Goal: Task Accomplishment & Management: Complete application form

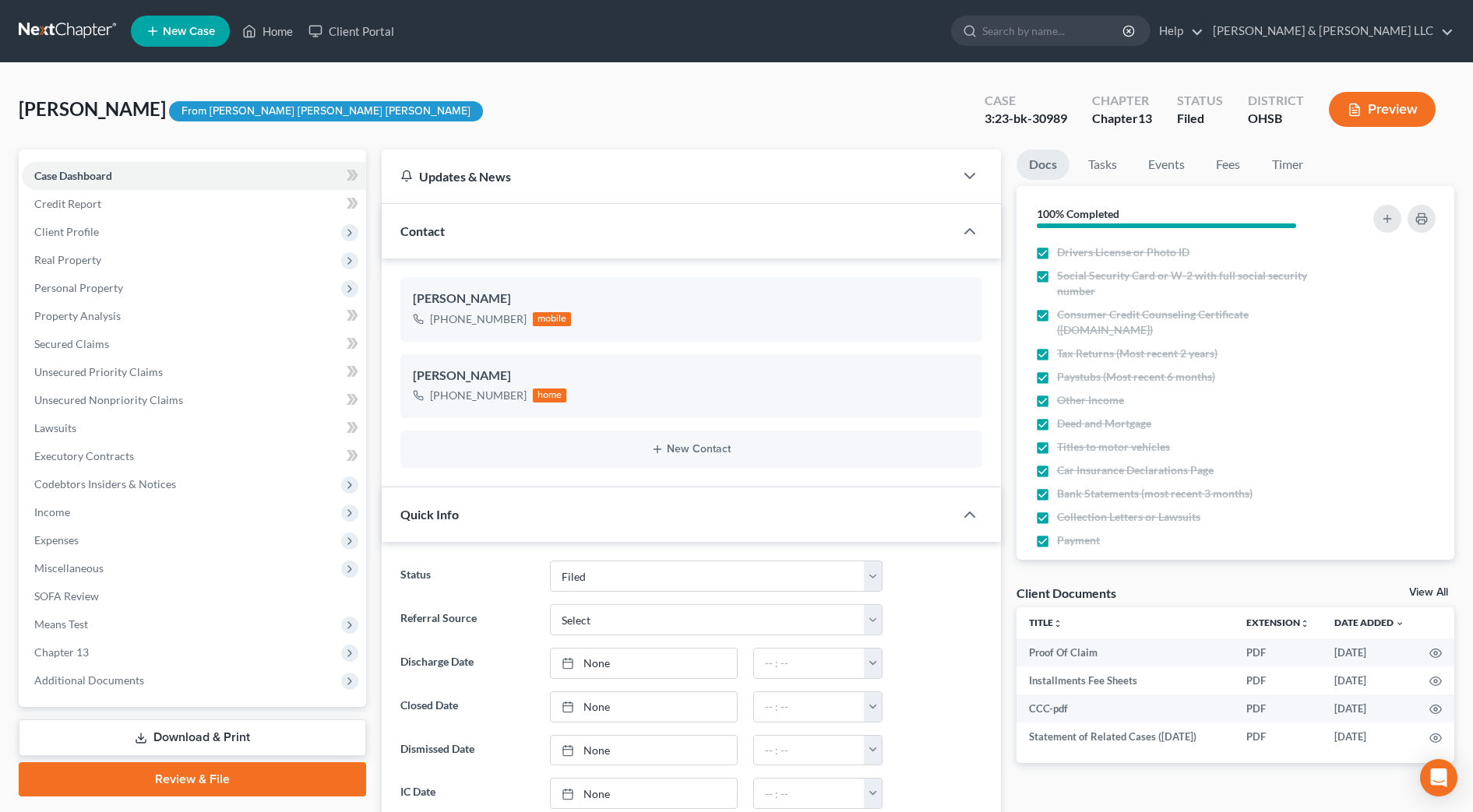
select select "3"
click at [278, 38] on link "Home" at bounding box center [268, 31] width 66 height 28
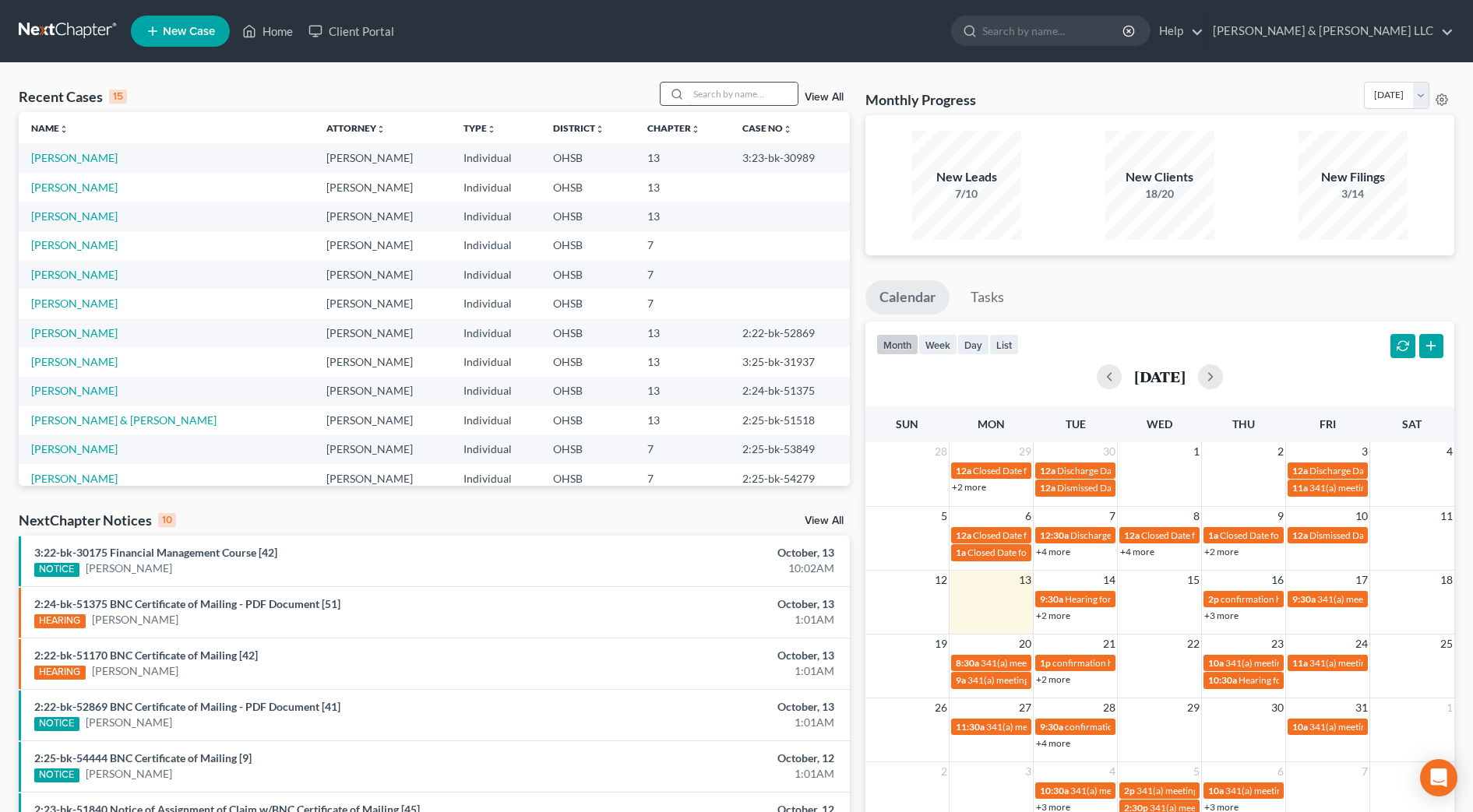
click at [753, 96] on input "search" at bounding box center [743, 93] width 109 height 22
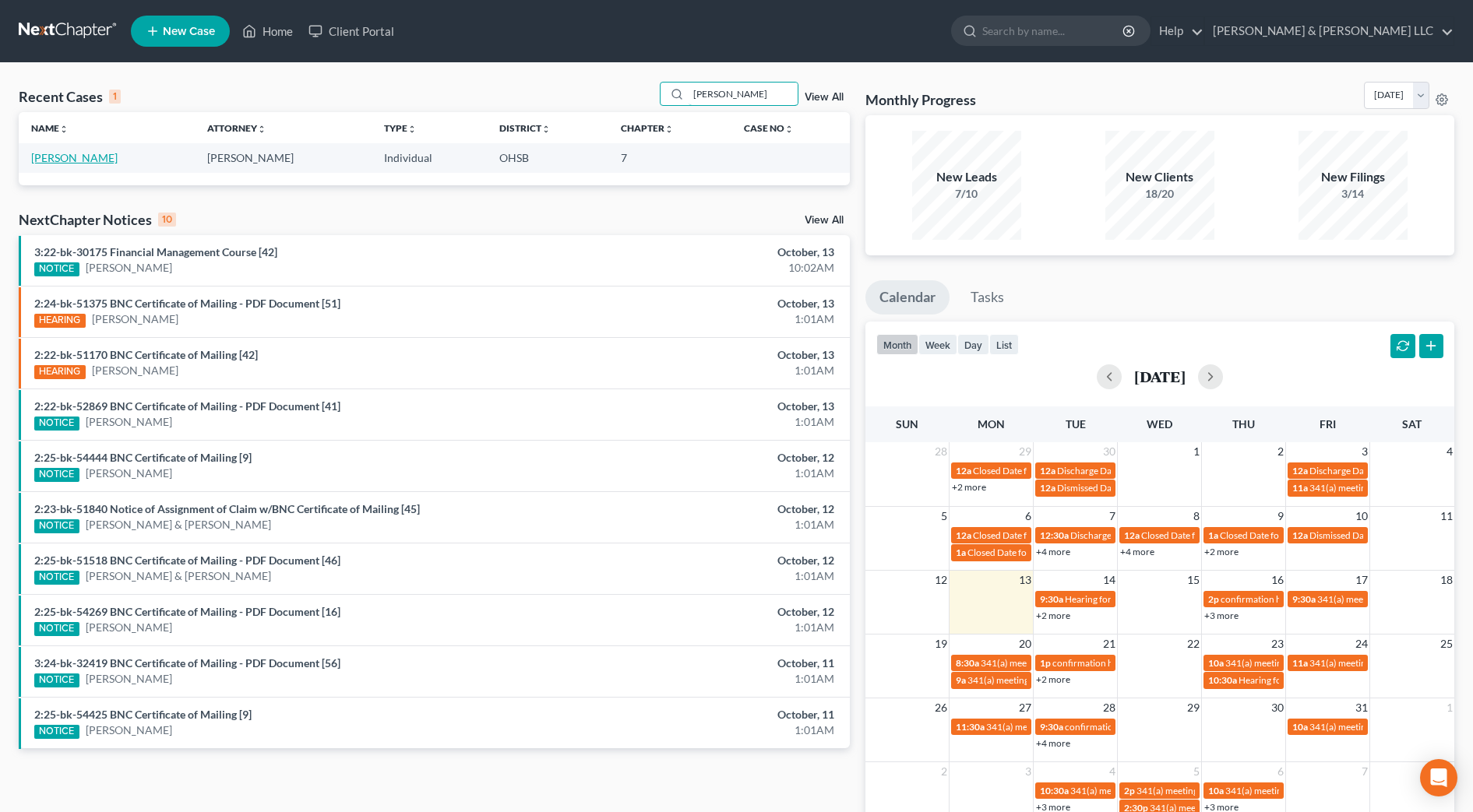
type input "[PERSON_NAME]"
click at [83, 157] on link "[PERSON_NAME]" at bounding box center [74, 158] width 87 height 13
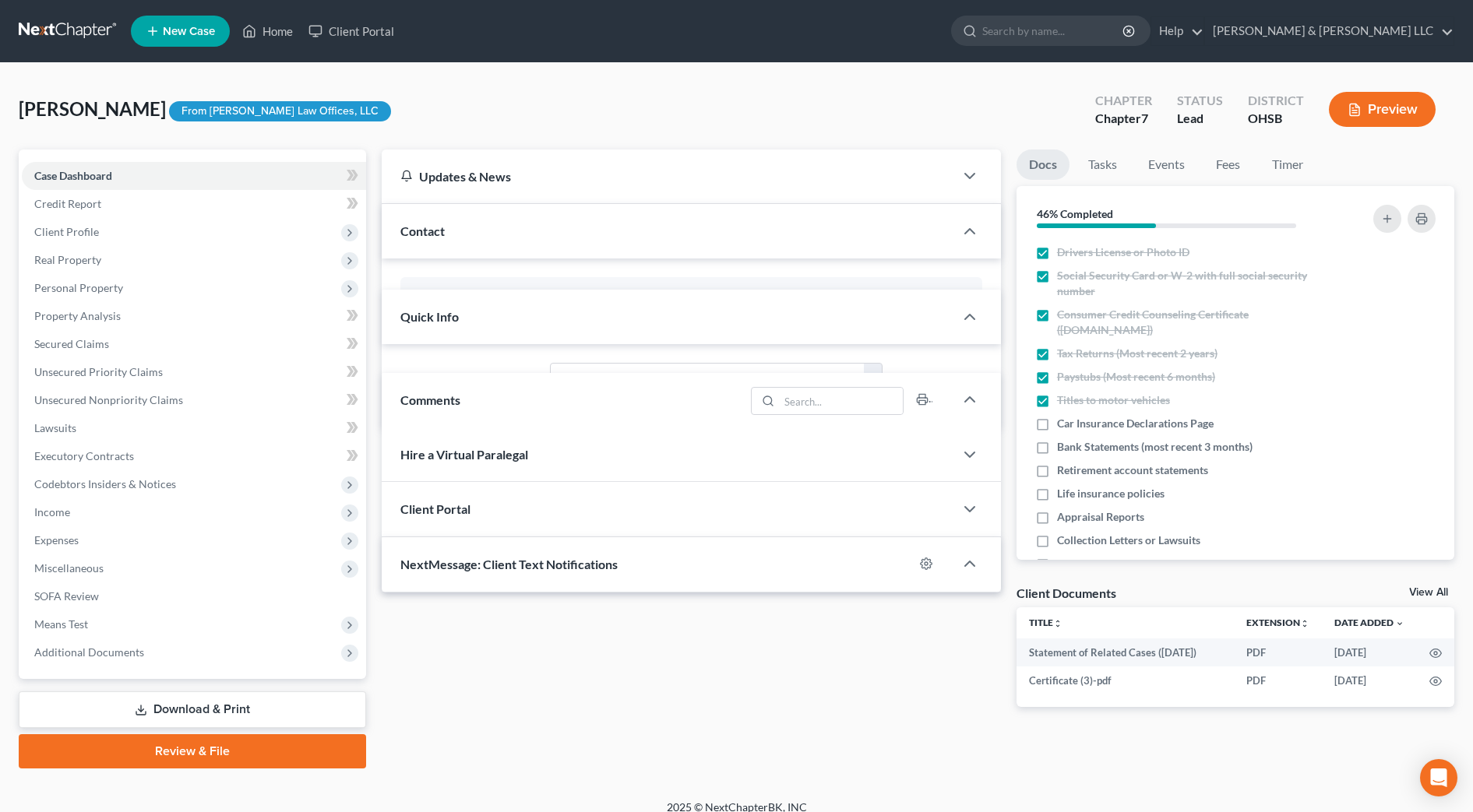
scroll to position [55, 0]
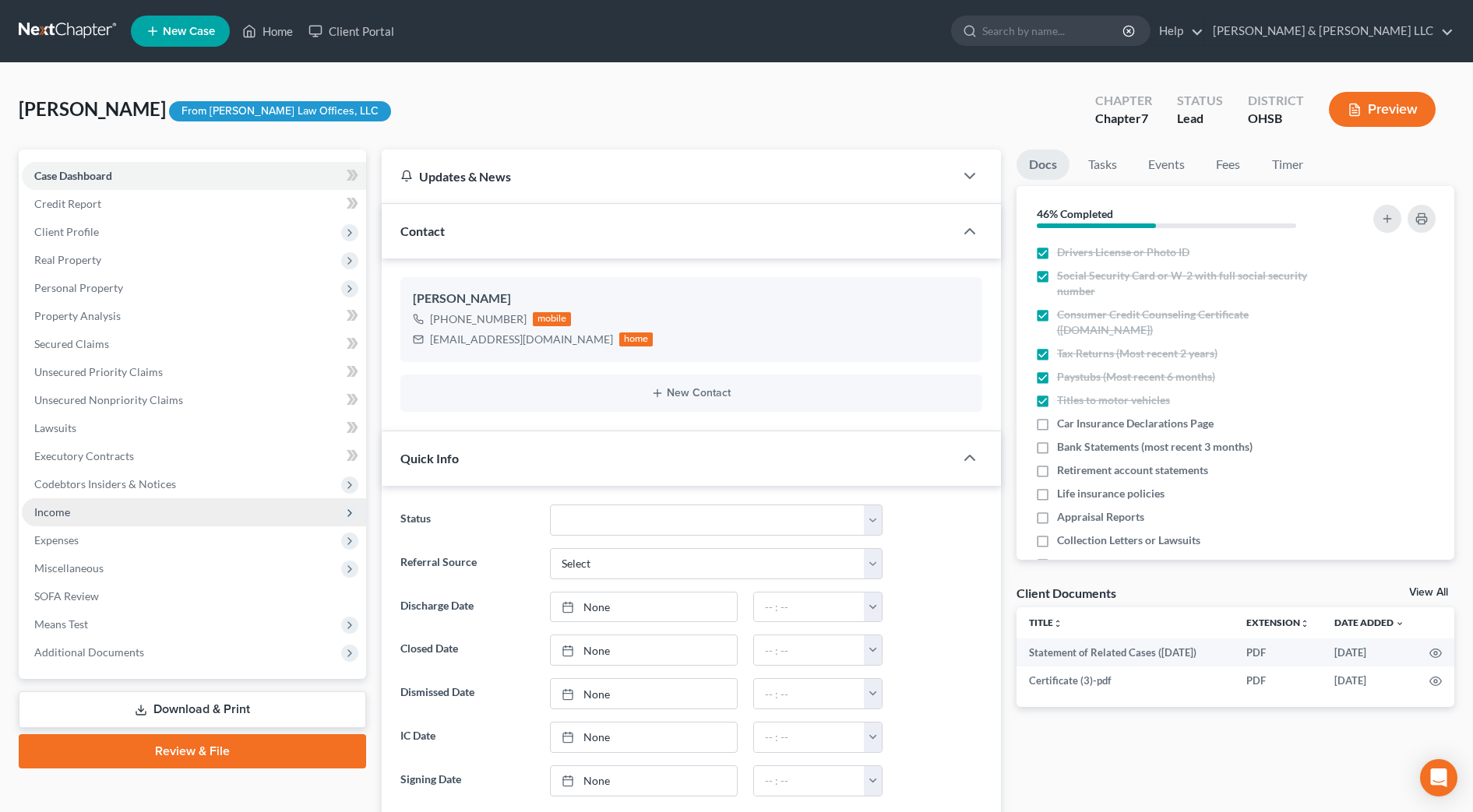
click at [89, 504] on span "Income" at bounding box center [193, 512] width 344 height 28
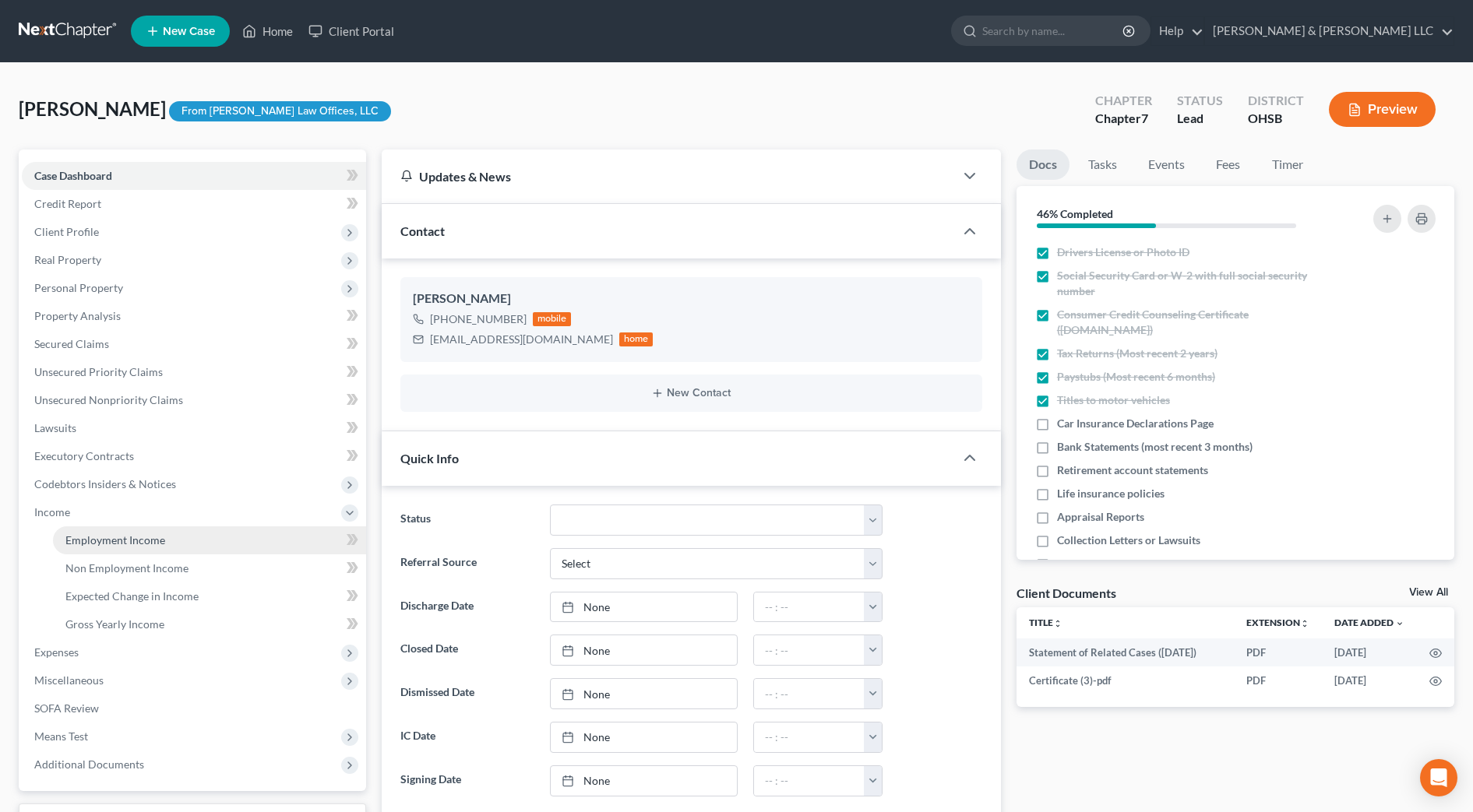
click at [90, 536] on span "Employment Income" at bounding box center [115, 540] width 100 height 13
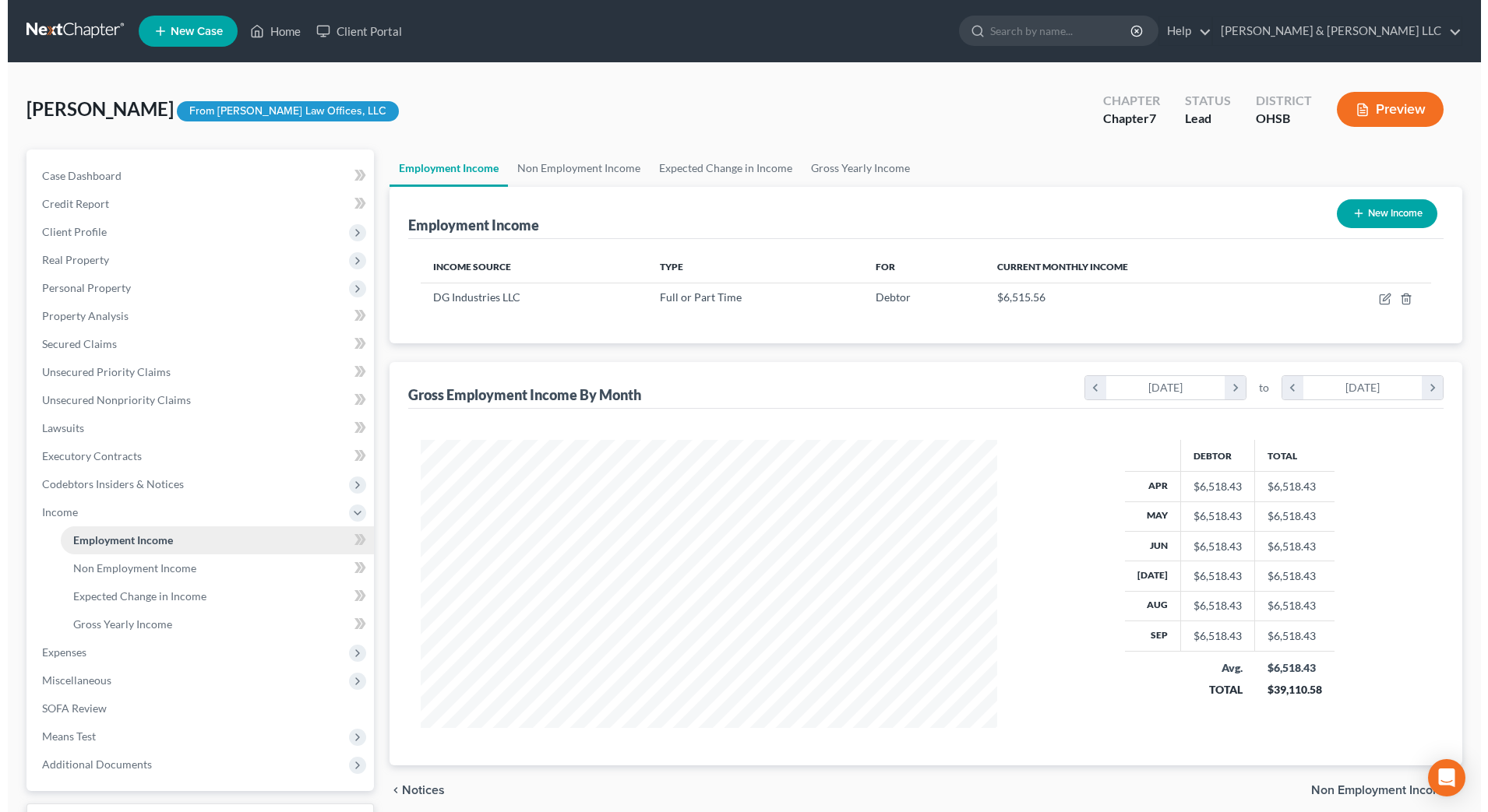
scroll to position [288, 607]
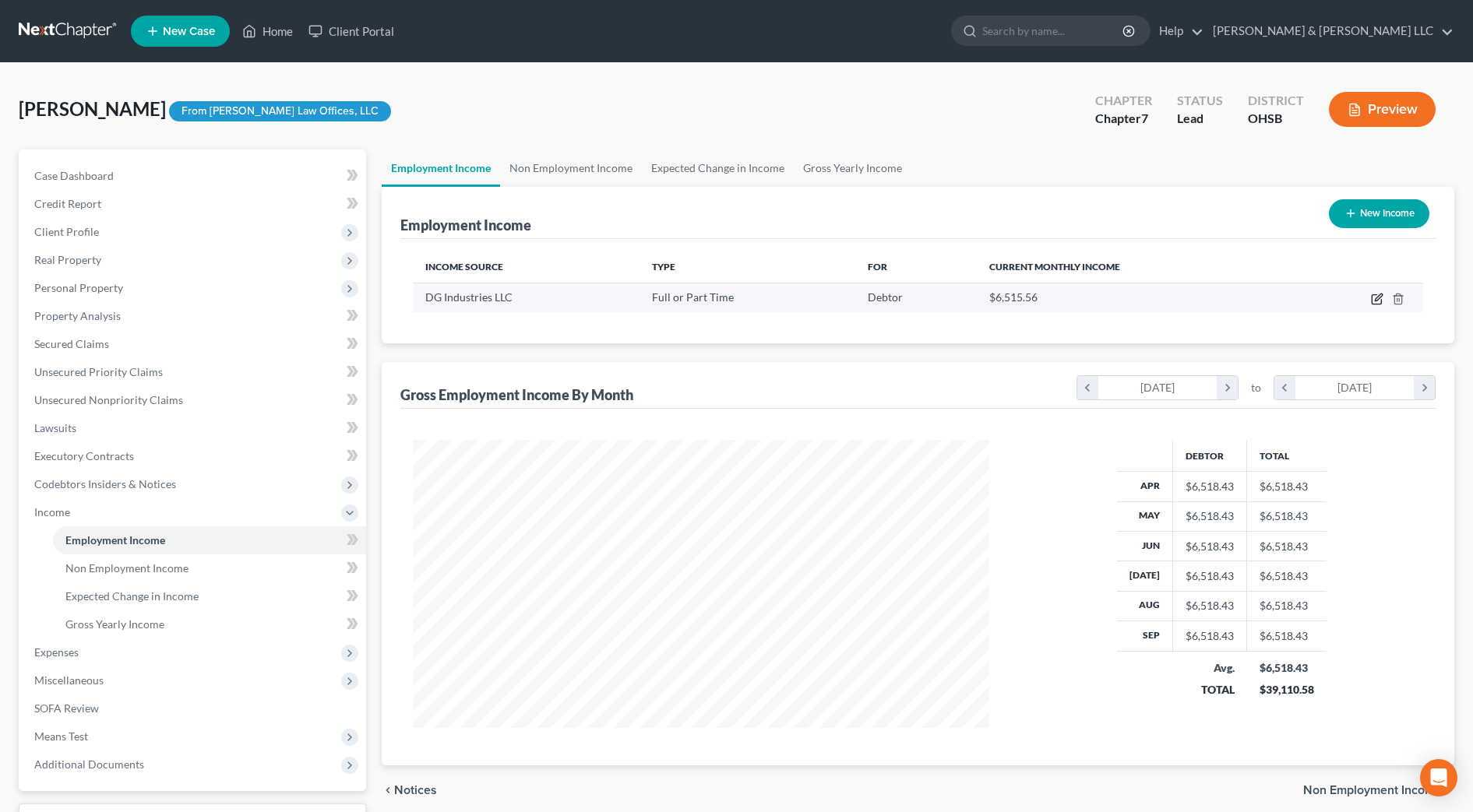
click at [1382, 297] on icon "button" at bounding box center [1376, 299] width 12 height 12
select select "0"
select select "44"
select select "3"
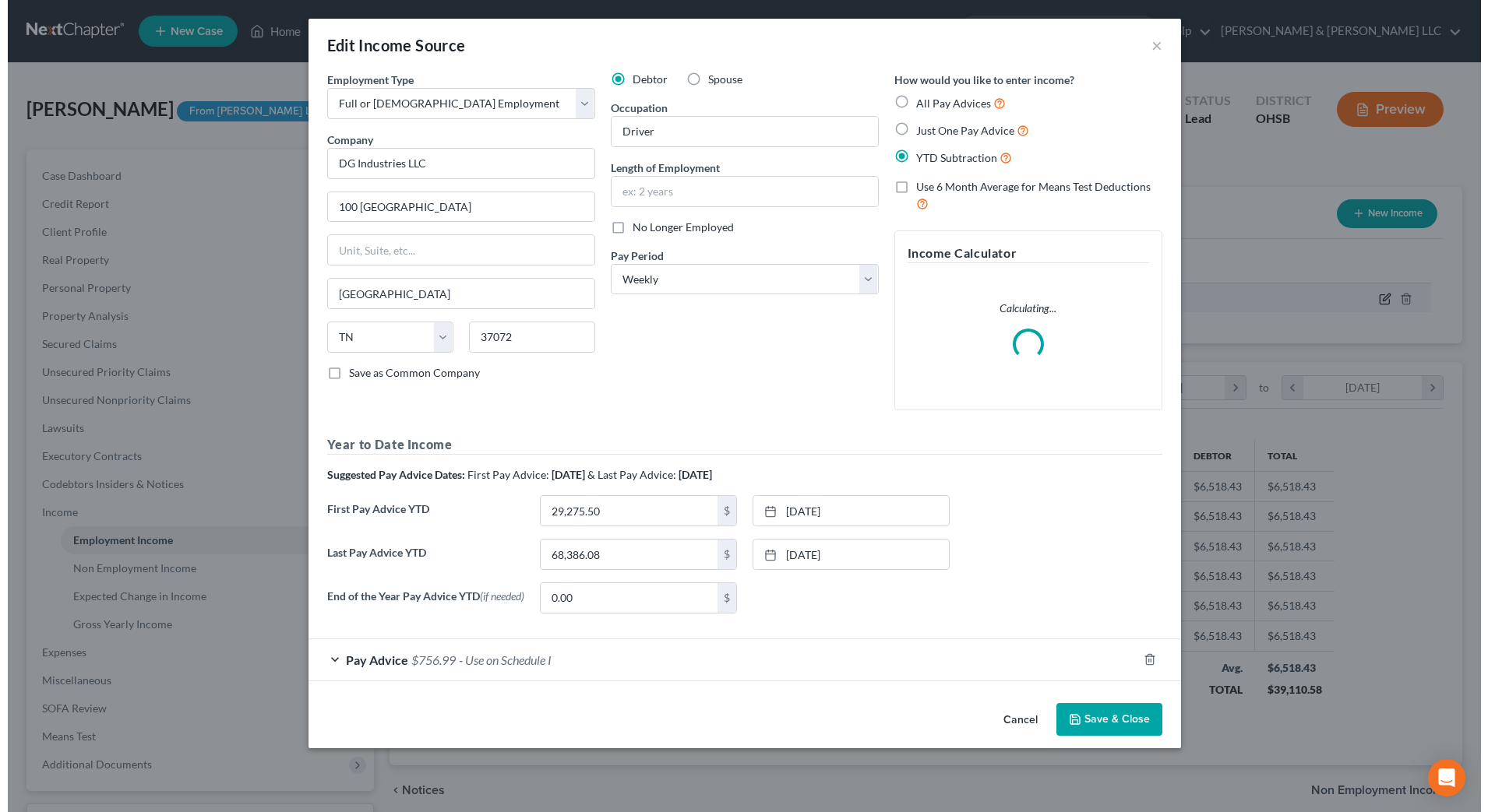
scroll to position [292, 615]
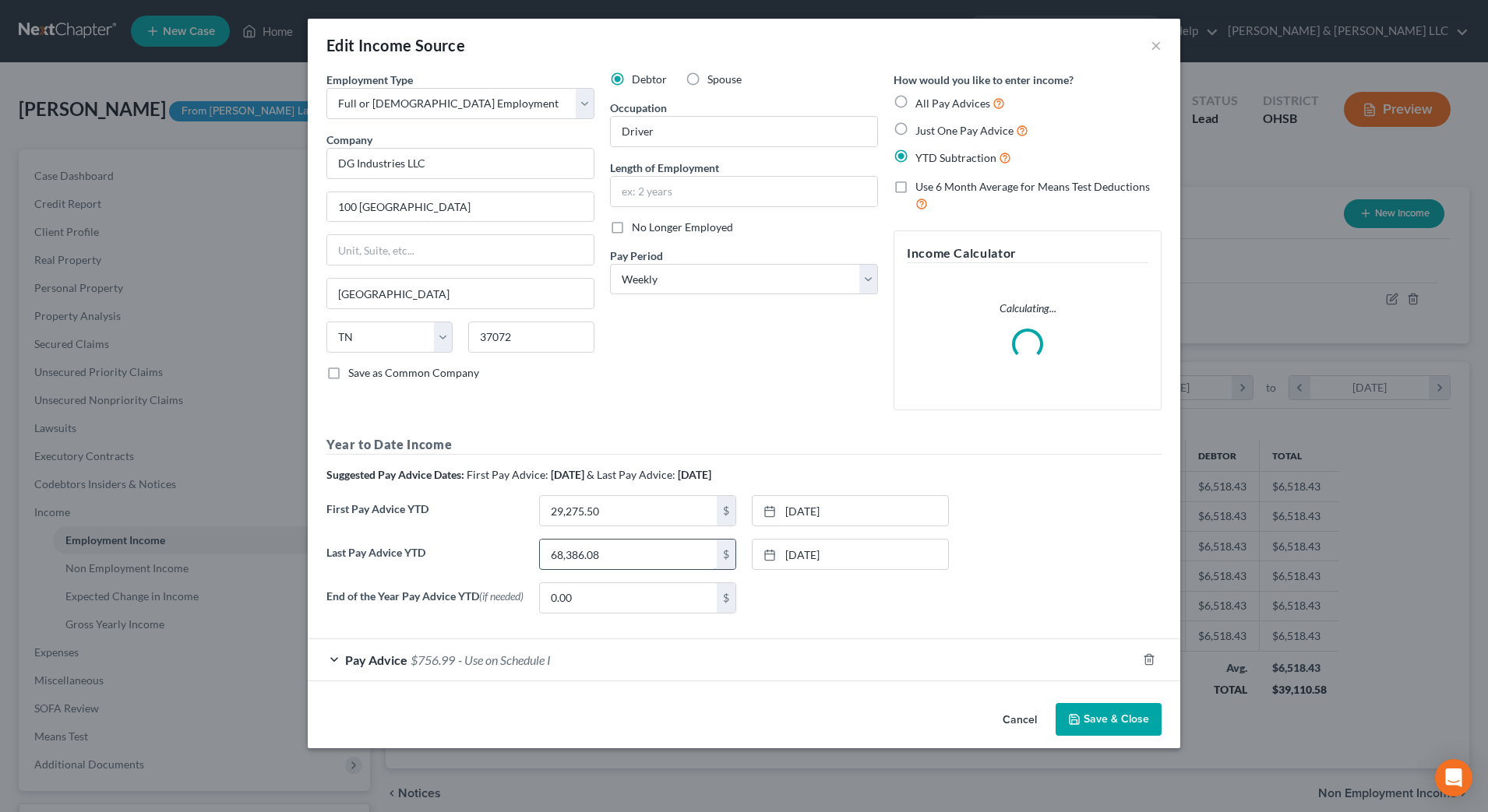
click at [631, 555] on input "68,386.08" at bounding box center [628, 554] width 177 height 30
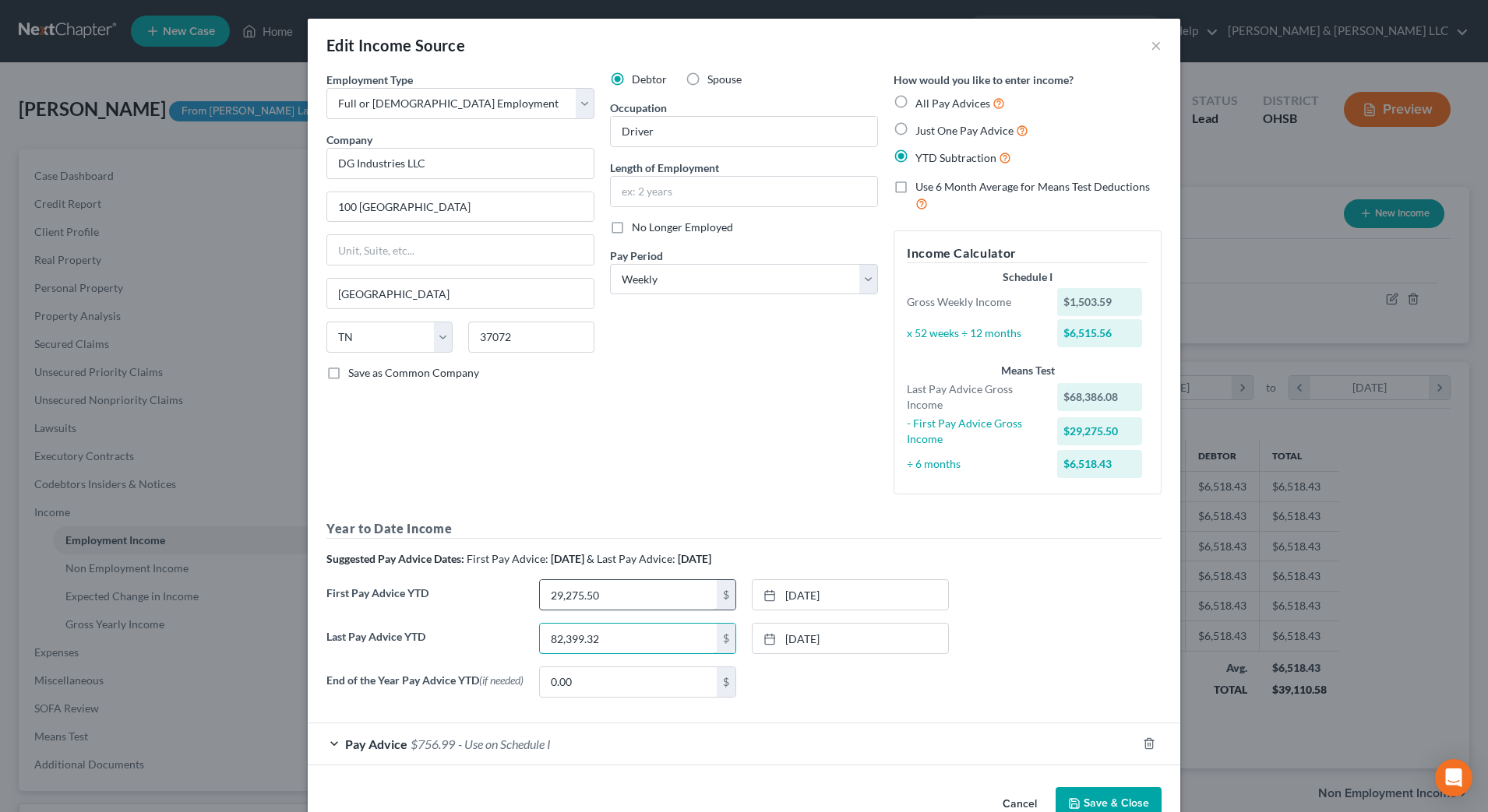
type input "82,399.32"
click at [602, 601] on input "29,275.50" at bounding box center [628, 595] width 177 height 30
type input "31,047.97"
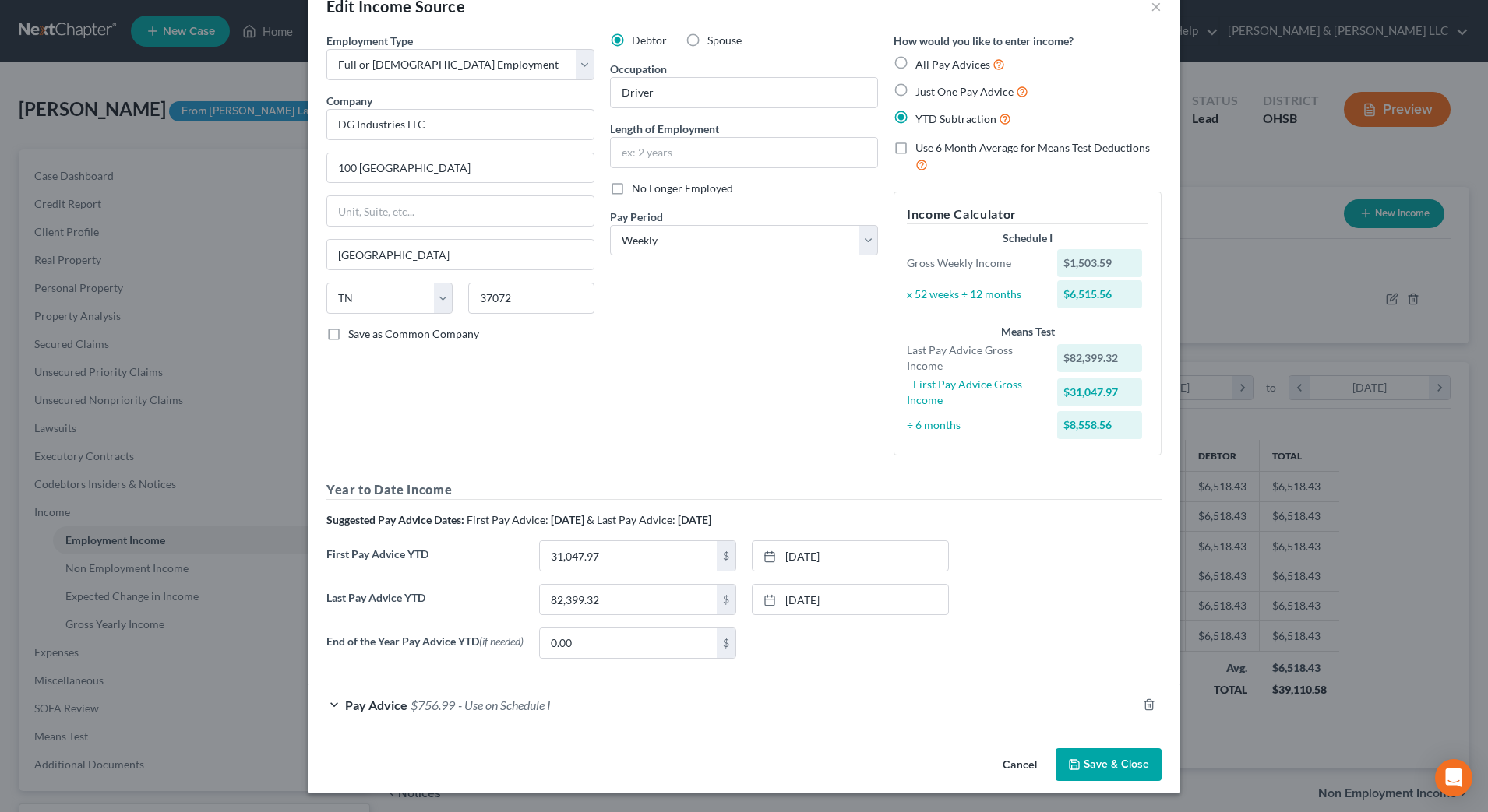
click at [374, 752] on div "Cancel Save & Close" at bounding box center [744, 768] width 872 height 51
click at [416, 699] on span "$756.99" at bounding box center [433, 705] width 45 height 15
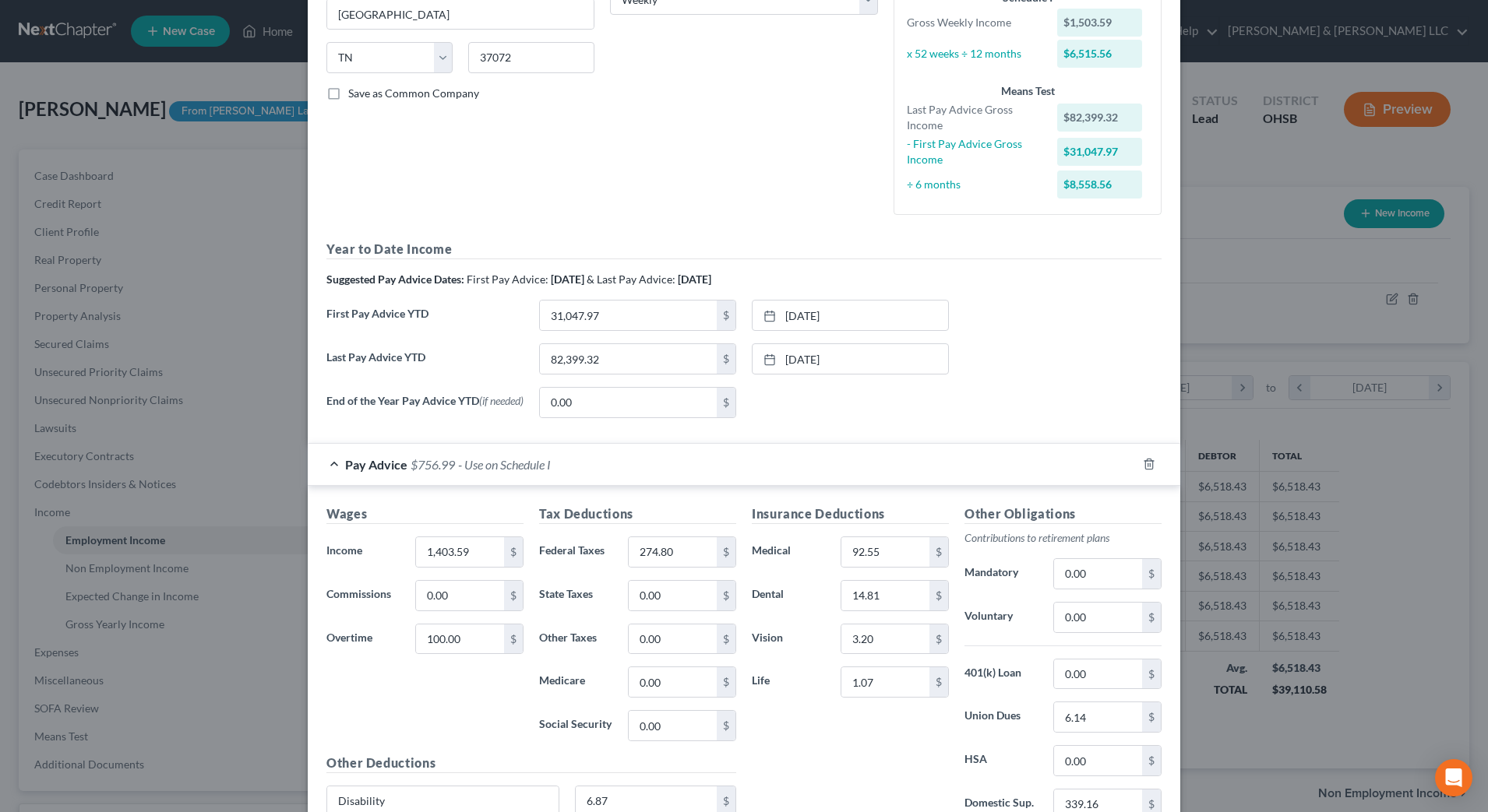
scroll to position [334, 0]
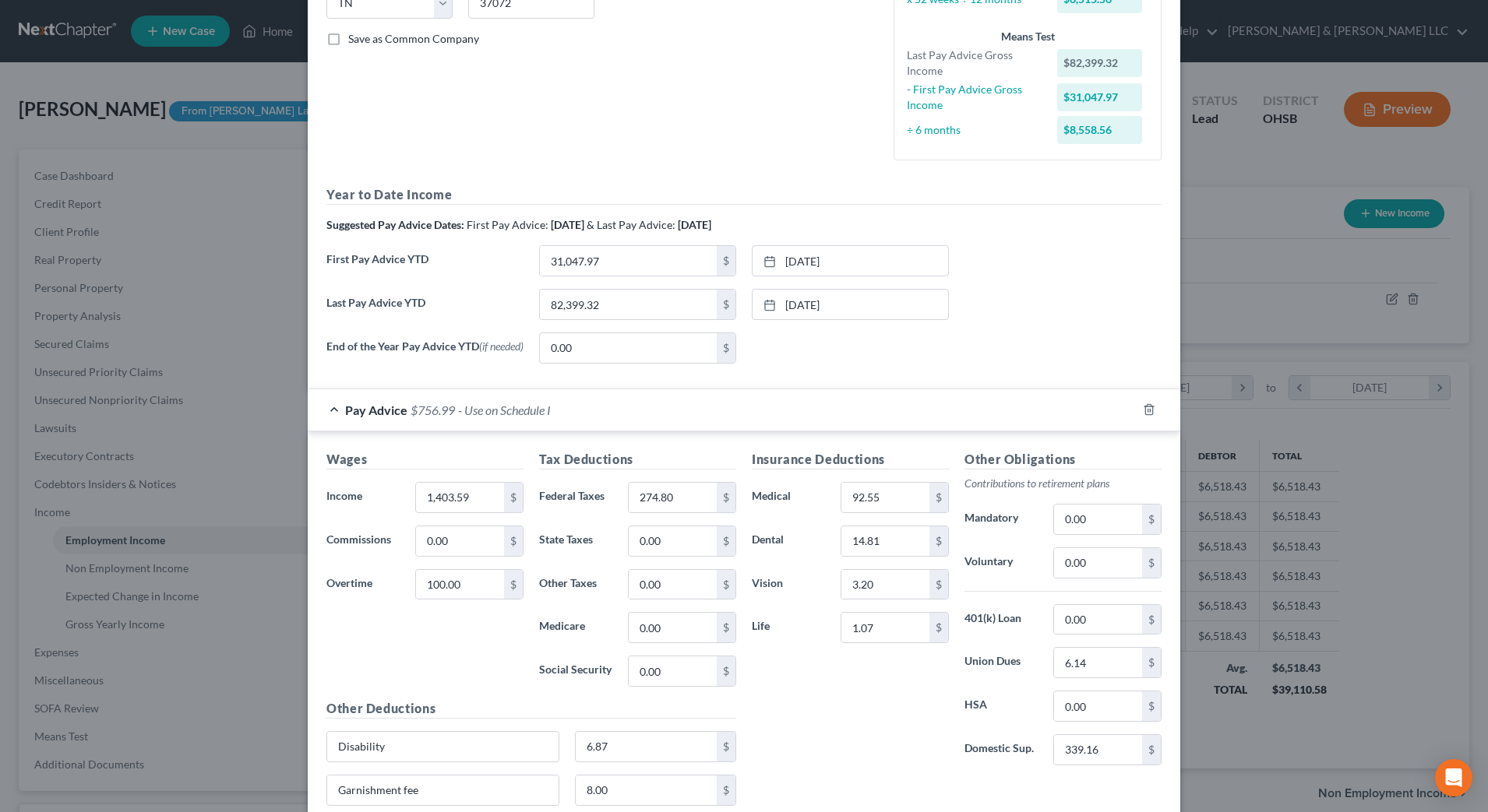
click at [506, 649] on div "Wages Income * 1,403.59 $ Commissions 0.00 $ Overtime 100.00 $" at bounding box center [425, 575] width 212 height 249
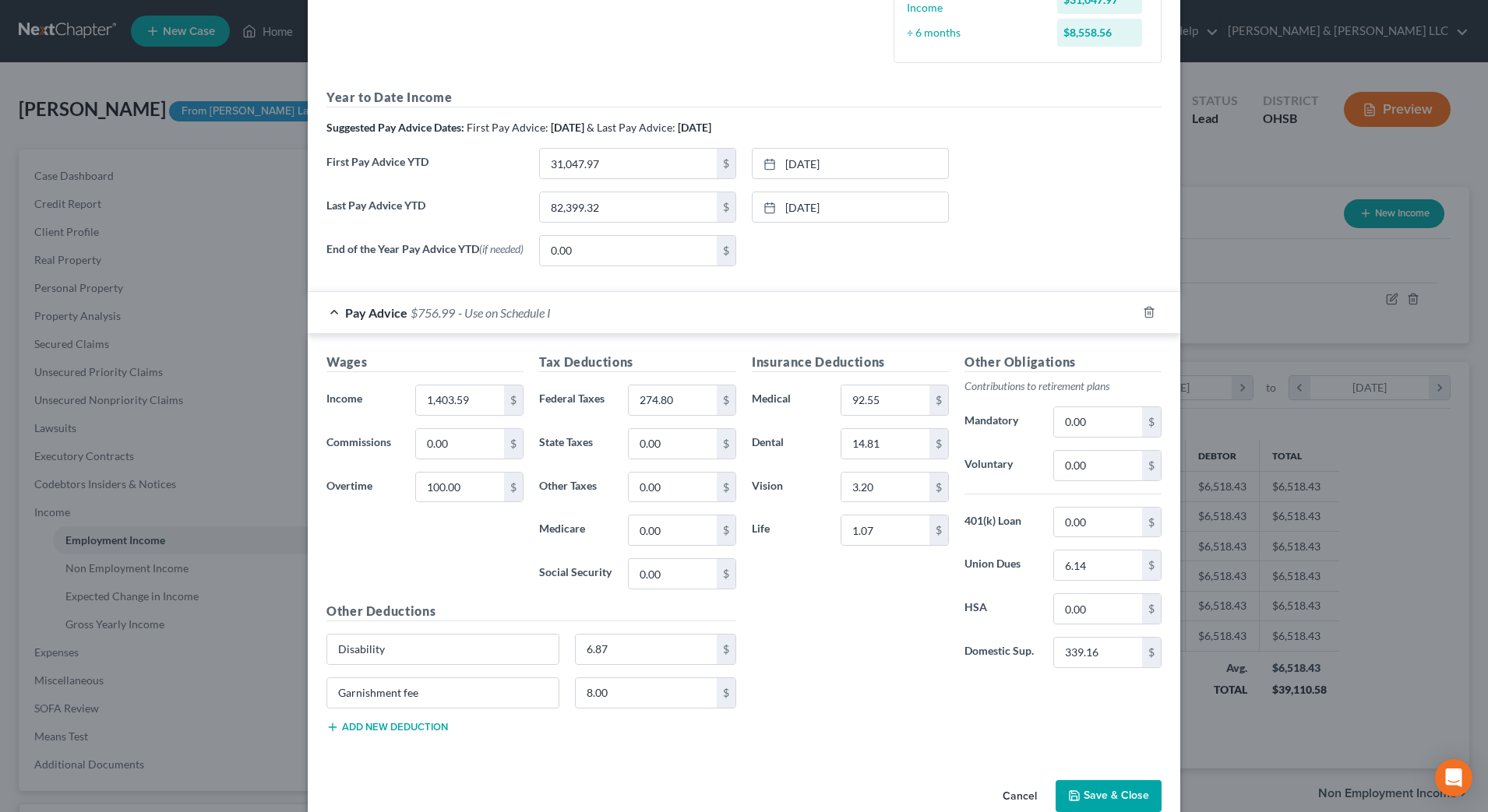
scroll to position [140, 0]
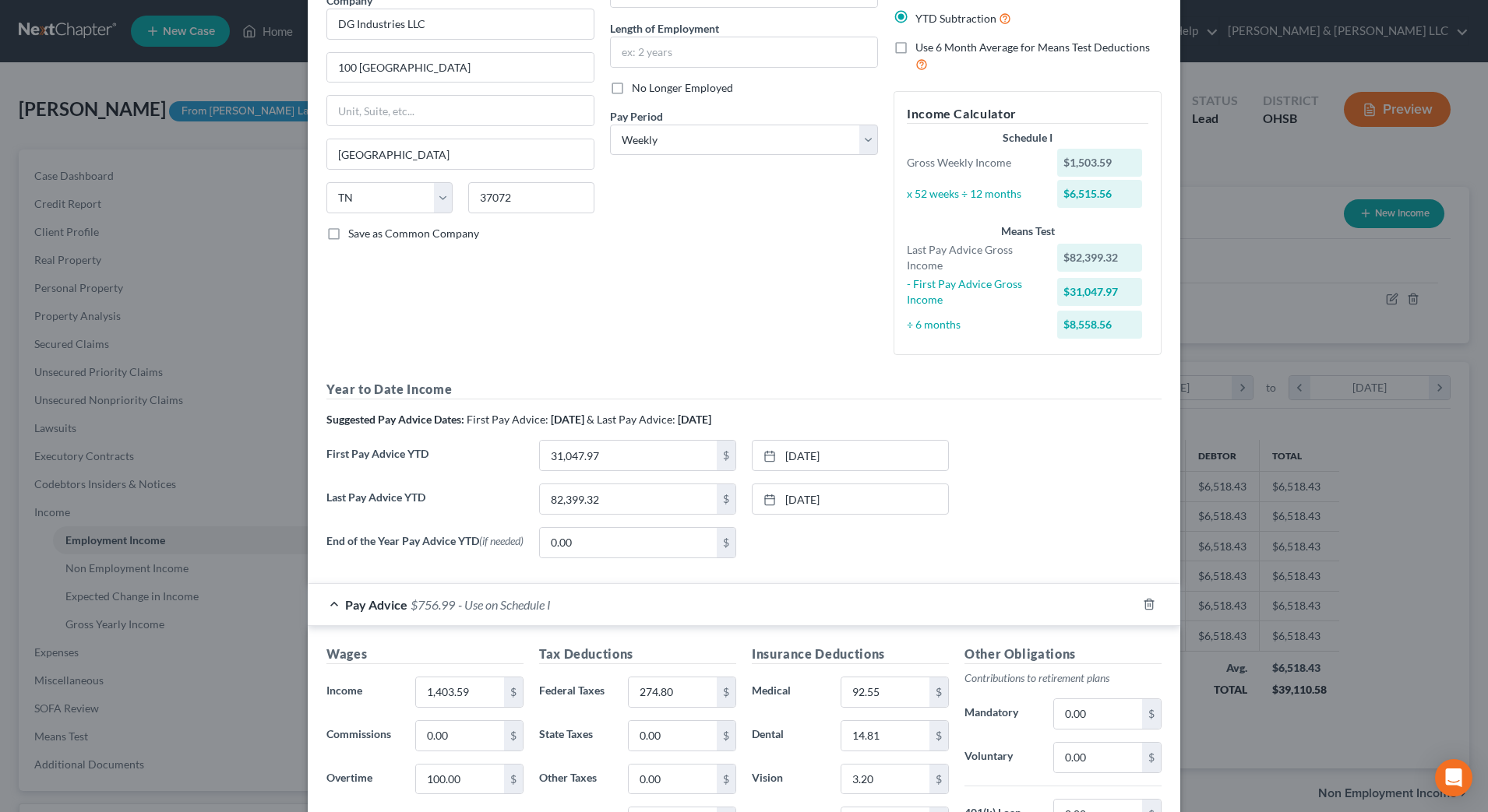
click at [986, 563] on div "End of the Year Pay Advice YTD (if needed) 0.00 $ None close Date Time chevron_…" at bounding box center [744, 548] width 851 height 44
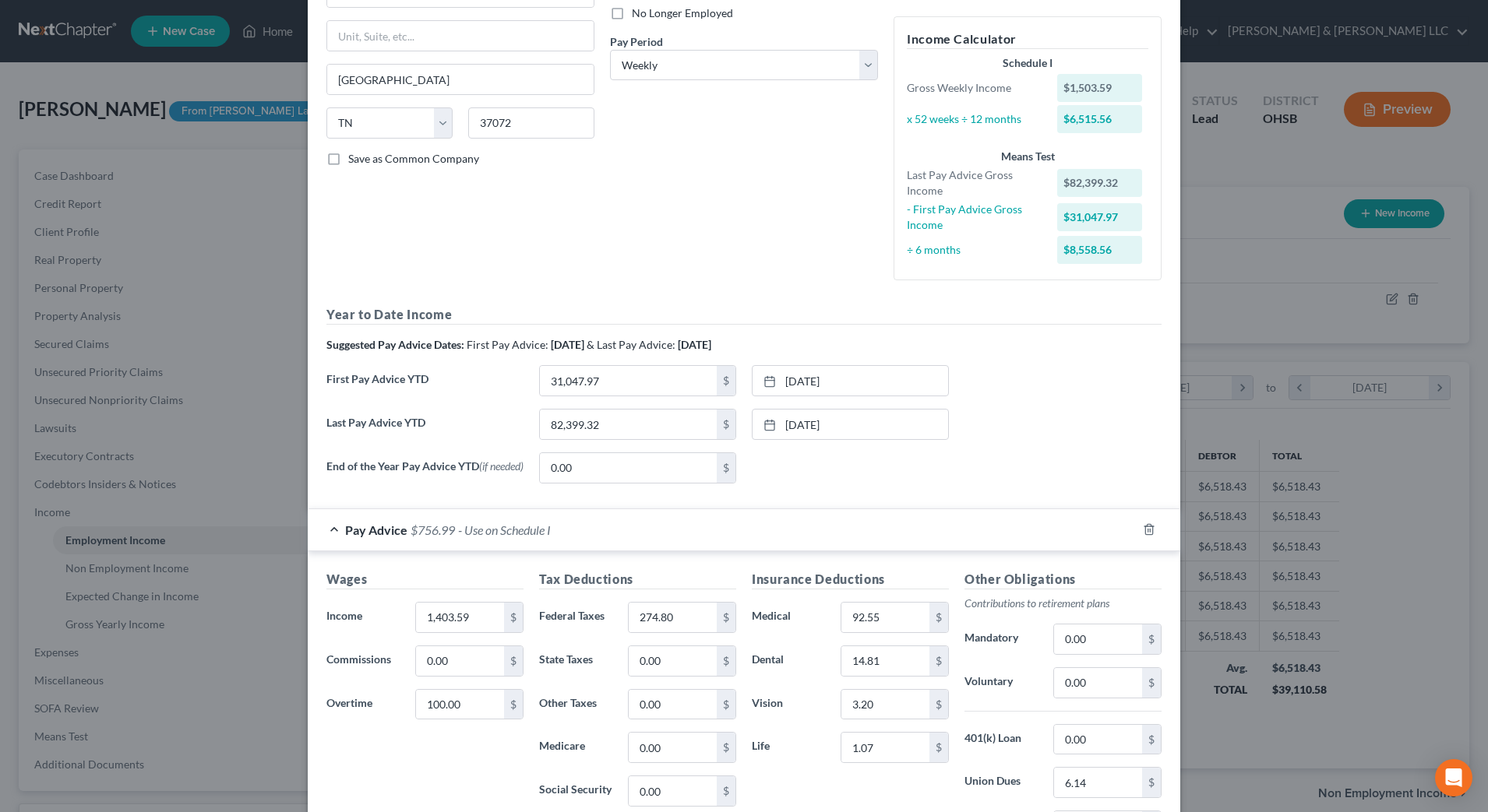
scroll to position [334, 0]
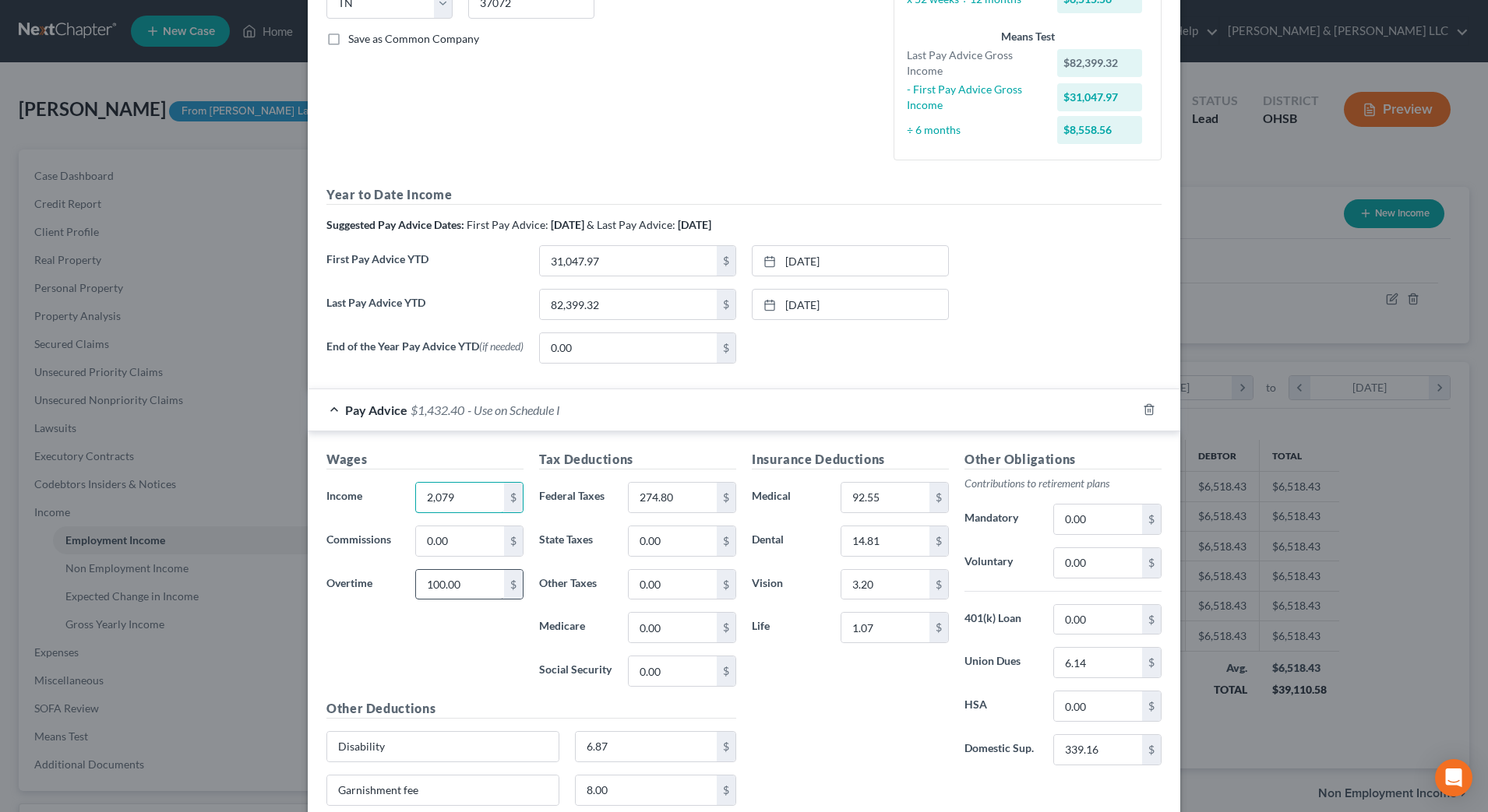
type input "2,079"
click at [459, 582] on input "100.00" at bounding box center [459, 585] width 88 height 30
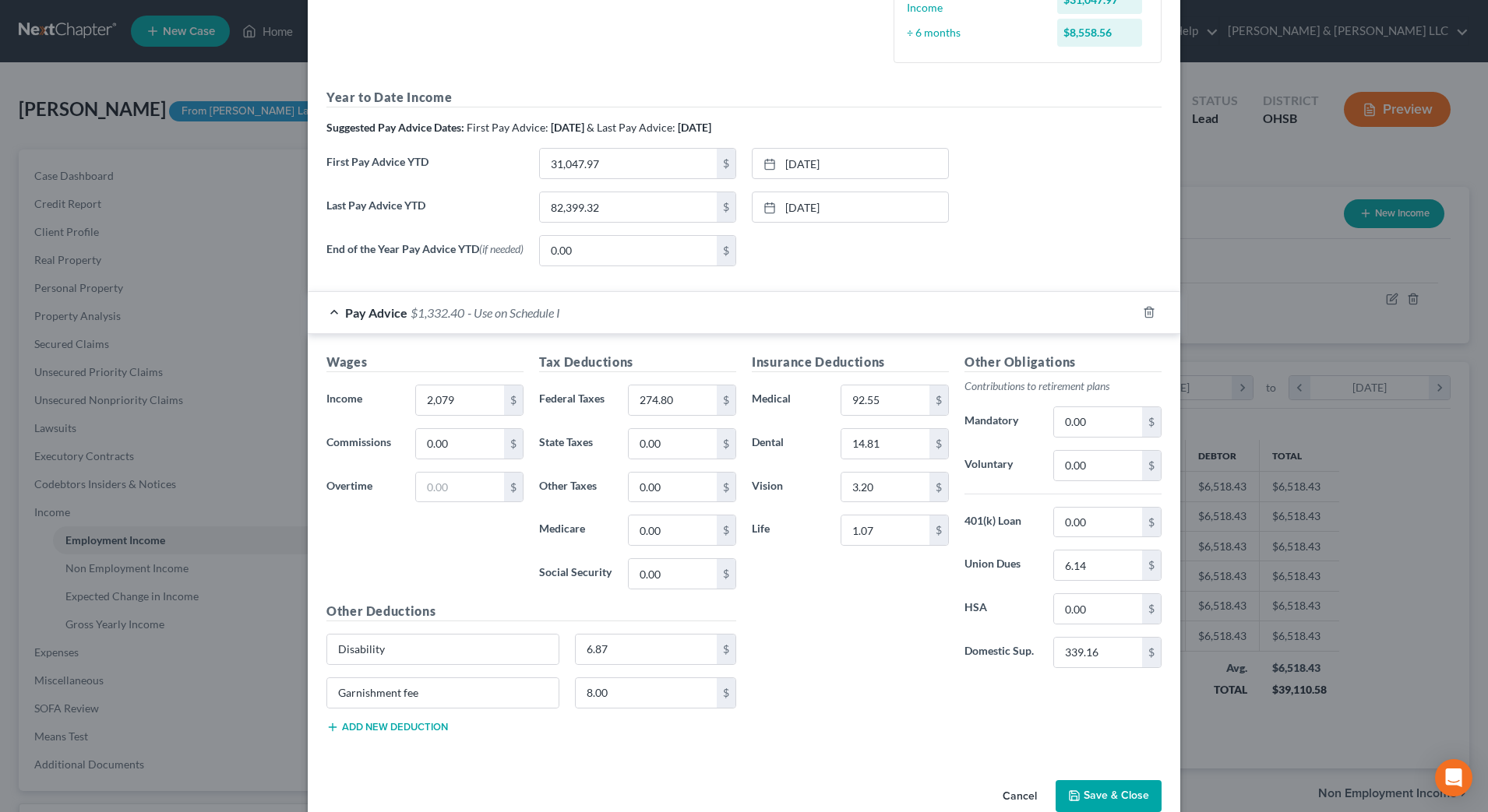
drag, startPoint x: 891, startPoint y: 682, endPoint x: 811, endPoint y: 511, distance: 188.8
click at [891, 680] on div "Insurance Deductions Medical 92.55 $ Dental 14.81 $ Vision 3.20 $ Life 1.07 $" at bounding box center [849, 516] width 212 height 328
type input "426.82"
click at [817, 657] on div "Insurance Deductions Medical 92.55 $ Dental 14.81 $ Vision 3.20 $ Life 1.07 $" at bounding box center [849, 516] width 212 height 328
click at [884, 530] on input "1.07" at bounding box center [885, 530] width 88 height 30
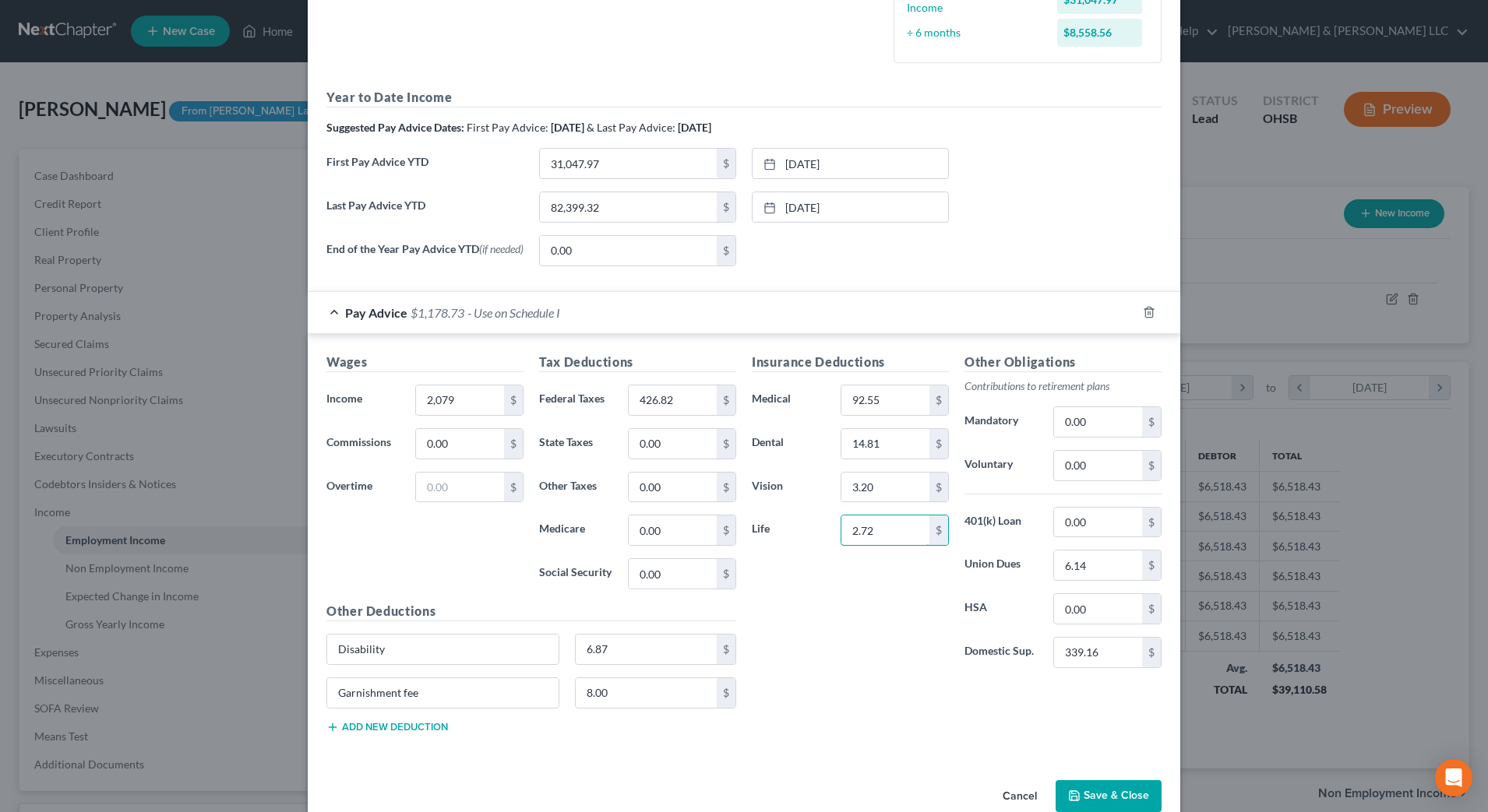
type input "2.72"
click at [872, 648] on div "Insurance Deductions Medical 92.55 $ Dental 14.81 $ Vision 3.20 $ Life 2.72 $" at bounding box center [849, 516] width 212 height 328
click at [1121, 657] on input "339.16" at bounding box center [1098, 653] width 88 height 30
click at [875, 648] on div "Insurance Deductions Medical 92.55 $ Dental 14.81 $ Vision 3.20 $ Life 2.72 $" at bounding box center [849, 516] width 212 height 328
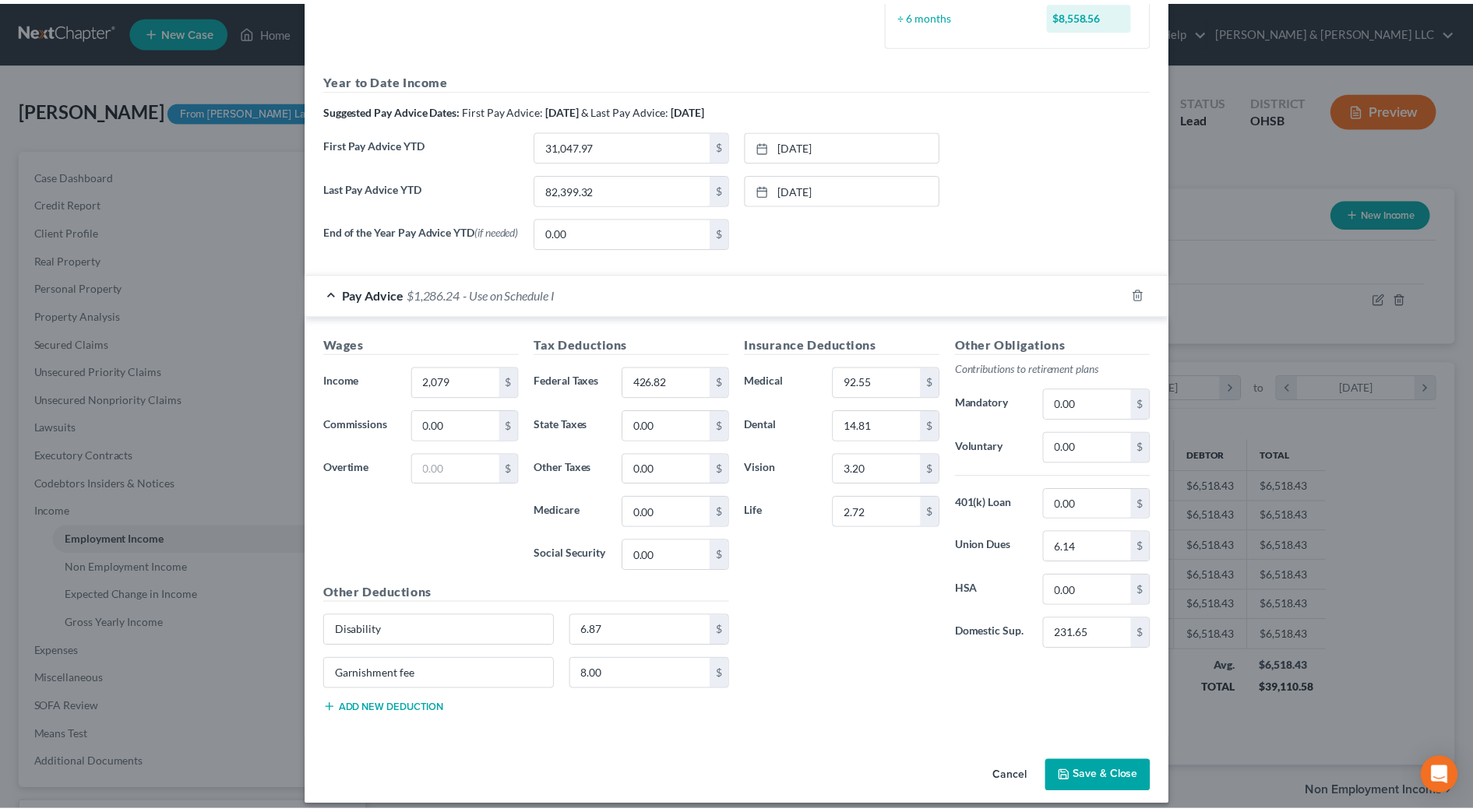
scroll to position [466, 0]
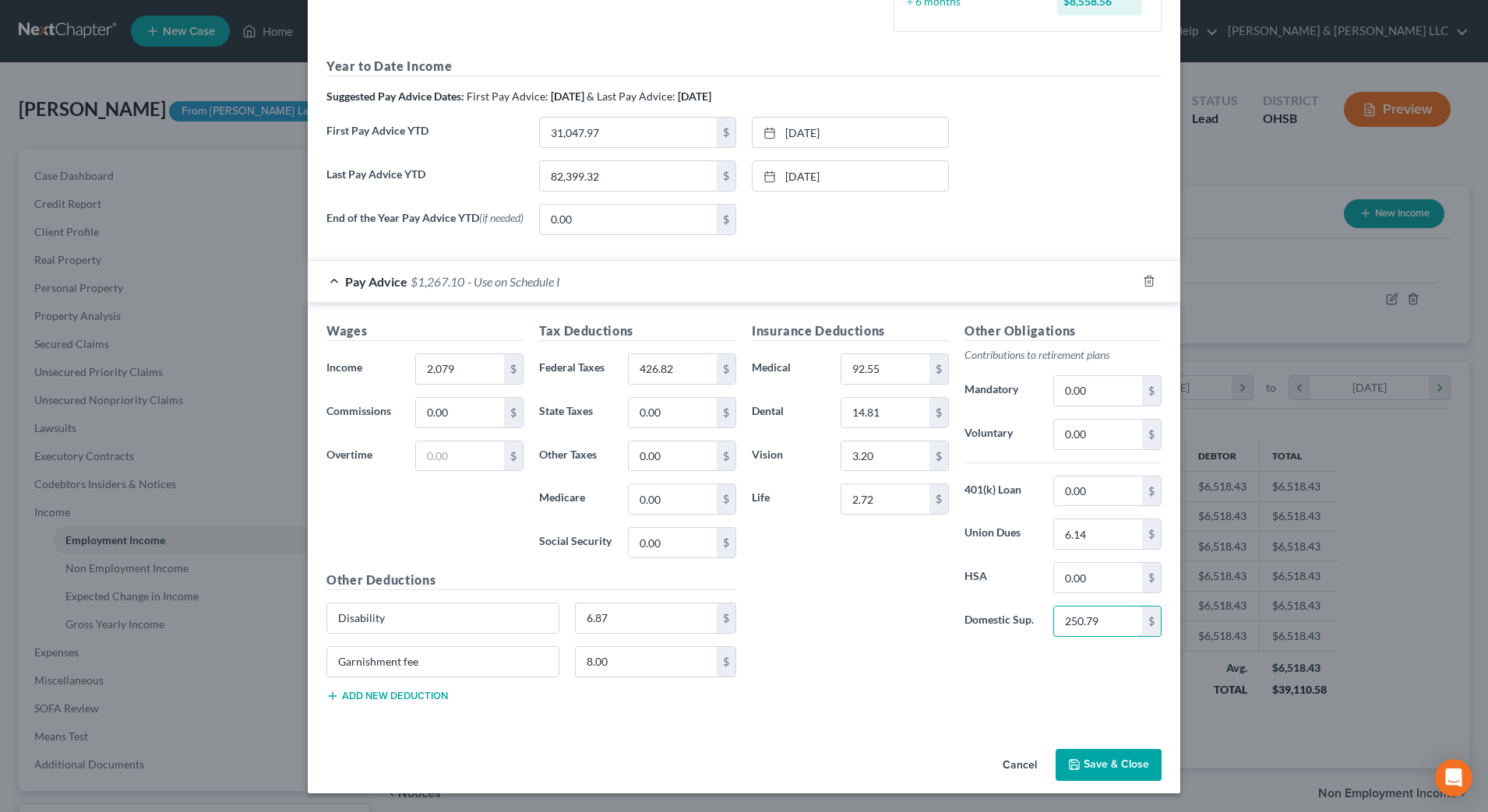
type input "250.79"
click at [836, 615] on div "Insurance Deductions Medical 92.55 $ Dental 14.81 $ Vision 3.20 $ Life 2.72 $" at bounding box center [849, 485] width 212 height 328
click at [1104, 758] on button "Save & Close" at bounding box center [1109, 766] width 106 height 33
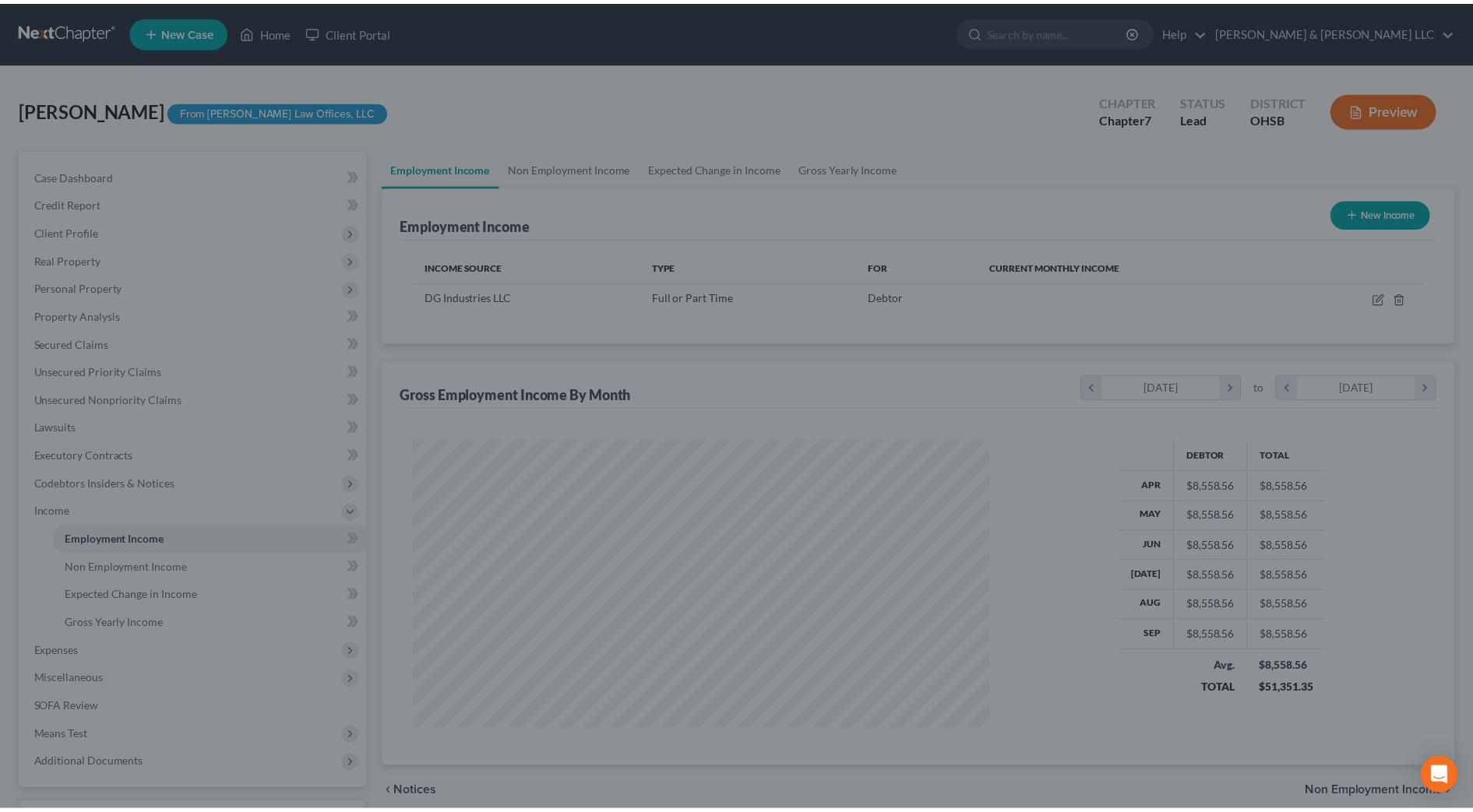
scroll to position [778549, 778317]
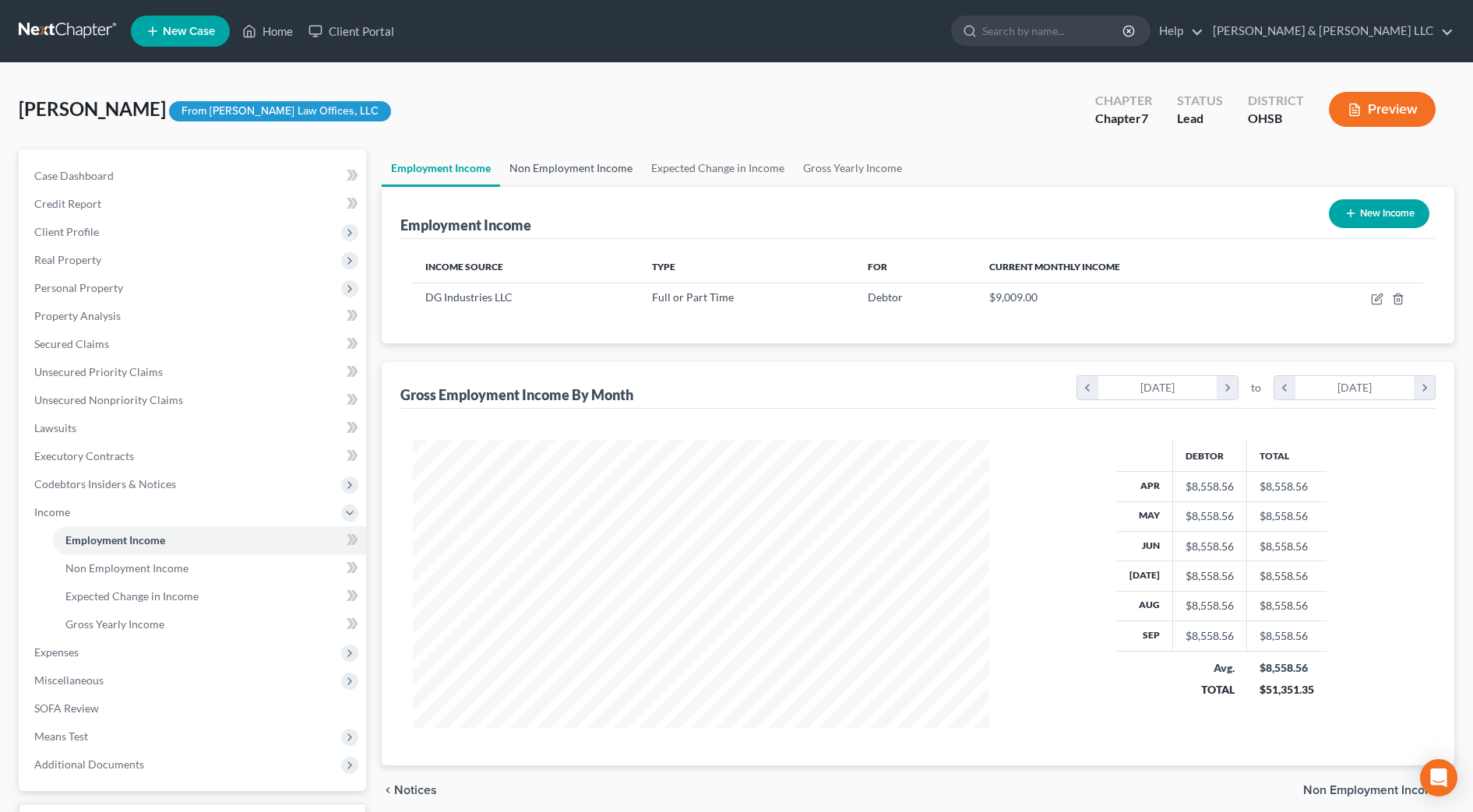
click at [584, 173] on link "Non Employment Income" at bounding box center [571, 168] width 142 height 37
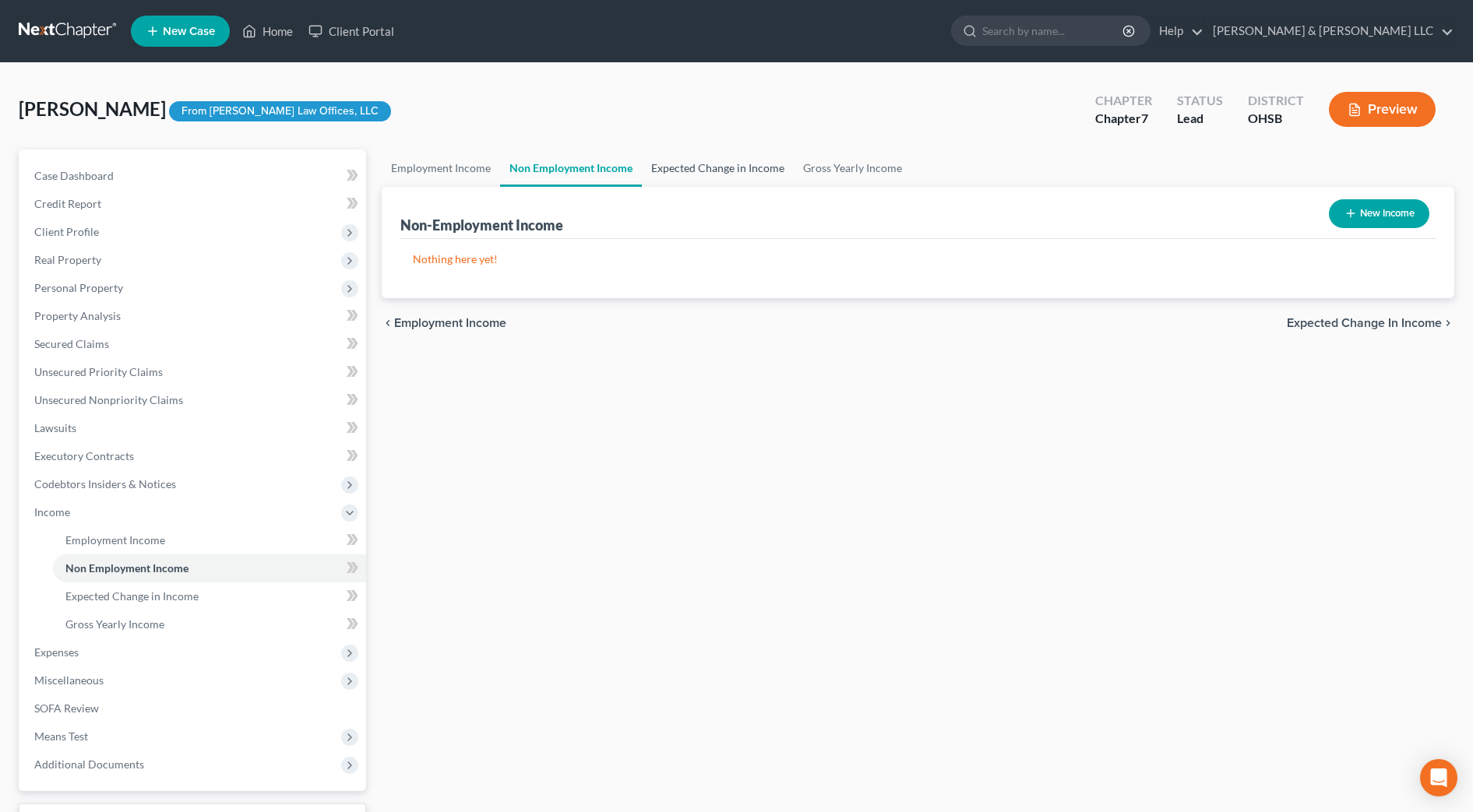
click at [688, 175] on link "Expected Change in Income" at bounding box center [718, 168] width 152 height 37
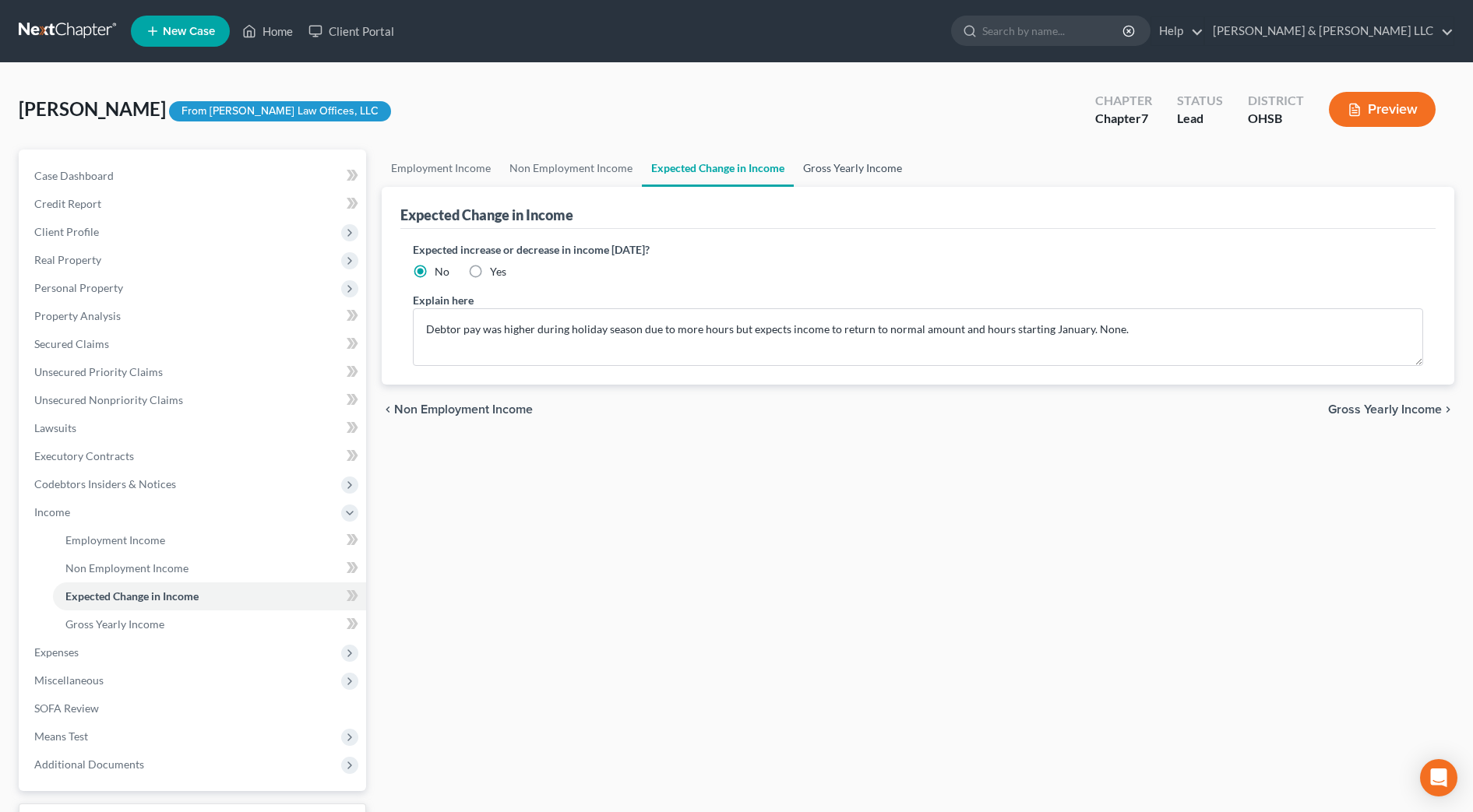
click at [848, 167] on link "Gross Yearly Income" at bounding box center [853, 168] width 117 height 37
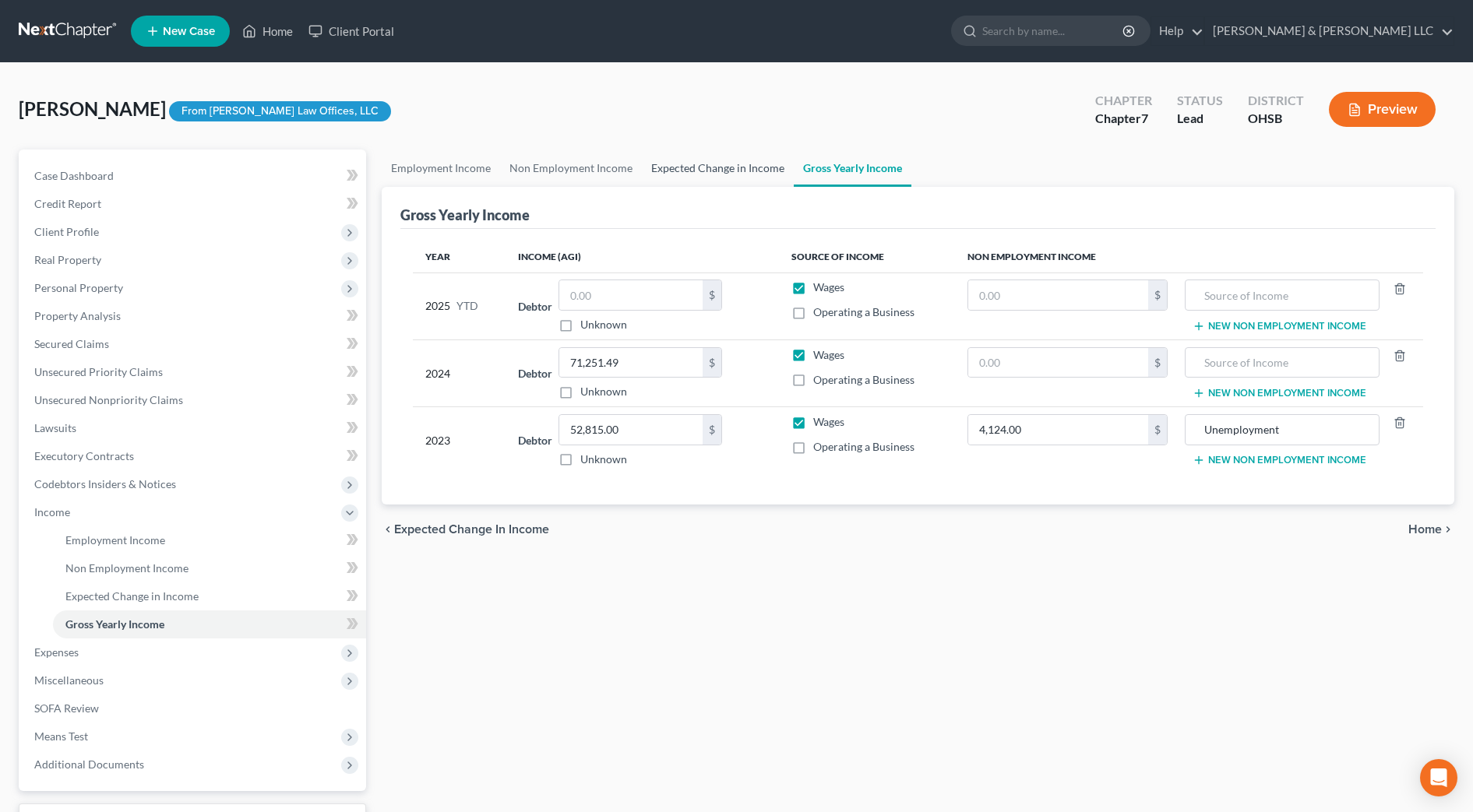
click at [720, 164] on link "Expected Change in Income" at bounding box center [718, 168] width 152 height 37
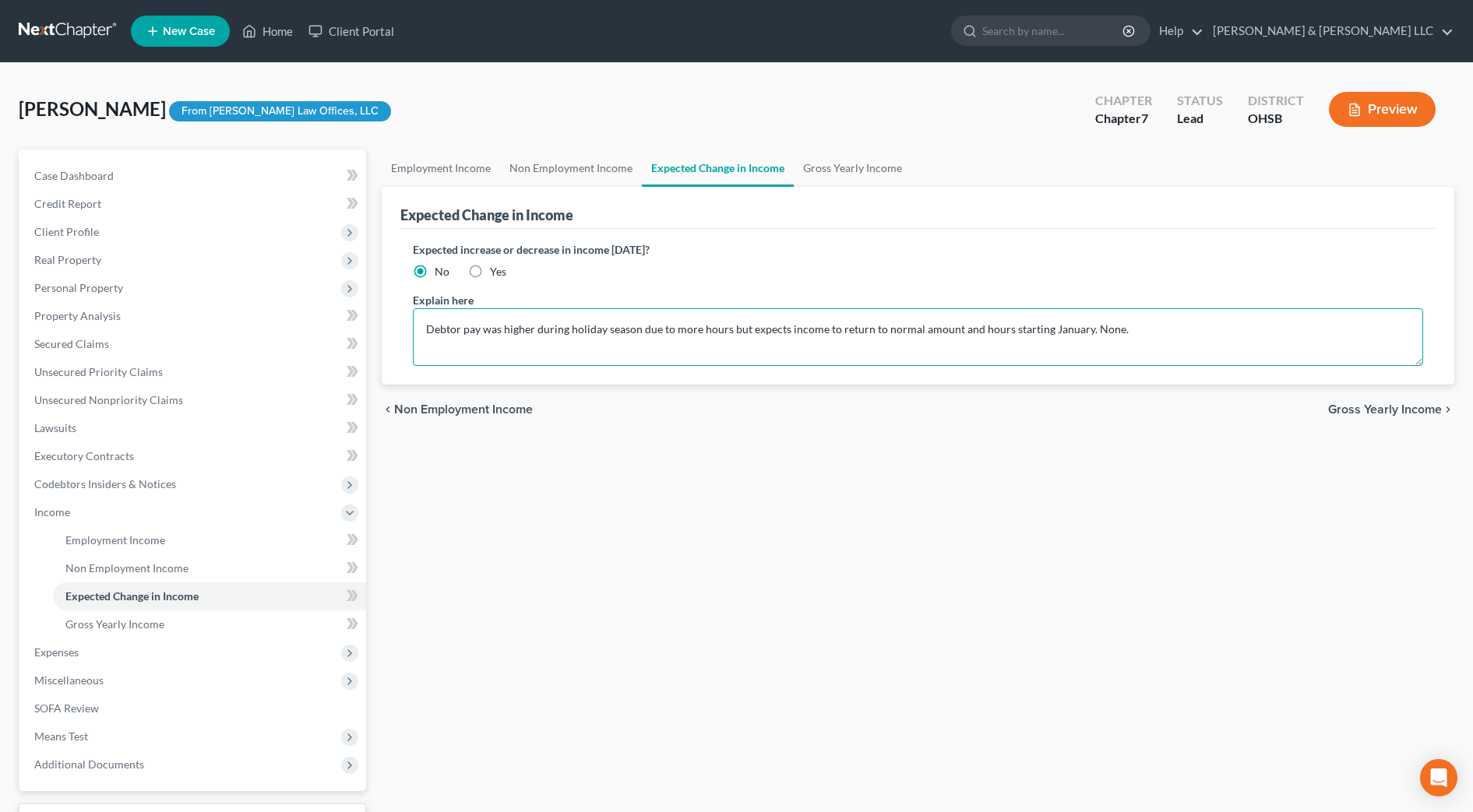
drag, startPoint x: 1078, startPoint y: 332, endPoint x: 385, endPoint y: 321, distance: 693.1
click at [385, 321] on div "Expected Change in Income Expected increase or decrease in income [DATE]? No Ye…" at bounding box center [918, 285] width 1072 height 197
type textarea "None."
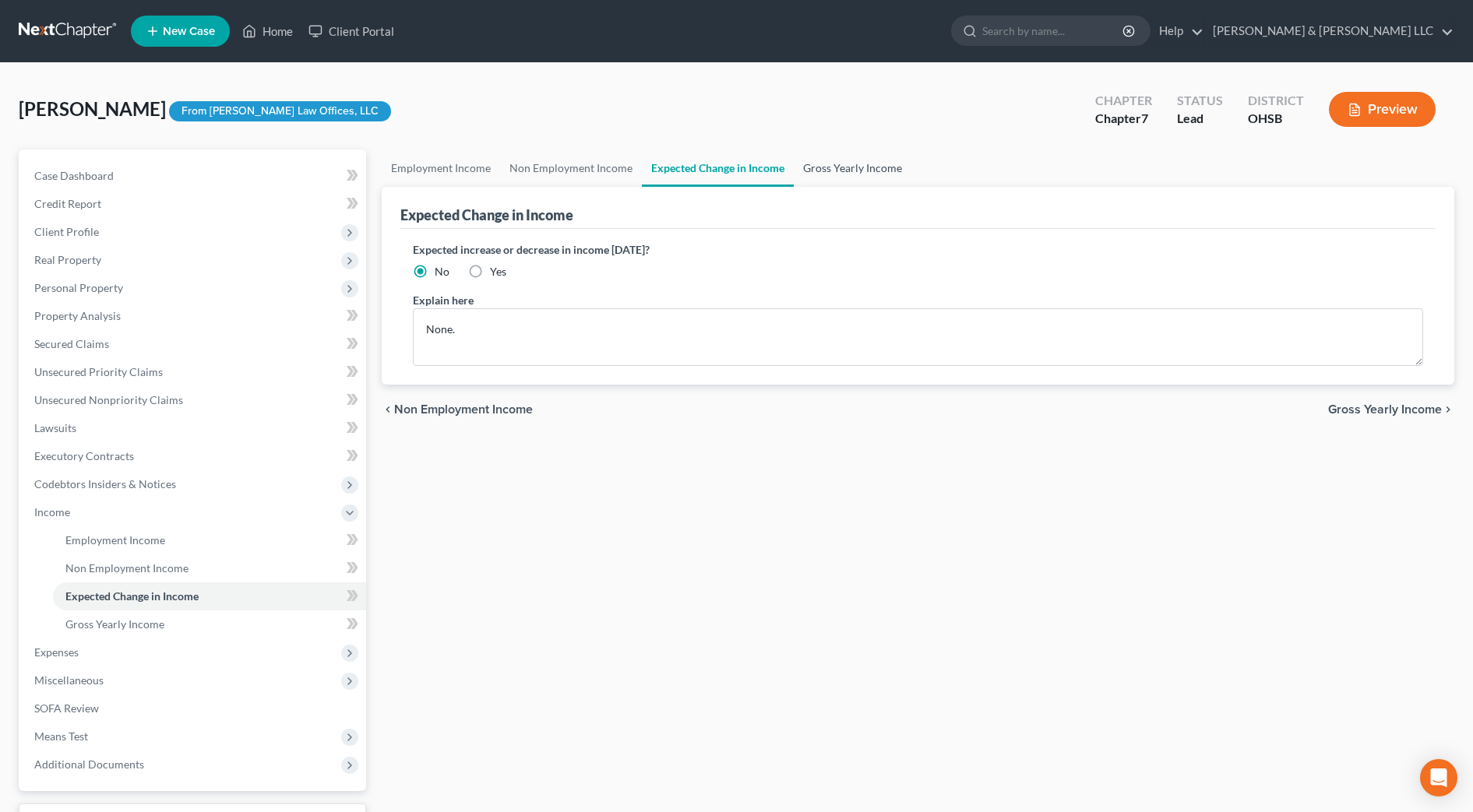
click at [834, 161] on link "Gross Yearly Income" at bounding box center [853, 168] width 117 height 37
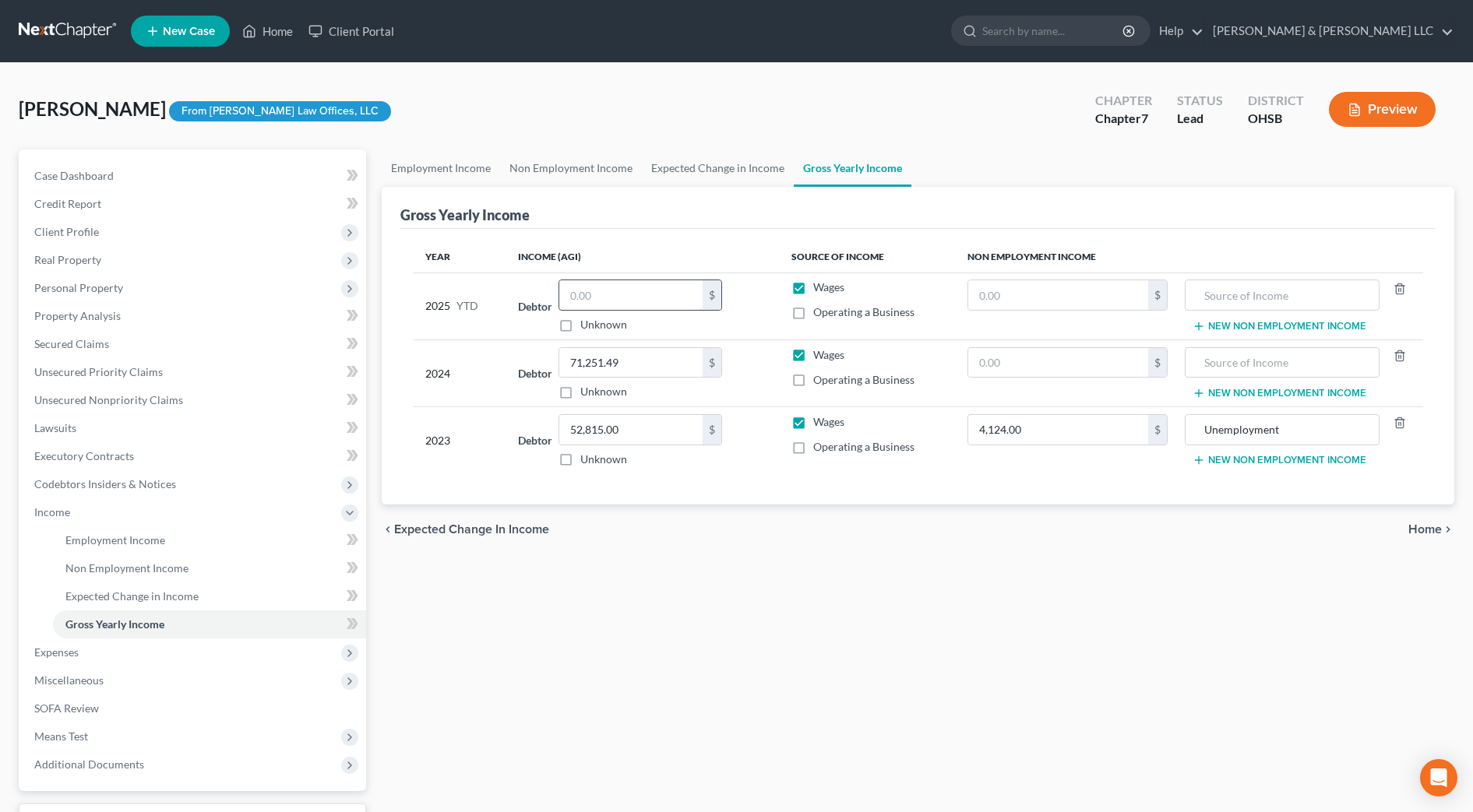
click at [641, 293] on input "text" at bounding box center [630, 295] width 143 height 30
type input "82,399"
click at [889, 539] on div "chevron_left Expected Change in Income Home chevron_right" at bounding box center [918, 529] width 1072 height 50
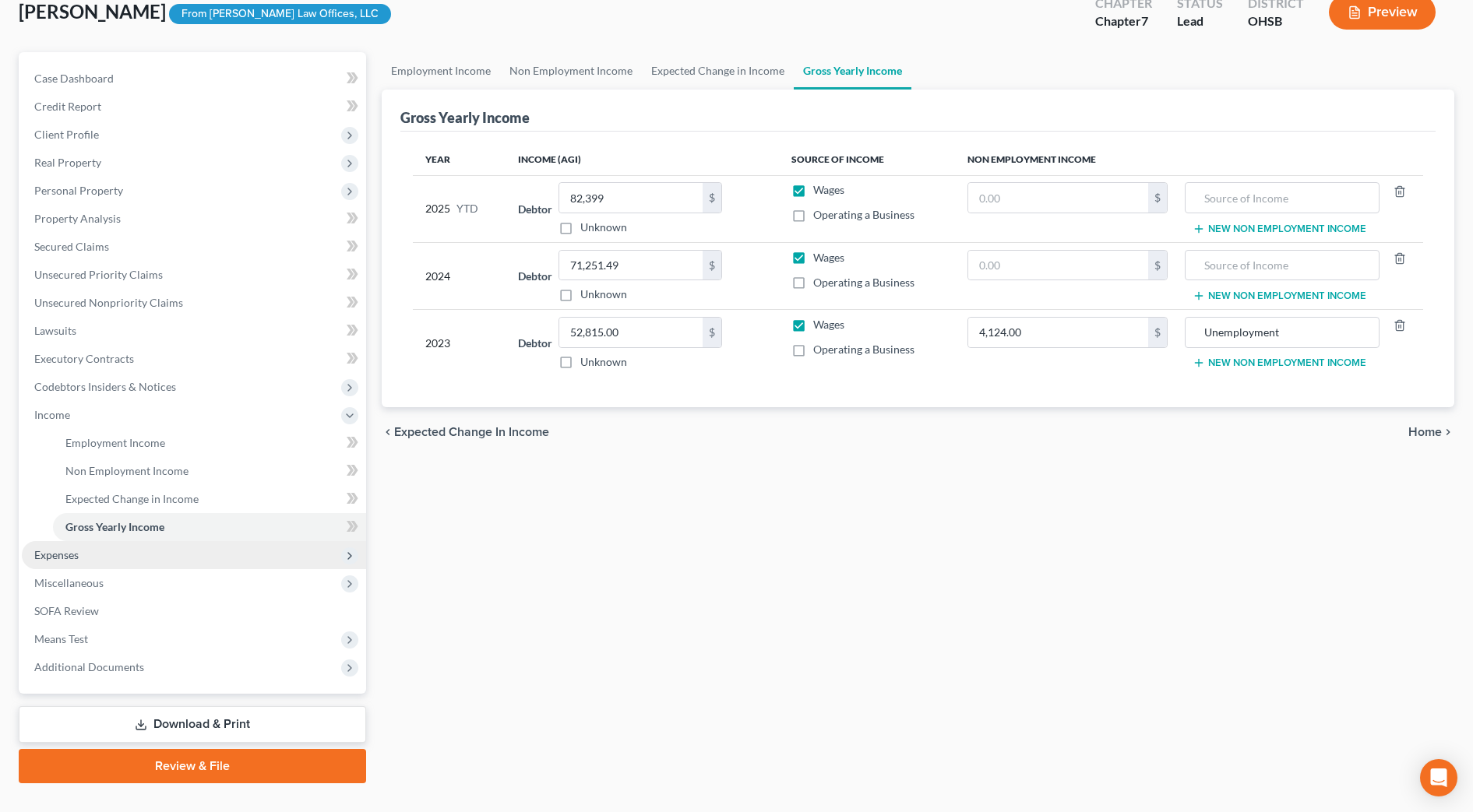
click at [112, 559] on span "Expenses" at bounding box center [193, 555] width 344 height 28
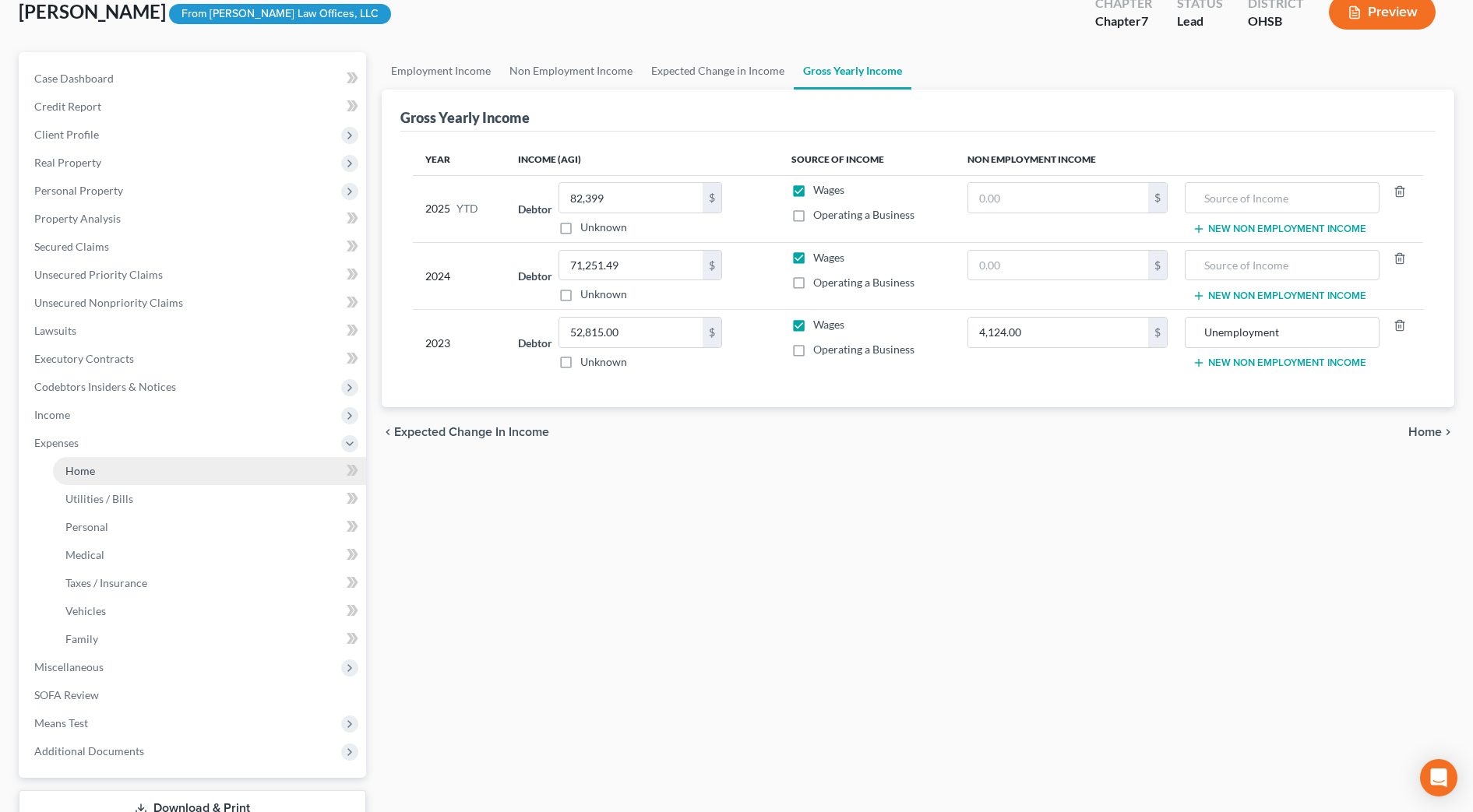
click at [110, 468] on link "Home" at bounding box center [209, 471] width 313 height 28
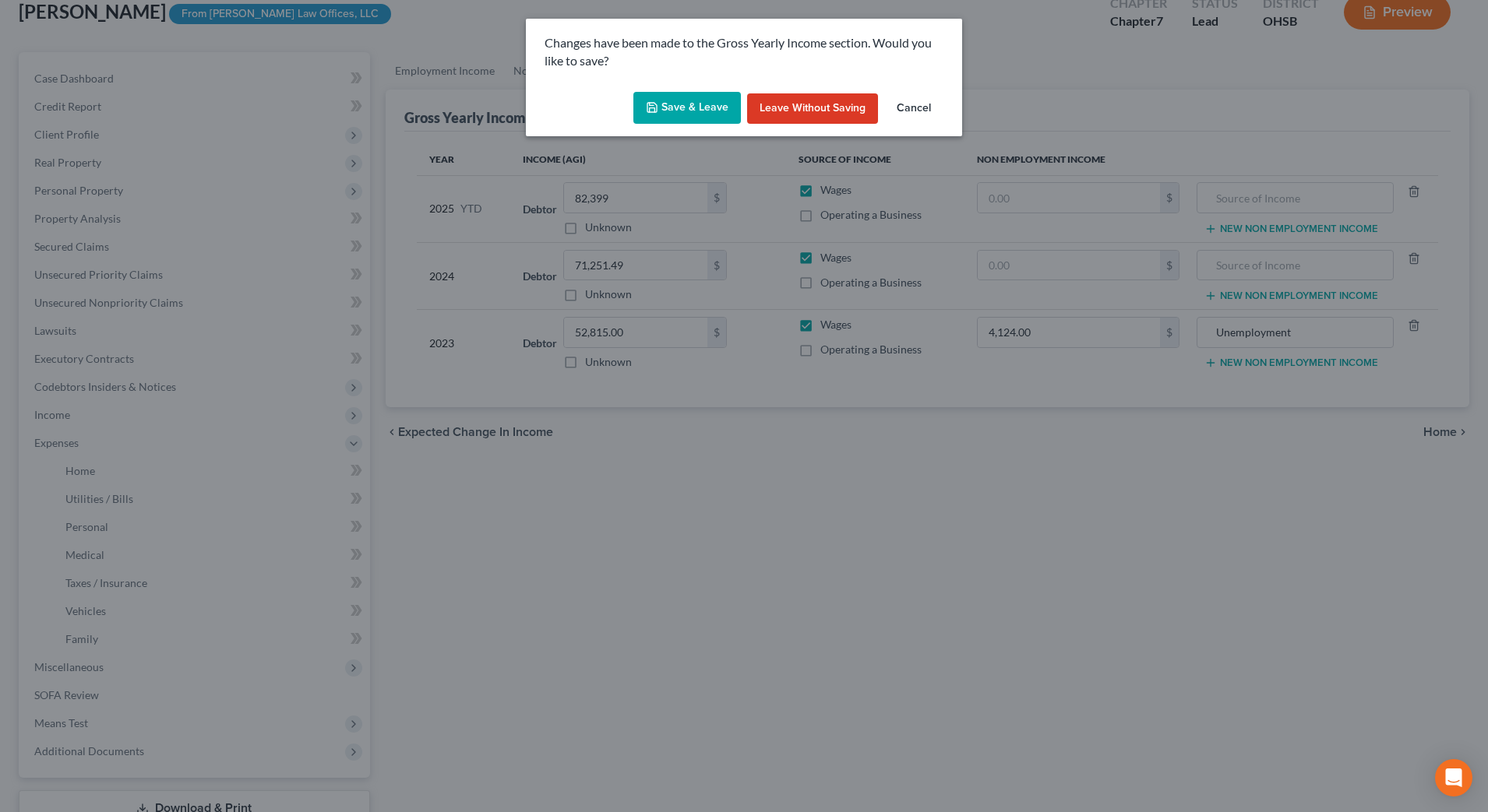
click at [714, 107] on button "Save & Leave" at bounding box center [687, 108] width 107 height 33
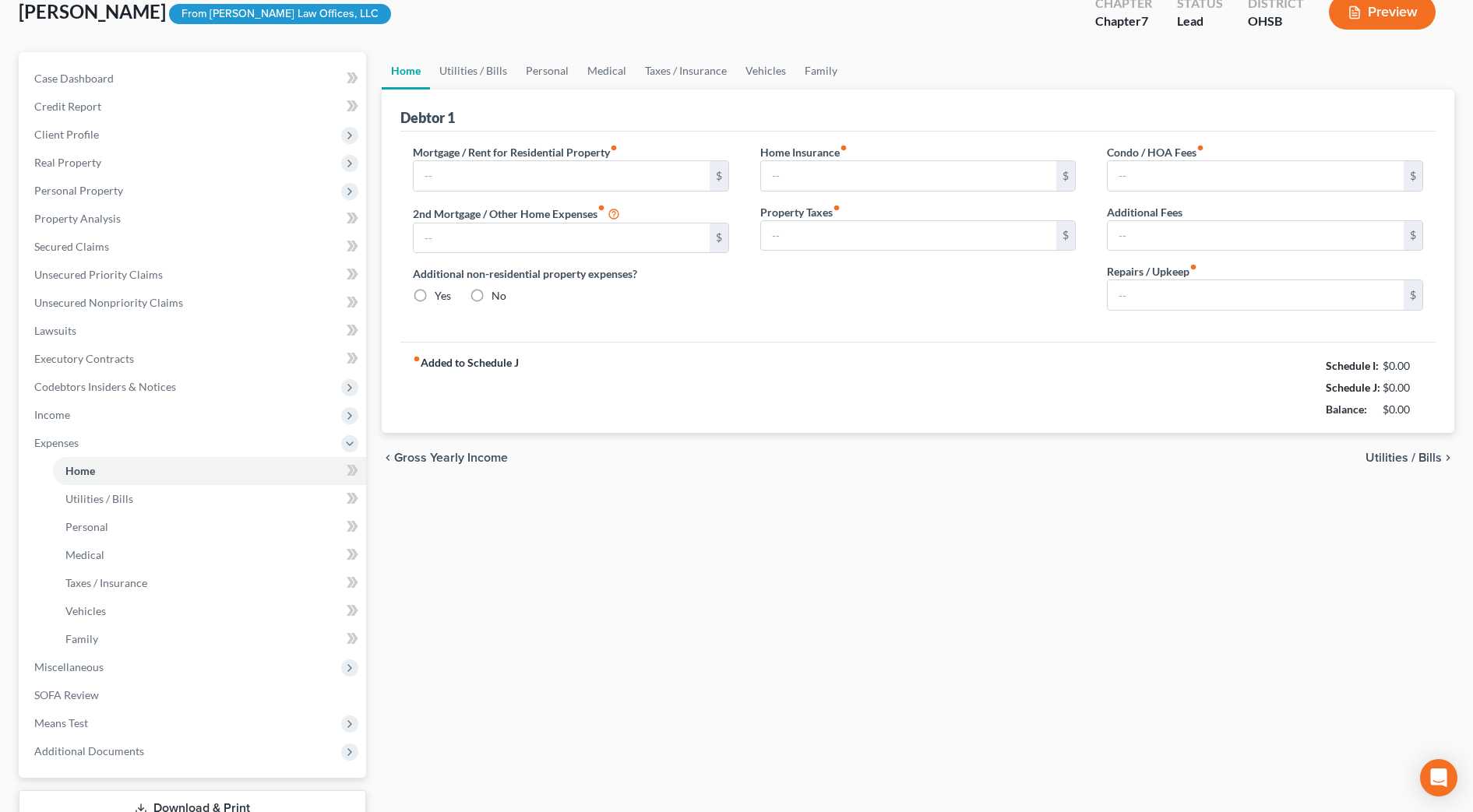
type input "500.00"
type input "0.00"
radio input "true"
type input "0.00"
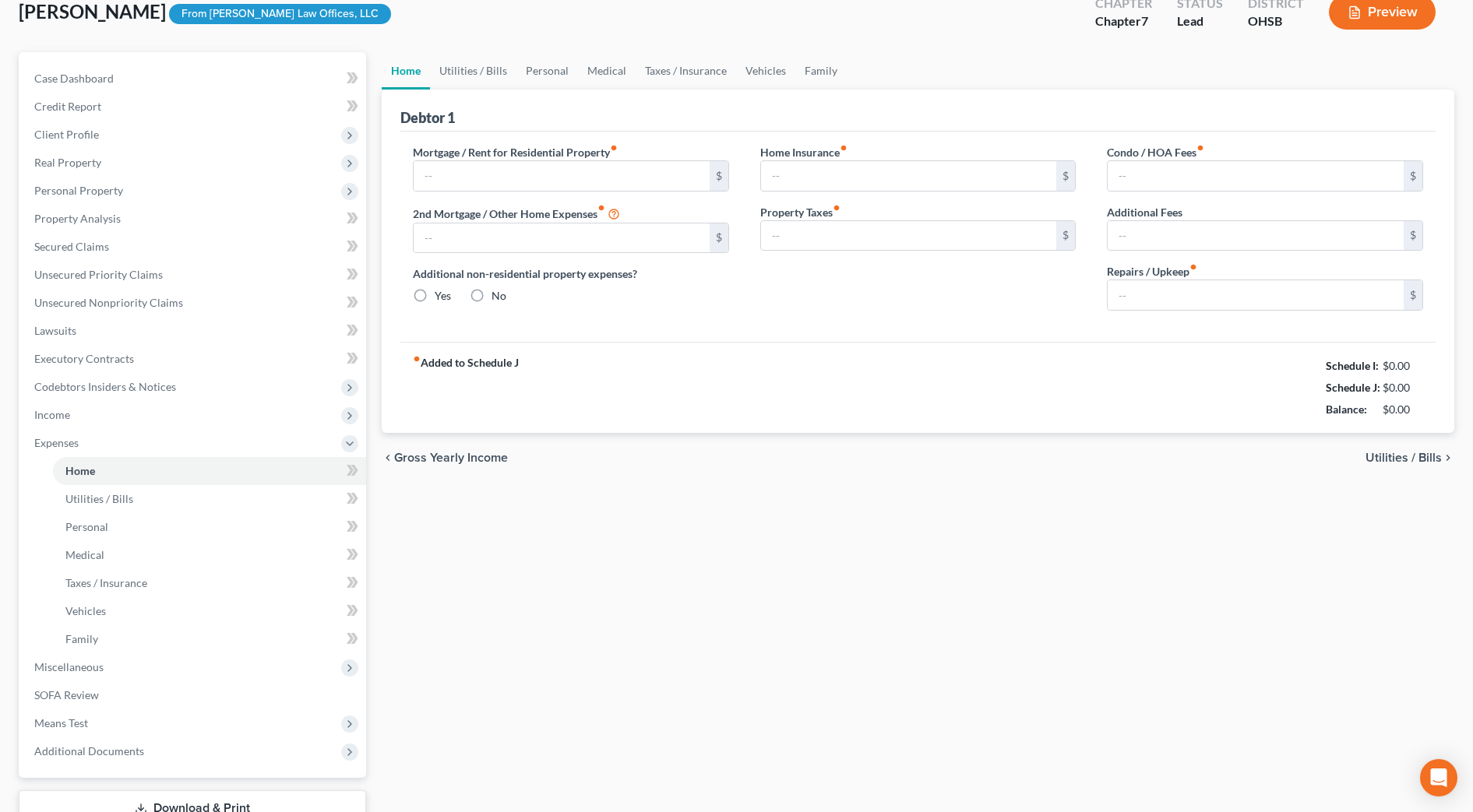
type input "0.00"
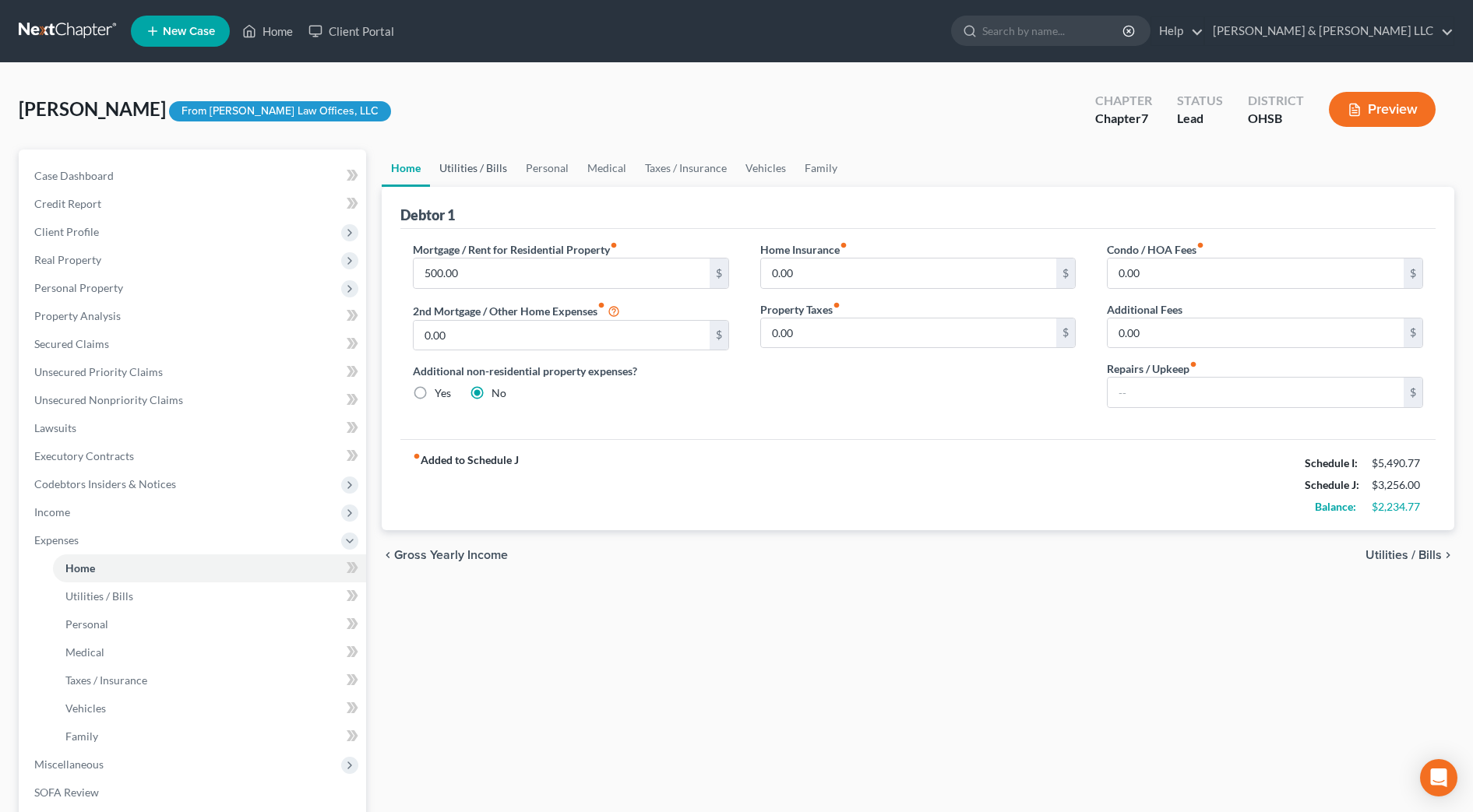
click at [501, 164] on link "Utilities / Bills" at bounding box center [473, 168] width 87 height 37
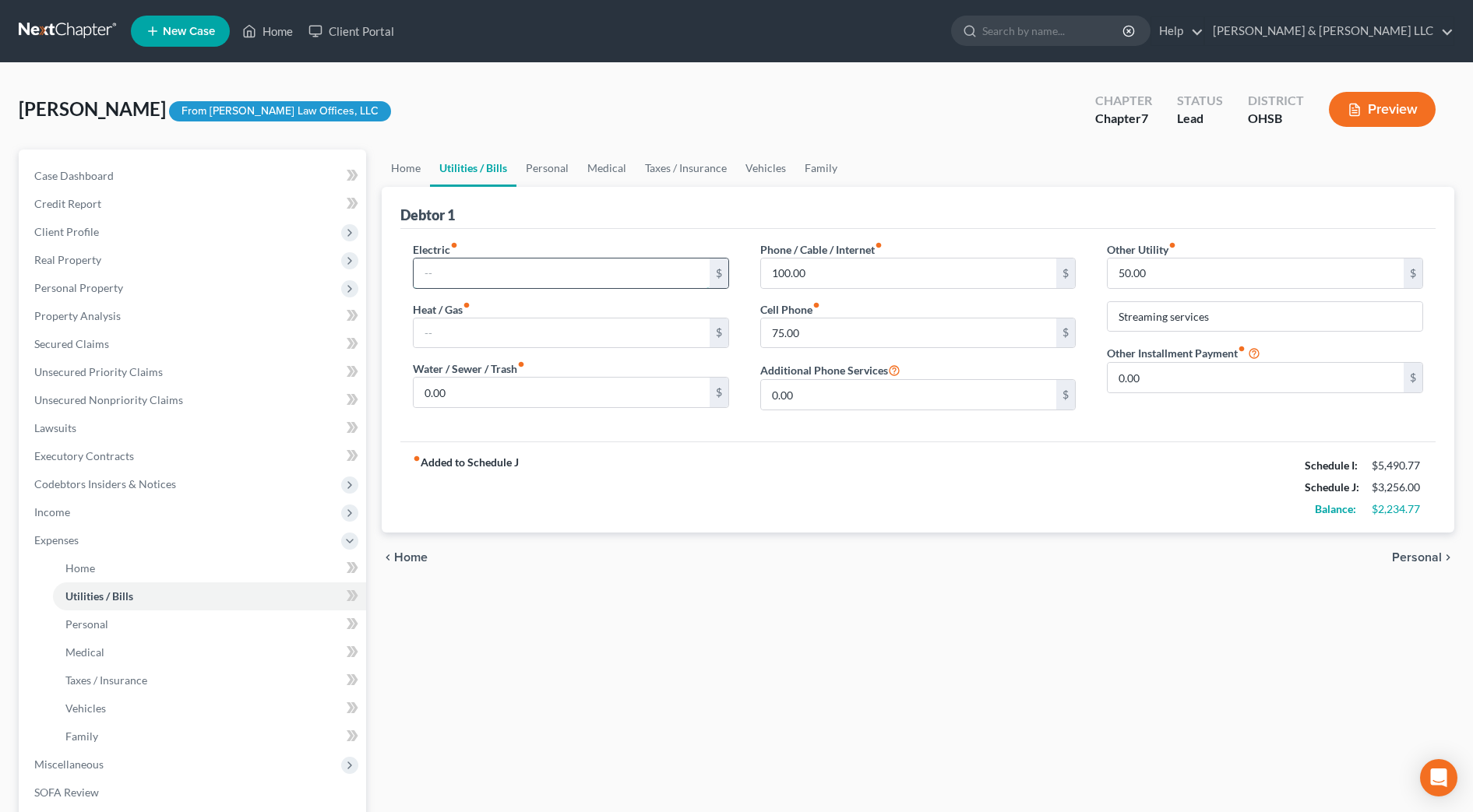
click at [464, 273] on input "text" at bounding box center [562, 273] width 296 height 30
type input "150"
drag, startPoint x: 560, startPoint y: 171, endPoint x: 567, endPoint y: 166, distance: 8.6
click at [562, 172] on link "Personal" at bounding box center [547, 168] width 61 height 37
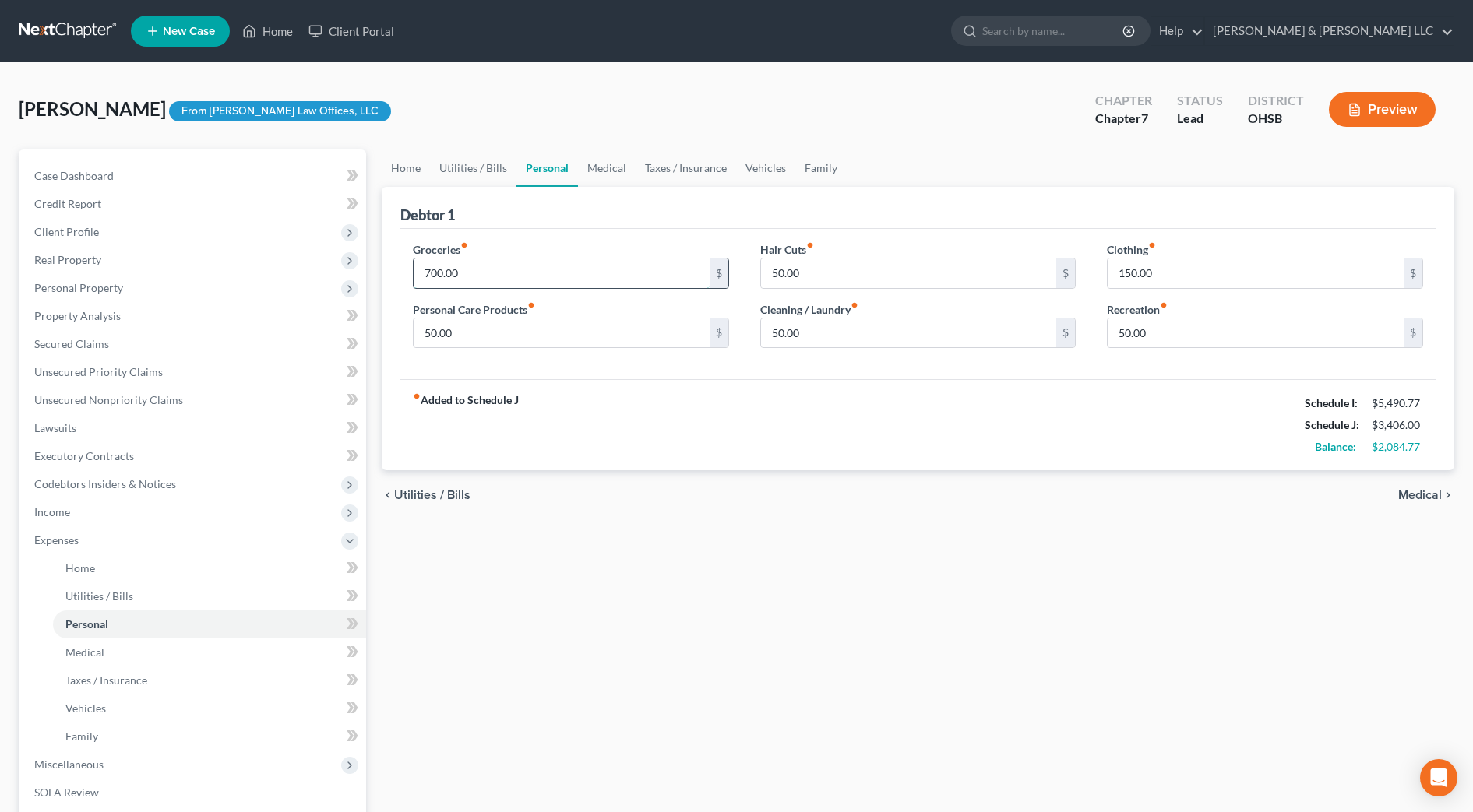
click at [538, 278] on input "700.00" at bounding box center [562, 273] width 296 height 30
type input "1,100"
click at [693, 401] on div "fiber_manual_record Added to Schedule J Schedule I: $5,490.77 Schedule J: $3,80…" at bounding box center [918, 425] width 1035 height 91
click at [591, 177] on link "Medical" at bounding box center [607, 168] width 58 height 37
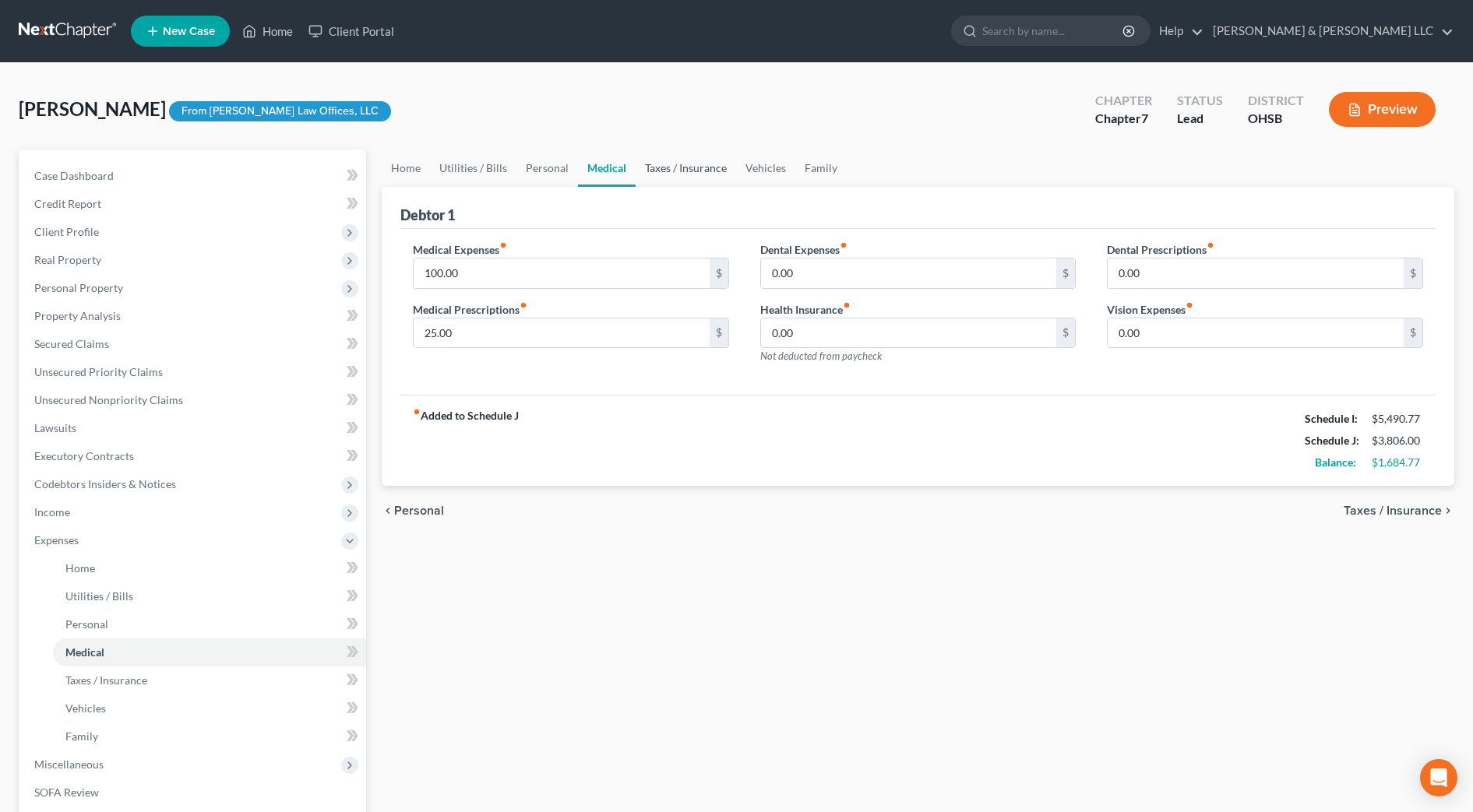
click at [679, 176] on link "Taxes / Insurance" at bounding box center [686, 168] width 101 height 37
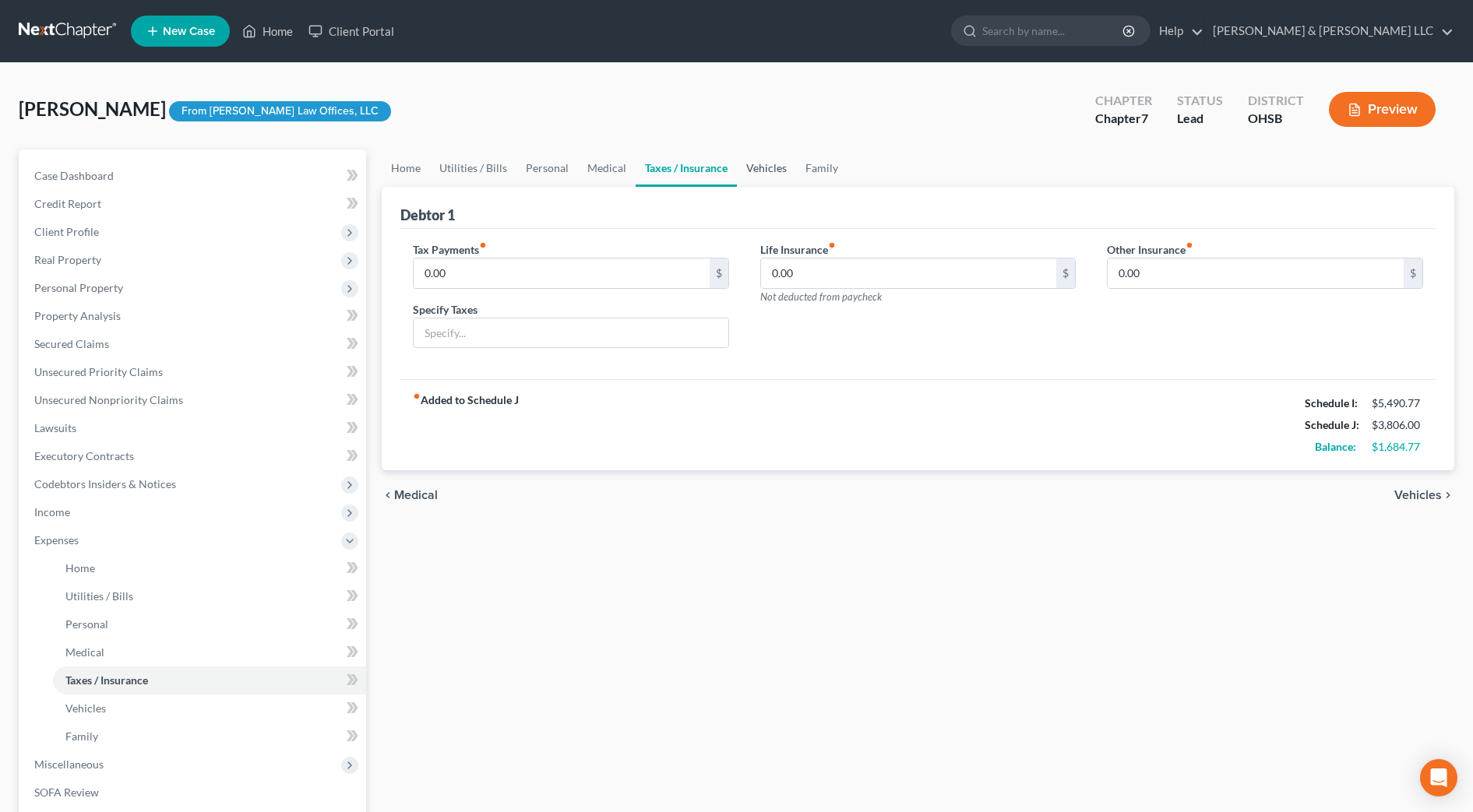
click at [769, 174] on link "Vehicles" at bounding box center [767, 168] width 59 height 37
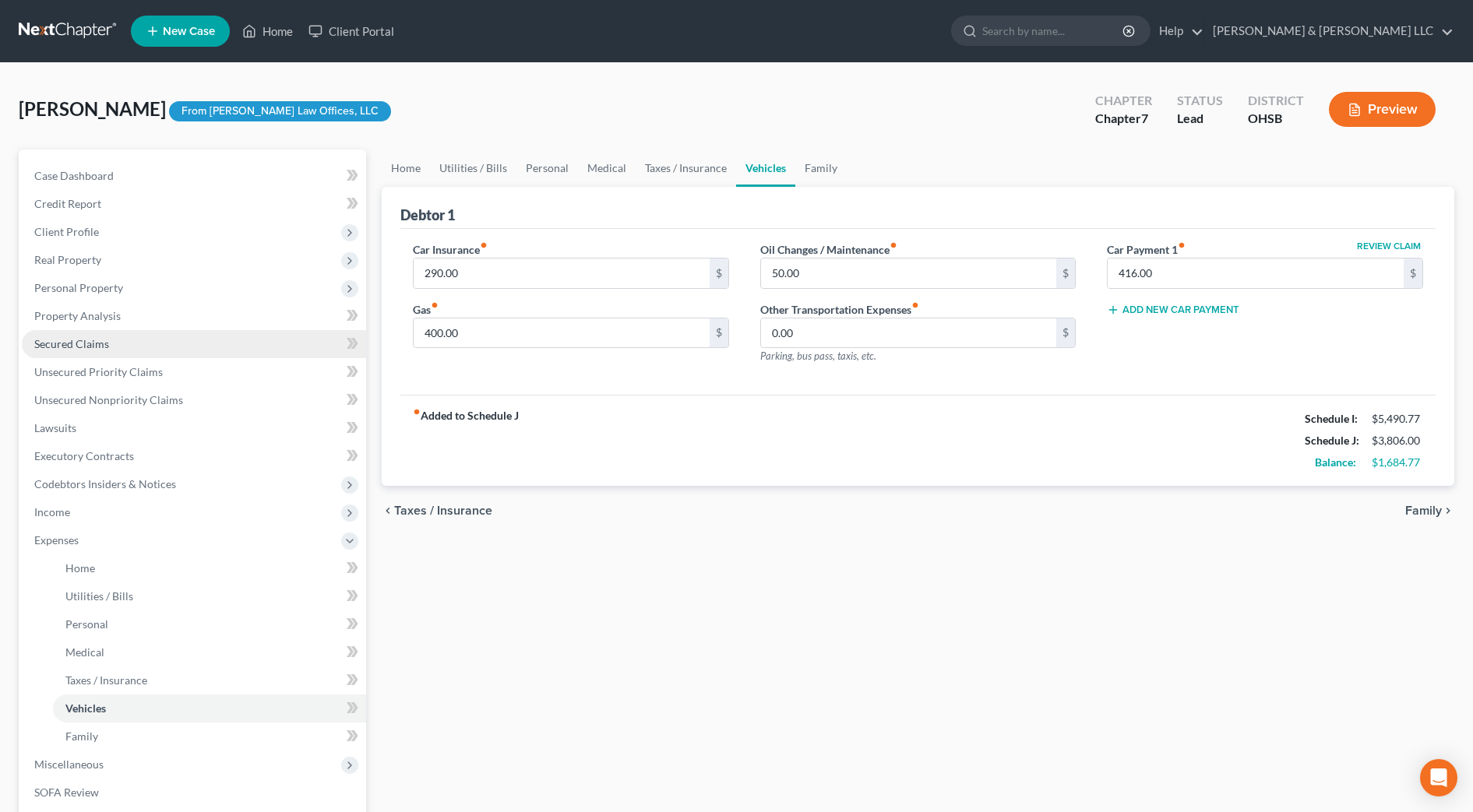
click at [120, 342] on link "Secured Claims" at bounding box center [193, 344] width 344 height 28
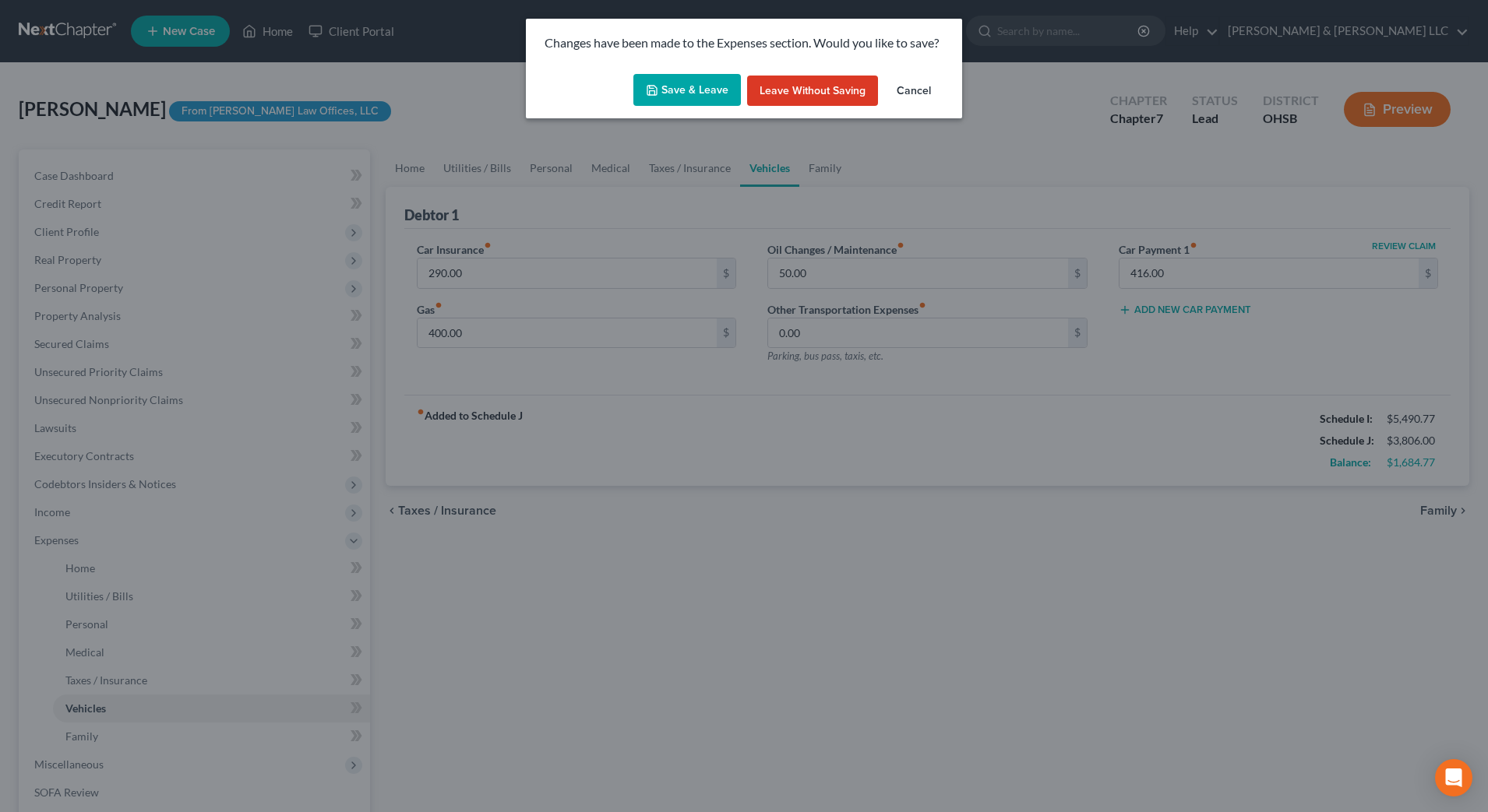
click at [717, 81] on button "Save & Leave" at bounding box center [687, 91] width 107 height 33
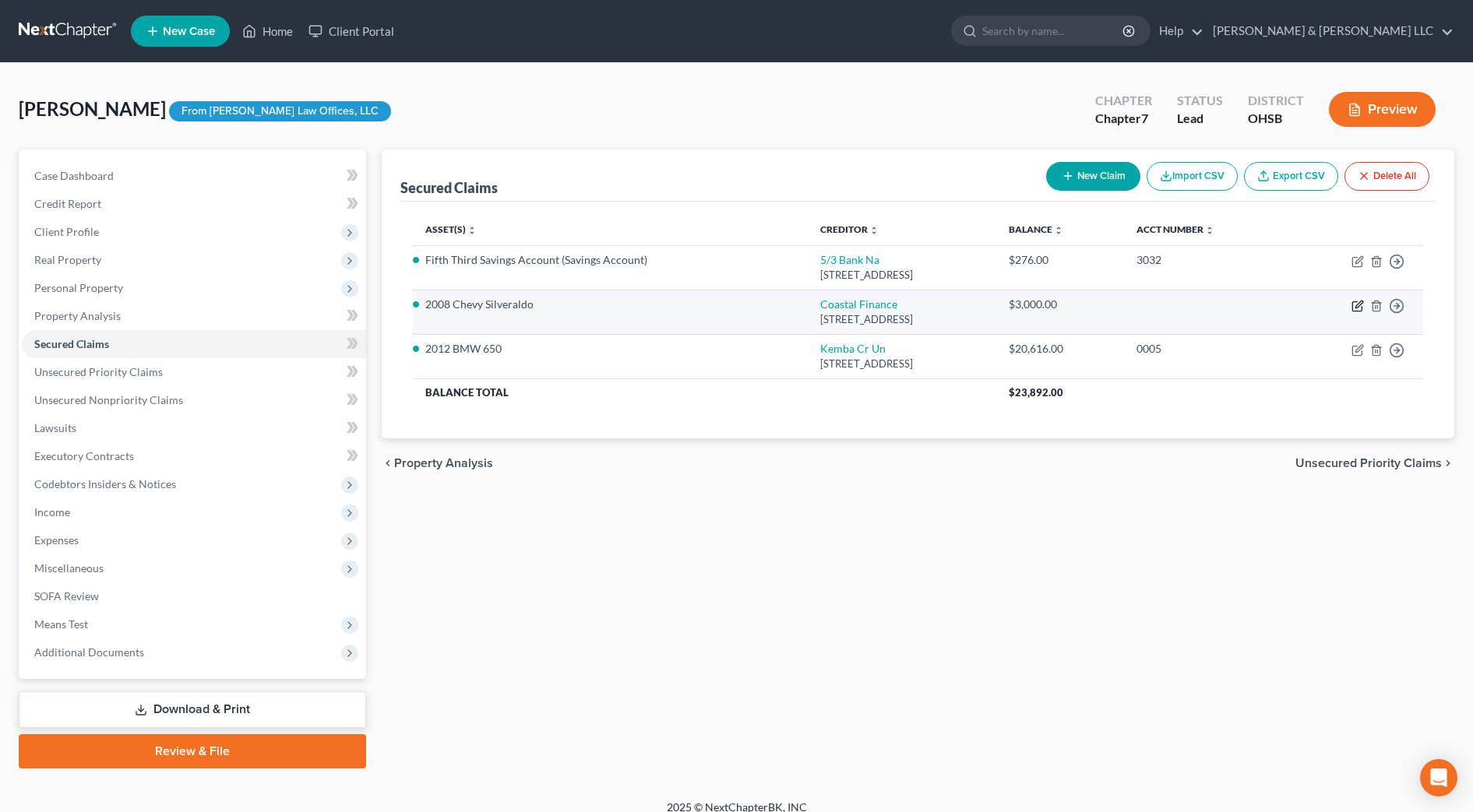
click at [1356, 306] on icon "button" at bounding box center [1357, 306] width 12 height 12
select select "36"
select select "0"
select select "2"
select select "0"
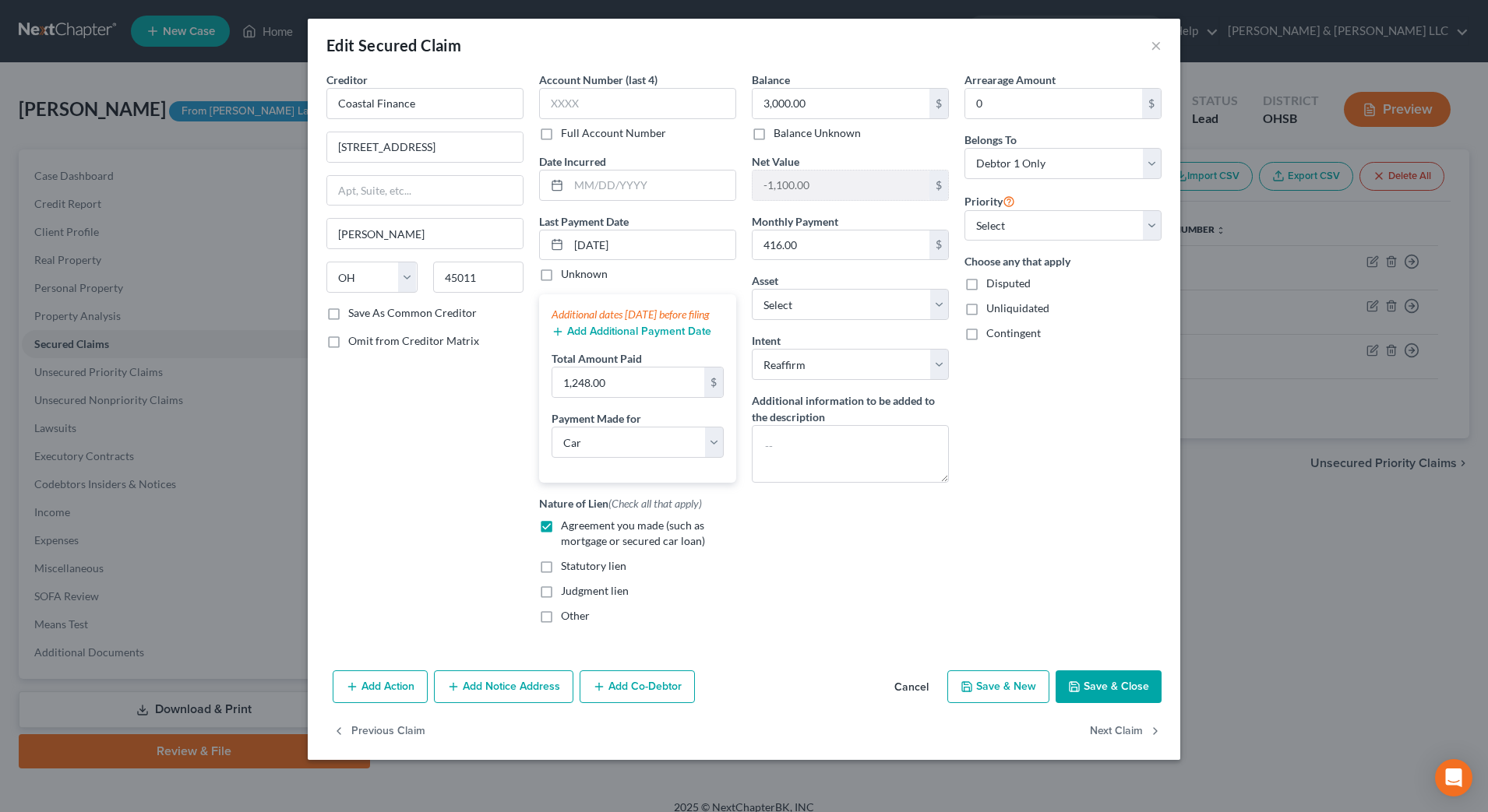
drag, startPoint x: 1115, startPoint y: 705, endPoint x: 1139, endPoint y: 670, distance: 42.4
click at [1116, 703] on button "Save & Close" at bounding box center [1109, 687] width 106 height 33
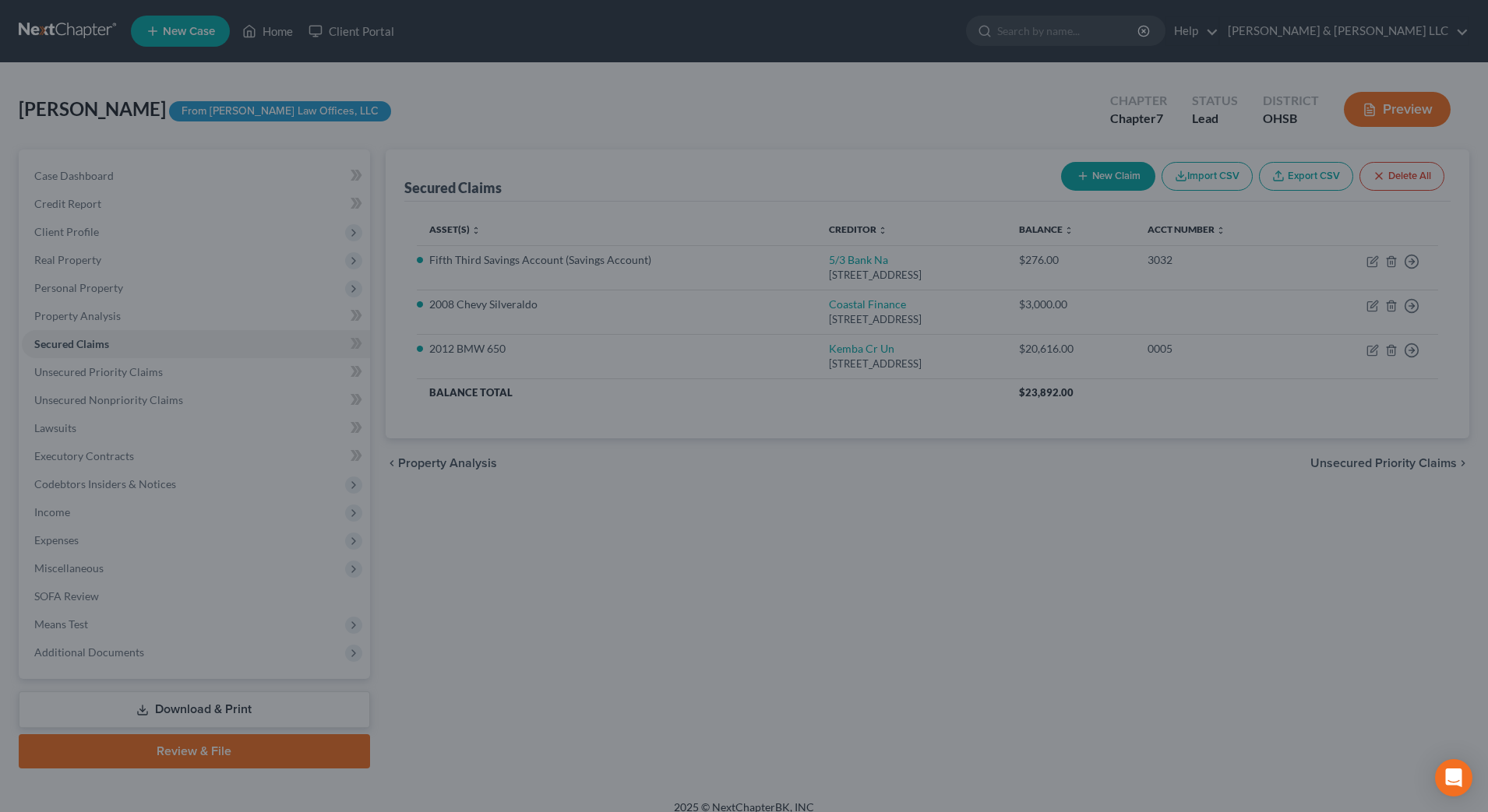
select select "4"
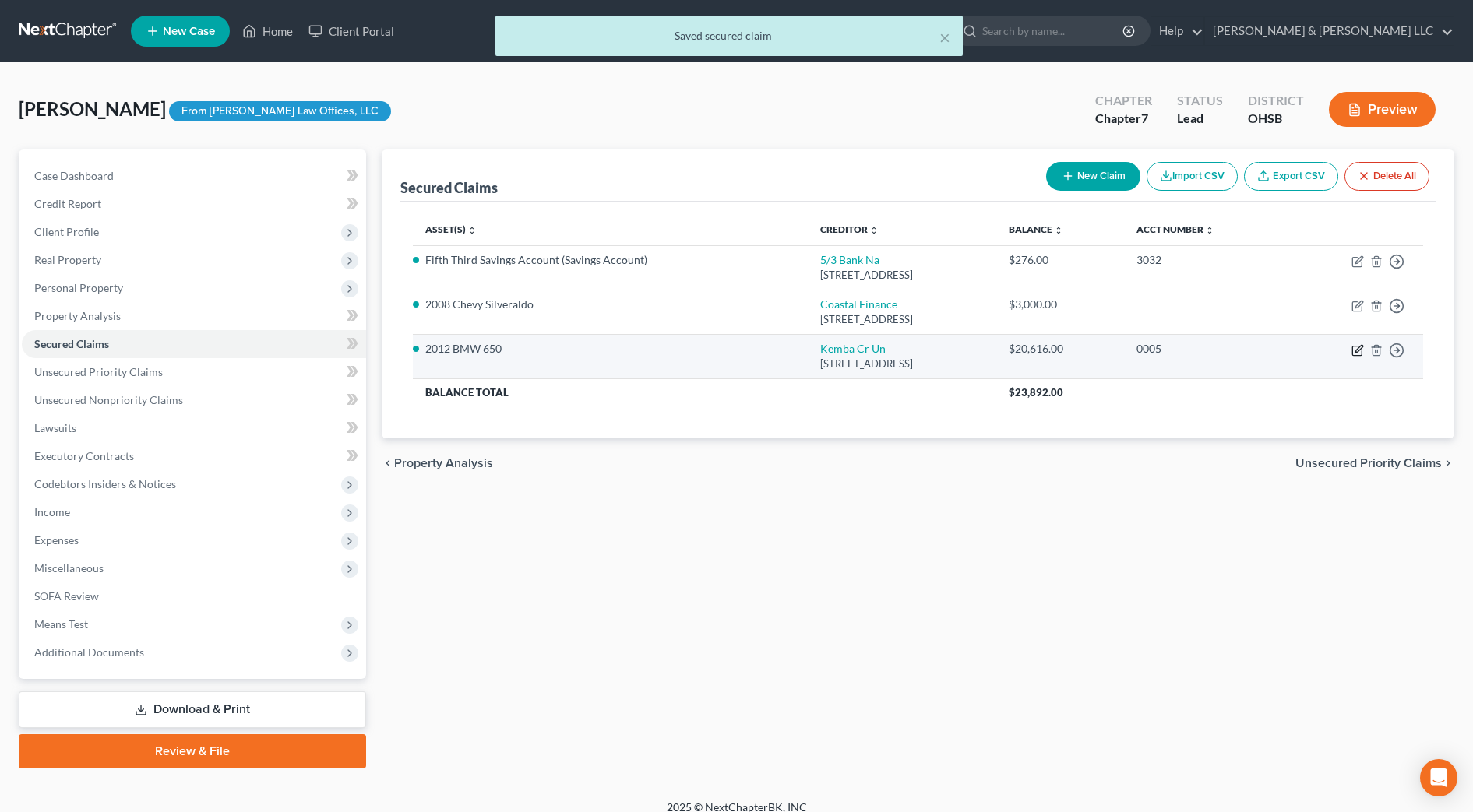
click at [1357, 348] on icon "button" at bounding box center [1359, 349] width 7 height 7
select select "36"
select select "0"
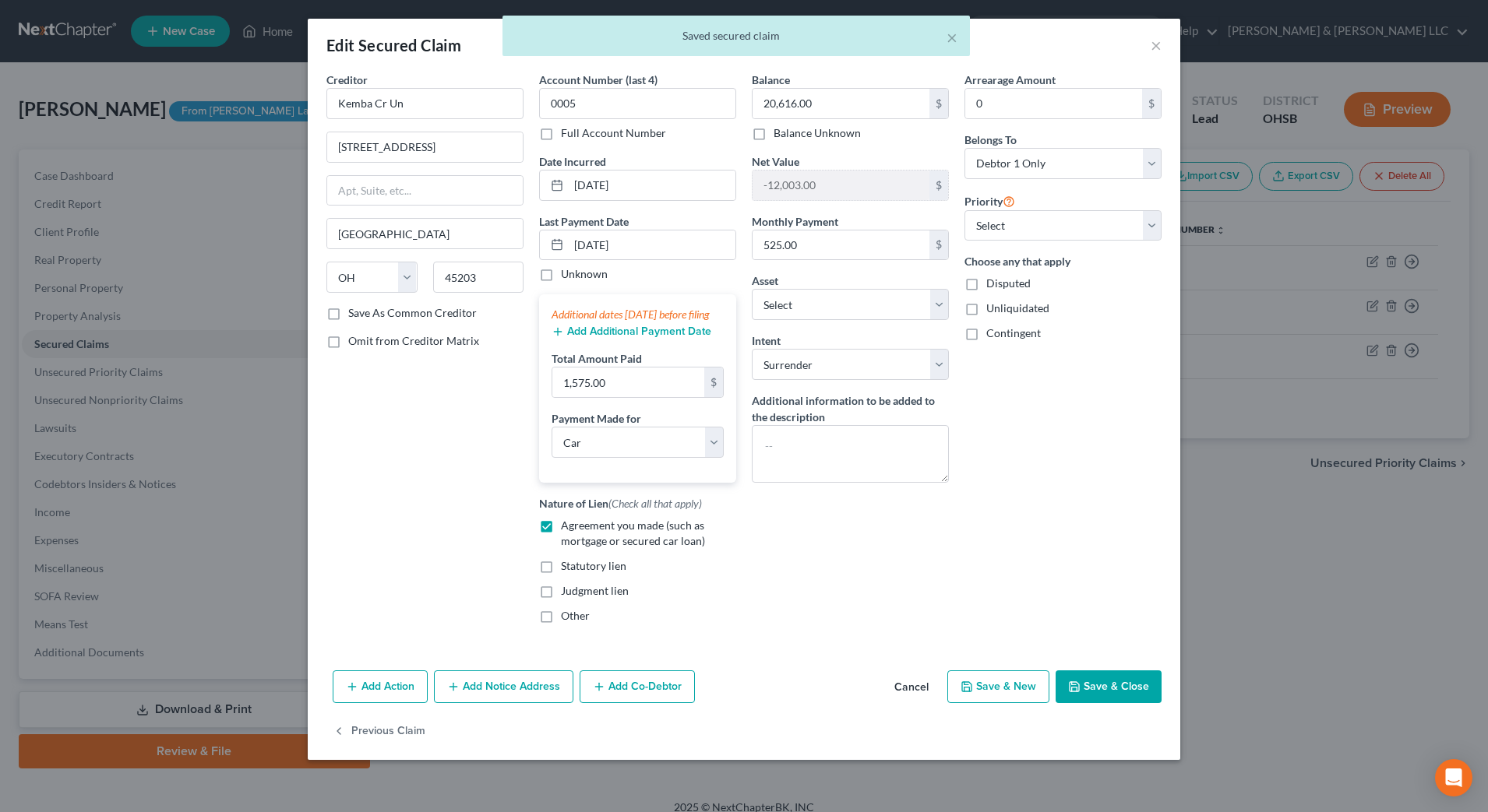
click at [1116, 695] on button "Save & Close" at bounding box center [1109, 687] width 106 height 33
select select "2"
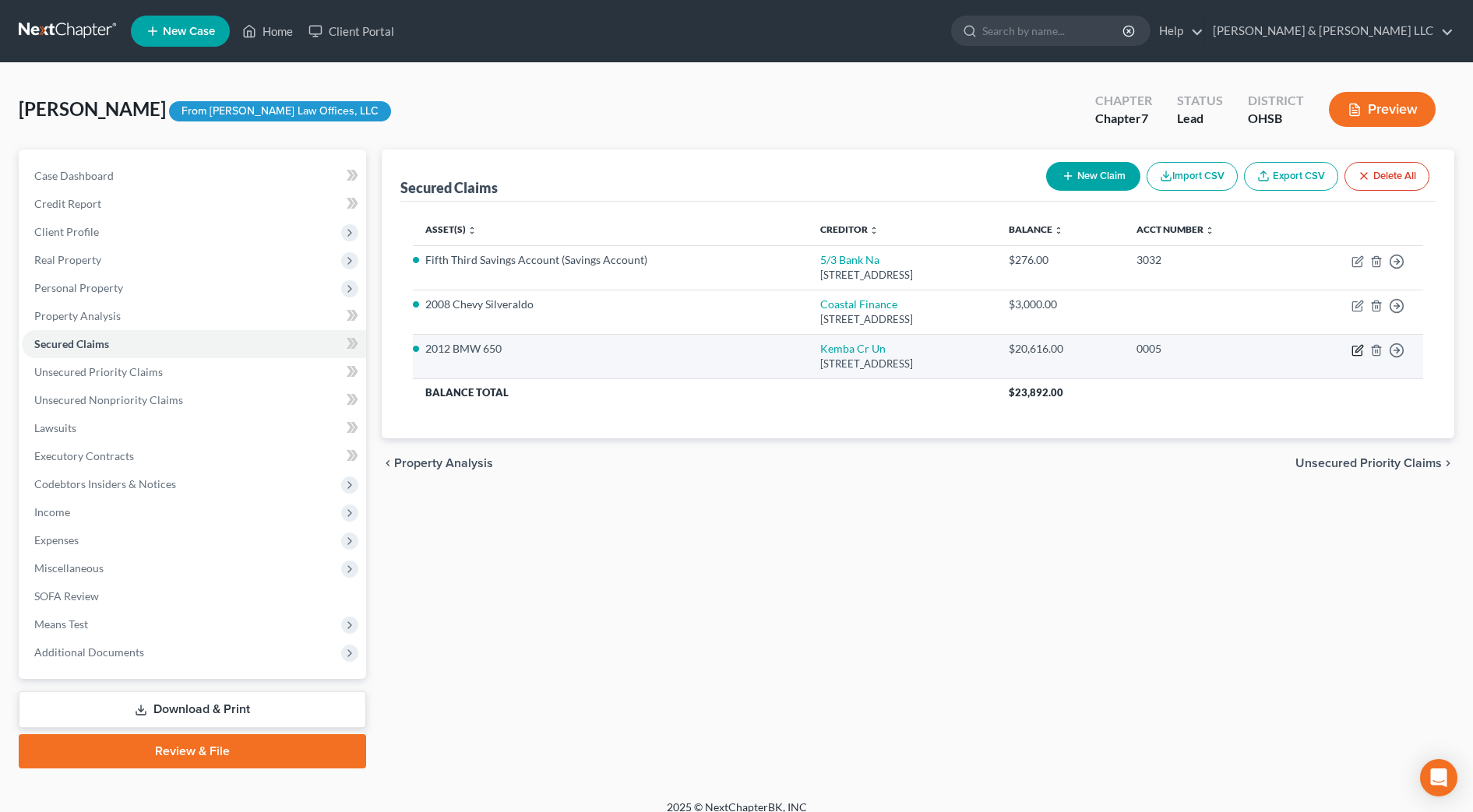
click at [1361, 350] on icon "button" at bounding box center [1357, 350] width 12 height 12
select select "36"
select select "0"
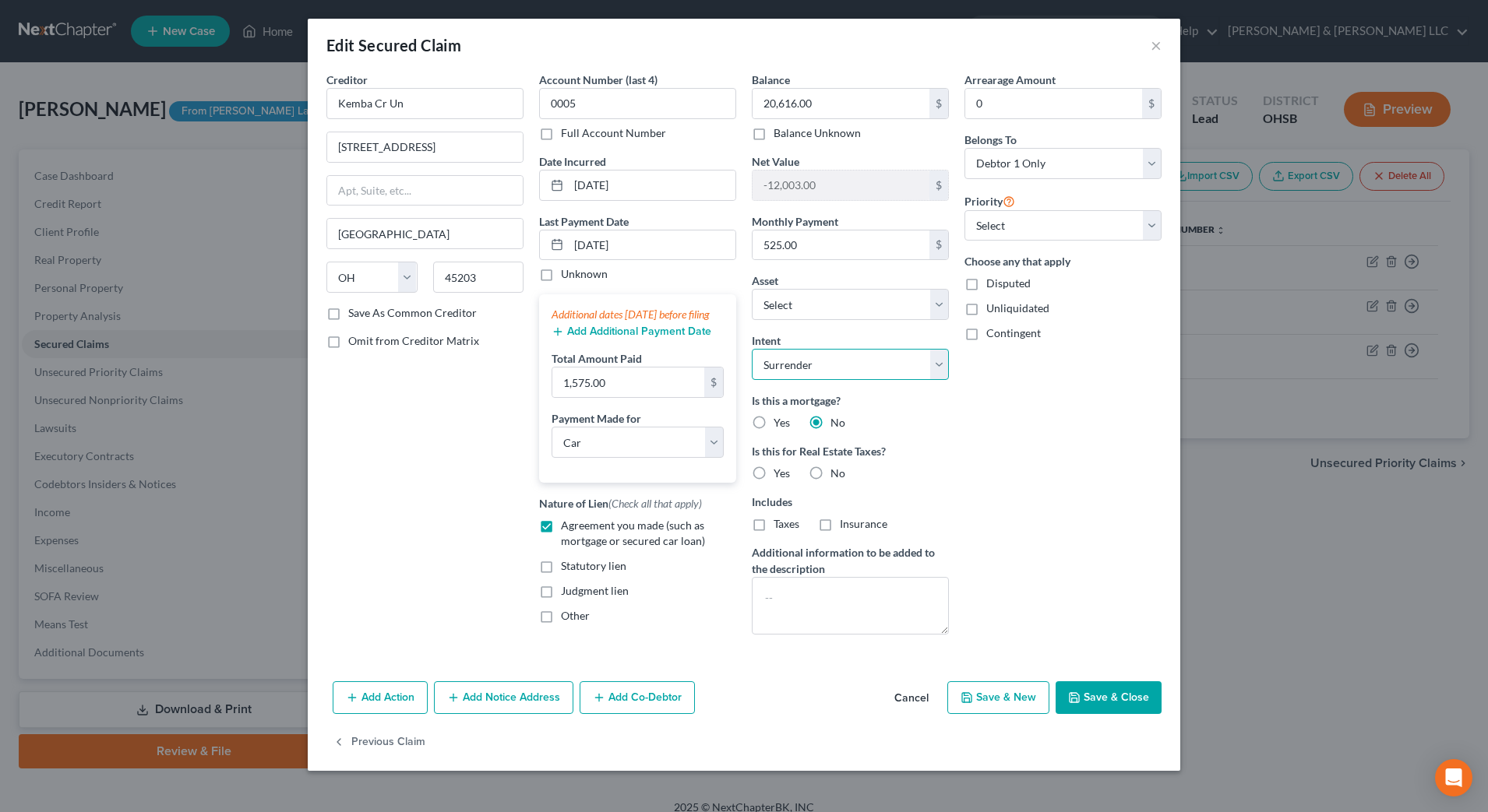
click at [834, 362] on select "Select Surrender Redeem Reaffirm Avoid Other" at bounding box center [850, 364] width 197 height 31
select select "2"
click at [752, 349] on select "Select Surrender Redeem Reaffirm Avoid Other" at bounding box center [850, 364] width 197 height 31
drag, startPoint x: 1091, startPoint y: 706, endPoint x: 1100, endPoint y: 582, distance: 124.3
click at [1100, 582] on div "Edit Secured Claim × Creditor * Kemba Cr Un 1045 W [GEOGRAPHIC_DATA] [US_STATE]…" at bounding box center [744, 395] width 872 height 753
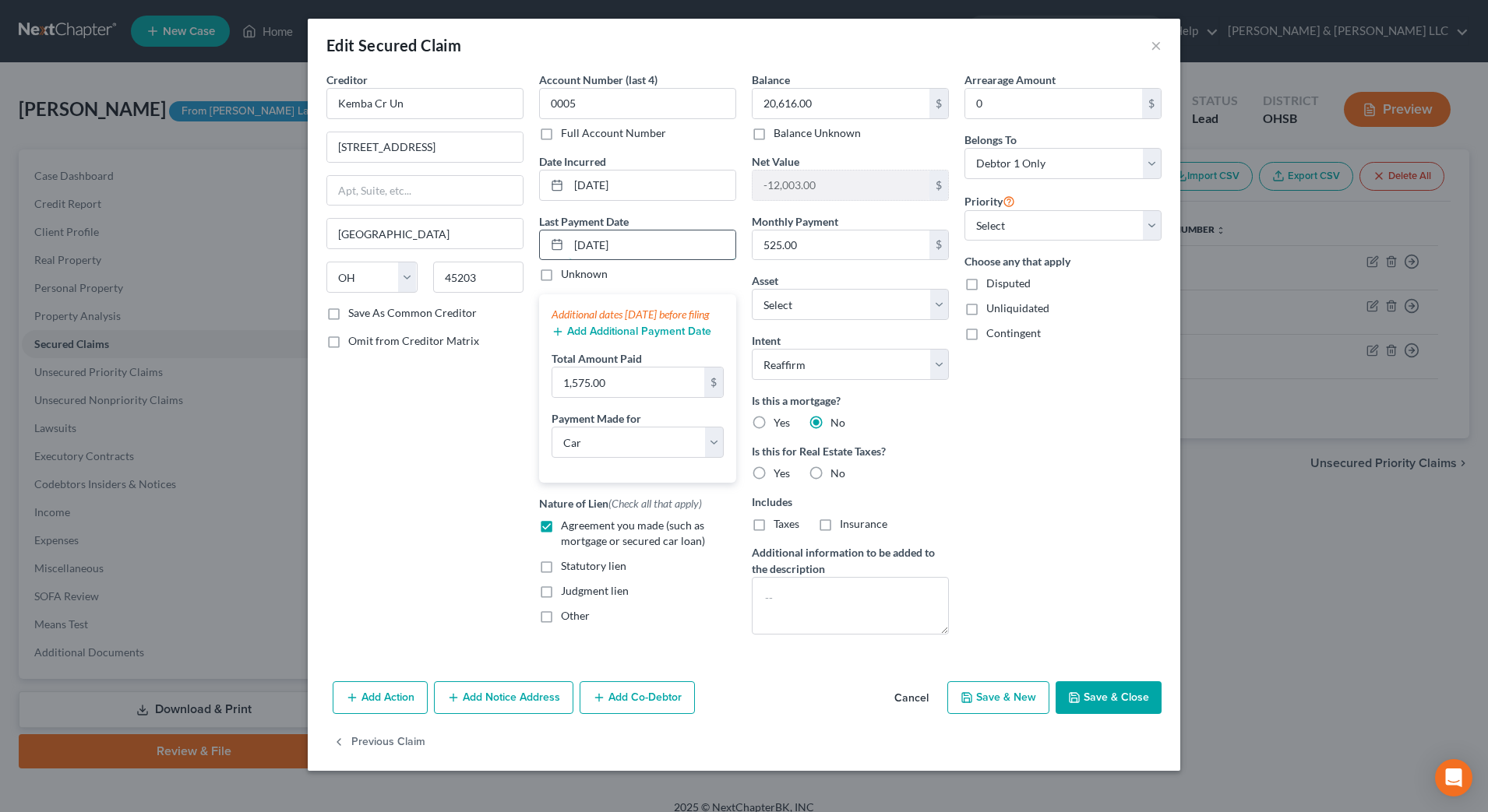
click at [684, 249] on input "[DATE]" at bounding box center [652, 245] width 167 height 30
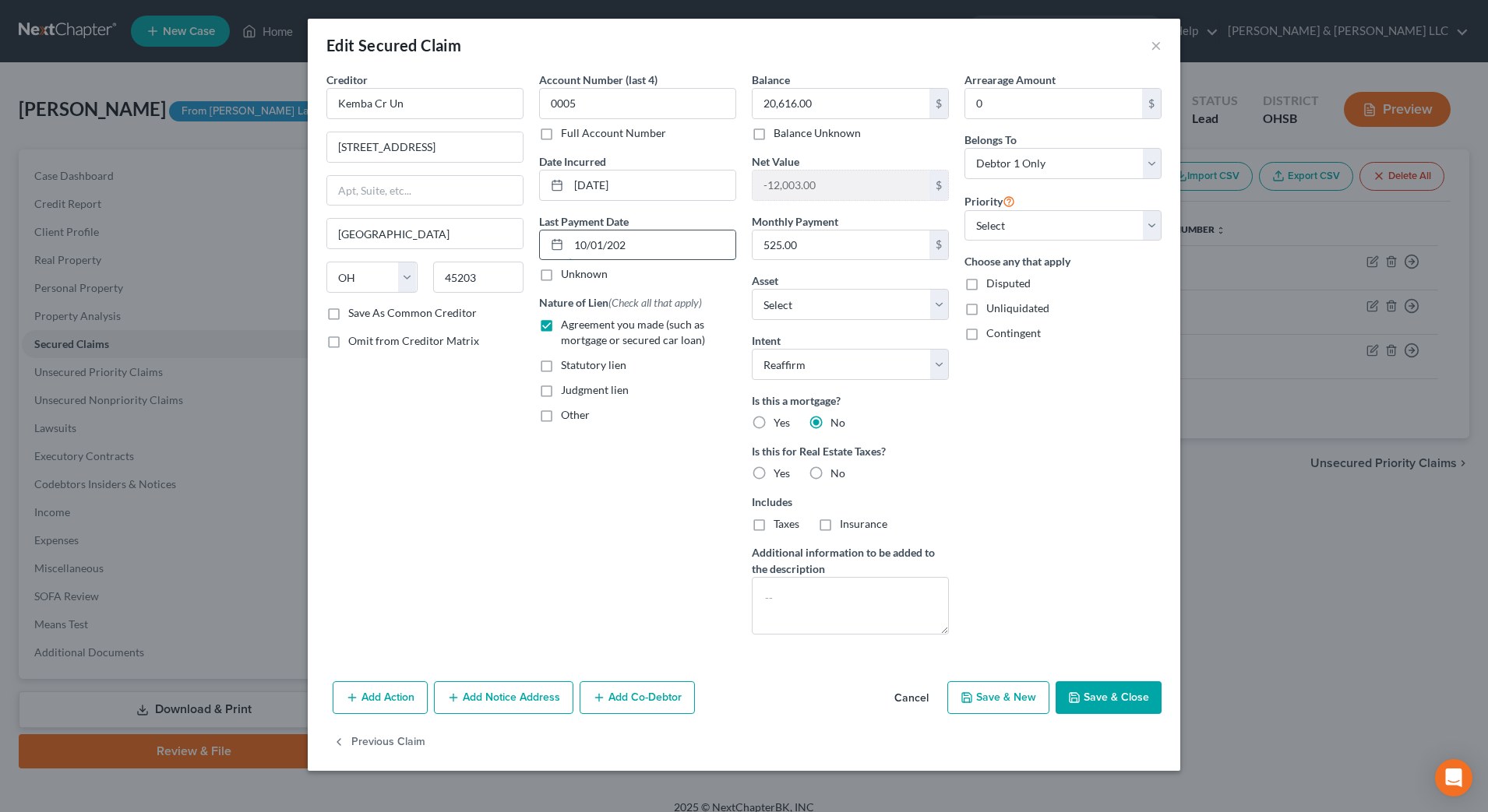
type input "[DATE]"
select select "0"
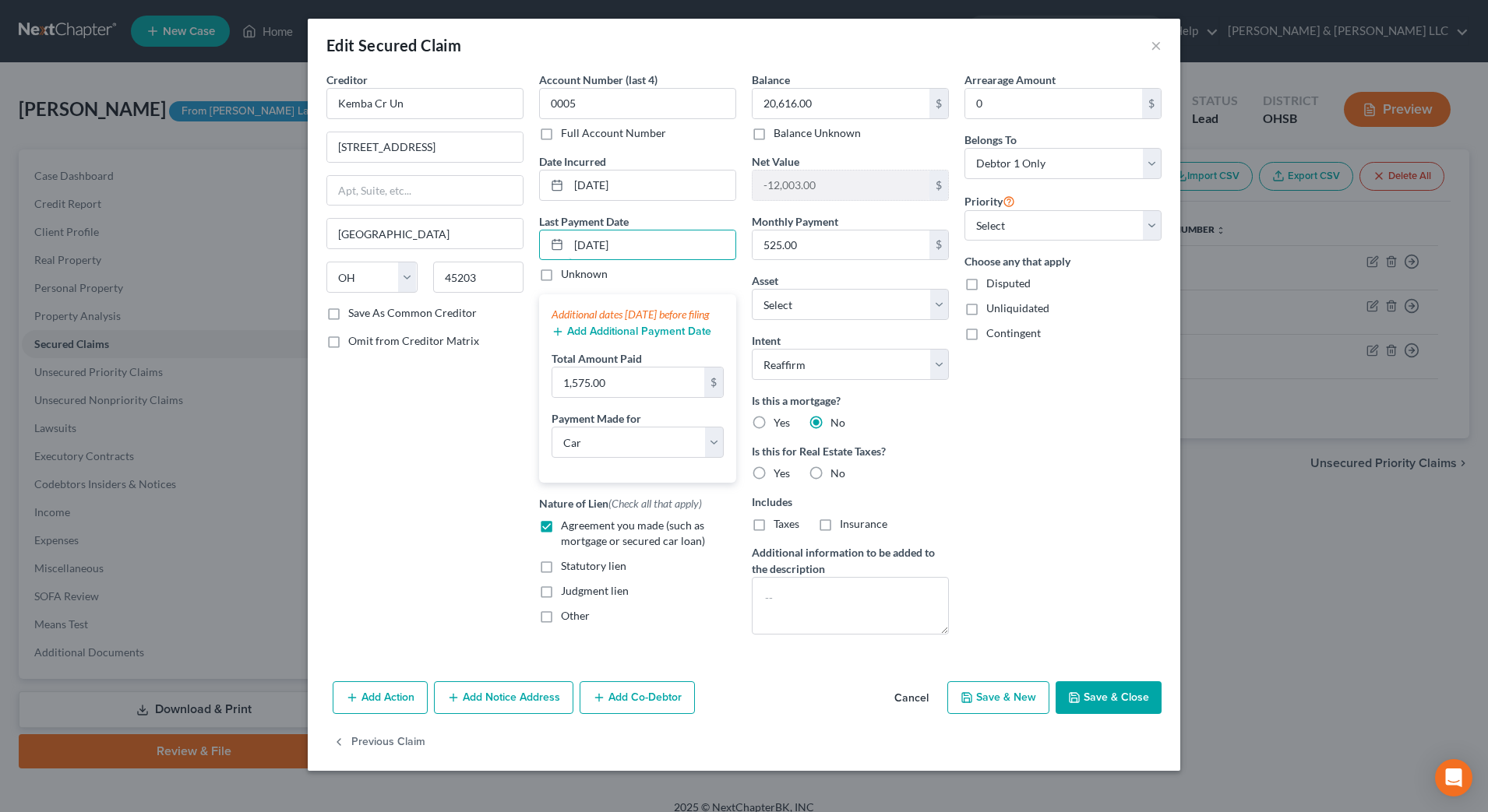
type input "[DATE]"
click at [464, 482] on div "Creditor * Kemba Cr Un 1045 W 8th [GEOGRAPHIC_DATA] [US_STATE][GEOGRAPHIC_DATA]…" at bounding box center [425, 359] width 212 height 576
click at [587, 338] on button "Add Additional Payment Date" at bounding box center [631, 331] width 159 height 12
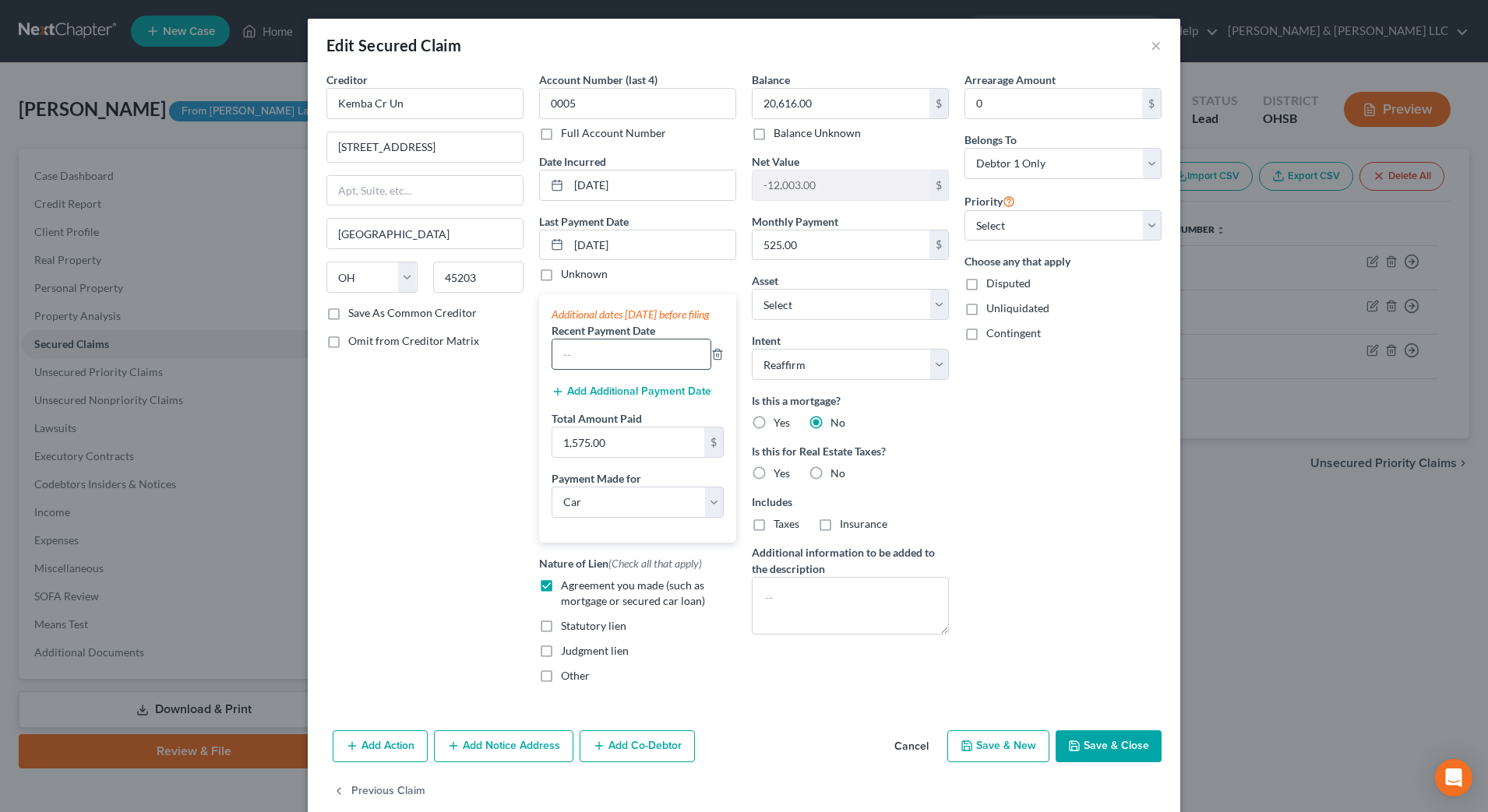
click at [592, 369] on input "text" at bounding box center [630, 354] width 158 height 30
type input "[DATE]"
click at [1034, 520] on div "Arrearage Amount 0 $ Belongs To * Select Debtor 1 Only Debtor 2 Only Debtor 1 A…" at bounding box center [1063, 384] width 212 height 624
click at [1101, 758] on button "Save & Close" at bounding box center [1109, 747] width 106 height 33
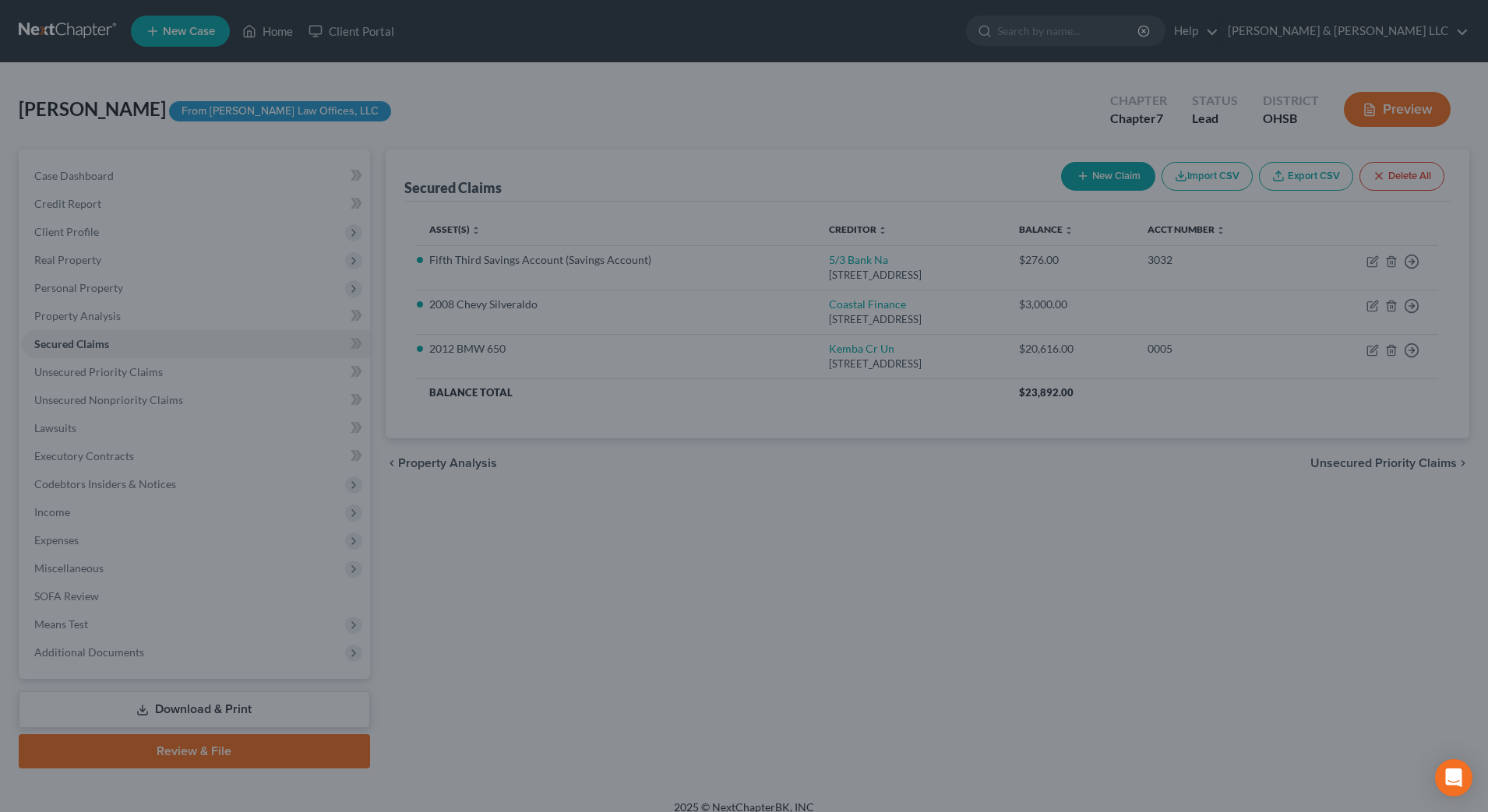
select select "2"
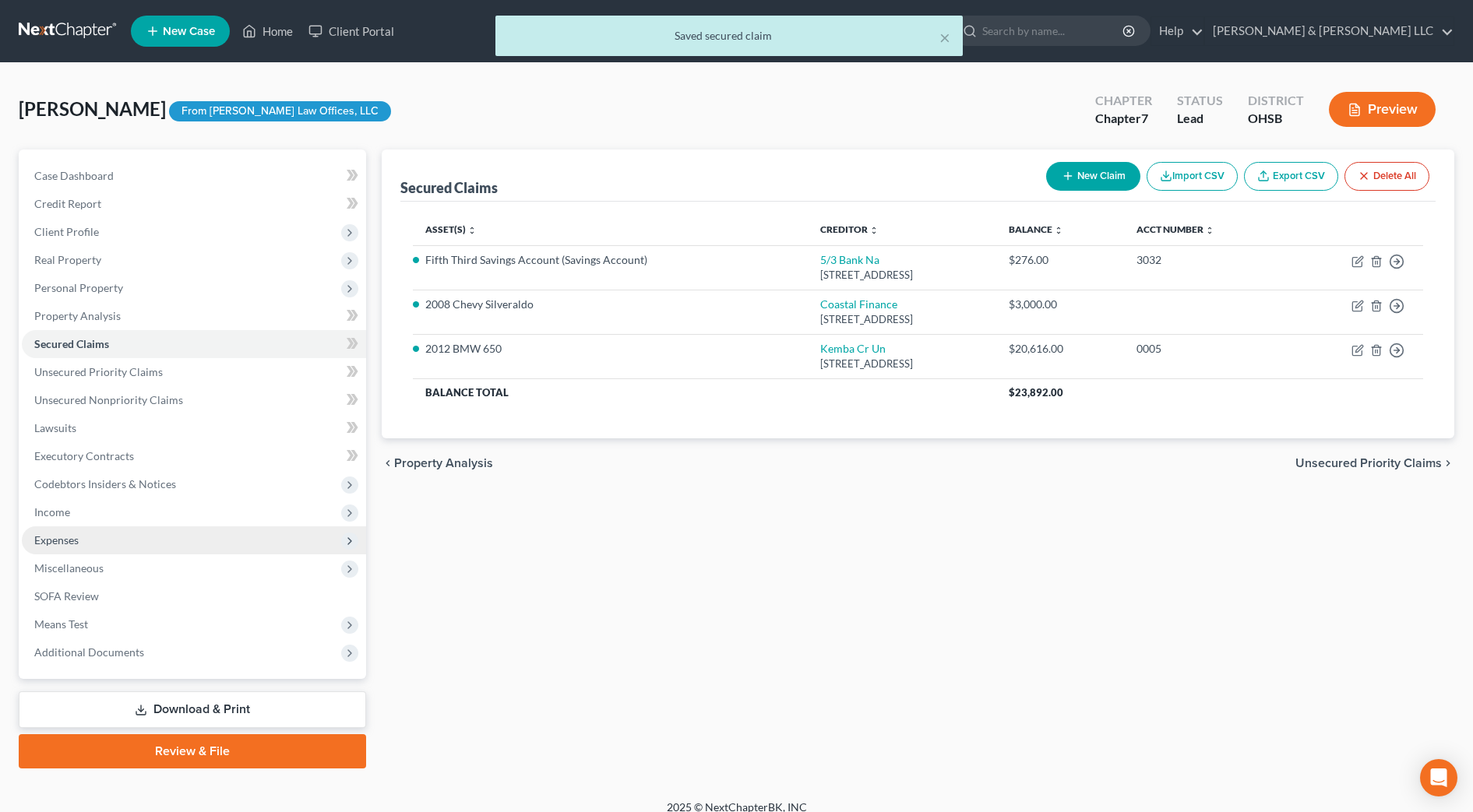
click at [103, 547] on span "Expenses" at bounding box center [193, 540] width 344 height 28
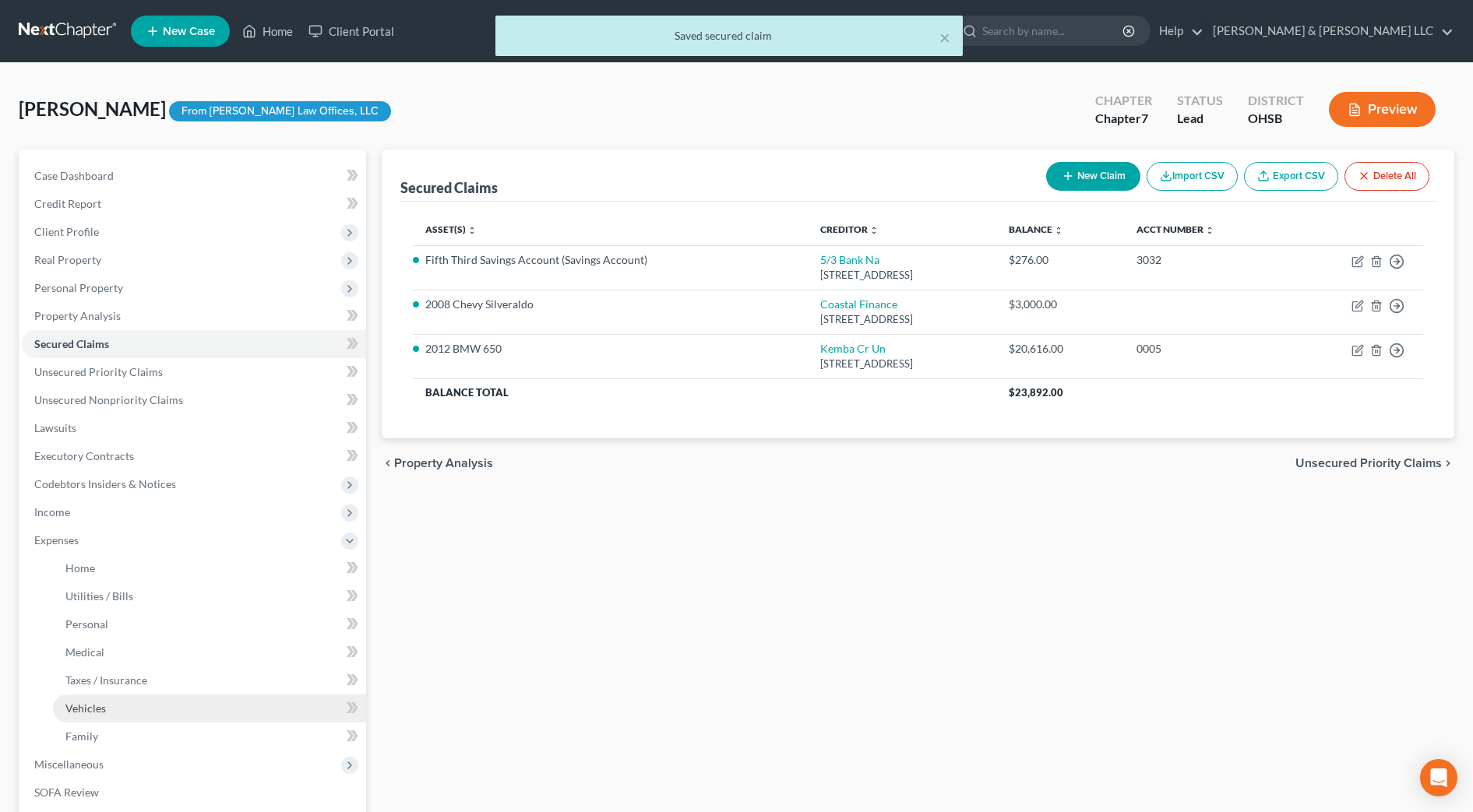
click at [132, 701] on link "Vehicles" at bounding box center [209, 709] width 313 height 28
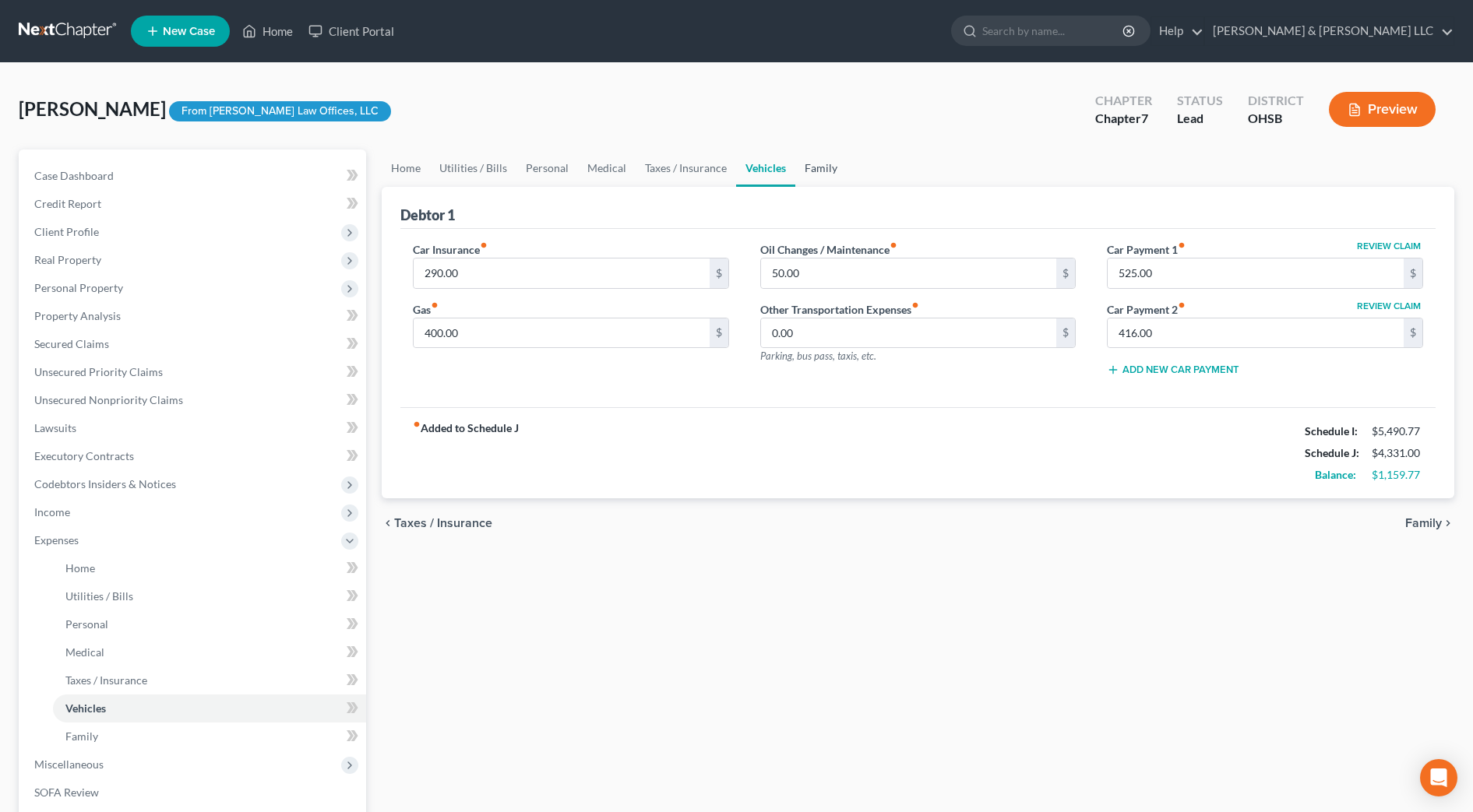
click at [829, 164] on link "Family" at bounding box center [821, 168] width 51 height 37
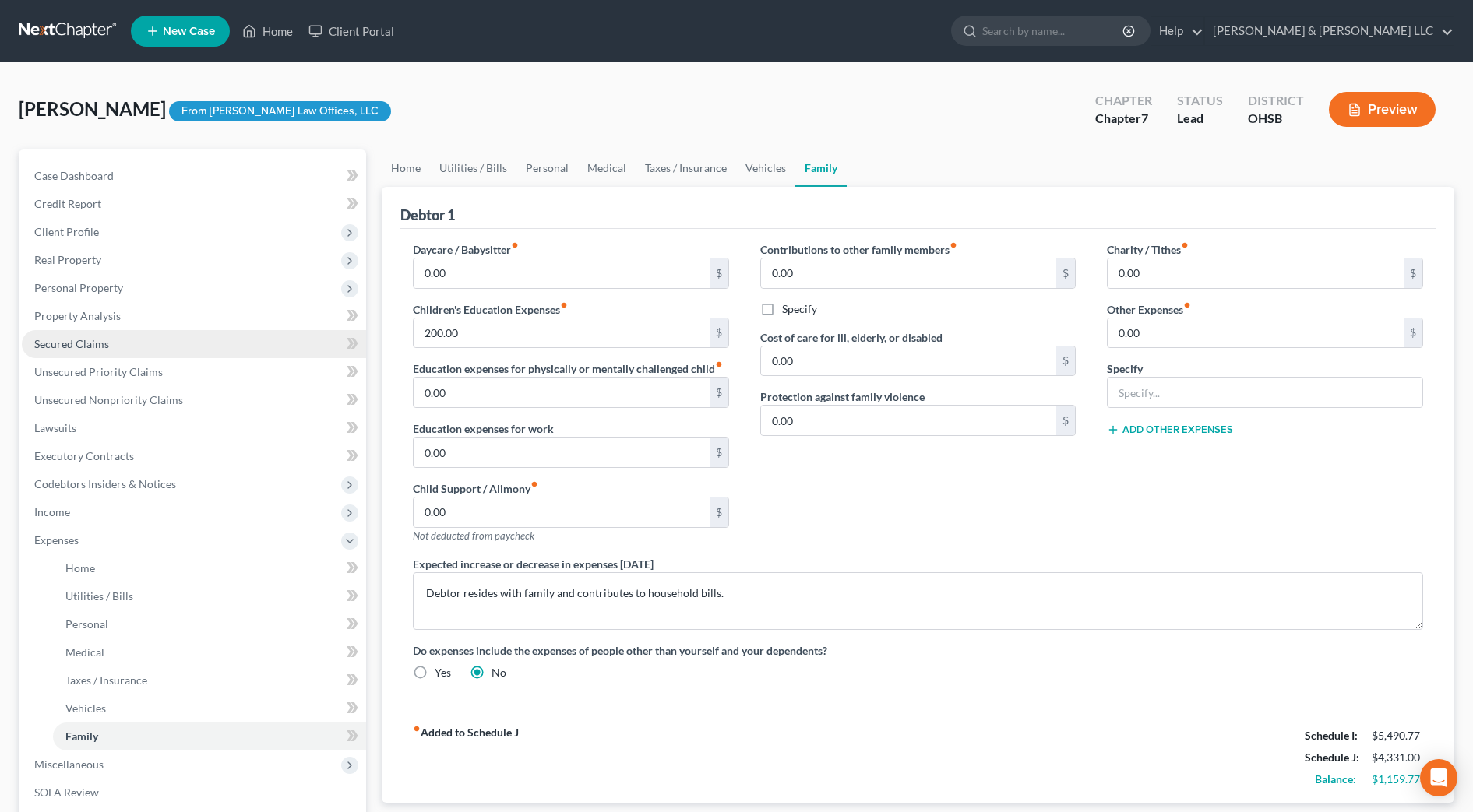
click at [116, 338] on link "Secured Claims" at bounding box center [193, 344] width 344 height 28
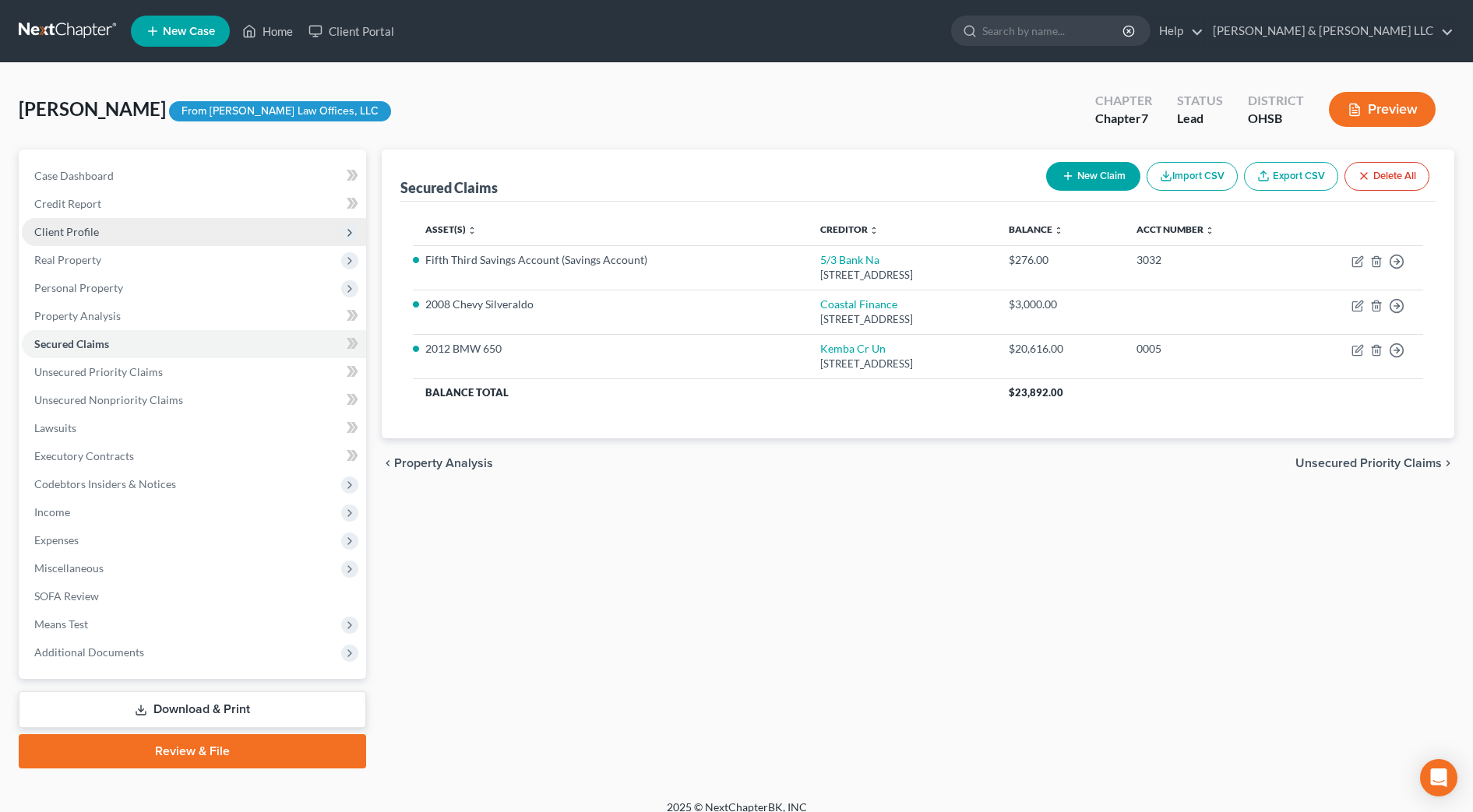
click at [107, 224] on span "Client Profile" at bounding box center [193, 232] width 344 height 28
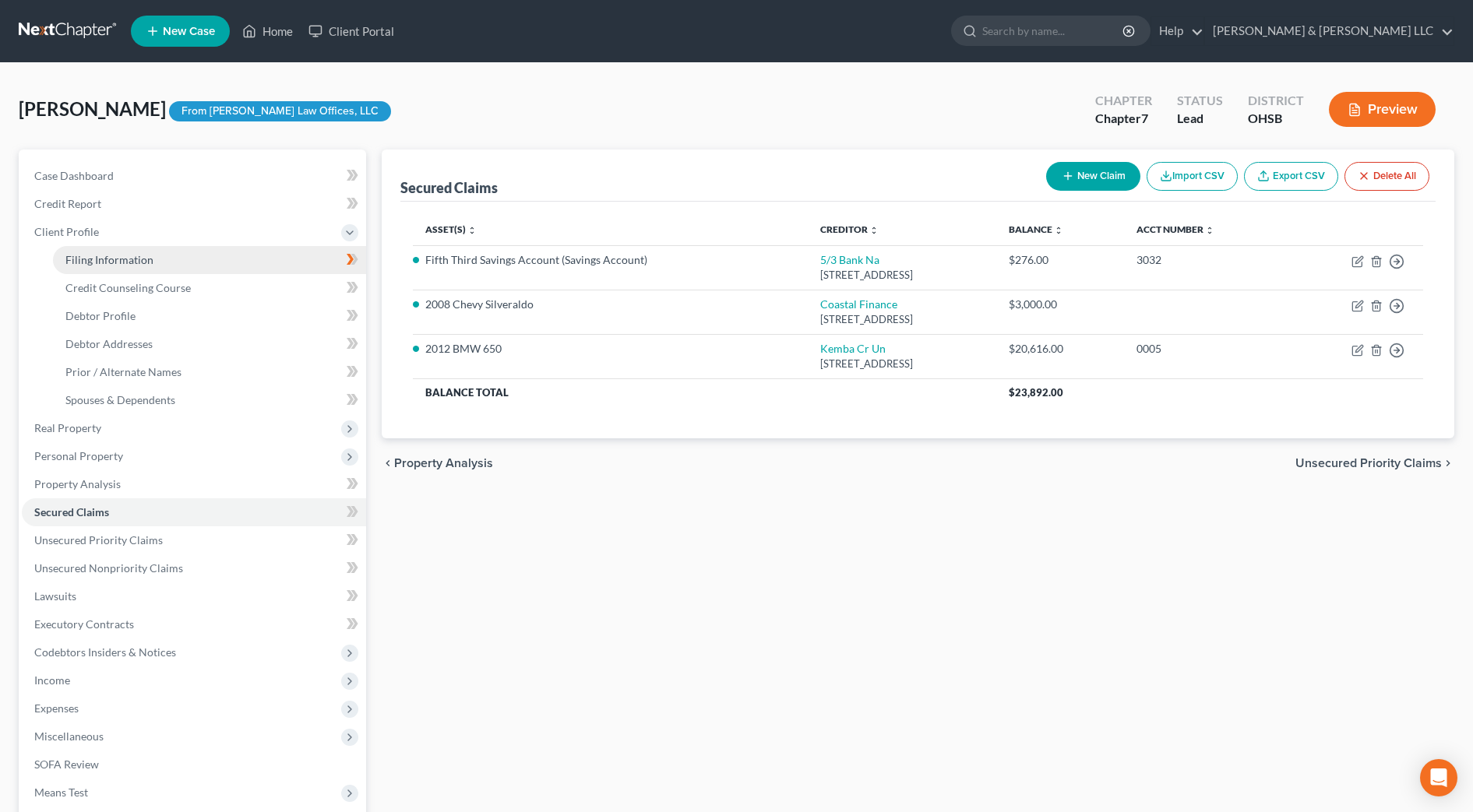
click at [117, 257] on span "Filing Information" at bounding box center [109, 259] width 88 height 13
select select "1"
select select "0"
select select "36"
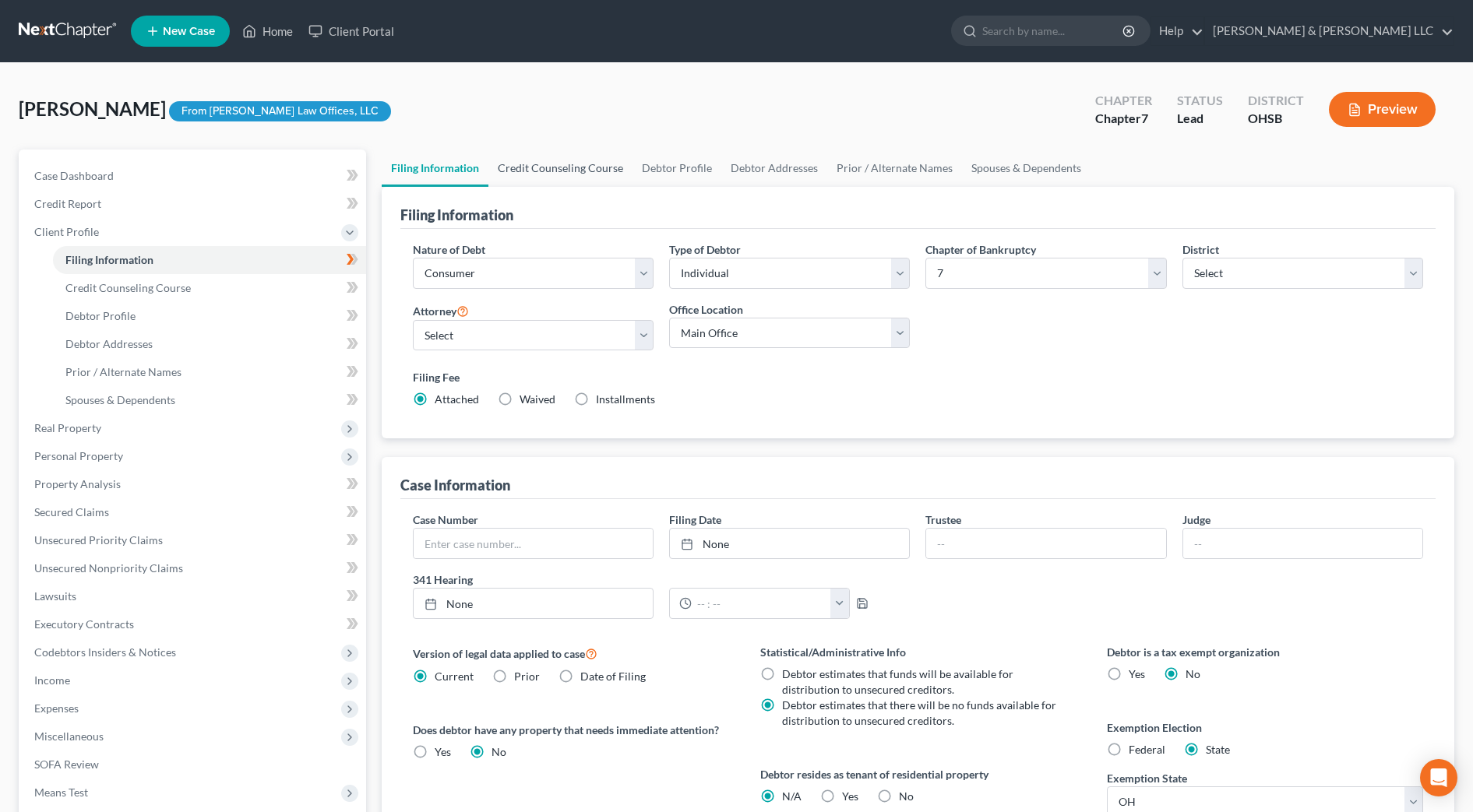
click at [524, 174] on link "Credit Counseling Course" at bounding box center [560, 168] width 144 height 37
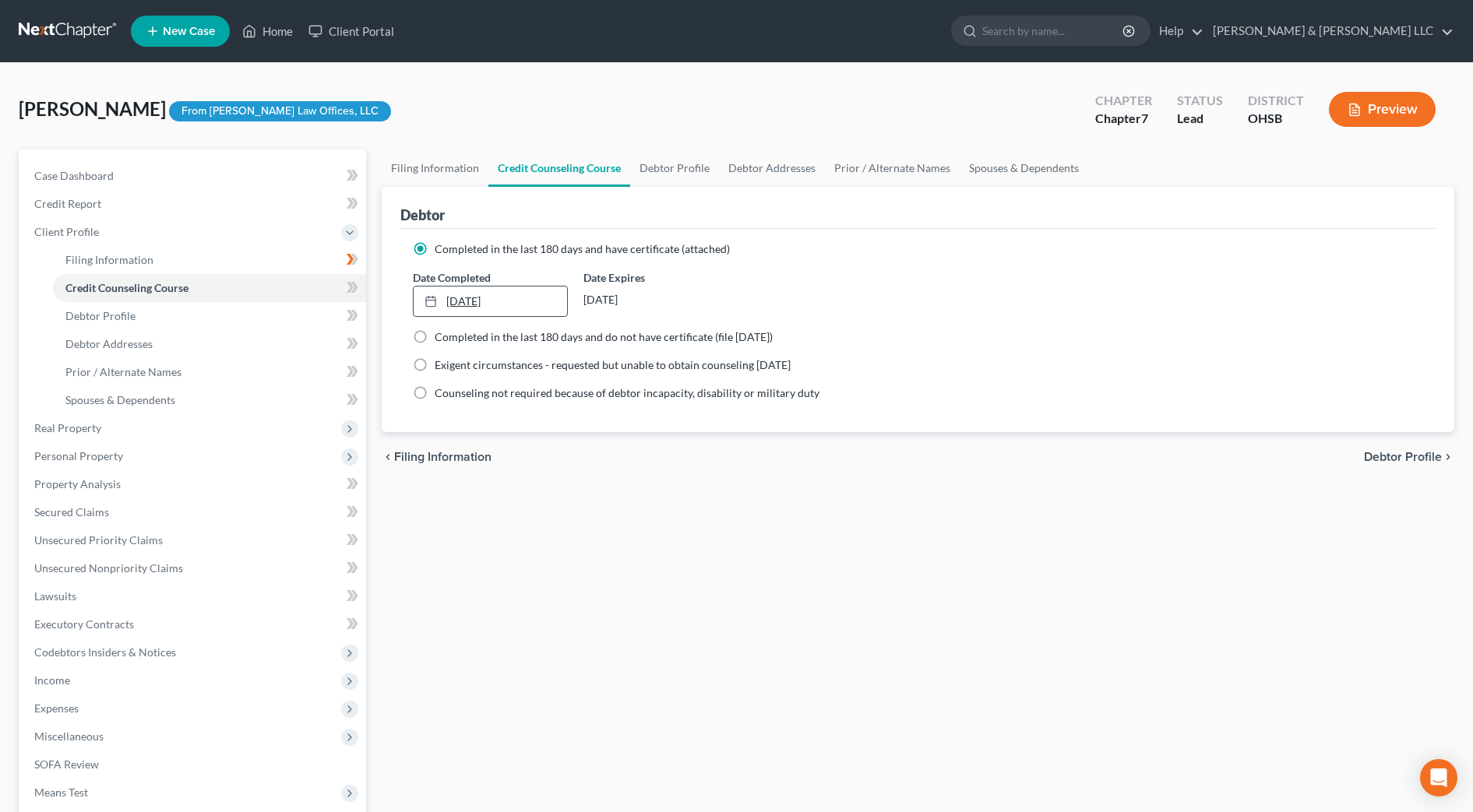
click at [525, 297] on link "[DATE]" at bounding box center [491, 302] width 154 height 30
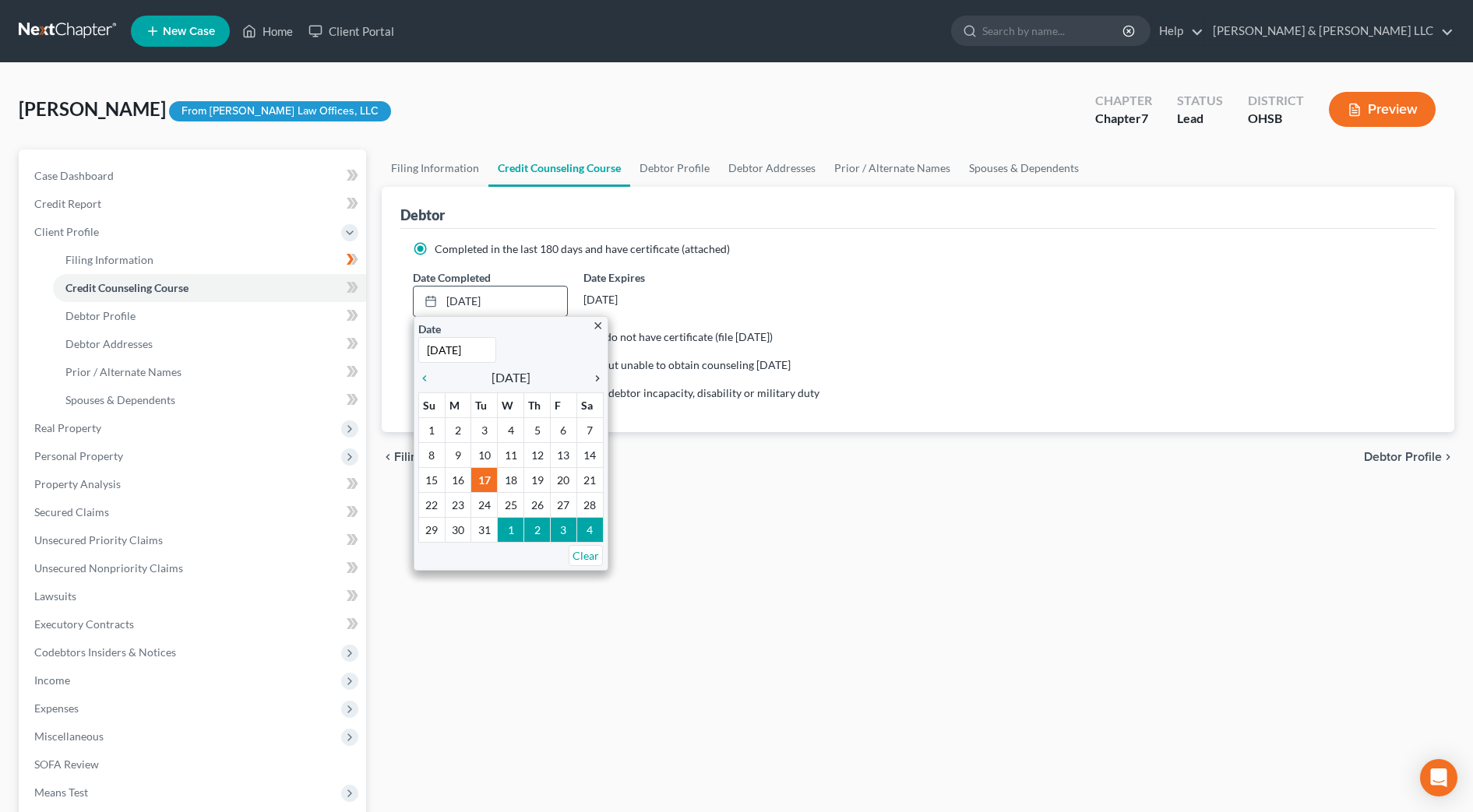
click at [596, 375] on icon "chevron_right" at bounding box center [593, 378] width 21 height 12
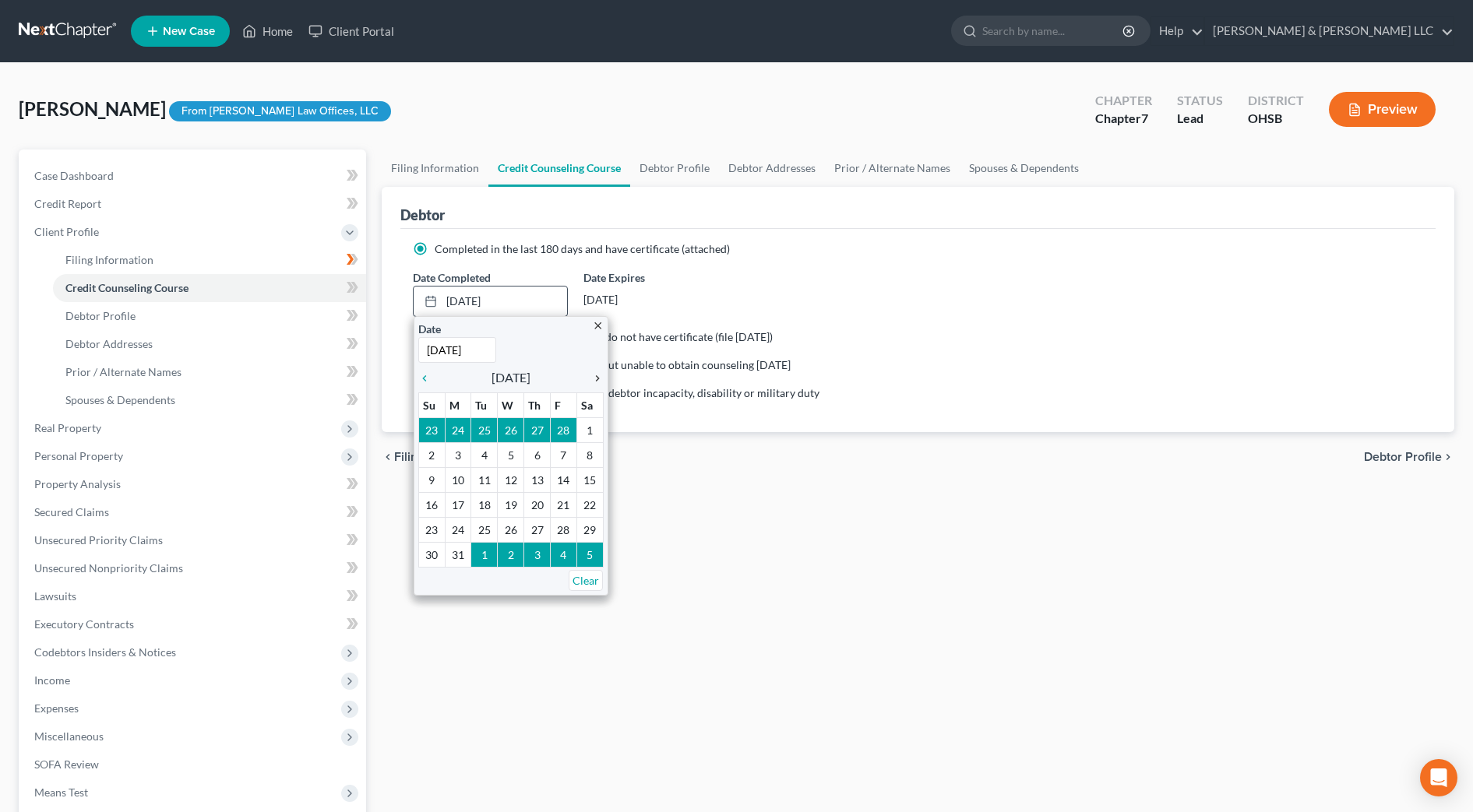
click at [596, 375] on icon "chevron_right" at bounding box center [593, 378] width 21 height 12
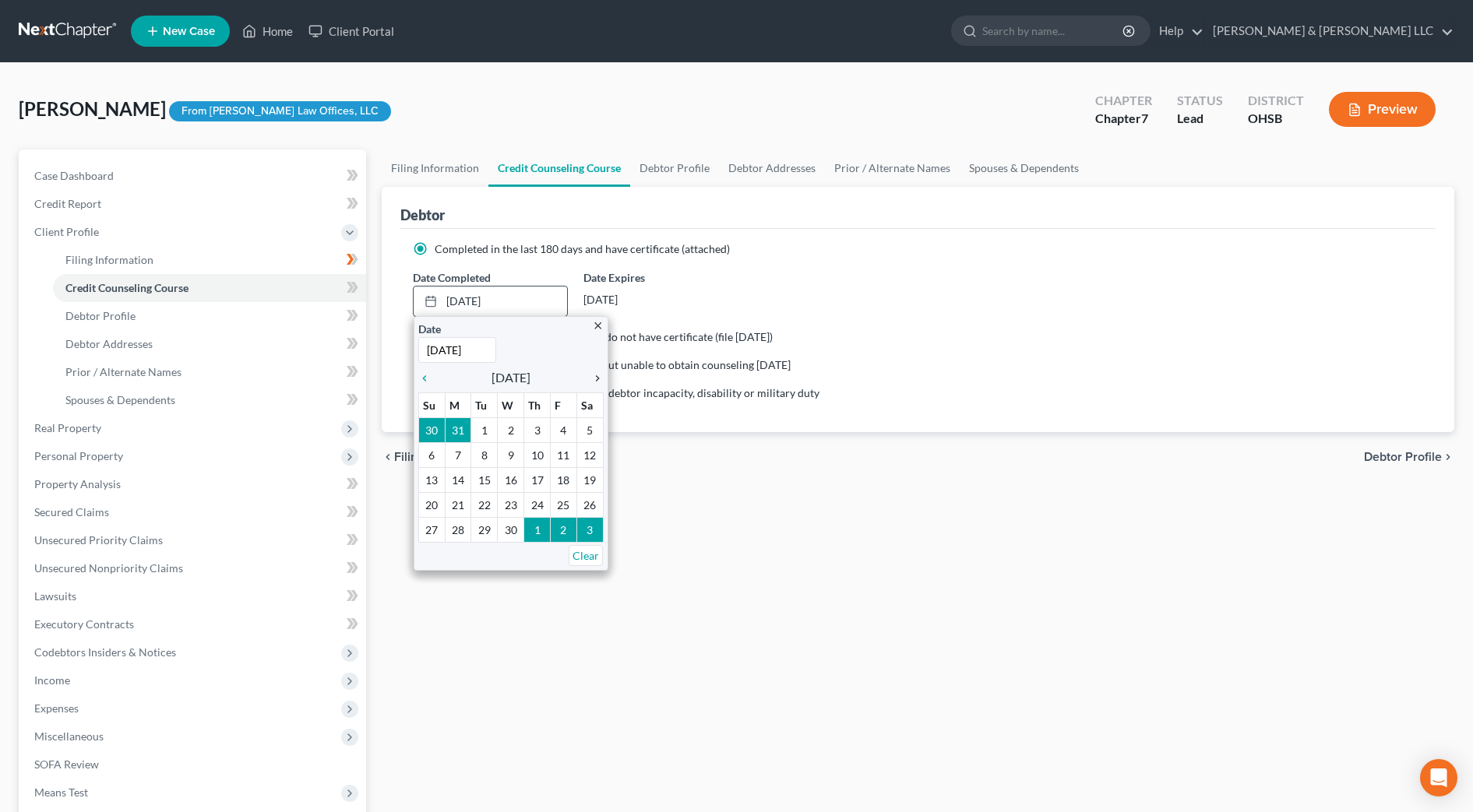
click at [596, 375] on icon "chevron_right" at bounding box center [593, 378] width 21 height 12
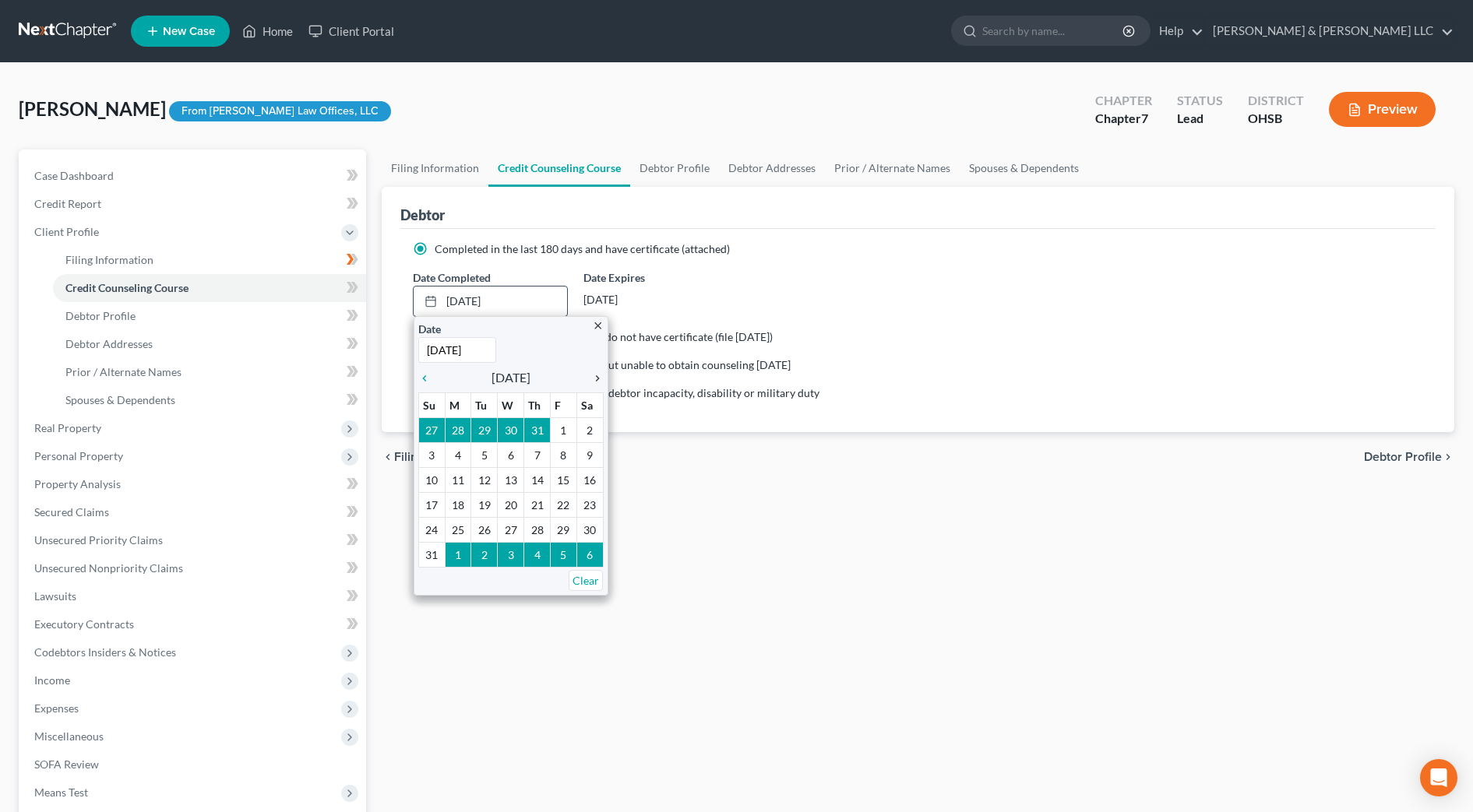
click at [596, 375] on icon "chevron_right" at bounding box center [593, 378] width 21 height 12
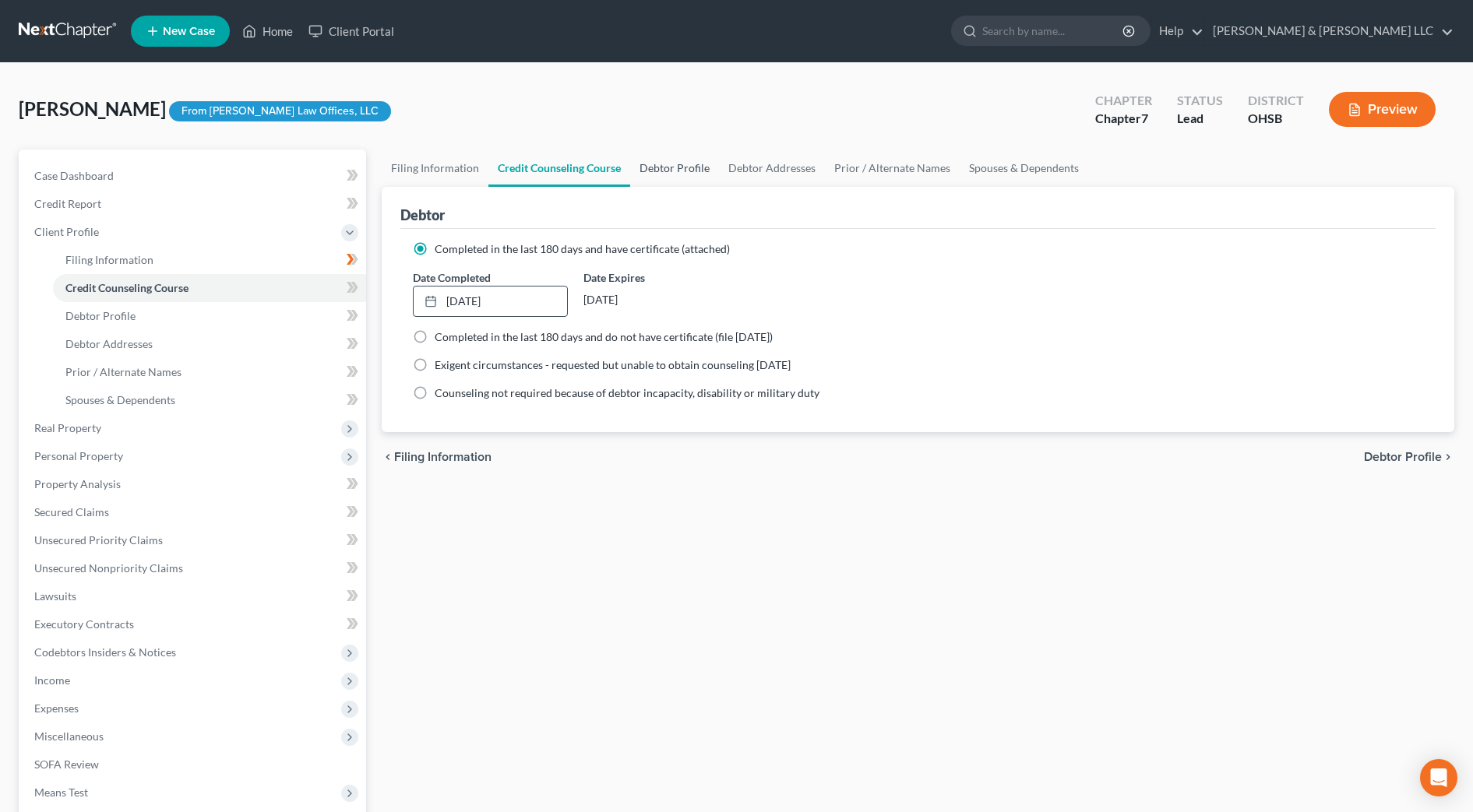
click at [688, 172] on link "Debtor Profile" at bounding box center [674, 168] width 88 height 37
select select "0"
select select "5"
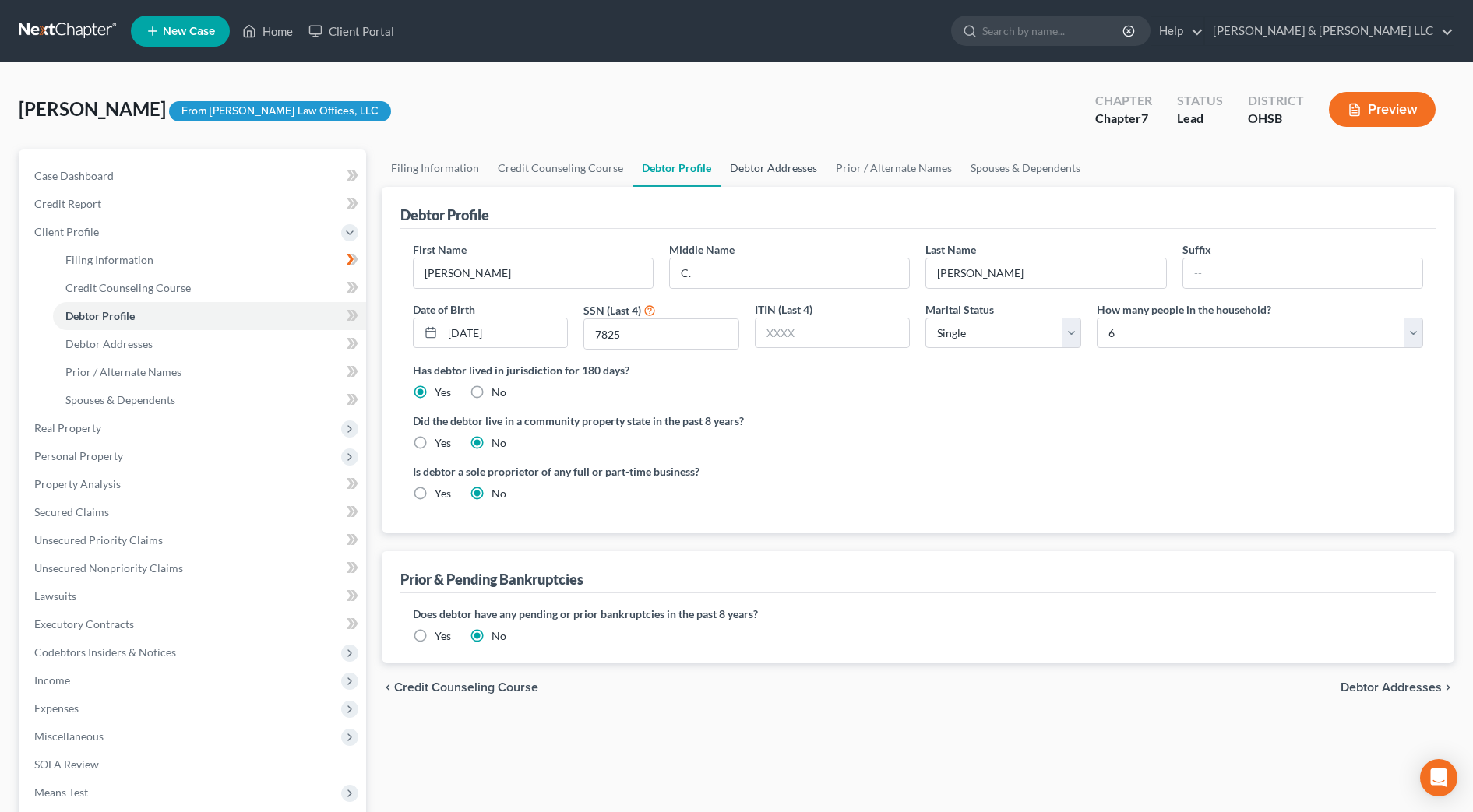
click at [758, 181] on link "Debtor Addresses" at bounding box center [773, 168] width 106 height 37
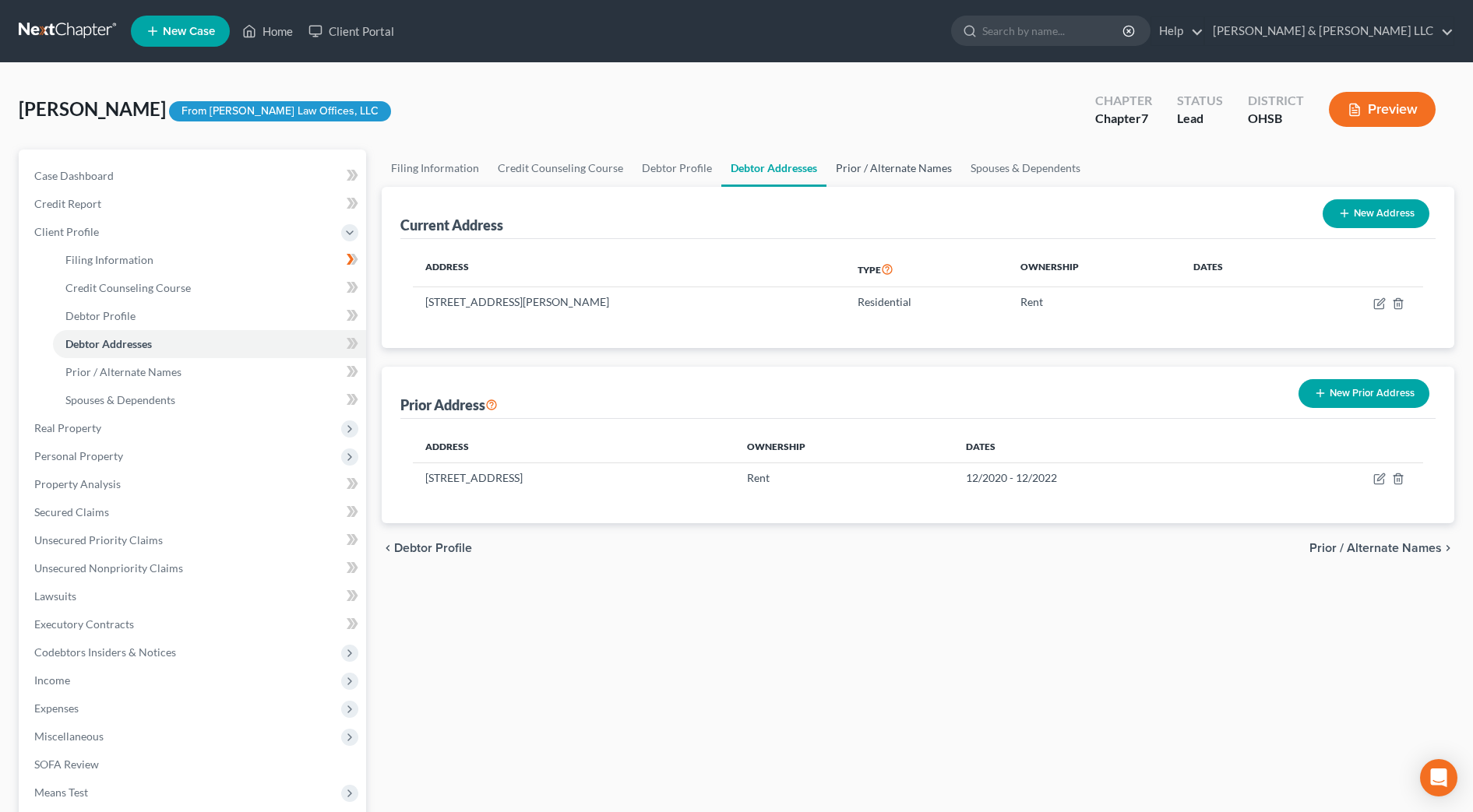
click at [868, 168] on link "Prior / Alternate Names" at bounding box center [893, 168] width 135 height 37
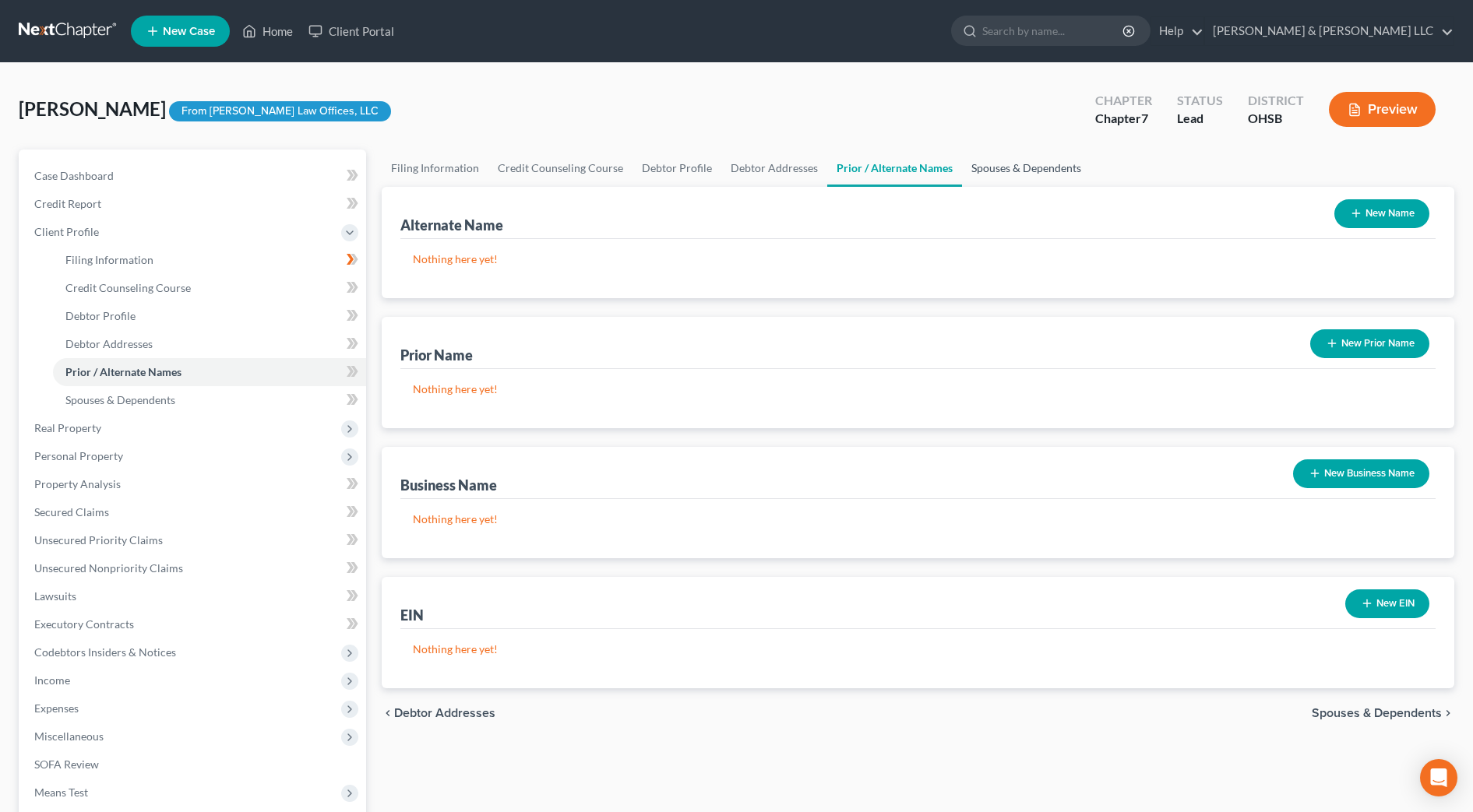
click at [1000, 166] on link "Spouses & Dependents" at bounding box center [1026, 168] width 129 height 37
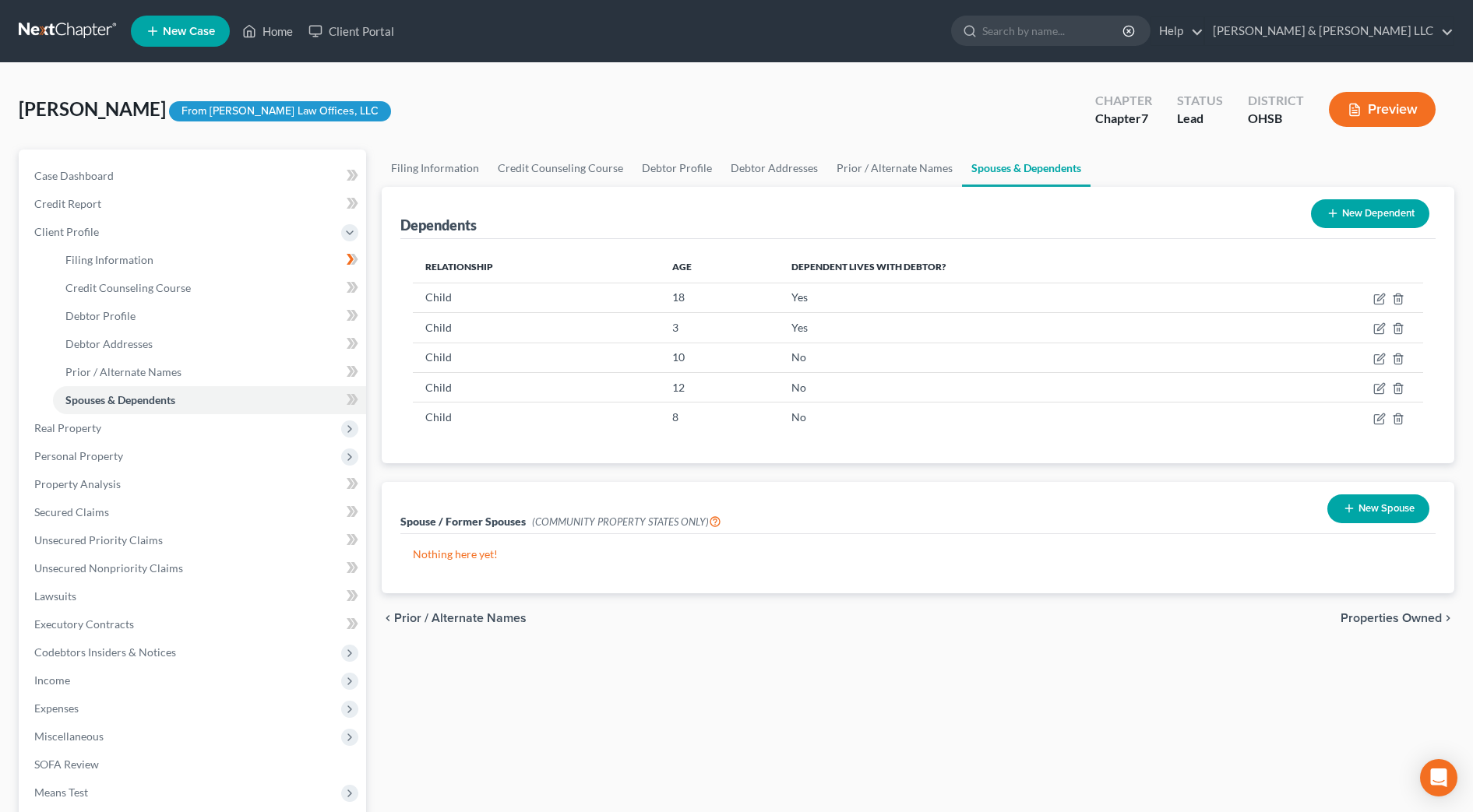
click at [1417, 624] on span "Properties Owned" at bounding box center [1391, 618] width 102 height 12
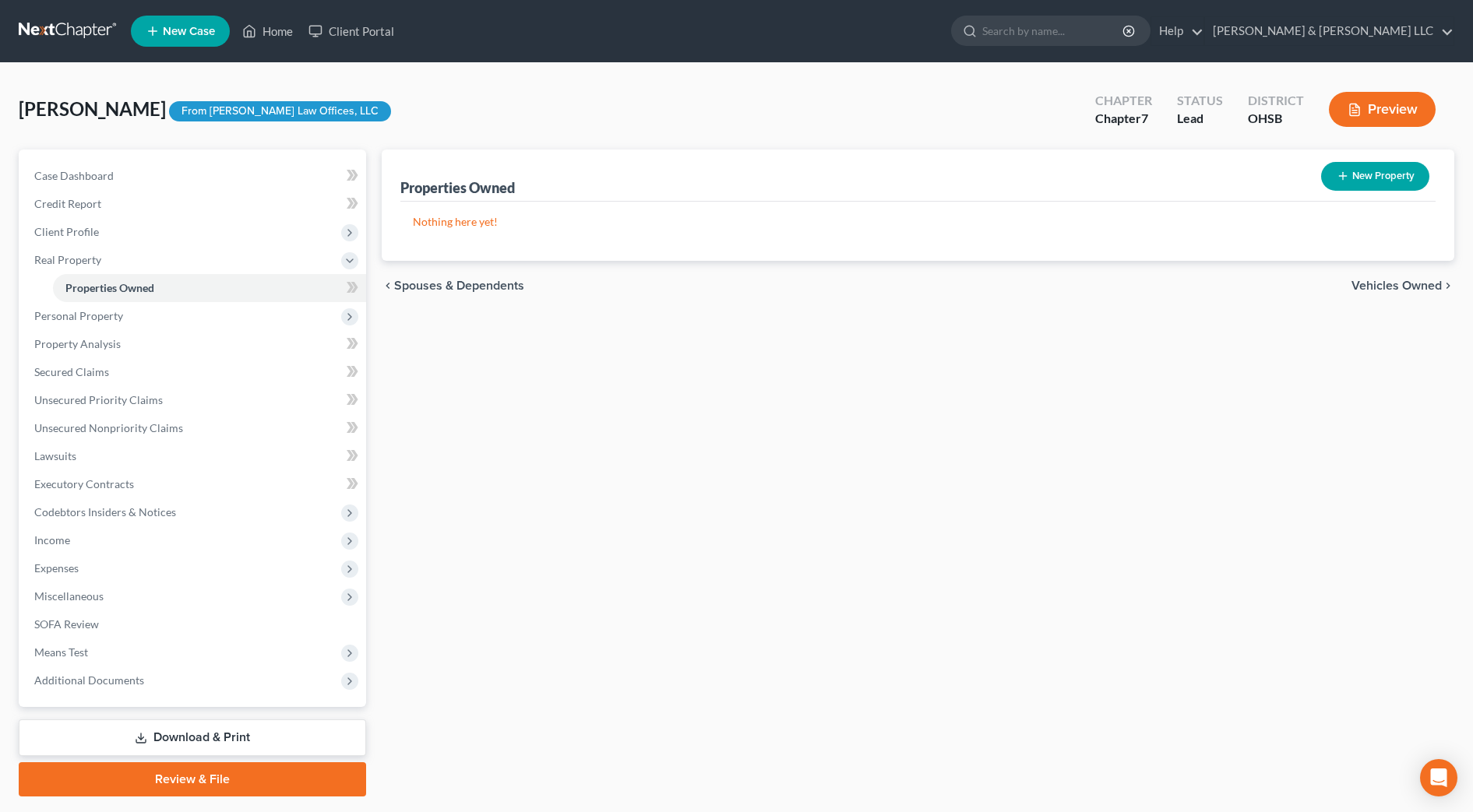
click at [1380, 273] on div "chevron_left Spouses & Dependents Vehicles Owned chevron_right" at bounding box center [918, 286] width 1072 height 50
click at [1384, 283] on span "Vehicles Owned" at bounding box center [1396, 285] width 90 height 12
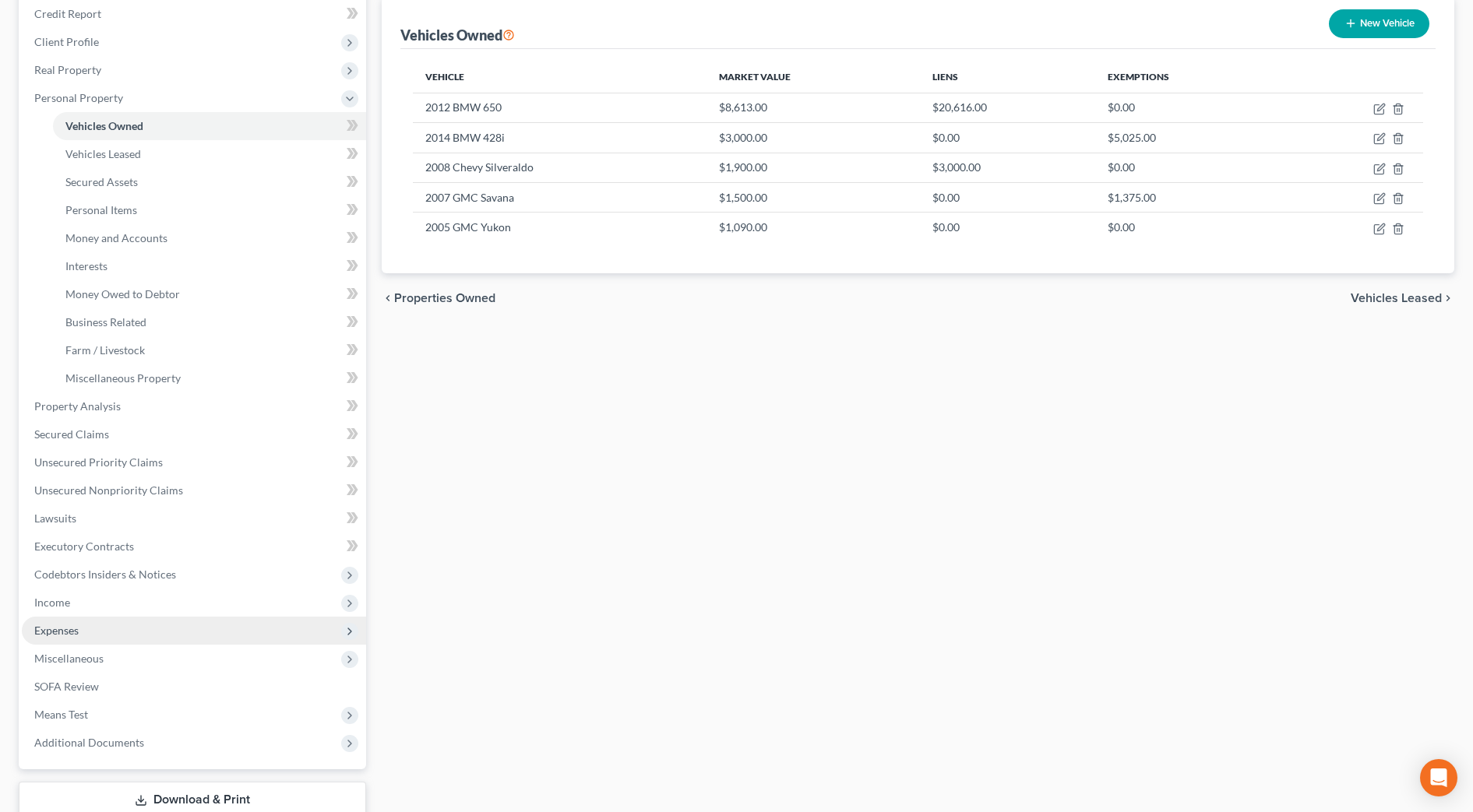
scroll to position [195, 0]
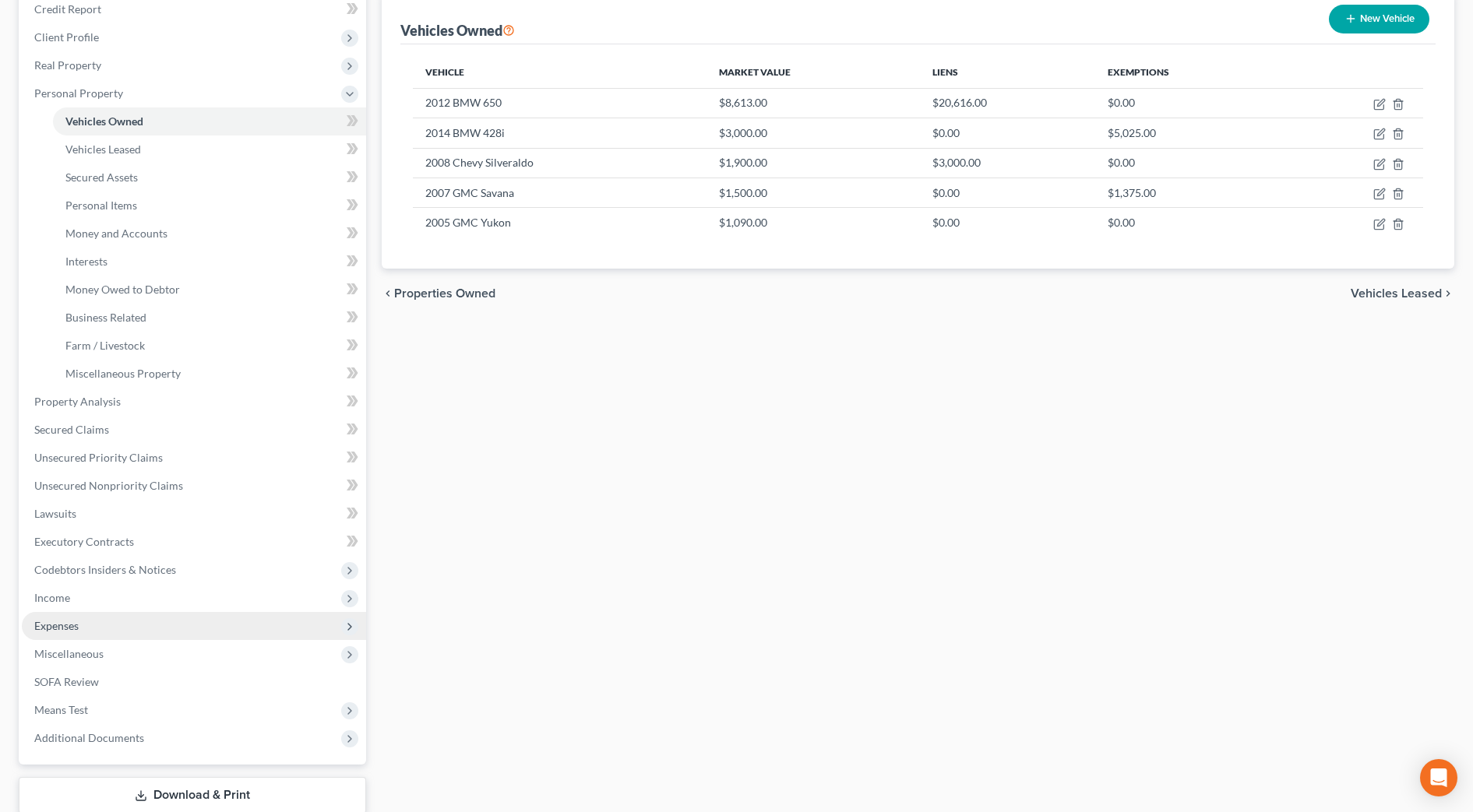
click at [83, 629] on span "Expenses" at bounding box center [193, 626] width 344 height 28
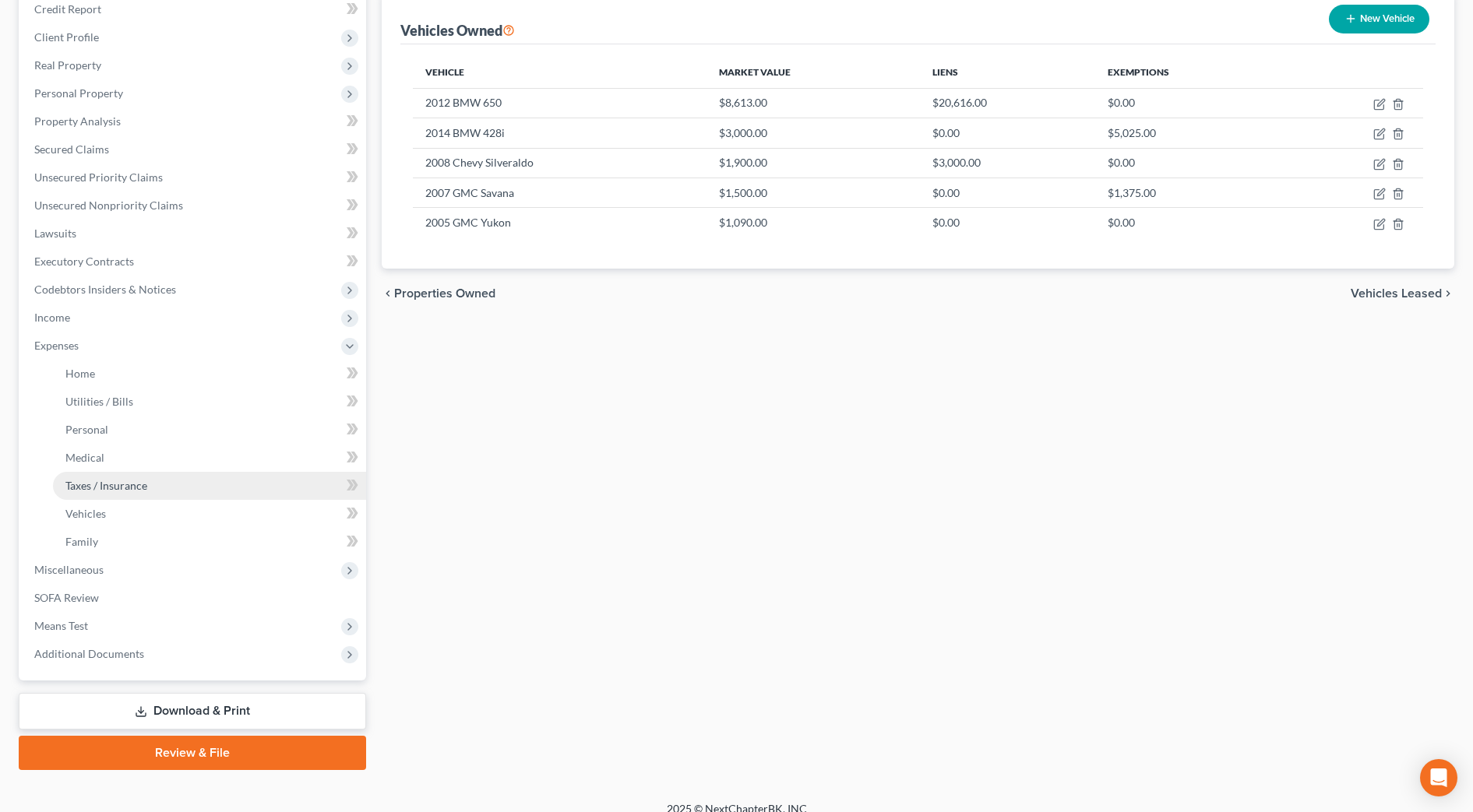
click at [93, 491] on span "Taxes / Insurance" at bounding box center [106, 486] width 82 height 13
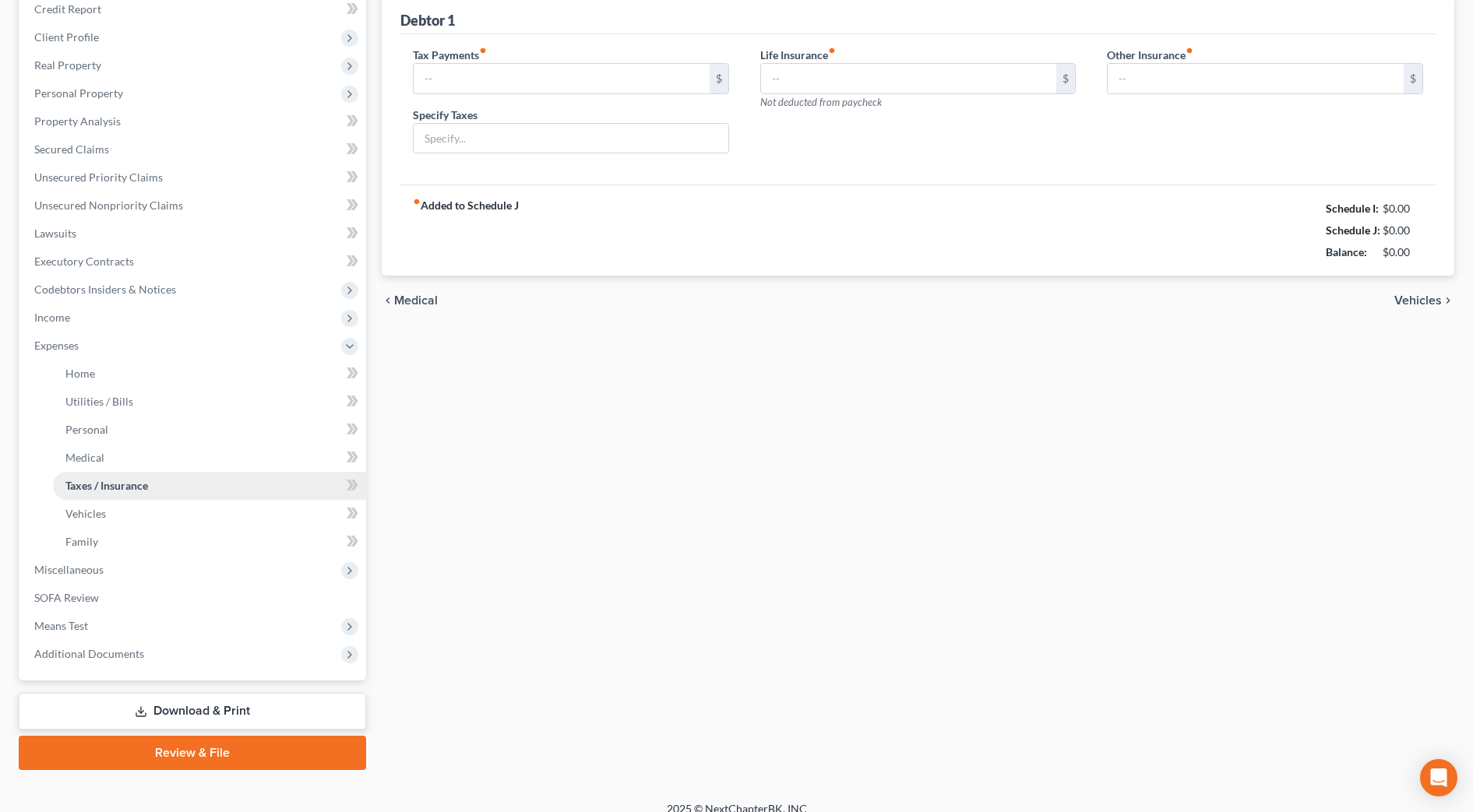
type input "0.00"
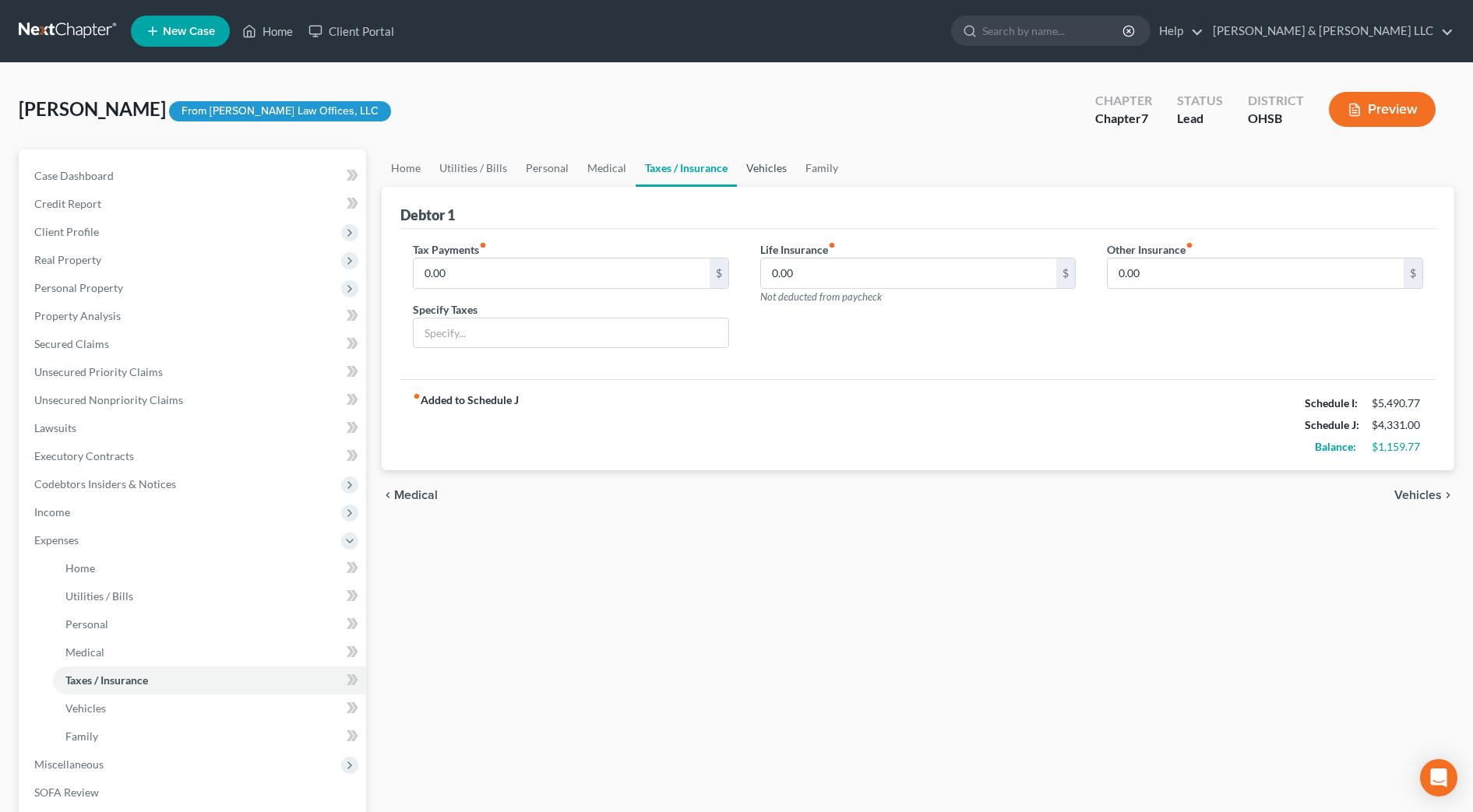
click at [774, 173] on link "Vehicles" at bounding box center [767, 168] width 59 height 37
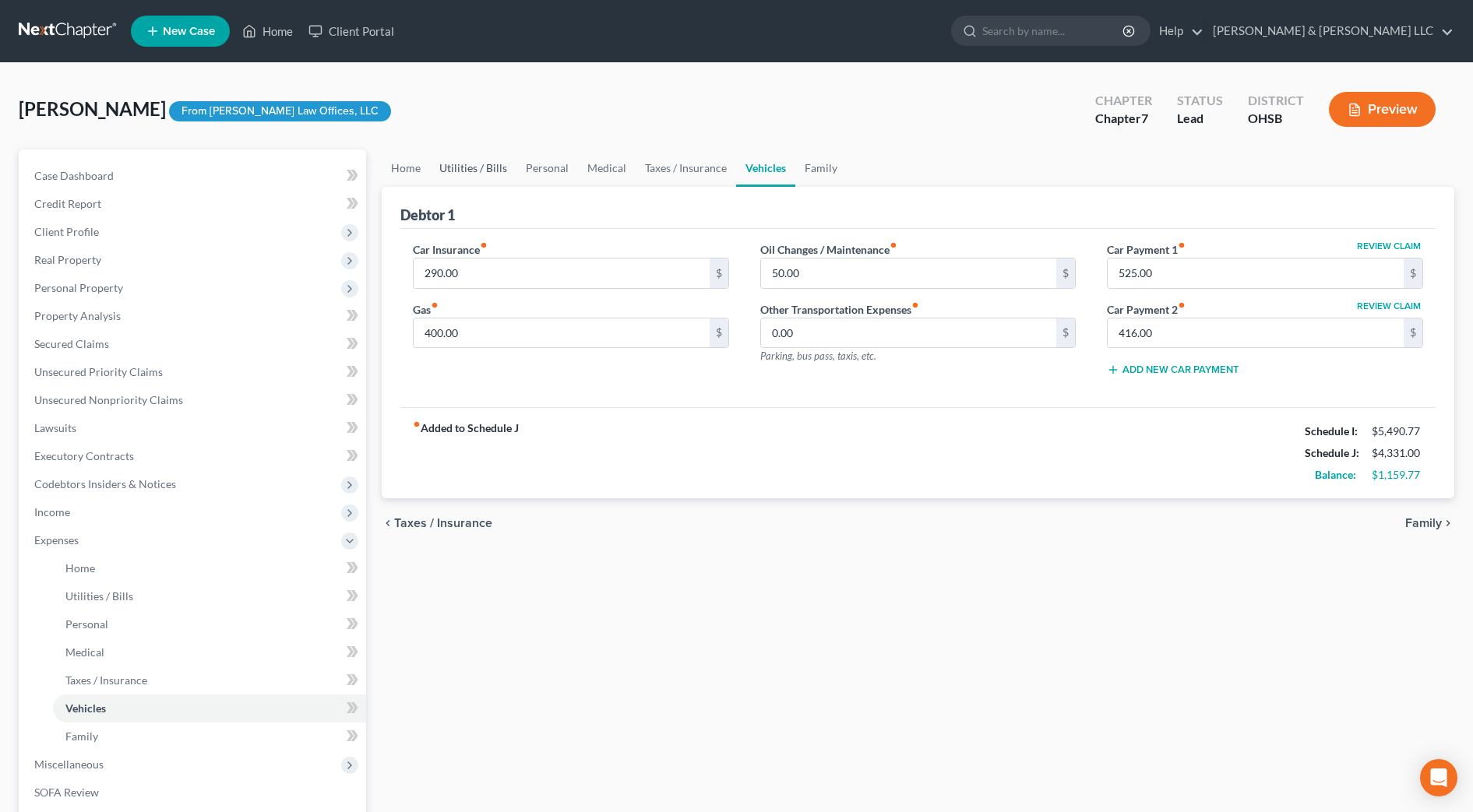
click at [491, 174] on link "Utilities / Bills" at bounding box center [473, 168] width 87 height 37
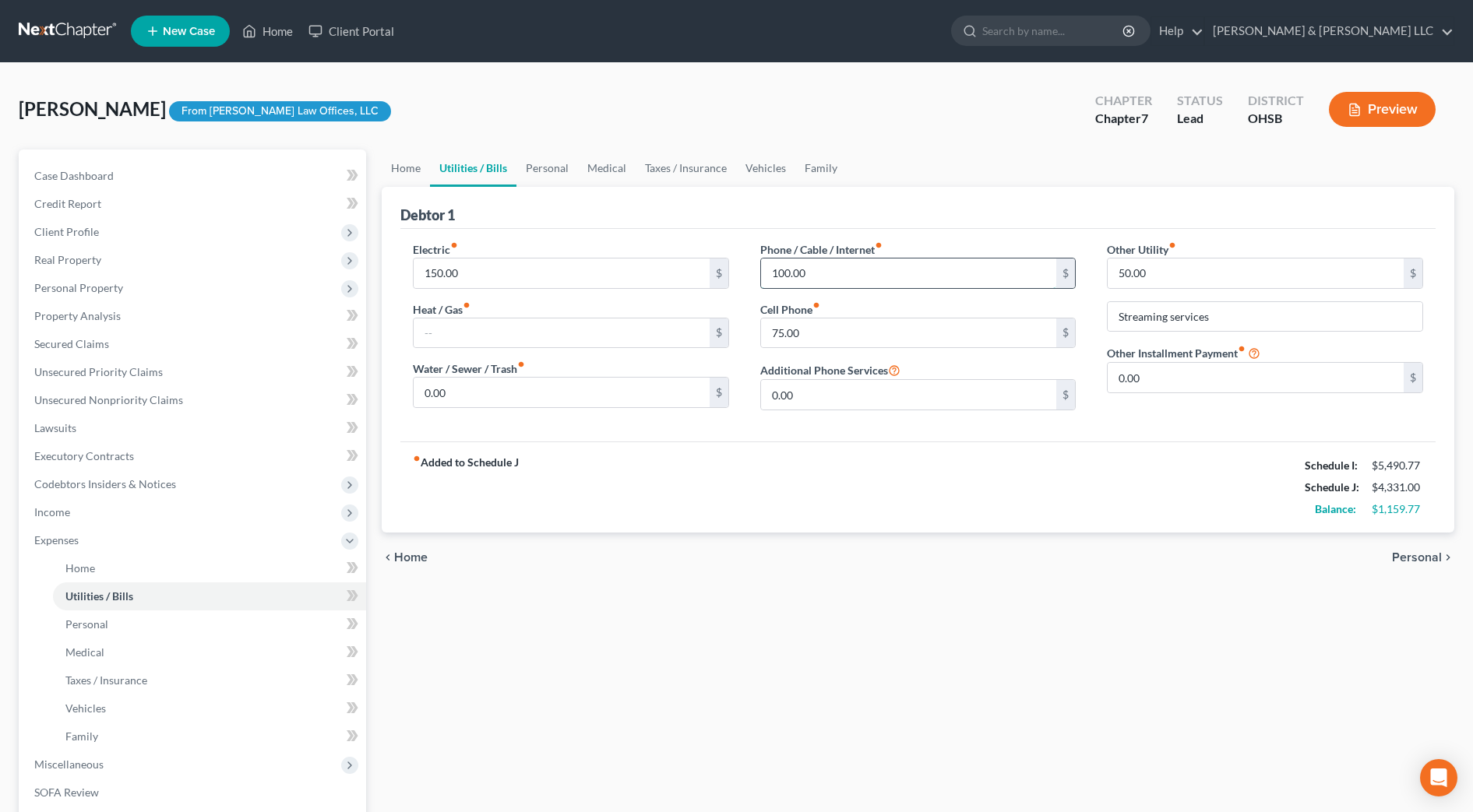
click at [806, 268] on input "100.00" at bounding box center [909, 273] width 296 height 30
click at [546, 177] on link "Personal" at bounding box center [547, 168] width 61 height 37
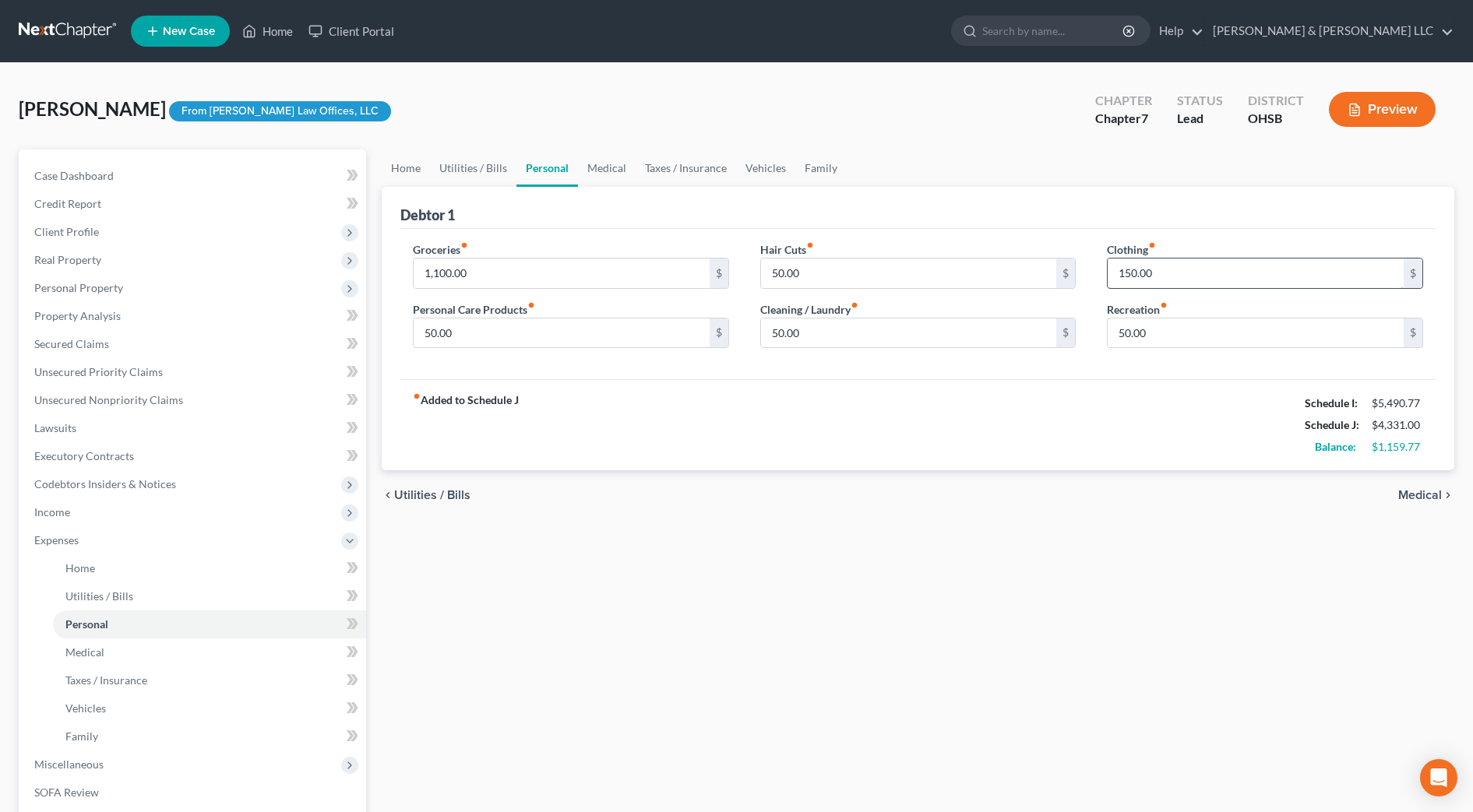
click at [1195, 273] on input "150.00" at bounding box center [1256, 273] width 296 height 30
type input "300"
click at [832, 435] on div "fiber_manual_record Added to Schedule J Schedule I: $5,490.77 Schedule J: $4,48…" at bounding box center [918, 425] width 1035 height 91
click at [619, 171] on link "Medical" at bounding box center [607, 168] width 58 height 37
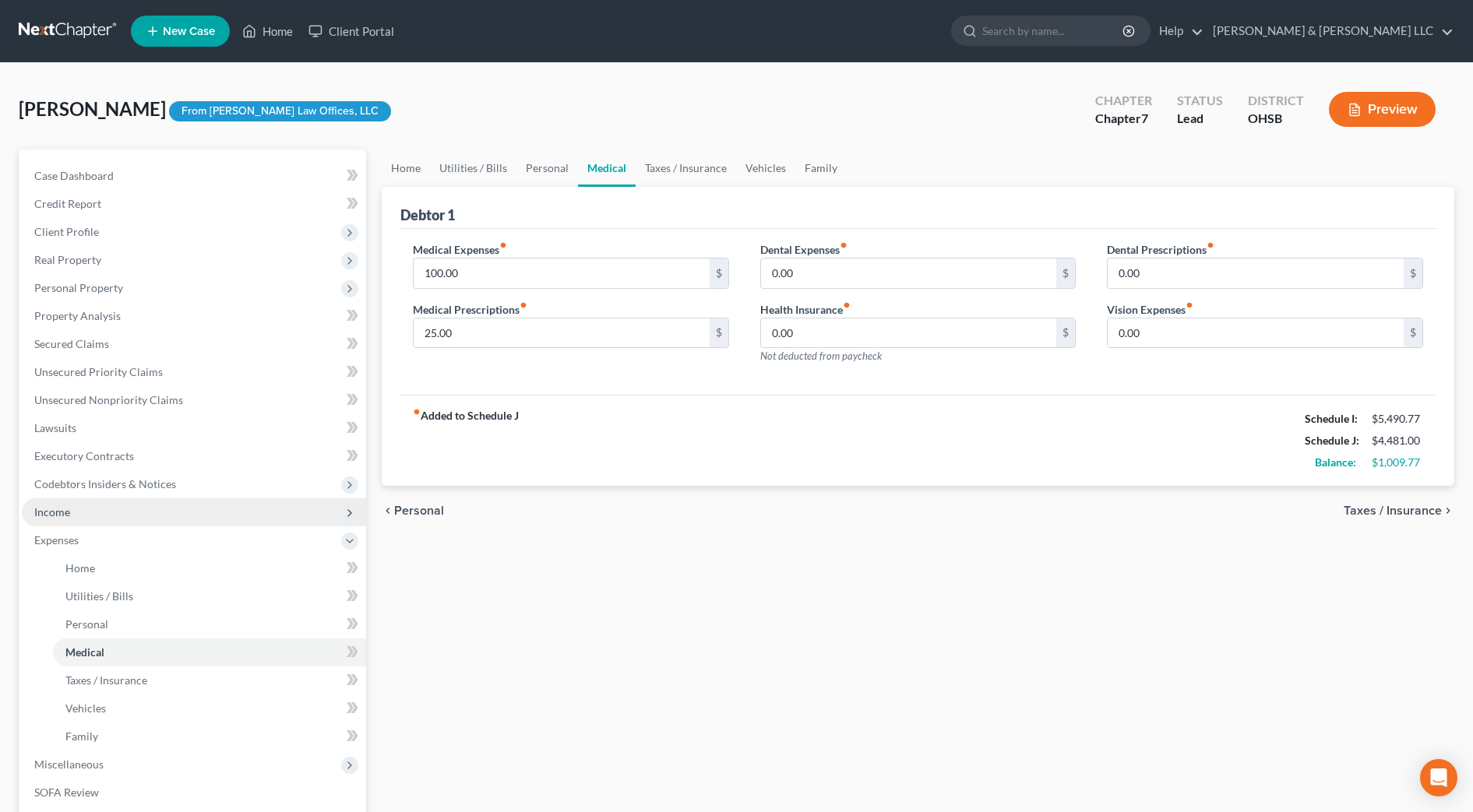
click at [46, 508] on span "Income" at bounding box center [51, 512] width 36 height 13
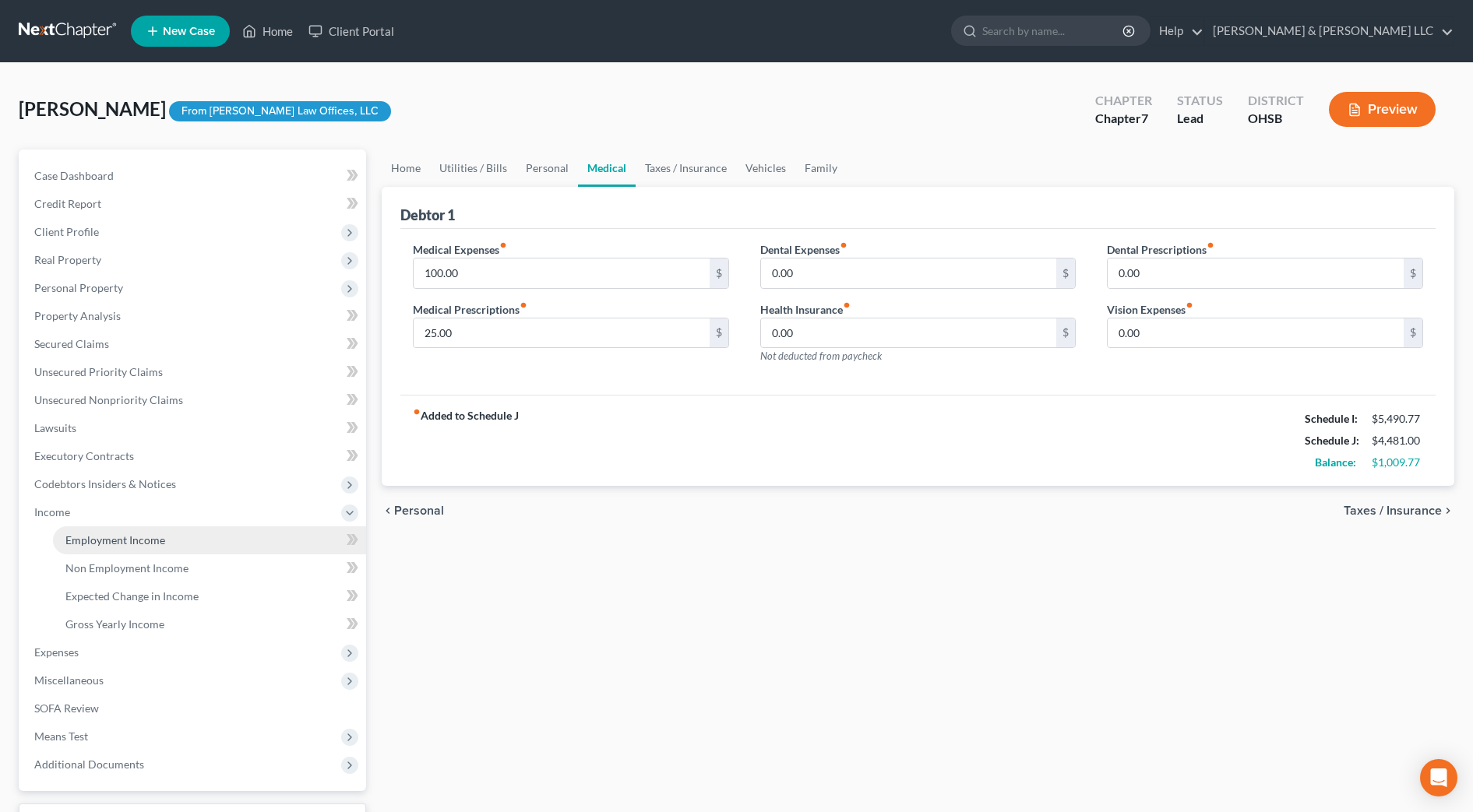
click at [60, 536] on link "Employment Income" at bounding box center [209, 540] width 313 height 28
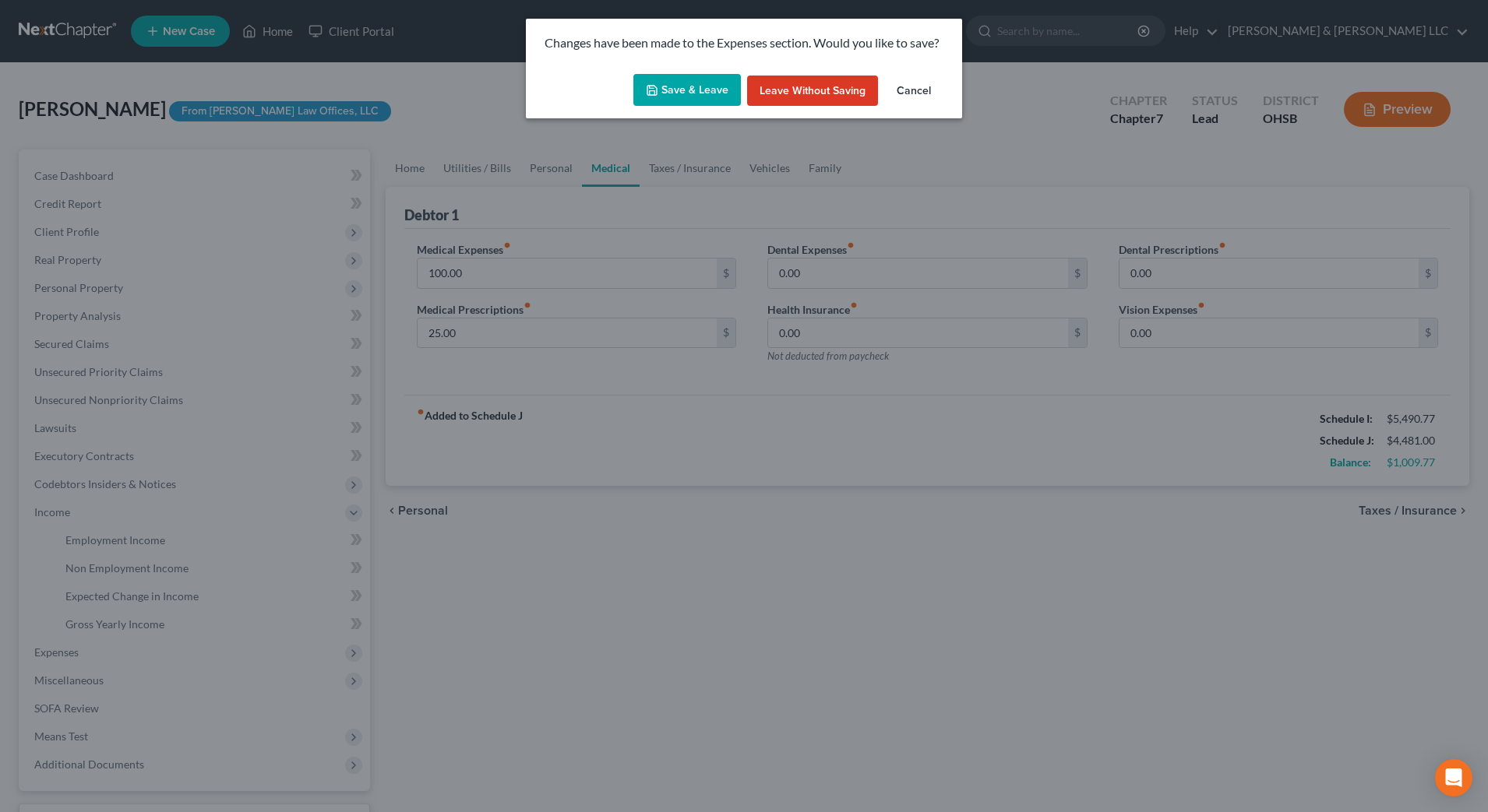
click at [677, 87] on button "Save & Leave" at bounding box center [687, 91] width 107 height 33
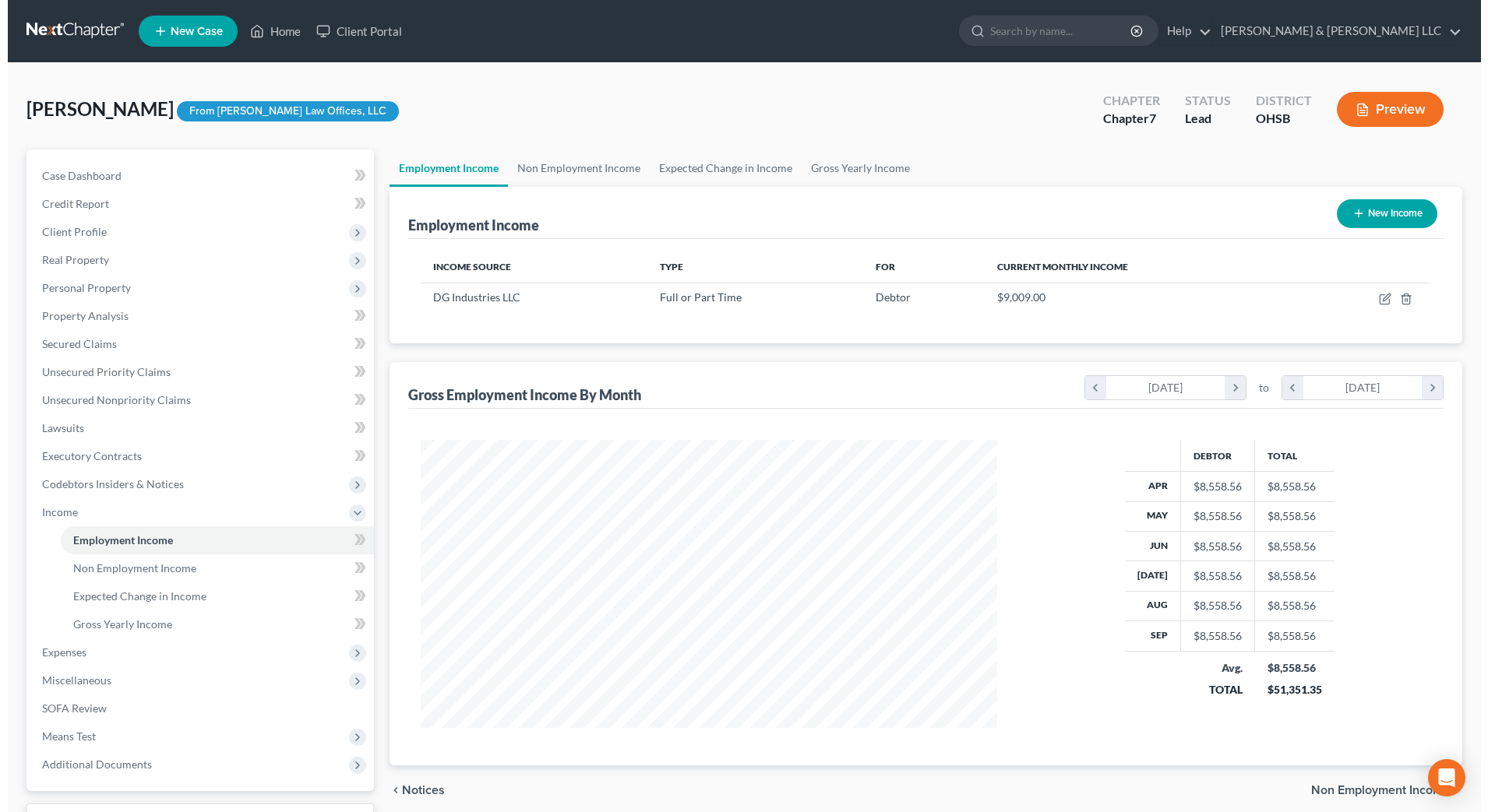
scroll to position [288, 607]
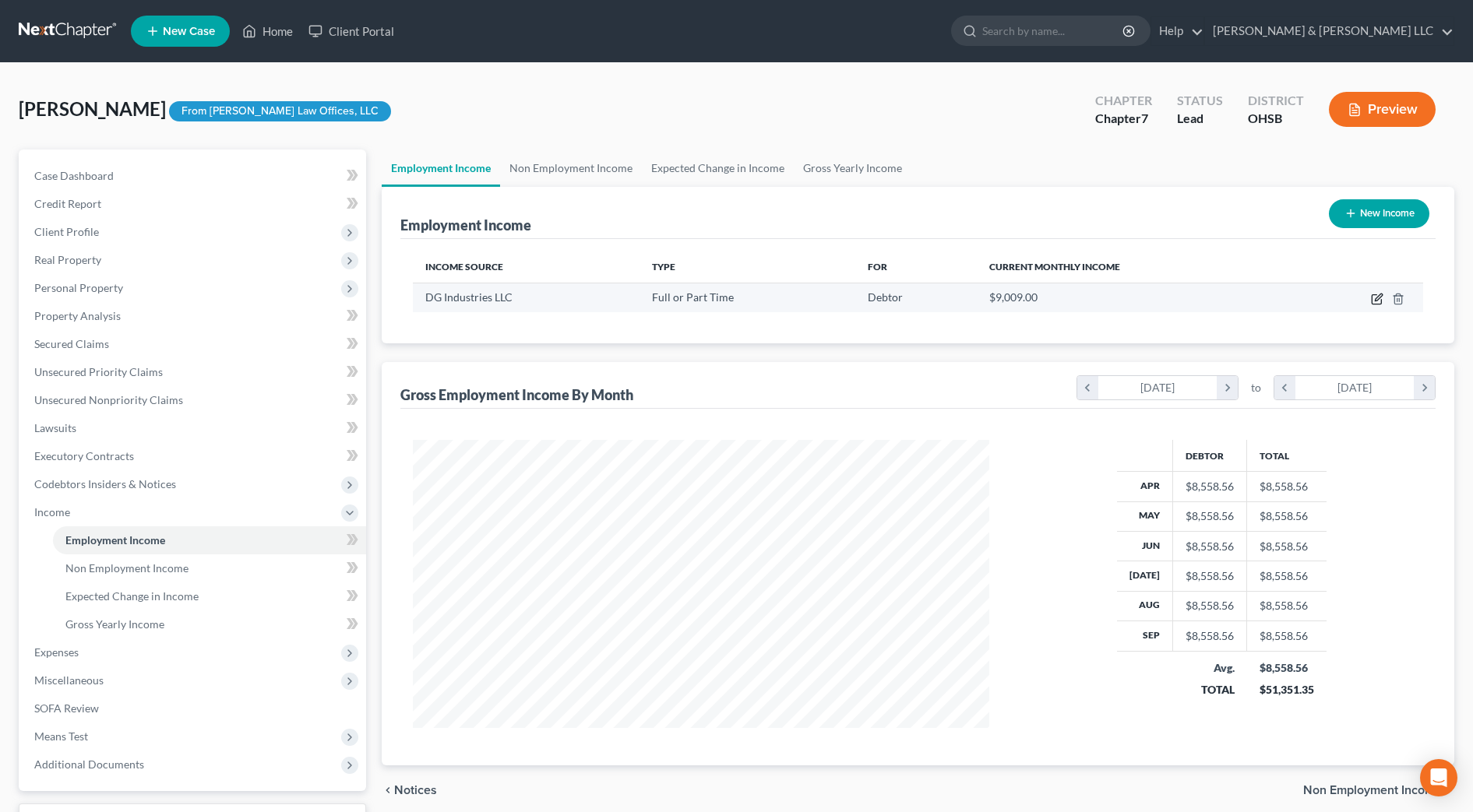
click at [1379, 297] on icon "button" at bounding box center [1376, 299] width 12 height 12
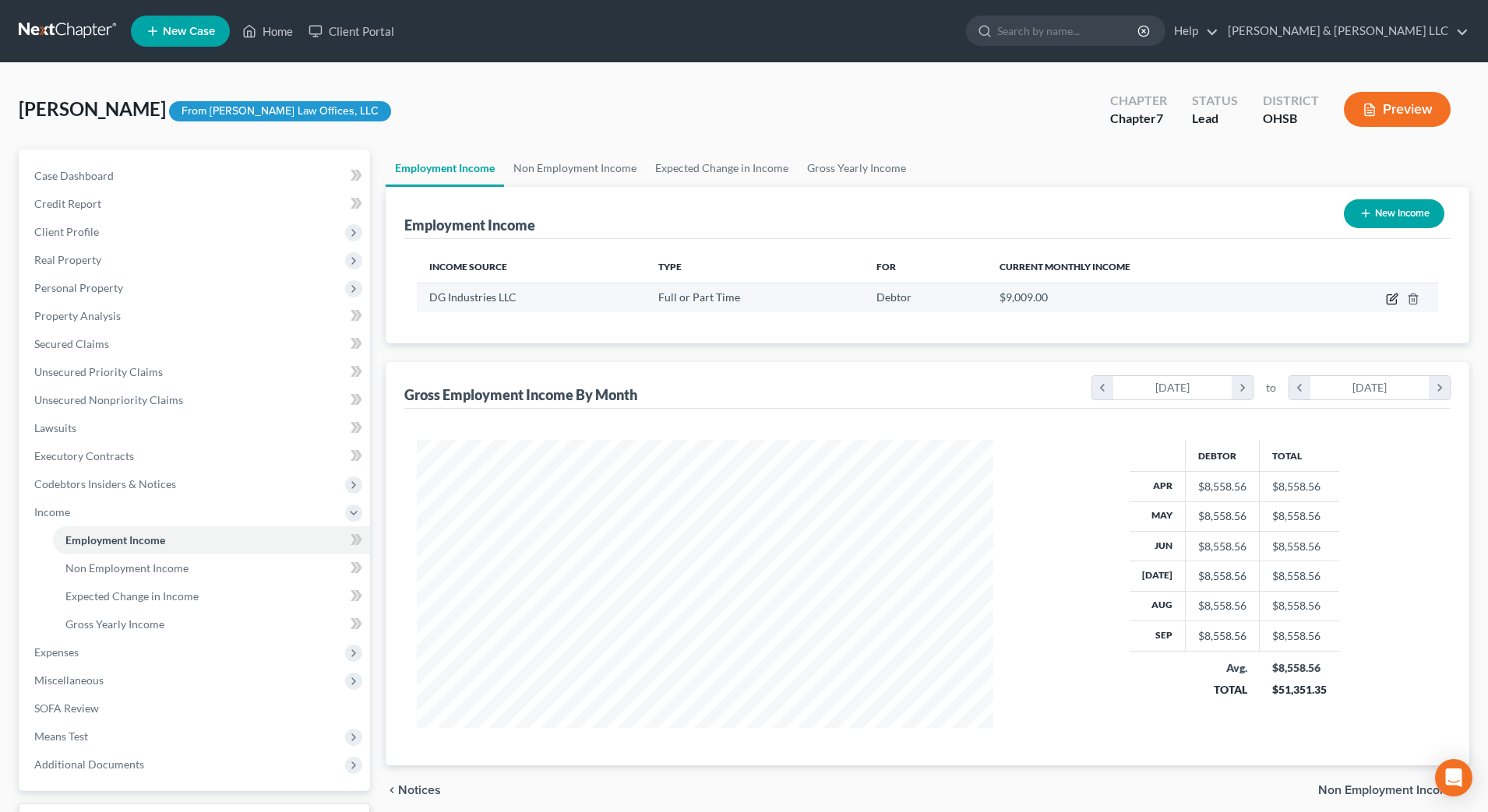
select select "0"
select select "44"
select select "3"
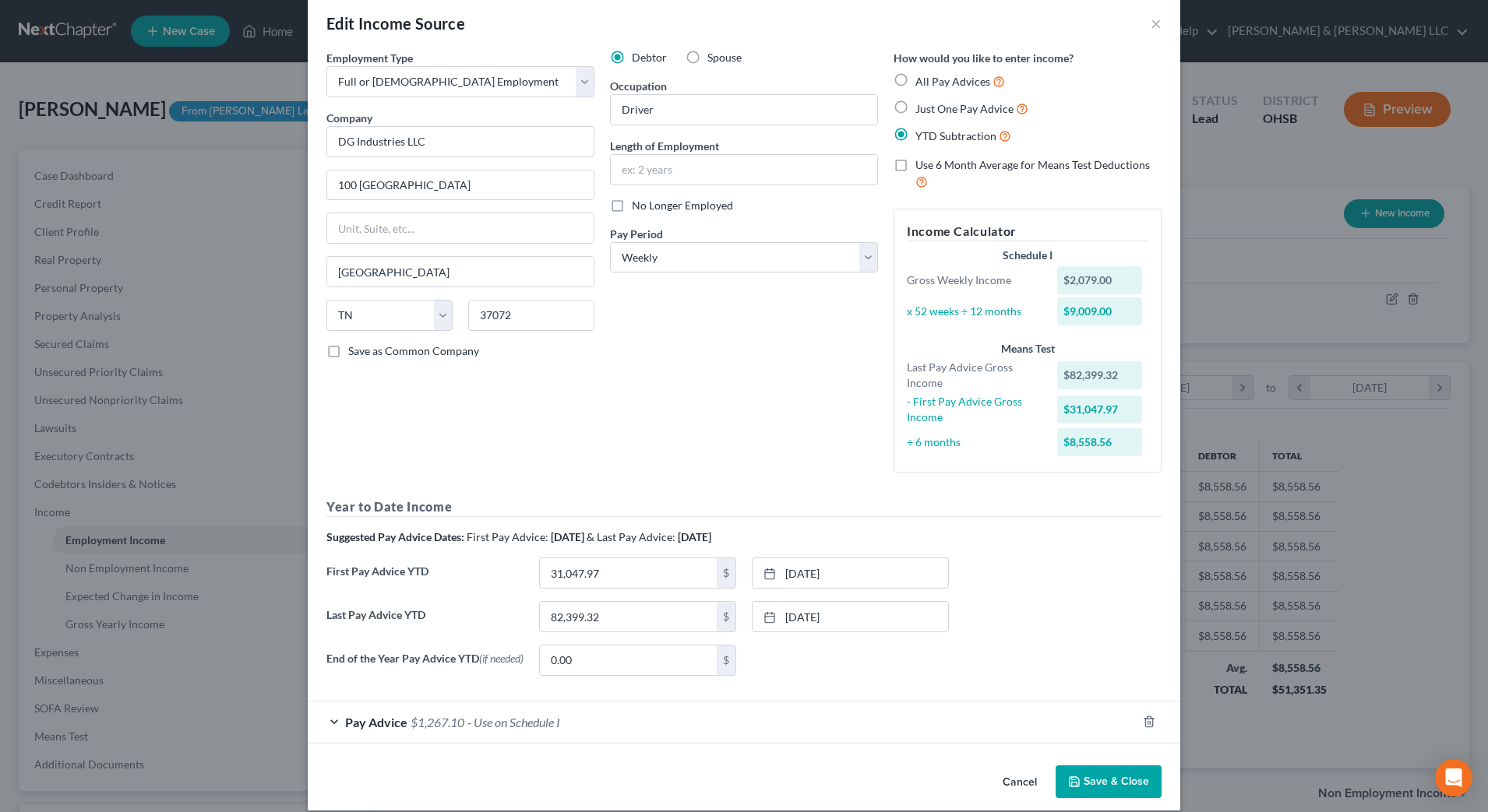
scroll to position [42, 0]
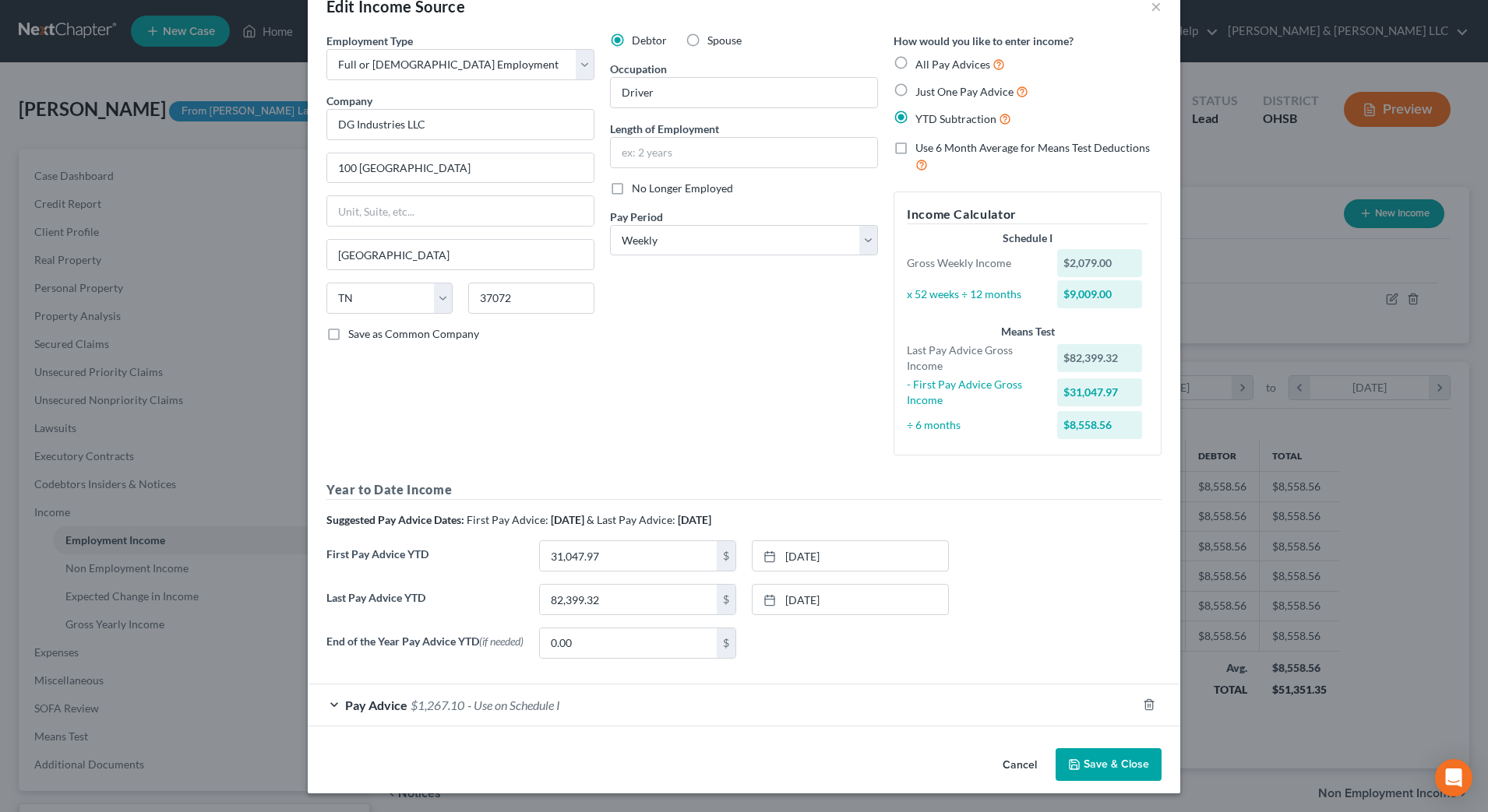
click at [623, 699] on div "Pay Advice $1,267.10 - Use on Schedule I" at bounding box center [721, 705] width 829 height 41
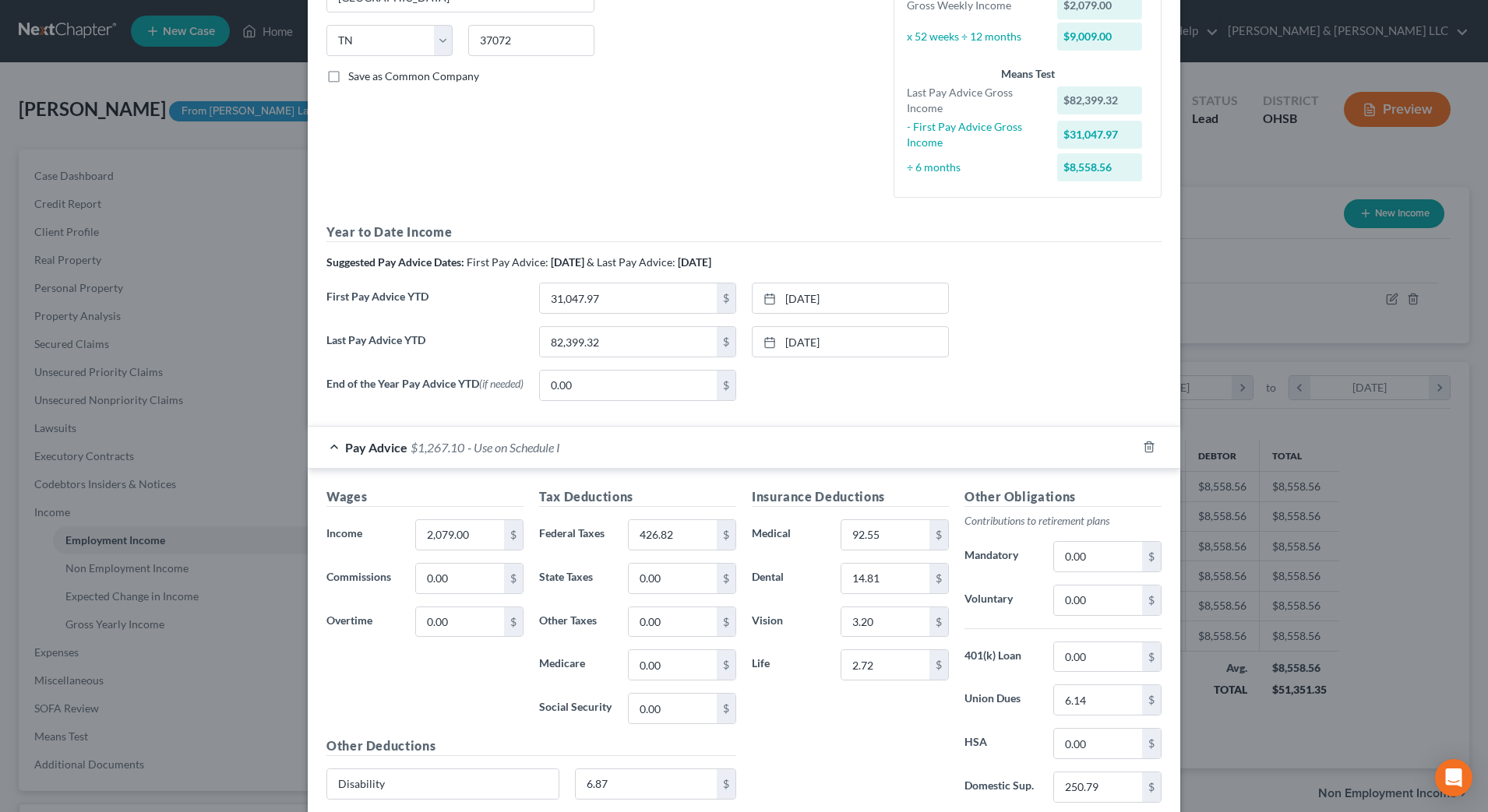
scroll to position [334, 0]
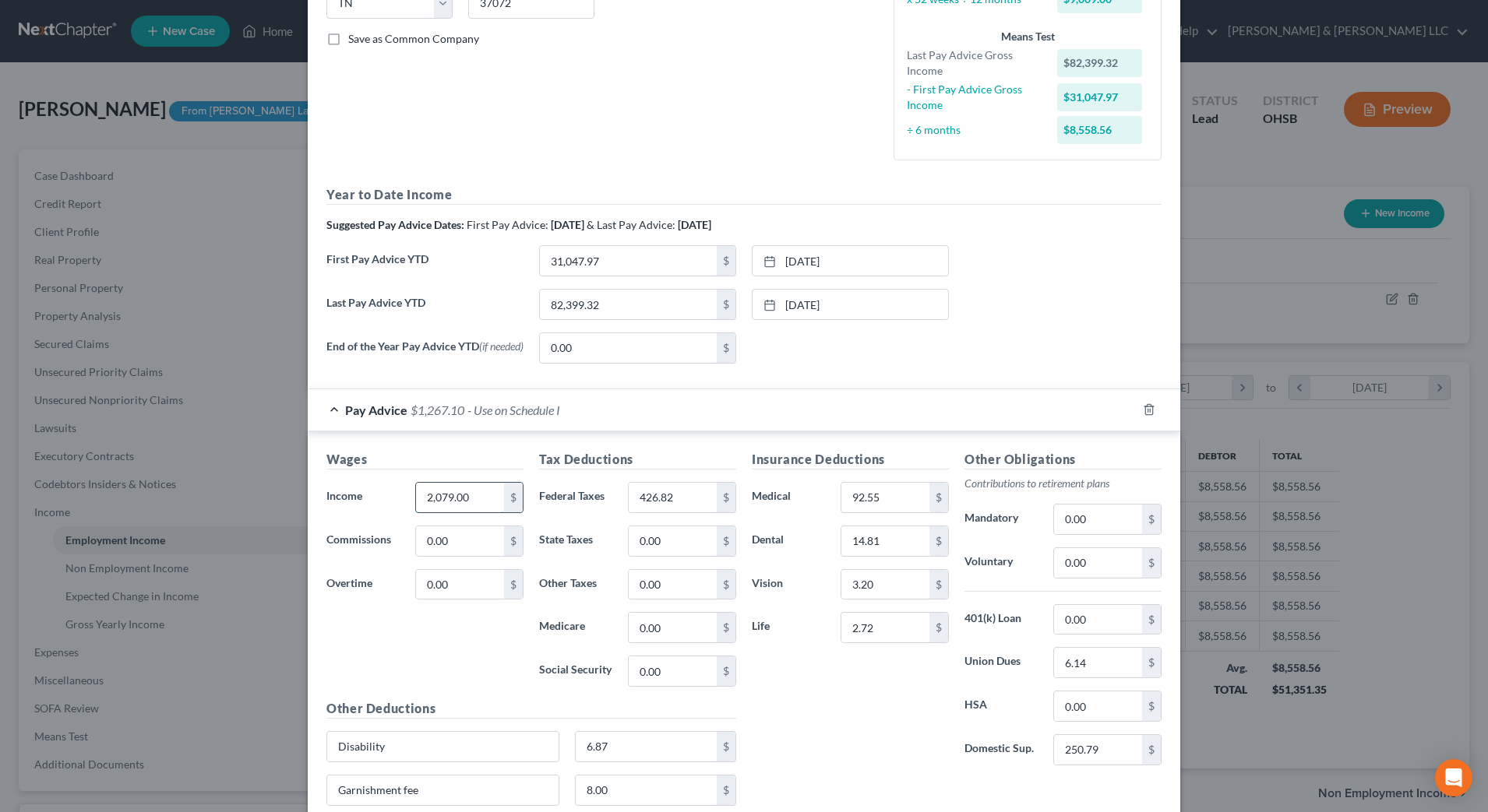
click at [483, 504] on input "2,079.00" at bounding box center [459, 498] width 88 height 30
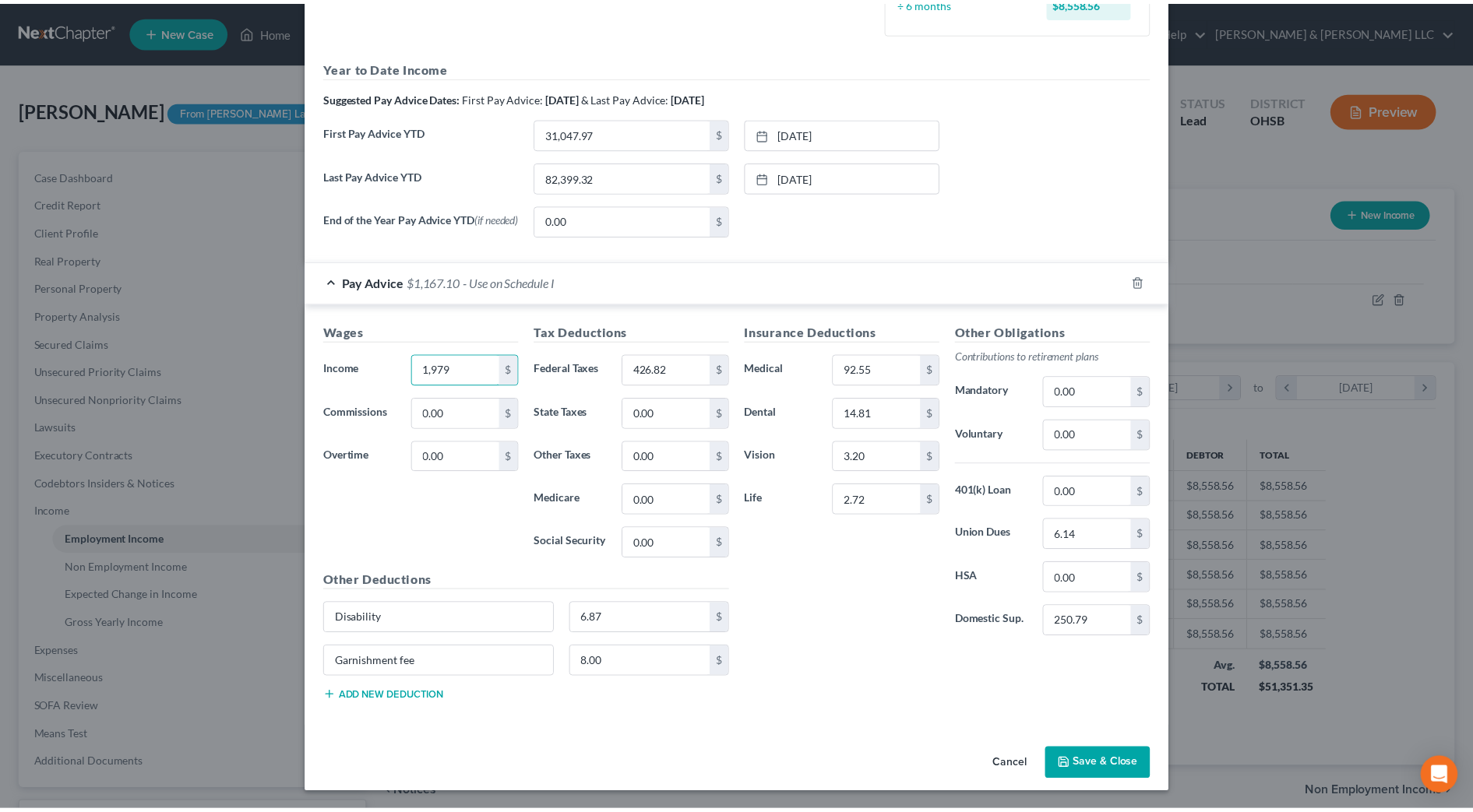
scroll to position [466, 0]
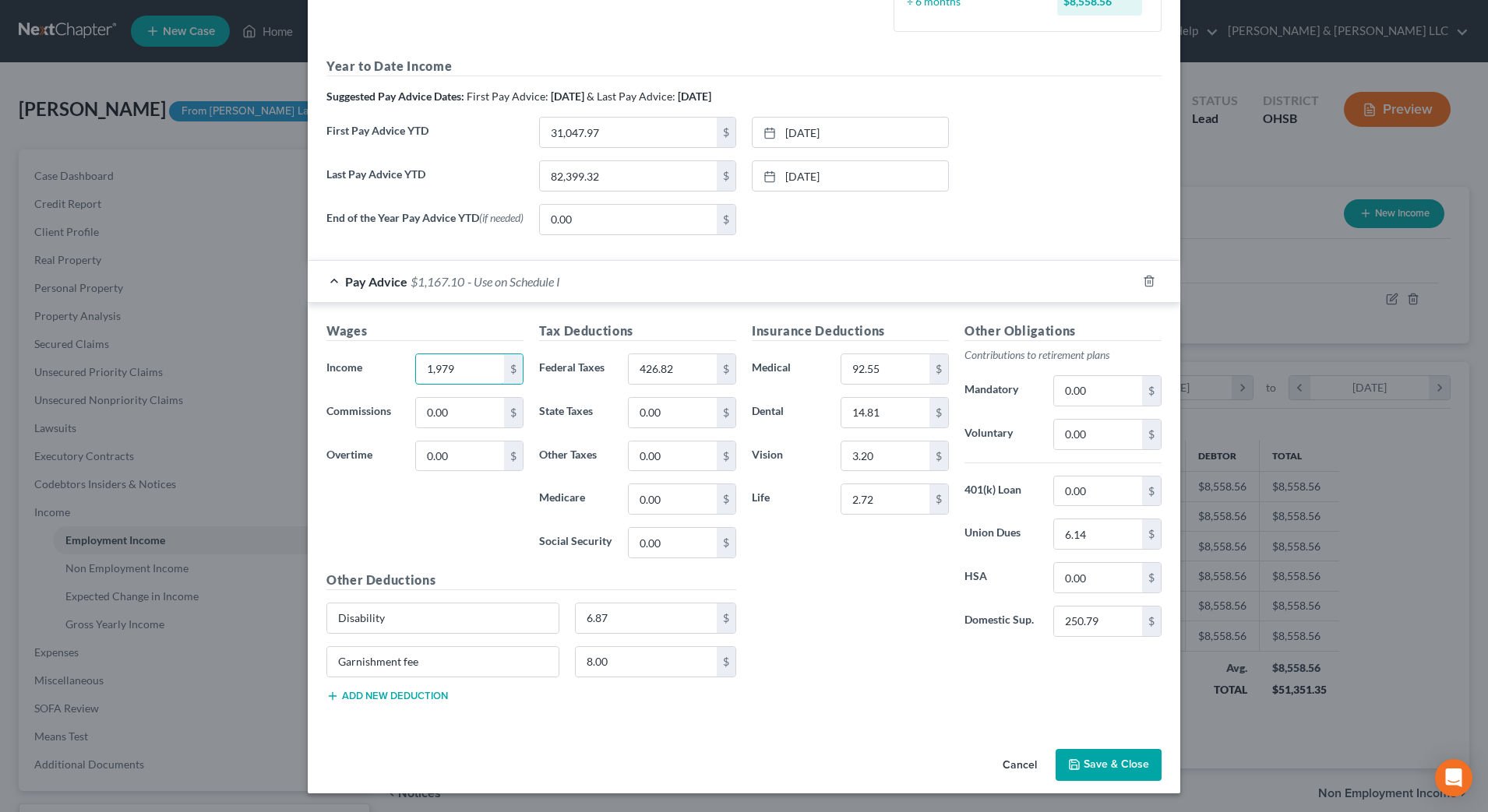
type input "1,979"
click at [1098, 772] on button "Save & Close" at bounding box center [1109, 766] width 106 height 33
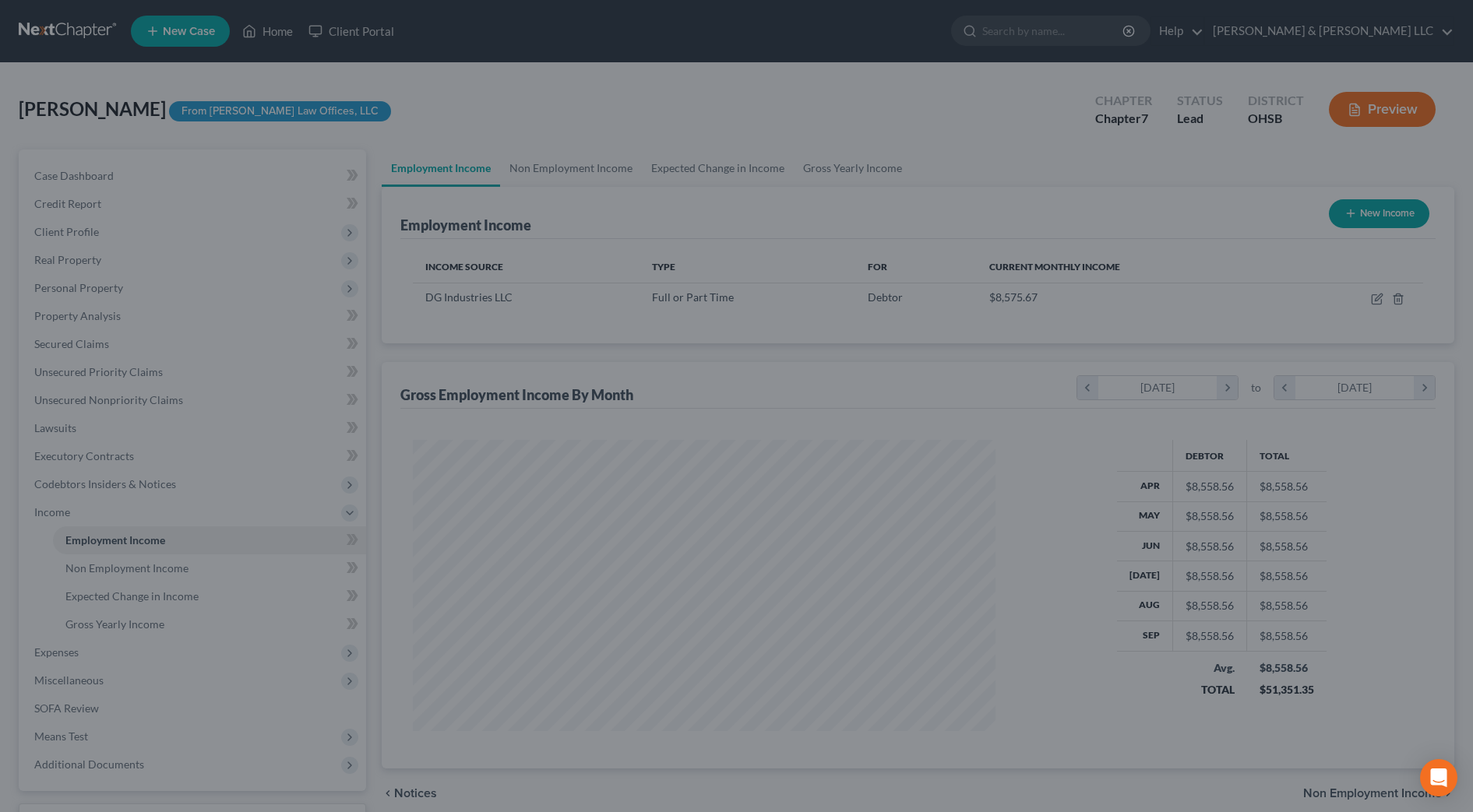
scroll to position [778549, 778317]
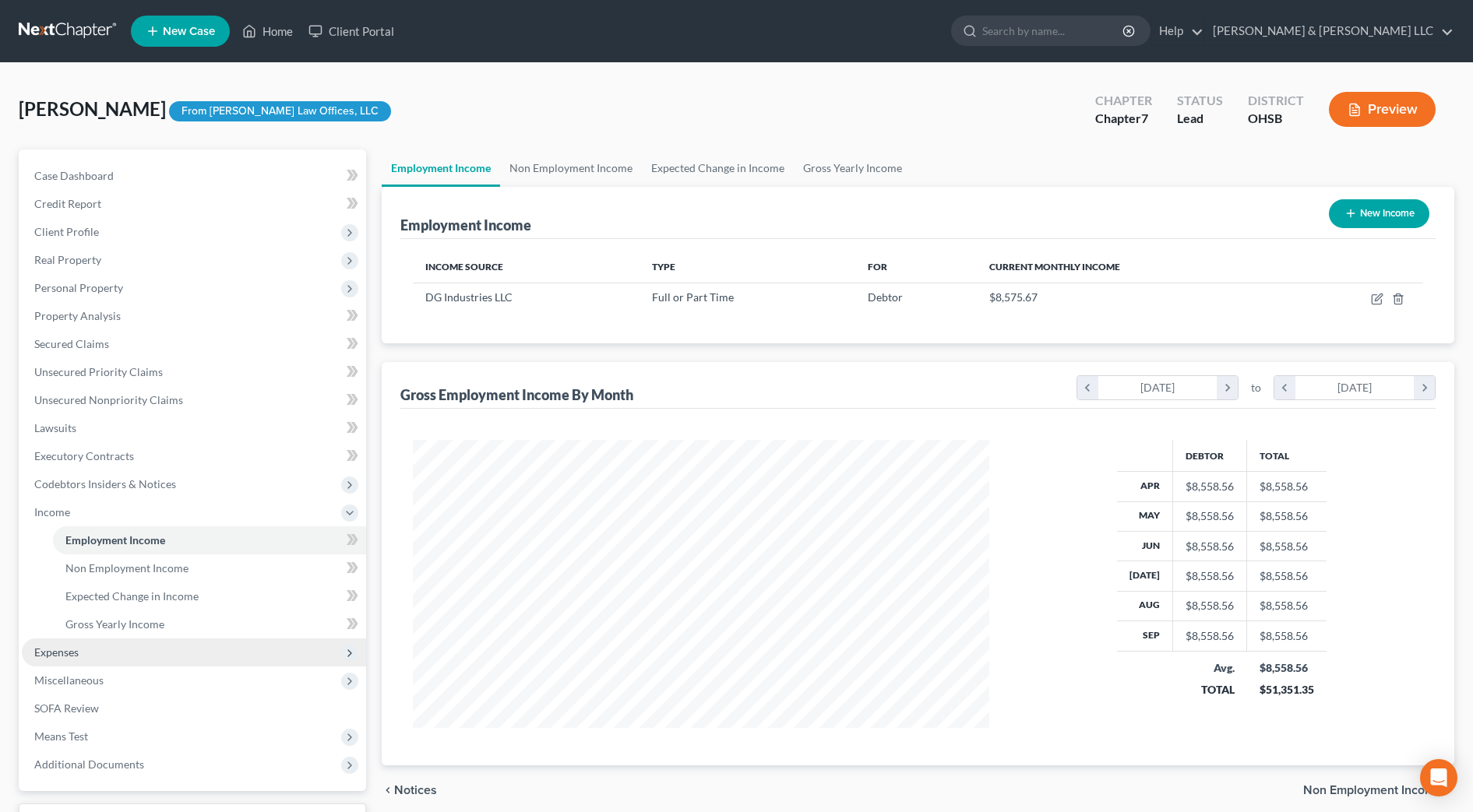
click at [116, 655] on span "Expenses" at bounding box center [193, 653] width 344 height 28
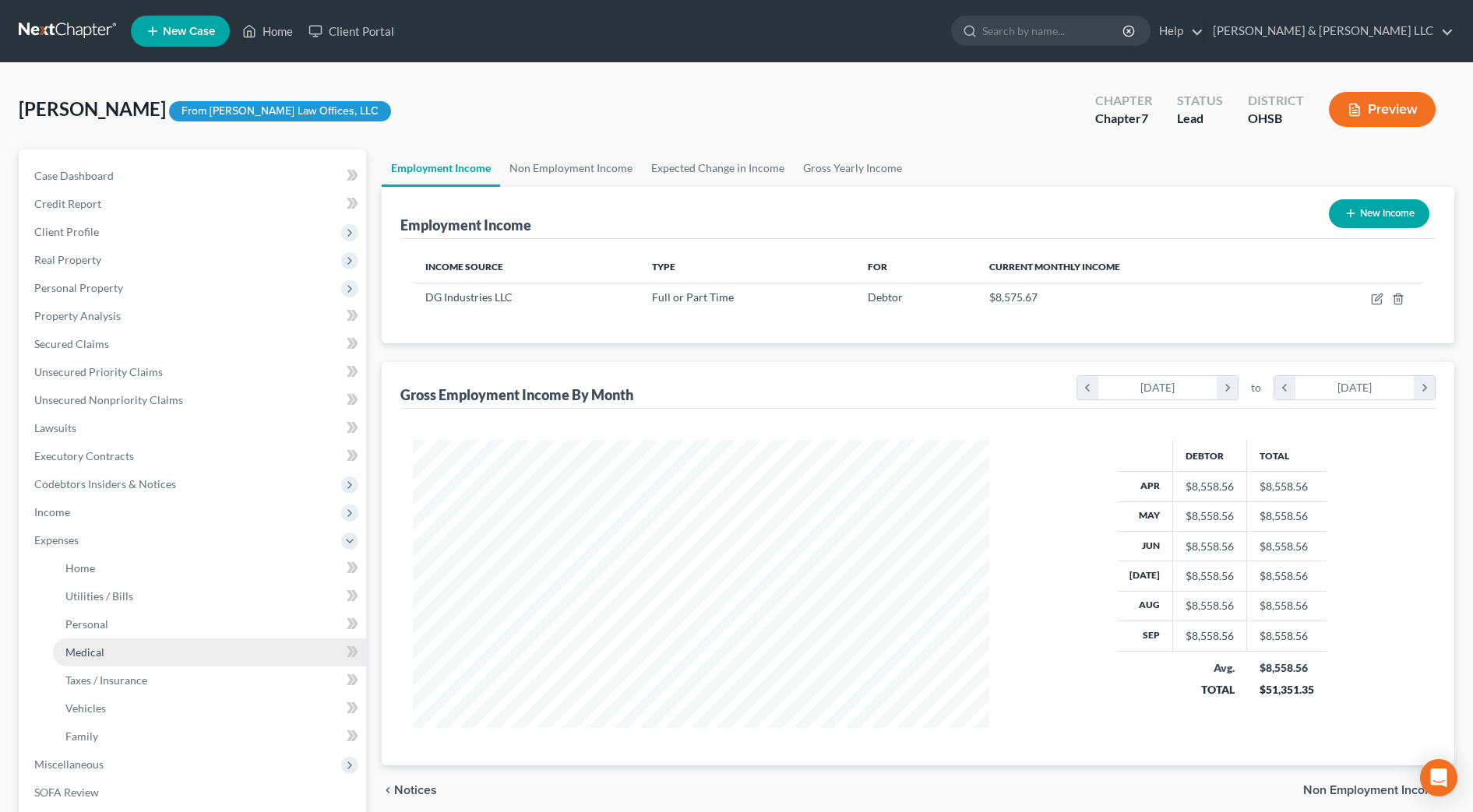
scroll to position [195, 0]
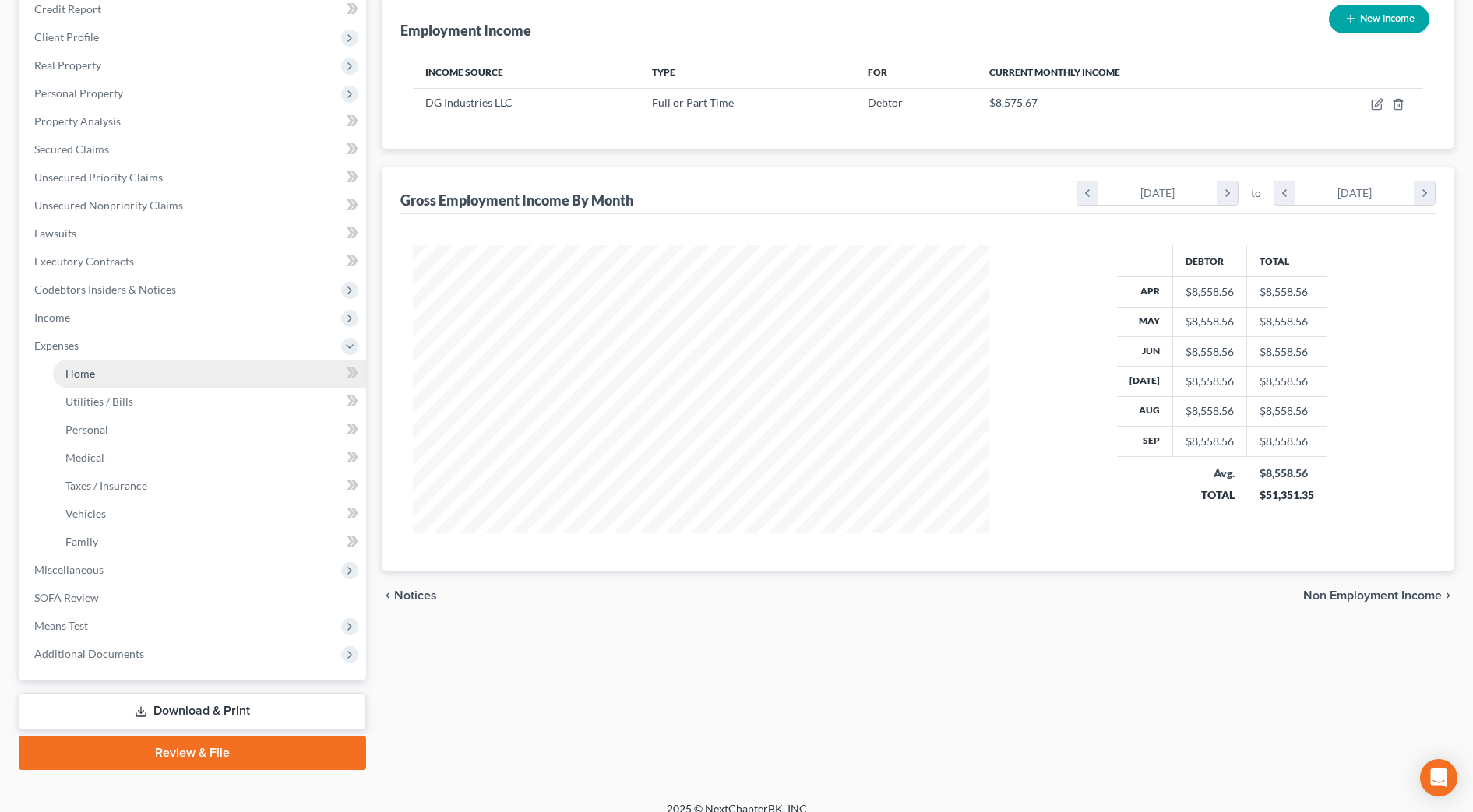
click at [98, 368] on link "Home" at bounding box center [209, 374] width 313 height 28
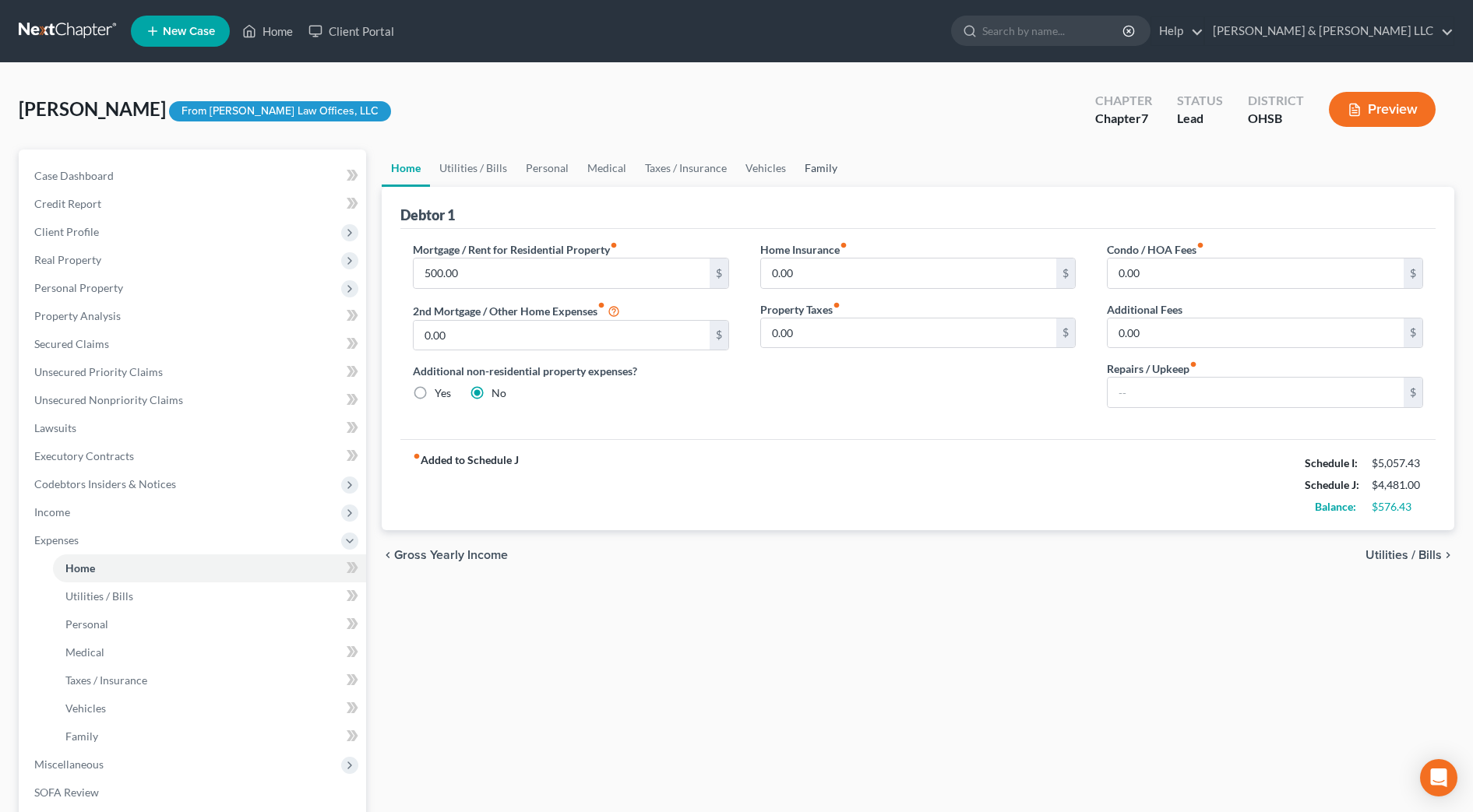
click at [820, 168] on link "Family" at bounding box center [821, 168] width 51 height 37
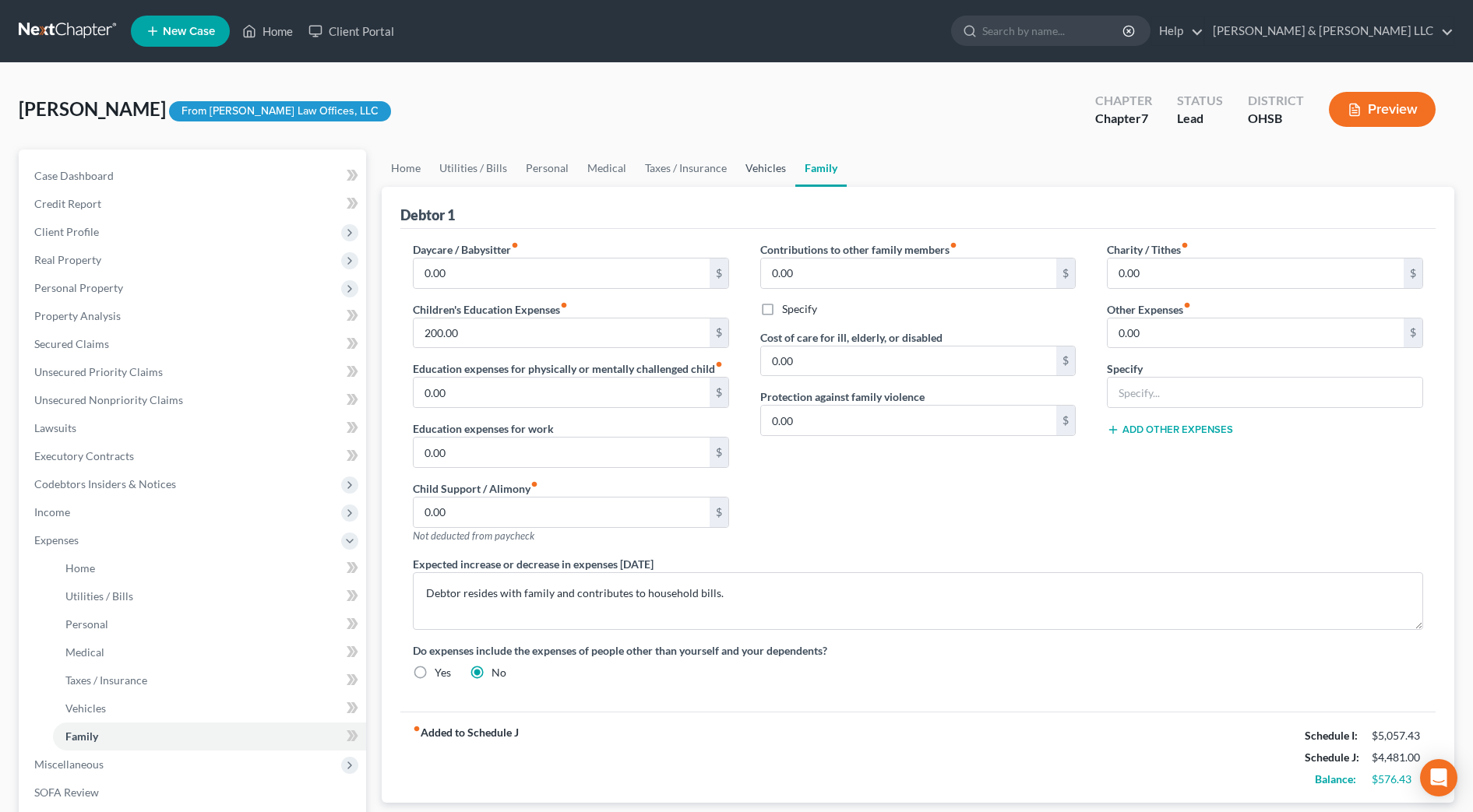
click at [766, 177] on link "Vehicles" at bounding box center [766, 168] width 59 height 37
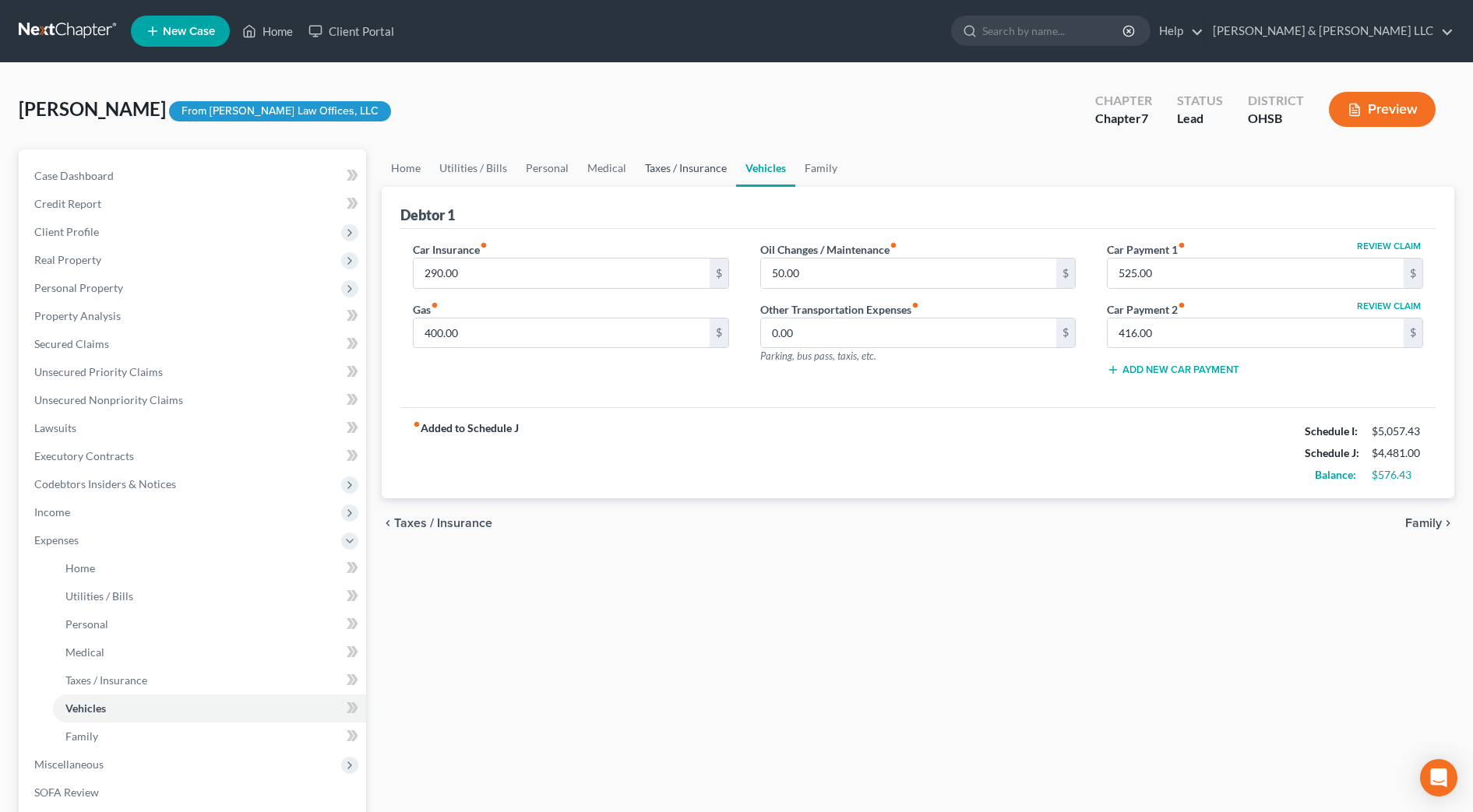
click at [682, 172] on link "Taxes / Insurance" at bounding box center [686, 168] width 101 height 37
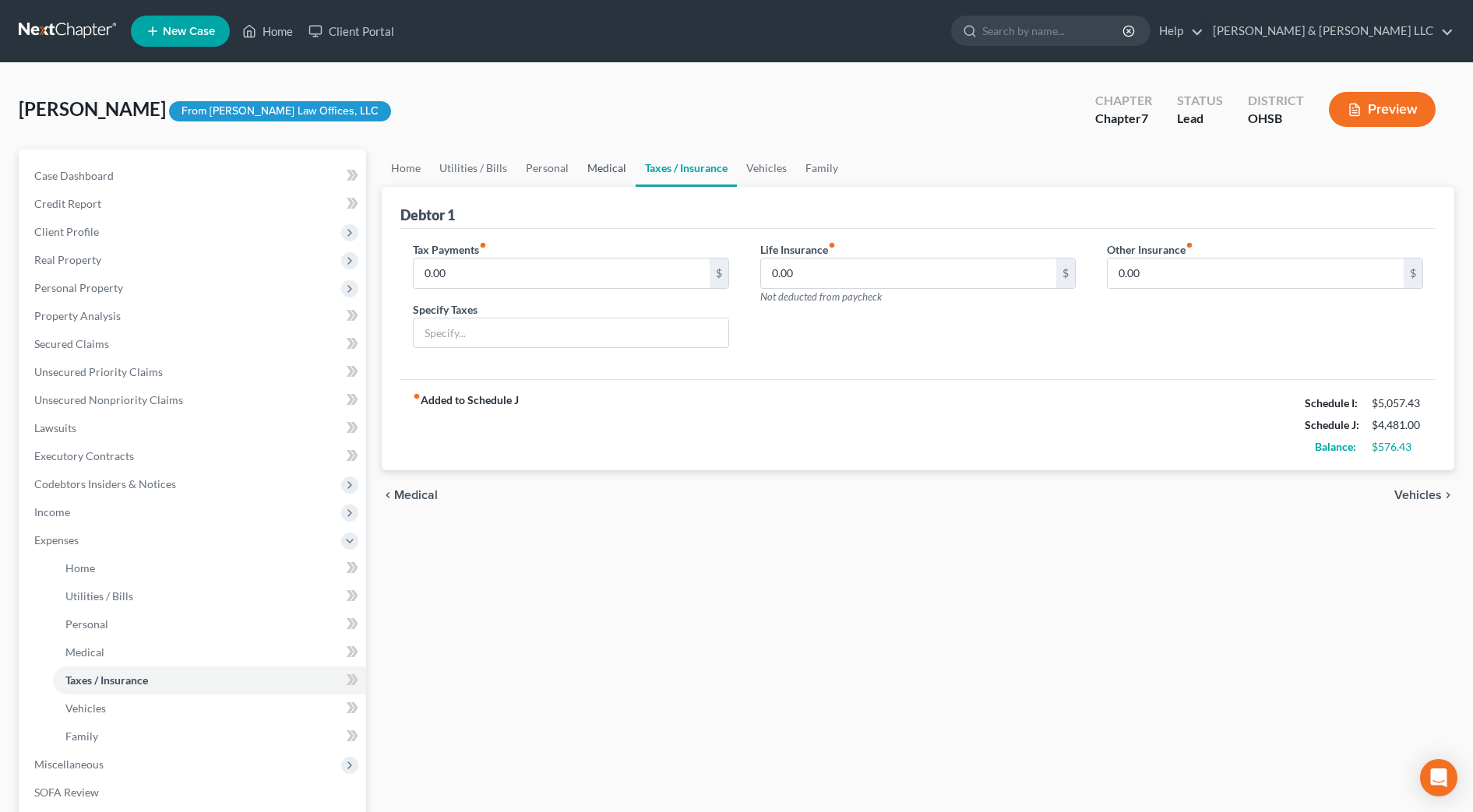
click at [615, 169] on link "Medical" at bounding box center [607, 168] width 58 height 37
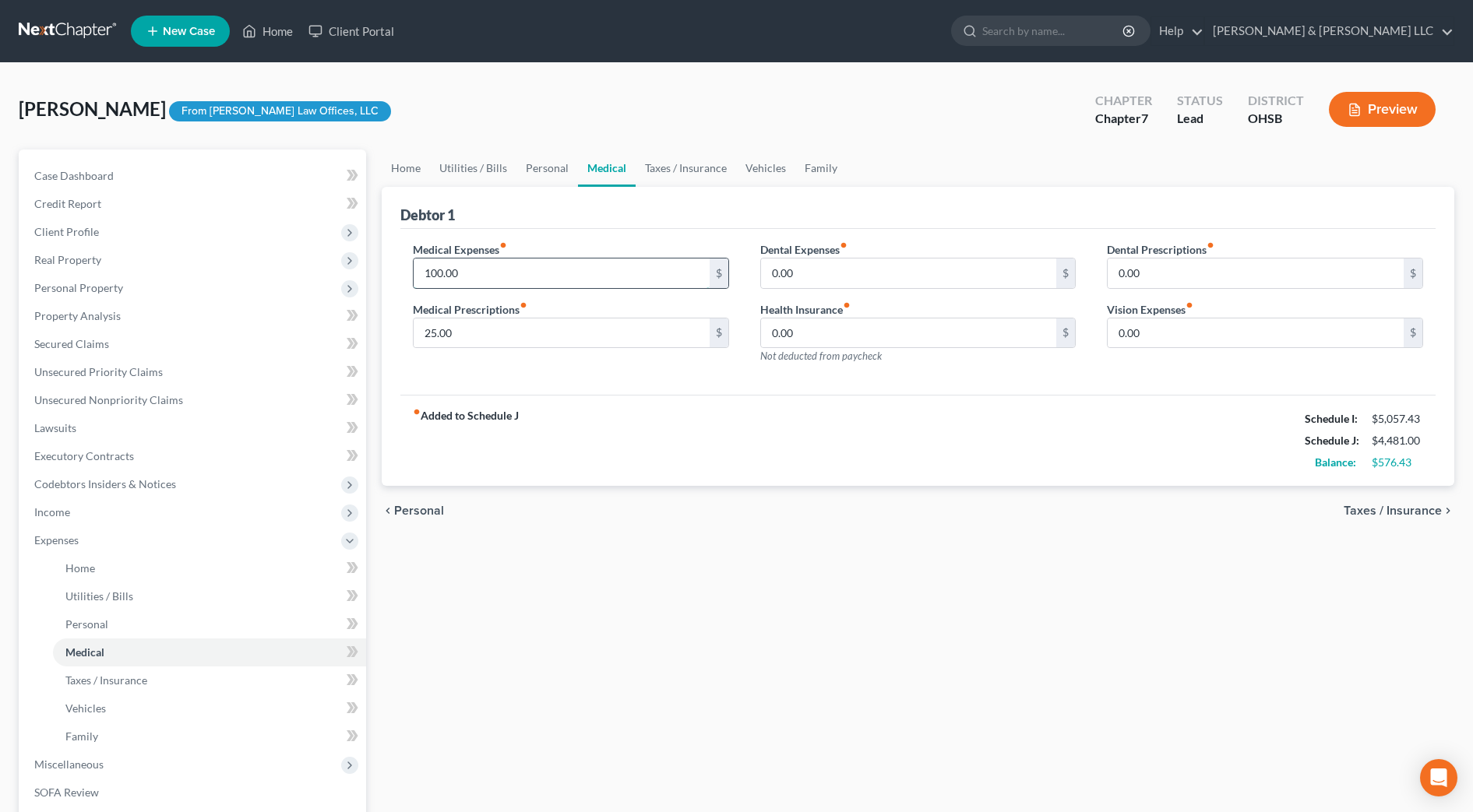
click at [474, 272] on input "100.00" at bounding box center [562, 273] width 296 height 30
type input "200"
drag, startPoint x: 843, startPoint y: 434, endPoint x: 839, endPoint y: 427, distance: 8.1
click at [843, 434] on div "fiber_manual_record Added to Schedule J Schedule I: $5,057.43 Schedule J: $4,58…" at bounding box center [918, 440] width 1035 height 91
click at [549, 170] on link "Personal" at bounding box center [547, 168] width 61 height 37
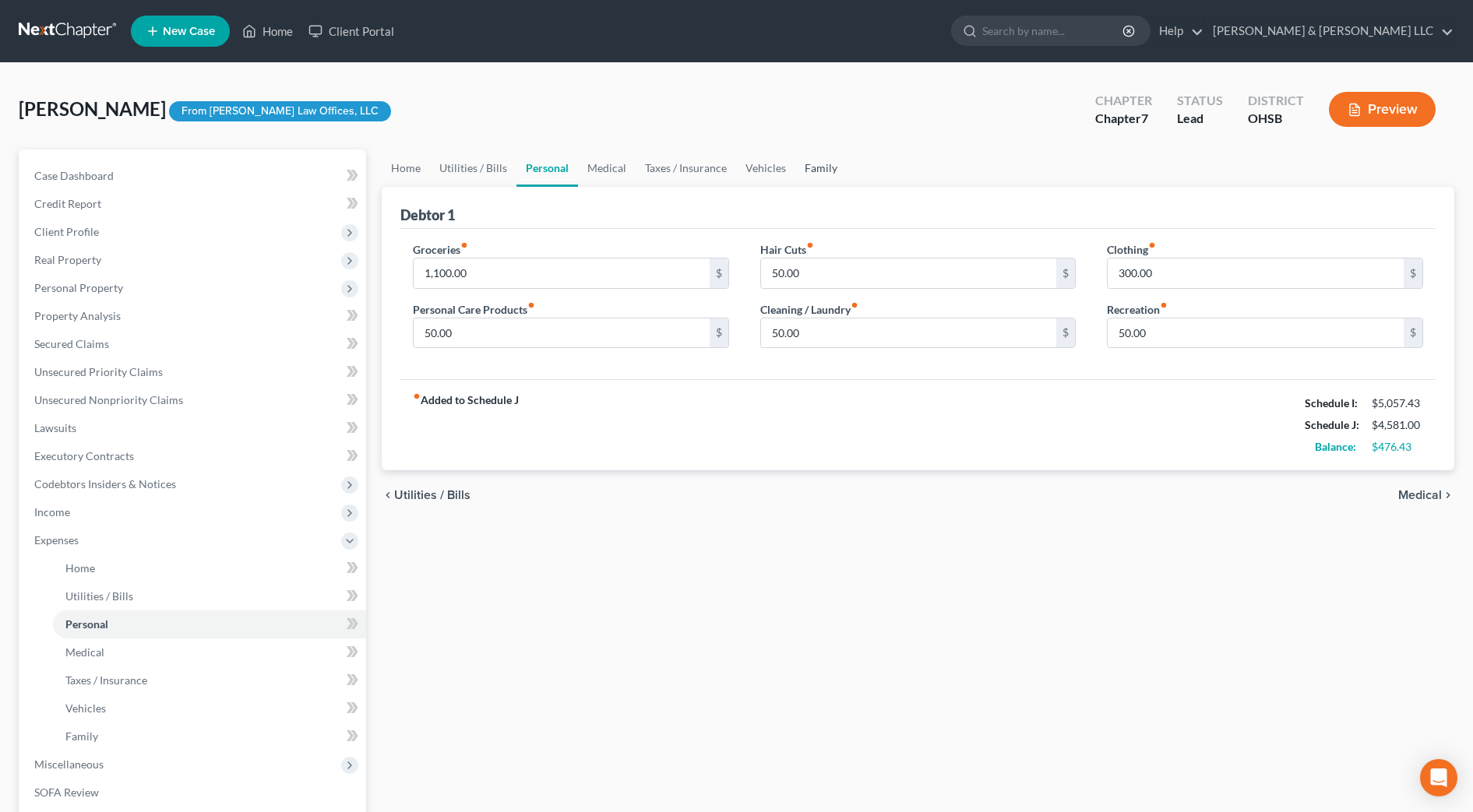
click at [815, 169] on link "Family" at bounding box center [821, 168] width 51 height 37
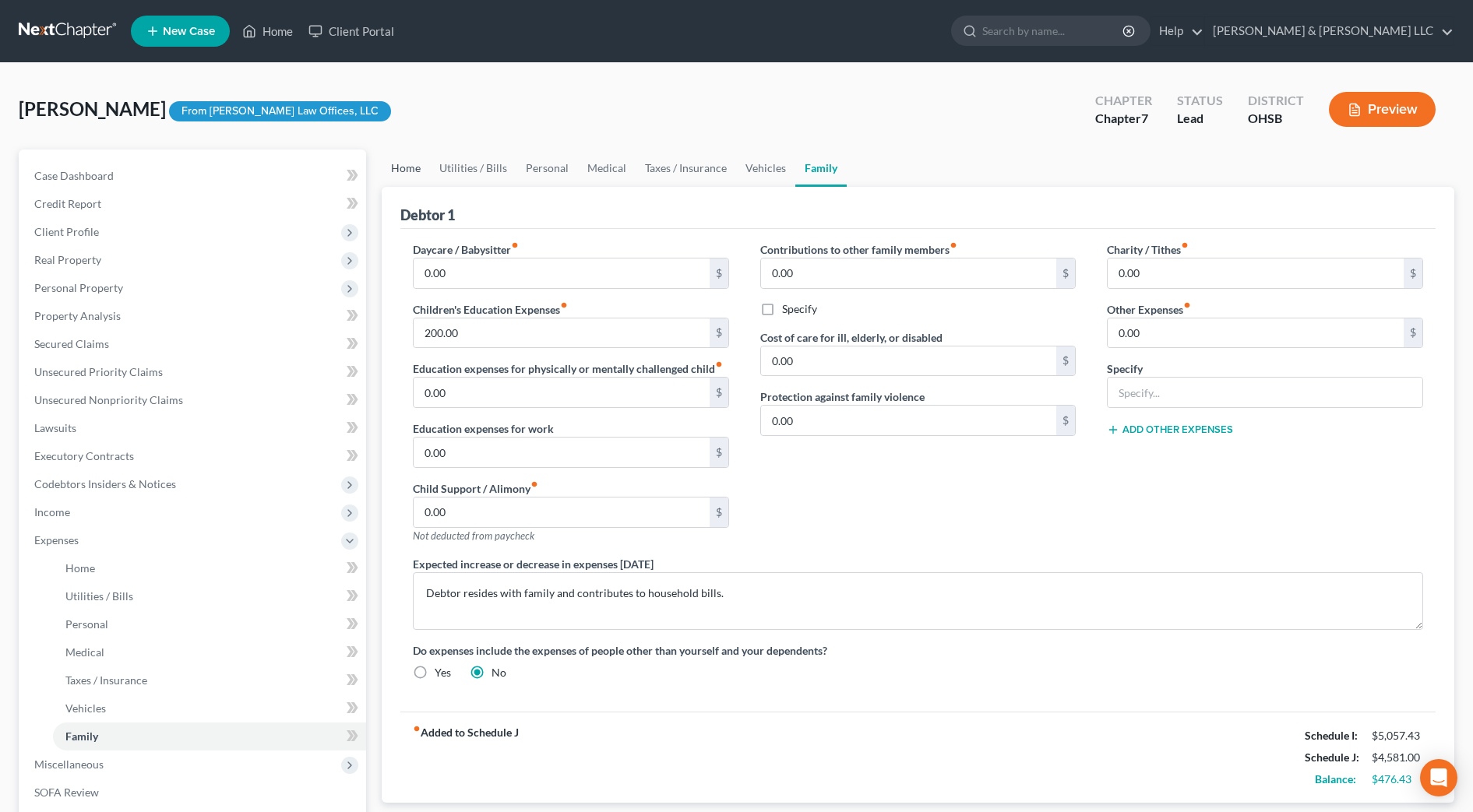
click at [408, 167] on link "Home" at bounding box center [406, 168] width 48 height 37
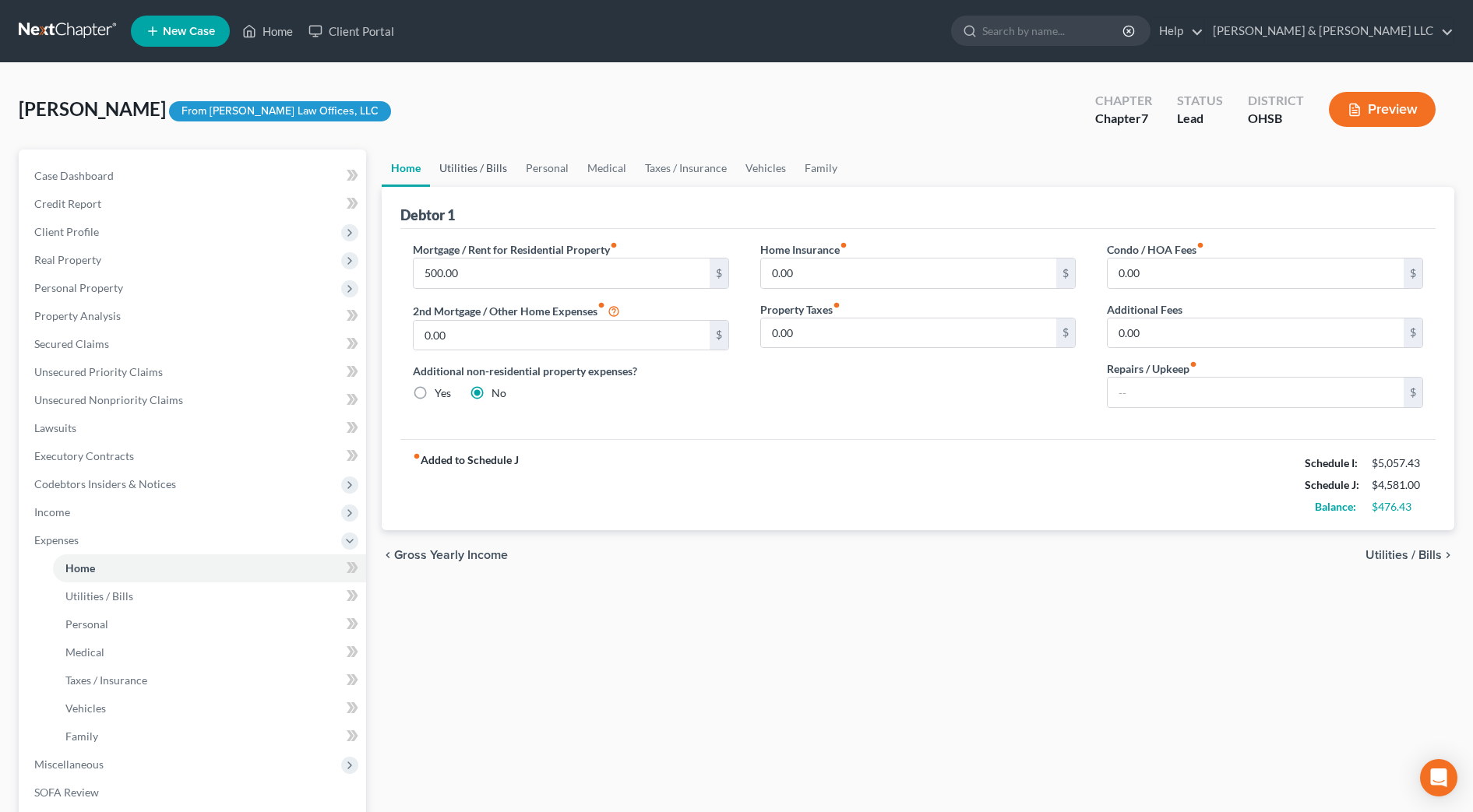
click at [458, 165] on link "Utilities / Bills" at bounding box center [473, 168] width 87 height 37
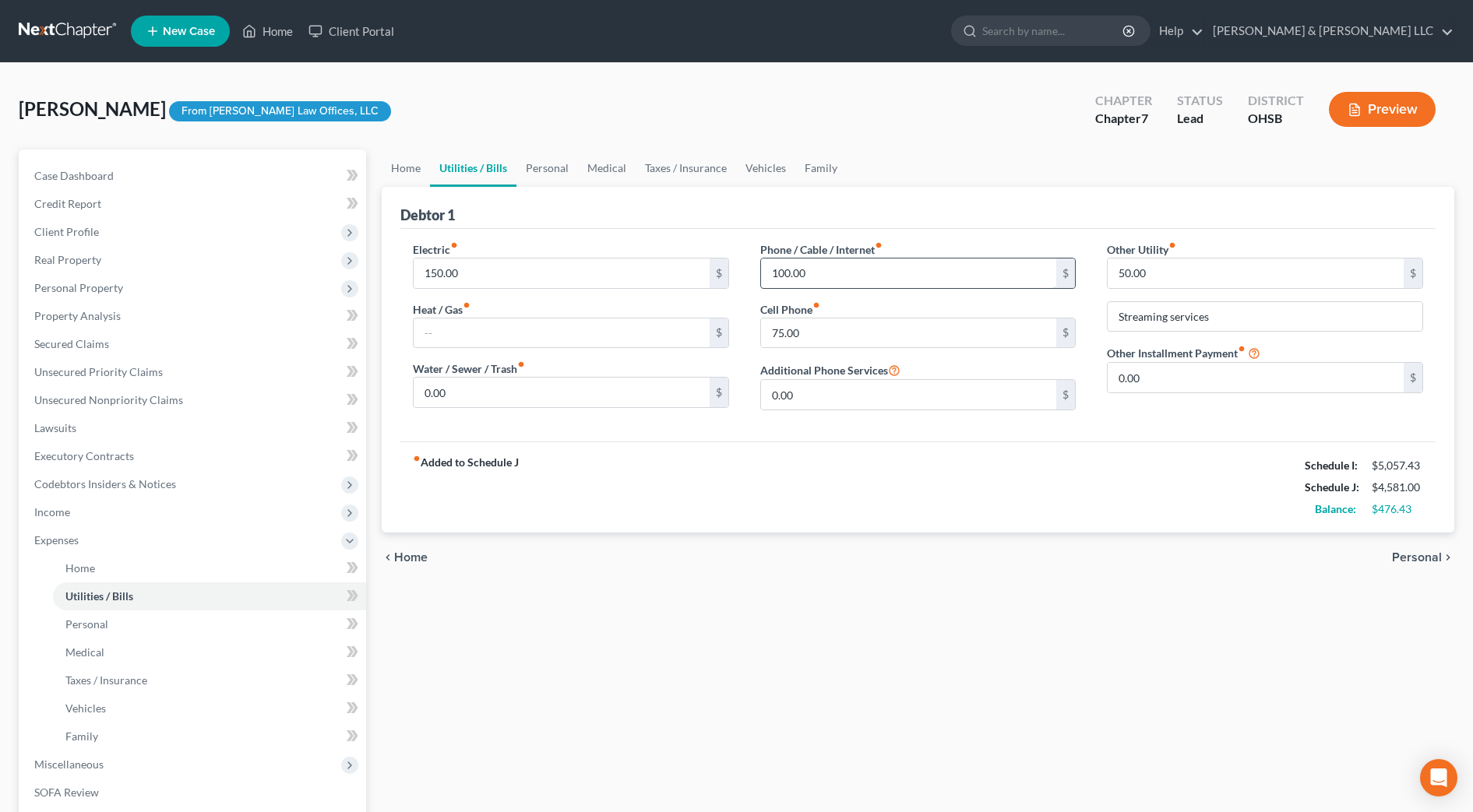
click at [899, 267] on input "100.00" at bounding box center [909, 273] width 296 height 30
type input "200"
click at [847, 514] on div "fiber_manual_record Added to Schedule J Schedule I: $5,057.43 Schedule J: $4,68…" at bounding box center [918, 487] width 1035 height 91
click at [456, 335] on input "text" at bounding box center [562, 334] width 296 height 30
type input "100"
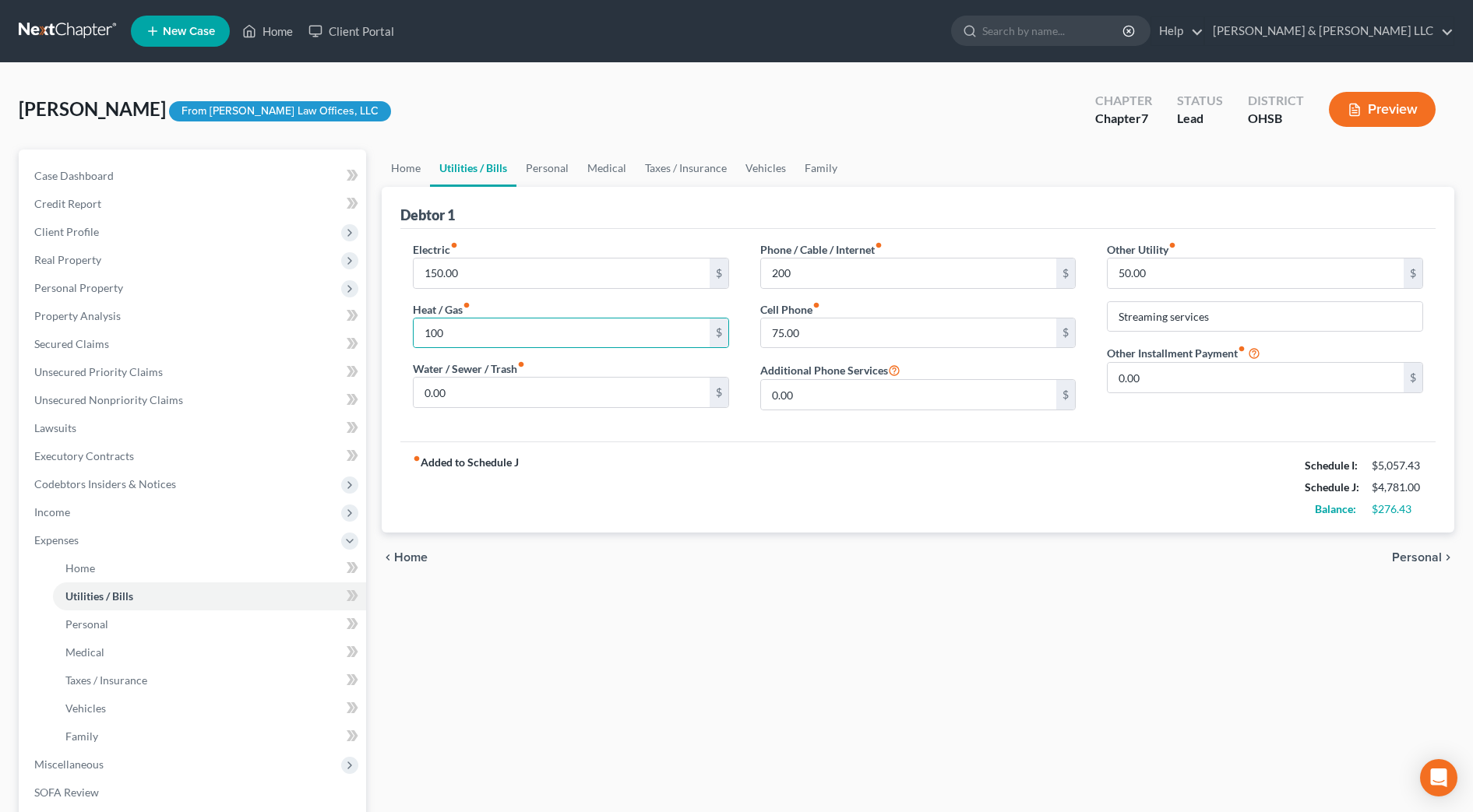
click at [879, 491] on div "fiber_manual_record Added to Schedule J Schedule I: $5,057.43 Schedule J: $4,78…" at bounding box center [918, 487] width 1035 height 91
click at [549, 164] on link "Personal" at bounding box center [547, 168] width 61 height 37
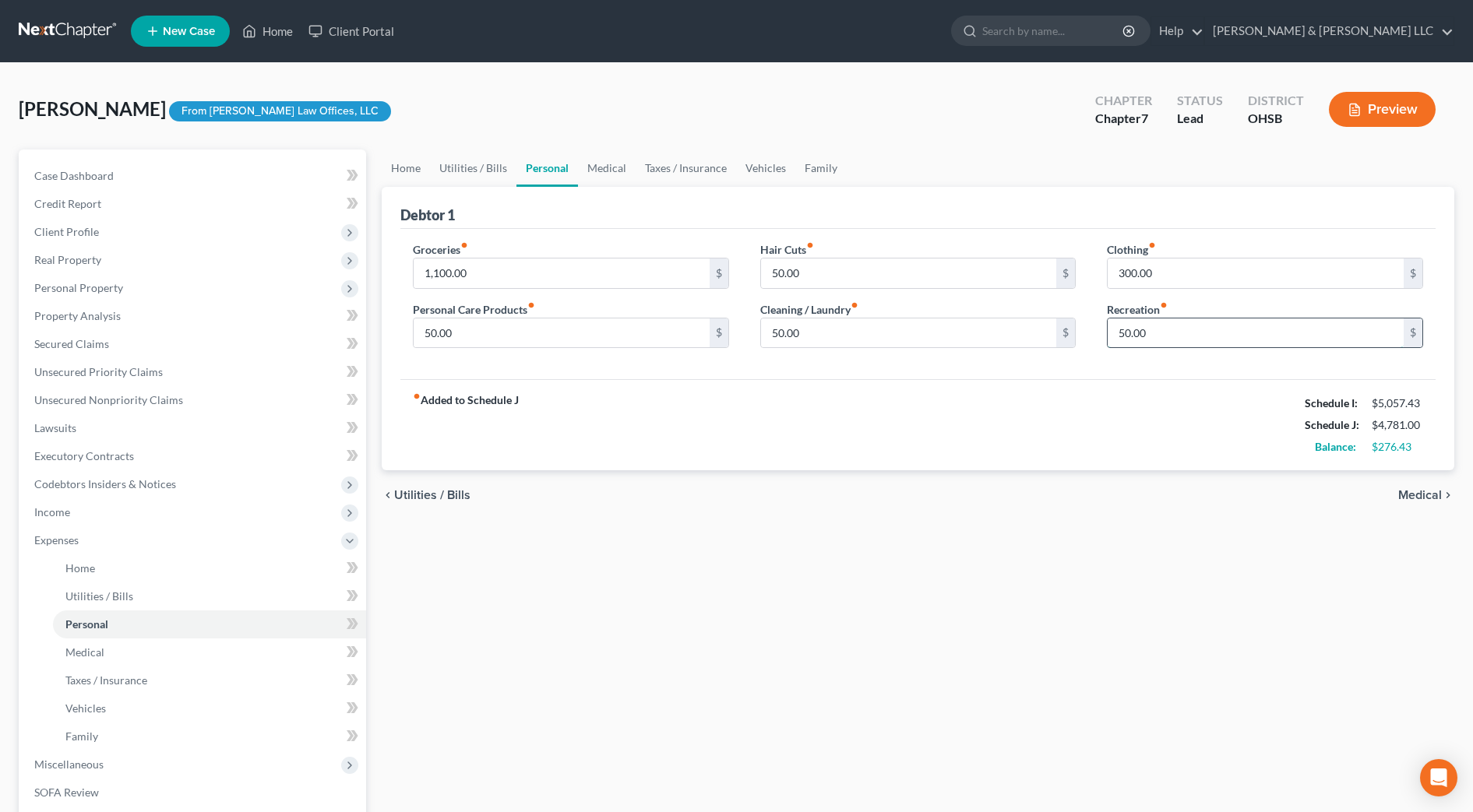
click at [1202, 336] on input "50.00" at bounding box center [1256, 334] width 296 height 30
type input "75"
click at [1024, 390] on div "fiber_manual_record Added to Schedule J Schedule I: $5,057.43 Schedule J: $4,80…" at bounding box center [918, 425] width 1035 height 91
click at [611, 169] on link "Medical" at bounding box center [607, 168] width 58 height 37
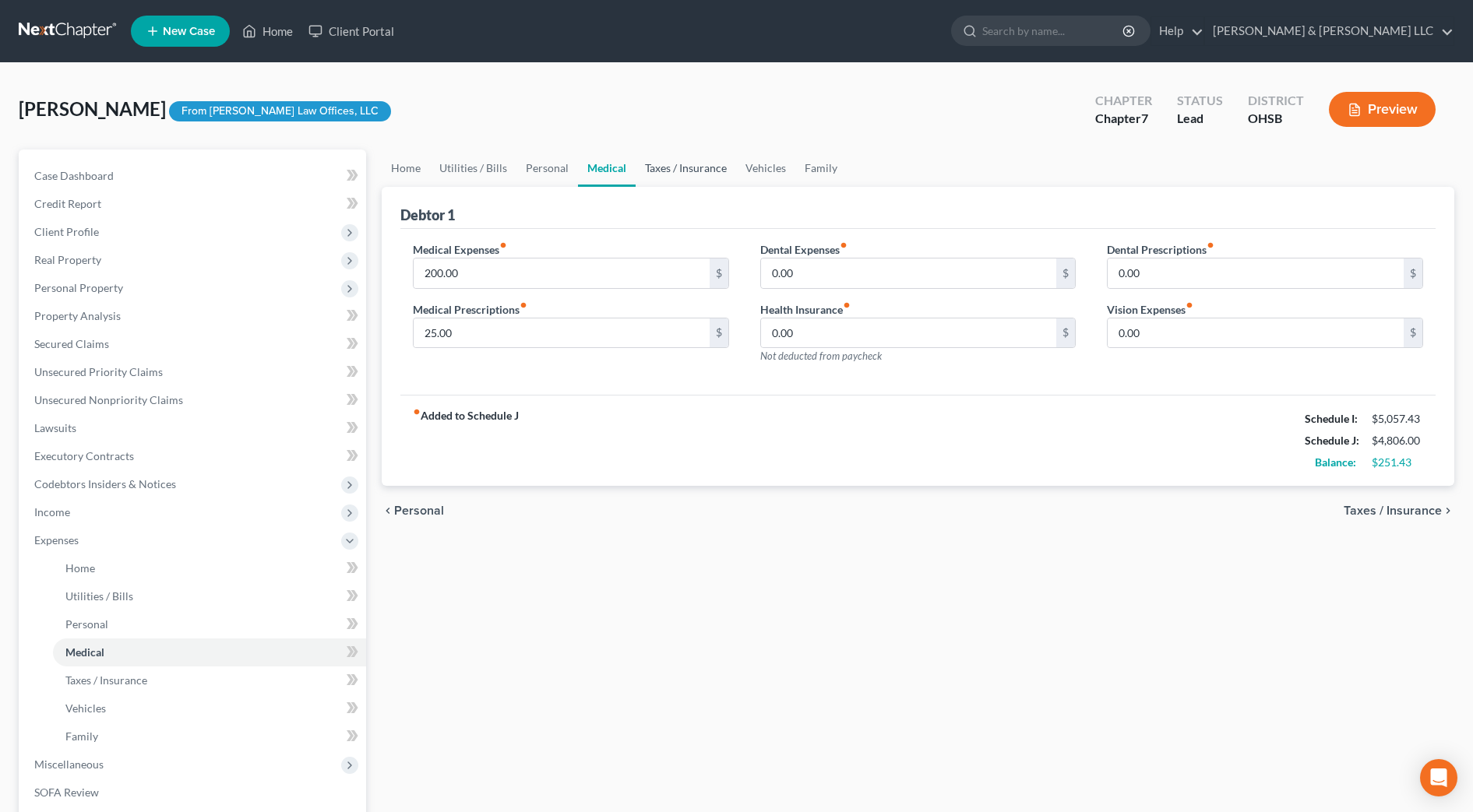
click at [729, 169] on link "Taxes / Insurance" at bounding box center [686, 168] width 101 height 37
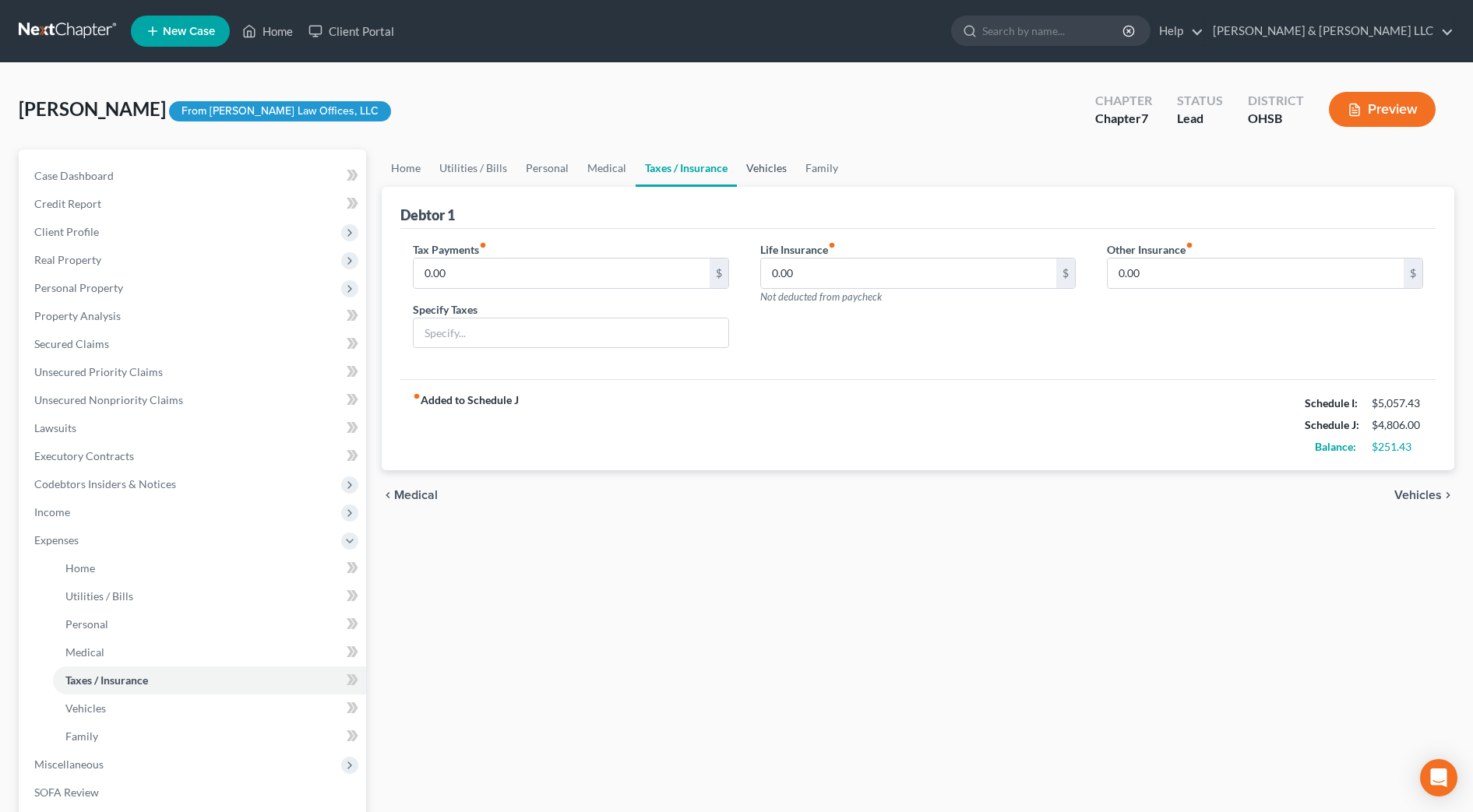
click at [744, 170] on link "Vehicles" at bounding box center [767, 168] width 59 height 37
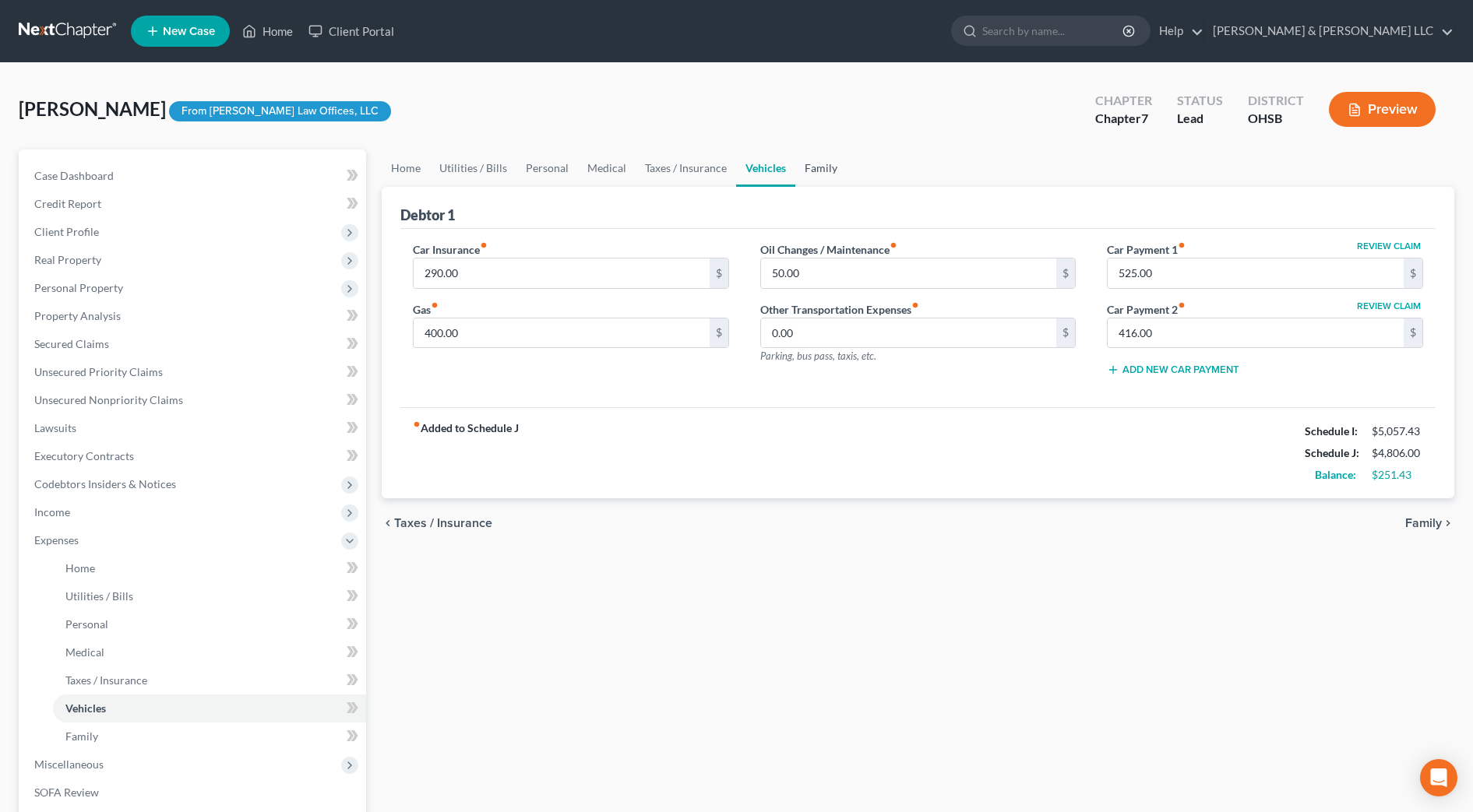
click at [818, 163] on link "Family" at bounding box center [821, 168] width 51 height 37
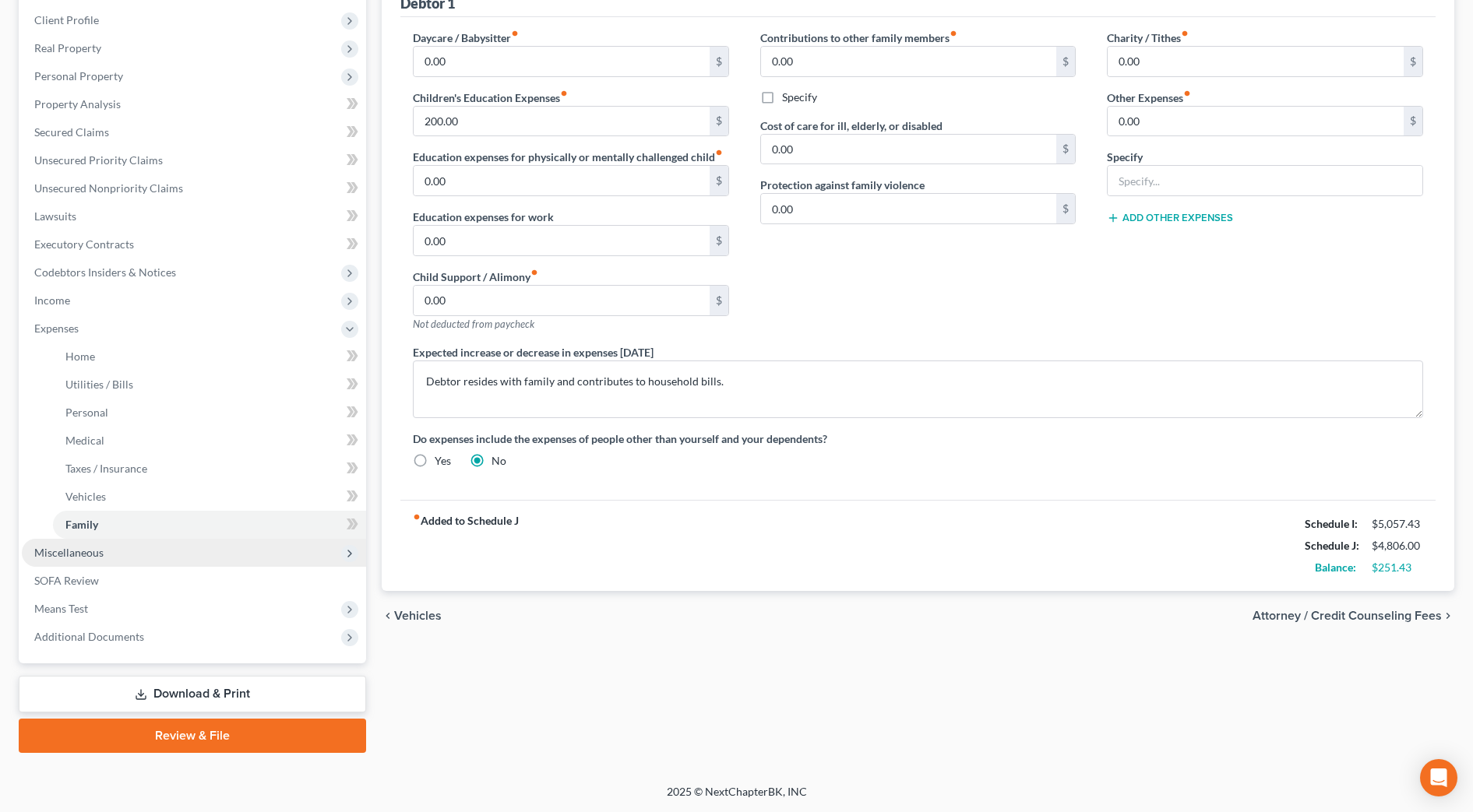
click at [151, 552] on span "Miscellaneous" at bounding box center [193, 553] width 344 height 28
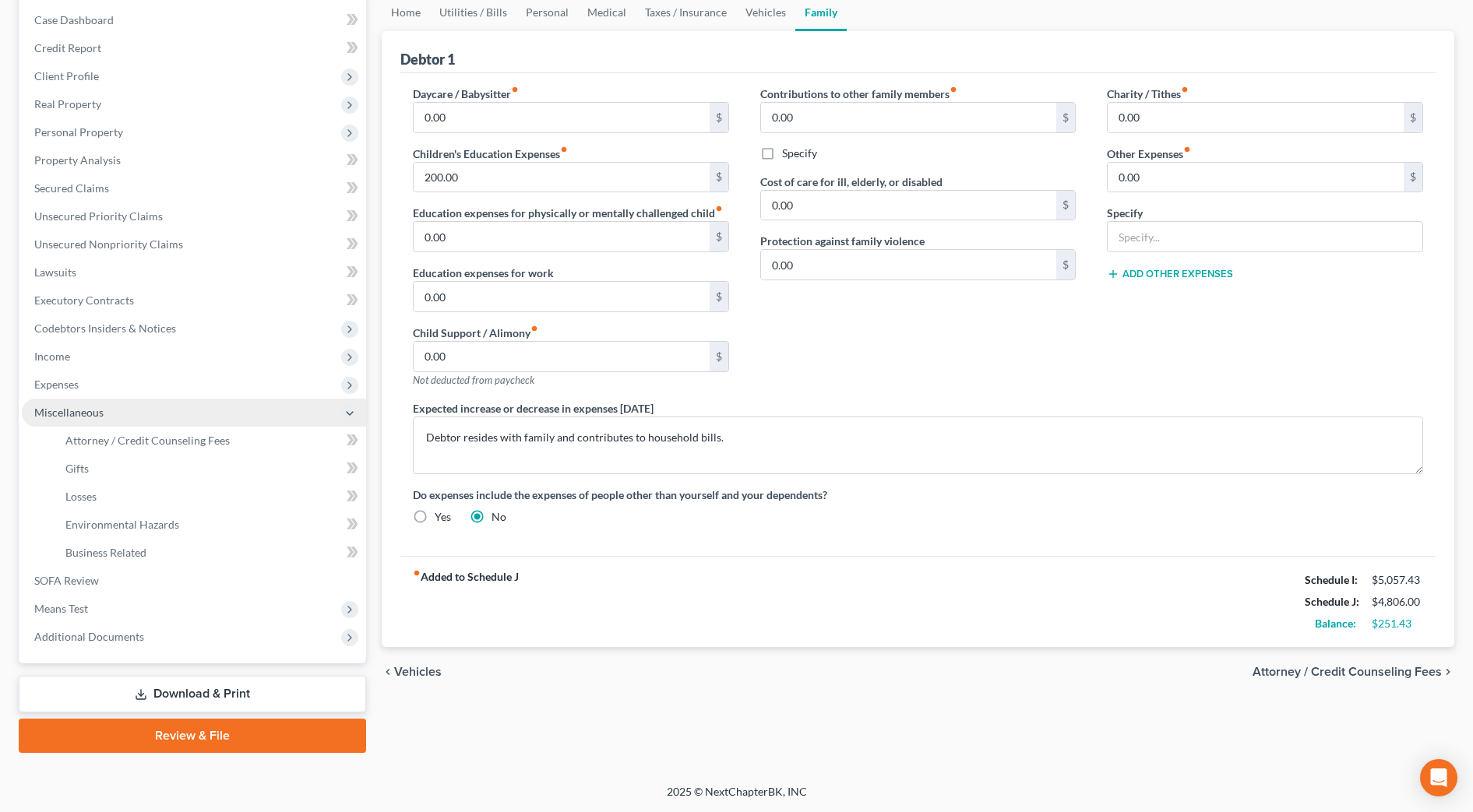
scroll to position [156, 0]
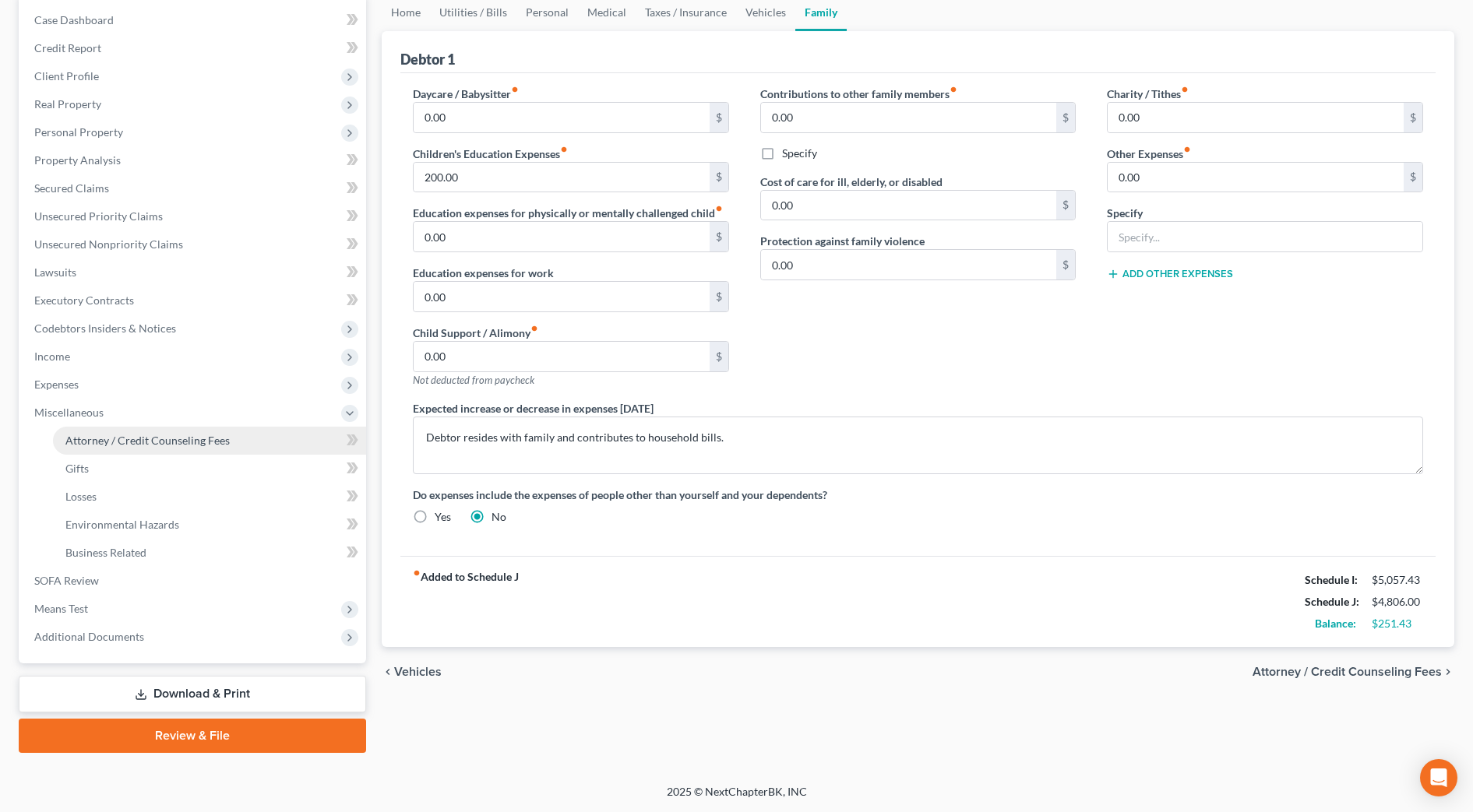
click at [129, 445] on span "Attorney / Credit Counseling Fees" at bounding box center [147, 440] width 164 height 13
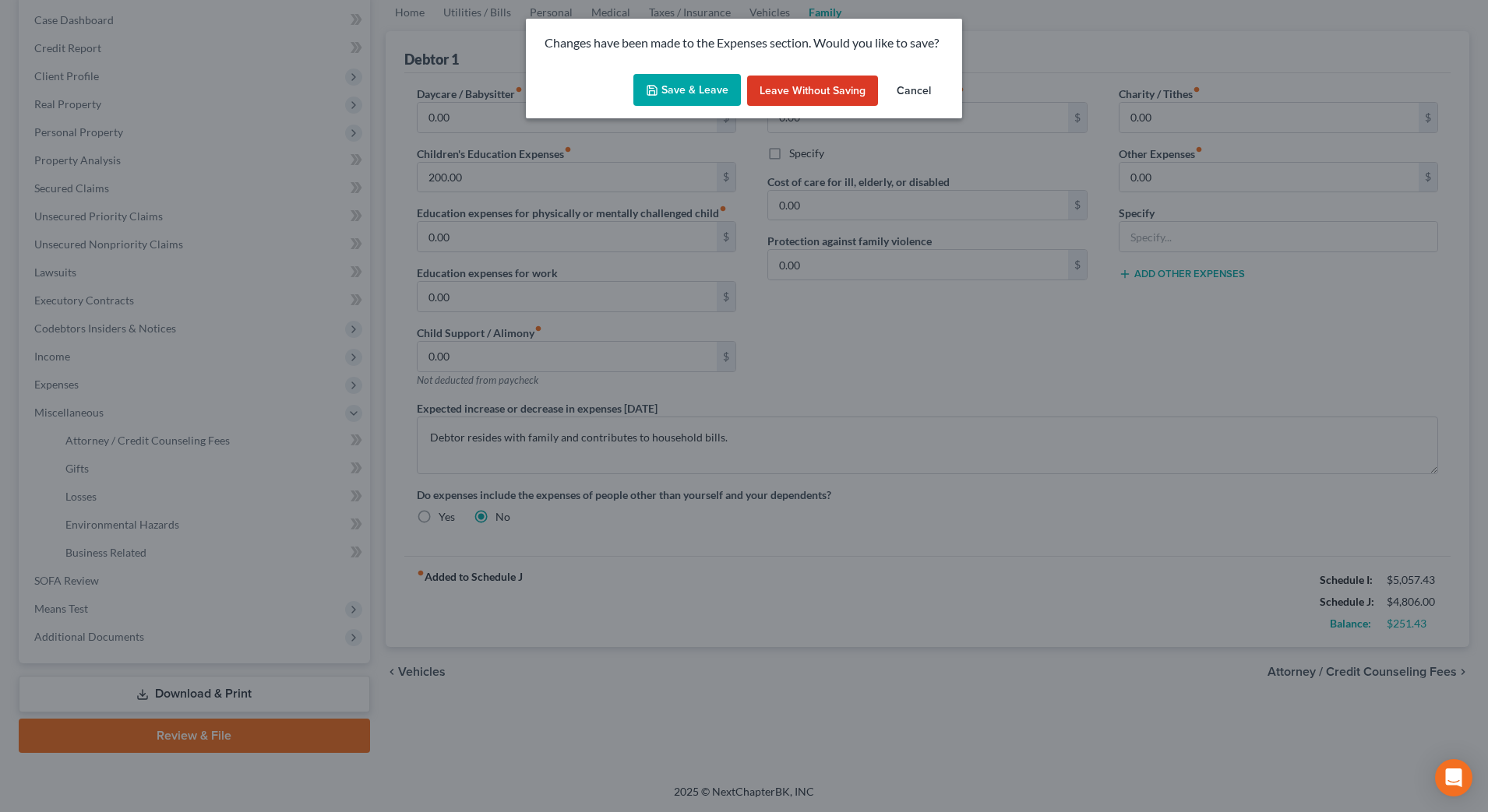
click at [668, 82] on button "Save & Leave" at bounding box center [687, 91] width 107 height 33
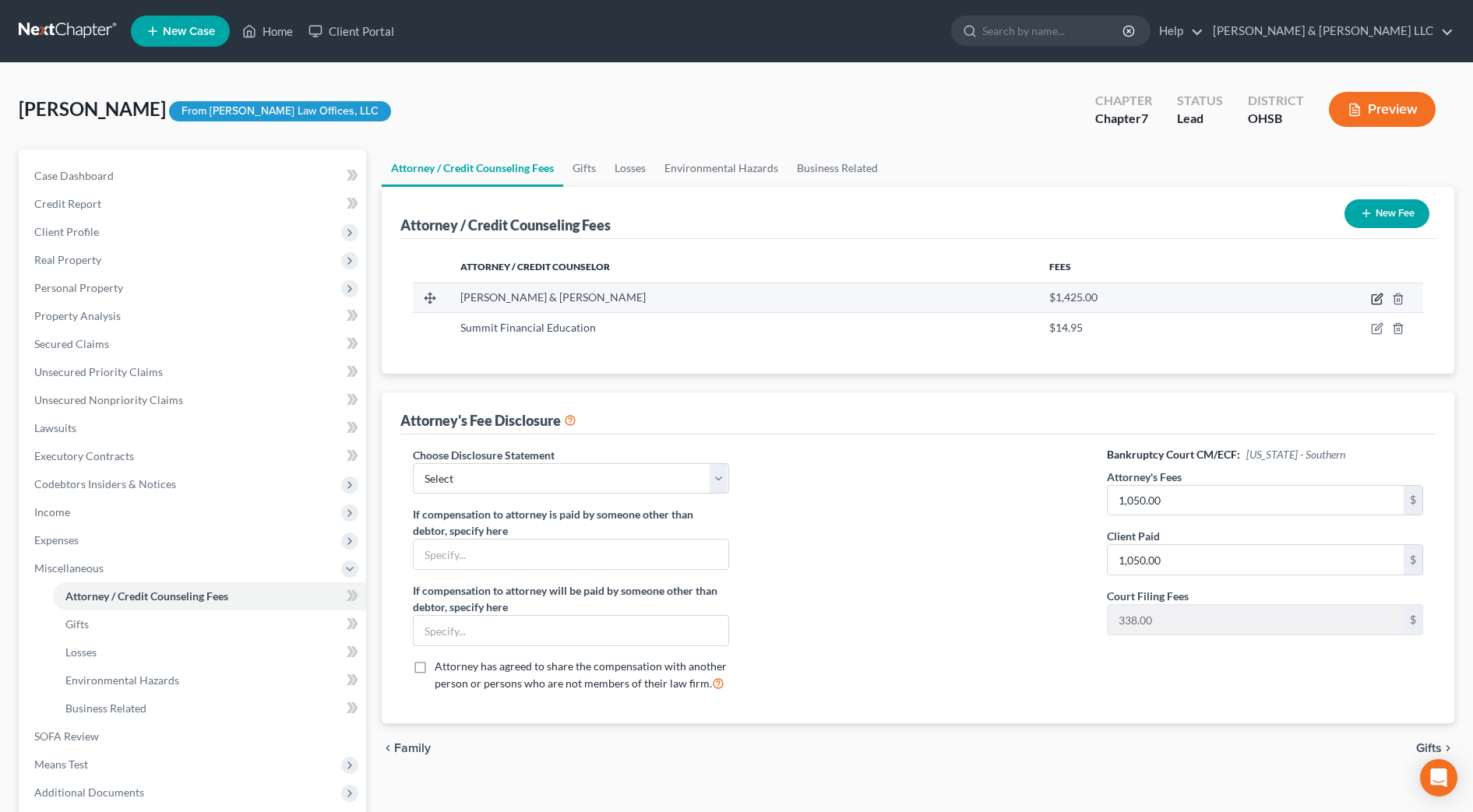
click at [1378, 298] on icon "button" at bounding box center [1376, 299] width 12 height 12
select select "36"
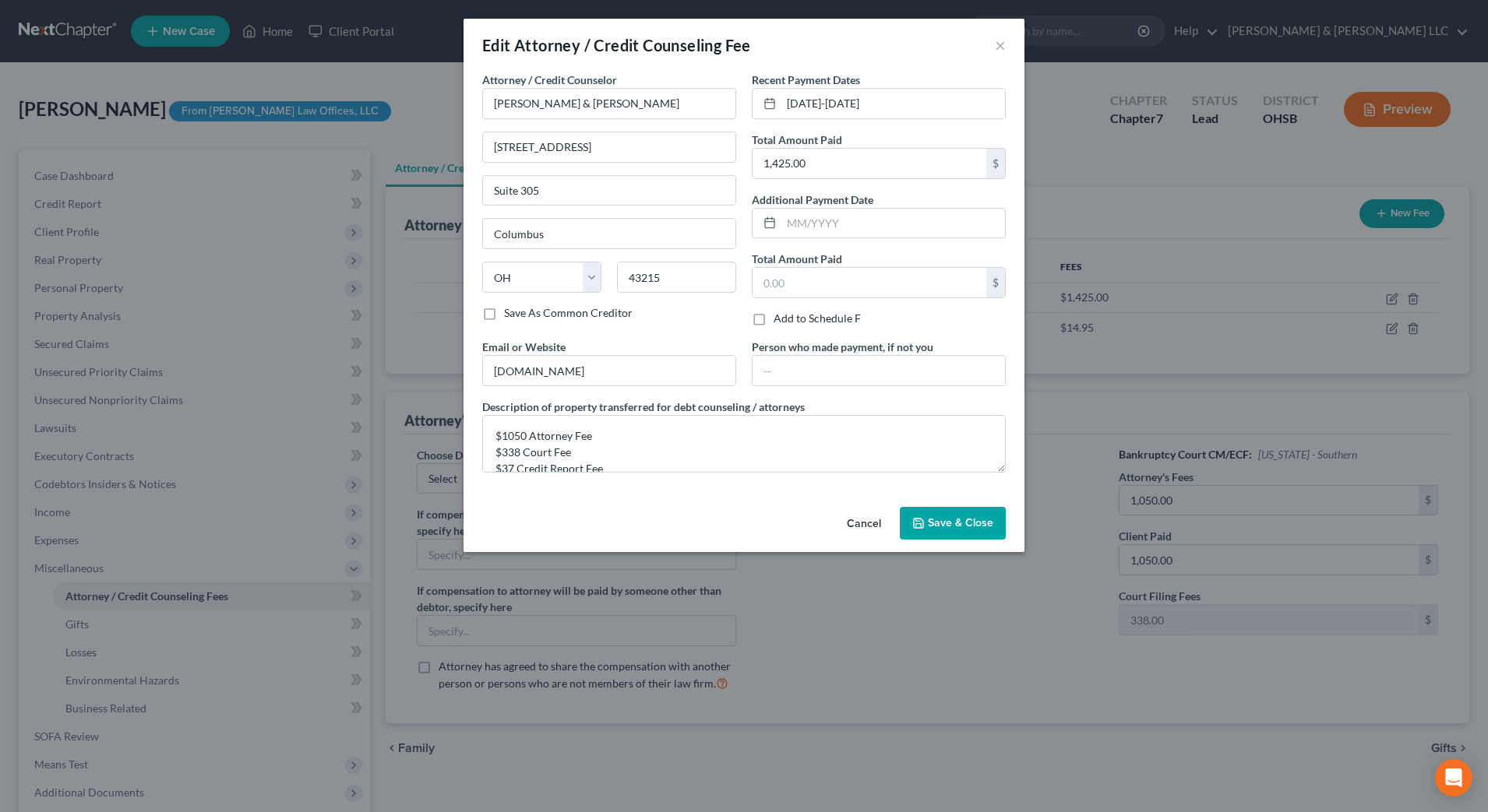
click at [935, 525] on span "Save & Close" at bounding box center [960, 523] width 65 height 13
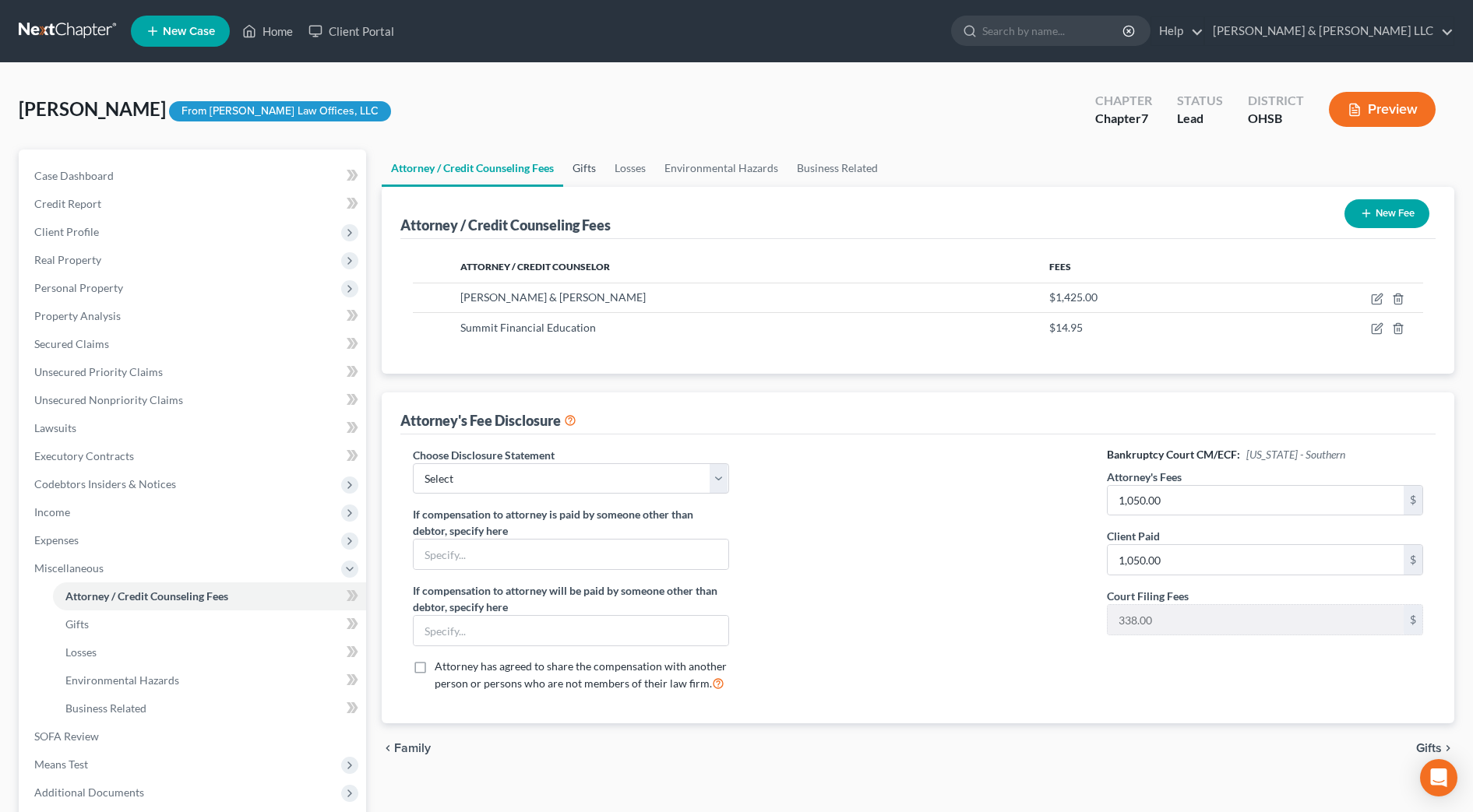
click at [582, 175] on link "Gifts" at bounding box center [584, 168] width 42 height 37
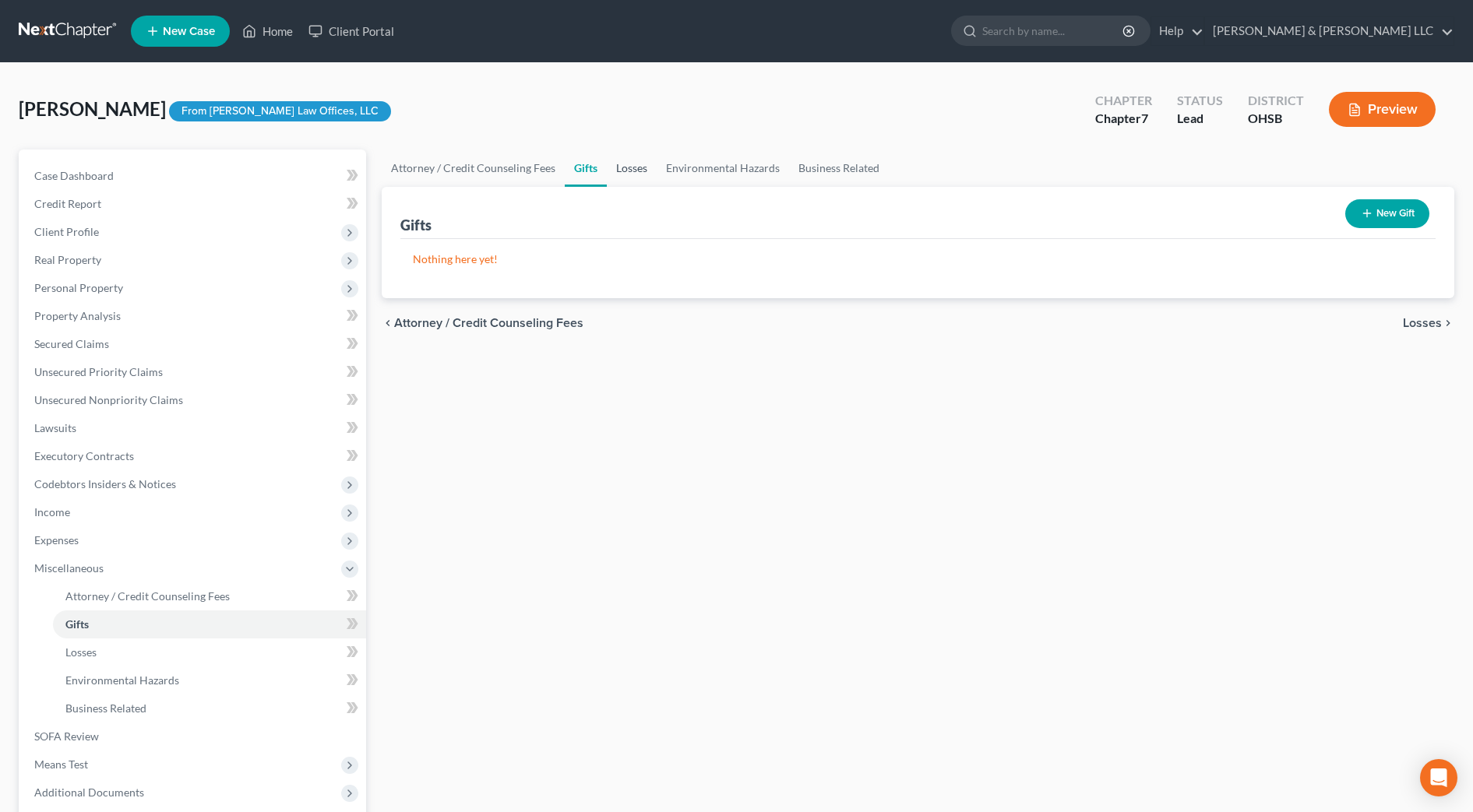
click at [632, 173] on link "Losses" at bounding box center [631, 168] width 50 height 37
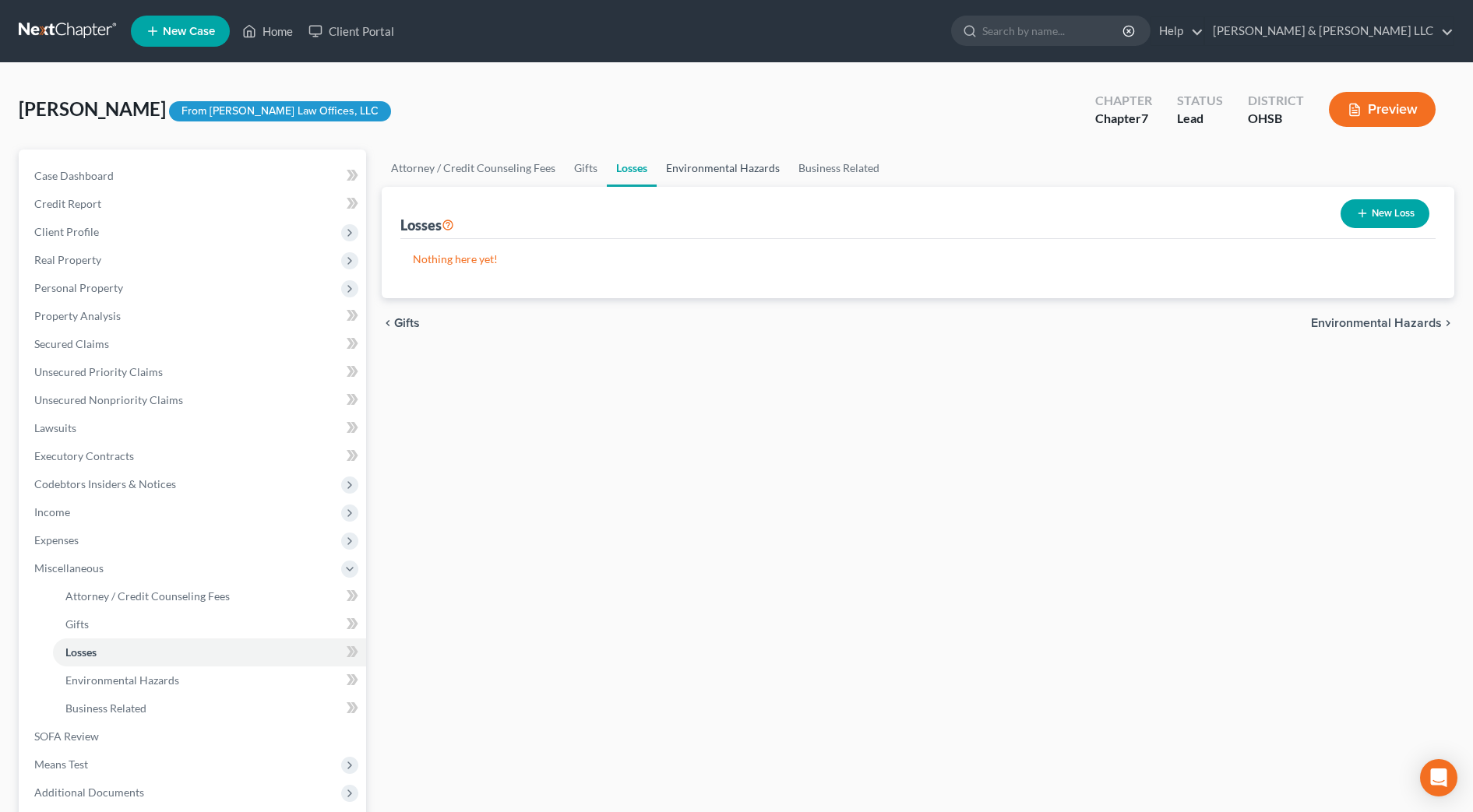
click at [683, 175] on link "Environmental Hazards" at bounding box center [723, 168] width 132 height 37
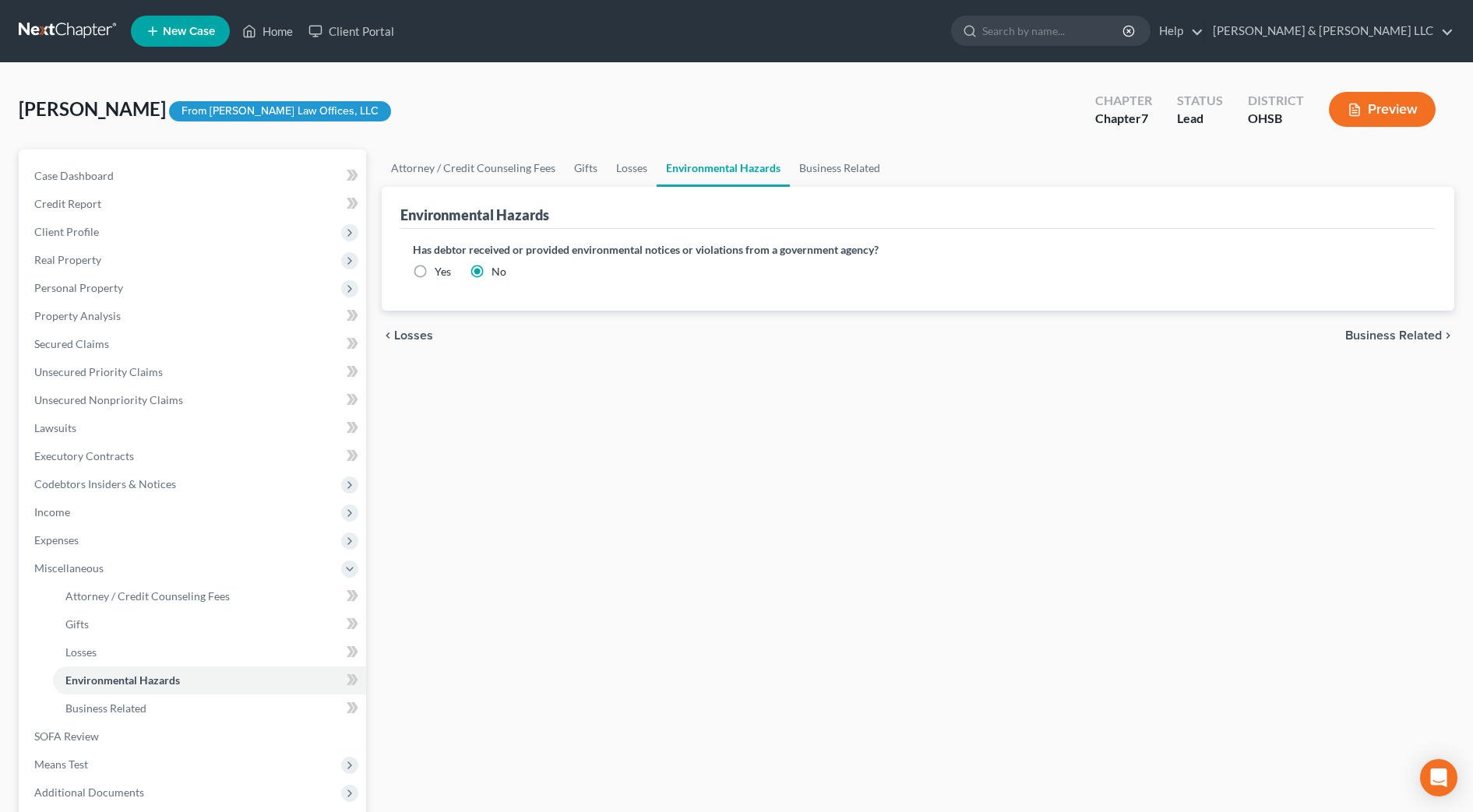
click at [910, 175] on ul "Attorney / Credit Counseling Fees Gifts Losses Environmental Hazards Business R…" at bounding box center [918, 168] width 1072 height 37
click at [843, 170] on link "Business Related" at bounding box center [839, 168] width 100 height 37
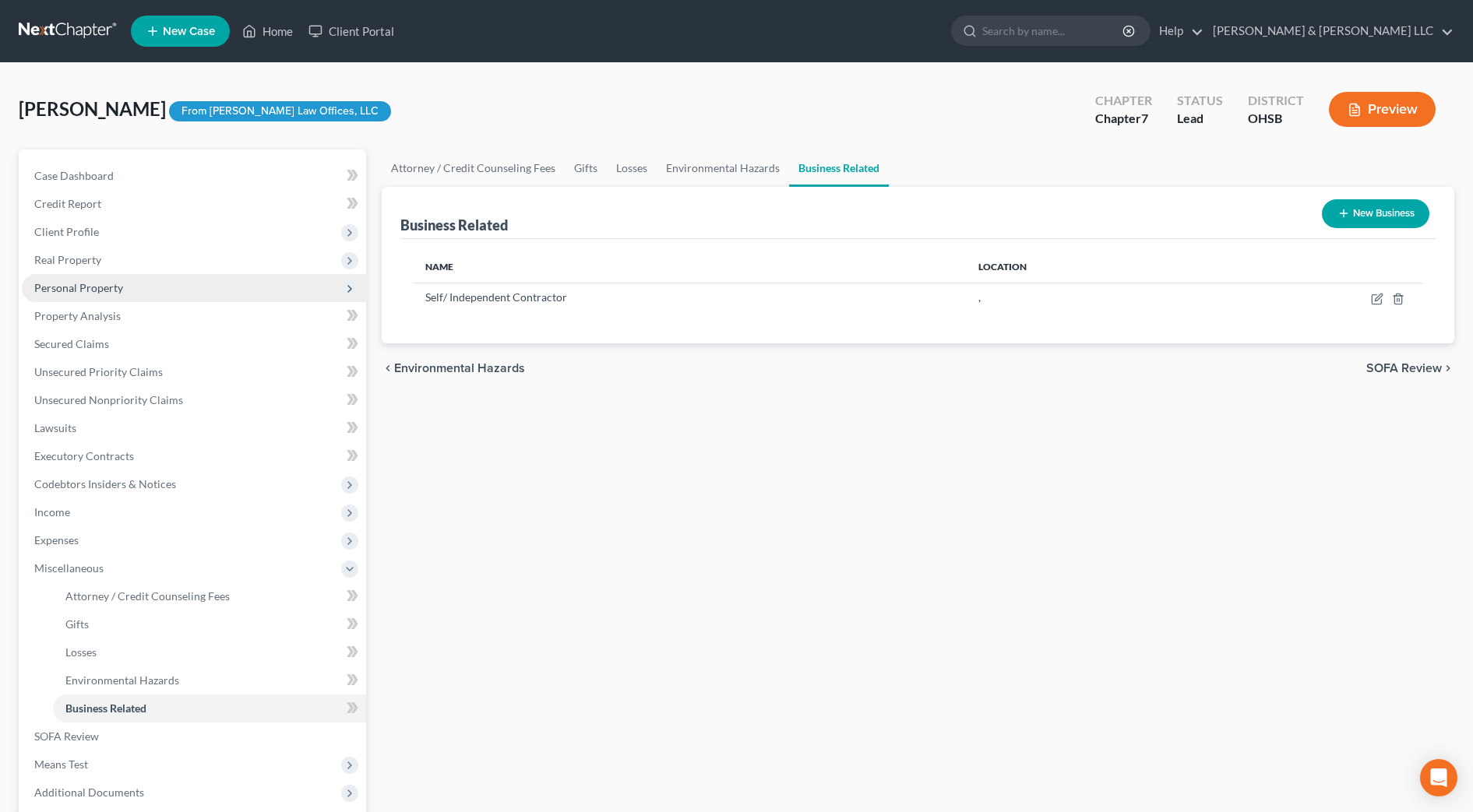
click at [102, 283] on span "Personal Property" at bounding box center [78, 287] width 88 height 13
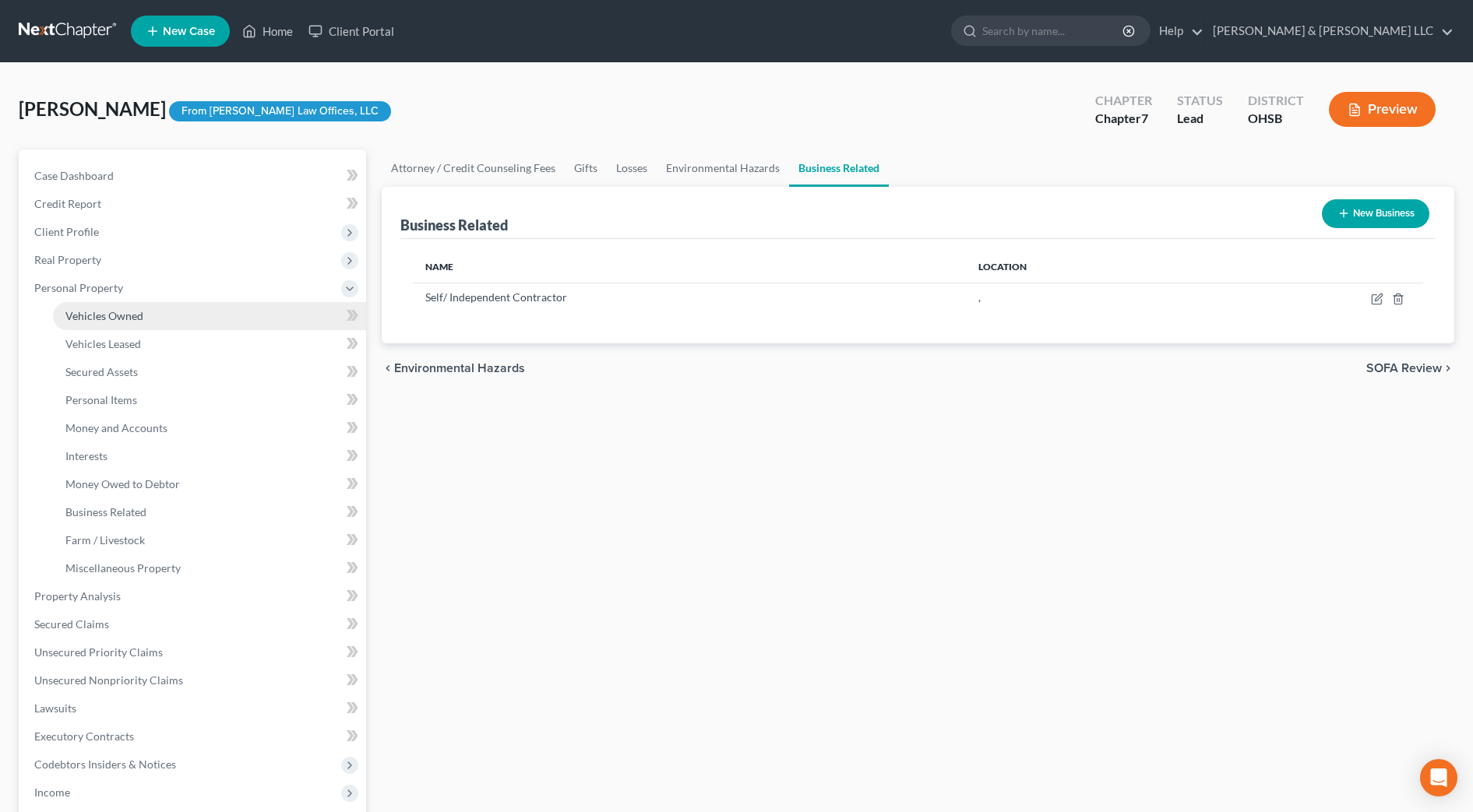
click at [118, 319] on span "Vehicles Owned" at bounding box center [104, 316] width 78 height 13
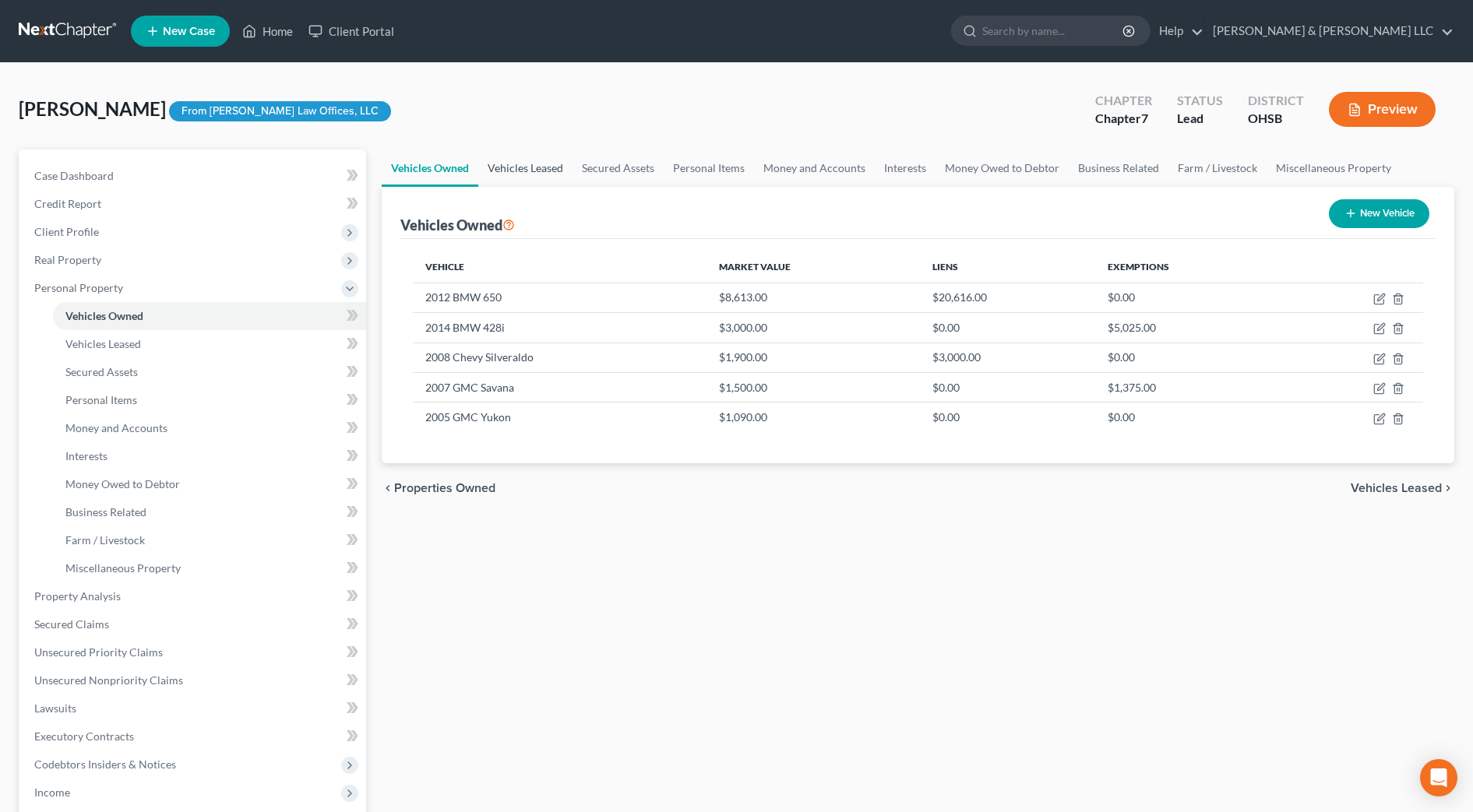
click at [502, 168] on link "Vehicles Leased" at bounding box center [525, 168] width 94 height 37
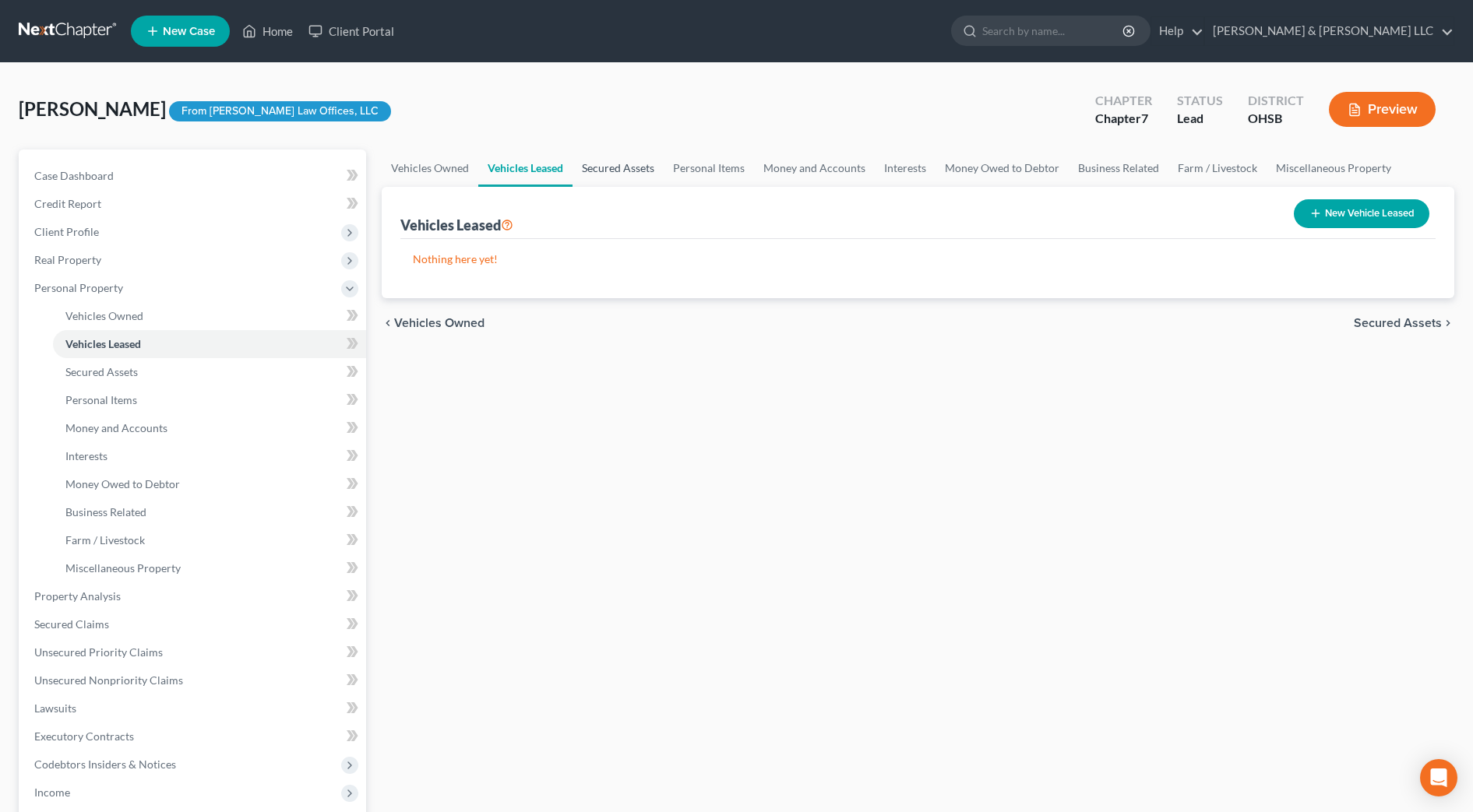
click at [594, 170] on link "Secured Assets" at bounding box center [618, 168] width 91 height 37
click at [691, 170] on link "Personal Items" at bounding box center [709, 168] width 90 height 37
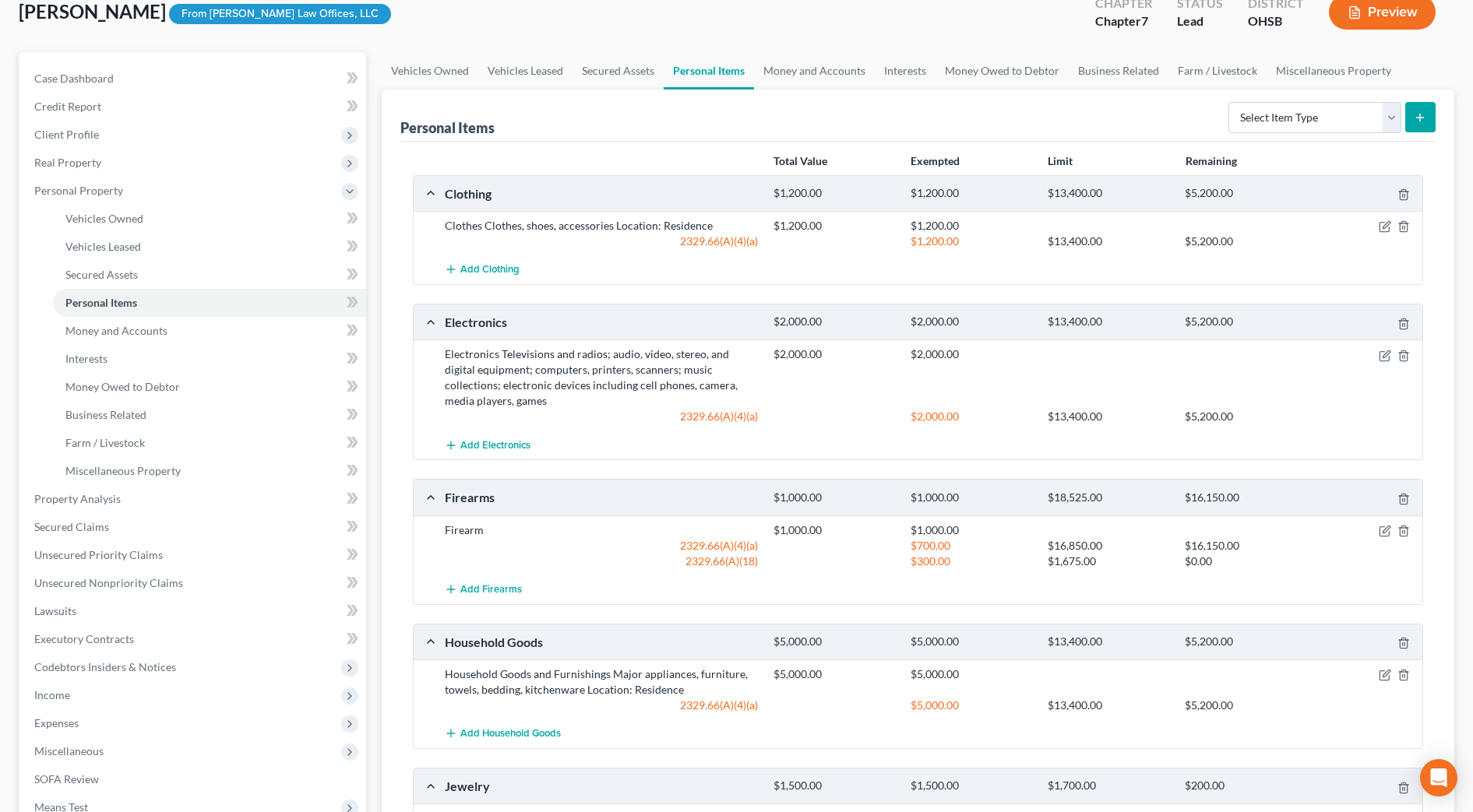
scroll to position [309, 0]
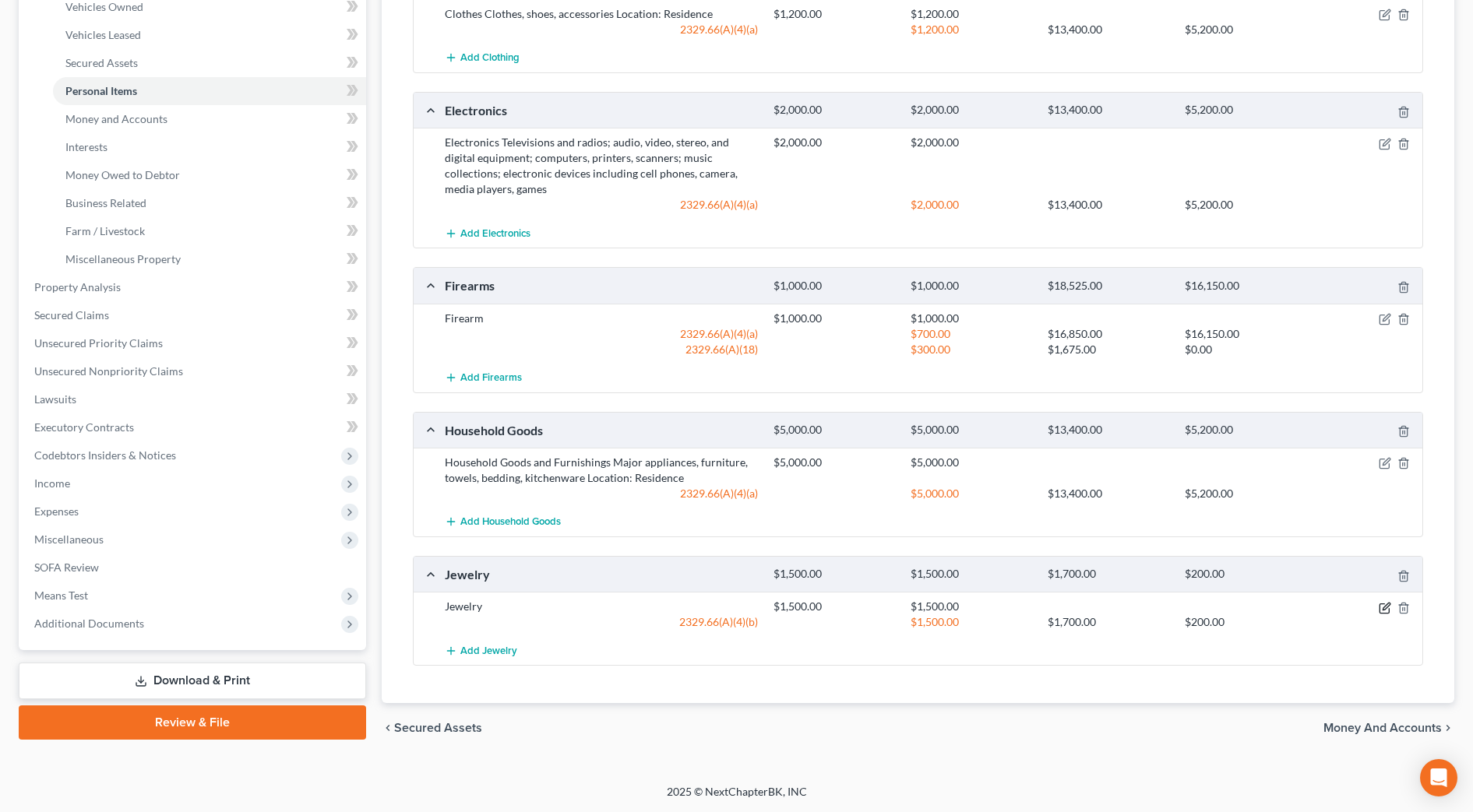
click at [1385, 608] on icon "button" at bounding box center [1385, 608] width 12 height 12
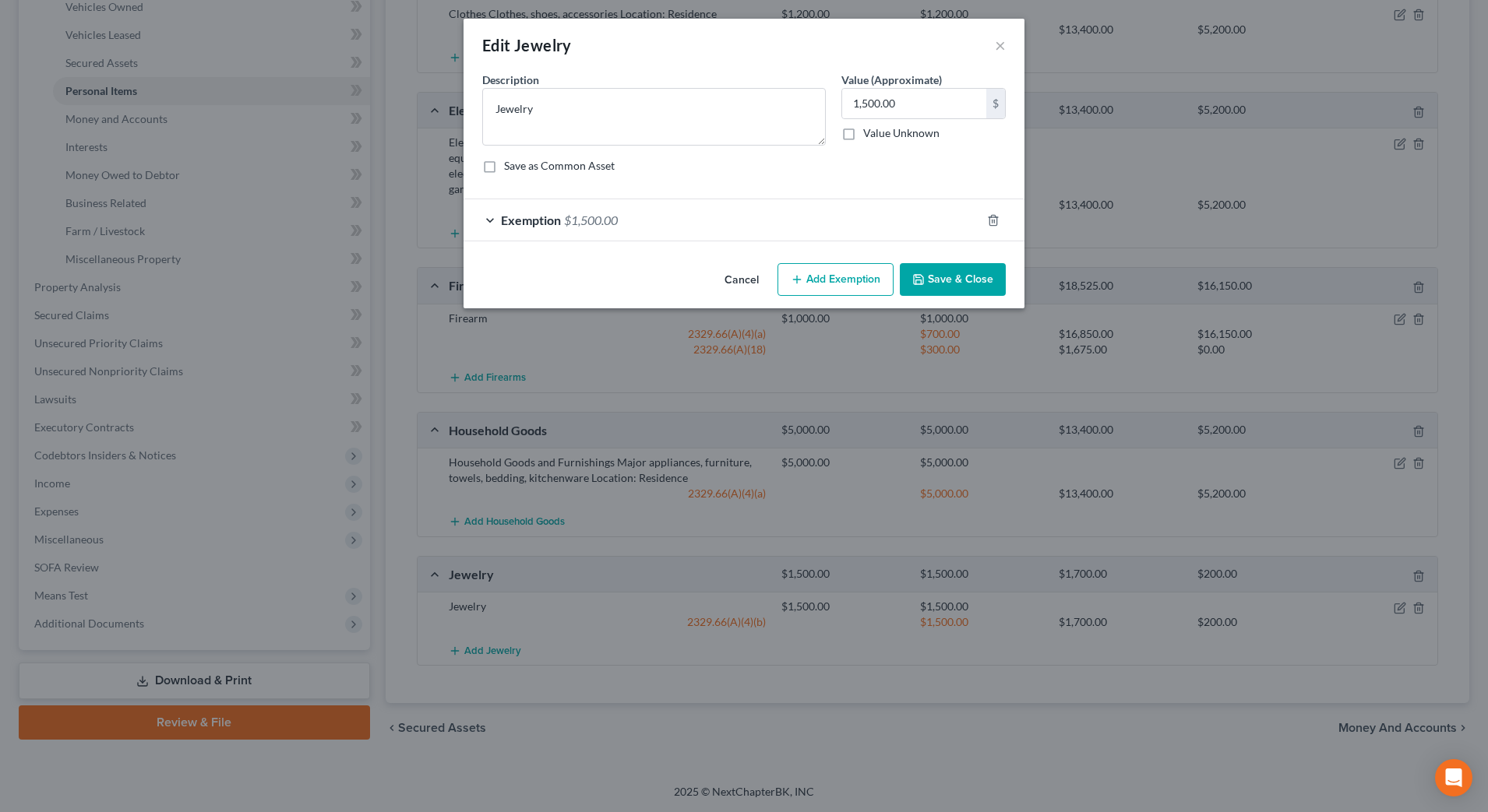
click at [903, 221] on div "Exemption $1,500.00" at bounding box center [722, 220] width 517 height 41
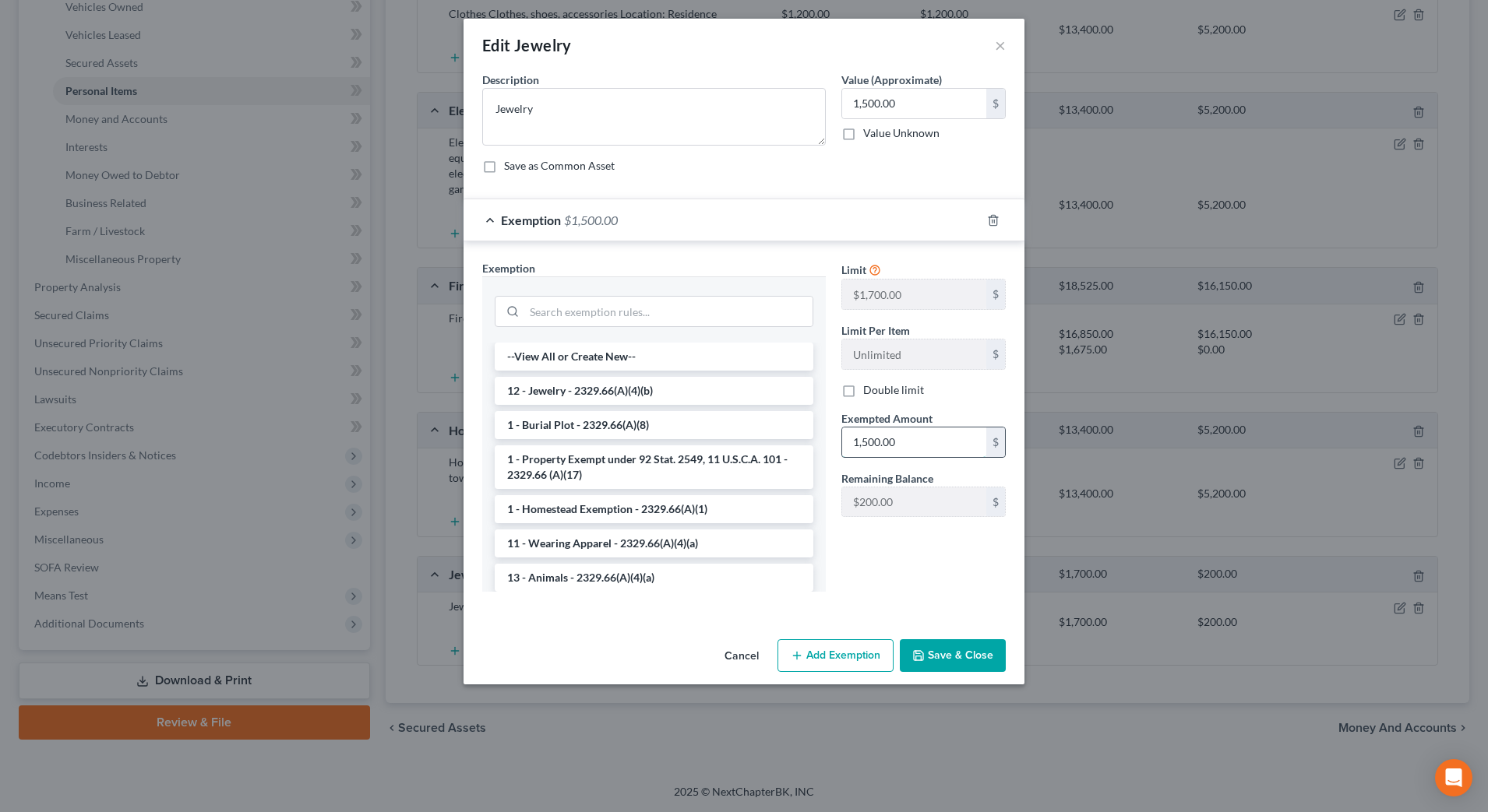
click at [922, 442] on input "1,500.00" at bounding box center [914, 443] width 144 height 30
click at [697, 388] on li "12 - Jewelry - 2329.66(A)(4)(b)" at bounding box center [654, 391] width 319 height 28
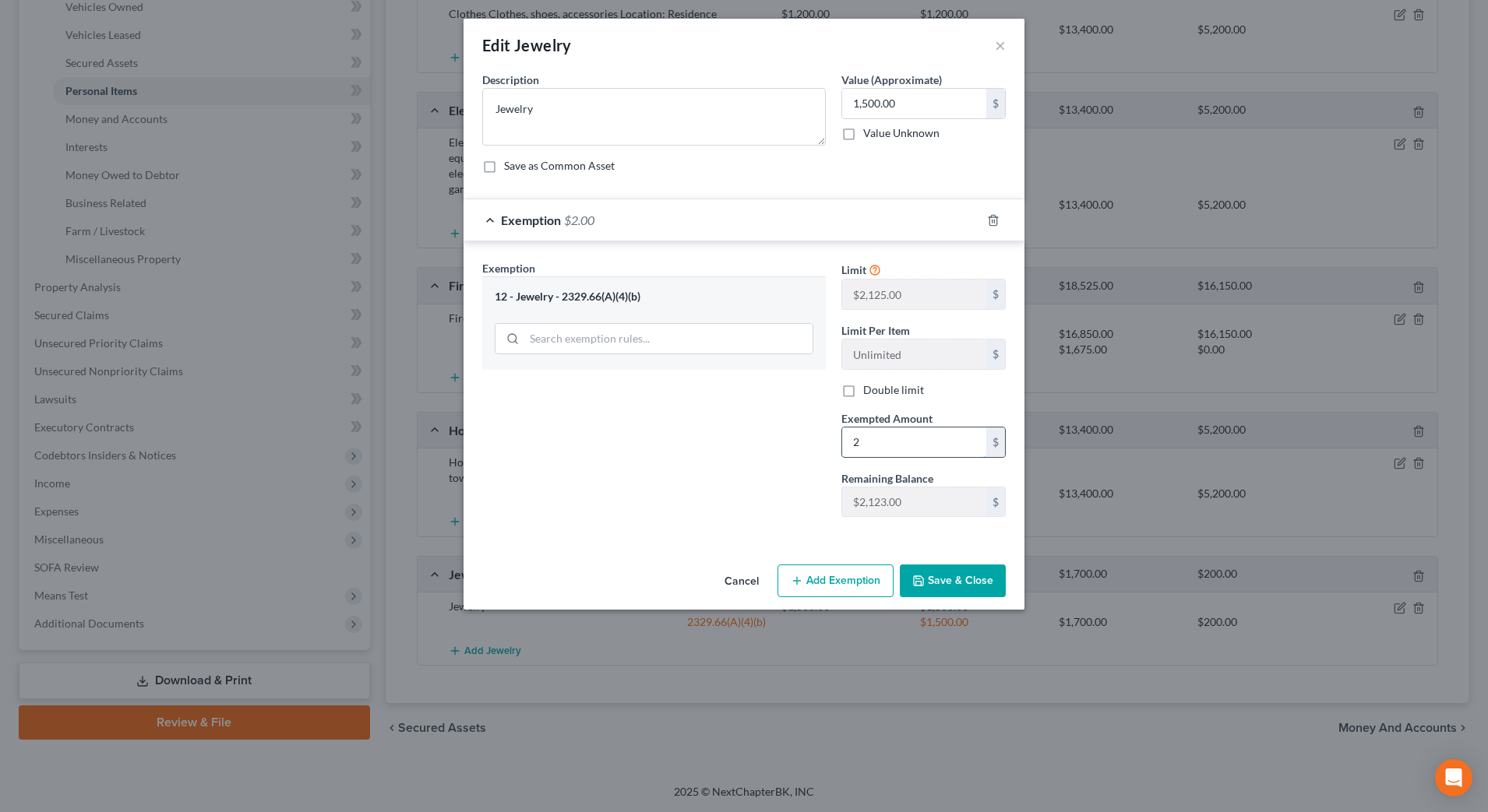
click at [906, 449] on input "2" at bounding box center [914, 443] width 144 height 30
type input "2,125"
click at [940, 575] on button "Save & Close" at bounding box center [953, 582] width 106 height 33
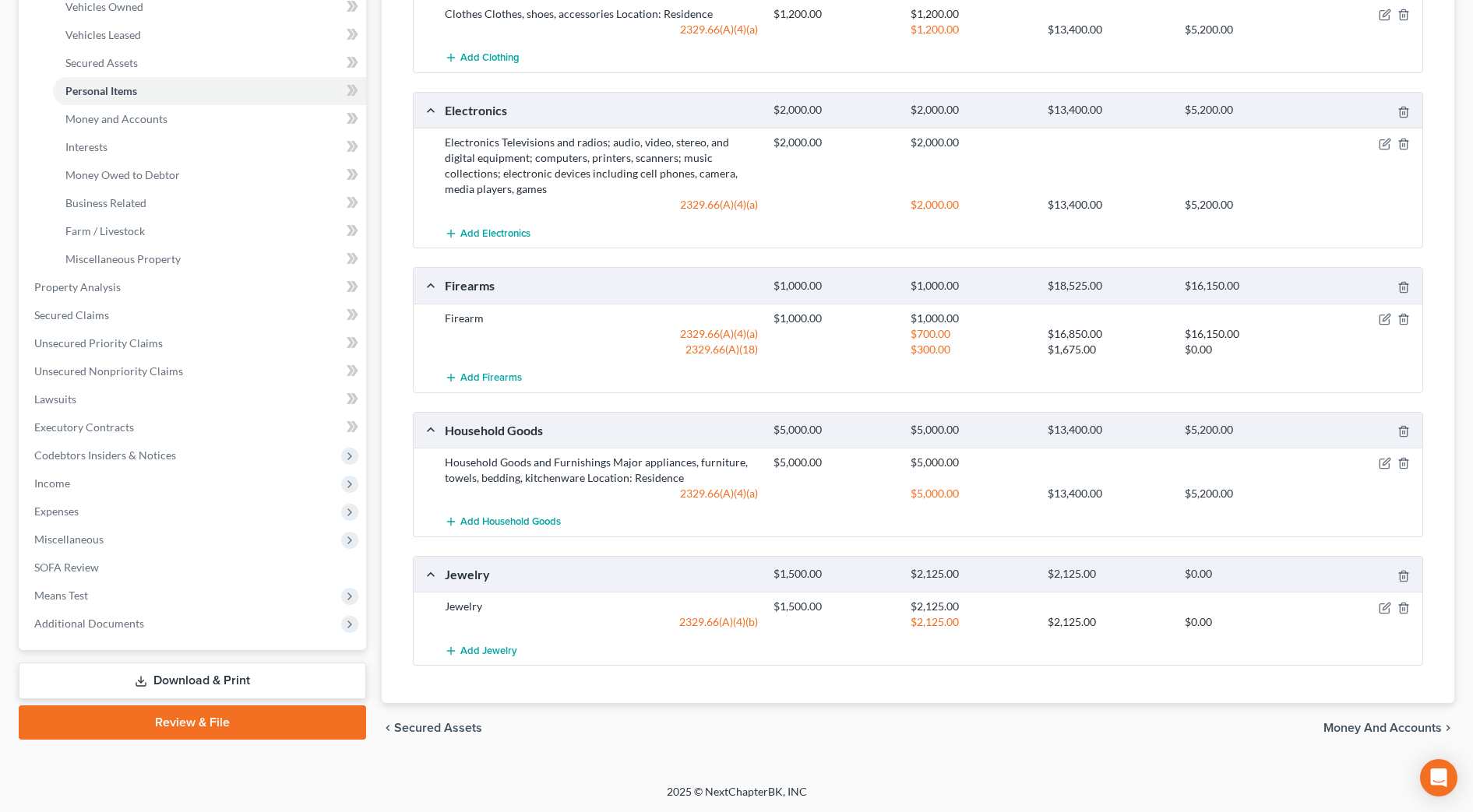
scroll to position [17, 0]
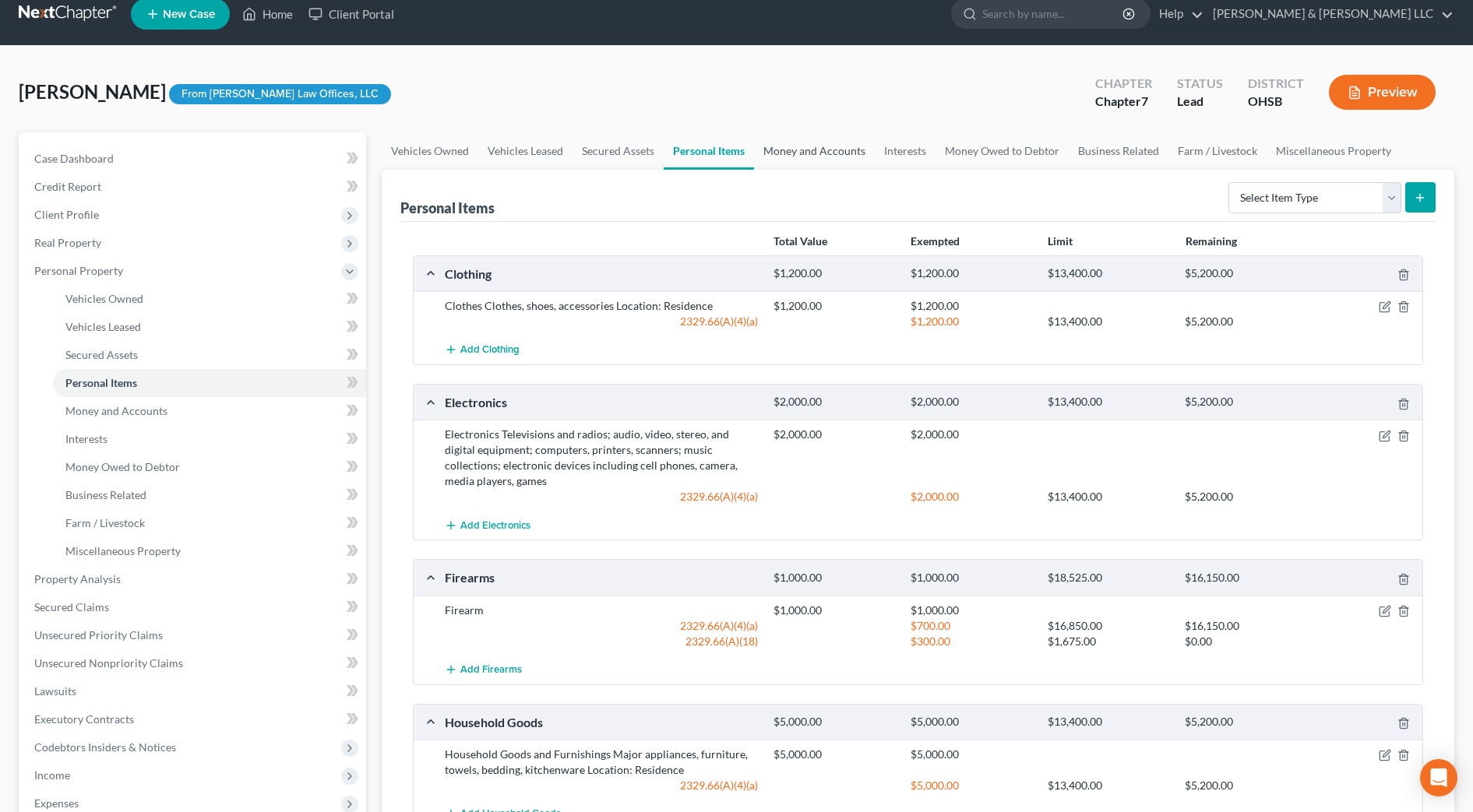
click at [817, 156] on link "Money and Accounts" at bounding box center [815, 150] width 121 height 37
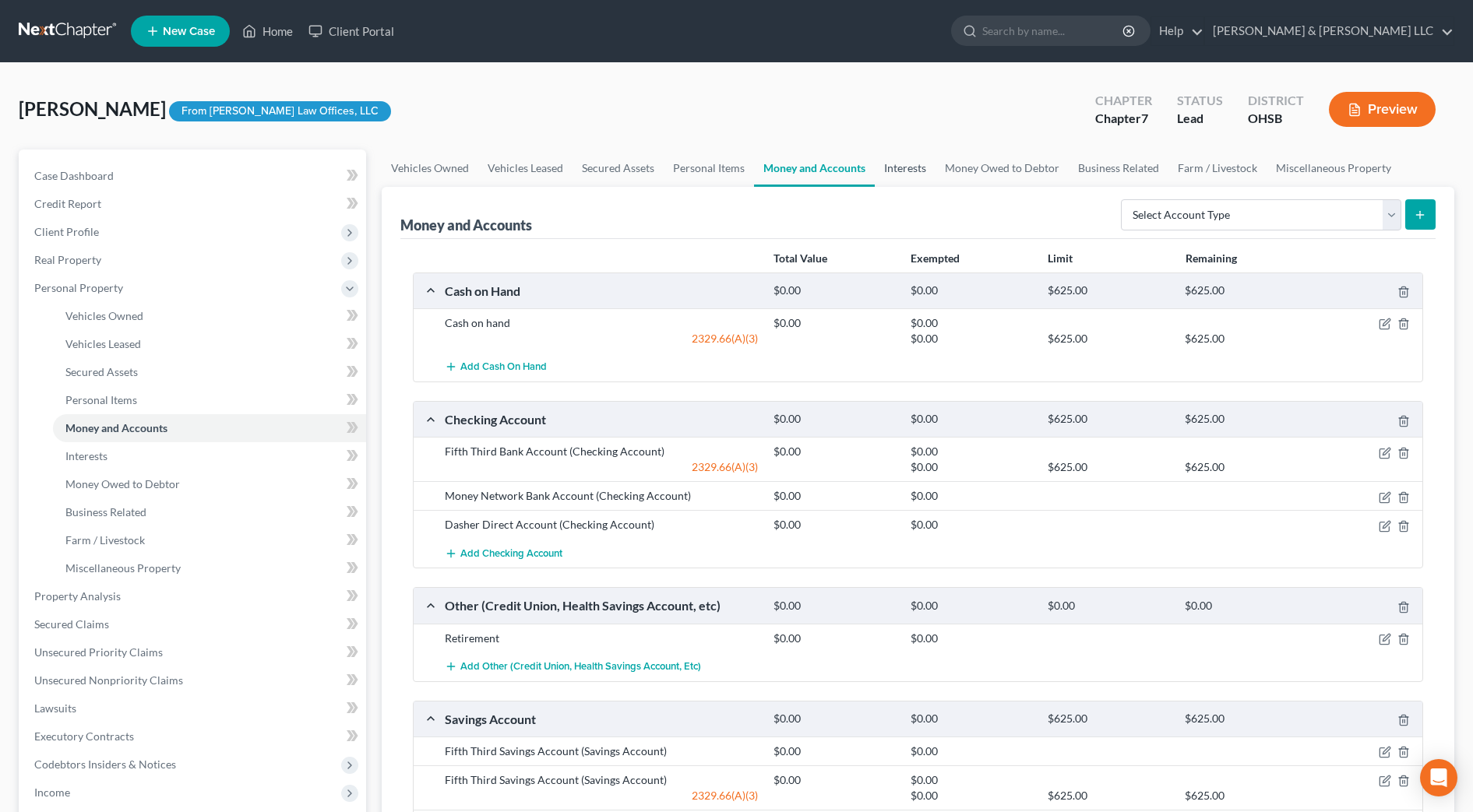
click at [912, 173] on link "Interests" at bounding box center [905, 168] width 61 height 37
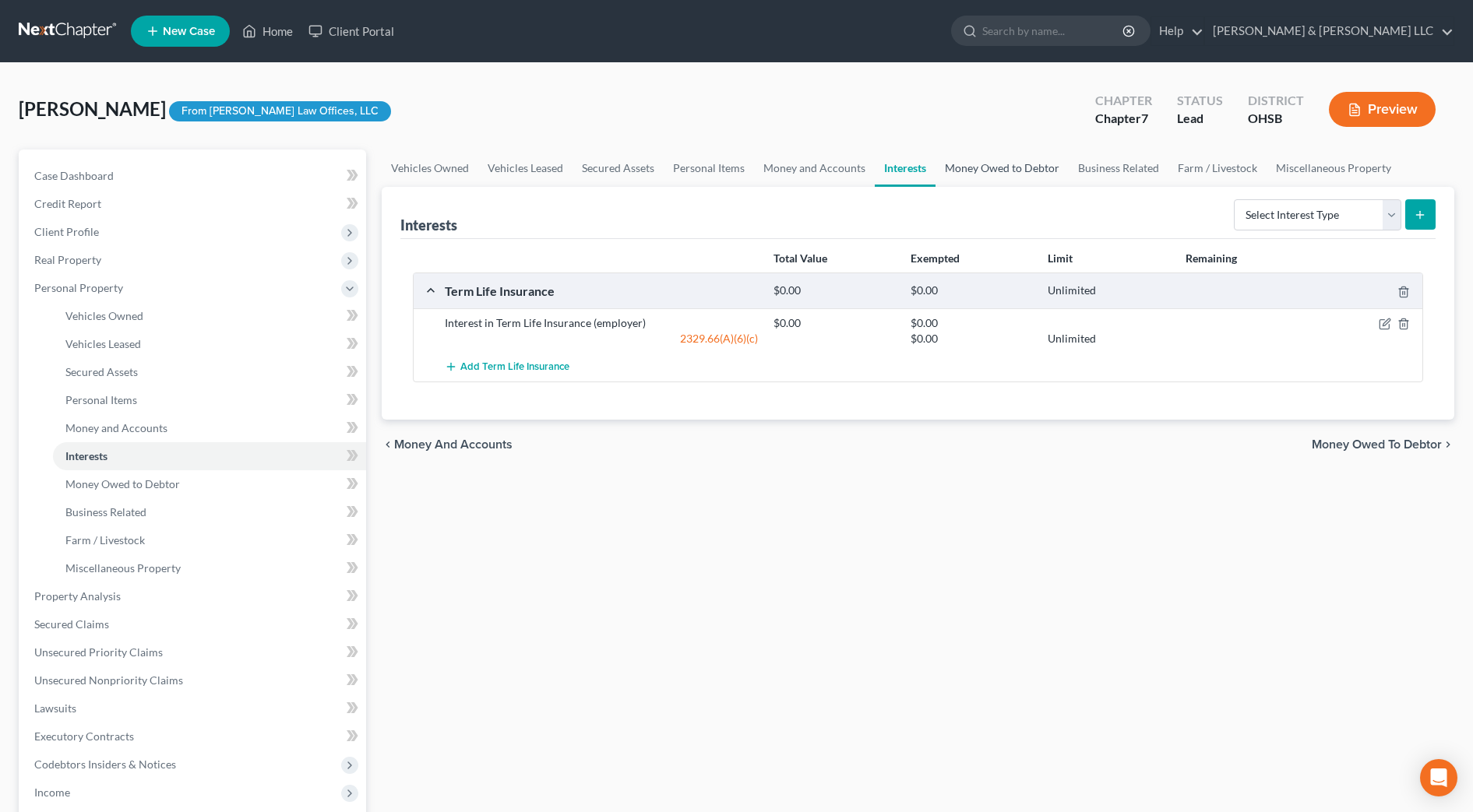
click at [1003, 171] on link "Money Owed to Debtor" at bounding box center [1001, 168] width 133 height 37
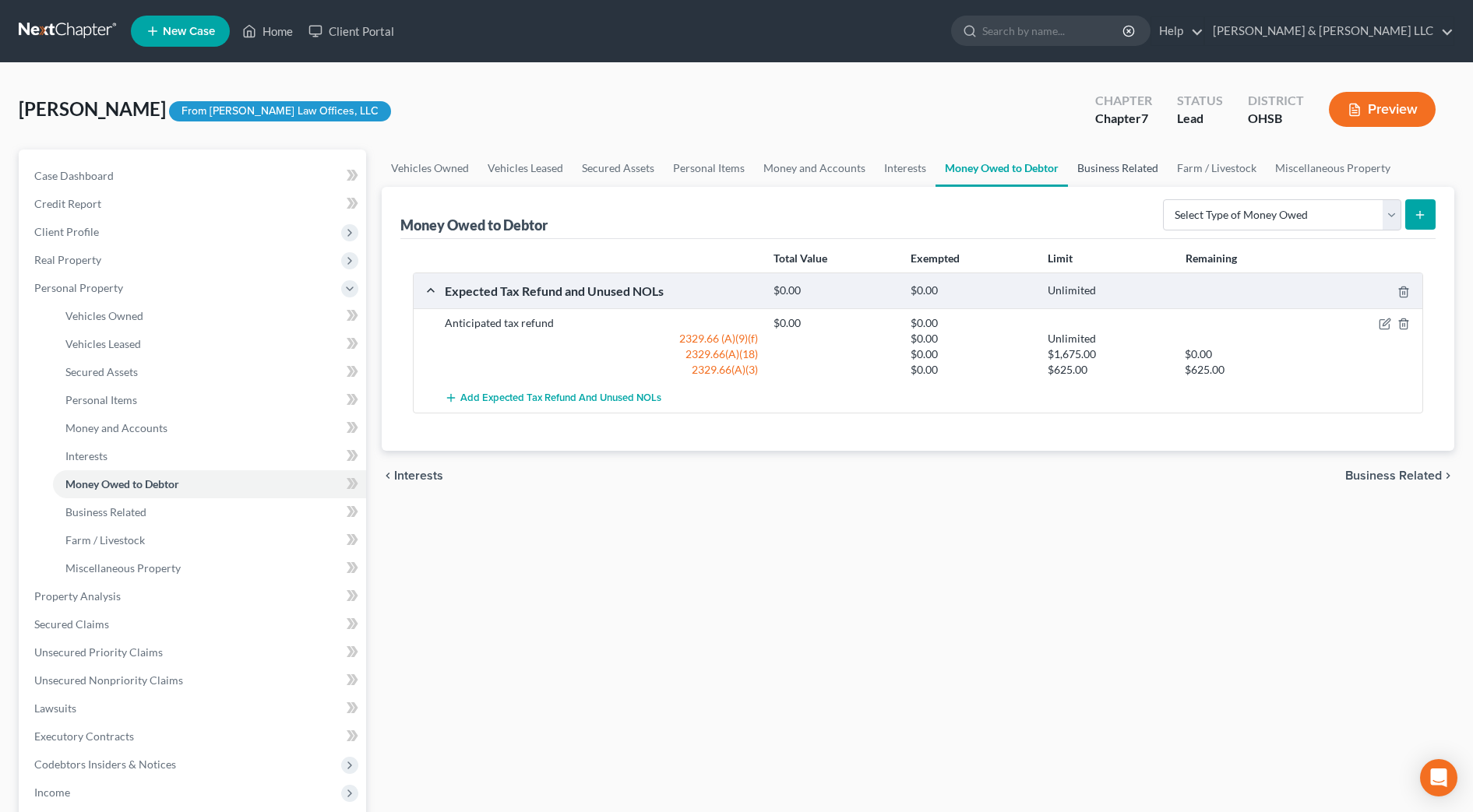
click at [1068, 170] on link "Business Related" at bounding box center [1118, 168] width 100 height 37
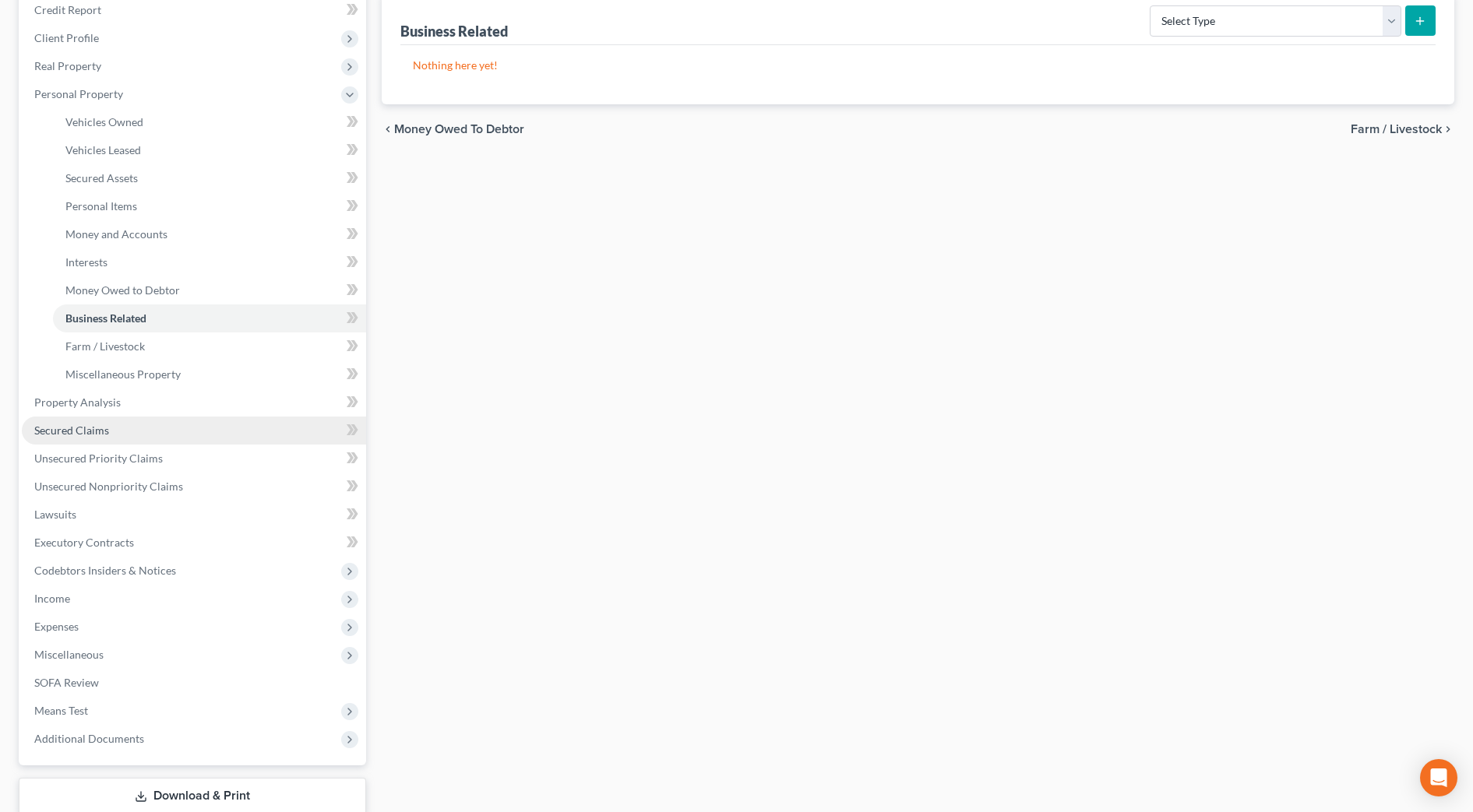
scroll to position [195, 0]
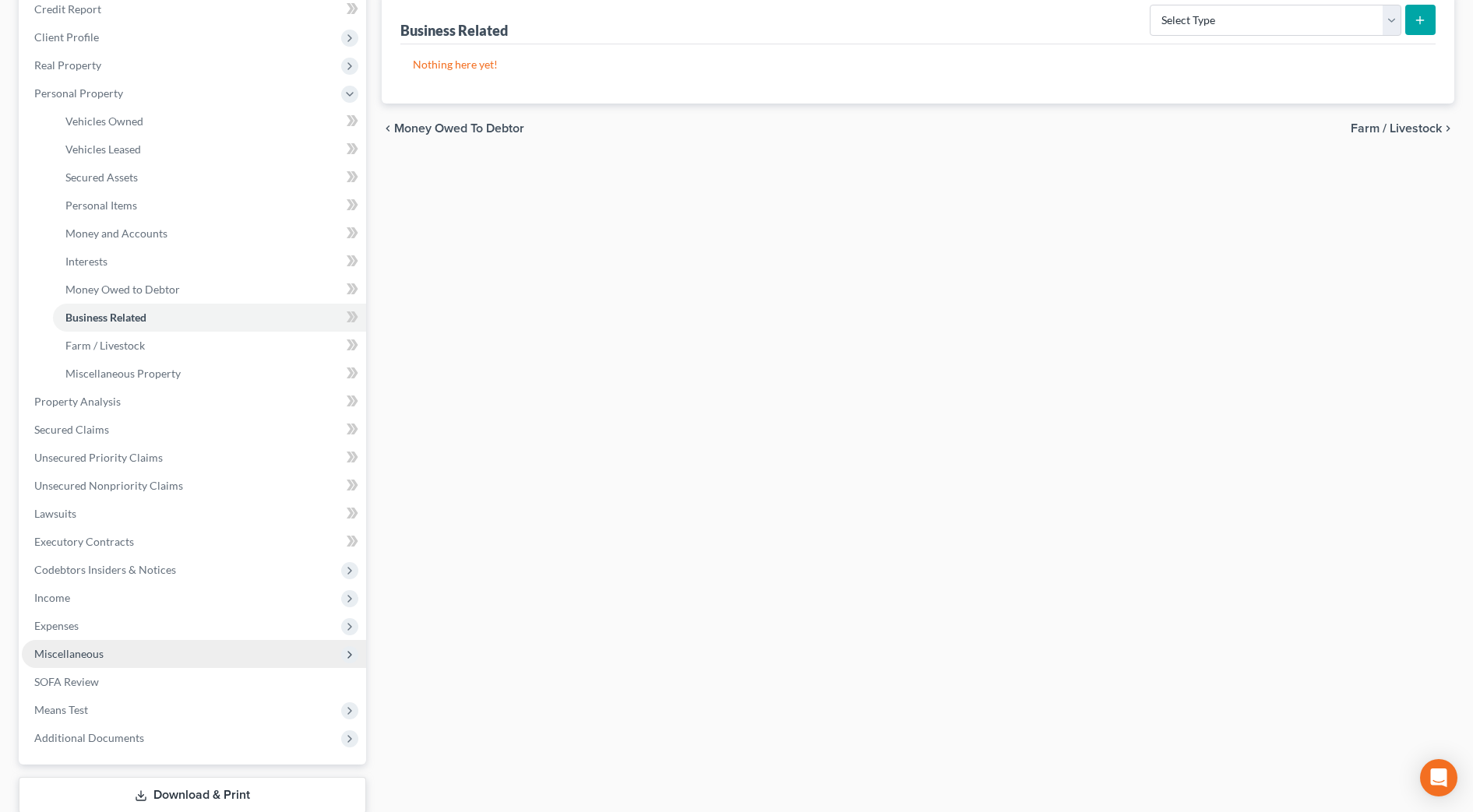
click at [134, 651] on span "Miscellaneous" at bounding box center [193, 654] width 344 height 28
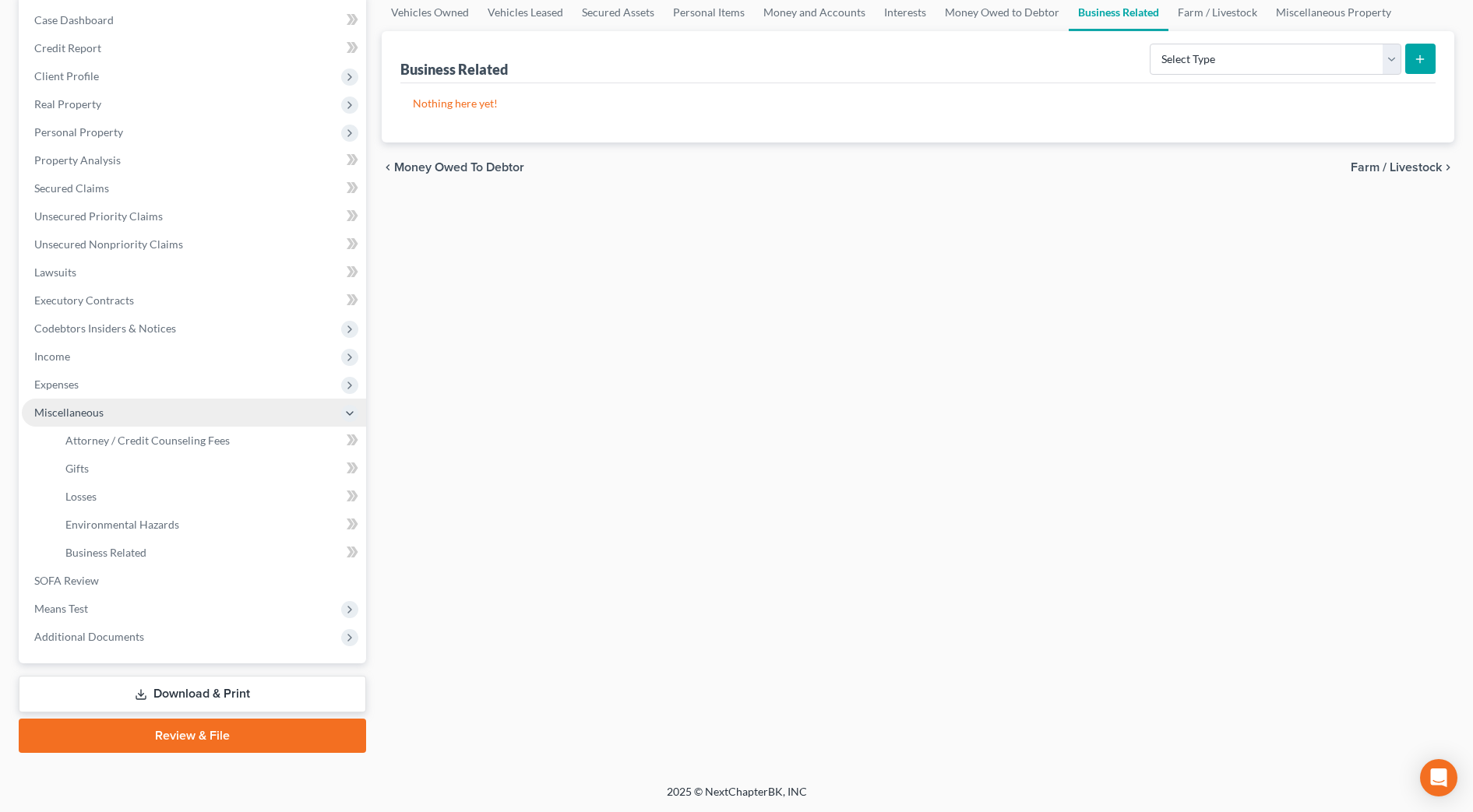
scroll to position [156, 0]
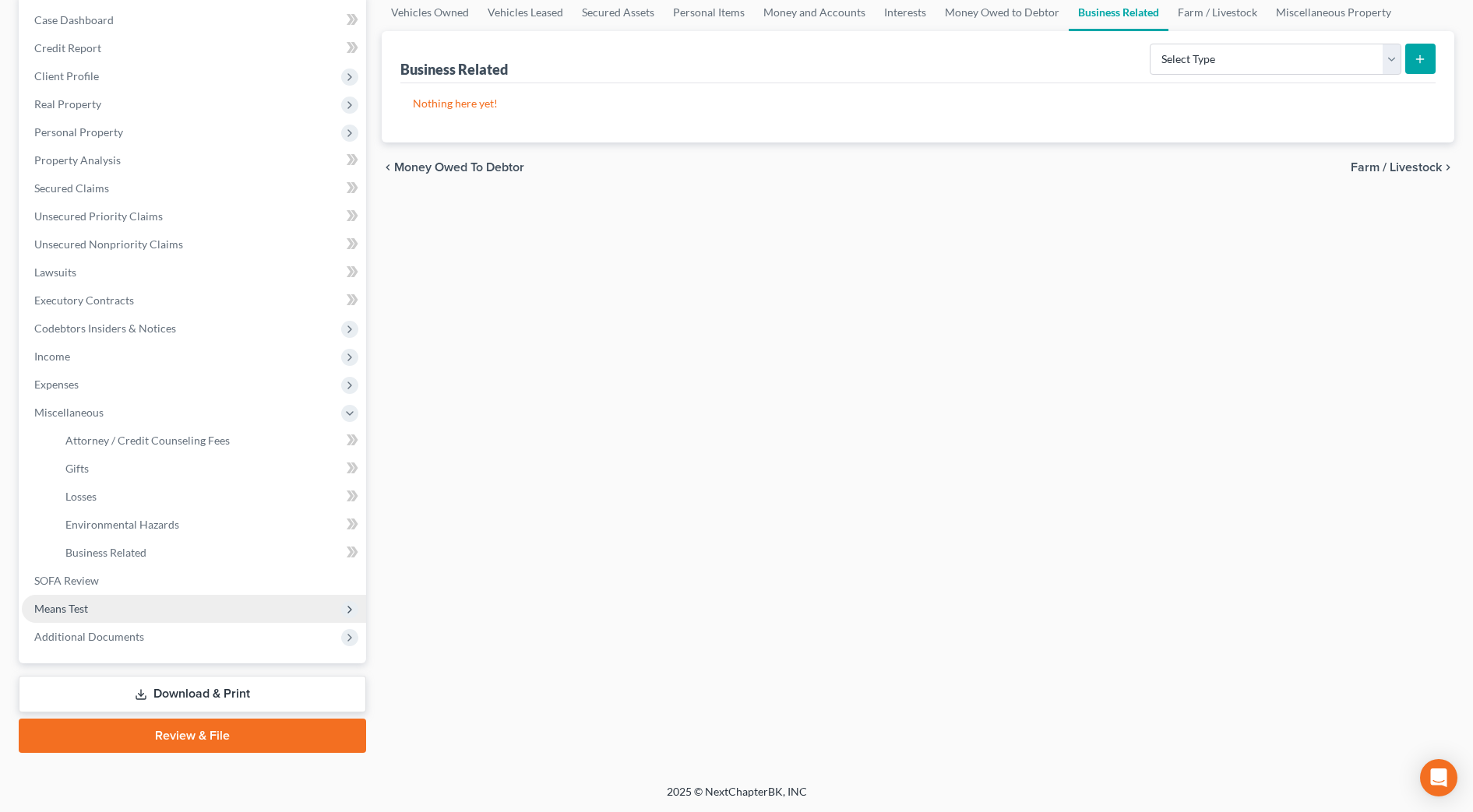
click at [86, 609] on span "Means Test" at bounding box center [60, 609] width 54 height 13
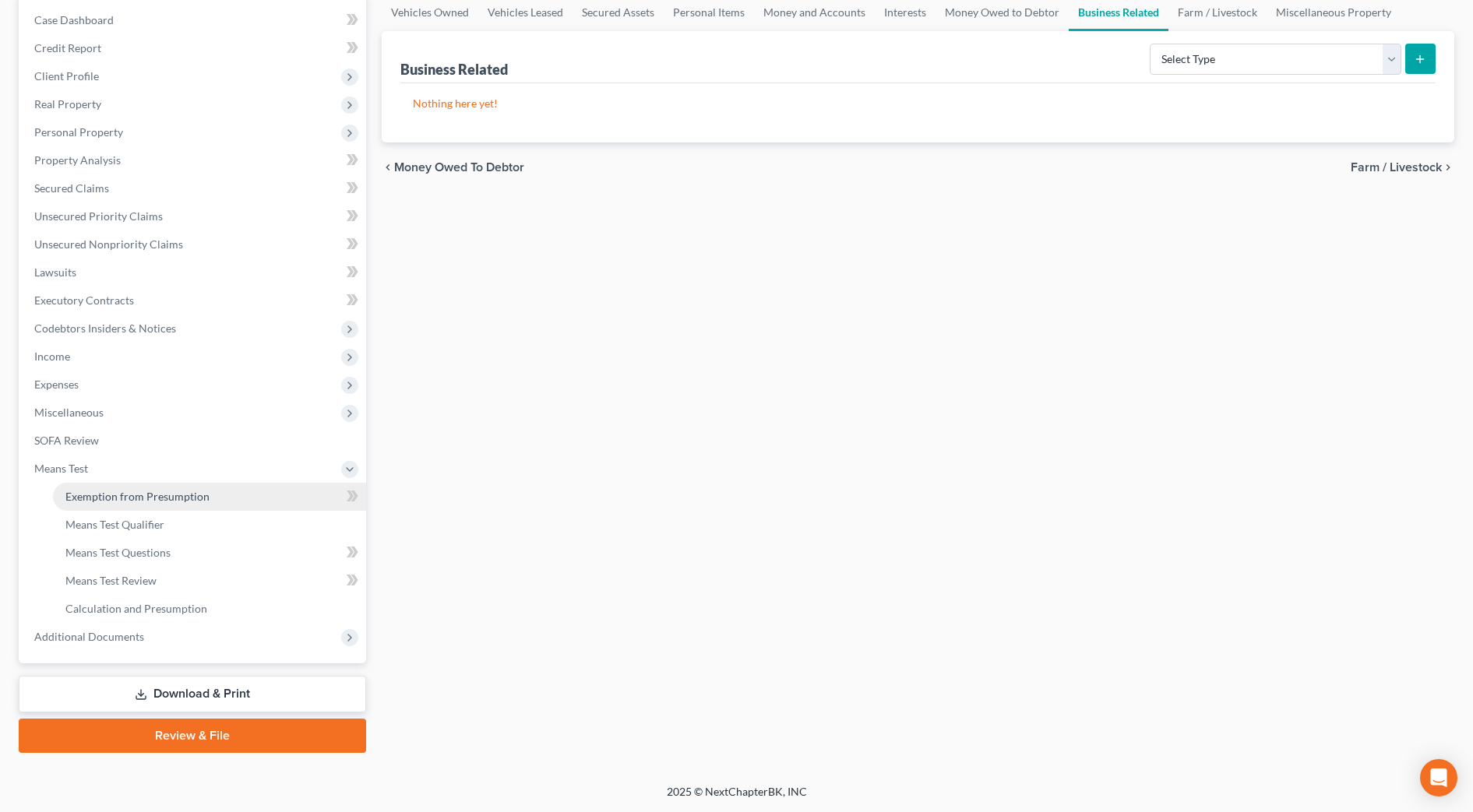
click at [132, 500] on span "Exemption from Presumption" at bounding box center [137, 496] width 144 height 13
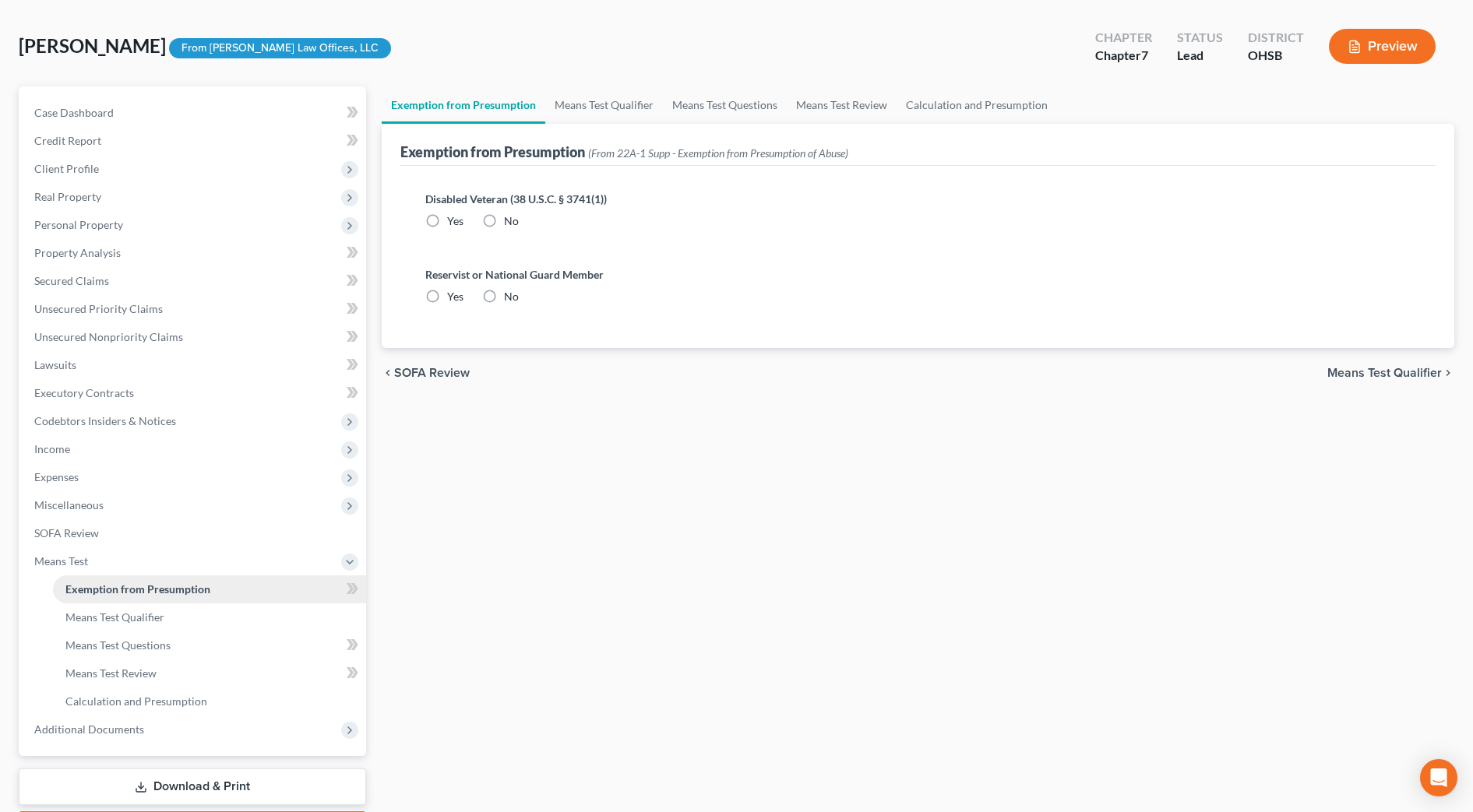
radio input "true"
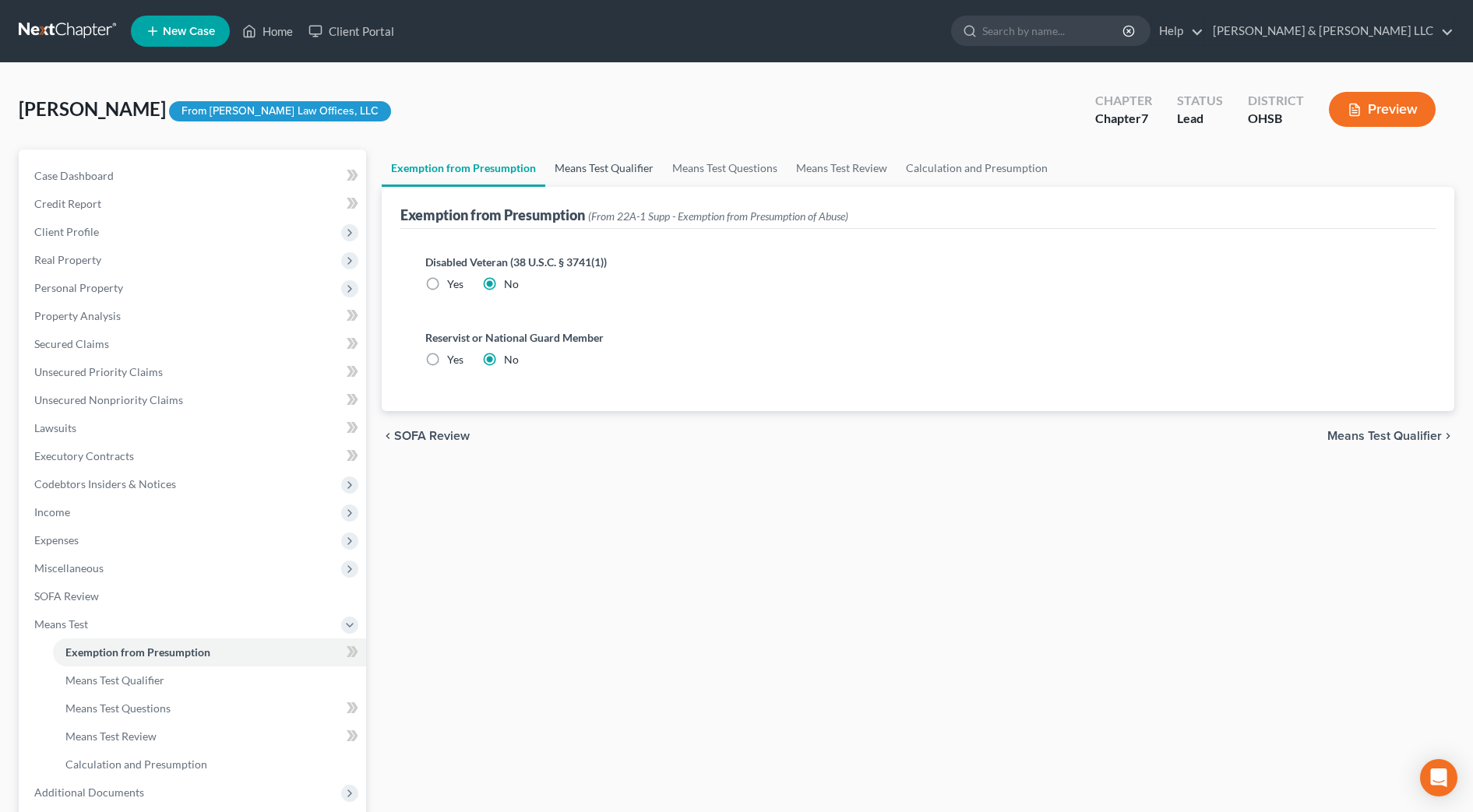
click at [616, 156] on link "Means Test Qualifier" at bounding box center [604, 168] width 117 height 37
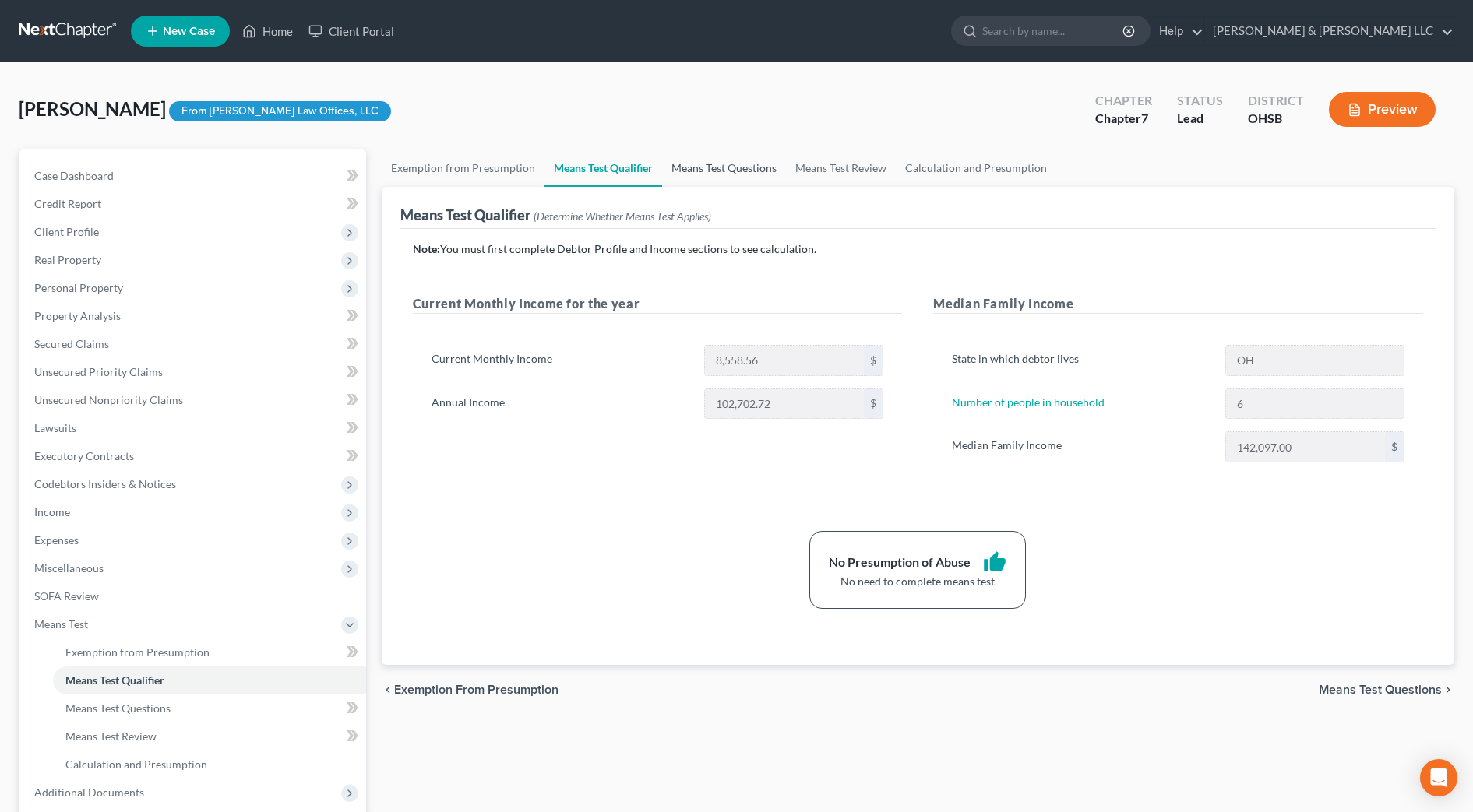
click at [748, 173] on link "Means Test Questions" at bounding box center [724, 168] width 124 height 37
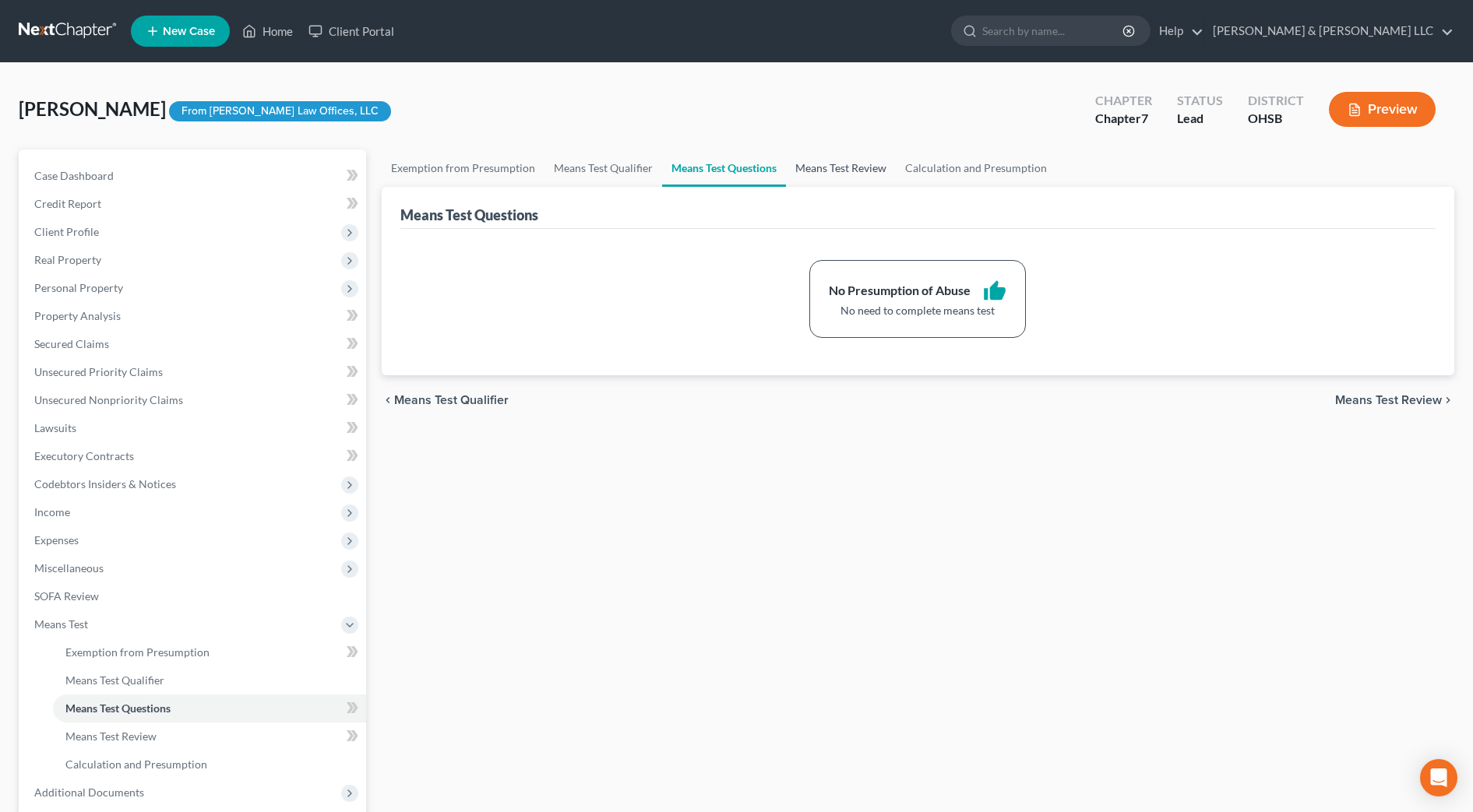
click at [855, 169] on link "Means Test Review" at bounding box center [840, 168] width 110 height 37
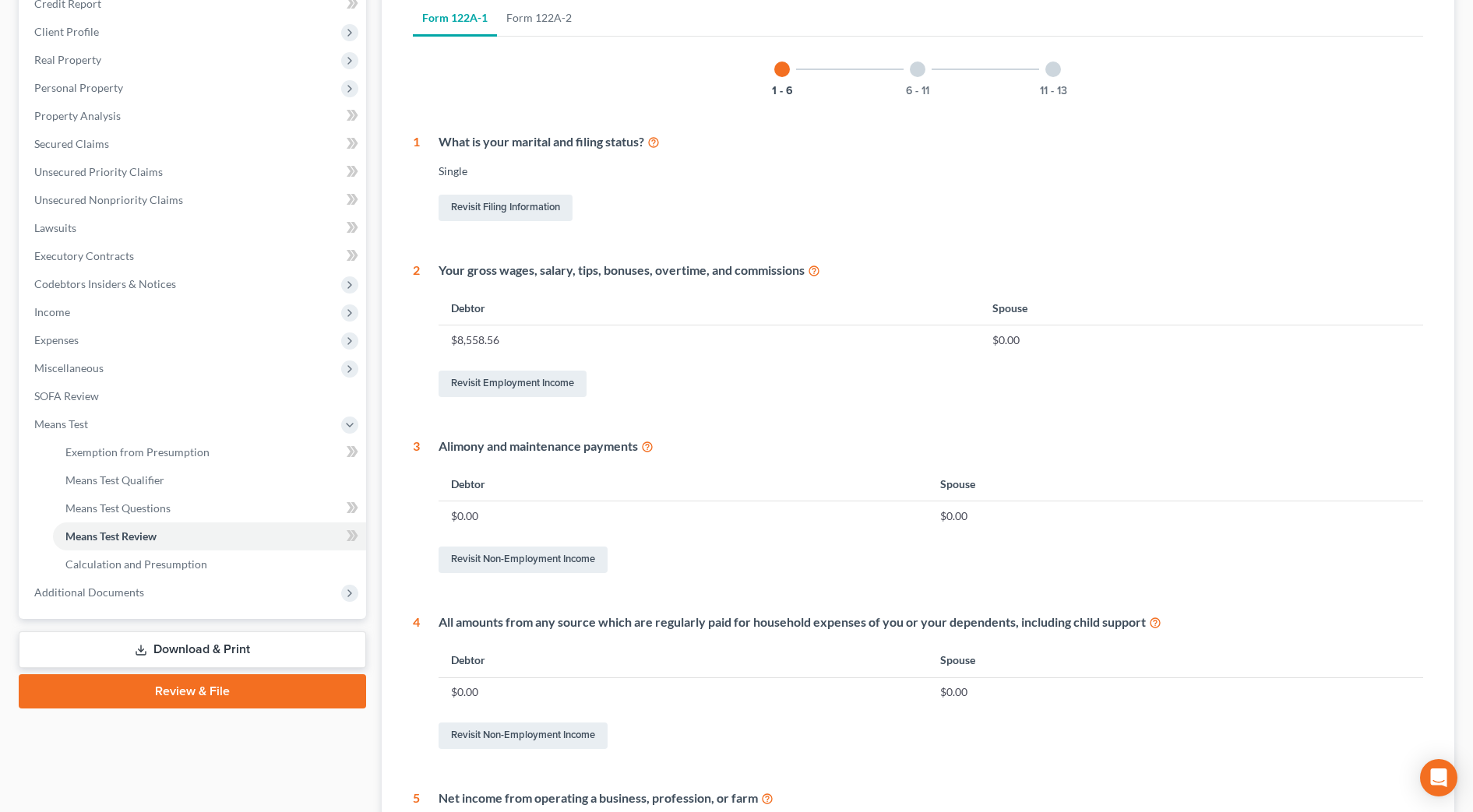
scroll to position [97, 0]
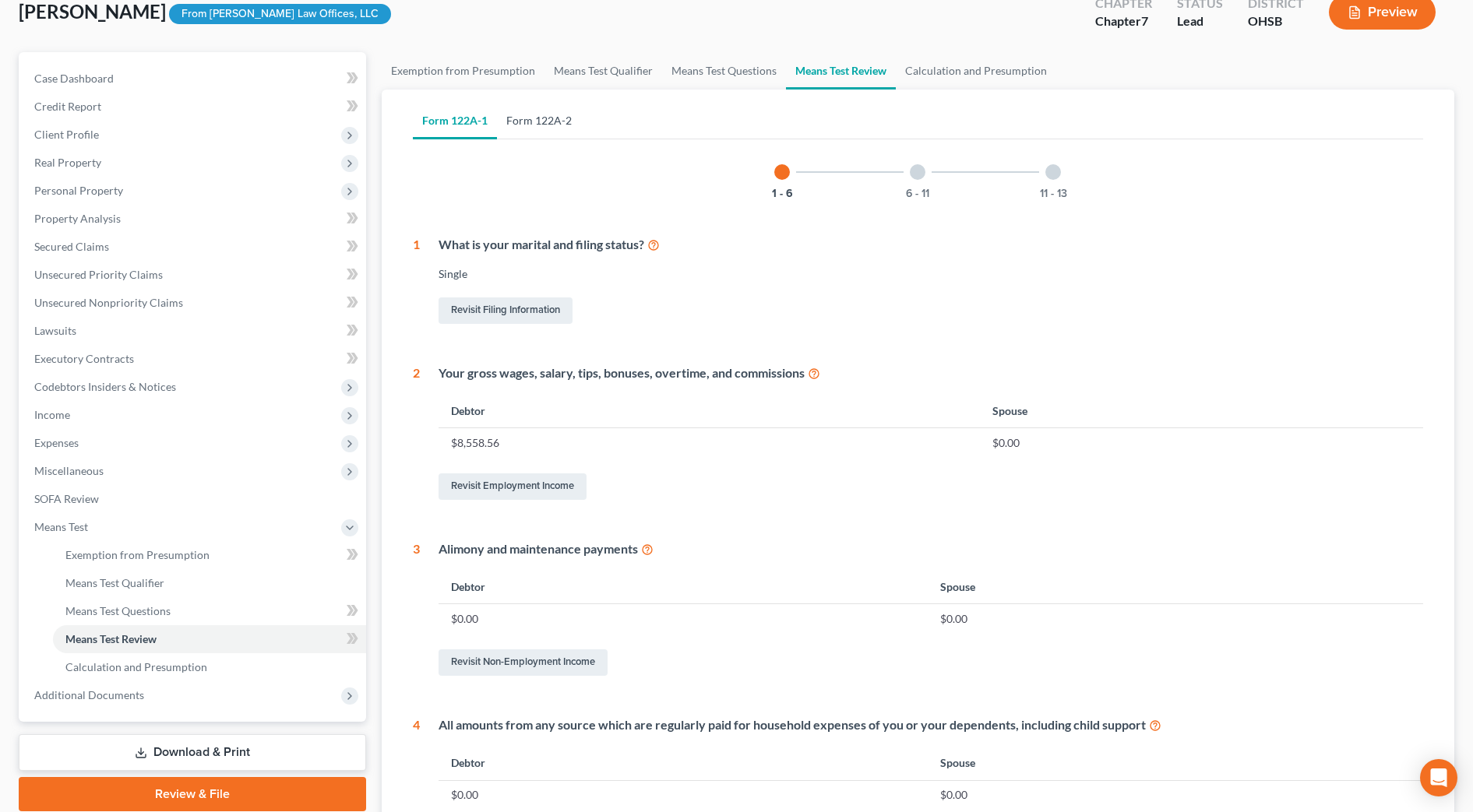
click at [528, 126] on link "Form 122A-2" at bounding box center [539, 121] width 84 height 37
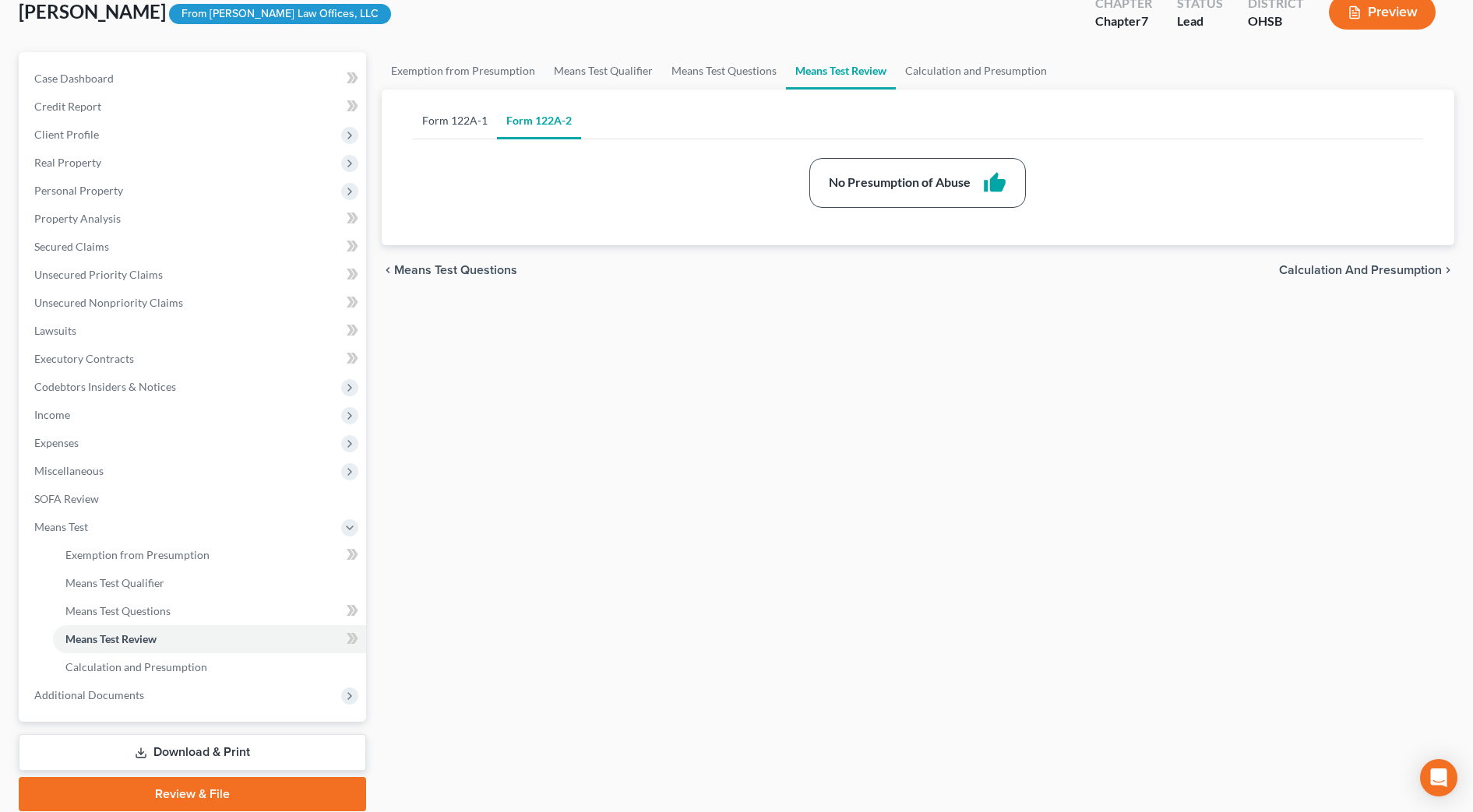
click at [420, 126] on link "Form 122A-1" at bounding box center [455, 121] width 84 height 37
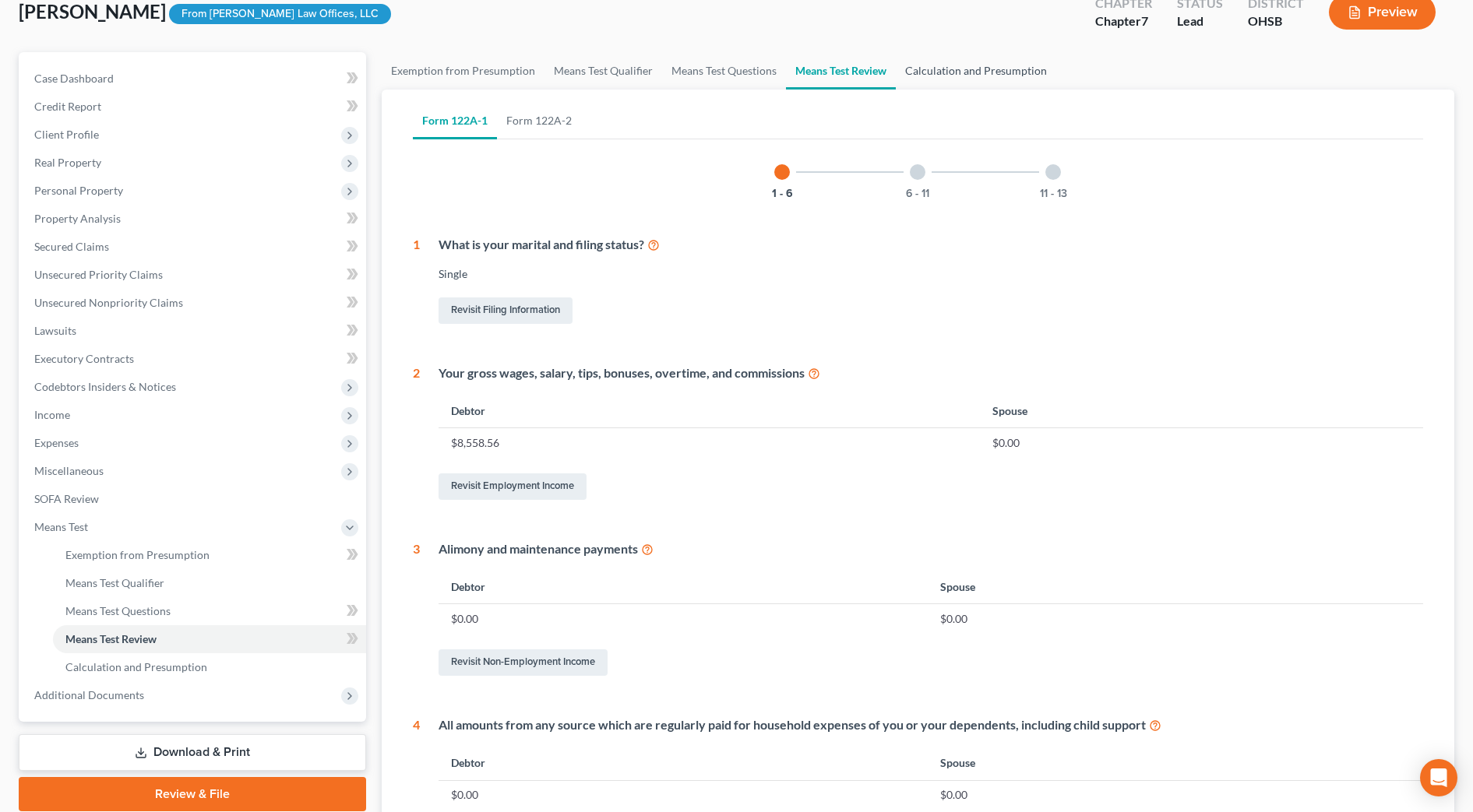
click at [1000, 74] on link "Calculation and Presumption" at bounding box center [976, 70] width 160 height 37
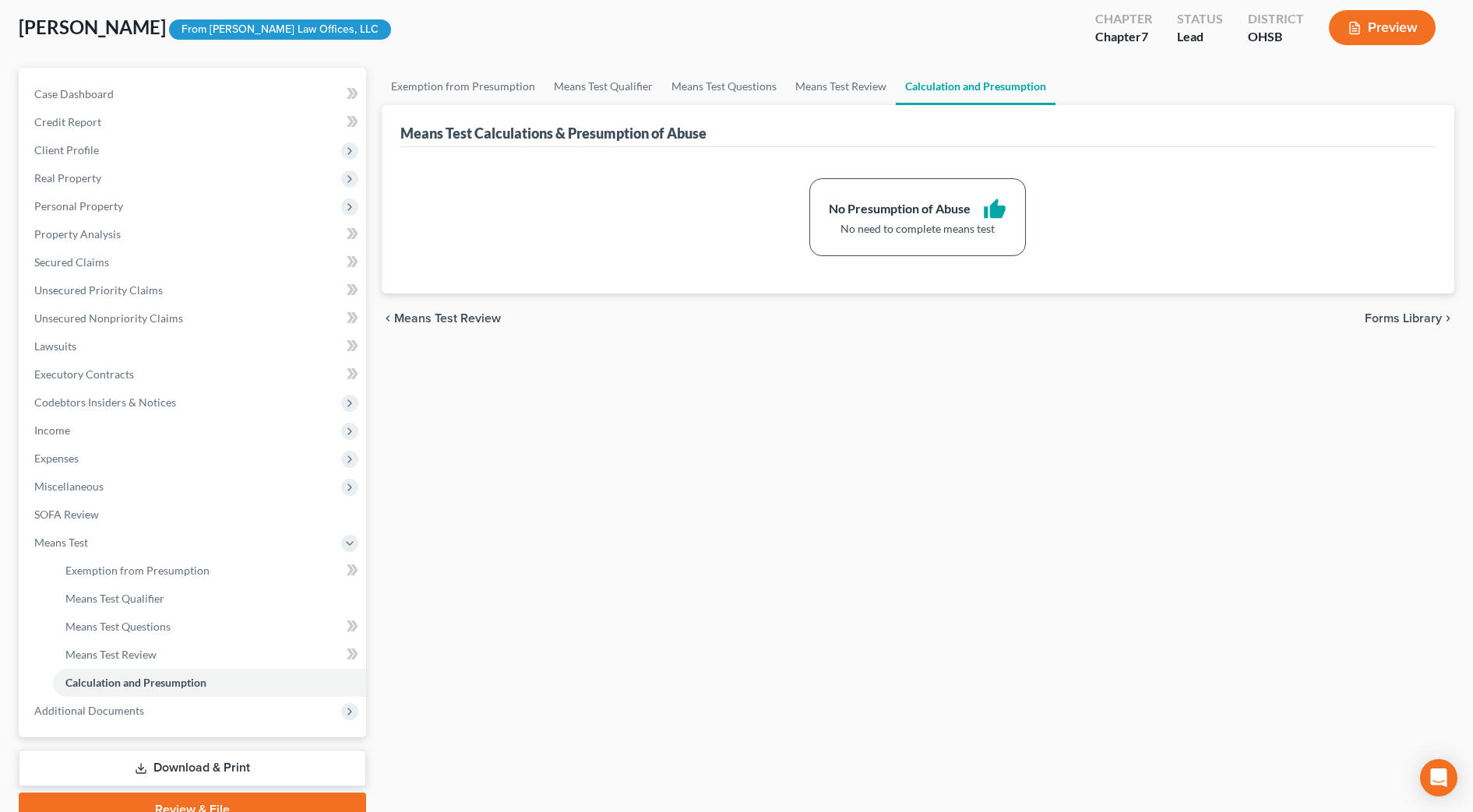
scroll to position [156, 0]
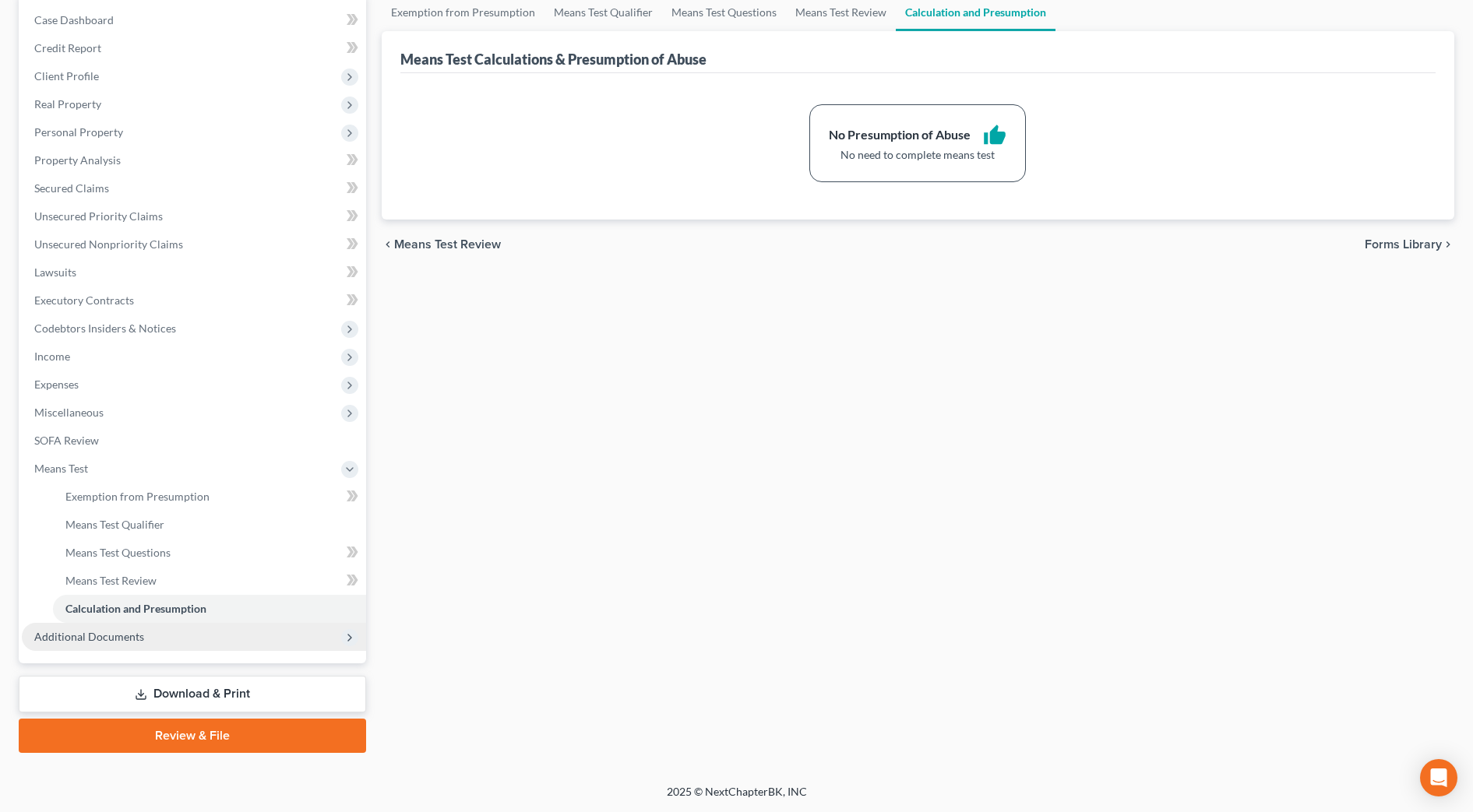
click at [157, 638] on span "Additional Documents" at bounding box center [193, 637] width 344 height 28
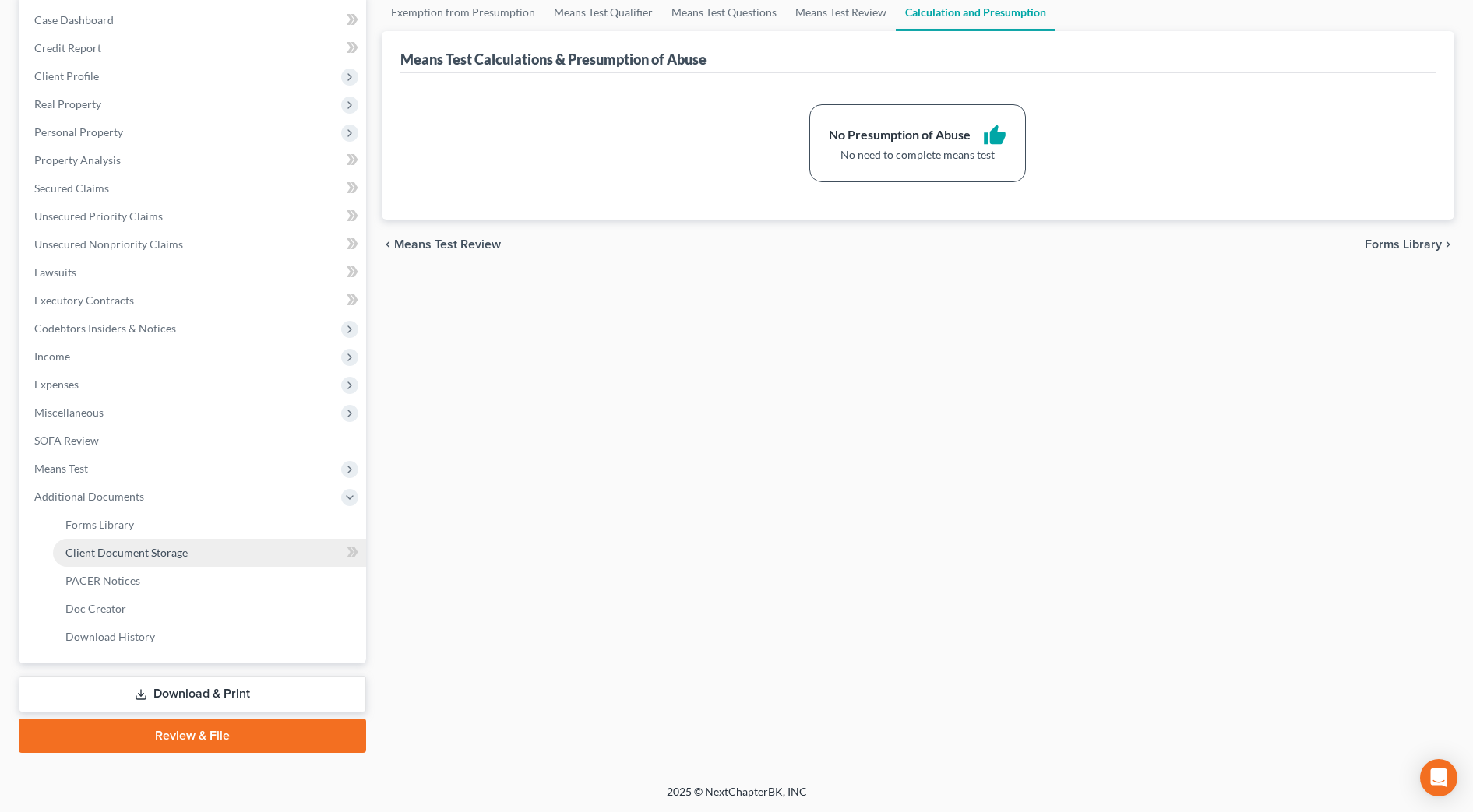
click at [154, 557] on span "Client Document Storage" at bounding box center [126, 553] width 122 height 13
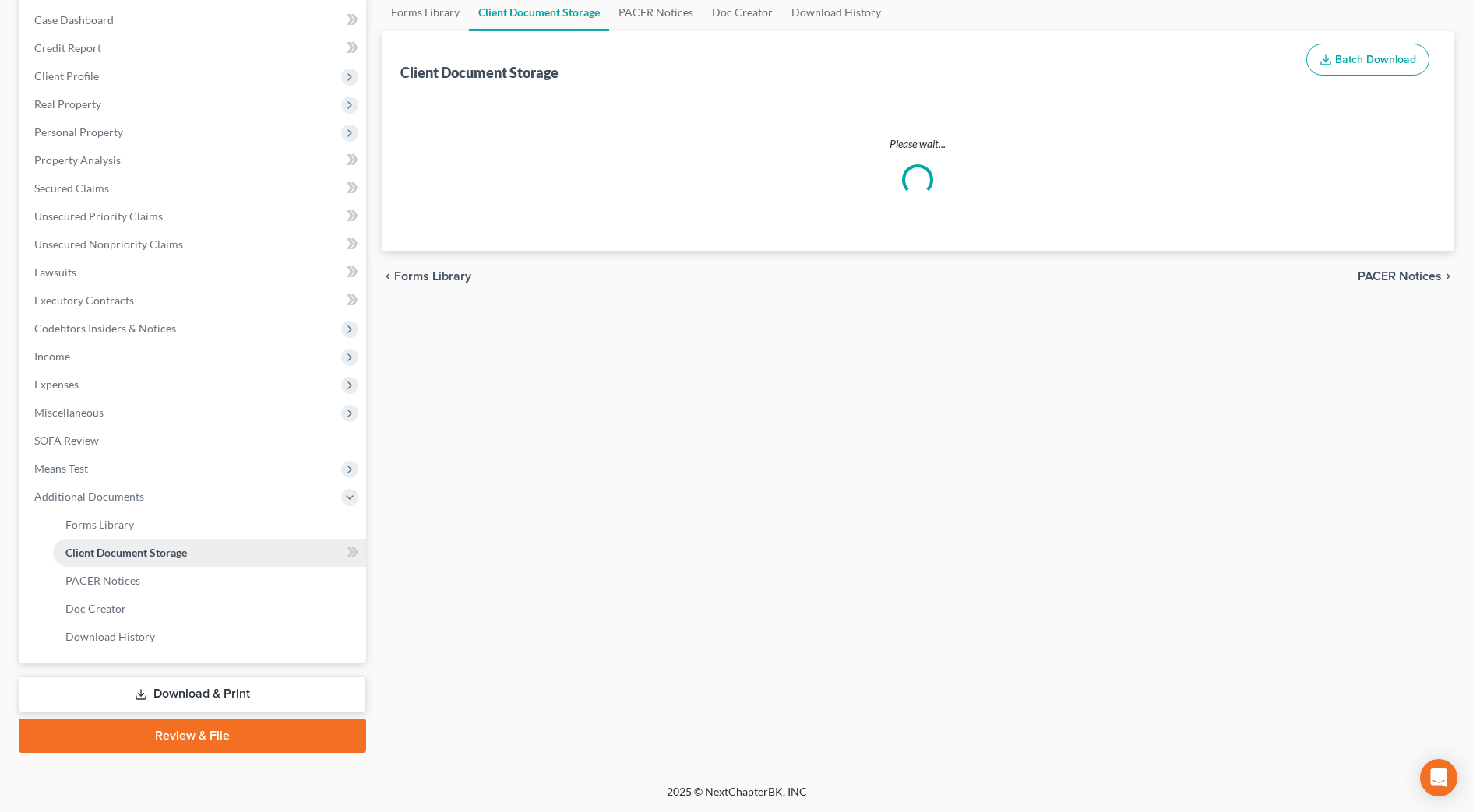
select select "7"
select select "52"
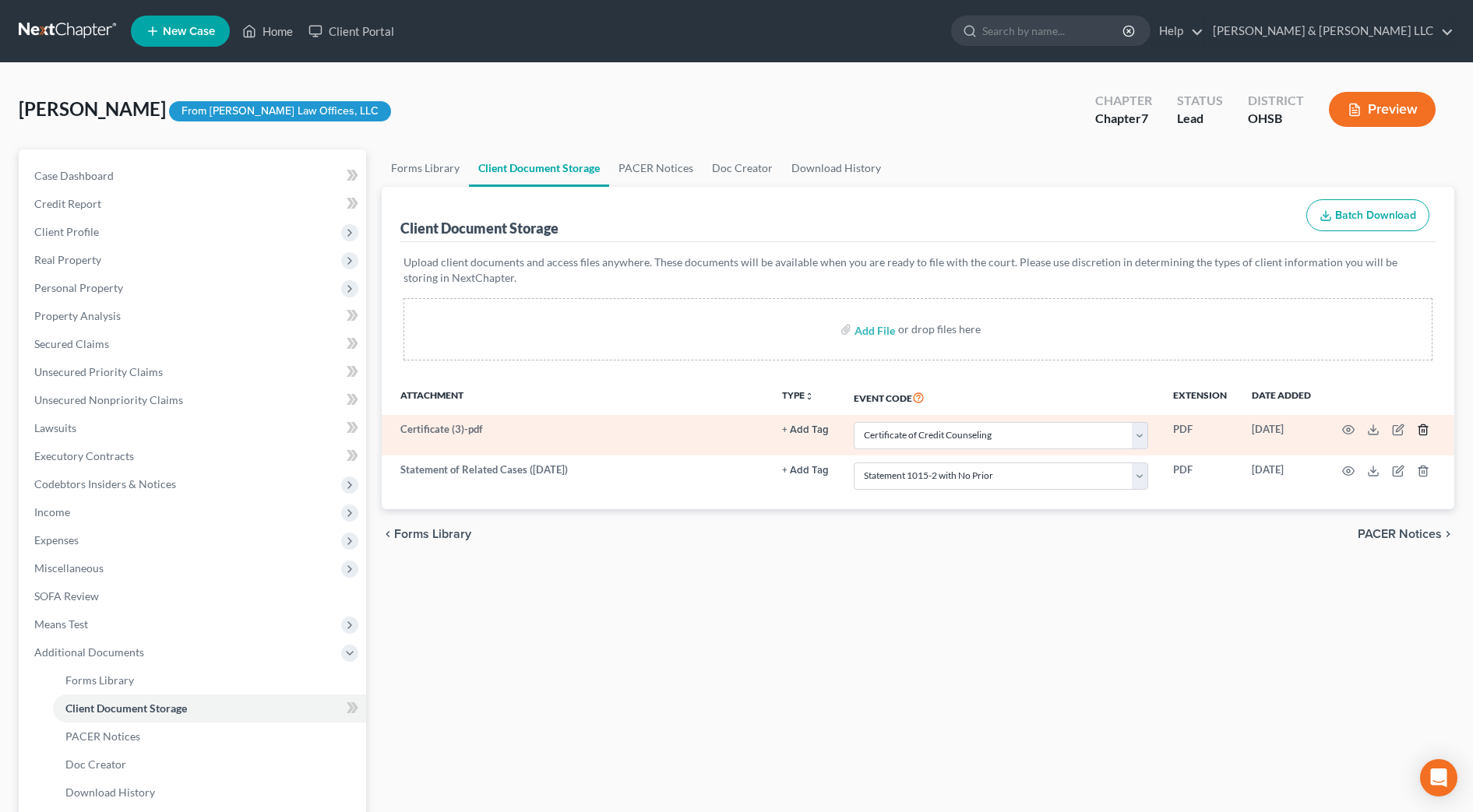
click at [1424, 430] on line "button" at bounding box center [1424, 431] width 0 height 3
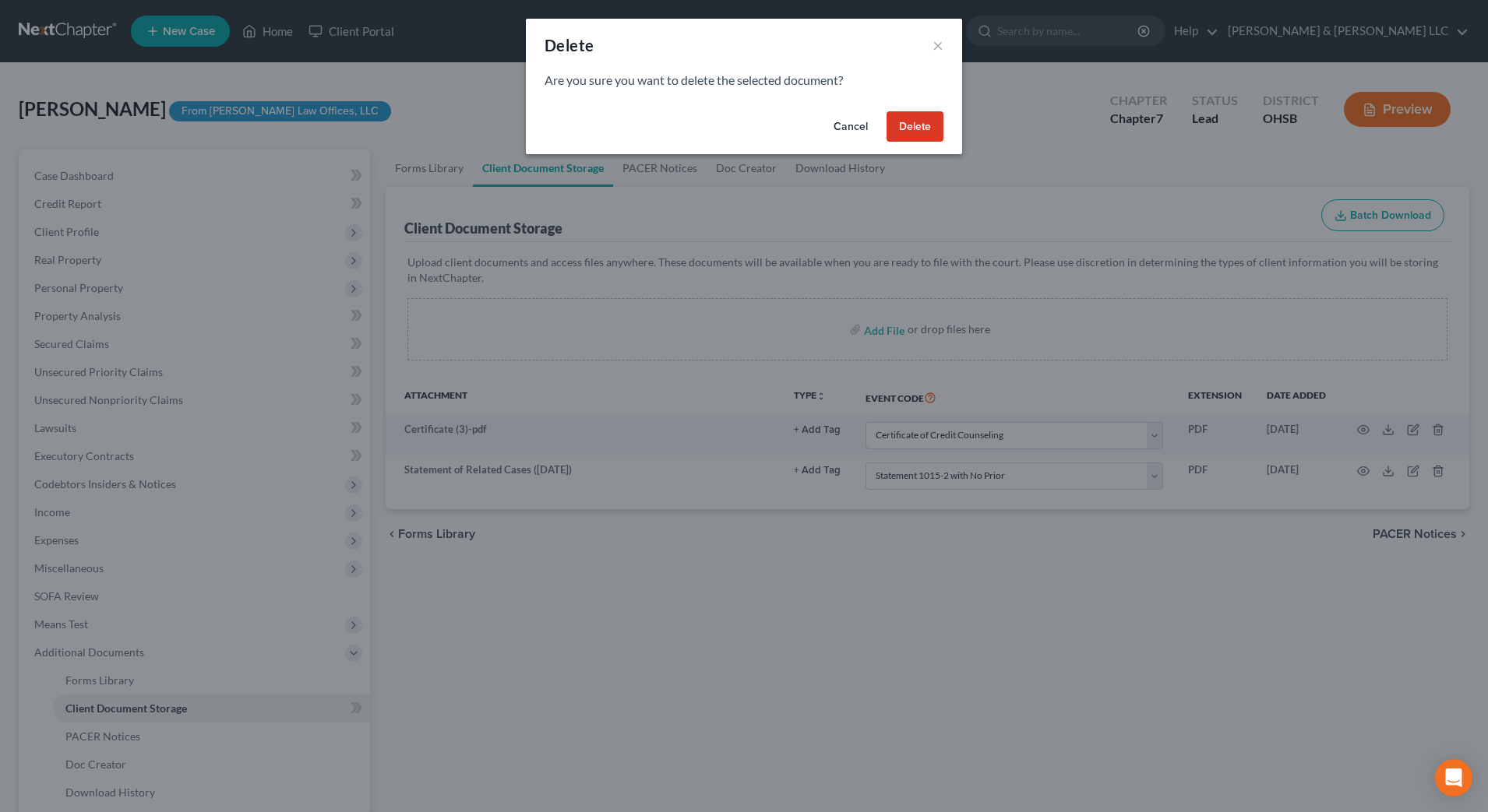
click at [918, 122] on button "Delete" at bounding box center [915, 127] width 57 height 31
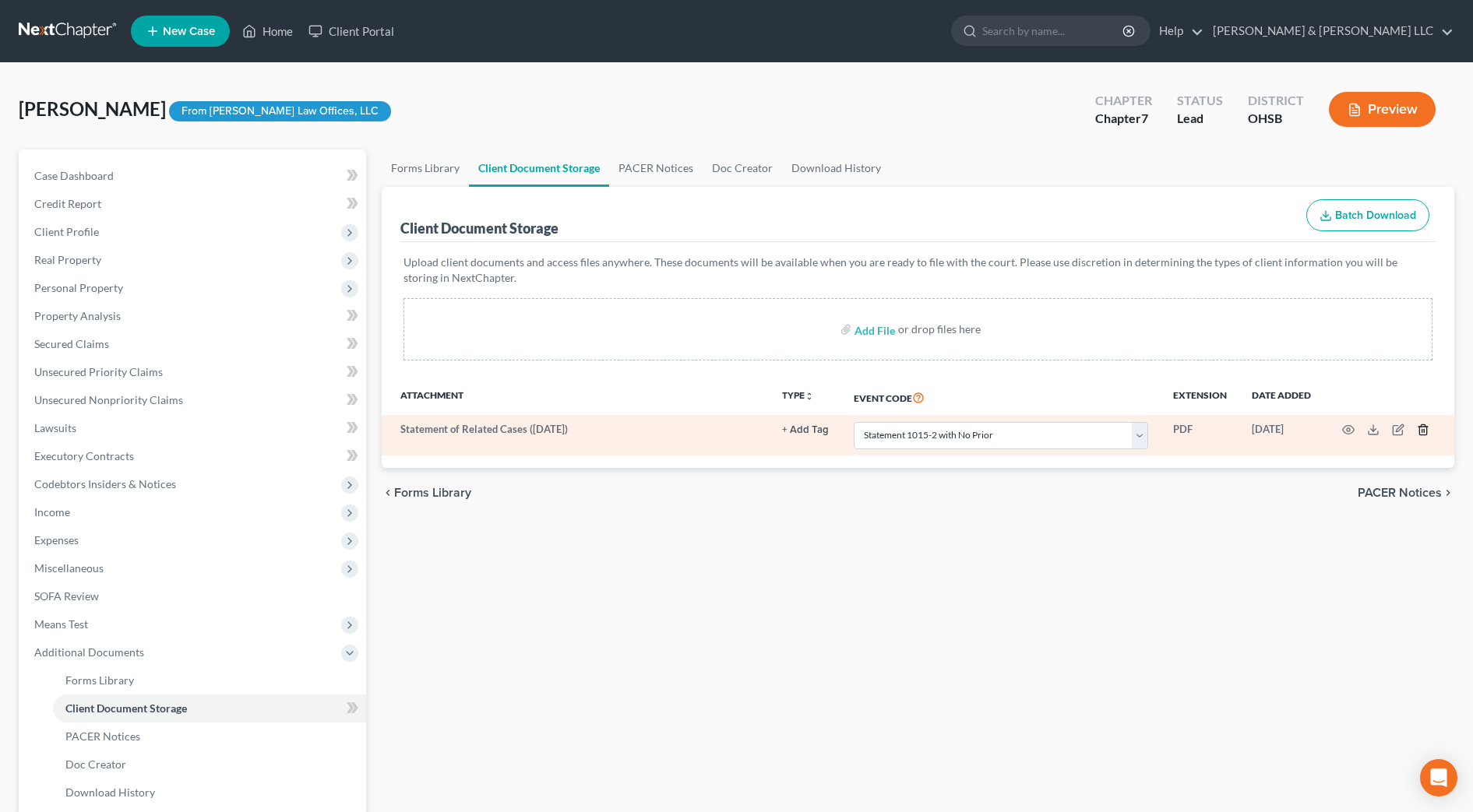
click at [1424, 435] on icon "button" at bounding box center [1423, 430] width 7 height 10
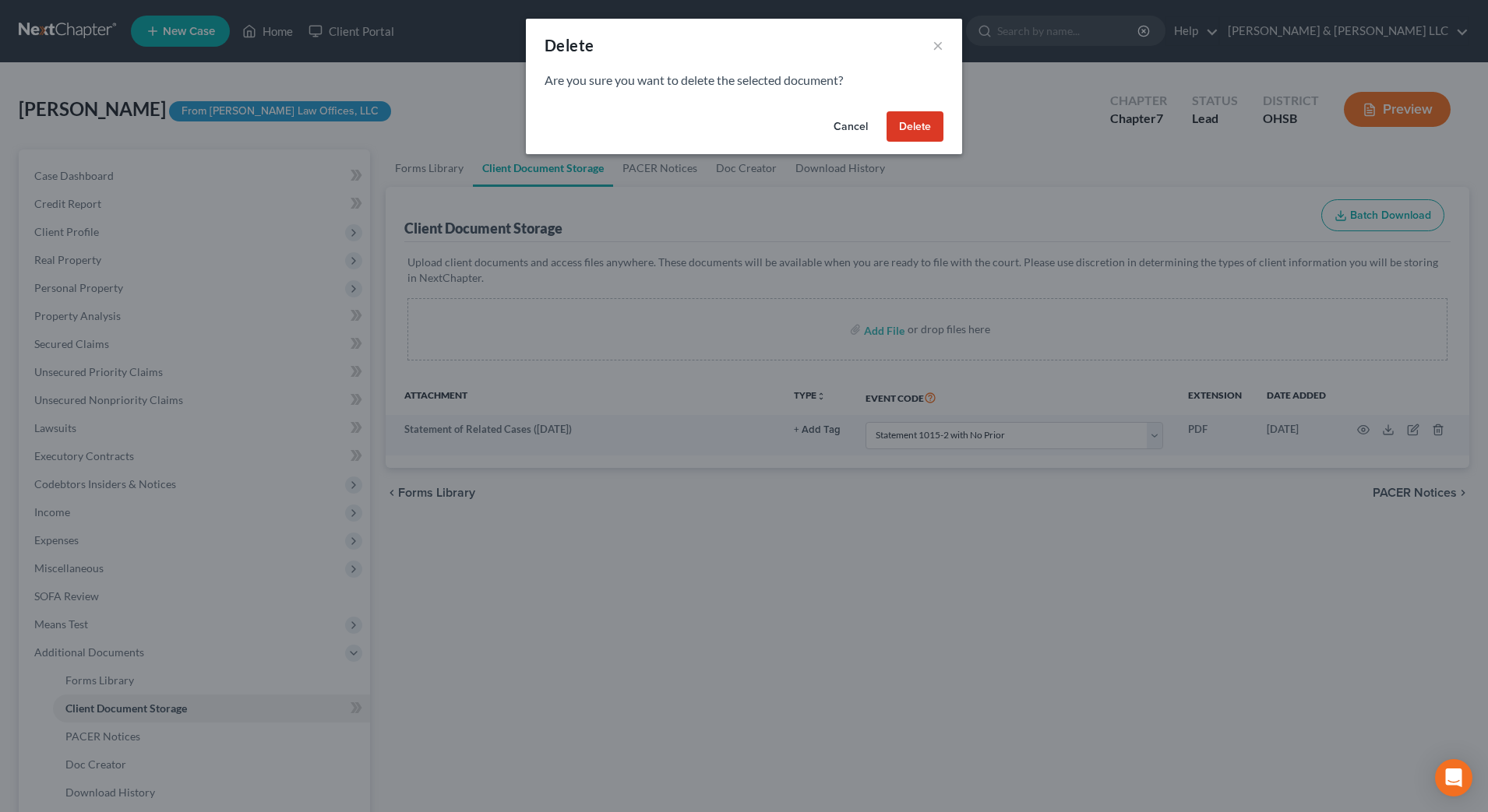
click at [903, 130] on button "Delete" at bounding box center [915, 127] width 57 height 31
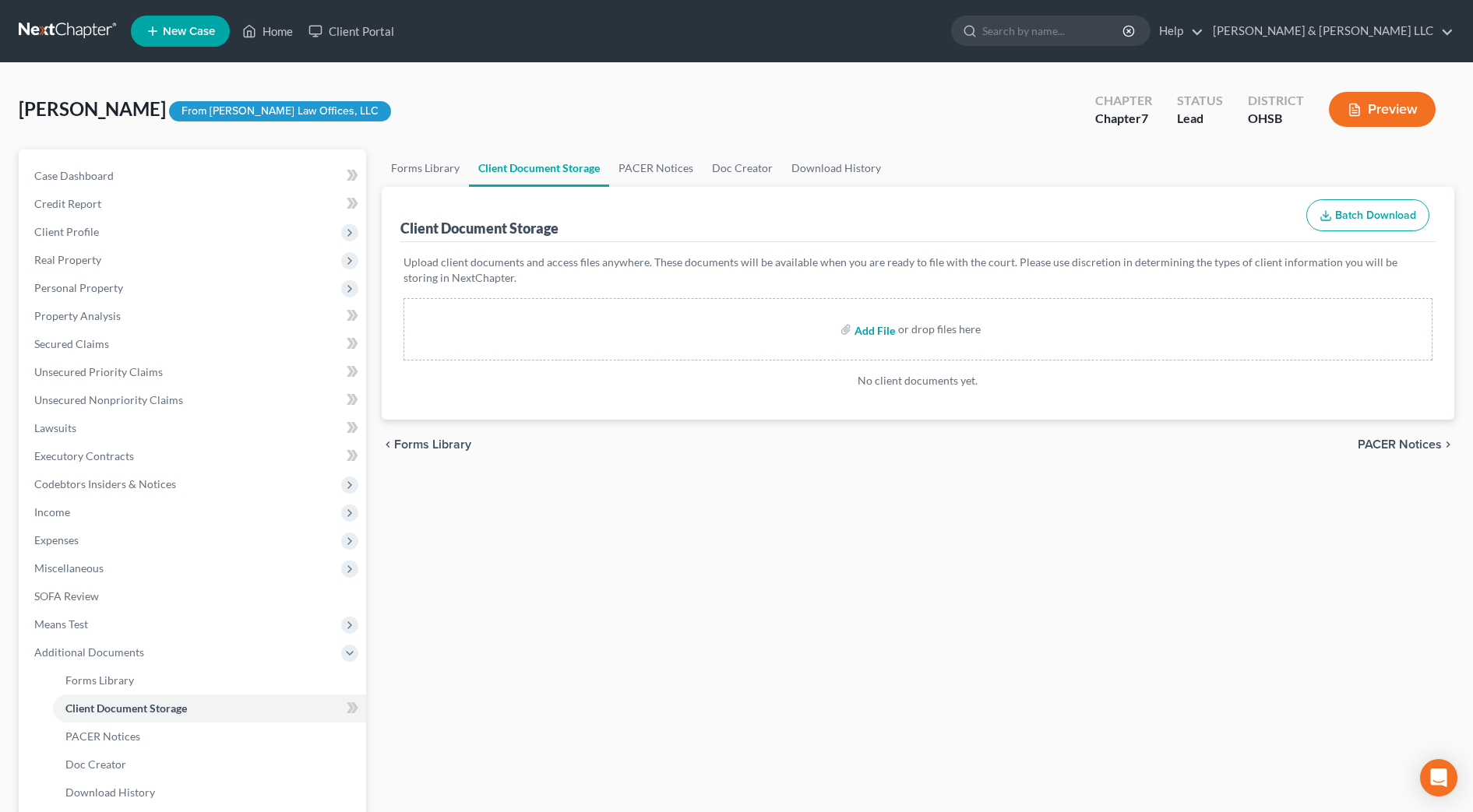
click at [855, 327] on input "file" at bounding box center [872, 330] width 37 height 28
click at [1074, 632] on div "Forms Library Client Document Storage PACER Notices Doc Creator Download Histor…" at bounding box center [918, 529] width 1088 height 759
click at [1070, 26] on input "search" at bounding box center [1053, 31] width 143 height 29
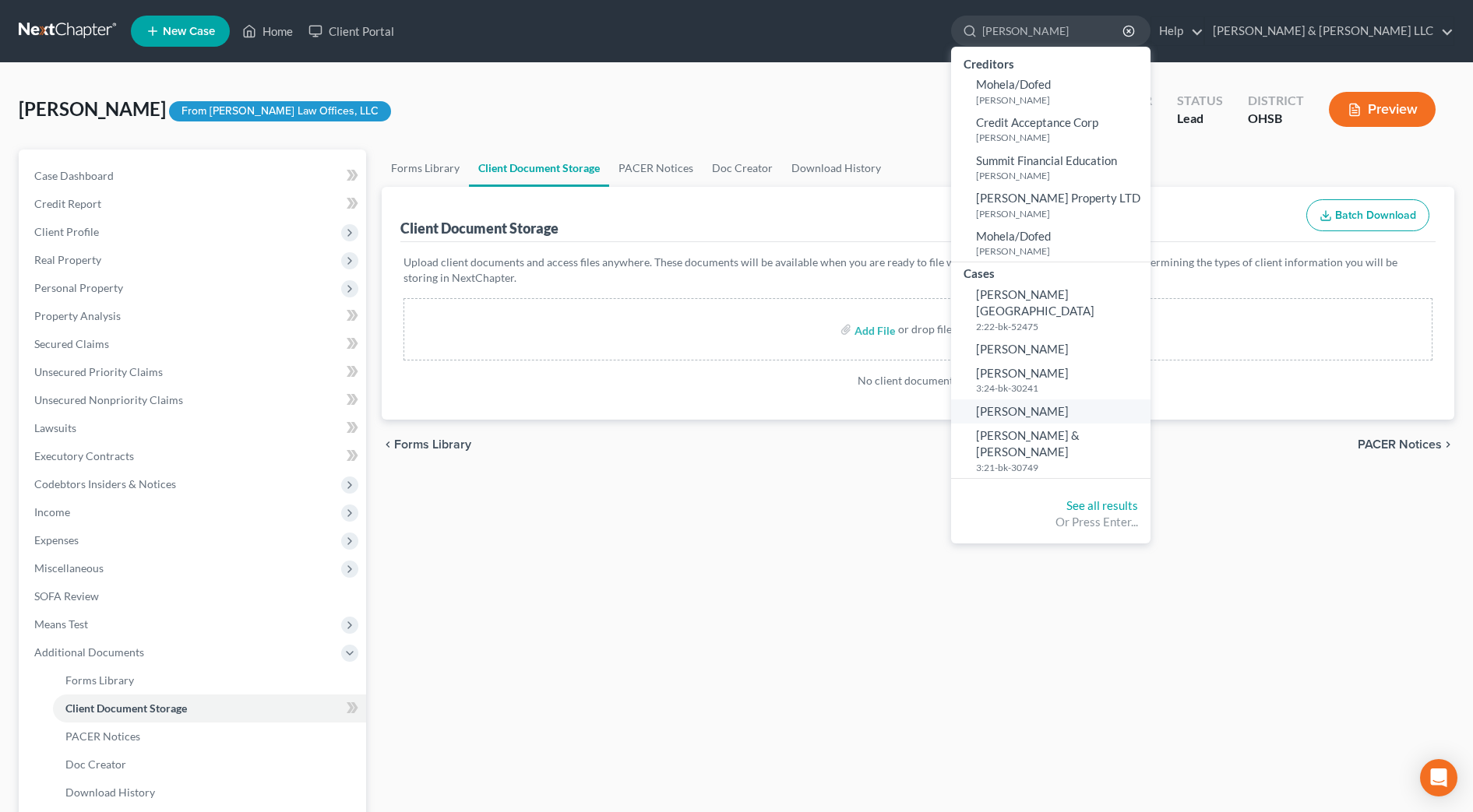
type input "[PERSON_NAME]"
click at [1069, 404] on span "[PERSON_NAME]" at bounding box center [1022, 411] width 93 height 14
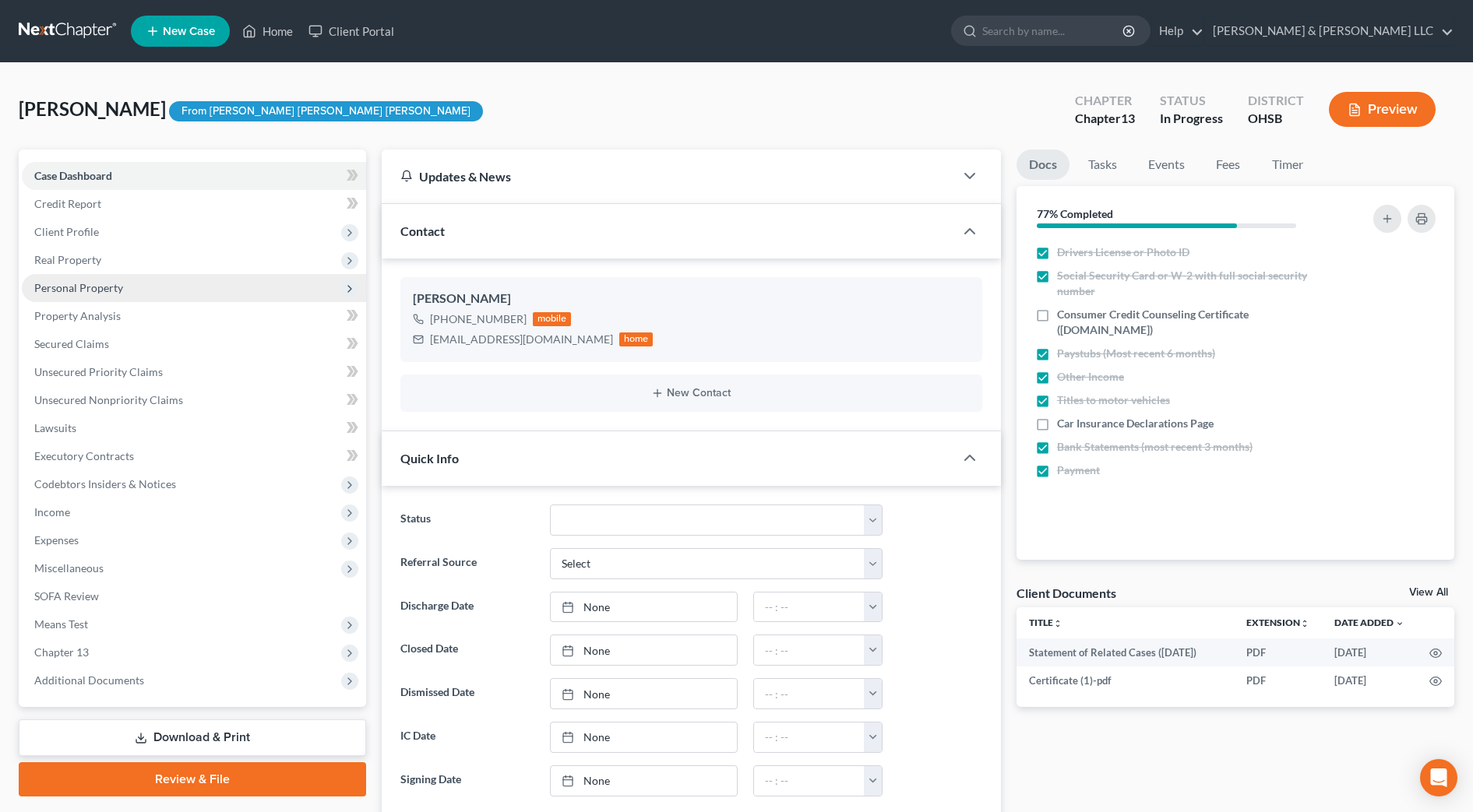
scroll to position [867, 0]
click at [89, 278] on span "Personal Property" at bounding box center [193, 288] width 344 height 28
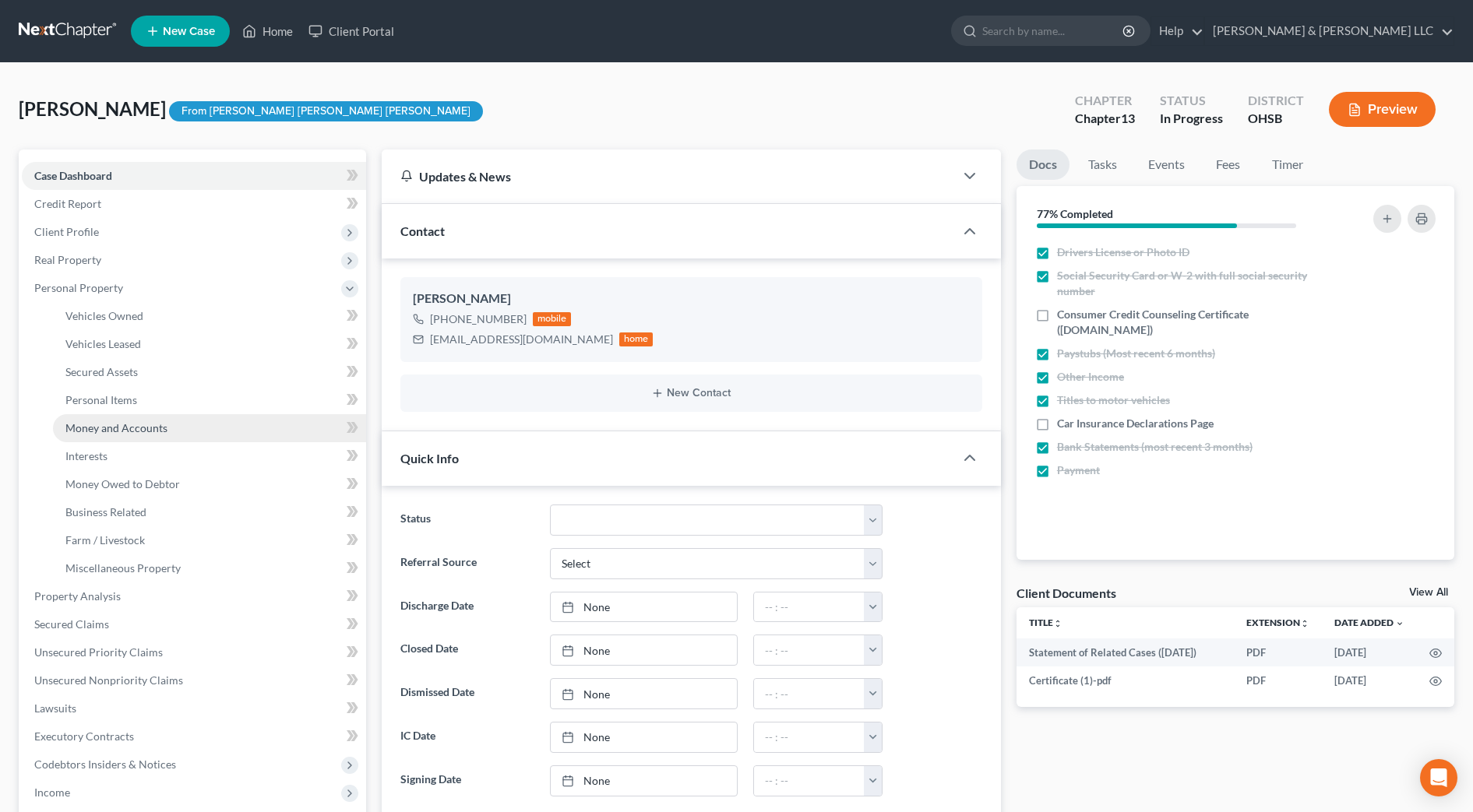
click at [130, 433] on span "Money and Accounts" at bounding box center [116, 428] width 102 height 13
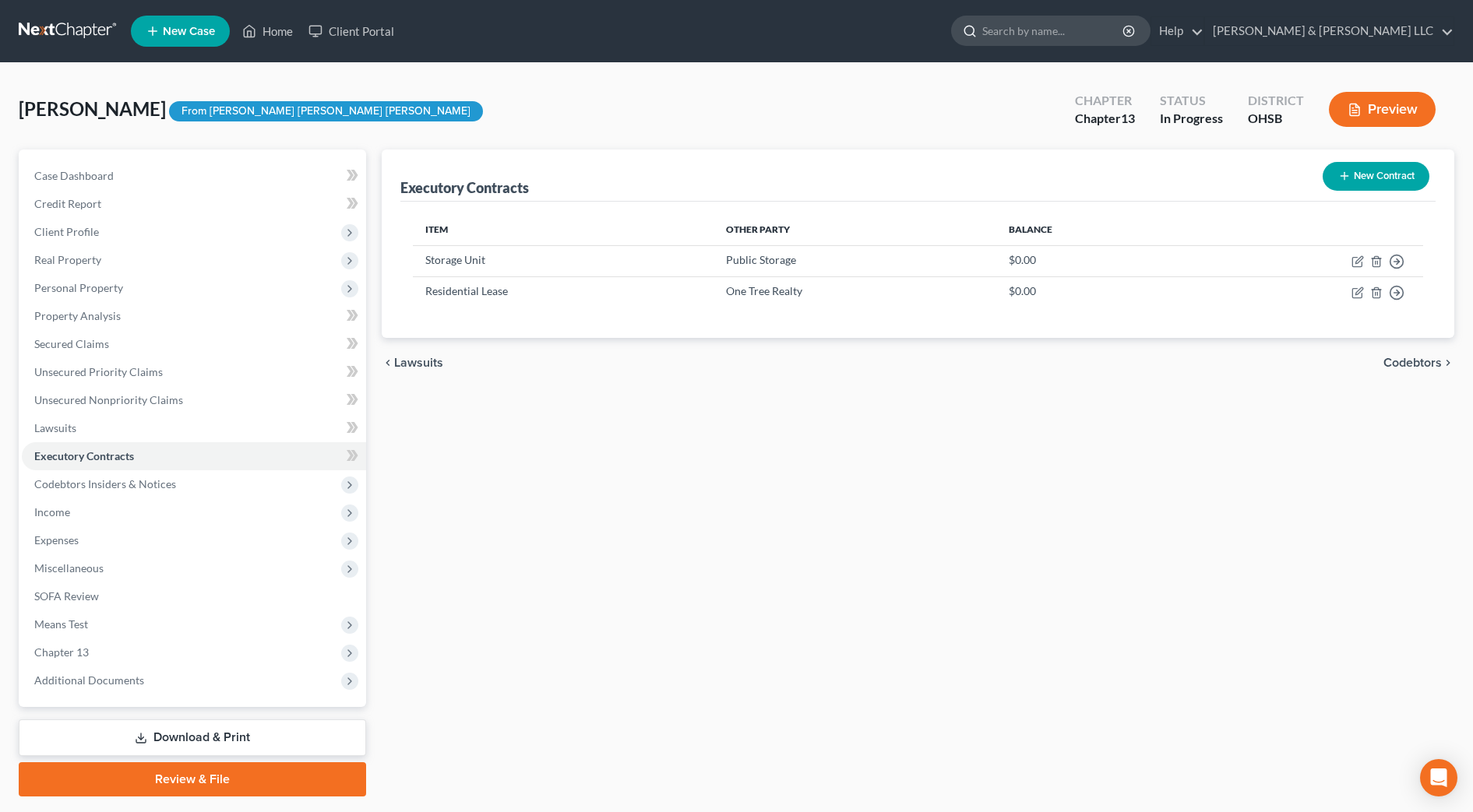
click at [1124, 32] on input "search" at bounding box center [1053, 31] width 143 height 29
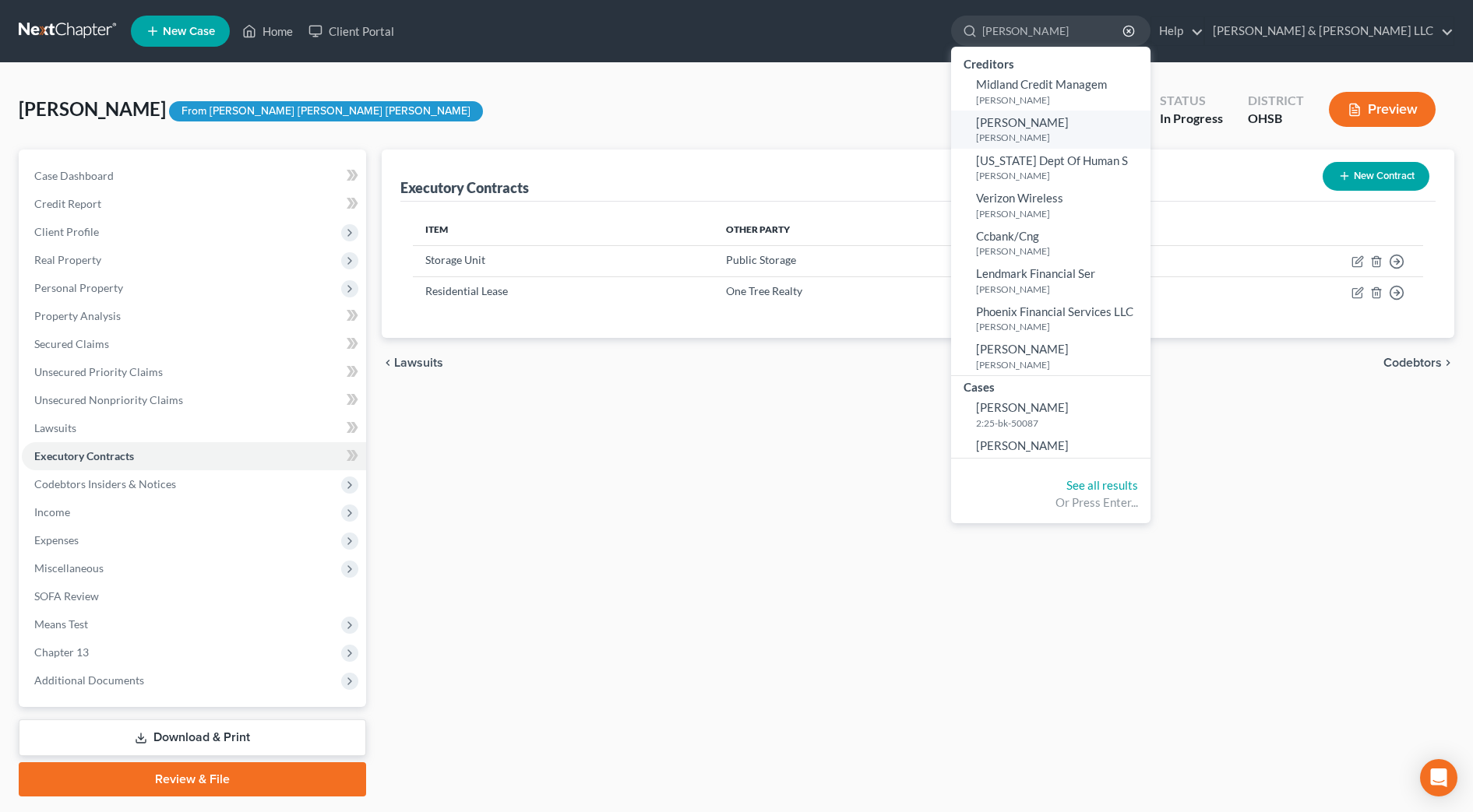
type input "mason"
click at [1128, 135] on small "[PERSON_NAME]" at bounding box center [1061, 137] width 170 height 13
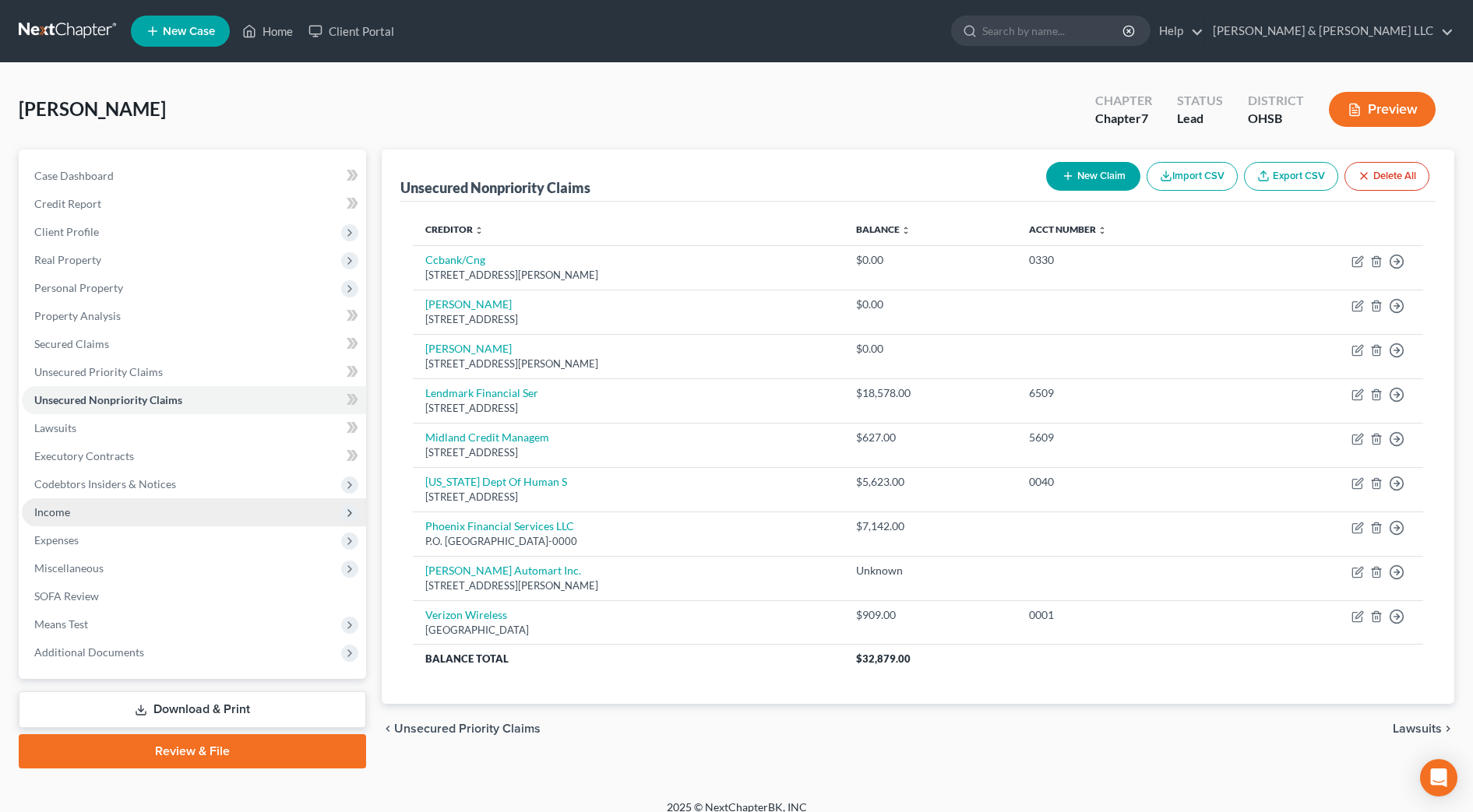
click at [81, 511] on span "Income" at bounding box center [193, 512] width 344 height 28
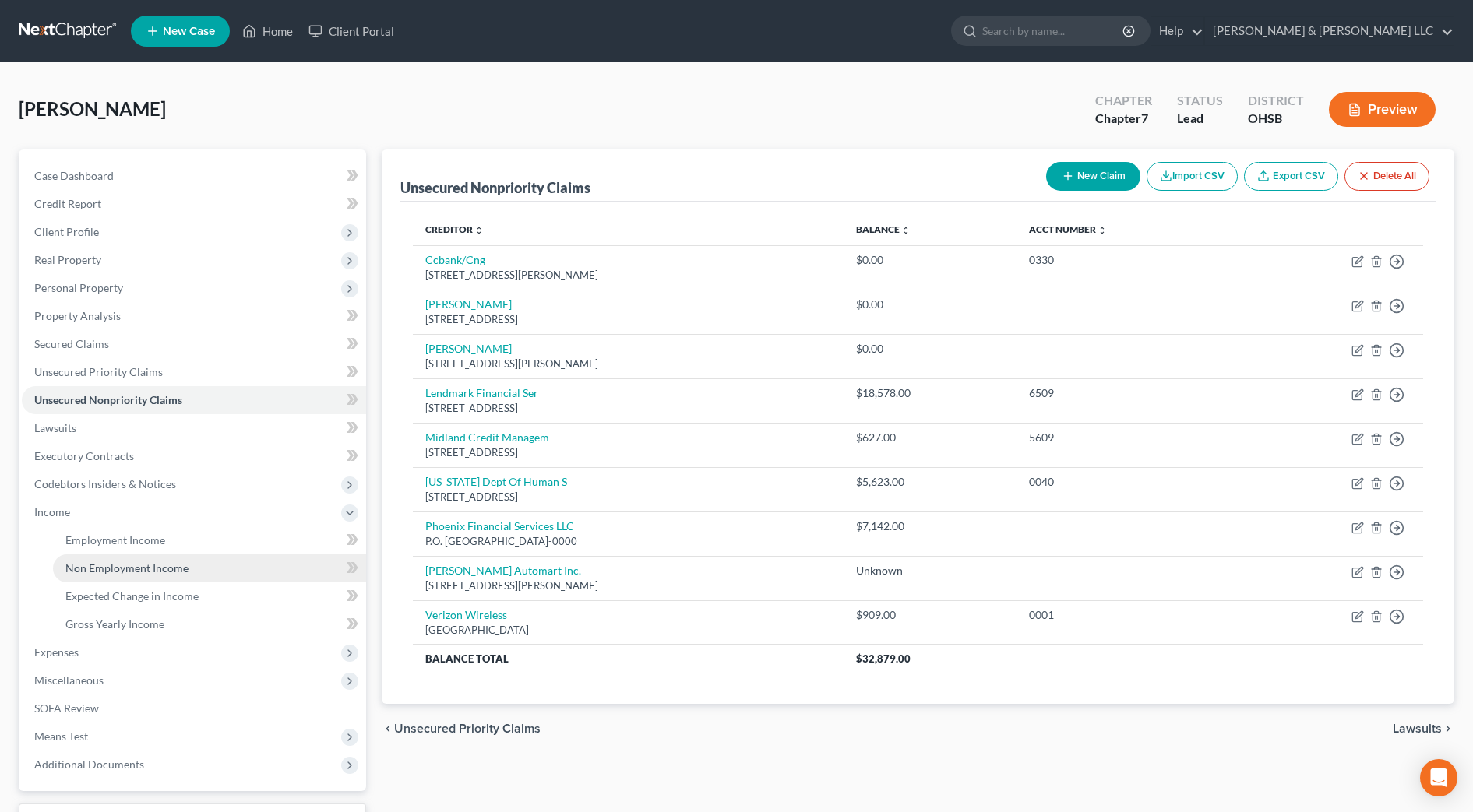
click at [110, 567] on span "Non Employment Income" at bounding box center [126, 568] width 123 height 13
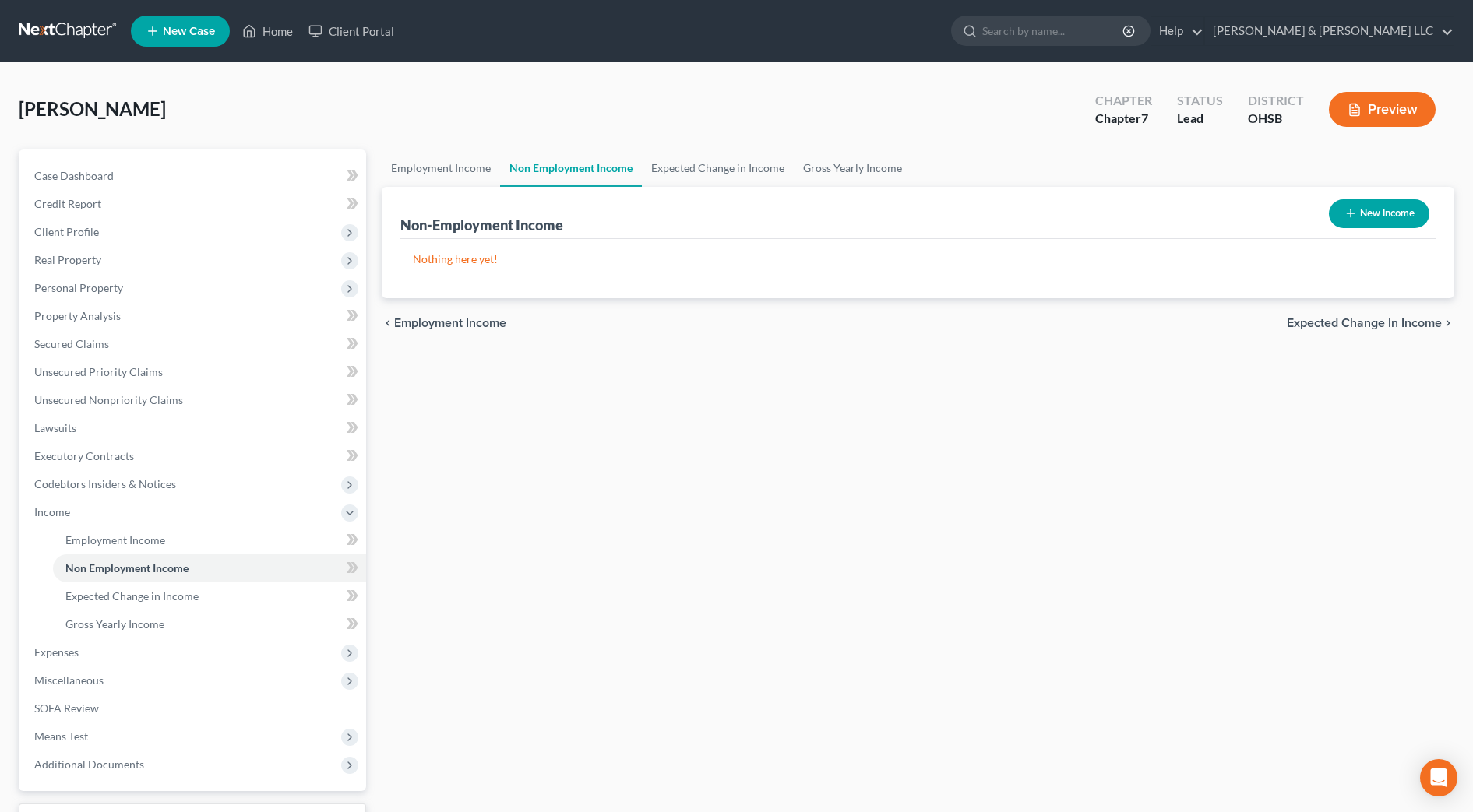
click at [1383, 215] on button "New Income" at bounding box center [1380, 213] width 101 height 29
select select "0"
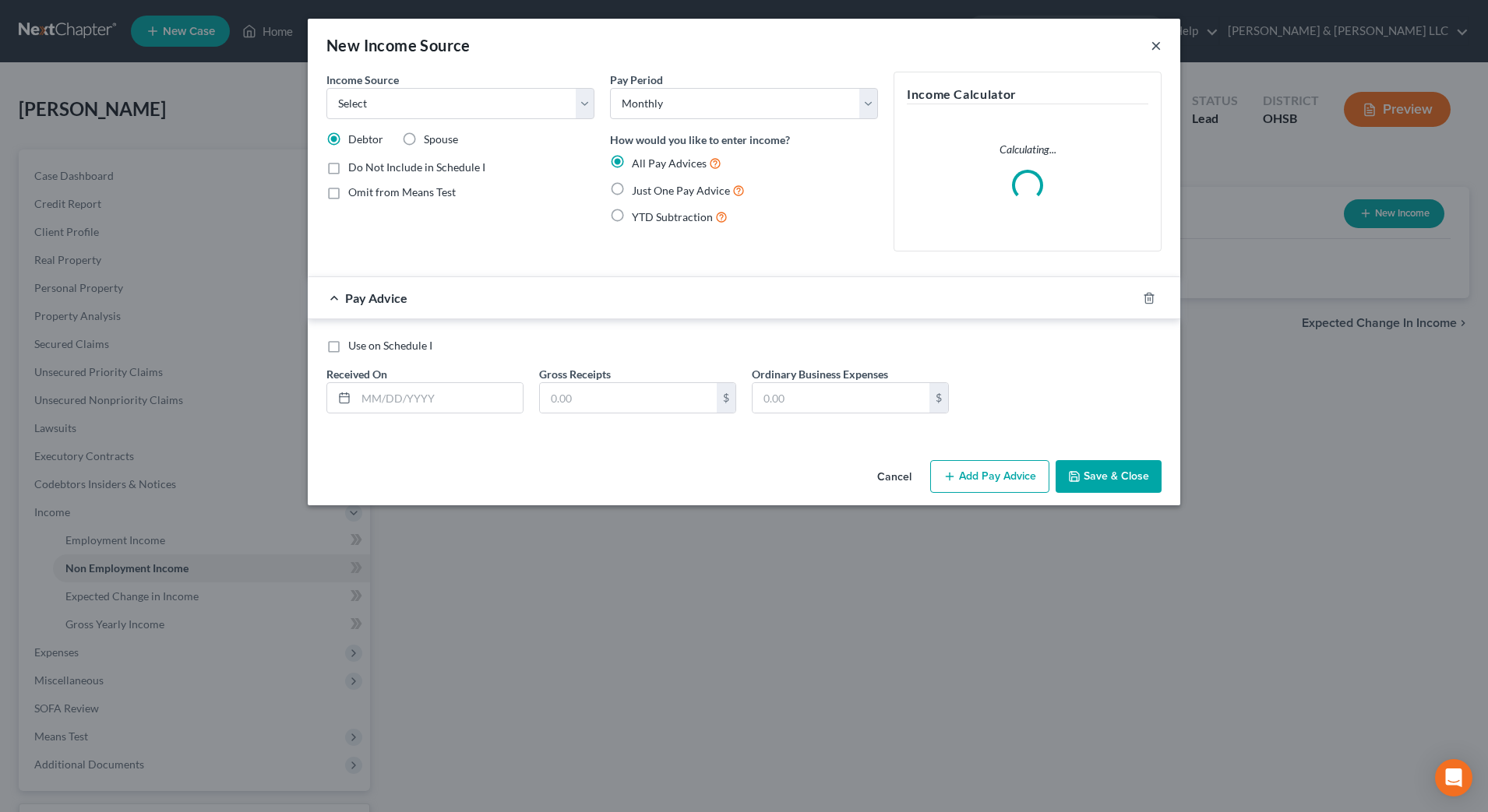
click at [1156, 40] on button "×" at bounding box center [1156, 45] width 11 height 19
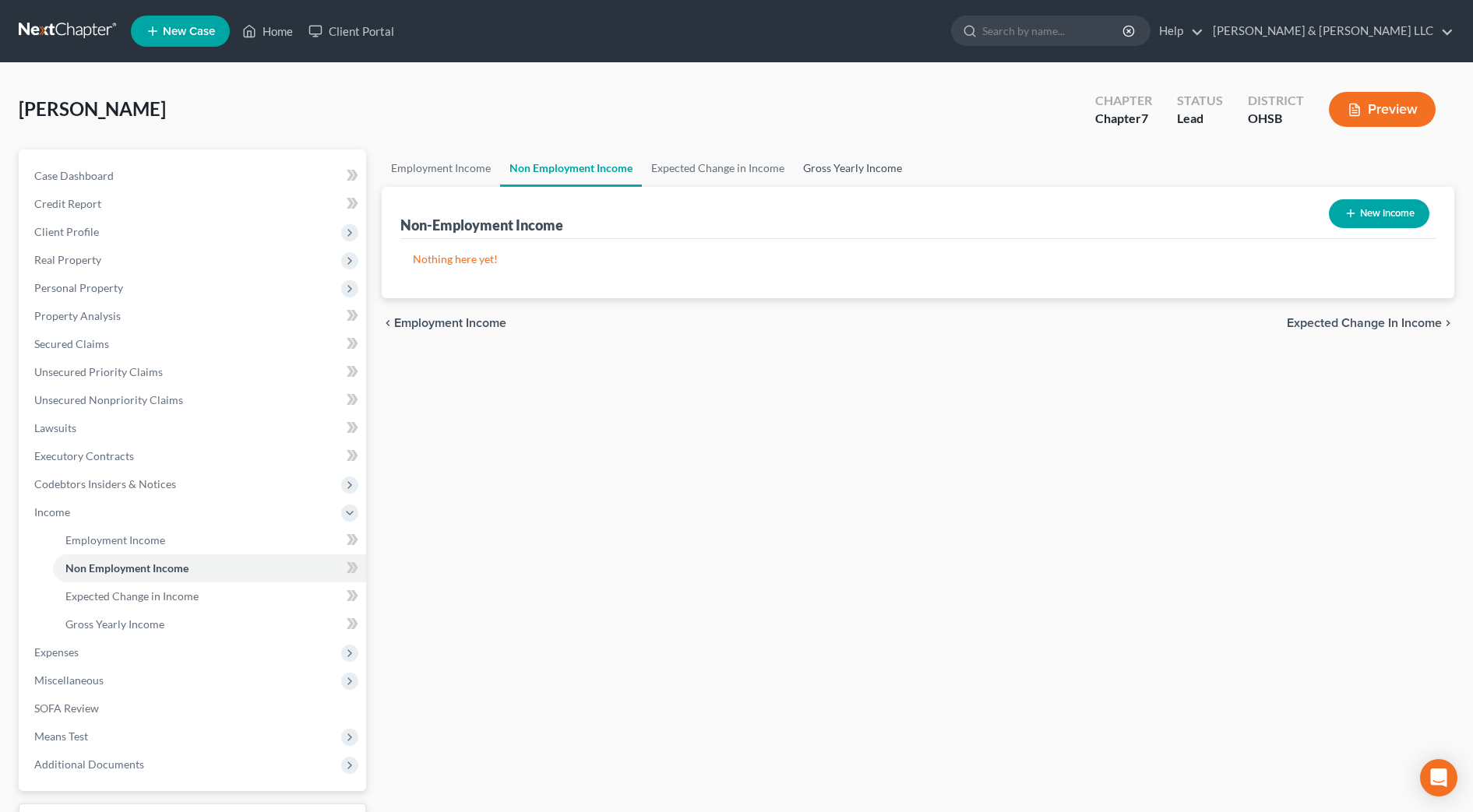
click at [821, 164] on link "Gross Yearly Income" at bounding box center [853, 168] width 117 height 37
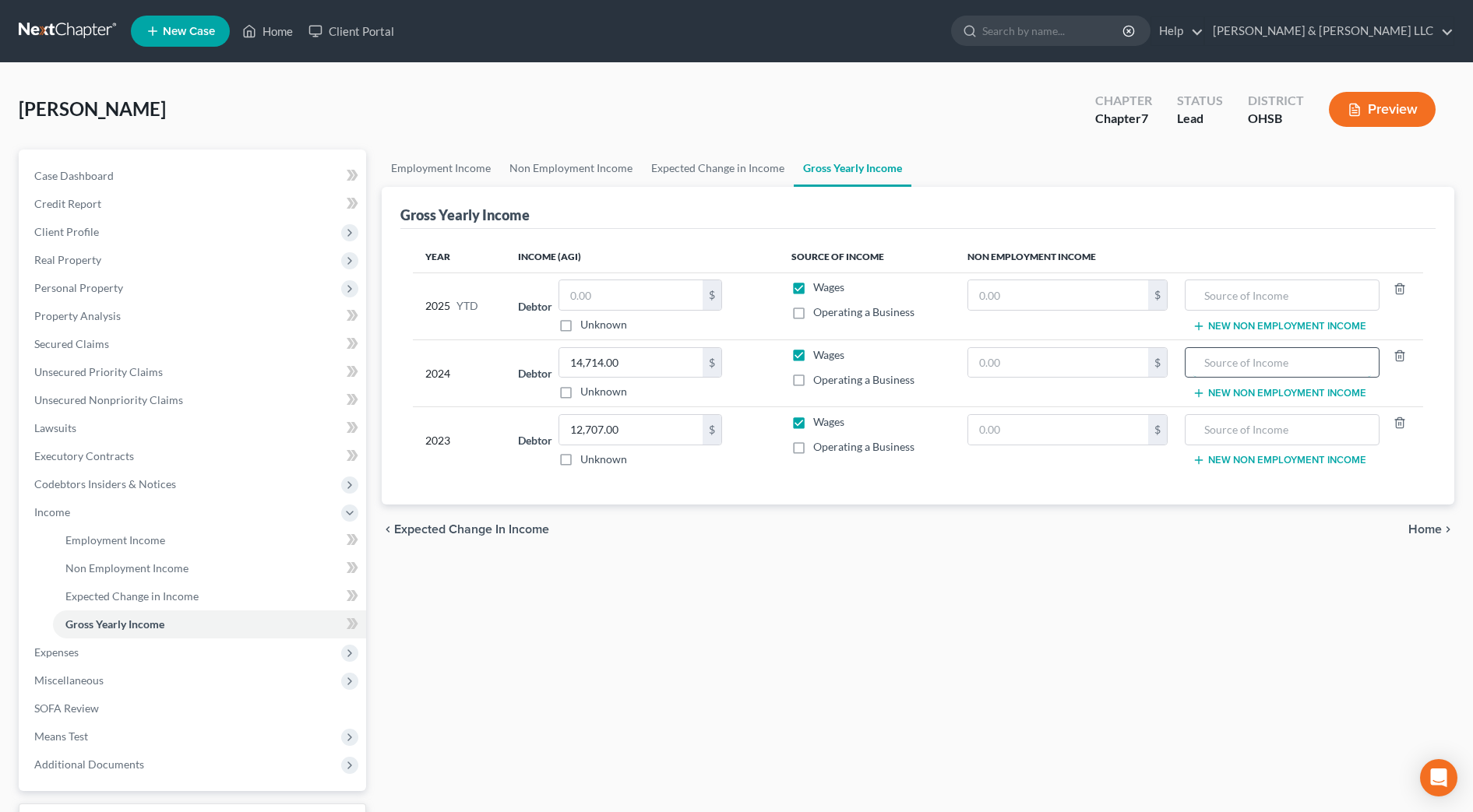
click at [1241, 363] on input "text" at bounding box center [1281, 363] width 178 height 30
type input "Unemployment"
click at [984, 361] on input "text" at bounding box center [1058, 363] width 180 height 30
type input "6,384"
click at [753, 690] on div "Employment Income Non Employment Income Expected Change in Income Gross Yearly …" at bounding box center [918, 515] width 1088 height 731
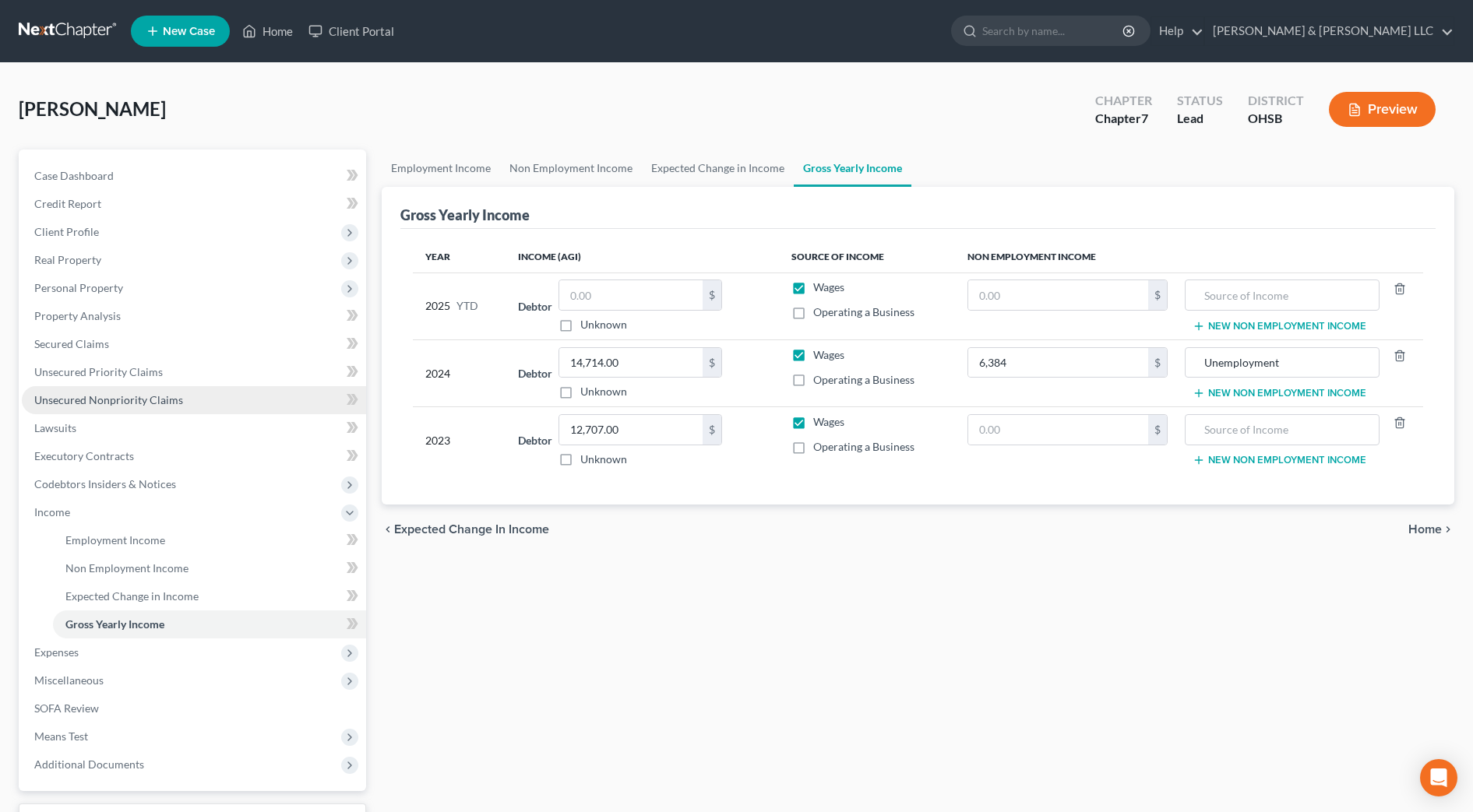
click at [178, 397] on span "Unsecured Nonpriority Claims" at bounding box center [108, 400] width 149 height 13
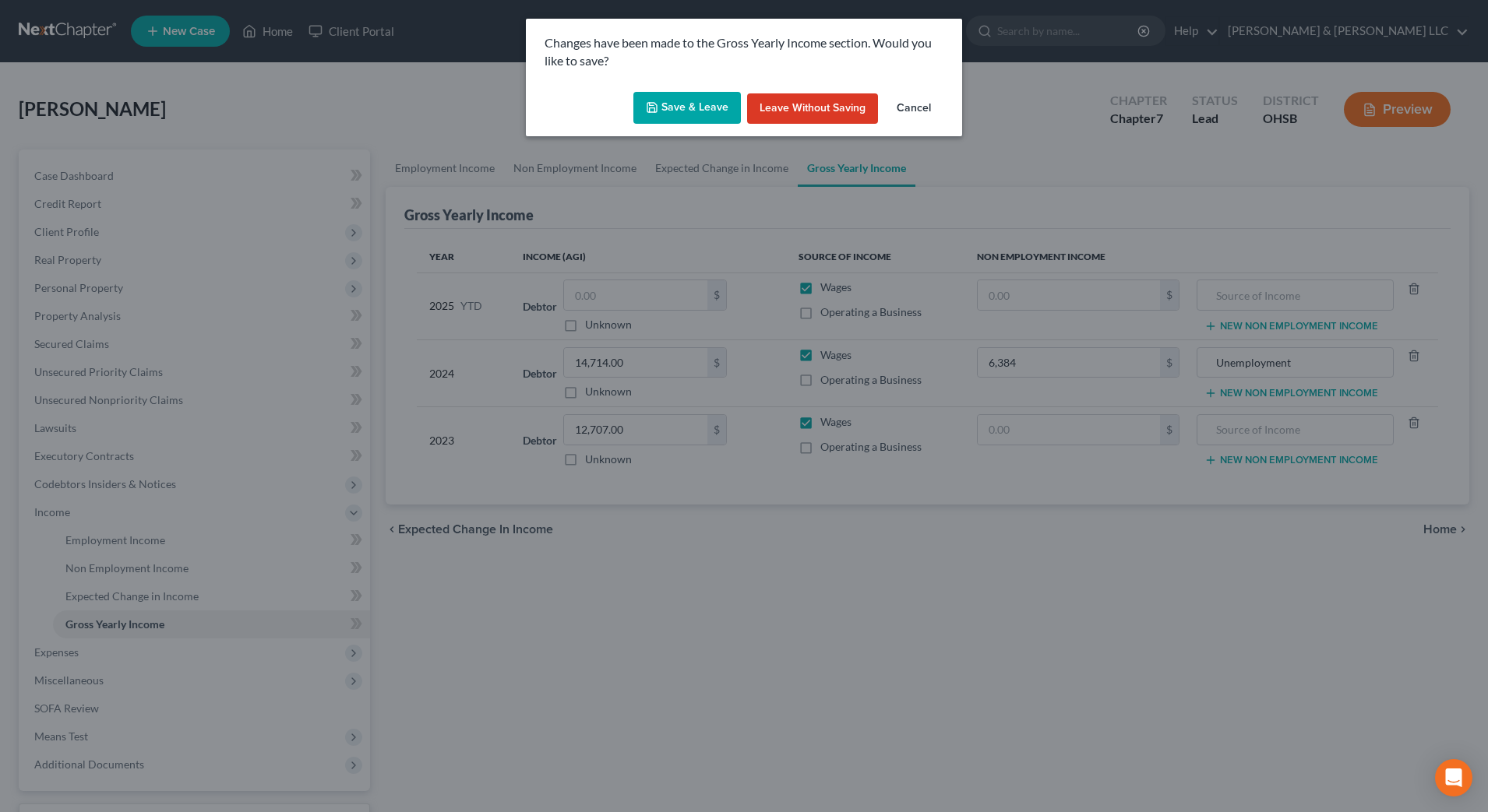
click at [668, 116] on button "Save & Leave" at bounding box center [687, 108] width 107 height 33
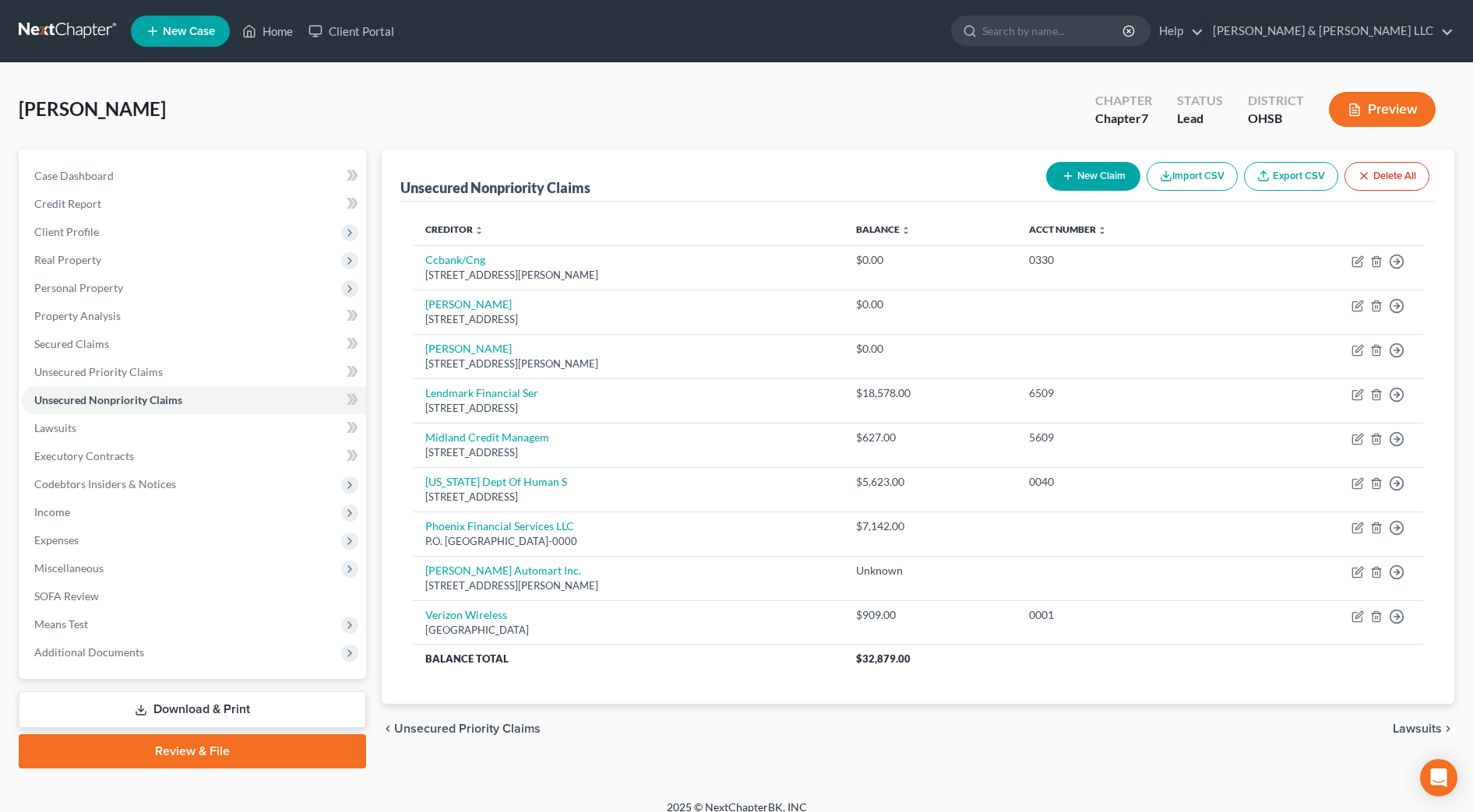
click at [1122, 180] on button "New Claim" at bounding box center [1093, 176] width 94 height 29
select select "0"
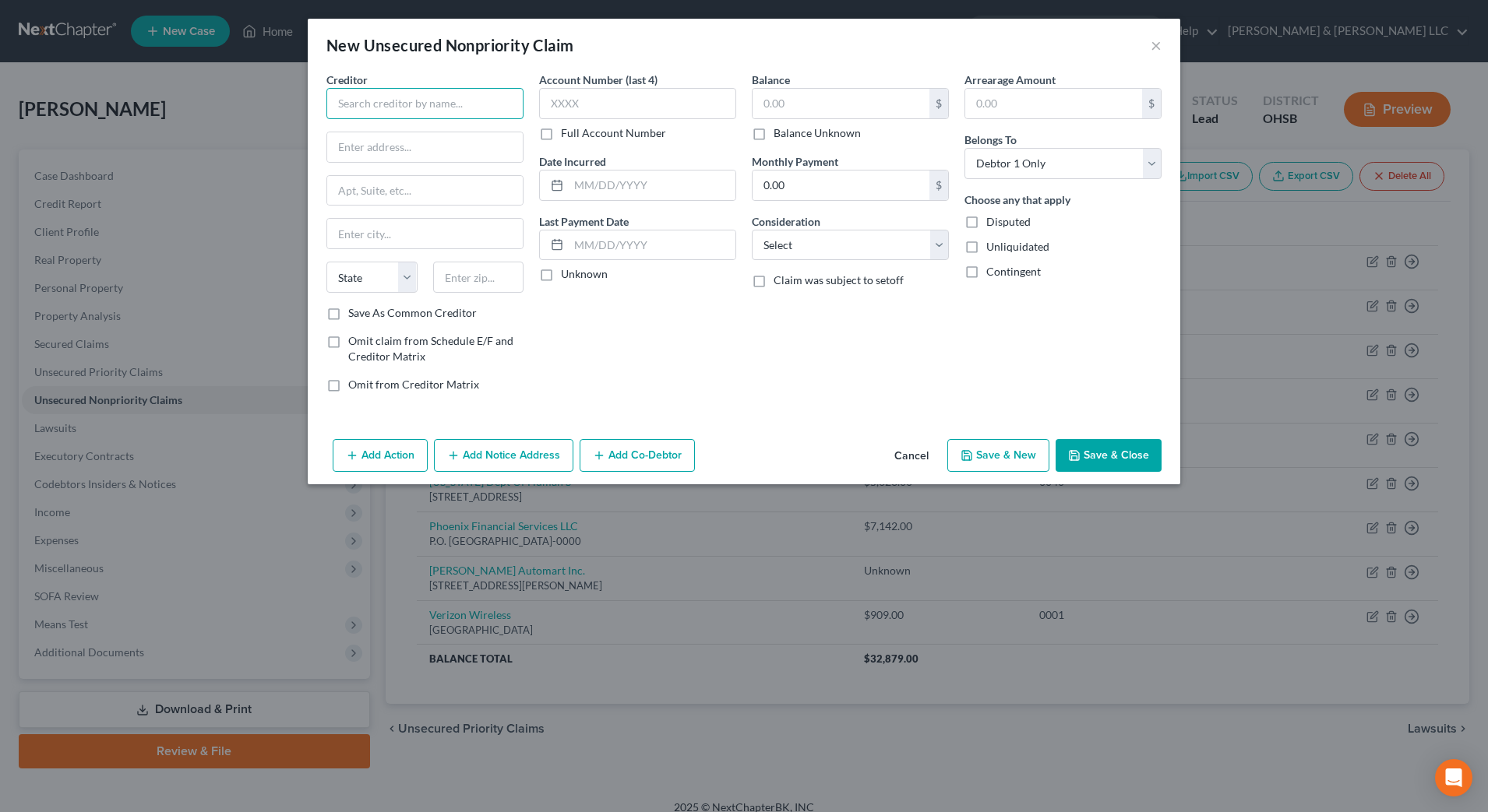
click at [436, 106] on input "text" at bounding box center [425, 104] width 197 height 31
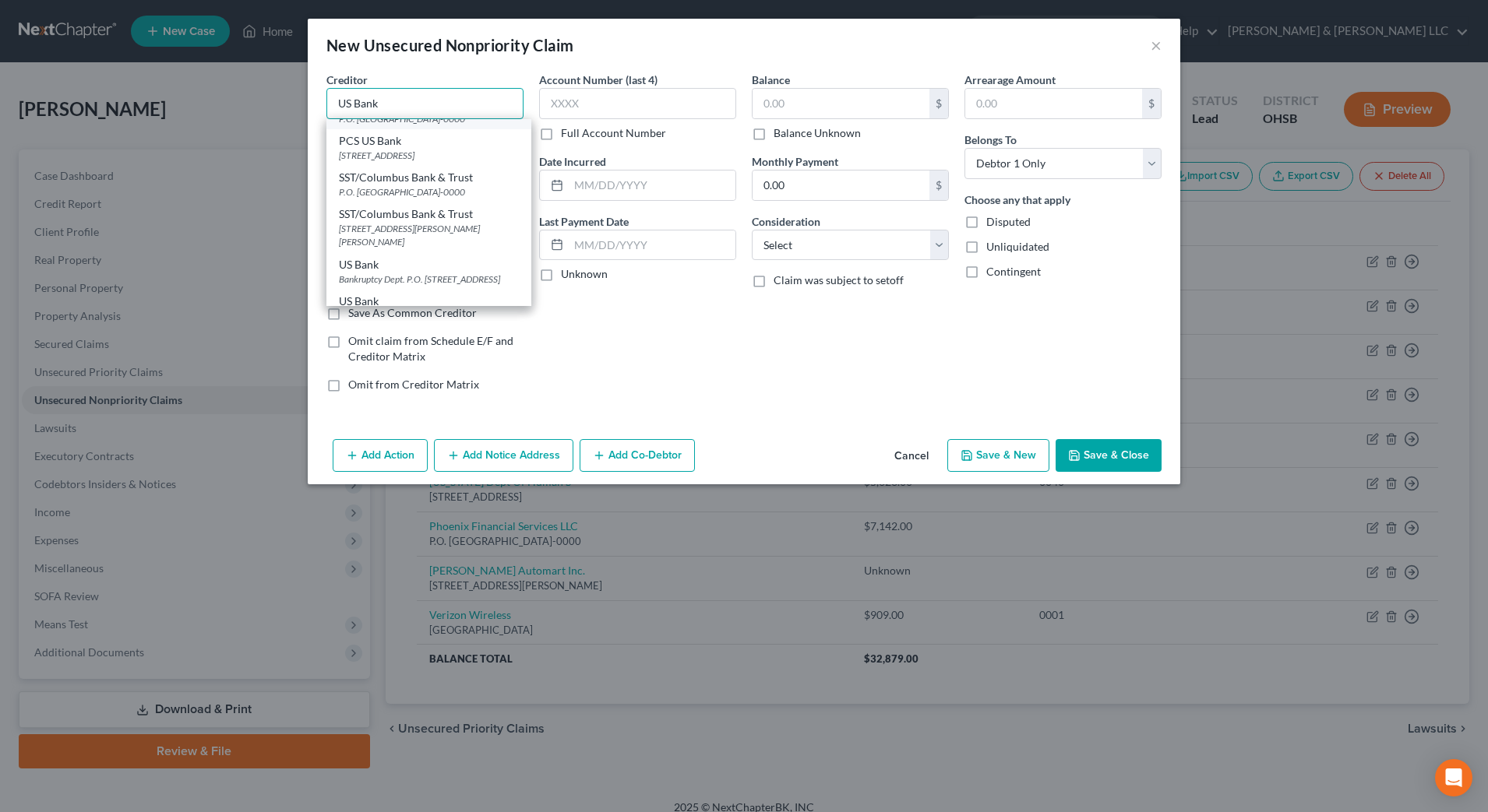
scroll to position [97, 0]
type input "US Bank"
click at [437, 252] on div "Bankruptcy Dept. P.O. Box 5227, Cincinnati, OH 45201-0000" at bounding box center [429, 245] width 180 height 13
type input "Bankruptcy Dept."
type input "P.O. Box 5227"
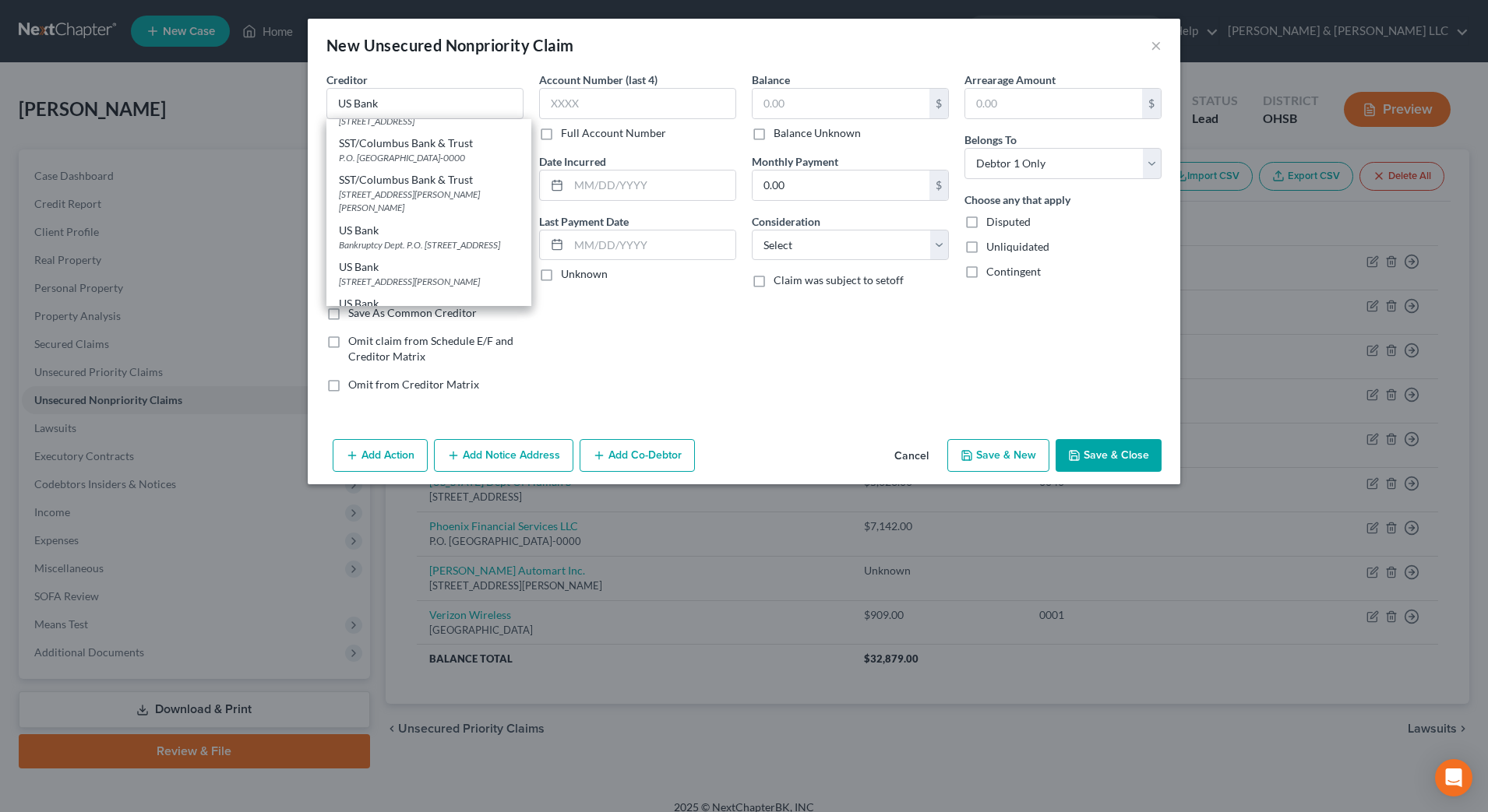
type input "[GEOGRAPHIC_DATA]"
select select "36"
type input "45201-0000"
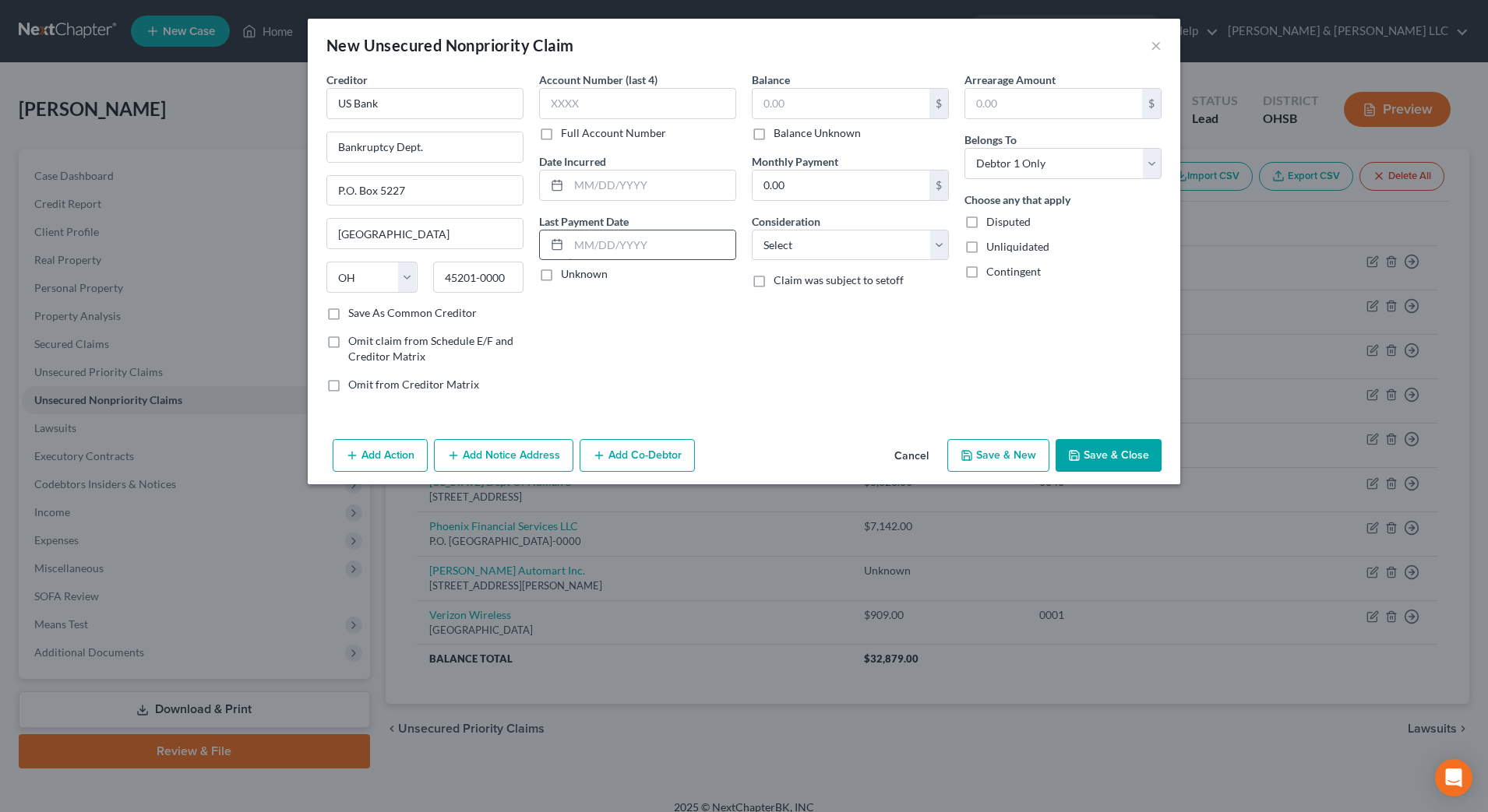
scroll to position [0, 0]
click at [835, 135] on label "Balance Unknown" at bounding box center [817, 133] width 88 height 16
click at [790, 135] on input "Balance Unknown" at bounding box center [785, 131] width 10 height 10
checkbox input "true"
type input "0.00"
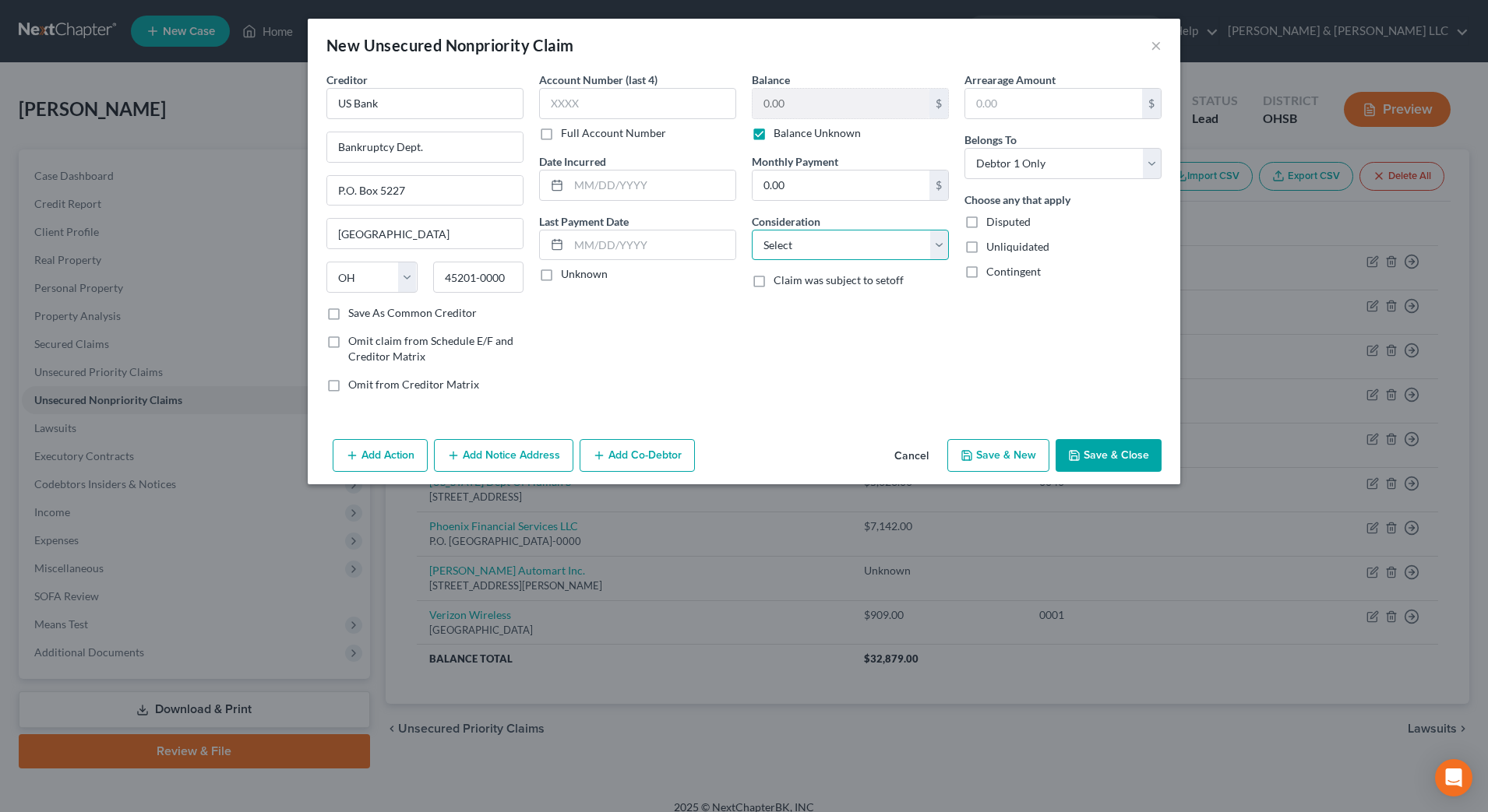
click at [864, 259] on select "Select Cable / Satellite Services Collection Agency Credit Card Debt Debt Couns…" at bounding box center [850, 245] width 197 height 31
select select "15"
click at [752, 230] on select "Select Cable / Satellite Services Collection Agency Credit Card Debt Debt Couns…" at bounding box center [850, 245] width 197 height 31
click at [1029, 463] on button "Save & New" at bounding box center [999, 456] width 102 height 33
select select "0"
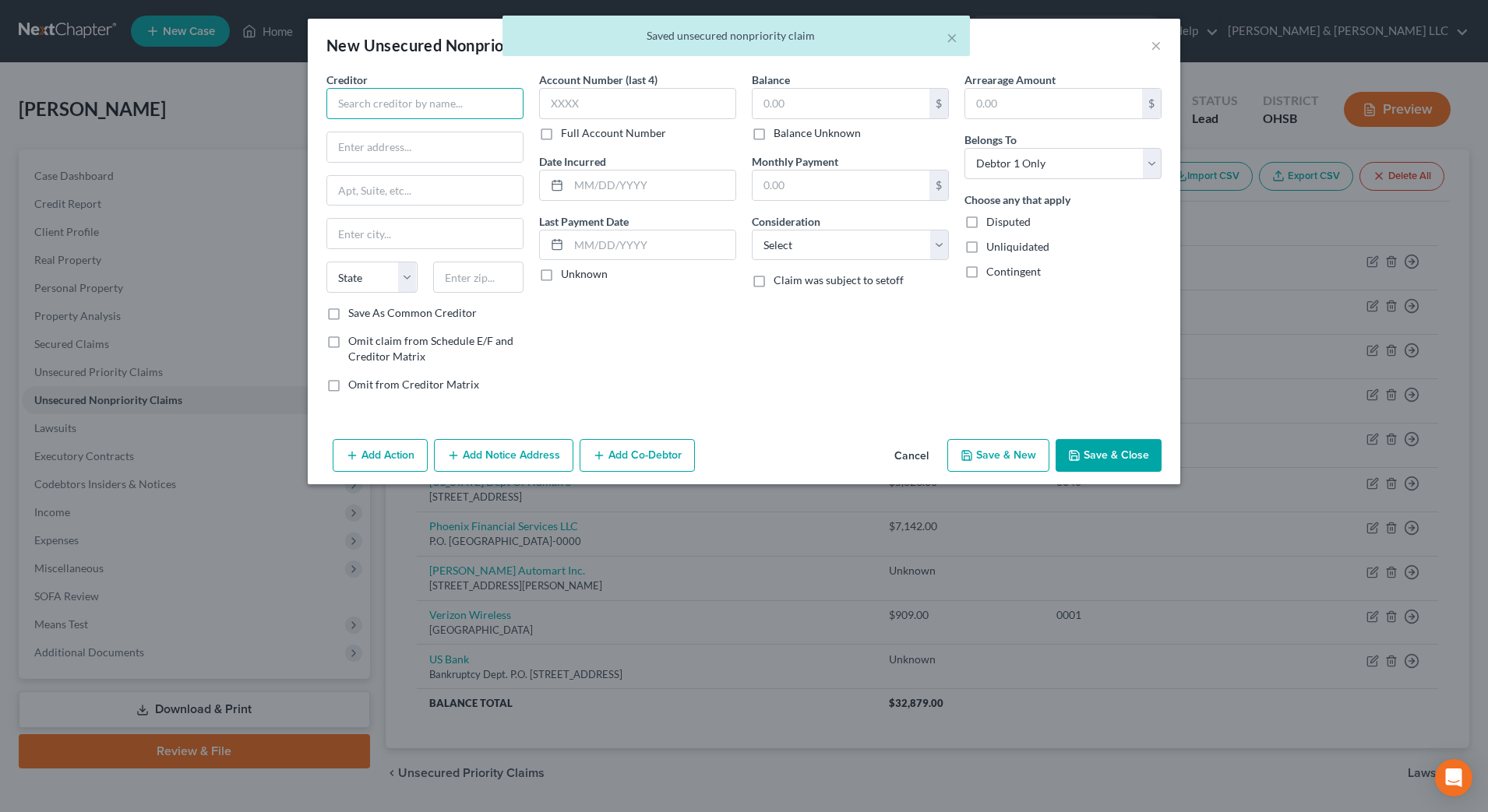
click at [449, 106] on input "text" at bounding box center [425, 104] width 197 height 31
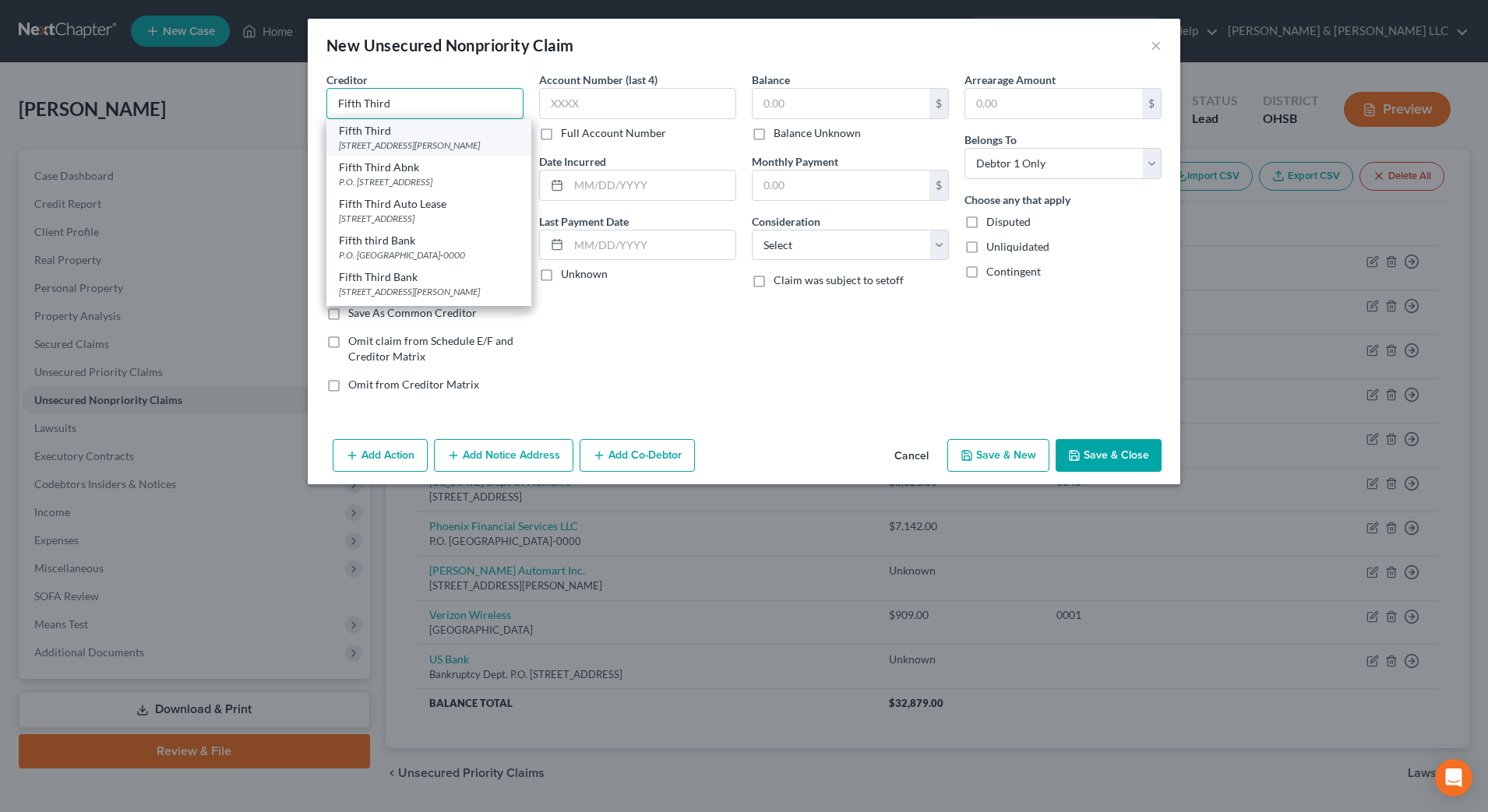
type input "Fifth Third"
click at [450, 136] on div "Fifth Third" at bounding box center [429, 131] width 180 height 16
type input "5050 Kingsley Drive"
type input "[GEOGRAPHIC_DATA]"
select select "36"
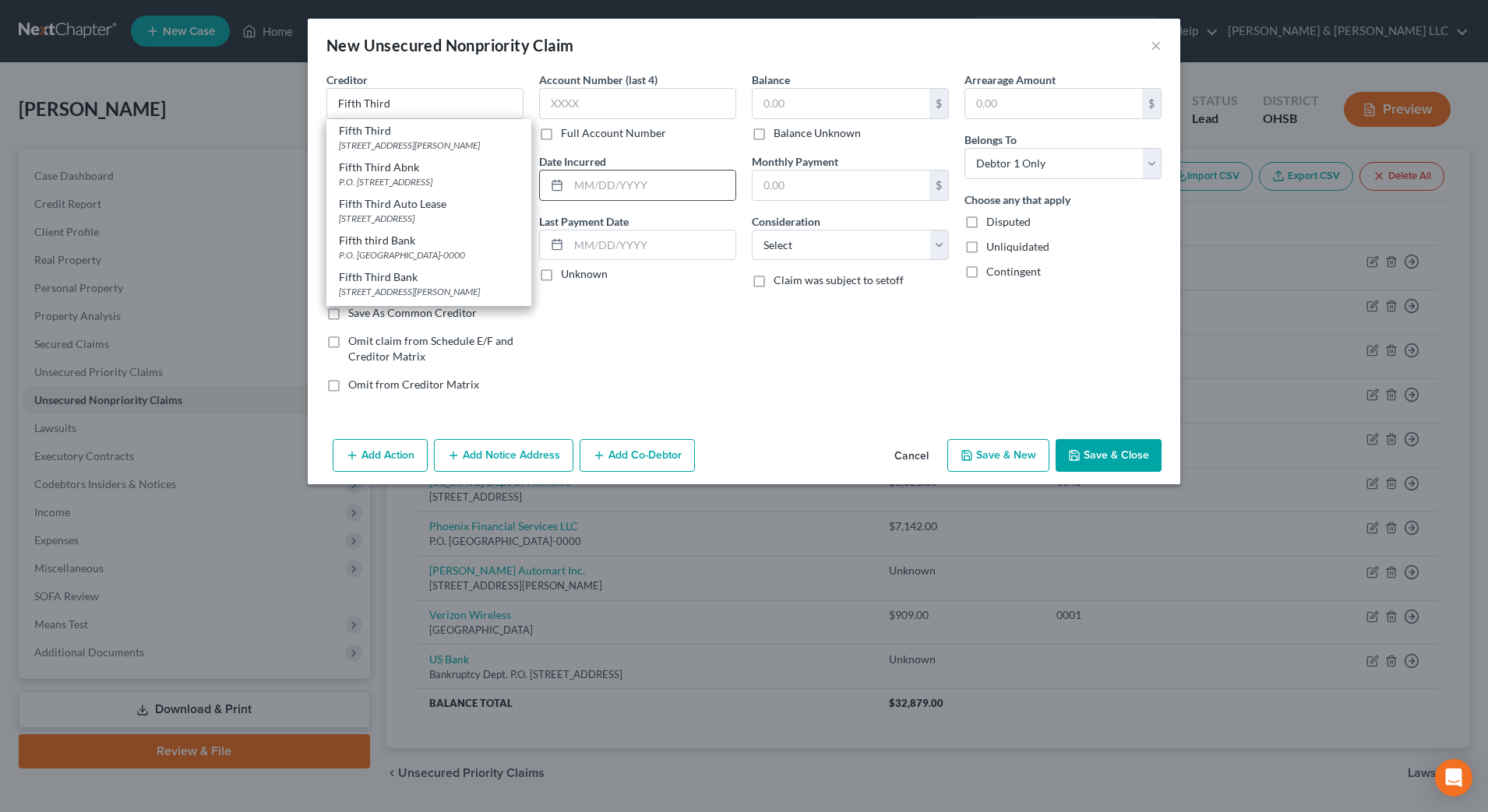
type input "45263-0000"
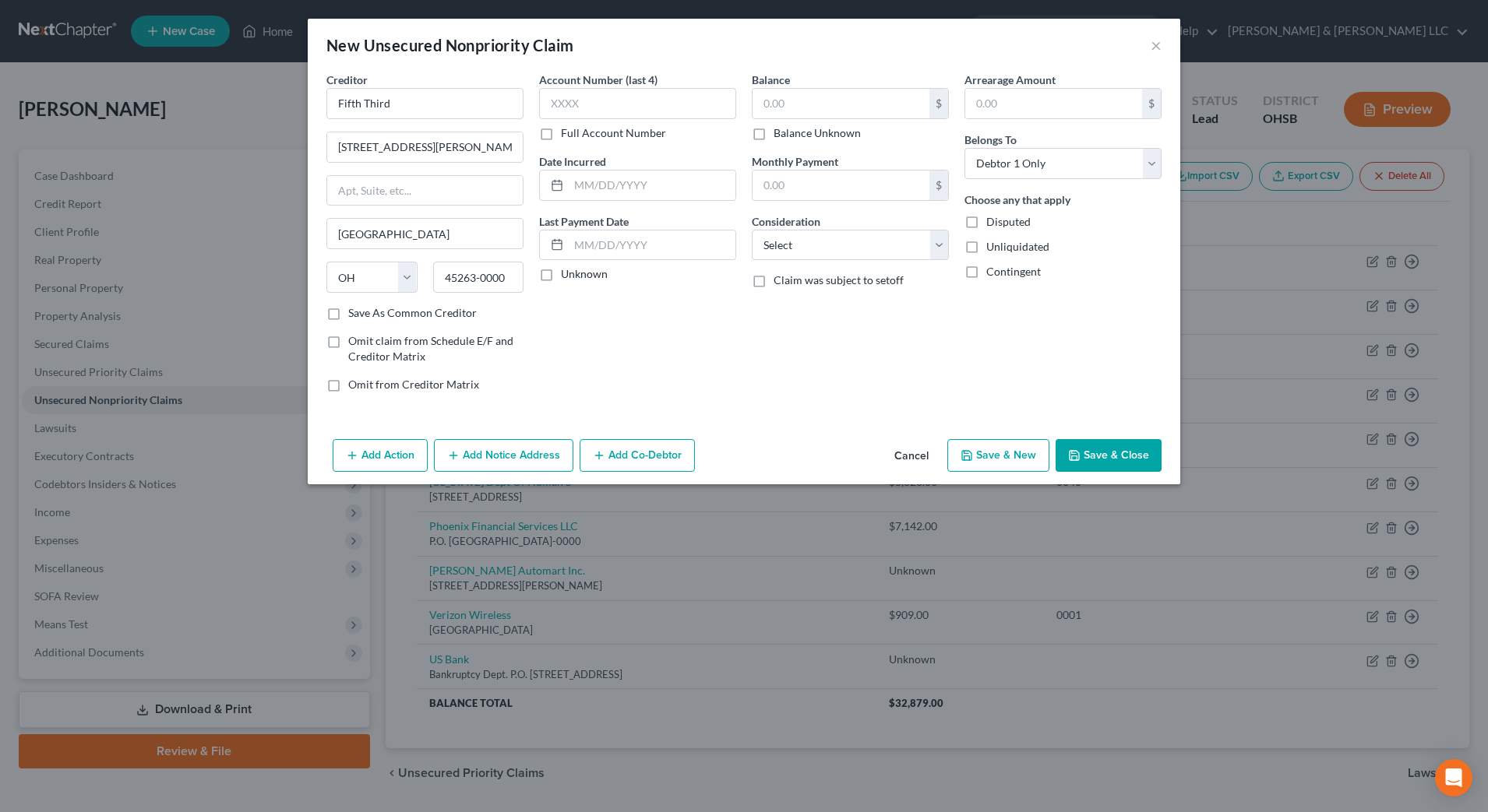
click at [823, 126] on label "Balance Unknown" at bounding box center [817, 133] width 88 height 16
click at [790, 126] on input "Balance Unknown" at bounding box center [785, 131] width 10 height 10
checkbox input "true"
type input "0.00"
click at [845, 249] on select "Select Cable / Satellite Services Collection Agency Credit Card Debt Debt Couns…" at bounding box center [850, 245] width 197 height 31
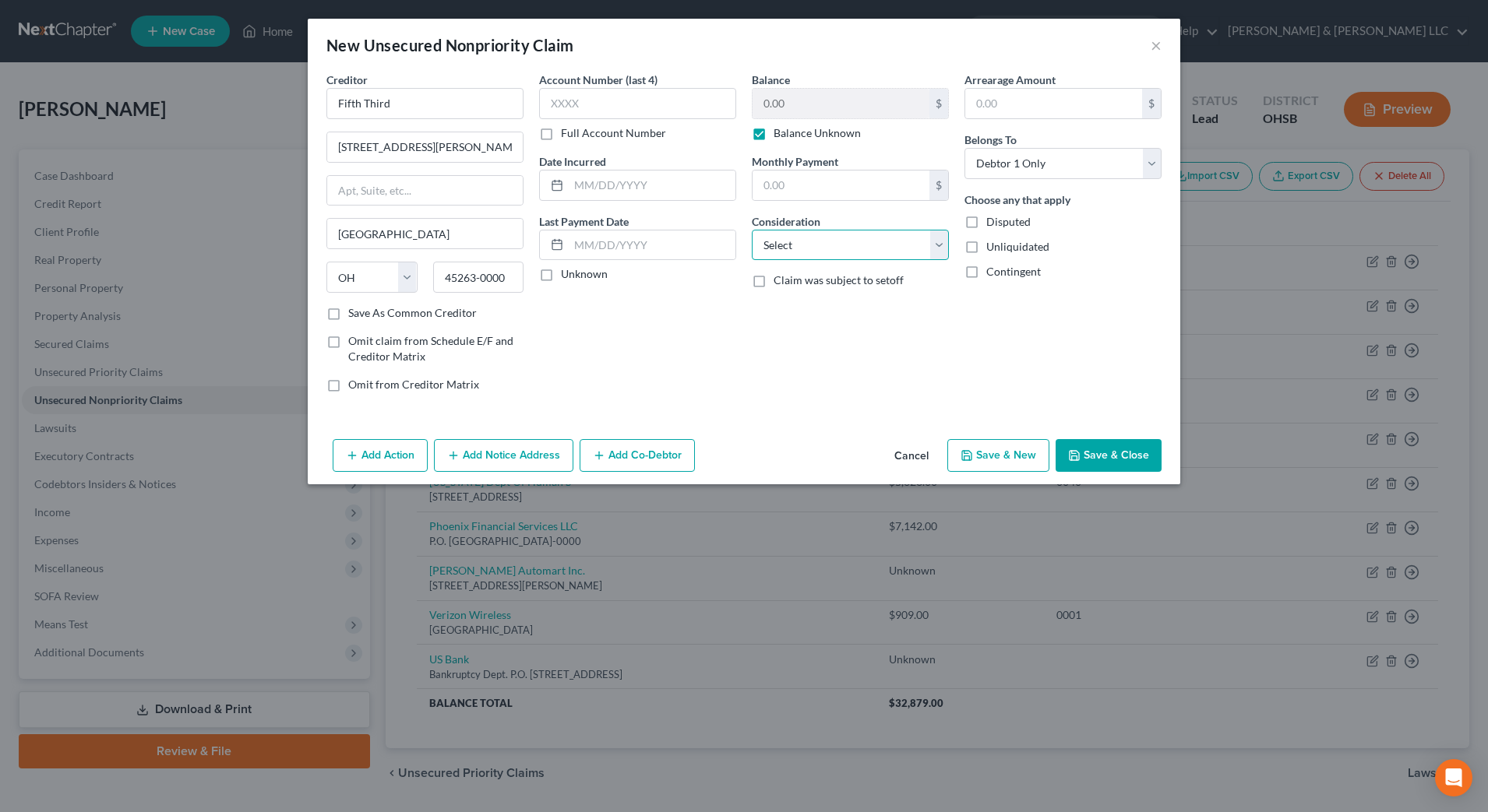
select select "15"
click at [752, 230] on select "Select Cable / Satellite Services Collection Agency Credit Card Debt Debt Couns…" at bounding box center [850, 245] width 197 height 31
click at [1008, 455] on button "Save & New" at bounding box center [999, 456] width 102 height 33
select select "0"
type input "0.00"
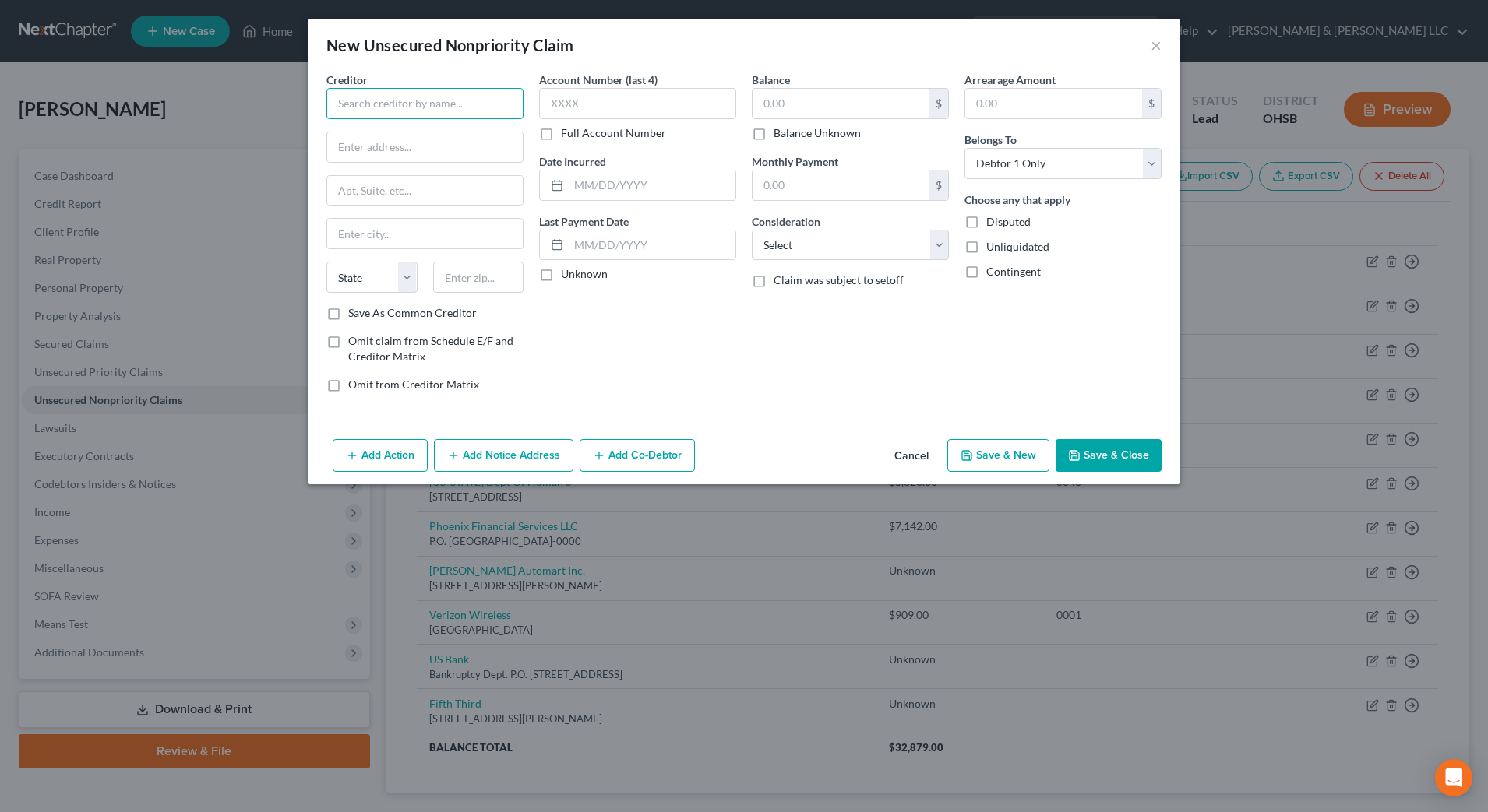
drag, startPoint x: 449, startPoint y: 102, endPoint x: 492, endPoint y: 50, distance: 67.5
click at [449, 102] on input "text" at bounding box center [425, 104] width 197 height 31
click at [465, 139] on div "1290 N. Bridge St. Ste E, Chillicothe, OH 45601-0000" at bounding box center [420, 145] width 162 height 13
type input "Atomic Employee Credit Union"
type input "1290 N. Bridge St."
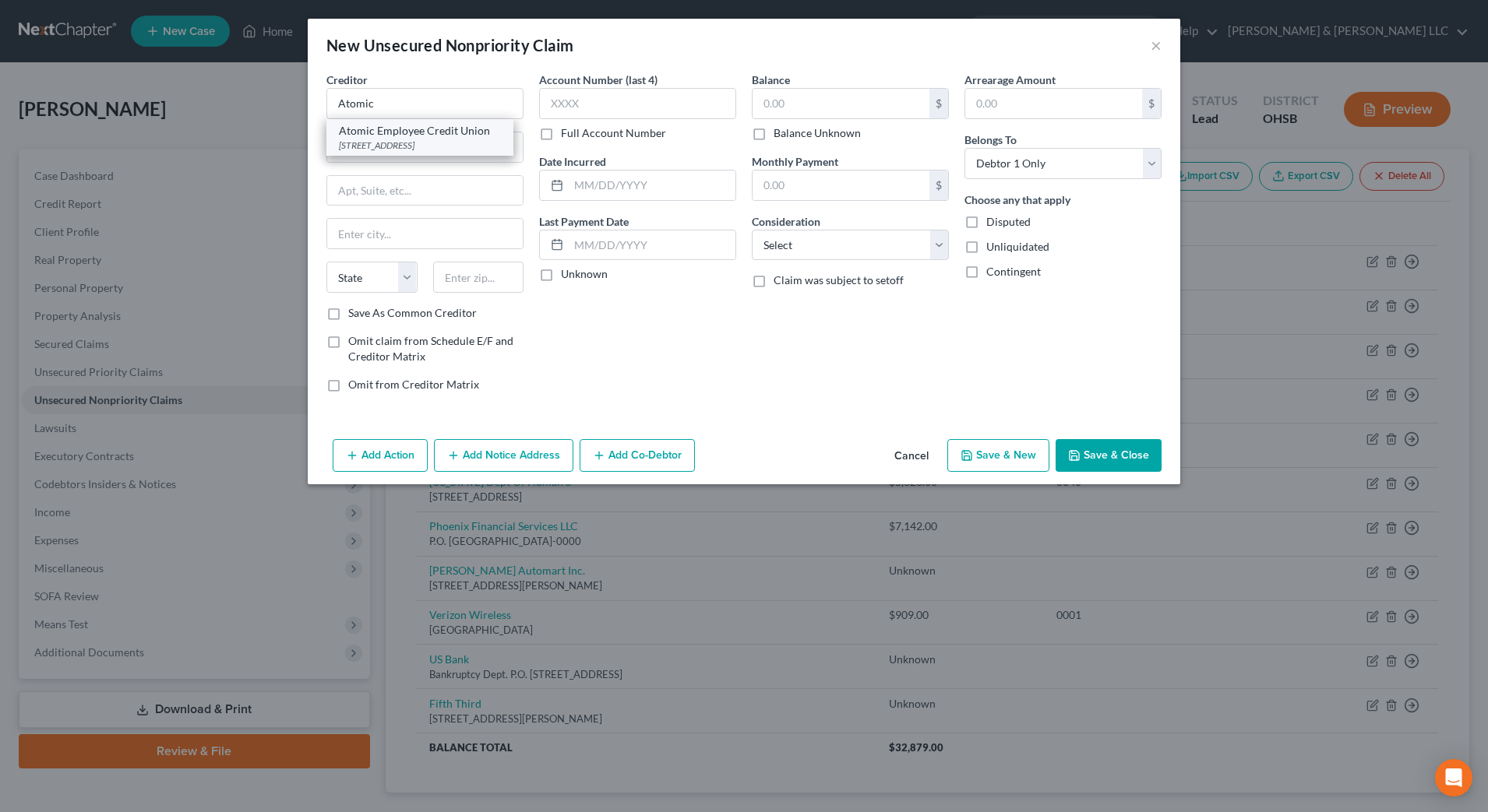
type input "Ste E"
type input "Chillicothe"
select select "36"
type input "45601-0000"
click at [792, 137] on label "Balance Unknown" at bounding box center [817, 133] width 88 height 16
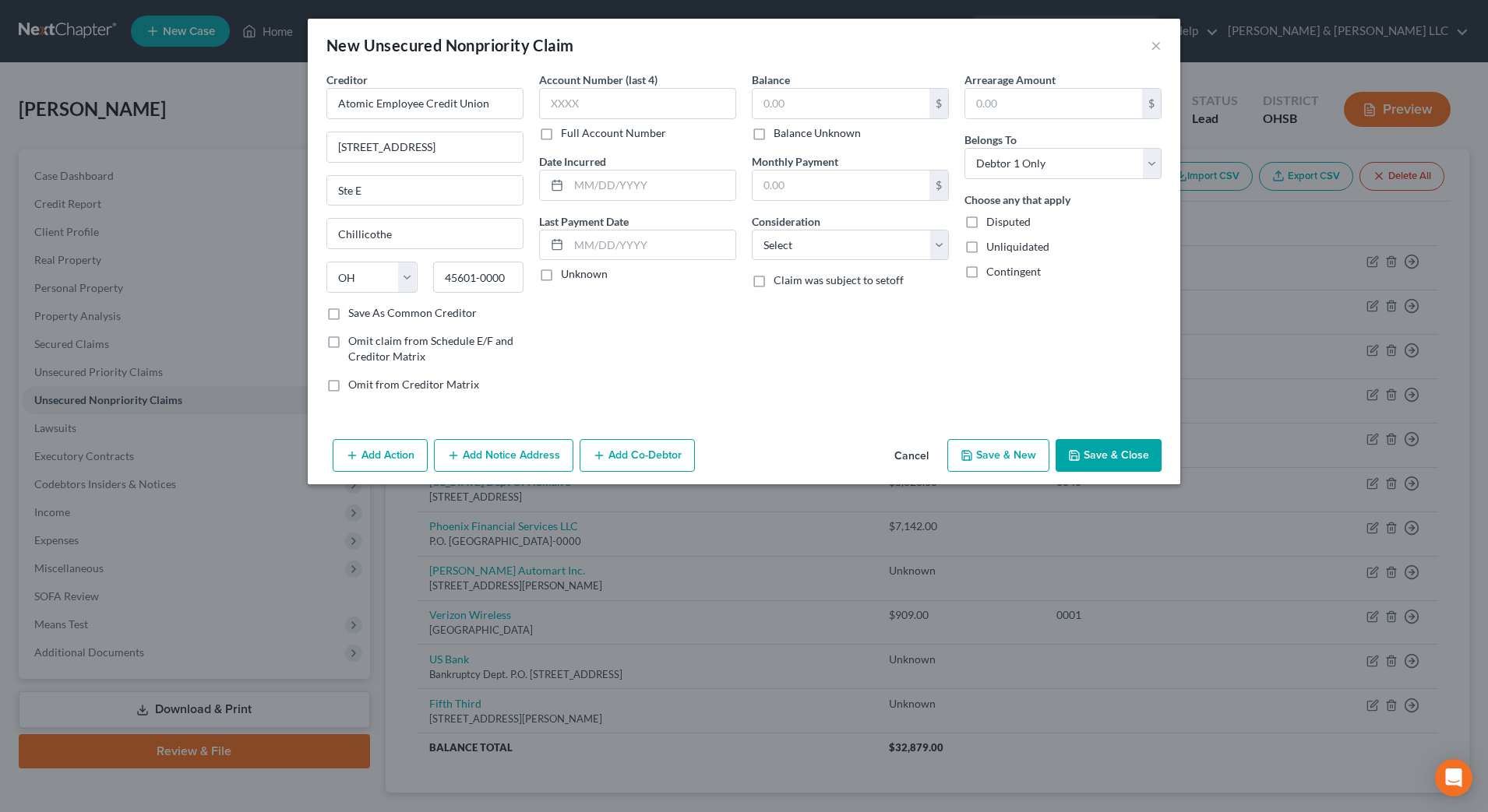
click at [790, 135] on input "Balance Unknown" at bounding box center [785, 131] width 10 height 10
checkbox input "true"
type input "0.00"
click at [811, 252] on select "Select Cable / Satellite Services Collection Agency Credit Card Debt Debt Couns…" at bounding box center [850, 245] width 197 height 31
select select "15"
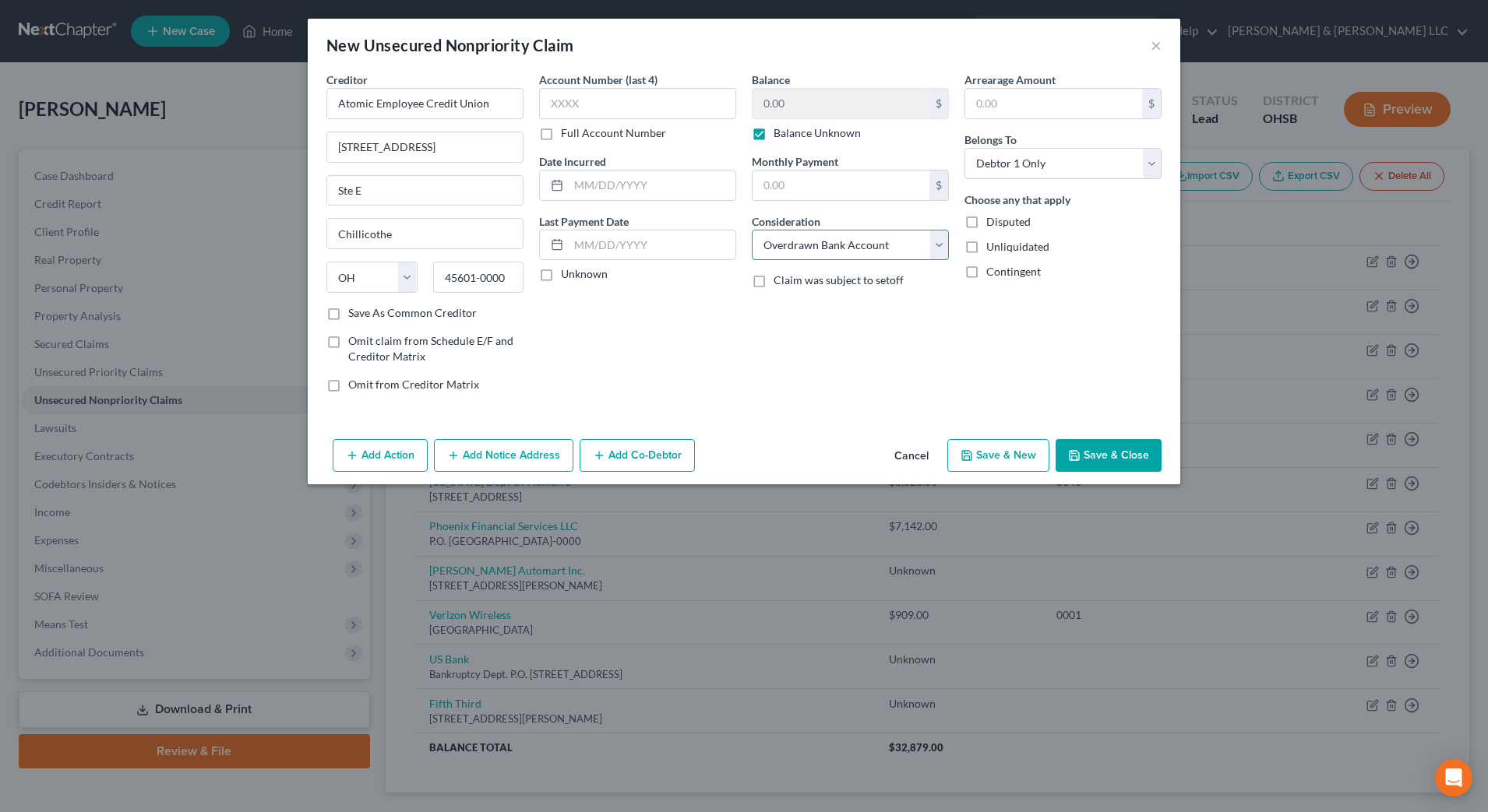
click at [752, 230] on select "Select Cable / Satellite Services Collection Agency Credit Card Debt Debt Couns…" at bounding box center [850, 245] width 197 height 31
click at [1012, 462] on button "Save & New" at bounding box center [999, 456] width 102 height 33
select select "0"
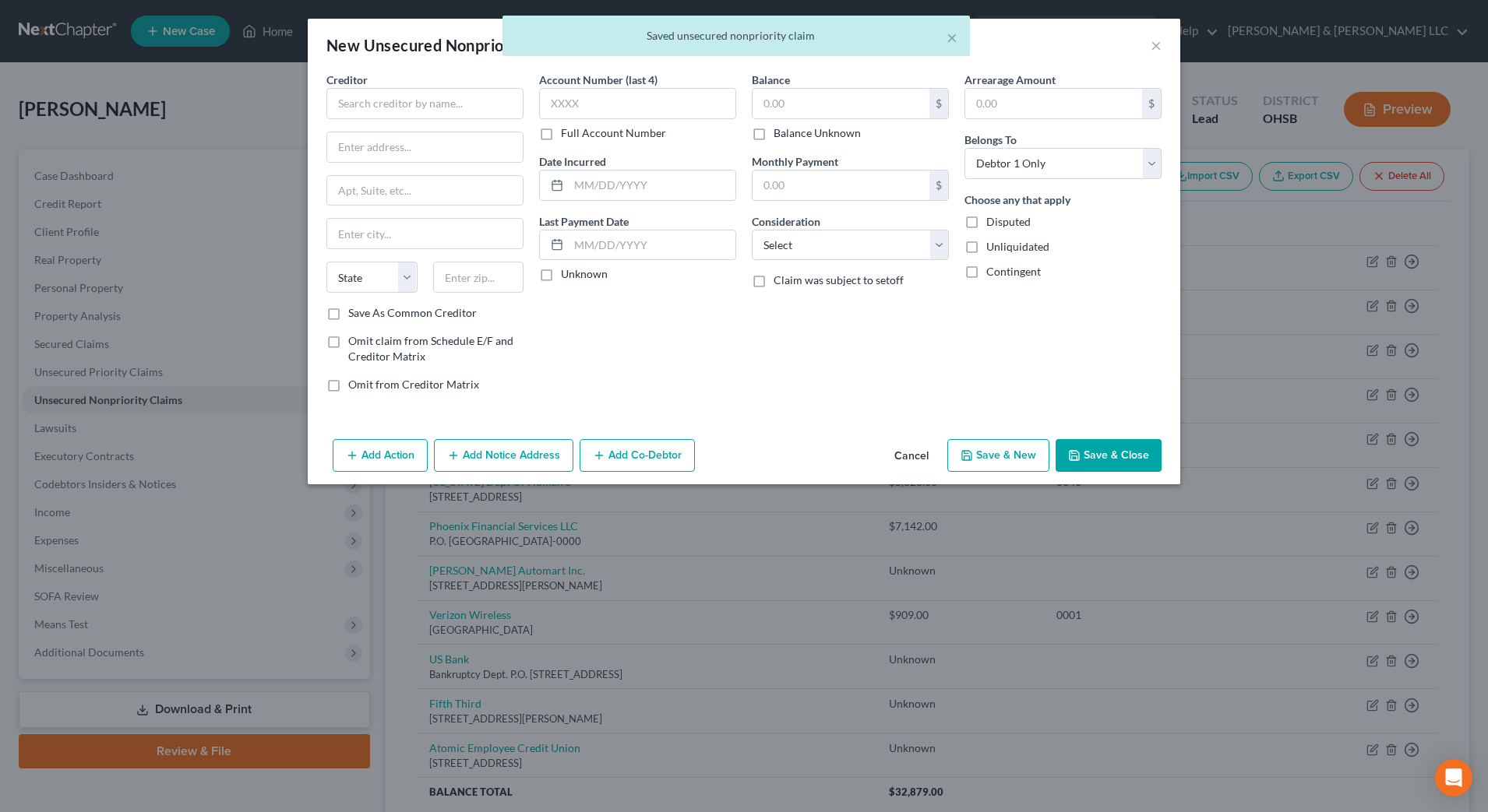
type input "0.00"
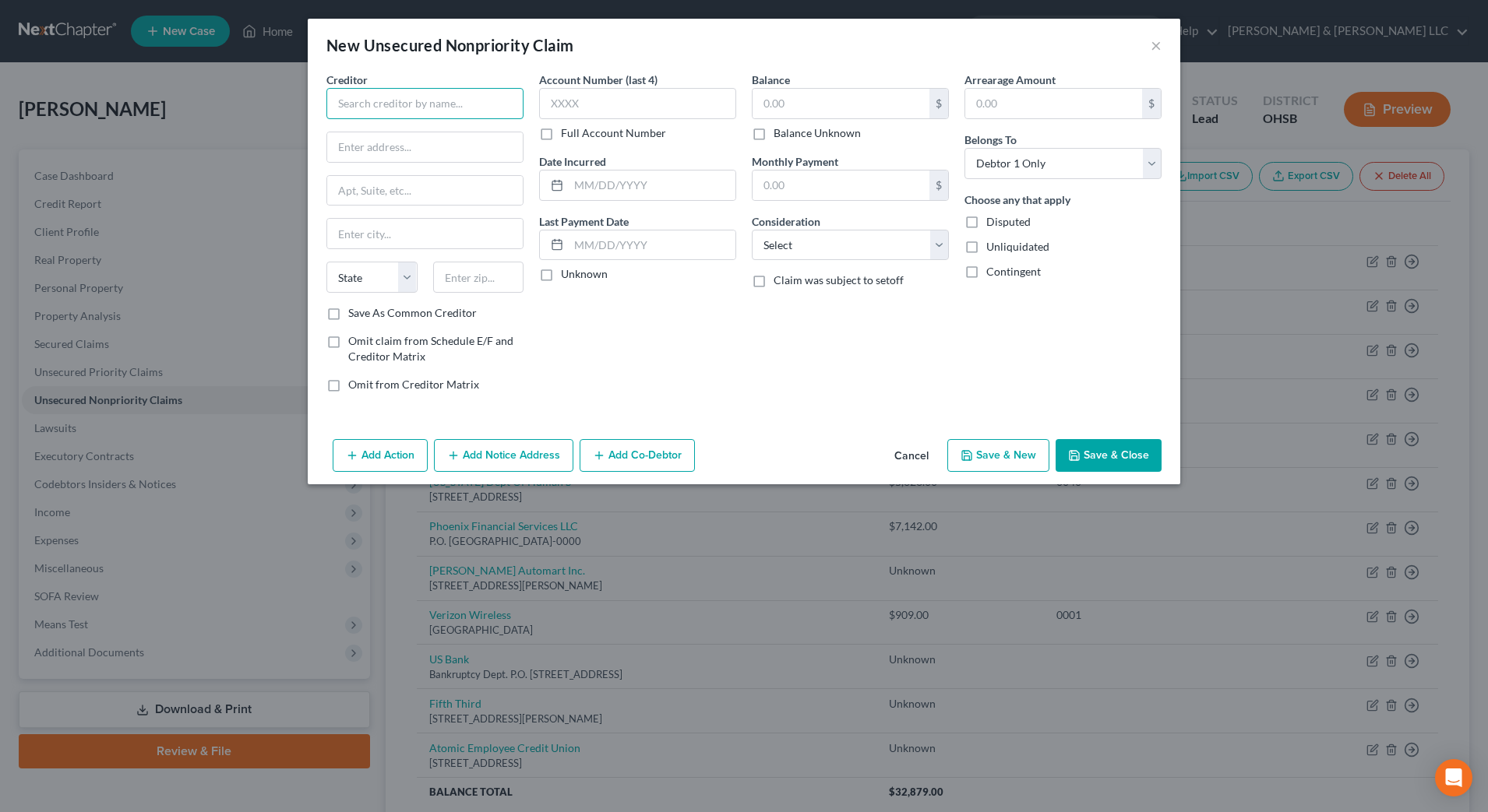
click at [457, 113] on input "text" at bounding box center [425, 104] width 197 height 31
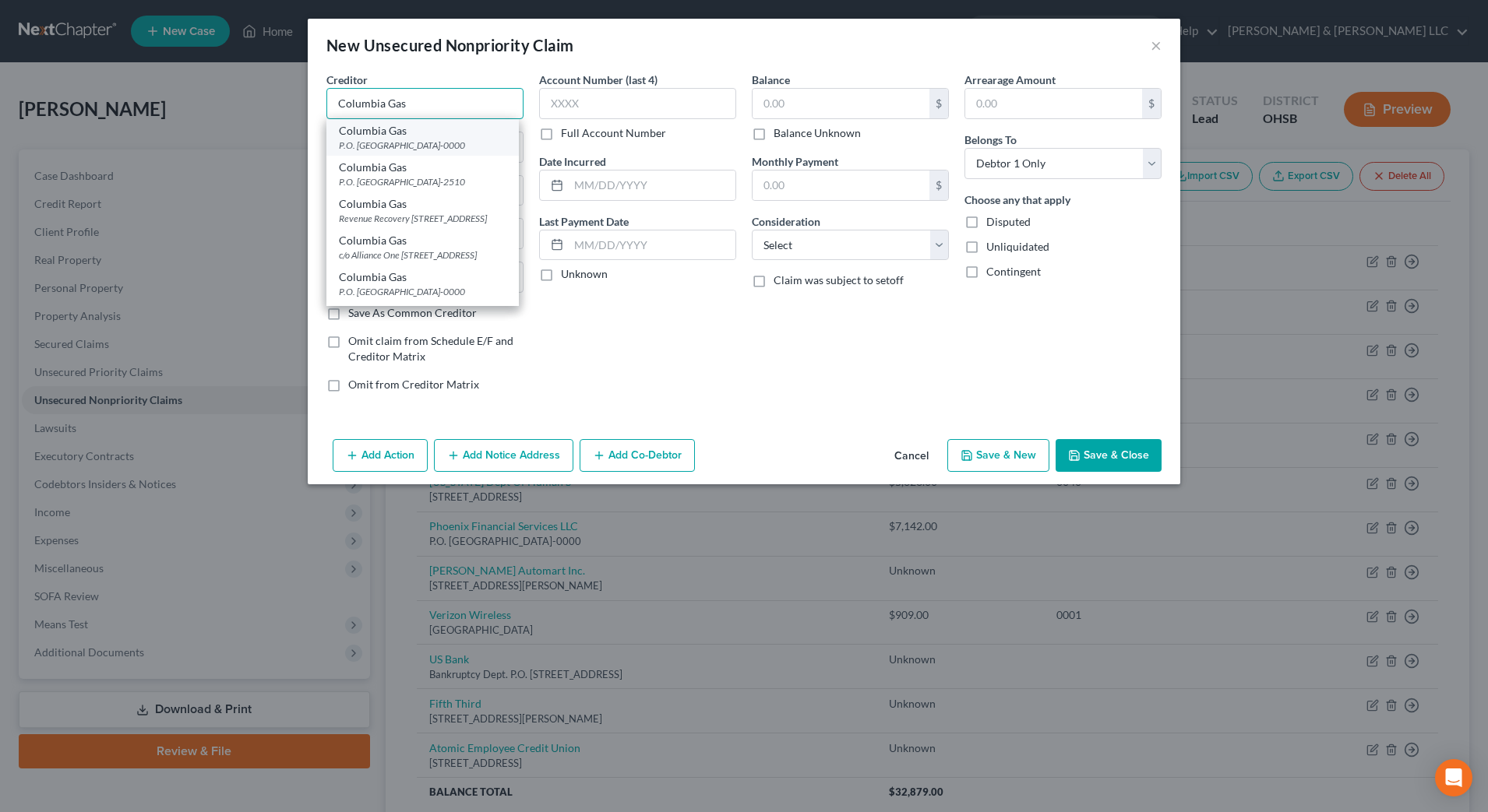
type input "Columbia Gas"
click at [464, 136] on div "Columbia Gas" at bounding box center [422, 131] width 168 height 16
type input "P.O. Box 9001847"
type input "Louisville"
select select "18"
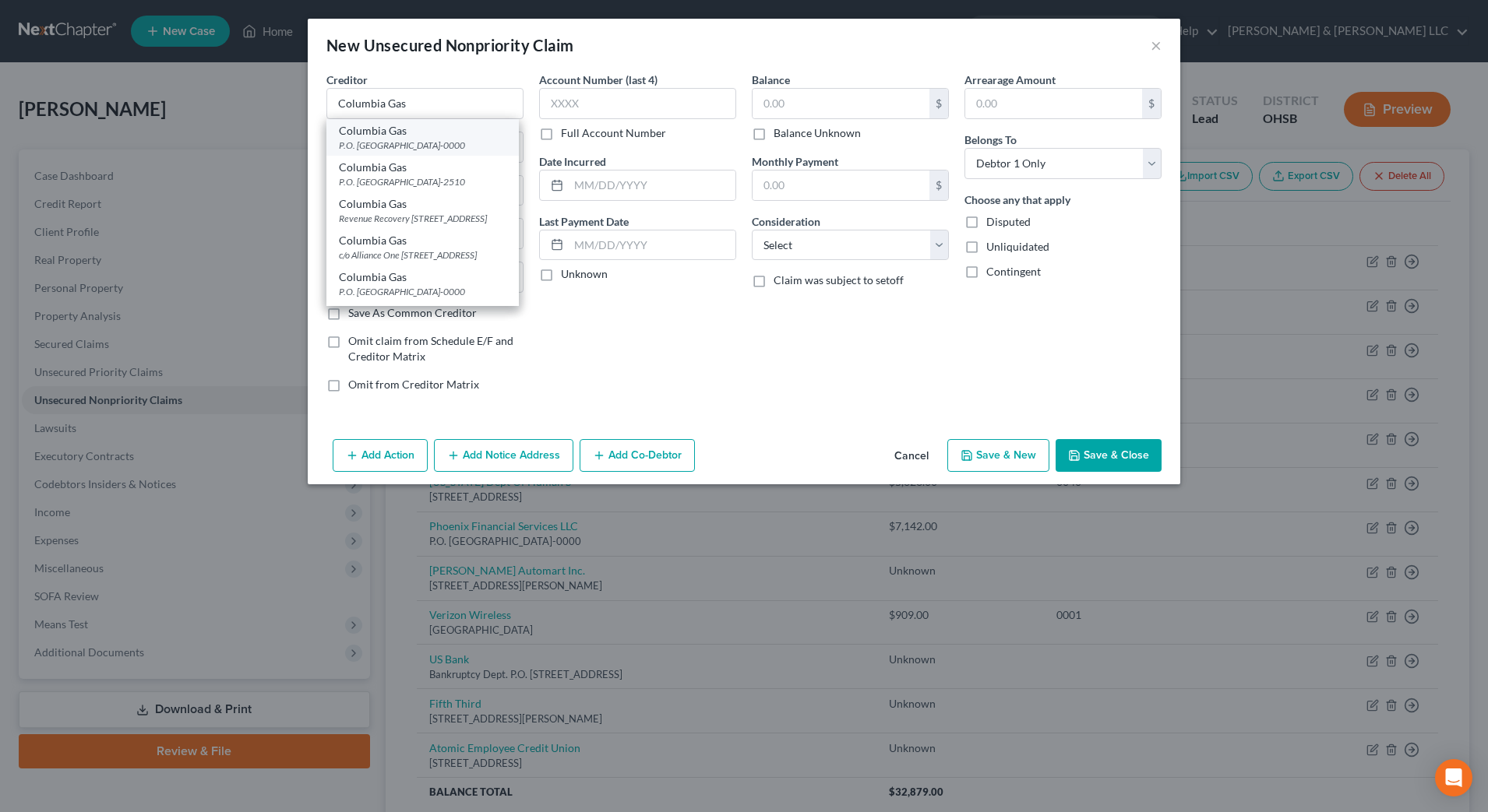
type input "40290-0000"
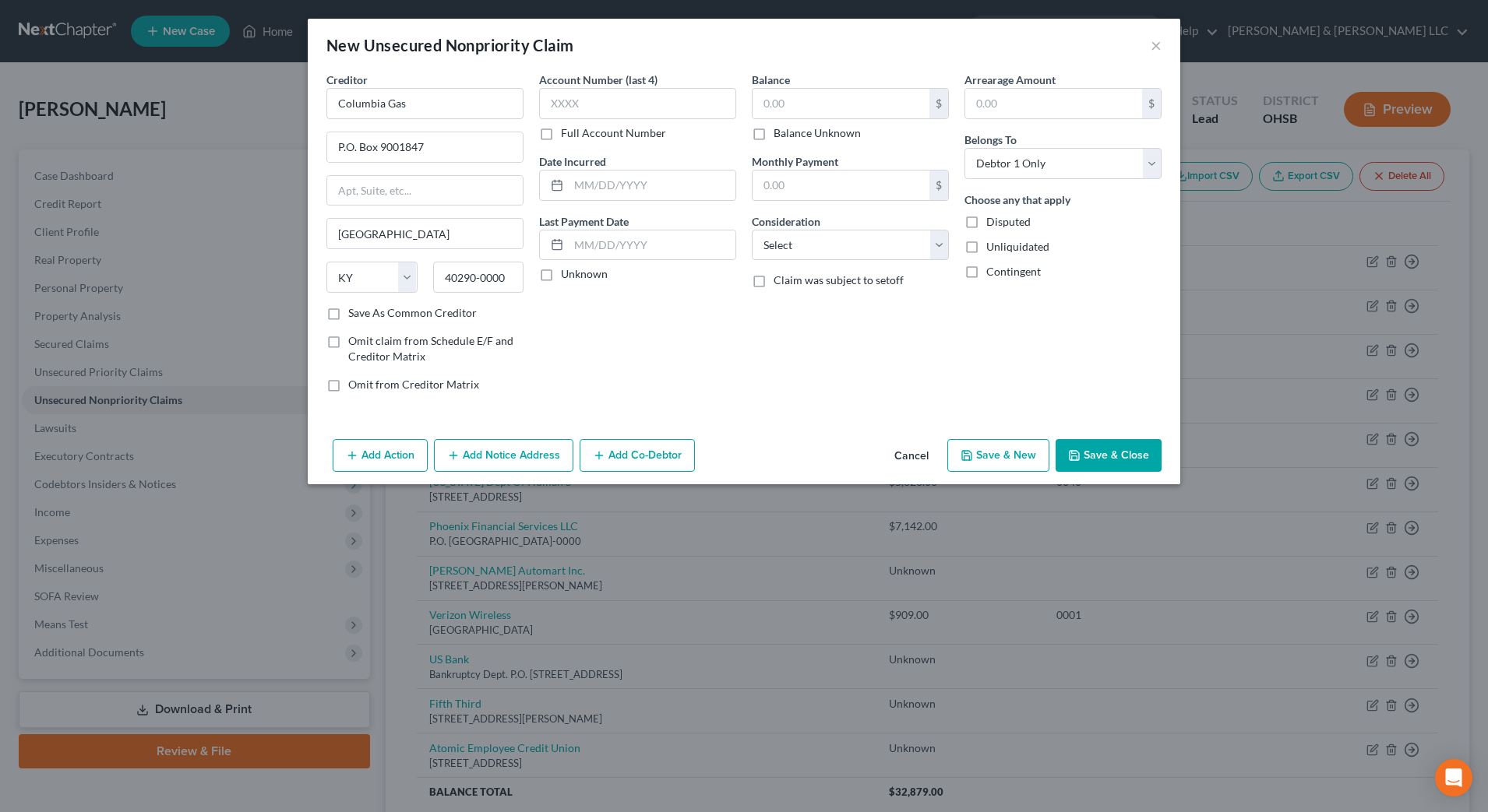
click at [494, 456] on button "Add Notice Address" at bounding box center [503, 456] width 140 height 33
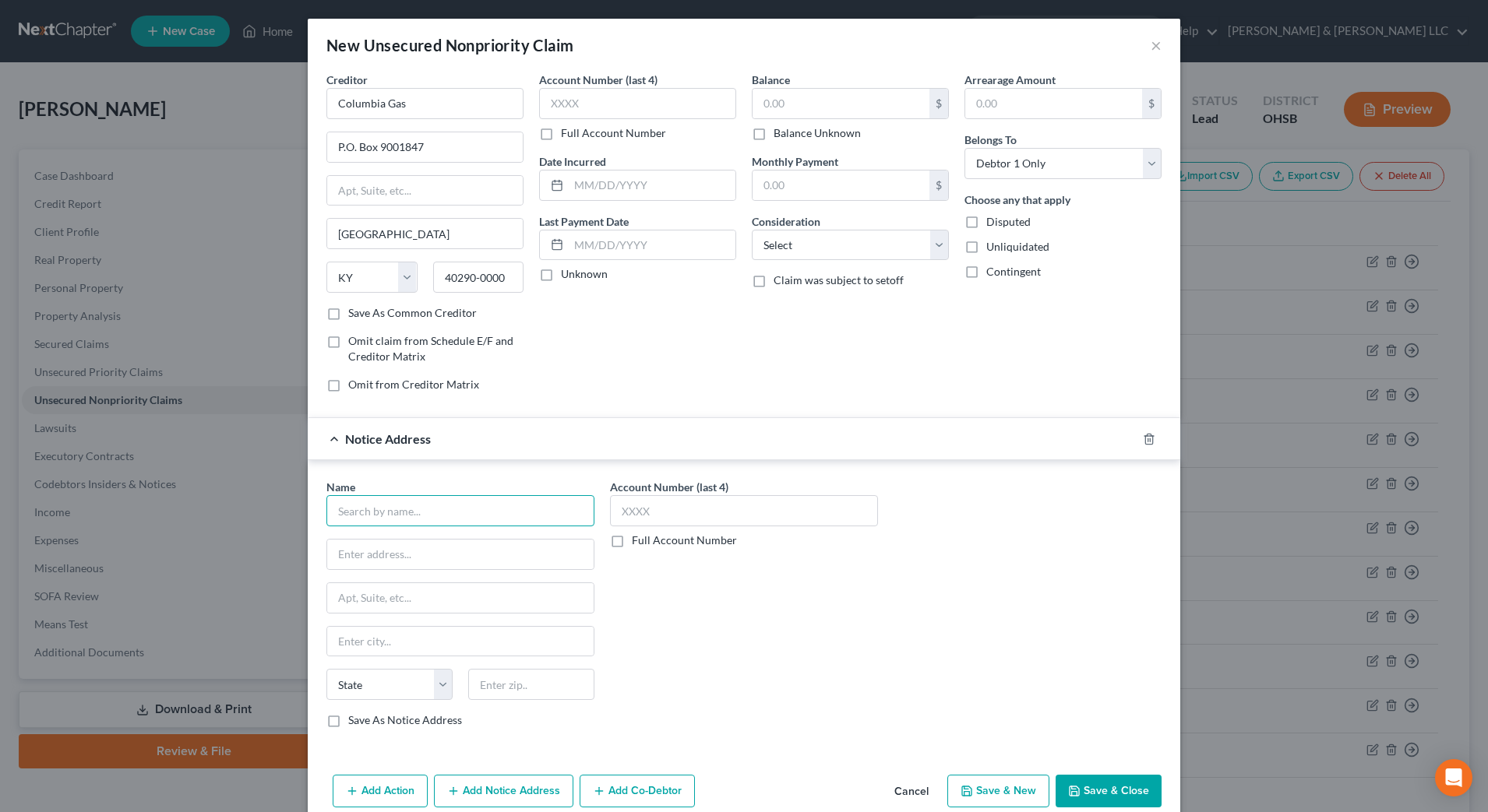
click at [430, 514] on input "text" at bounding box center [460, 511] width 268 height 31
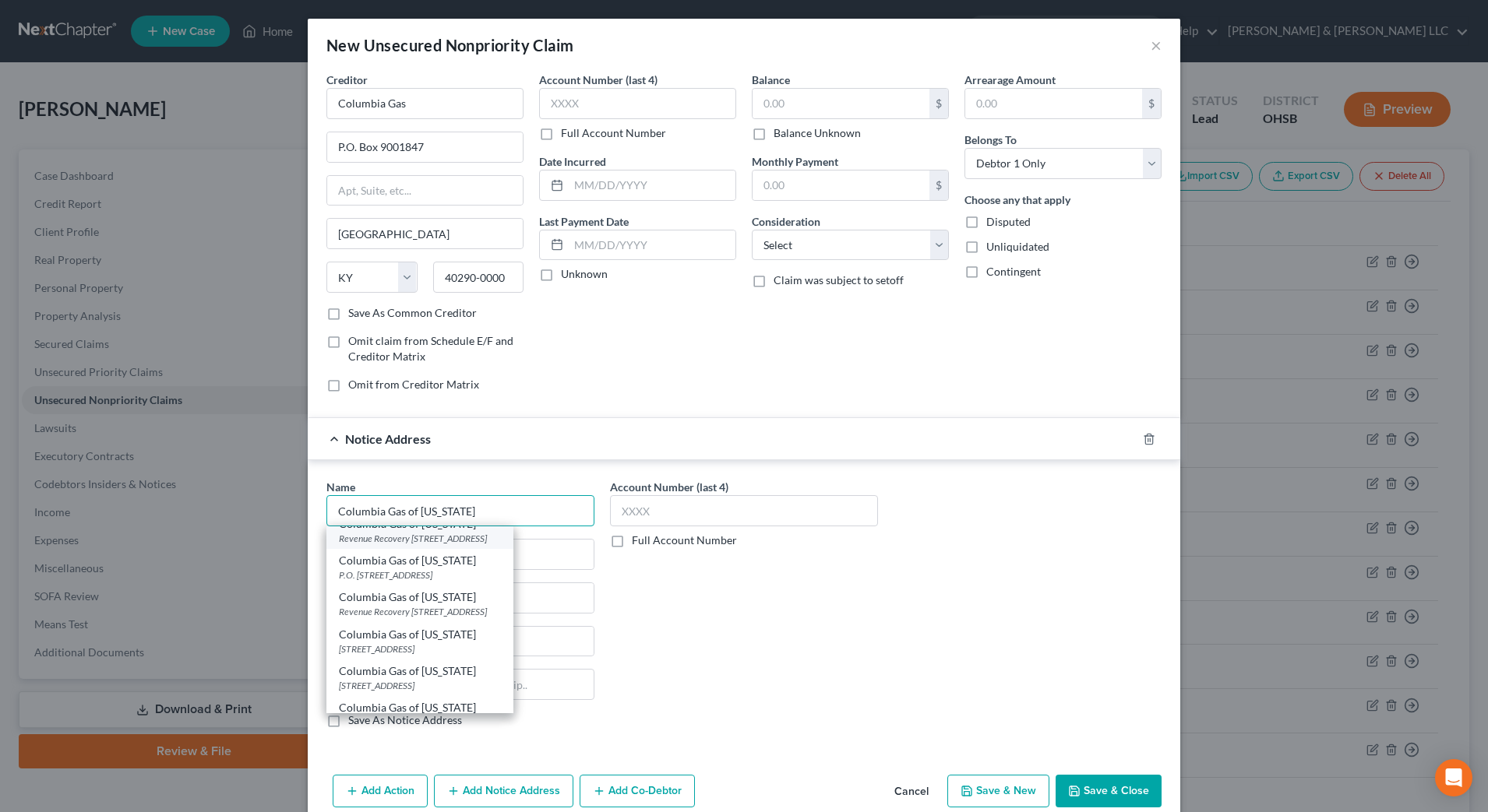
scroll to position [97, 0]
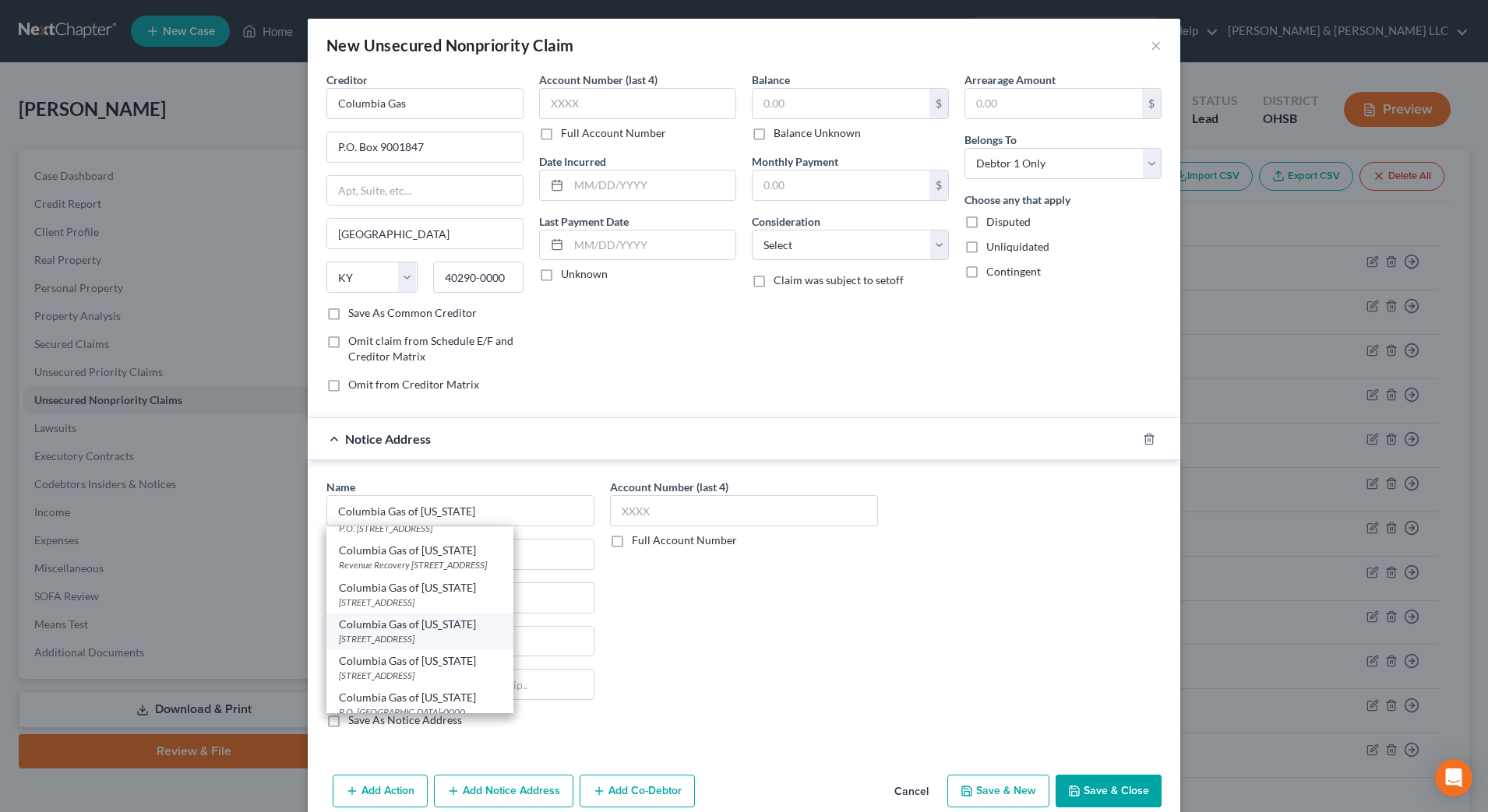
click at [442, 633] on div "Columbia Gas of Ohio" at bounding box center [420, 624] width 162 height 16
type input "Columbia Gas of Ohio"
type input "200 Civic Center Dr., 8th Floor"
type input "Columbus"
select select "36"
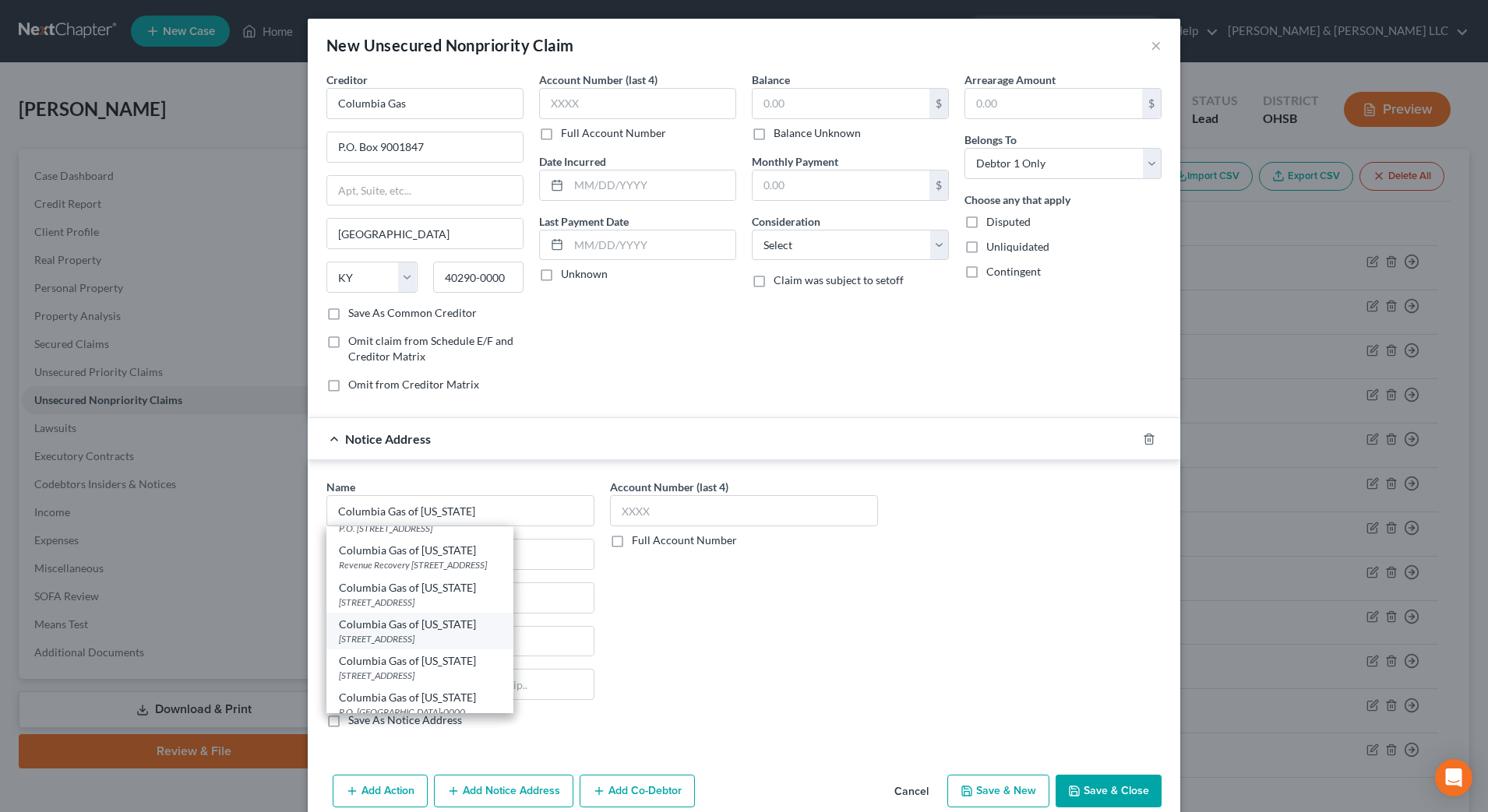
type input "43215-0000"
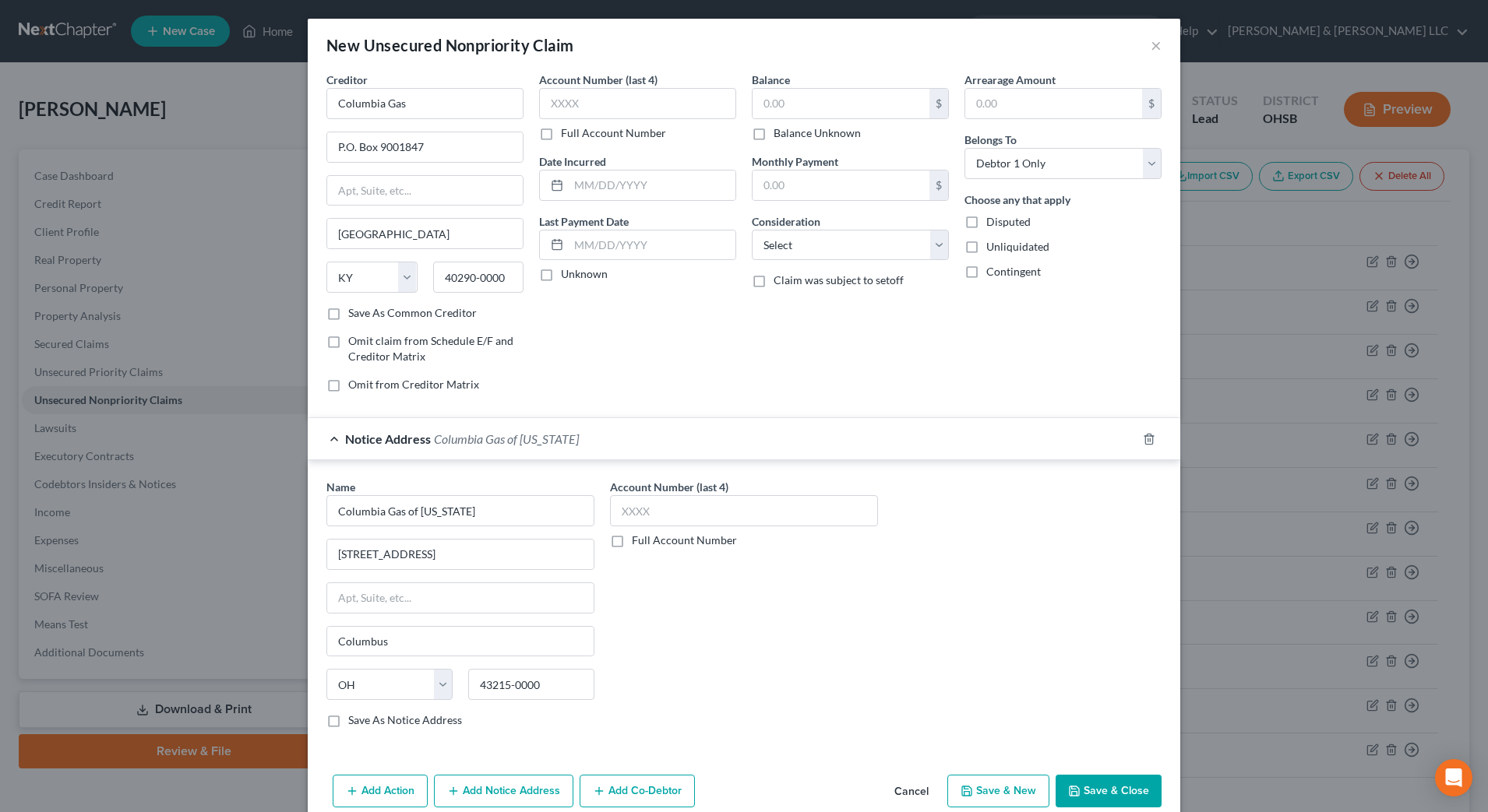
scroll to position [0, 0]
click at [790, 136] on label "Balance Unknown" at bounding box center [817, 133] width 88 height 16
click at [790, 135] on input "Balance Unknown" at bounding box center [785, 131] width 10 height 10
checkbox input "true"
type input "0.00"
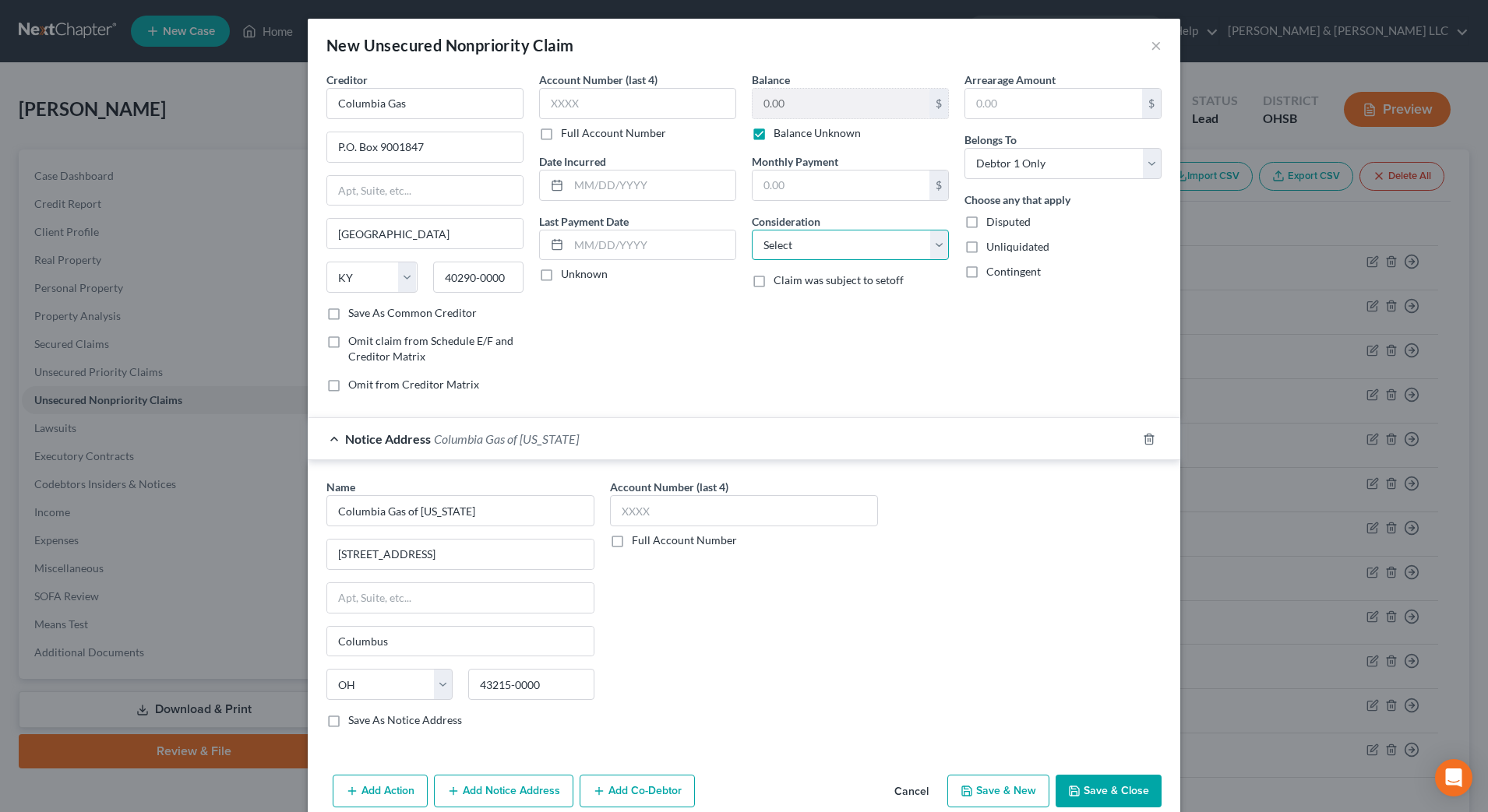
click at [849, 241] on select "Select Cable / Satellite Services Collection Agency Credit Card Debt Debt Couns…" at bounding box center [850, 245] width 197 height 31
select select "20"
click at [752, 230] on select "Select Cable / Satellite Services Collection Agency Credit Card Debt Debt Couns…" at bounding box center [850, 245] width 197 height 31
click at [1019, 794] on button "Save & New" at bounding box center [999, 791] width 102 height 33
select select "0"
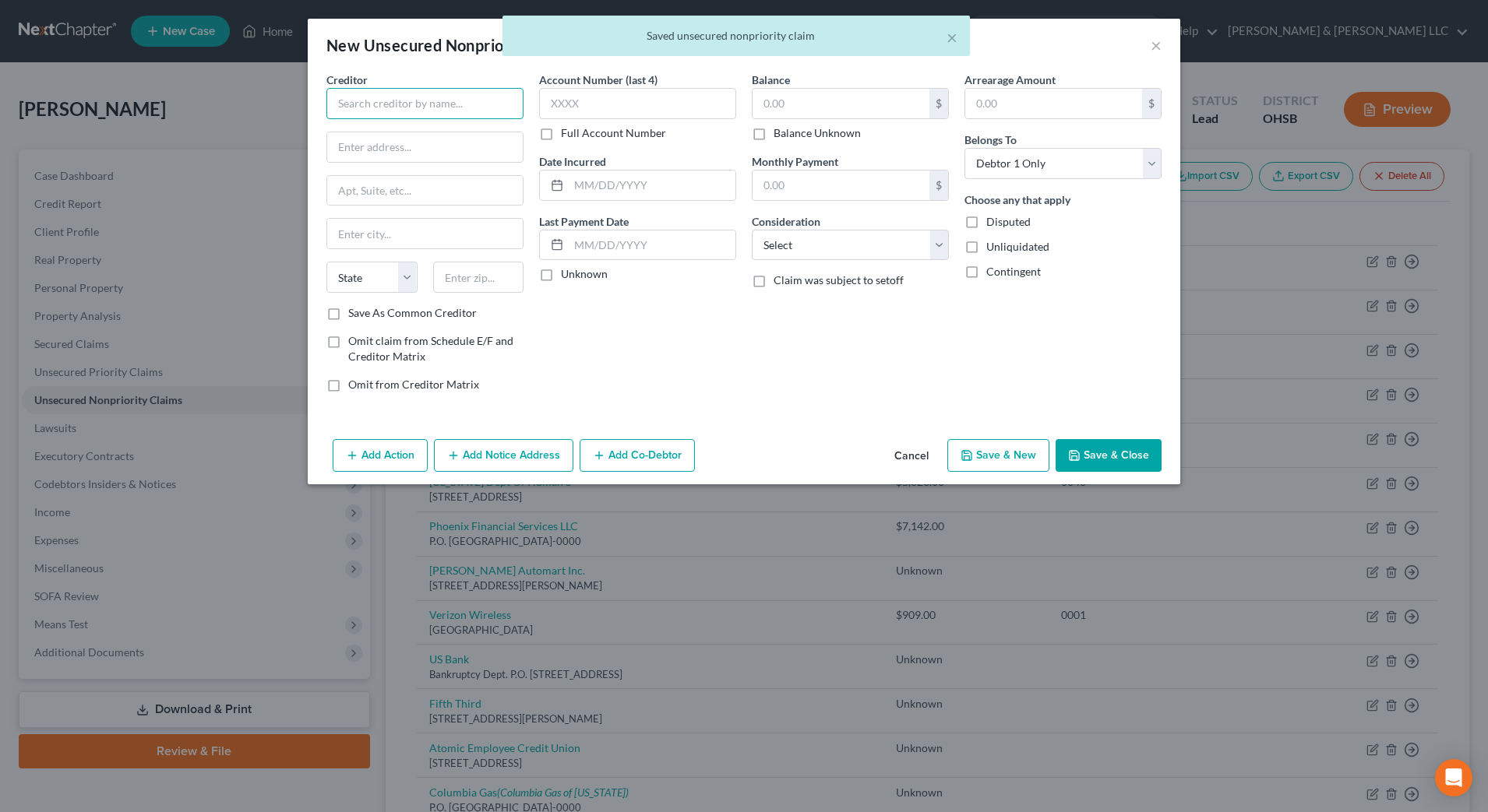
click at [412, 102] on input "text" at bounding box center [425, 104] width 197 height 31
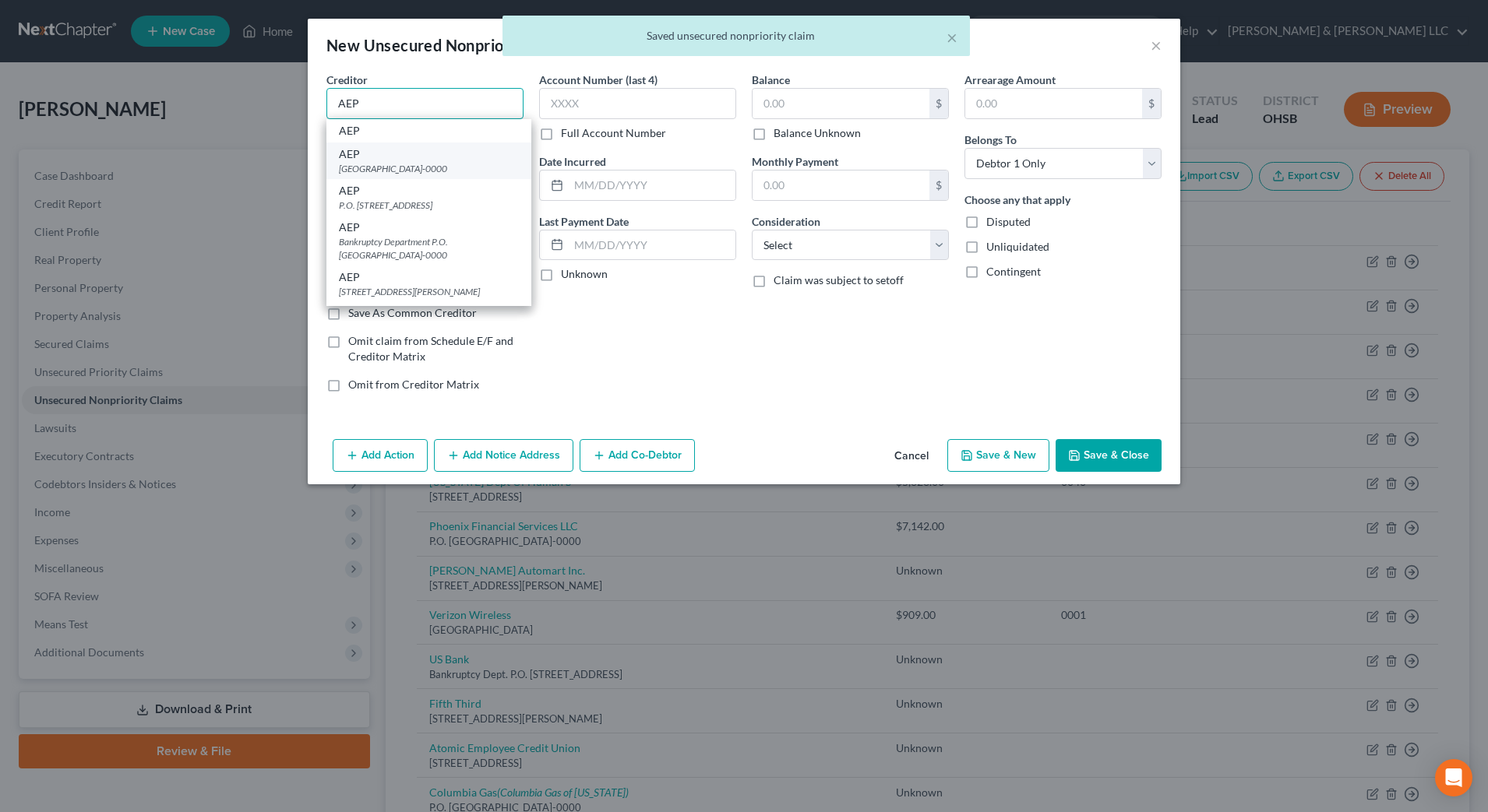
type input "AEP"
click at [435, 168] on div "PO Box 24401, Canton, OH 44701-0000" at bounding box center [429, 169] width 180 height 13
type input "PO Box 24401"
type input "Canton"
select select "36"
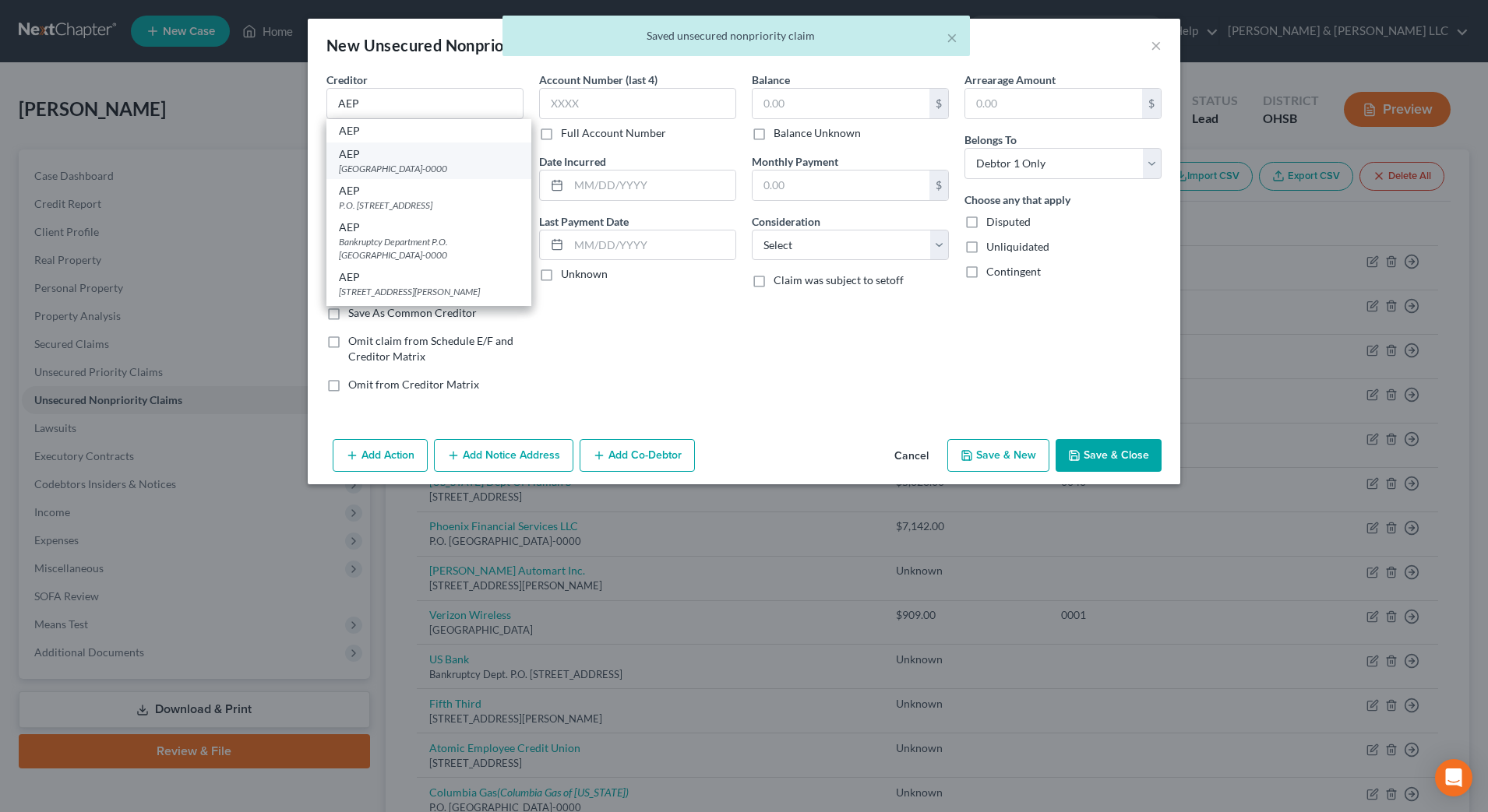
type input "44701-0000"
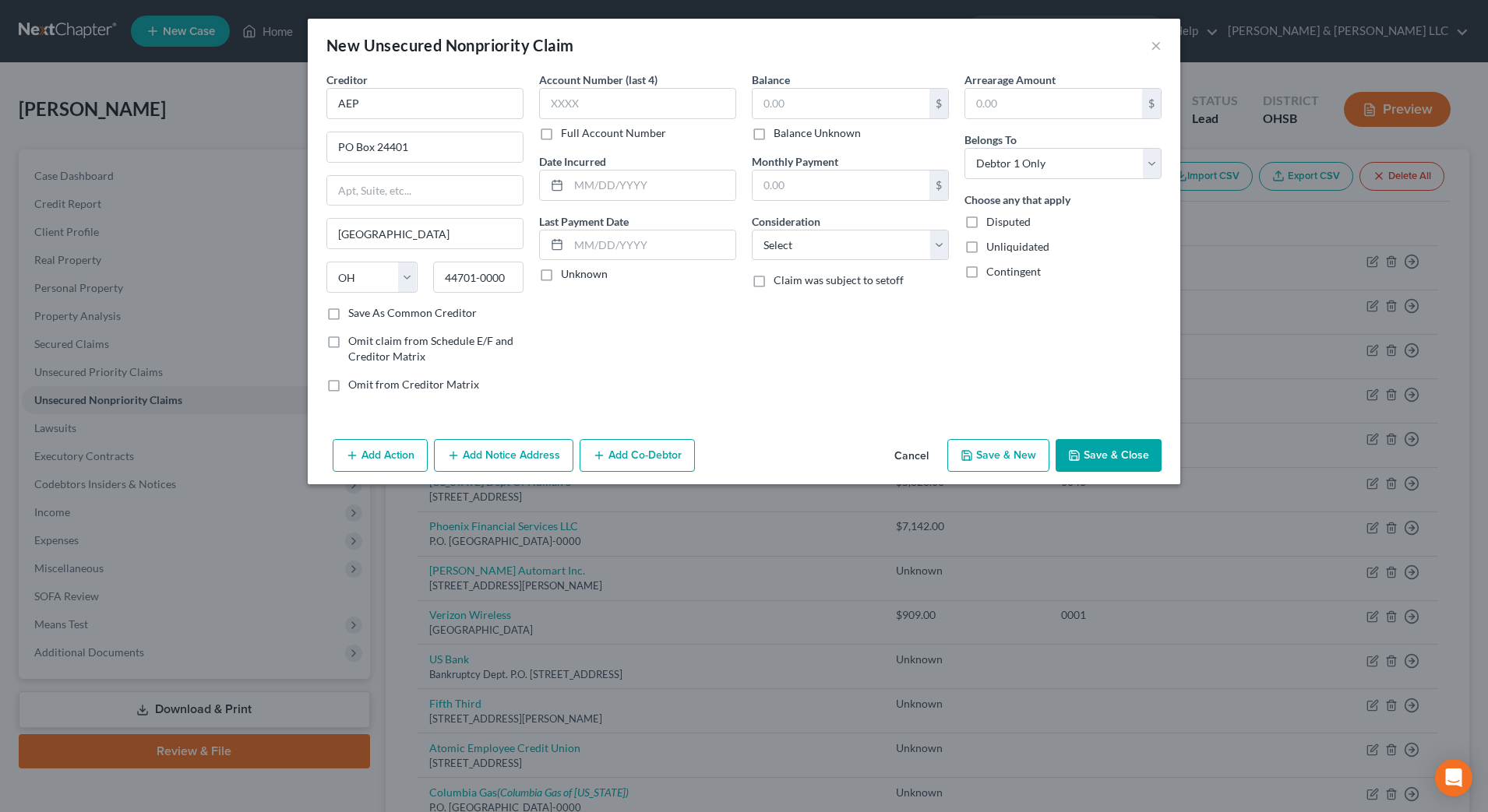
click at [818, 135] on label "Balance Unknown" at bounding box center [817, 133] width 88 height 16
click at [790, 135] on input "Balance Unknown" at bounding box center [785, 131] width 10 height 10
checkbox input "true"
type input "0.00"
click at [822, 242] on select "Select Cable / Satellite Services Collection Agency Credit Card Debt Debt Couns…" at bounding box center [850, 245] width 197 height 31
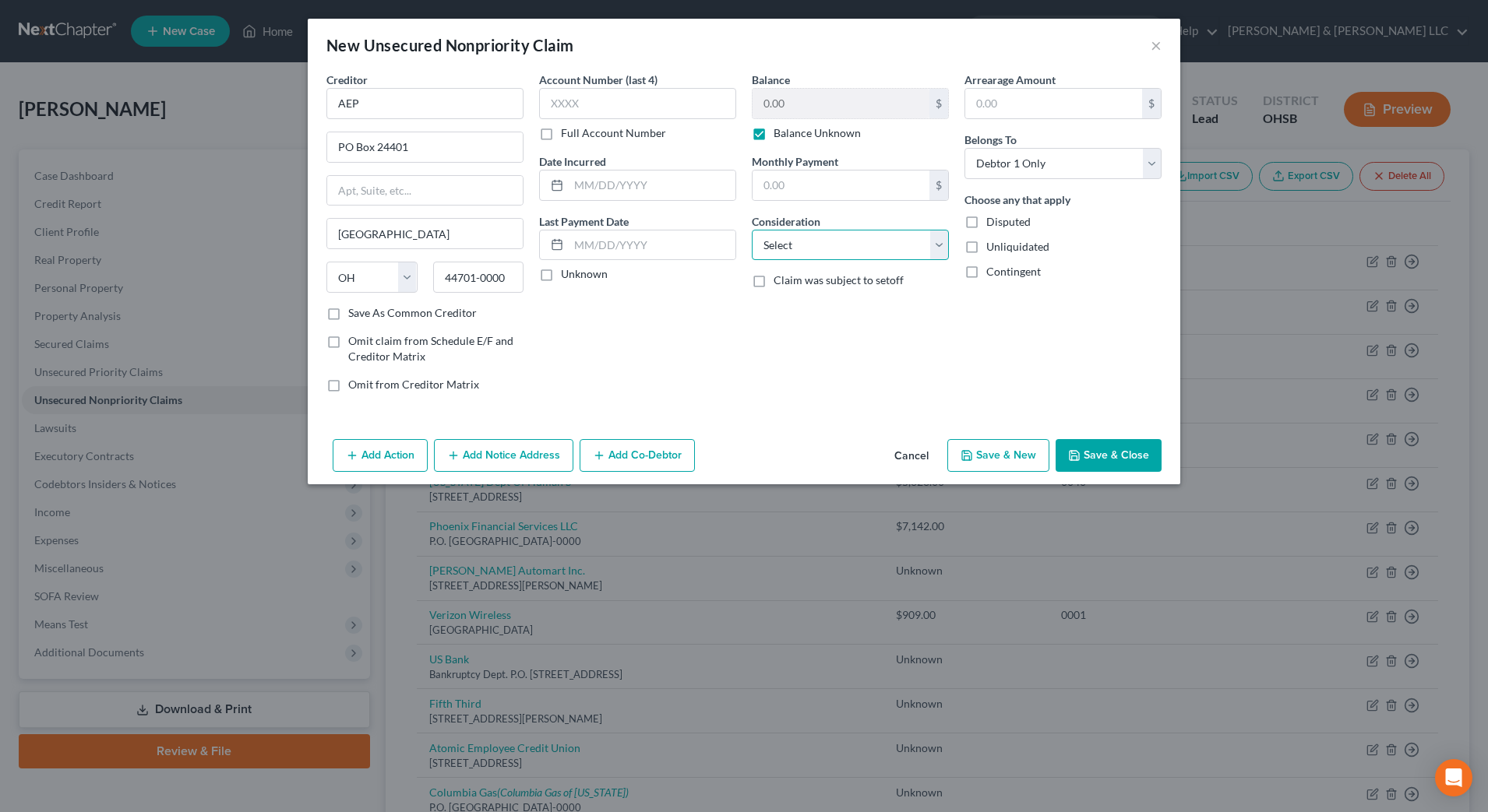
select select "20"
click at [752, 230] on select "Select Cable / Satellite Services Collection Agency Credit Card Debt Debt Couns…" at bounding box center [850, 245] width 197 height 31
click at [986, 459] on button "Save & New" at bounding box center [999, 456] width 102 height 33
select select "0"
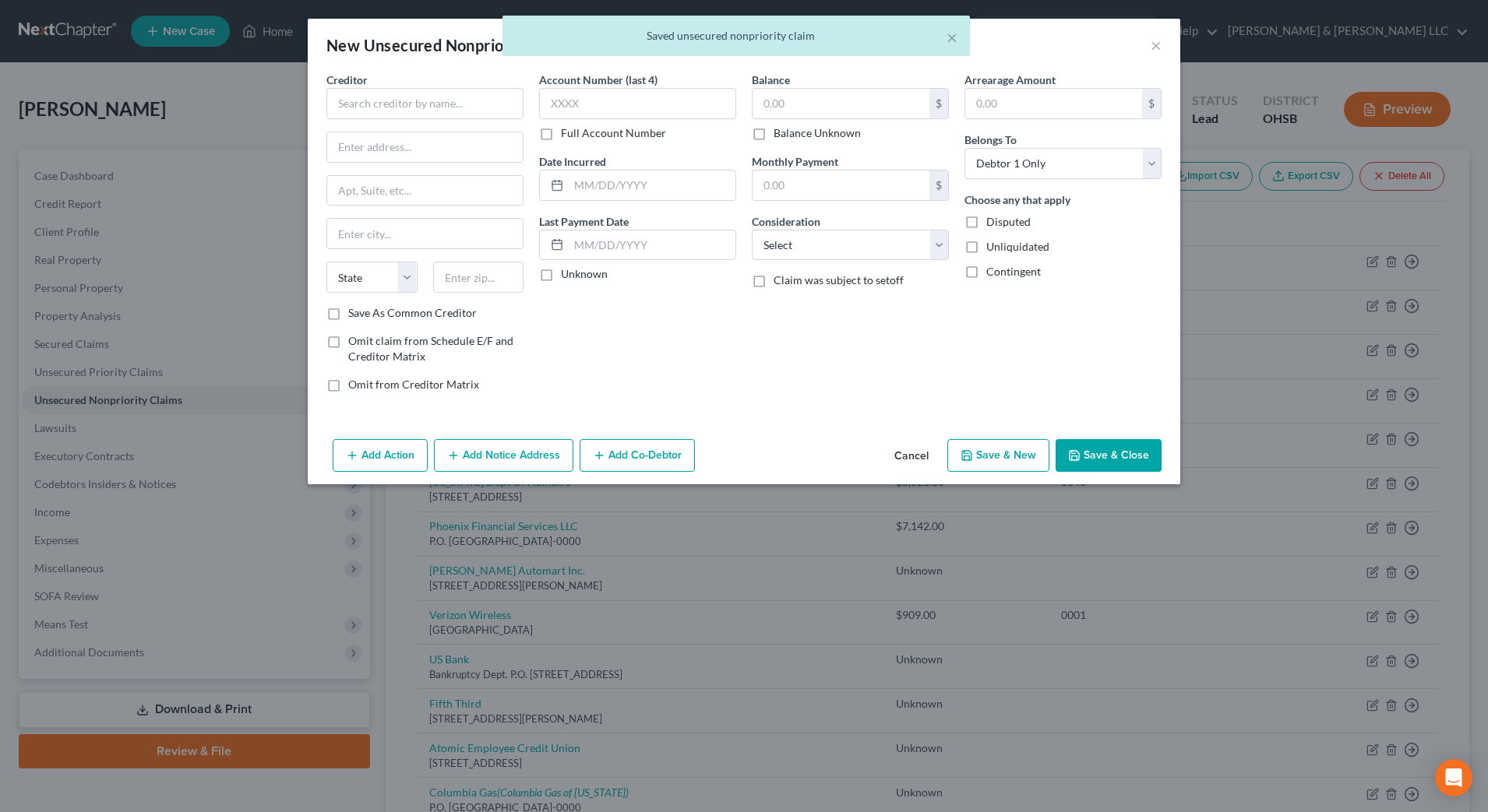
type input "0.00"
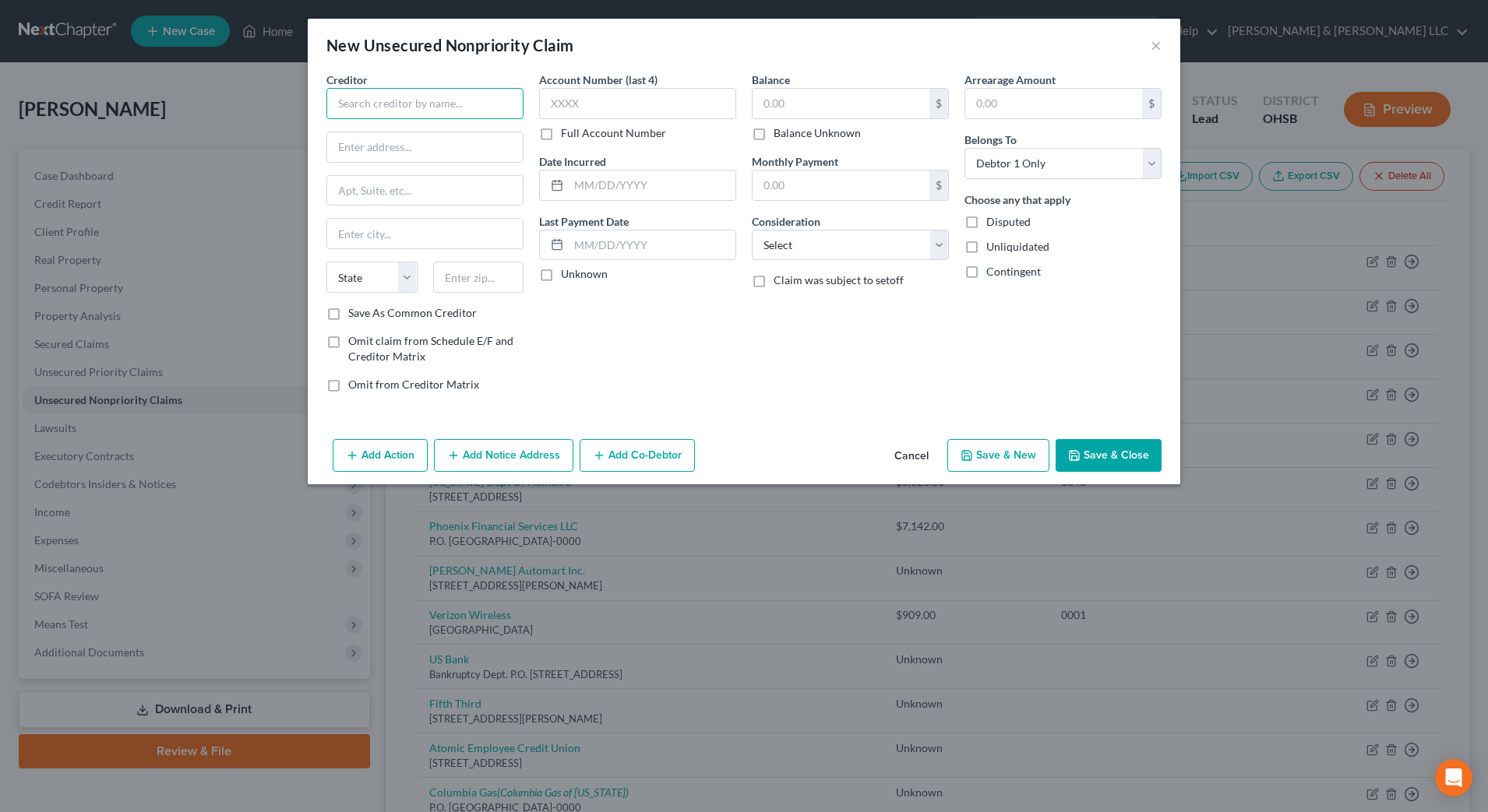
drag, startPoint x: 464, startPoint y: 102, endPoint x: 480, endPoint y: 97, distance: 16.8
click at [464, 102] on input "text" at bounding box center [425, 104] width 197 height 31
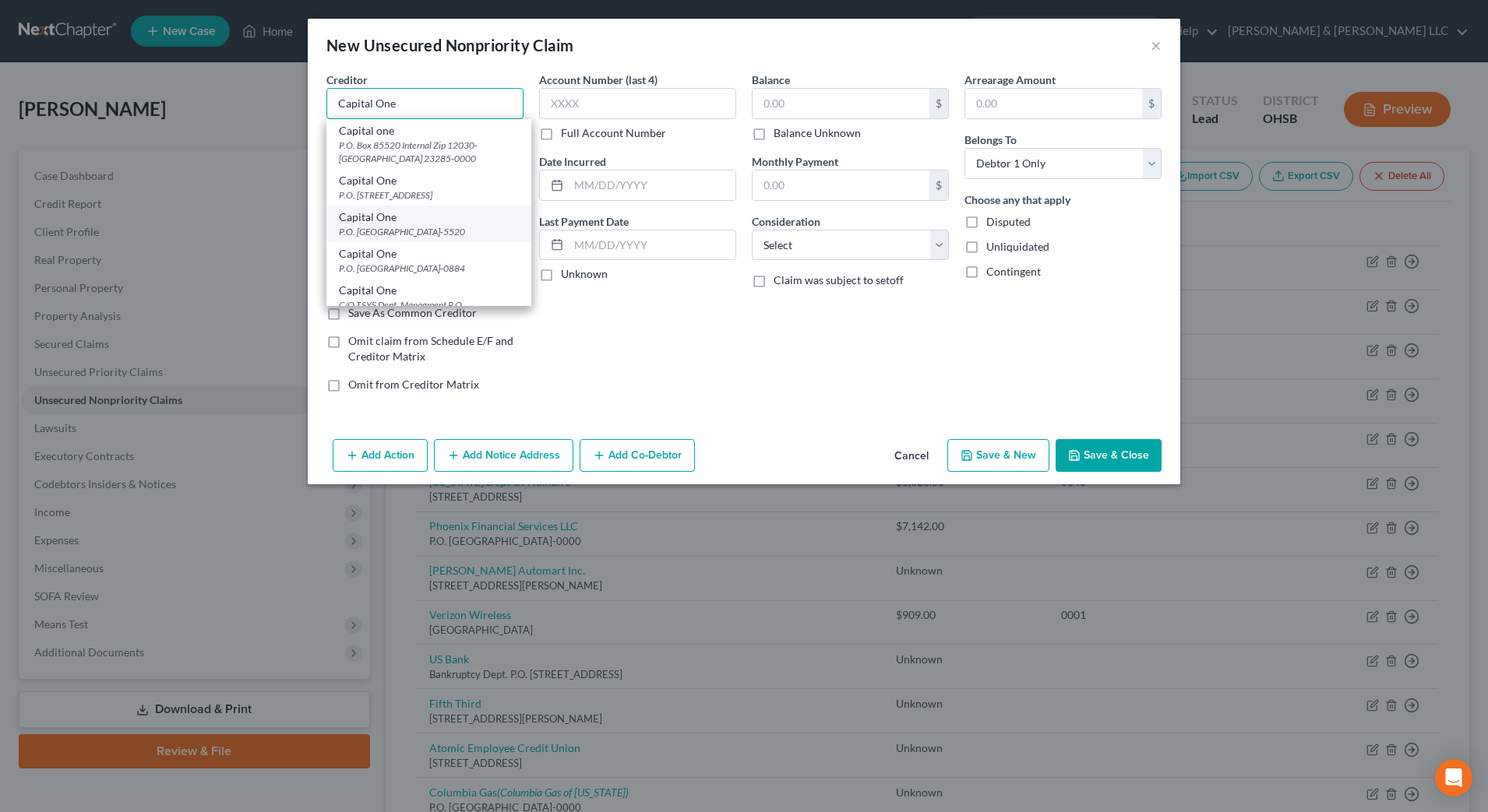
type input "Capital One"
click at [475, 225] on div "Capital One" at bounding box center [429, 217] width 180 height 16
type input "P.O. Box 85520"
type input "Richmond"
select select "48"
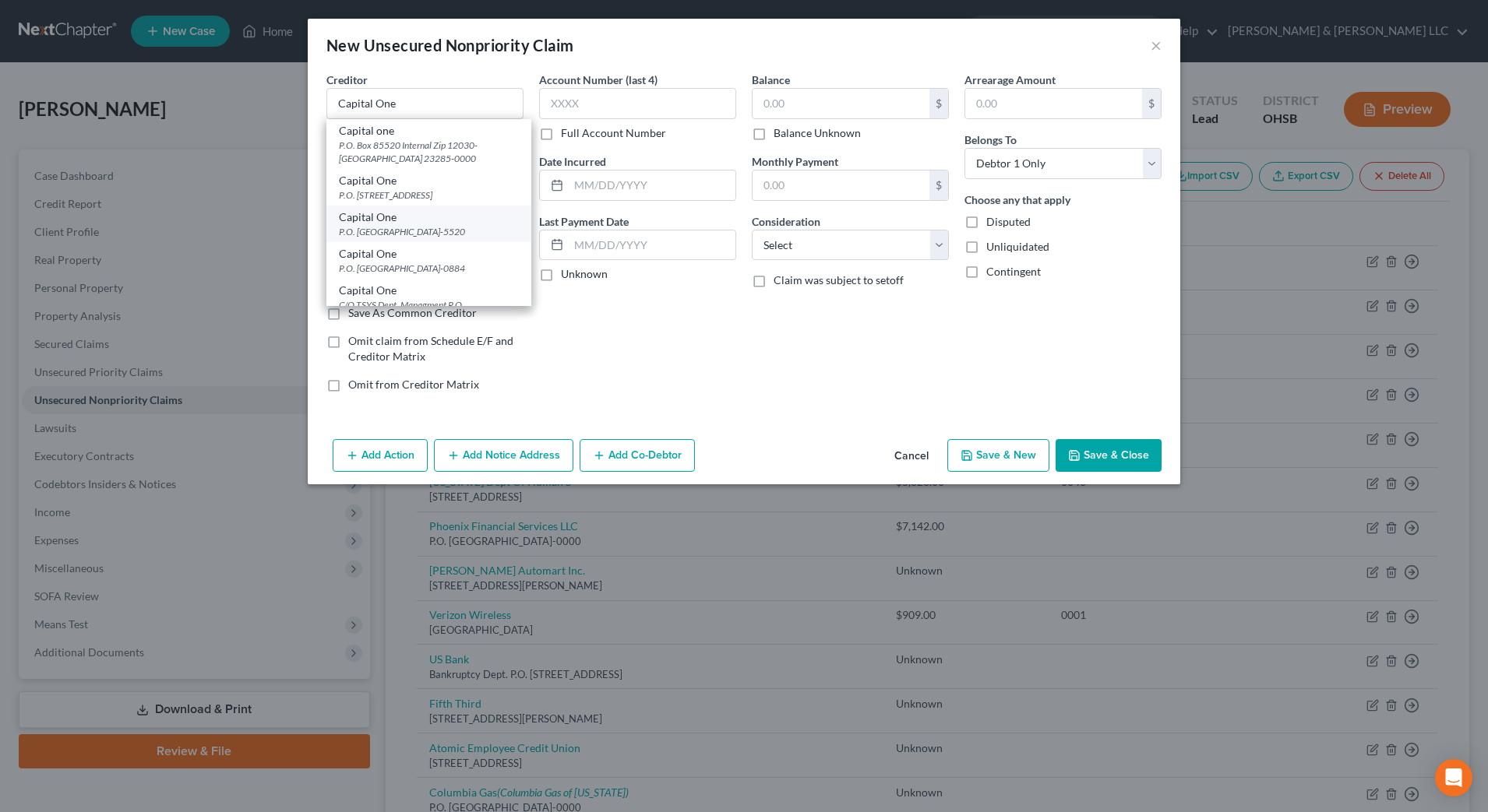
type input "23285-5520"
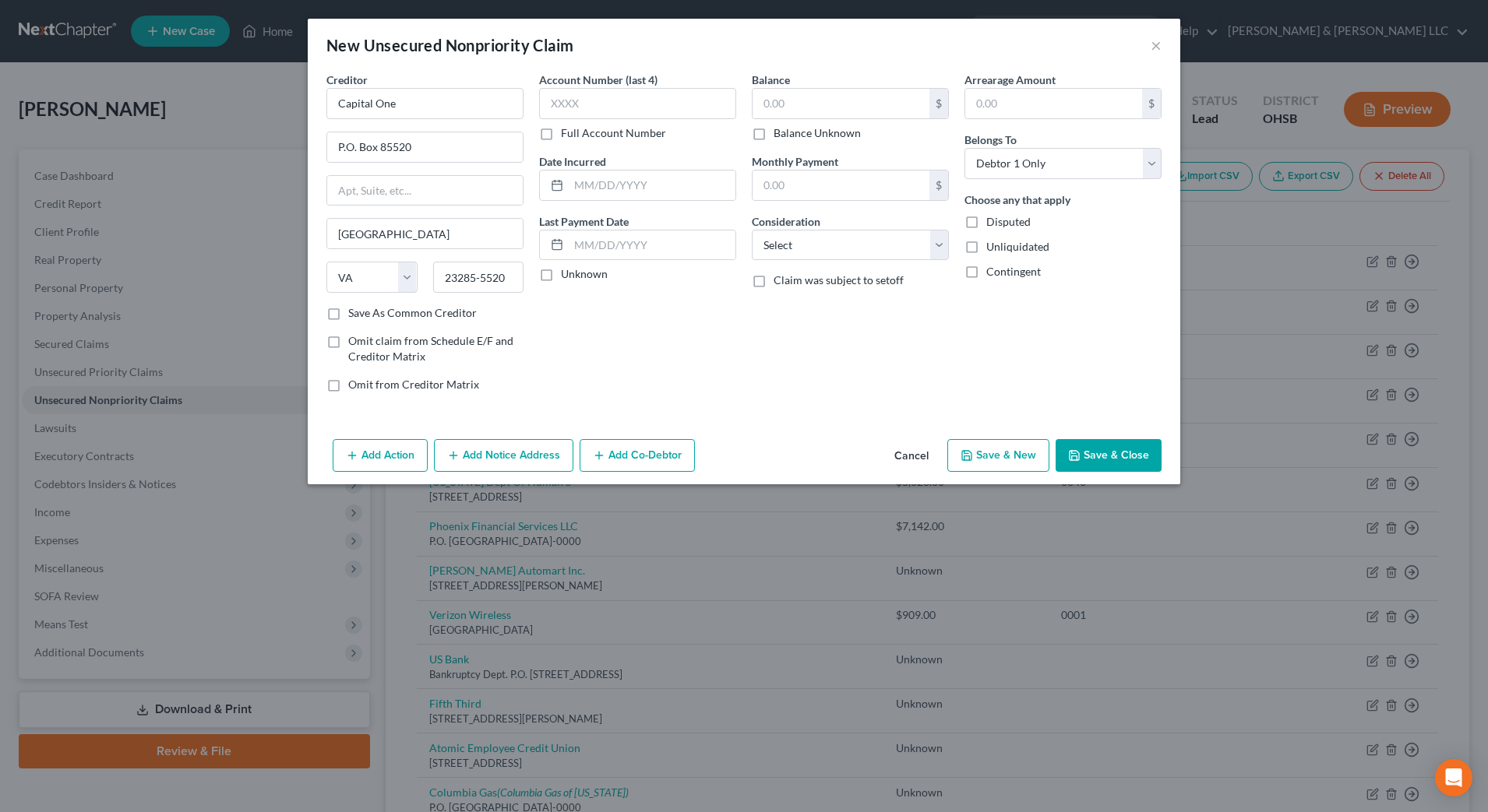
click at [839, 135] on label "Balance Unknown" at bounding box center [817, 133] width 88 height 16
click at [790, 135] on input "Balance Unknown" at bounding box center [785, 131] width 10 height 10
checkbox input "true"
type input "0.00"
click at [860, 248] on select "Select Cable / Satellite Services Collection Agency Credit Card Debt Debt Couns…" at bounding box center [850, 245] width 197 height 31
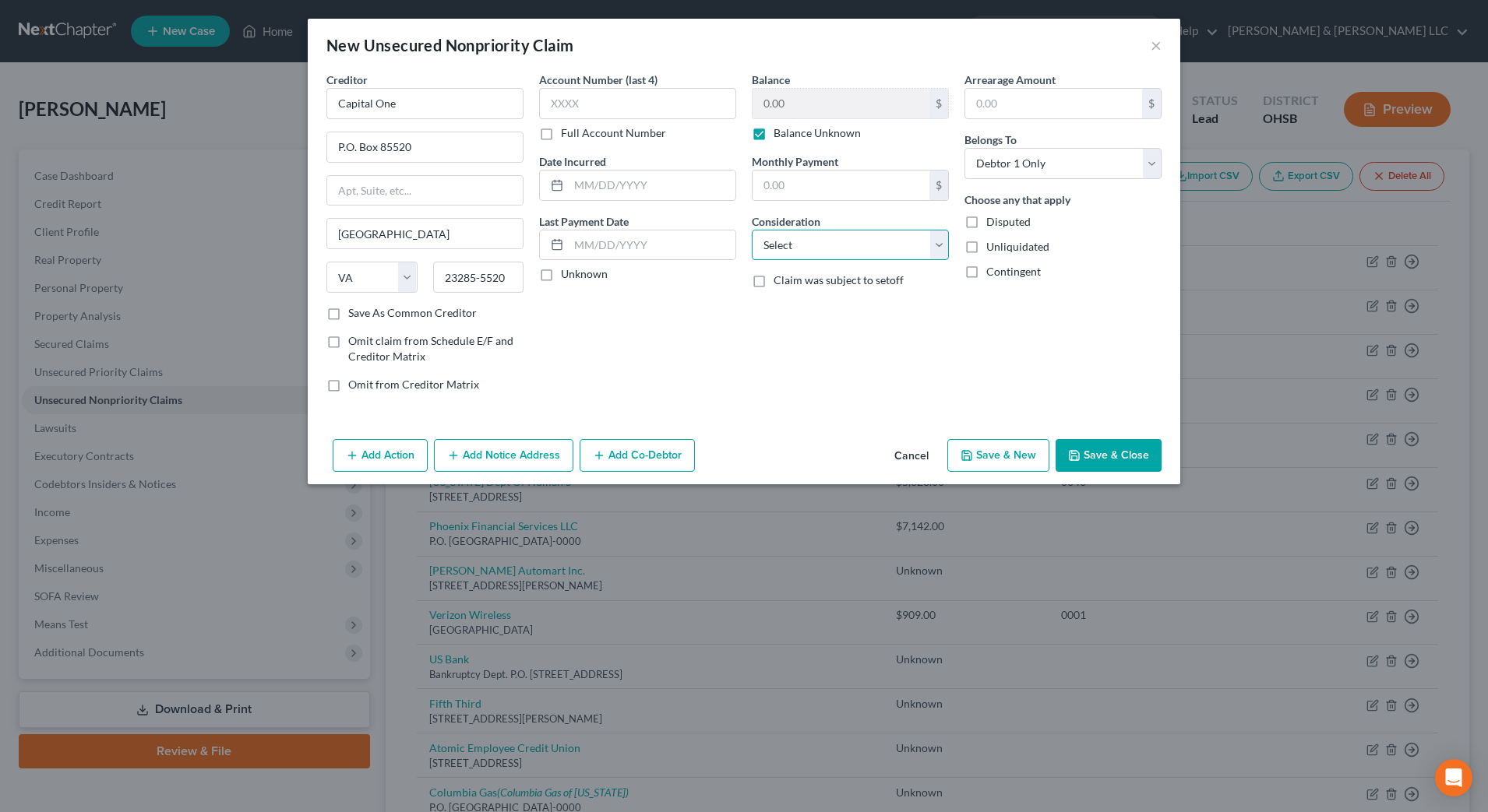
select select "2"
click at [752, 230] on select "Select Cable / Satellite Services Collection Agency Credit Card Debt Debt Couns…" at bounding box center [850, 245] width 197 height 31
click at [526, 451] on button "Add Notice Address" at bounding box center [503, 456] width 140 height 33
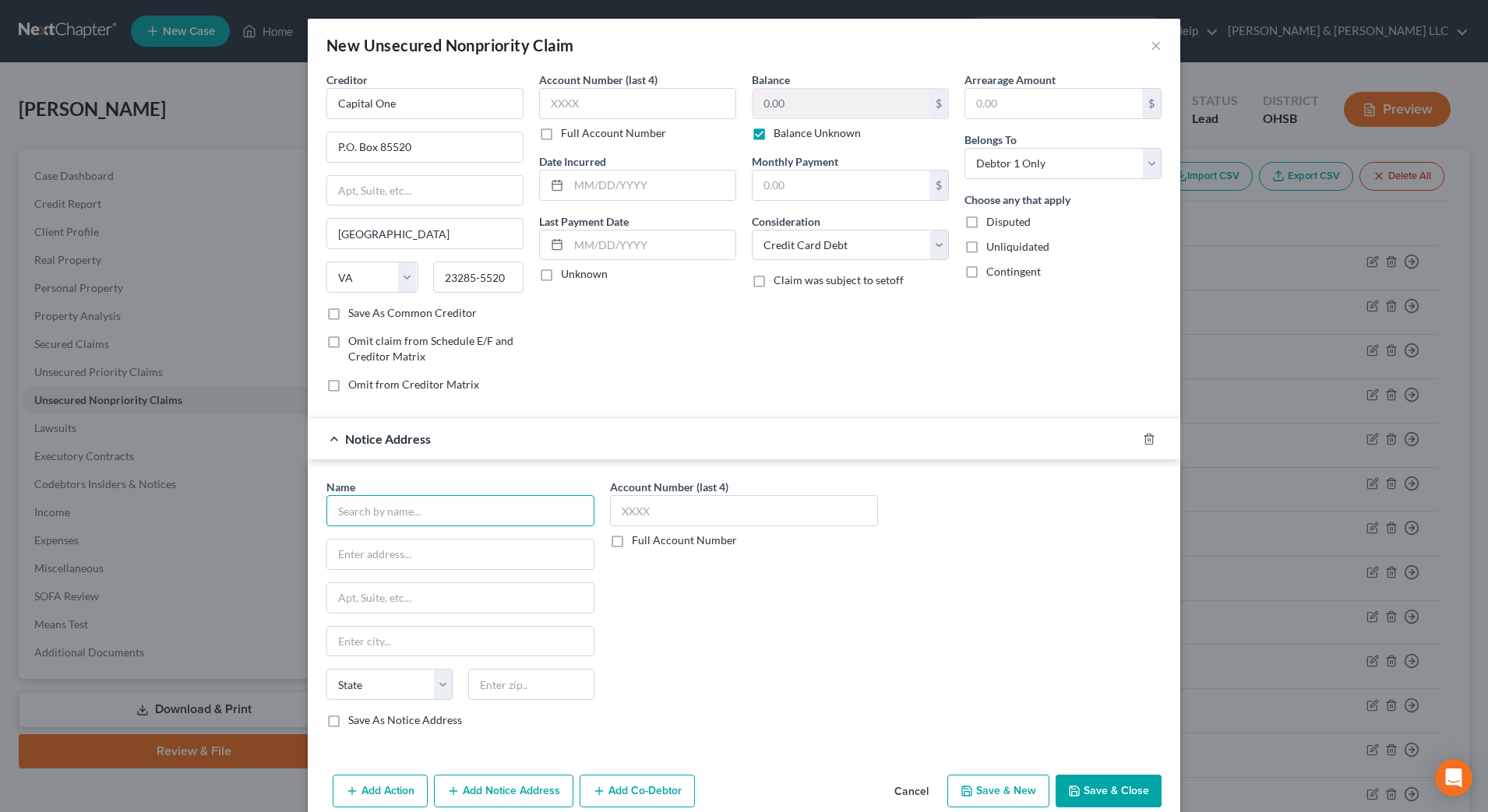
click at [425, 500] on input "text" at bounding box center [460, 511] width 268 height 31
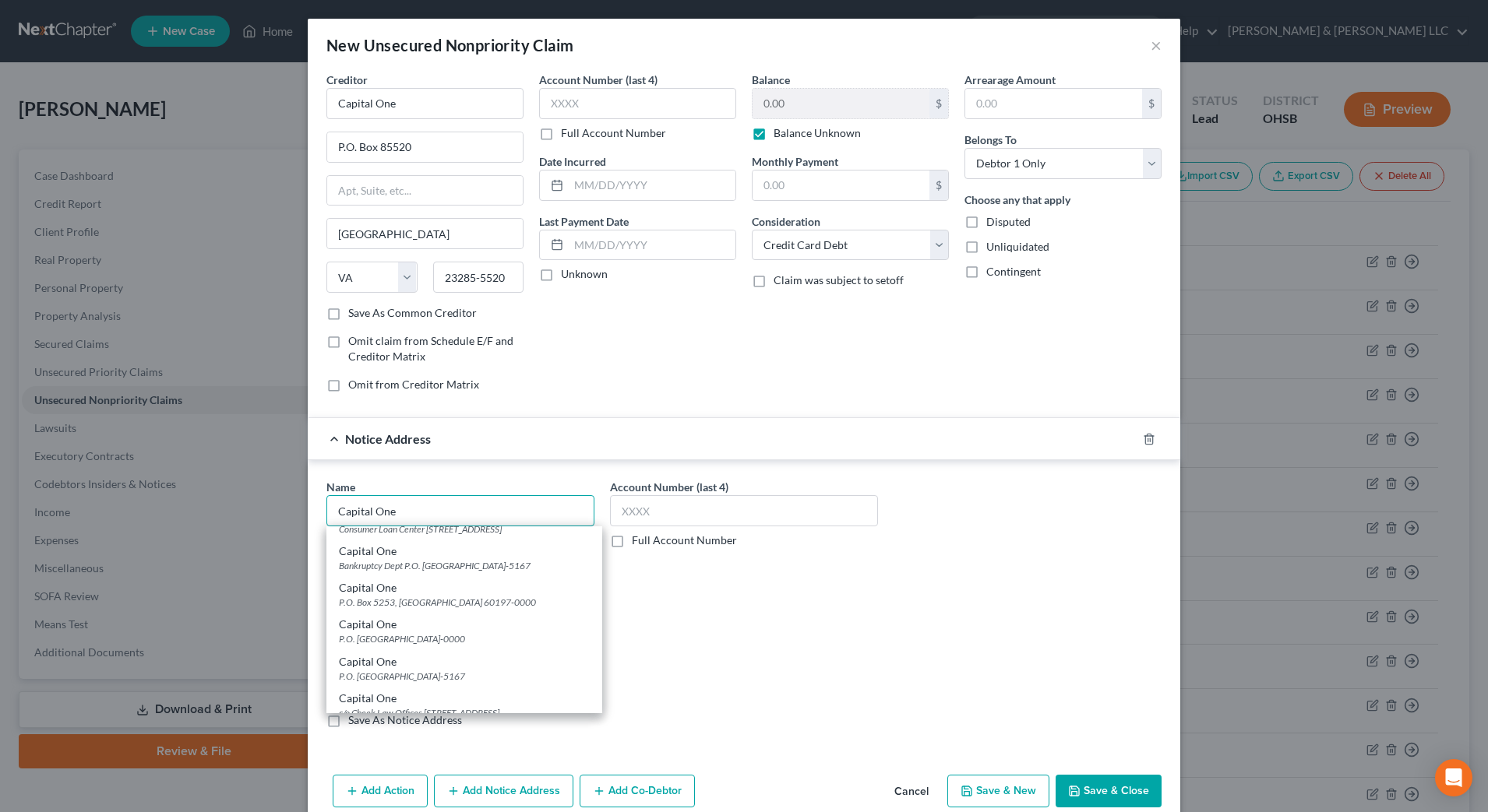
scroll to position [292, 0]
type input "Capital One"
drag, startPoint x: 467, startPoint y: 635, endPoint x: 472, endPoint y: 612, distance: 23.5
click at [472, 612] on div "Capital one P.O. Box 85520 Internal Zip 12030-163, Richmond, VA 23285-0000 Capi…" at bounding box center [464, 620] width 276 height 187
drag, startPoint x: 472, startPoint y: 612, endPoint x: 421, endPoint y: 609, distance: 51.1
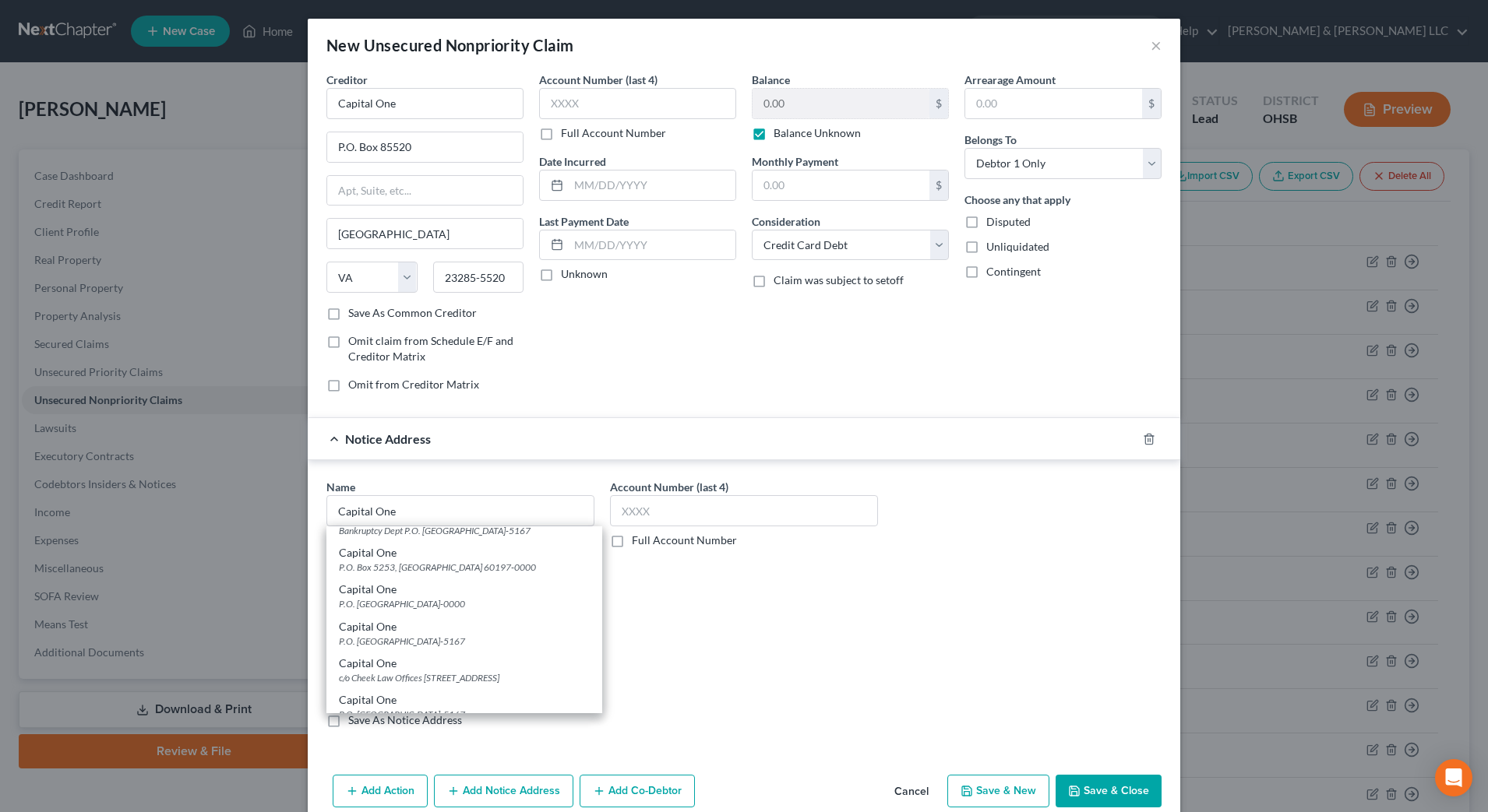
click at [421, 574] on div "P.O. Box 5253, Carol Stream, IL 60197-0000" at bounding box center [464, 567] width 251 height 13
type input "P.O. Box 5253"
type input "Carol Stream"
select select "14"
type input "60197-0000"
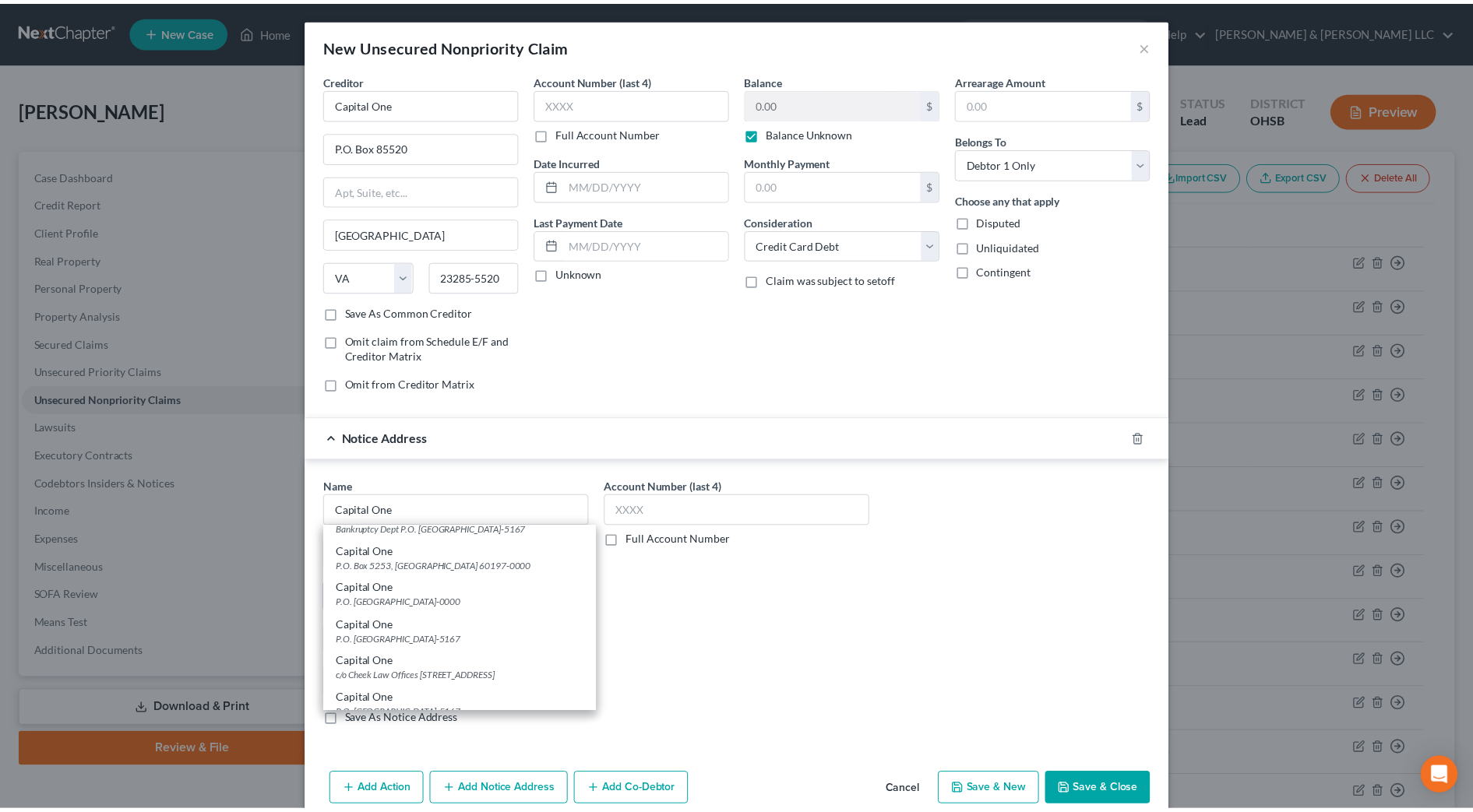
scroll to position [0, 0]
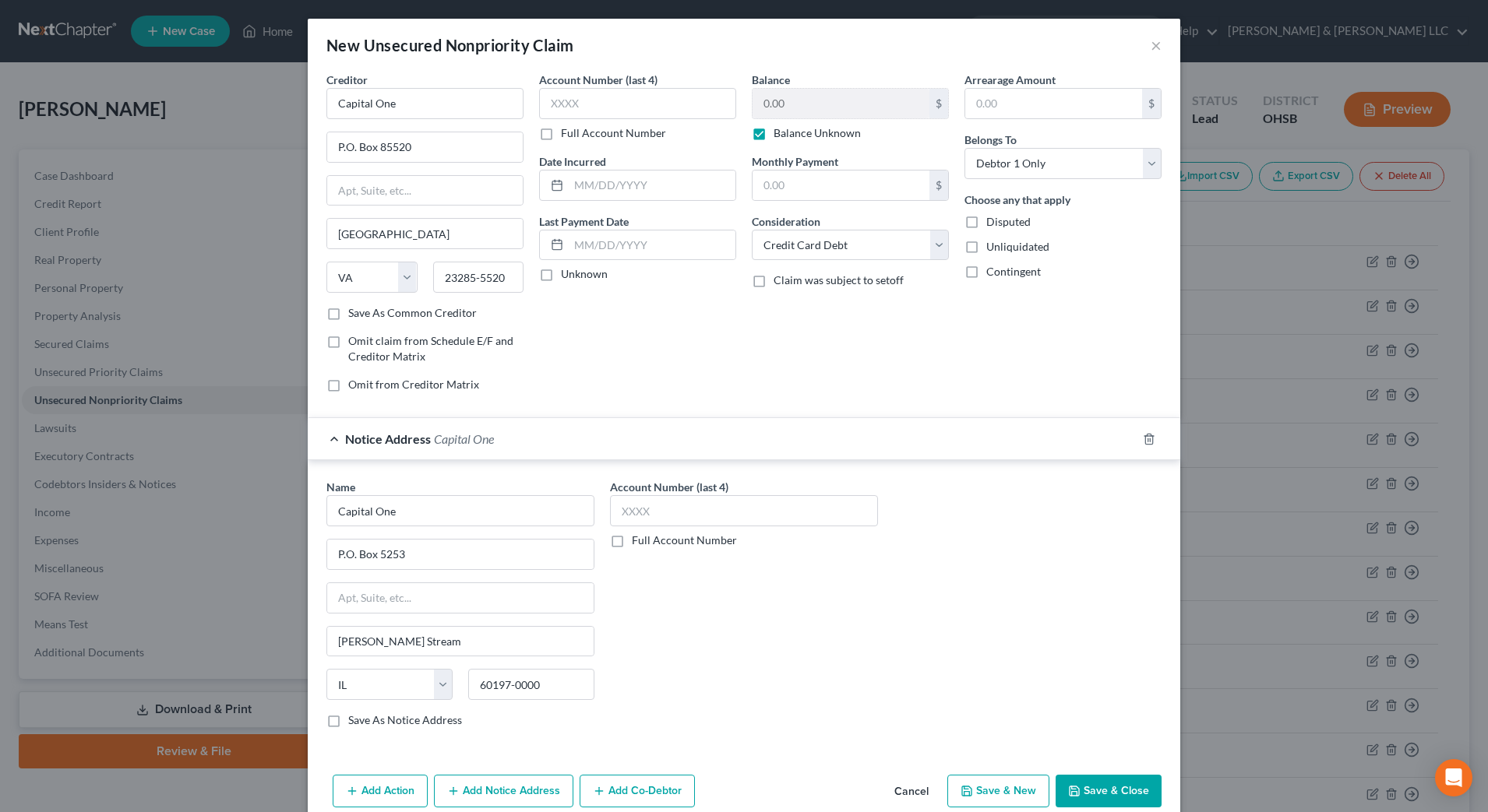
click at [1092, 796] on button "Save & Close" at bounding box center [1109, 791] width 106 height 33
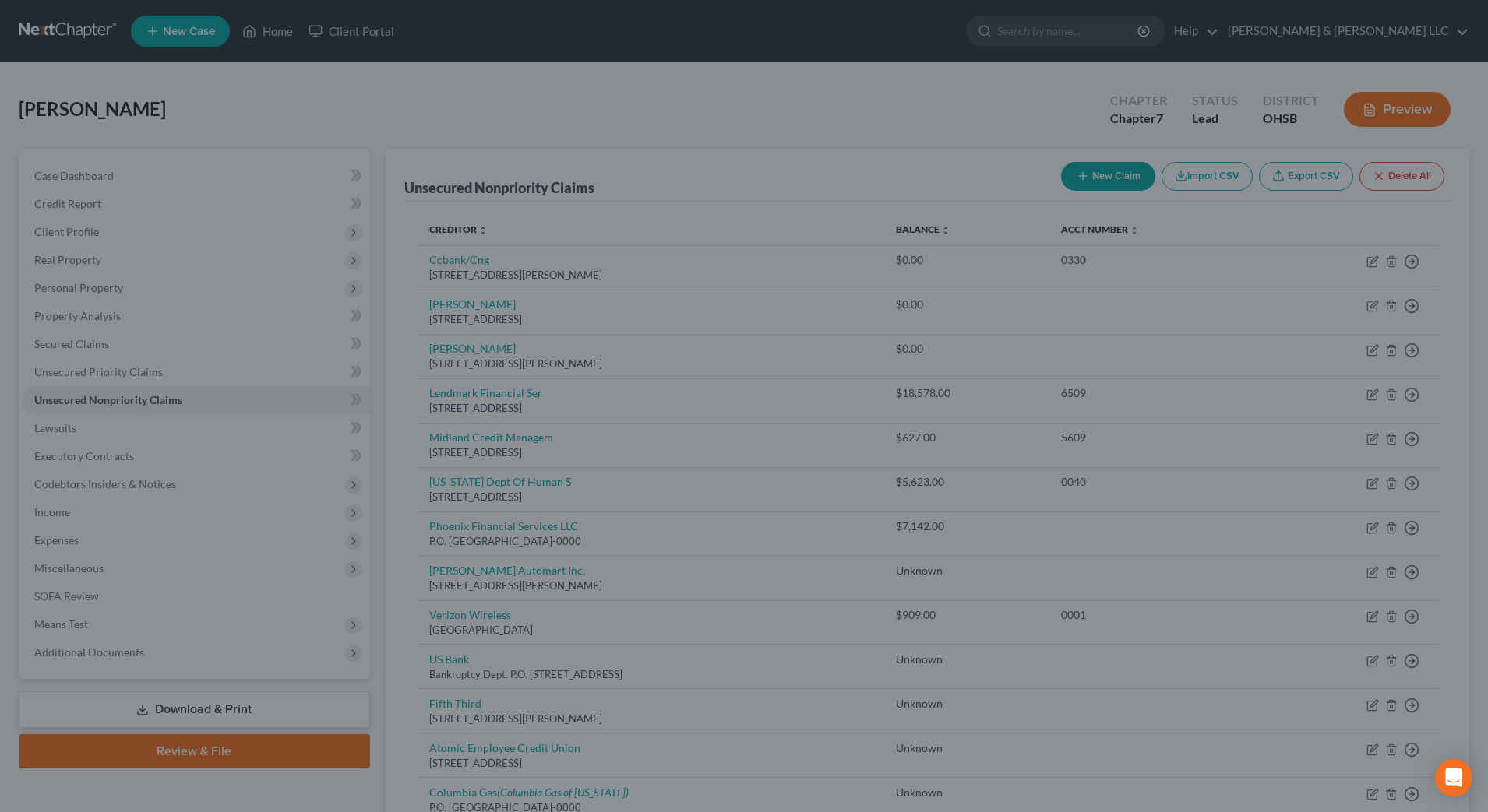
type input "0.00"
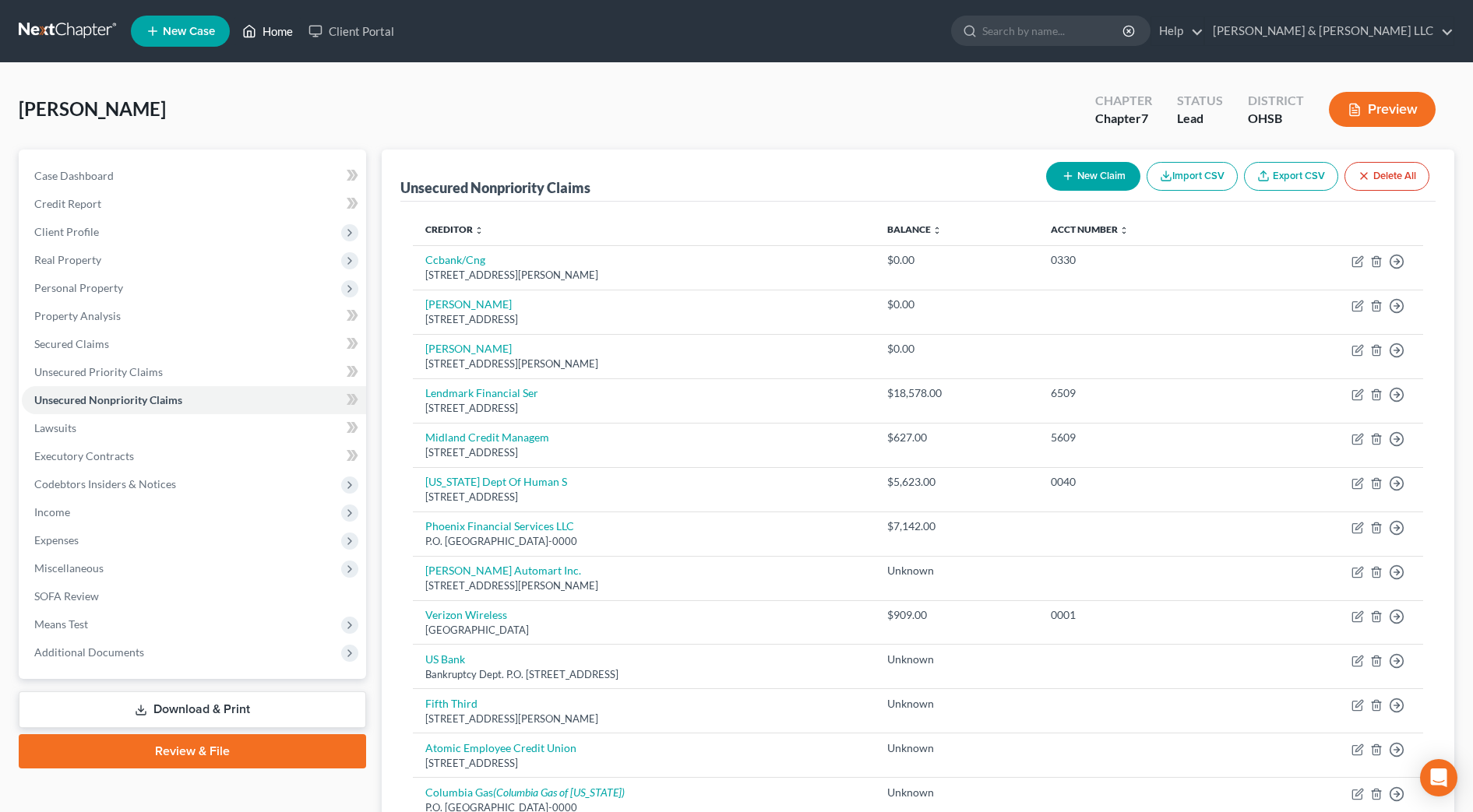
click at [283, 35] on link "Home" at bounding box center [268, 31] width 66 height 28
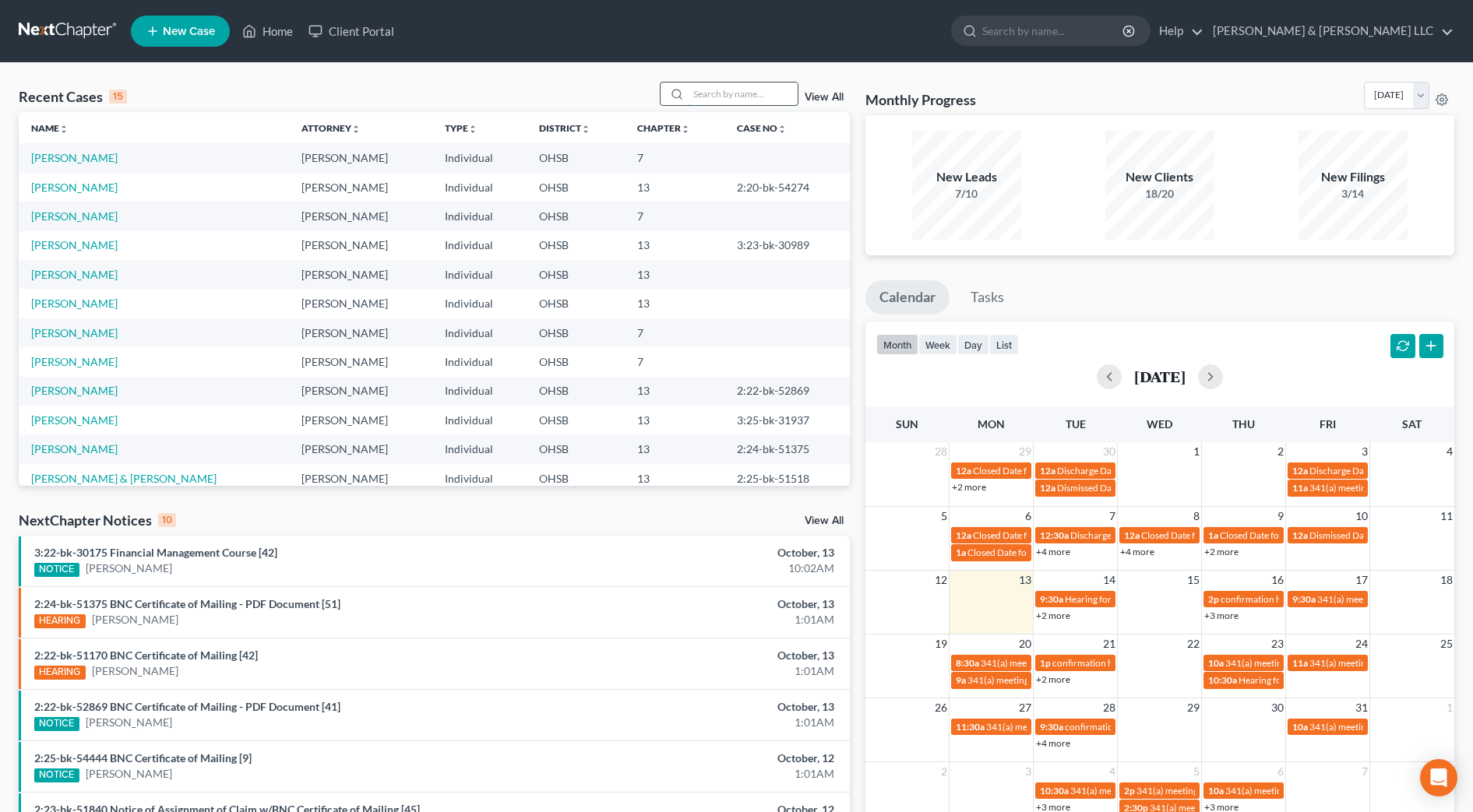
click at [716, 98] on input "search" at bounding box center [743, 93] width 109 height 22
type input "e"
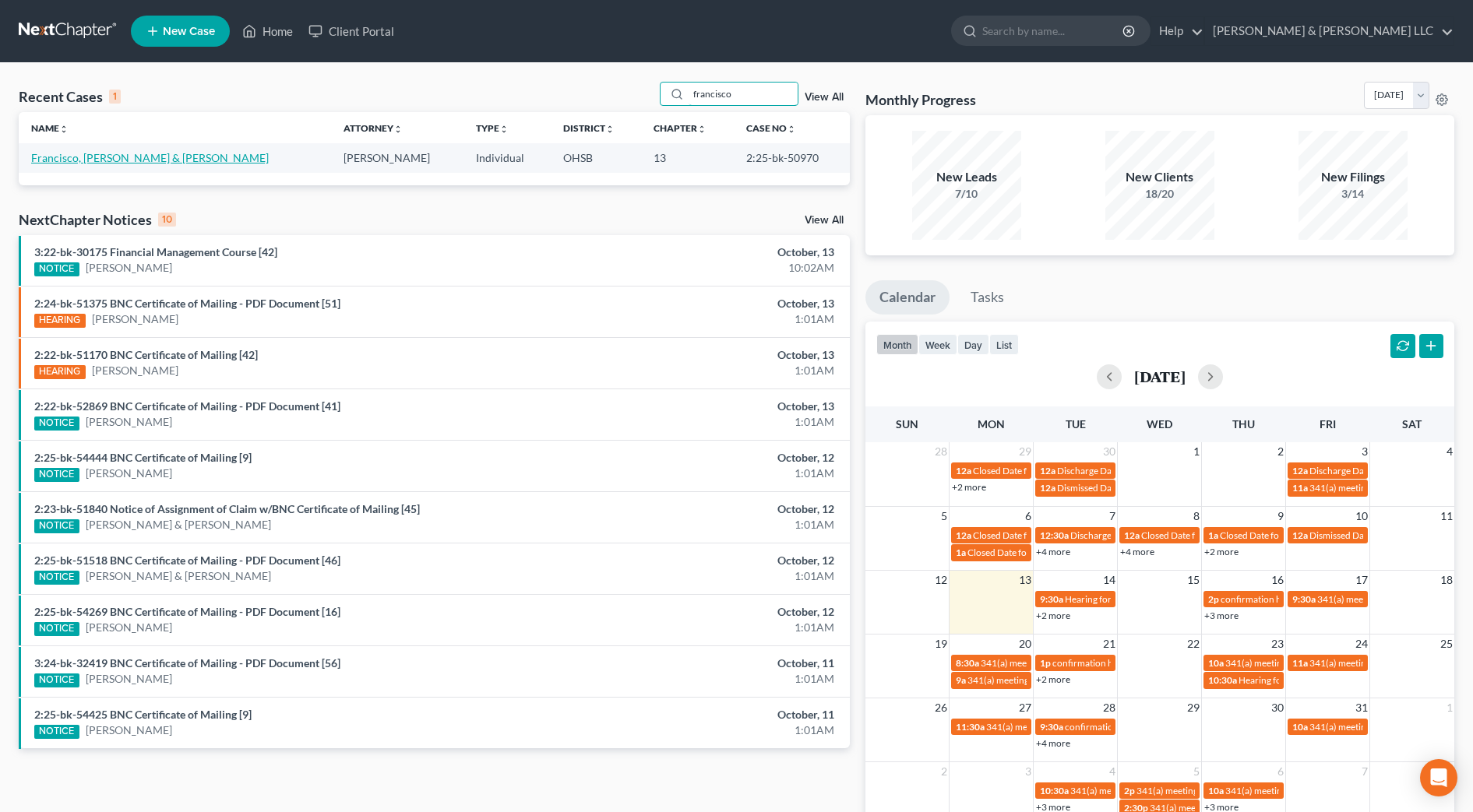
type input "francisco"
click at [124, 157] on link "Francisco, George & Shantral" at bounding box center [150, 158] width 238 height 13
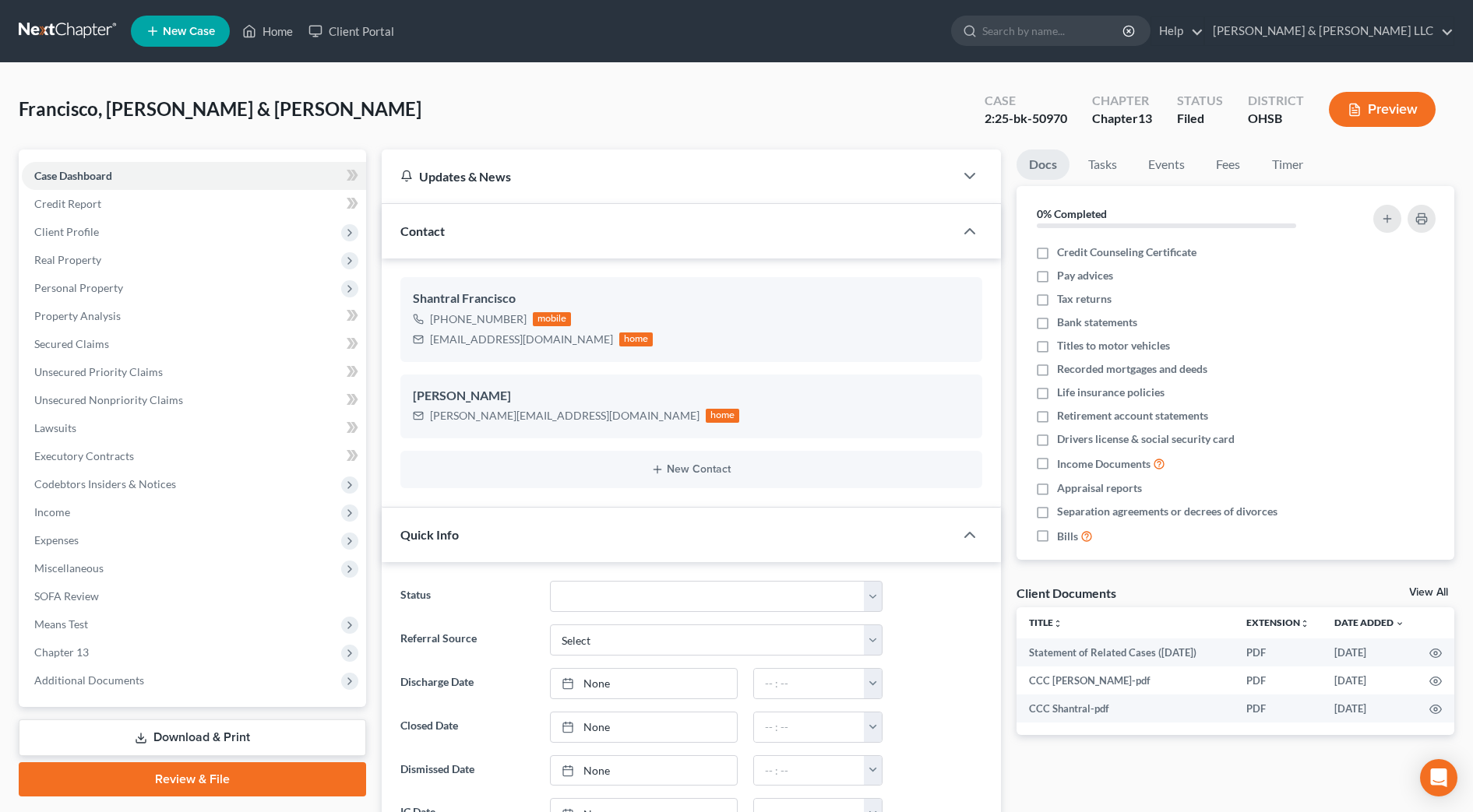
scroll to position [943, 0]
click at [149, 513] on span "Income" at bounding box center [193, 512] width 344 height 28
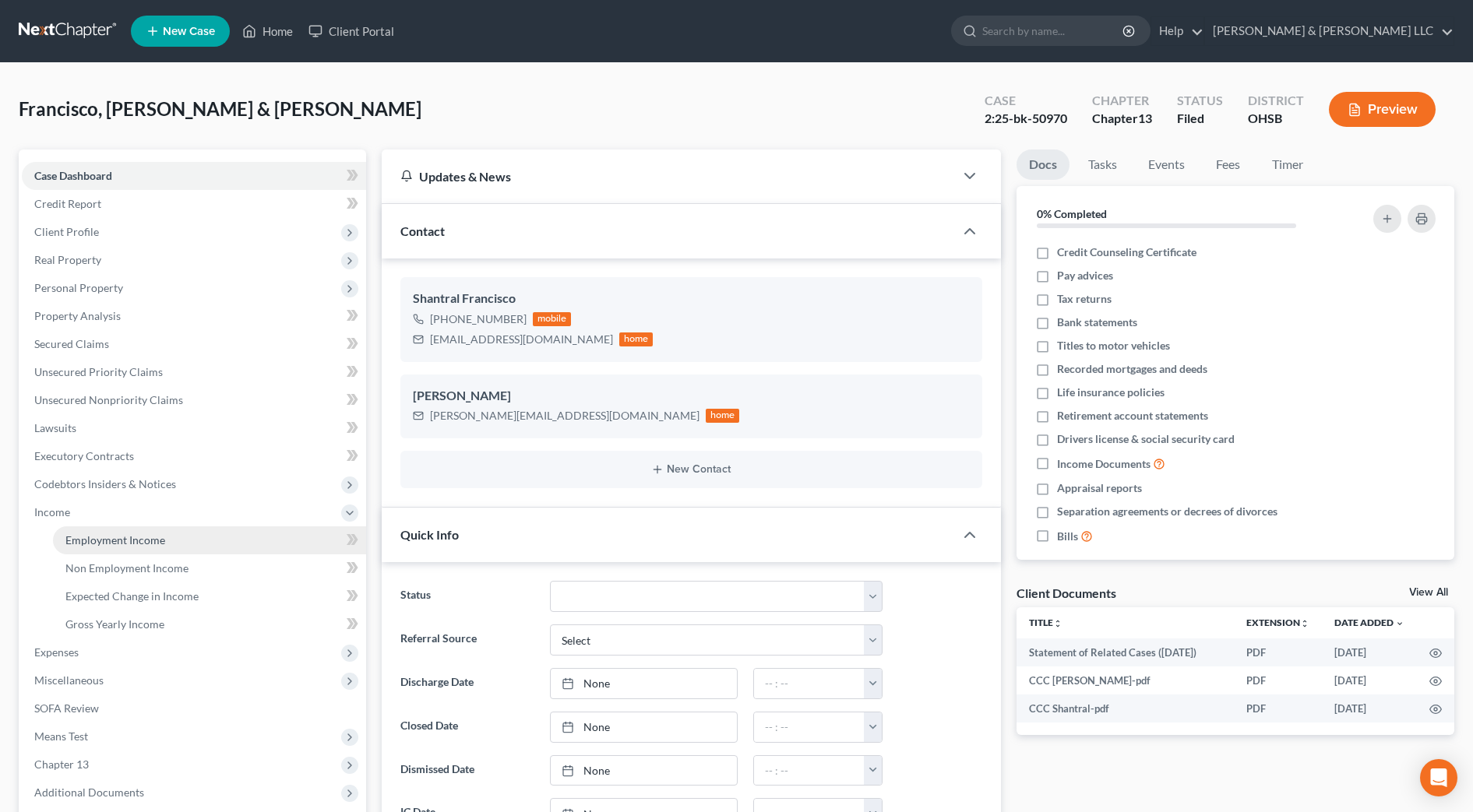
click at [154, 540] on span "Employment Income" at bounding box center [115, 540] width 100 height 13
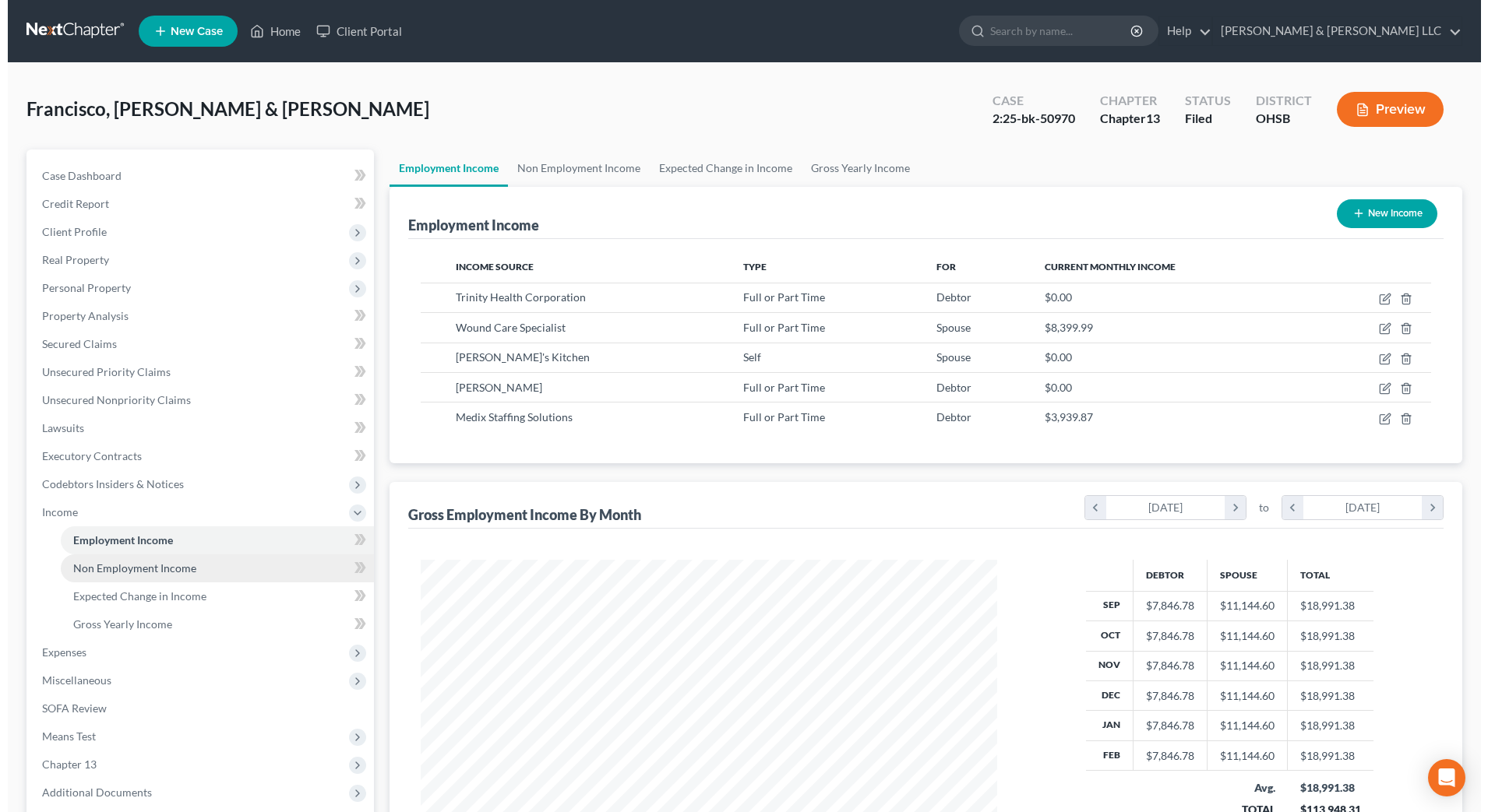
scroll to position [288, 607]
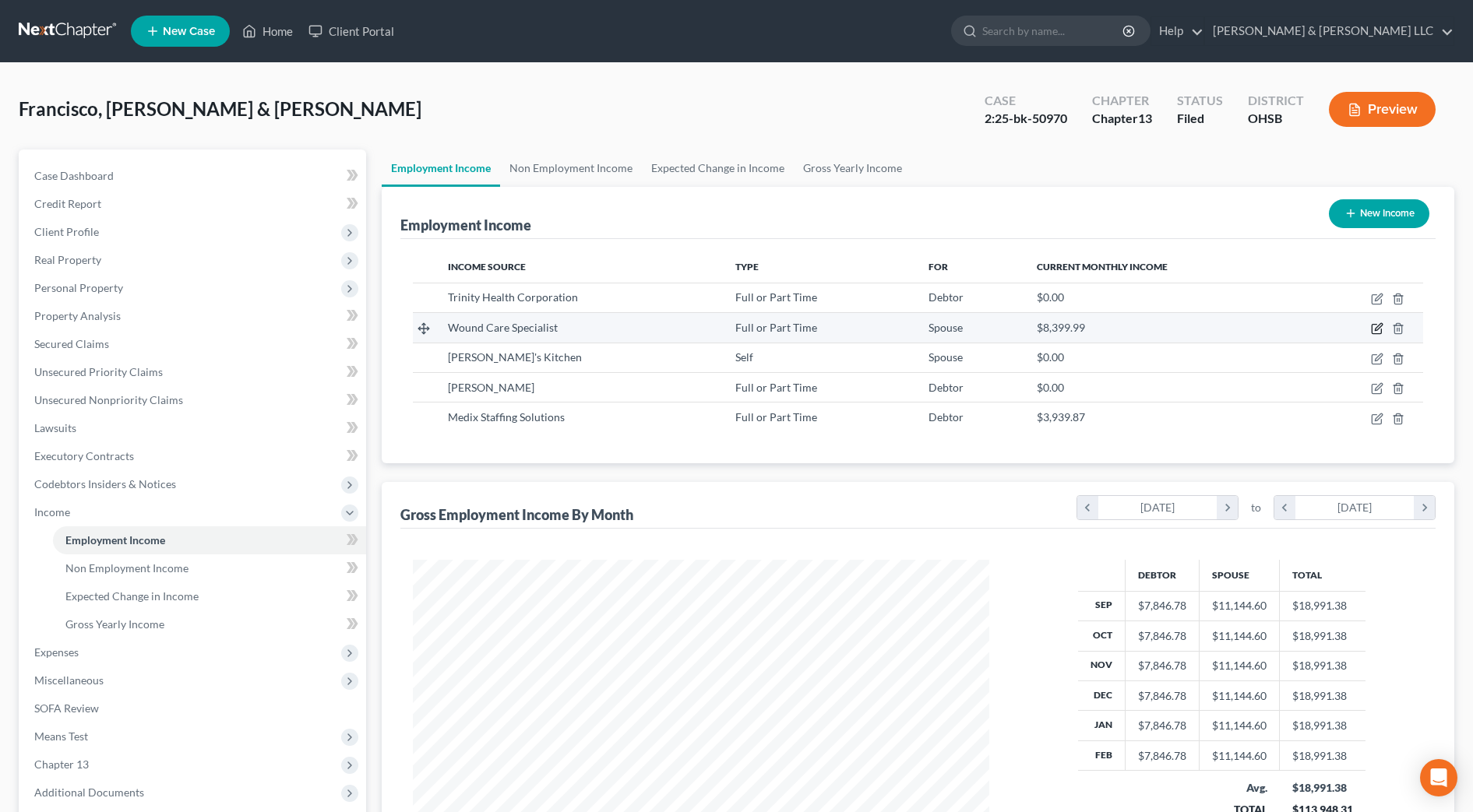
click at [1380, 329] on icon "button" at bounding box center [1378, 327] width 7 height 7
select select "0"
select select "36"
select select "2"
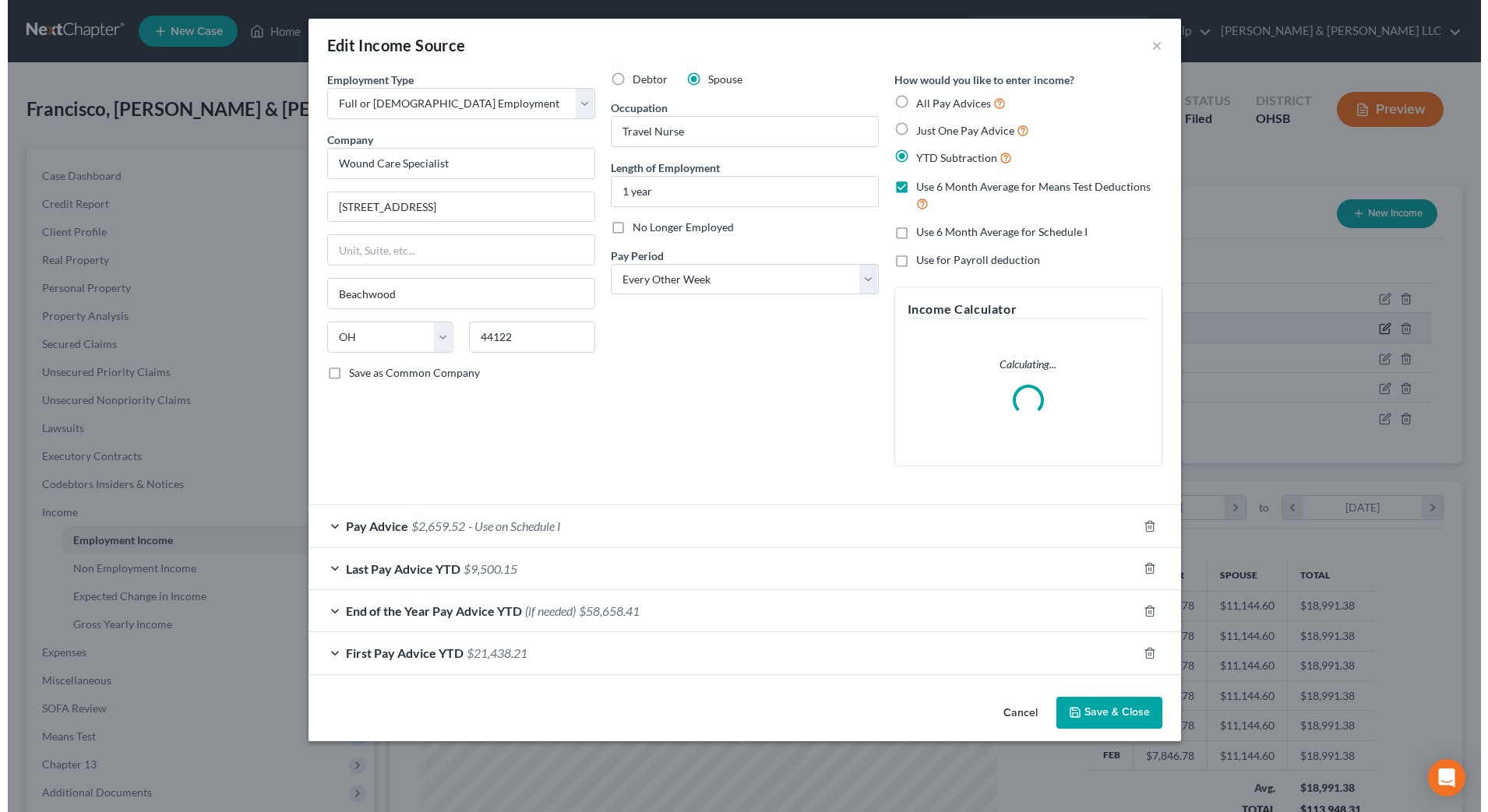
scroll to position [292, 615]
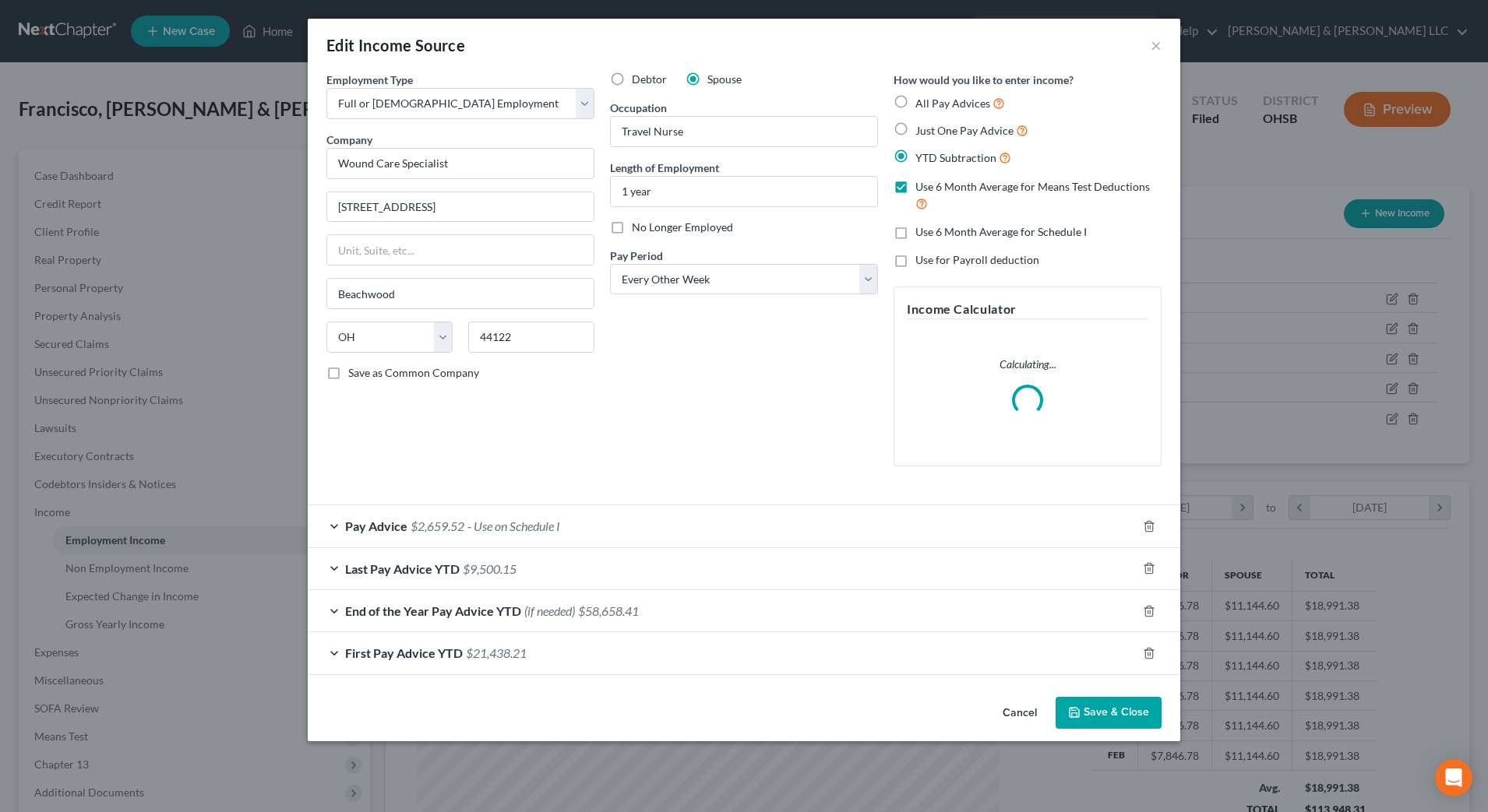
click at [540, 525] on span "- Use on Schedule I" at bounding box center [514, 526] width 93 height 15
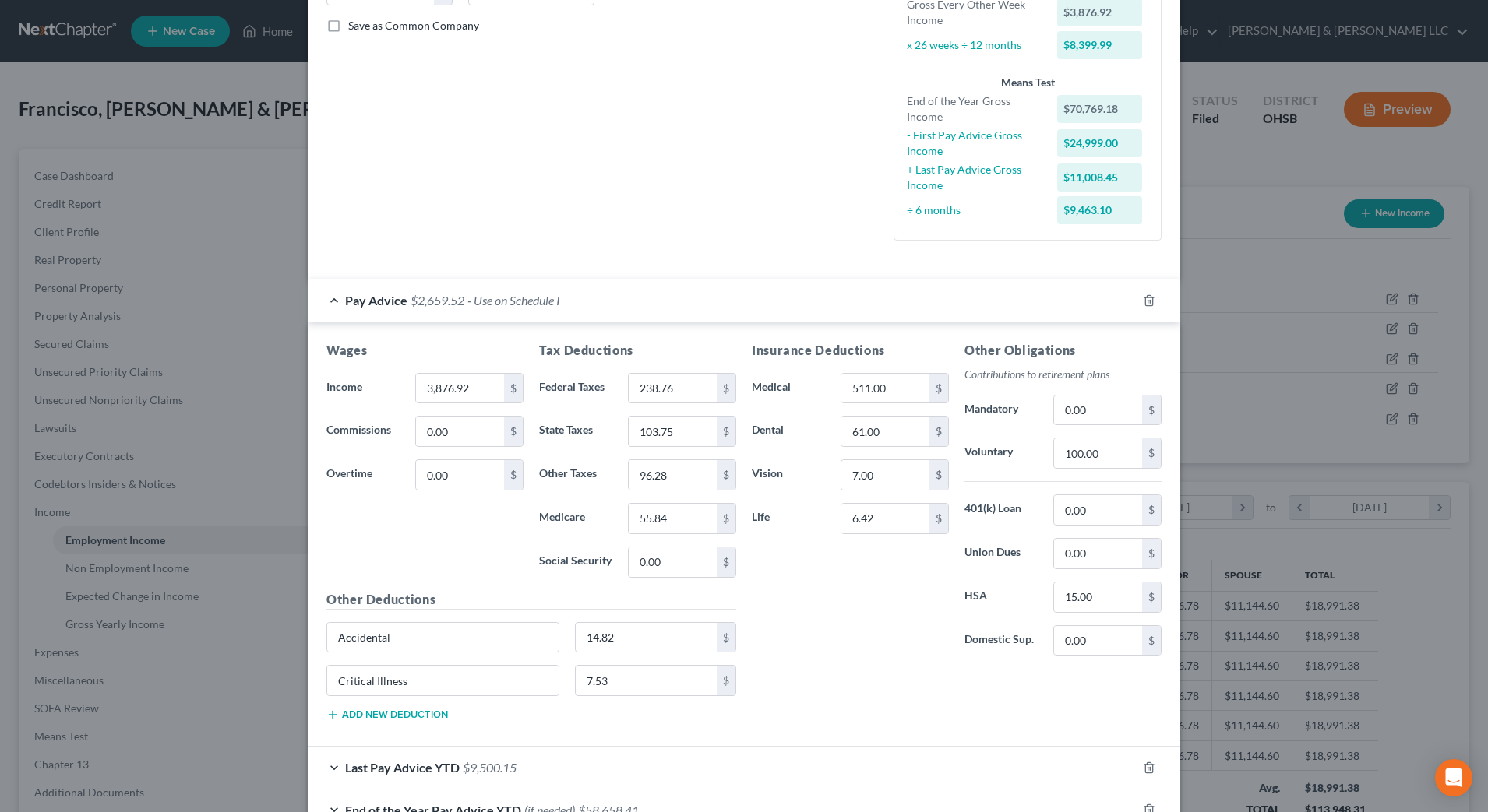
scroll to position [487, 0]
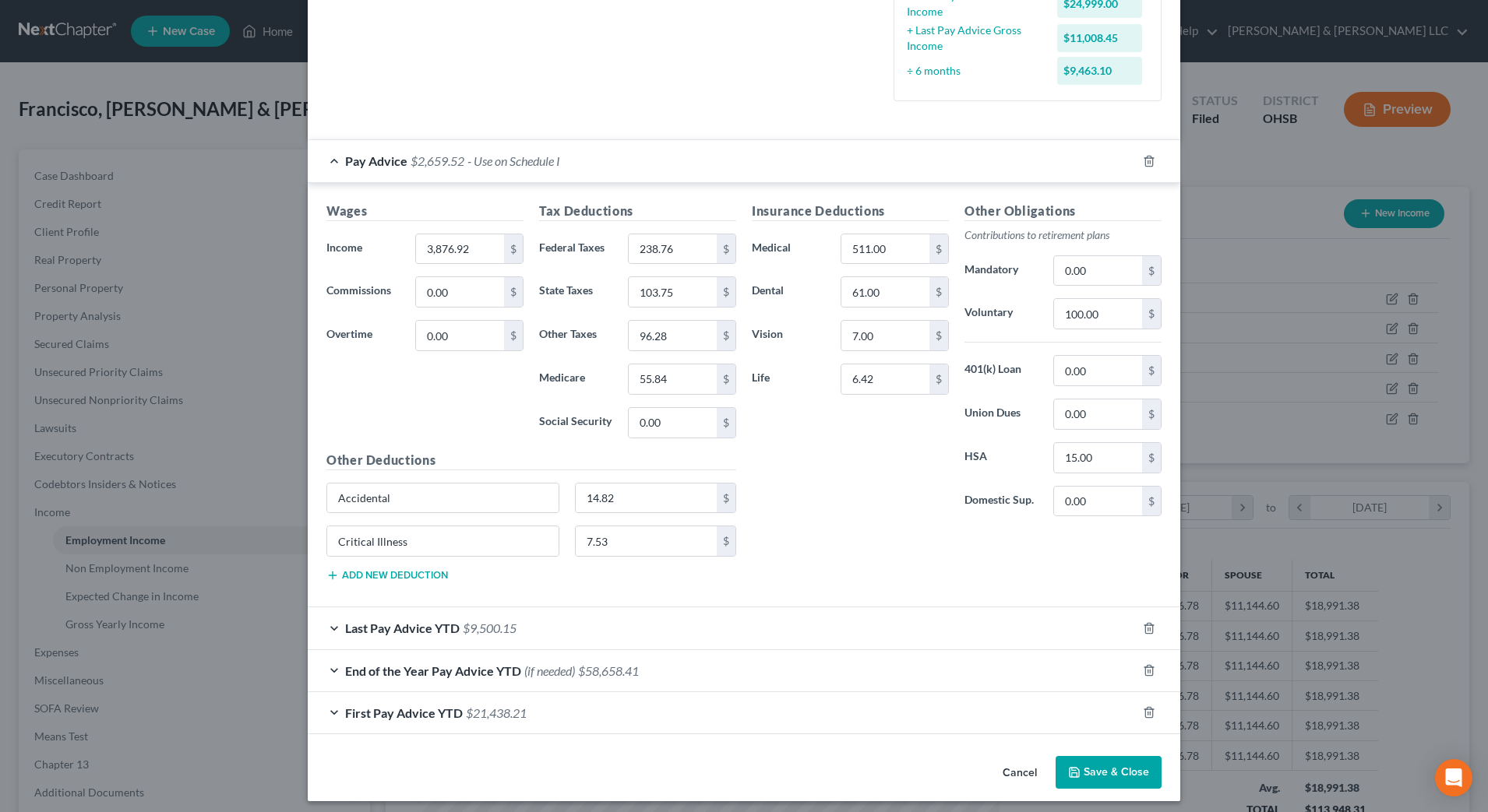
click at [805, 508] on div "Insurance Deductions Medical 511.00 $ Dental 61.00 $ Vision 7.00 $ Life 6.42 $" at bounding box center [849, 365] width 212 height 328
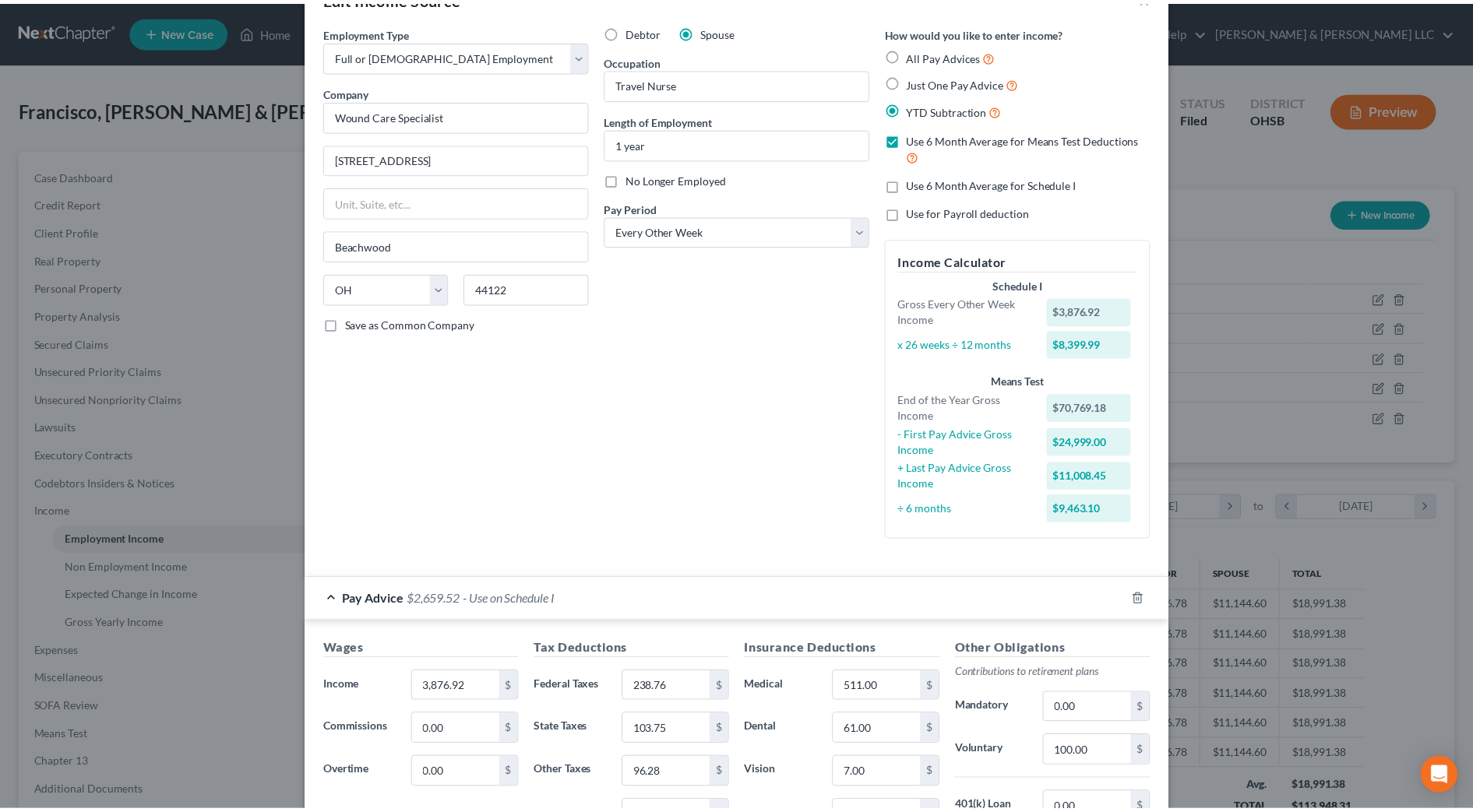
scroll to position [0, 0]
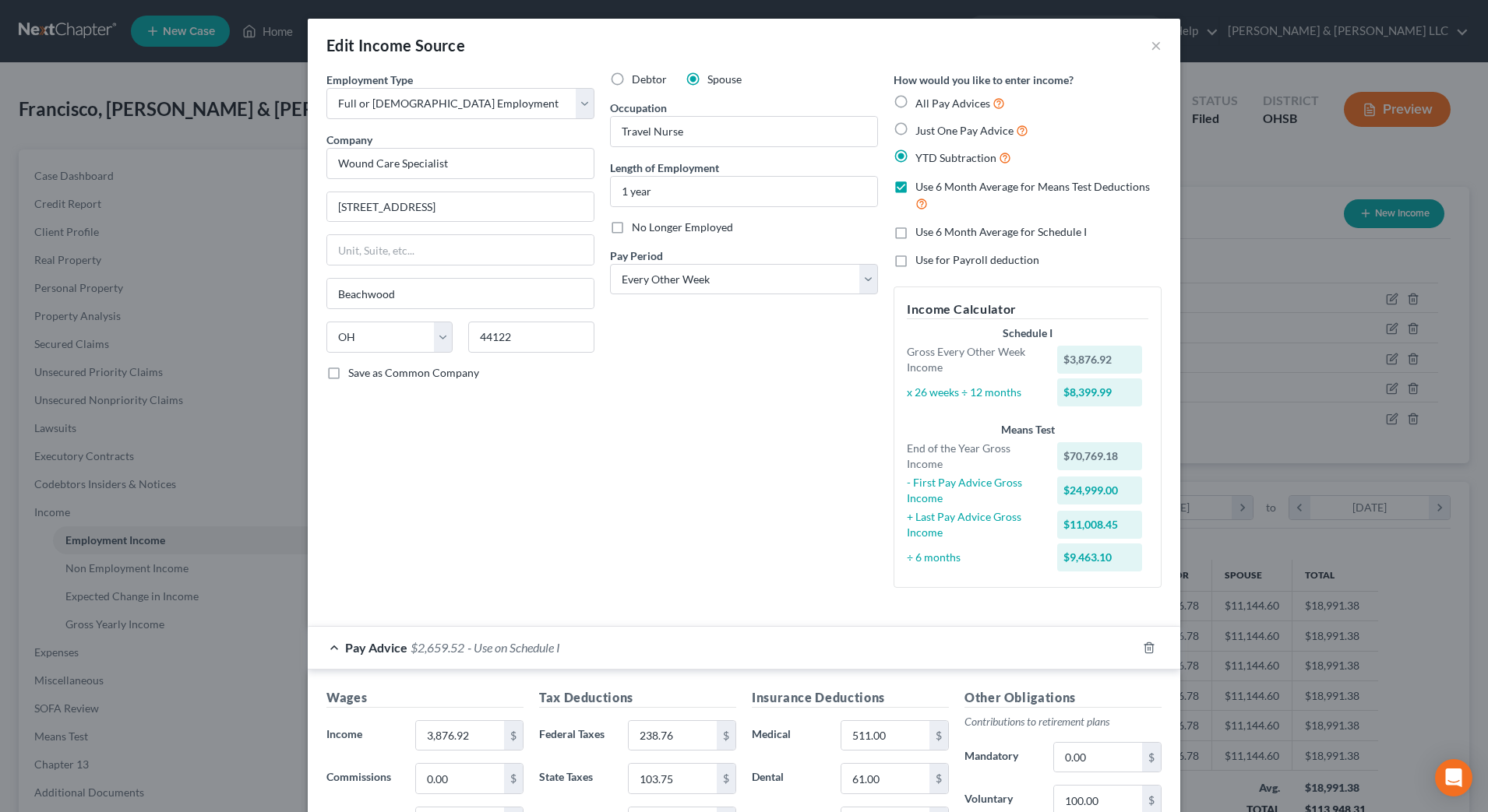
click at [805, 508] on div "Debtor Spouse Occupation Travel Nurse Length of Employment 1 year No Longer Emp…" at bounding box center [744, 336] width 283 height 529
click at [1139, 47] on div "Edit Income Source ×" at bounding box center [744, 45] width 872 height 53
click at [1151, 48] on button "×" at bounding box center [1156, 45] width 11 height 19
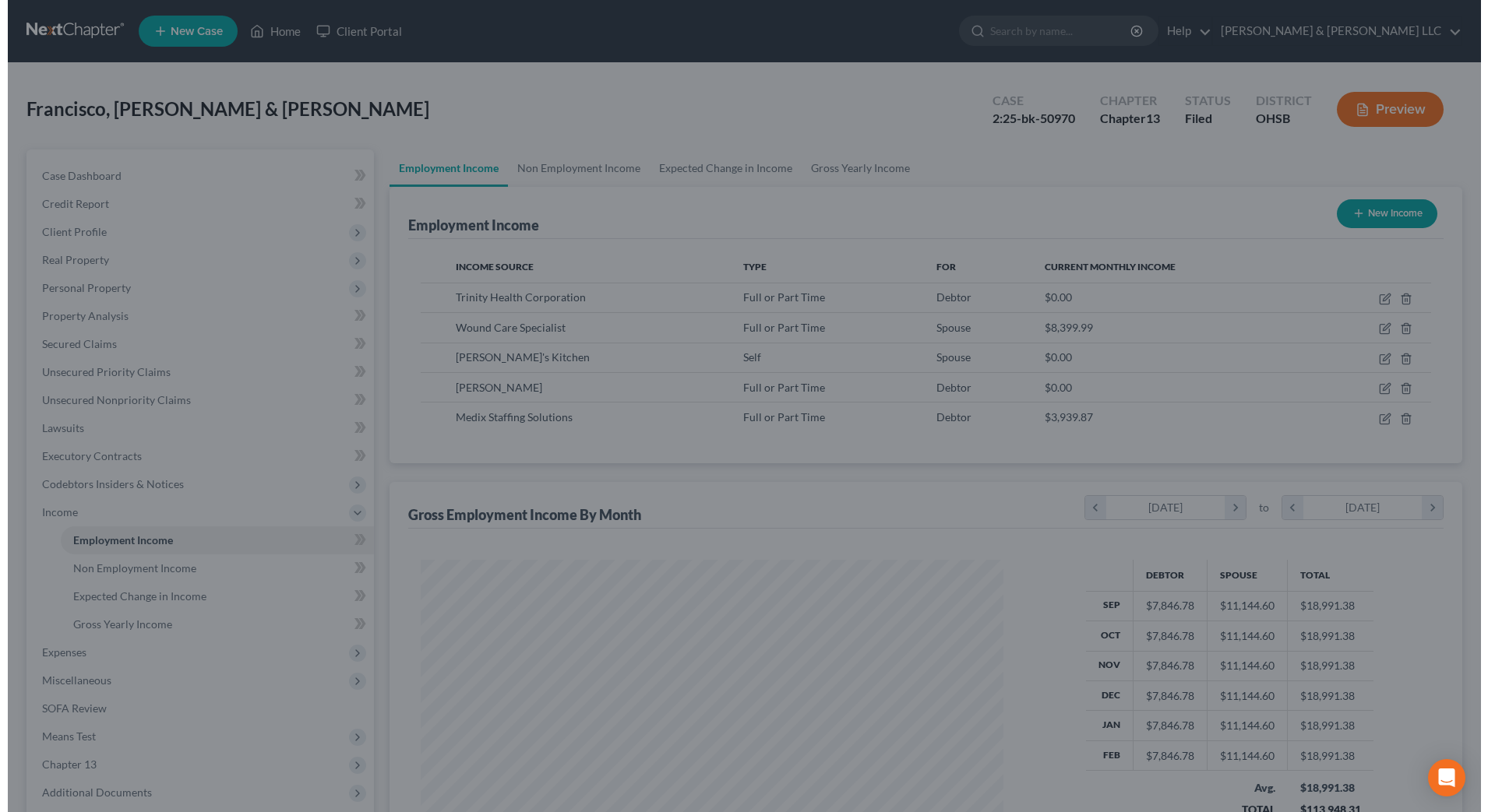
scroll to position [778549, 778384]
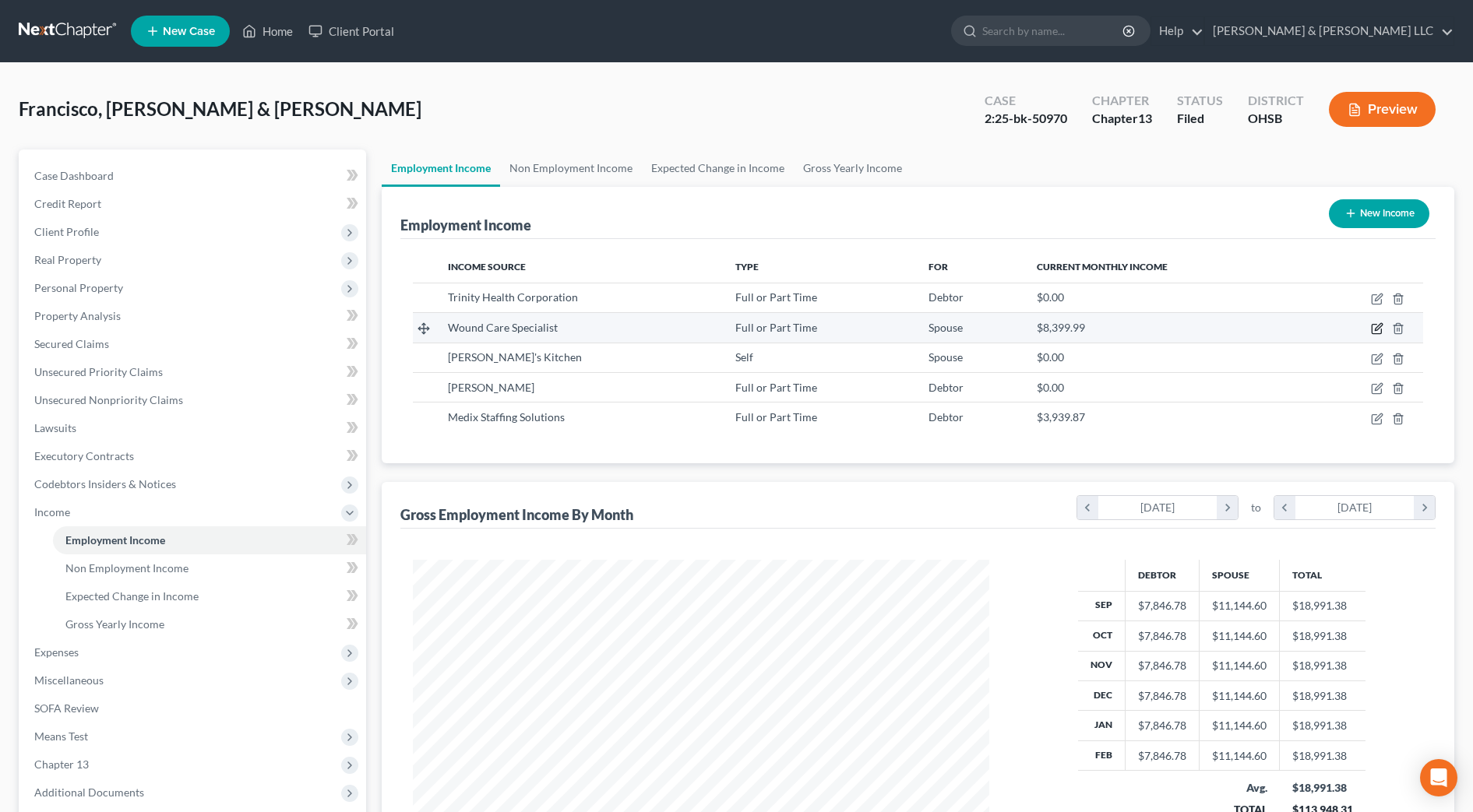
click at [1381, 330] on icon "button" at bounding box center [1376, 329] width 9 height 9
select select "0"
select select "36"
select select "2"
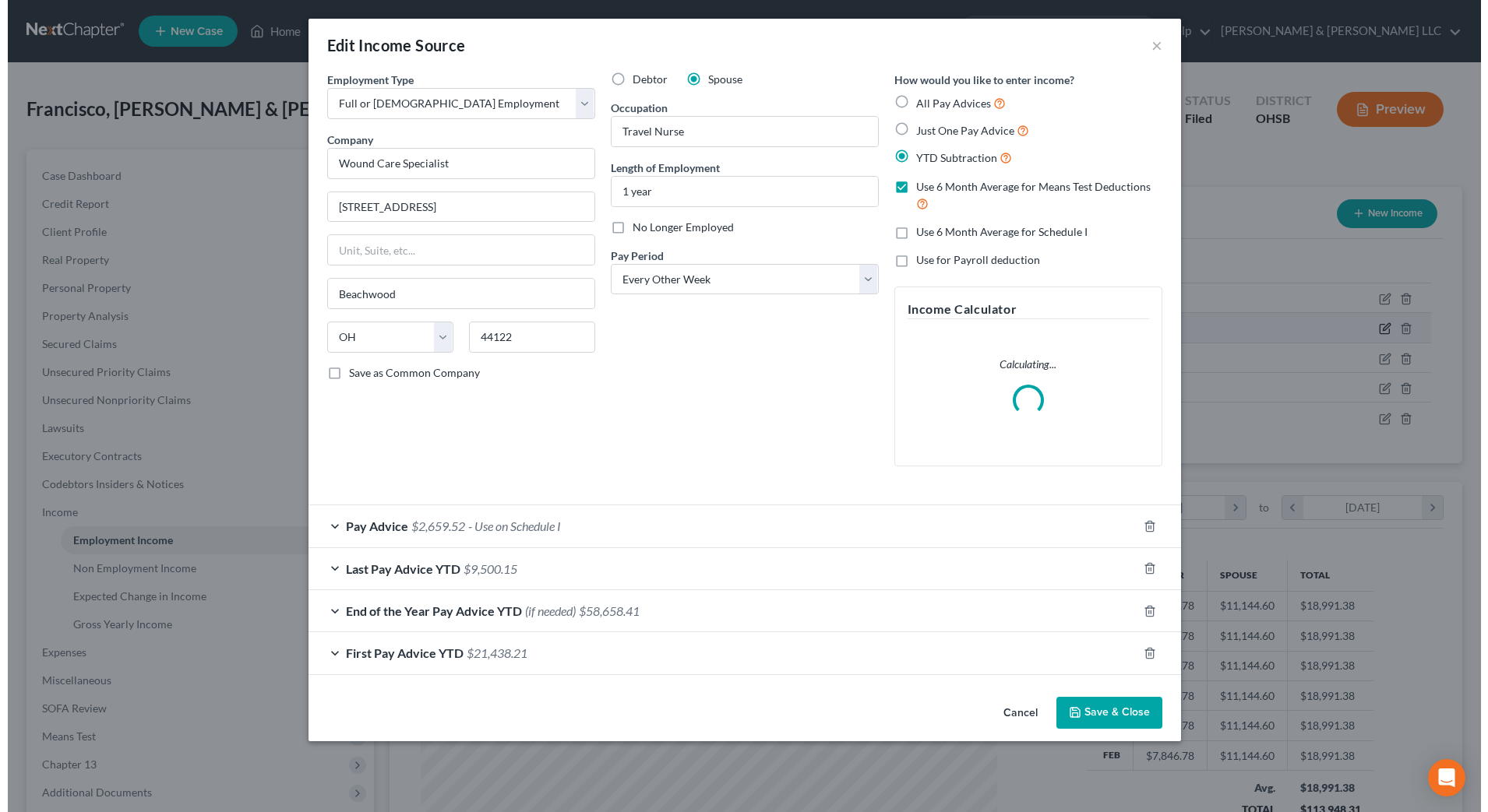
scroll to position [292, 615]
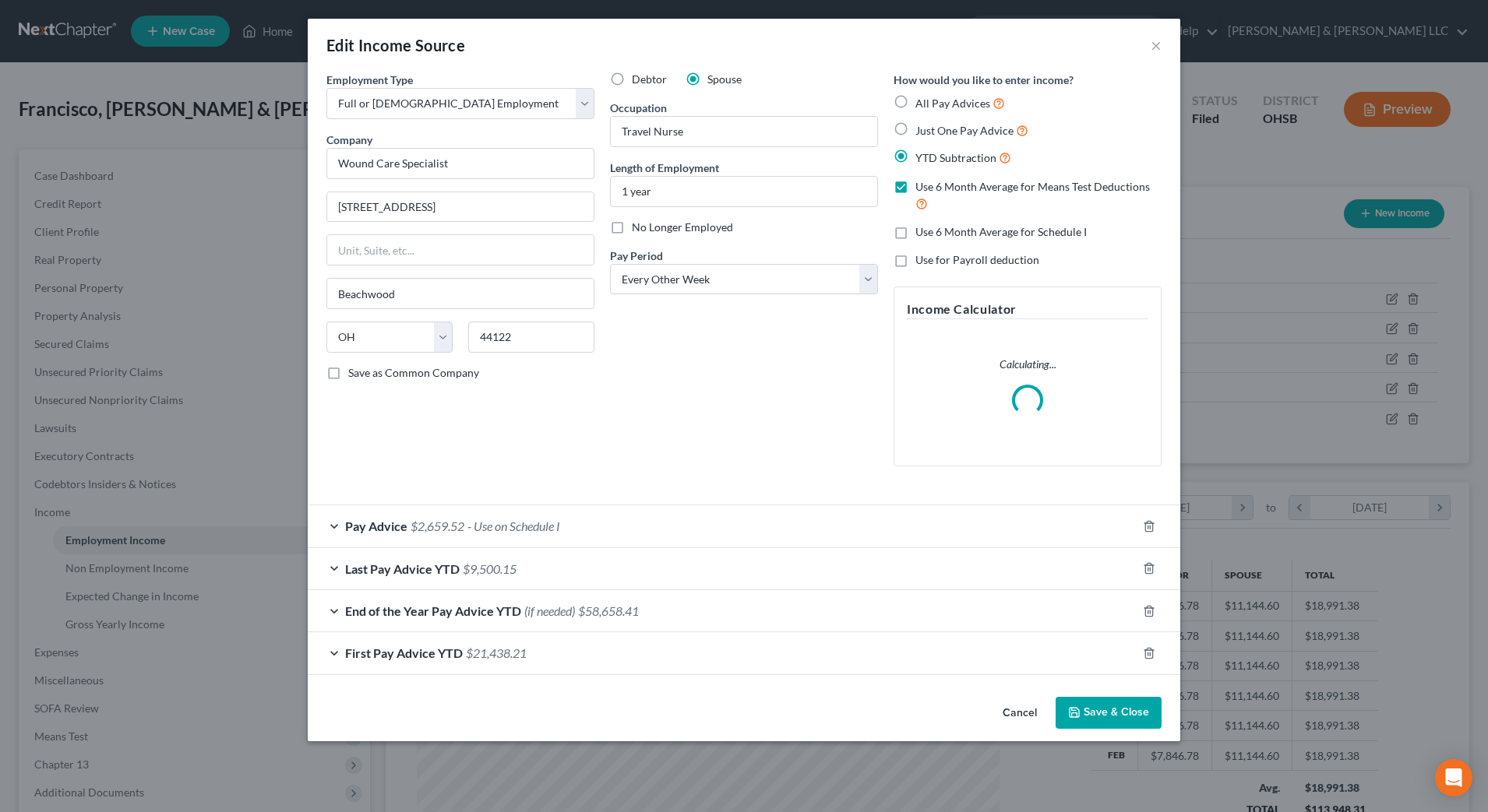
click at [636, 523] on div "Pay Advice $2,659.52 - Use on Schedule I" at bounding box center [721, 526] width 829 height 41
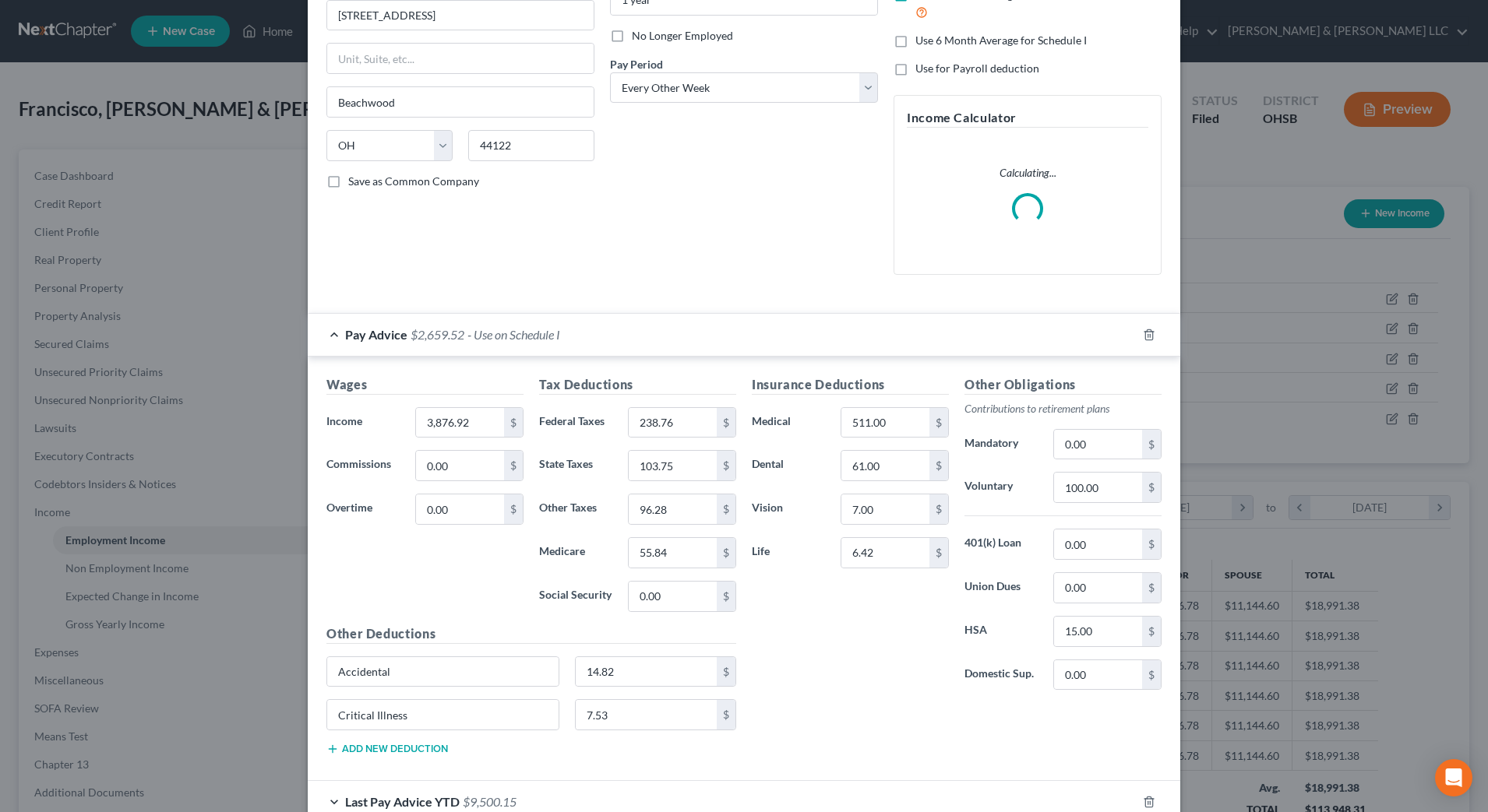
scroll to position [195, 0]
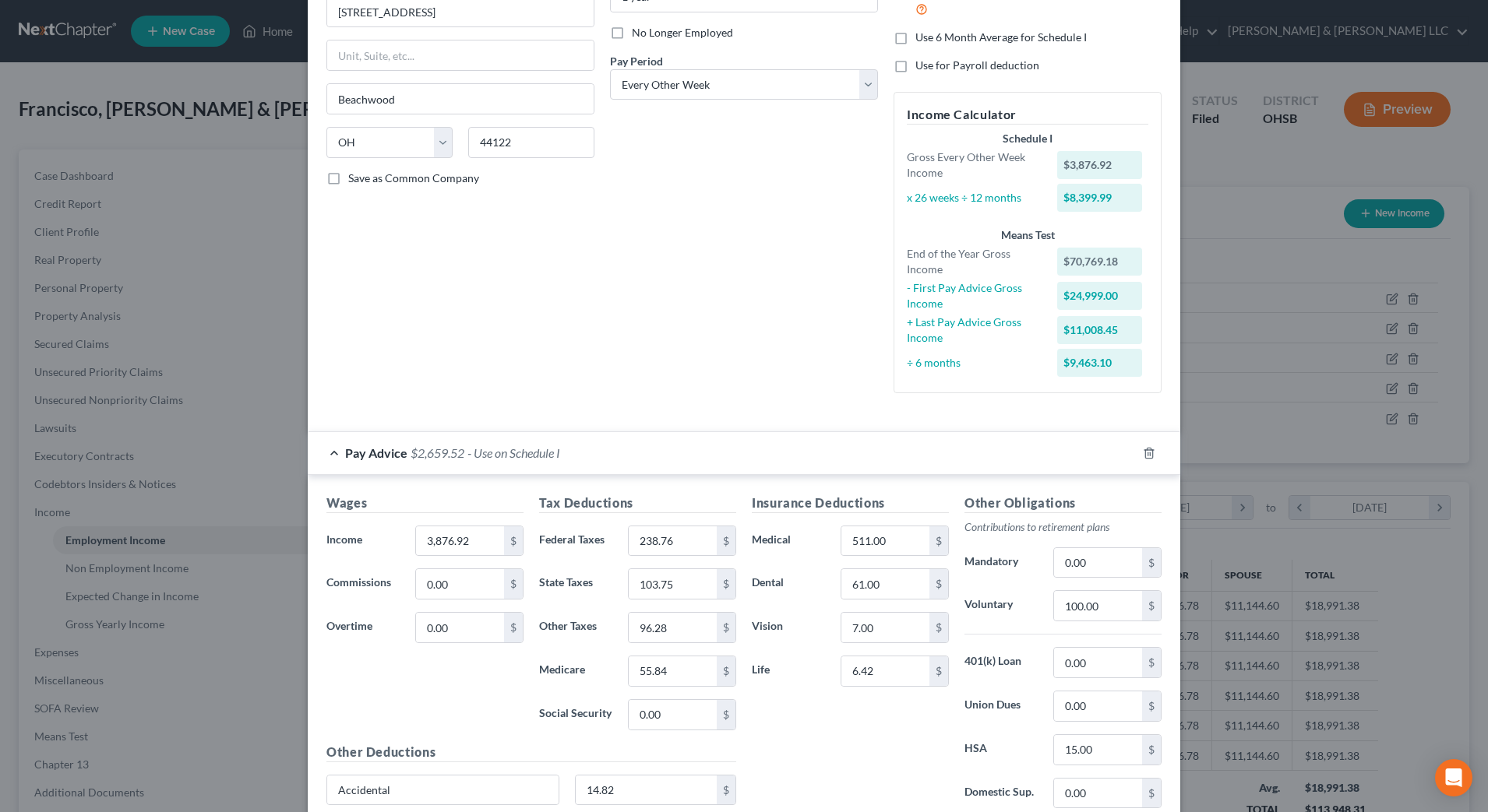
click at [476, 344] on div "Employment Type * Select Full or Part Time Employment Self Employment Company *…" at bounding box center [460, 141] width 283 height 529
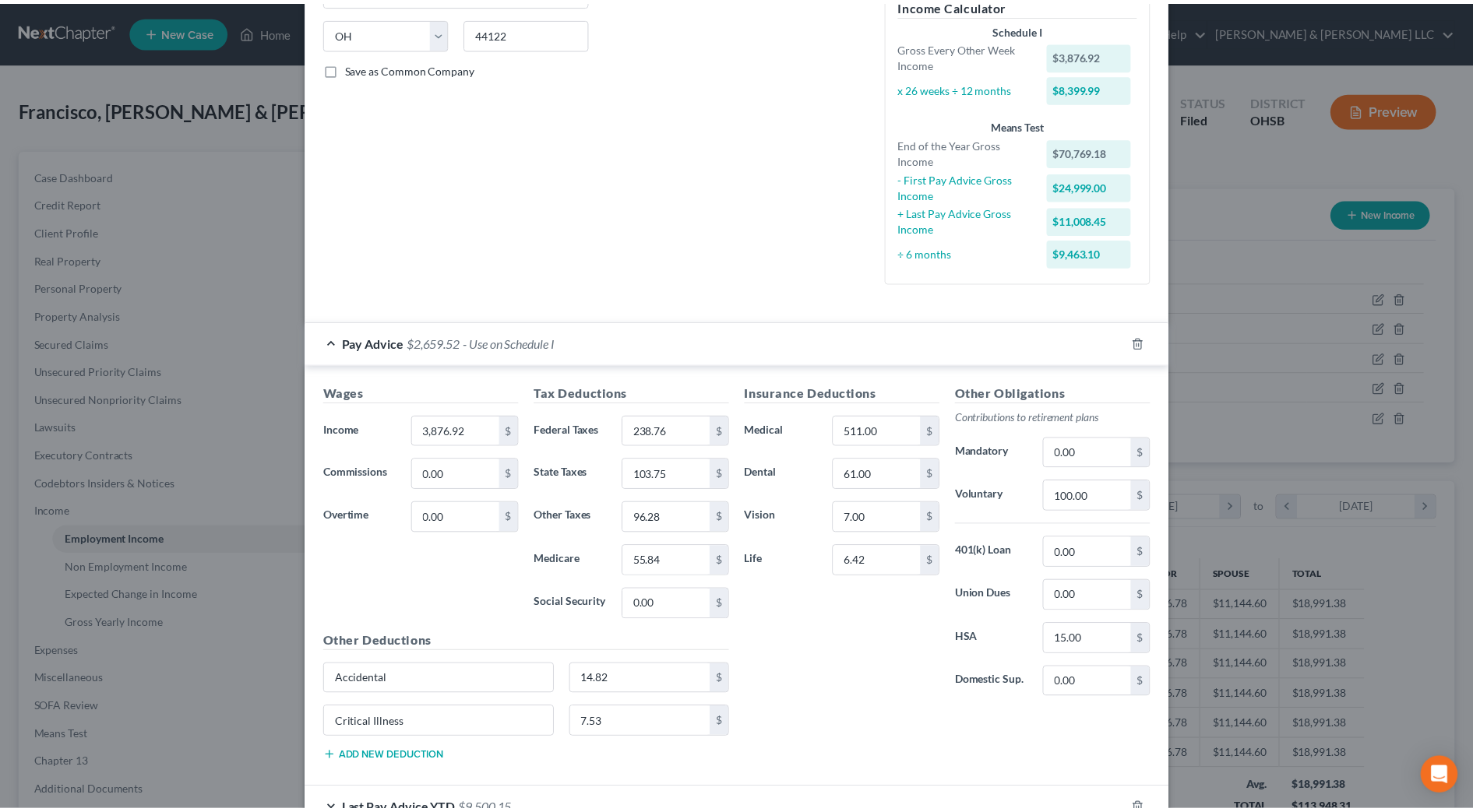
scroll to position [495, 0]
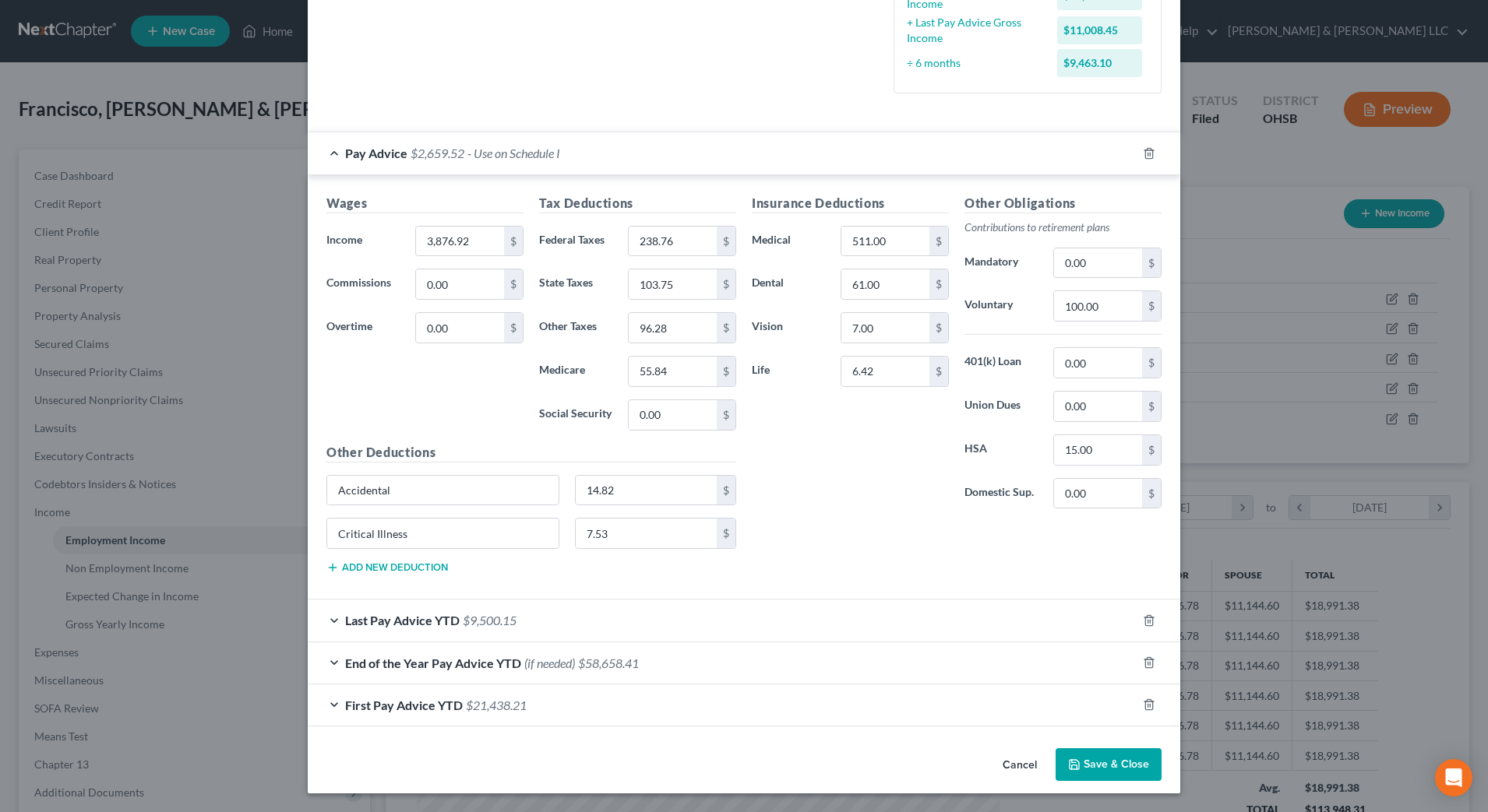
click at [1014, 759] on button "Cancel" at bounding box center [1020, 766] width 59 height 31
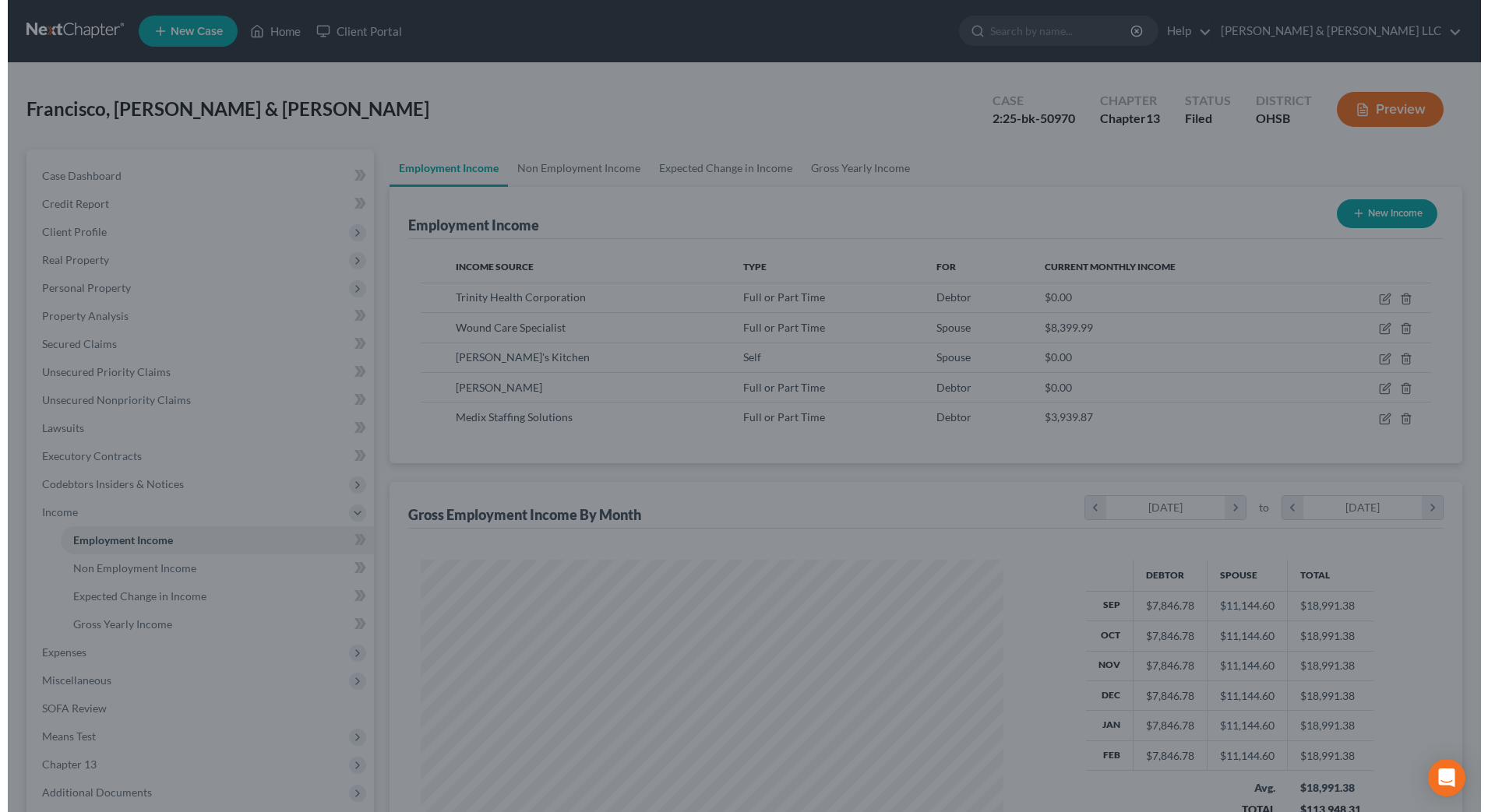
scroll to position [778549, 778384]
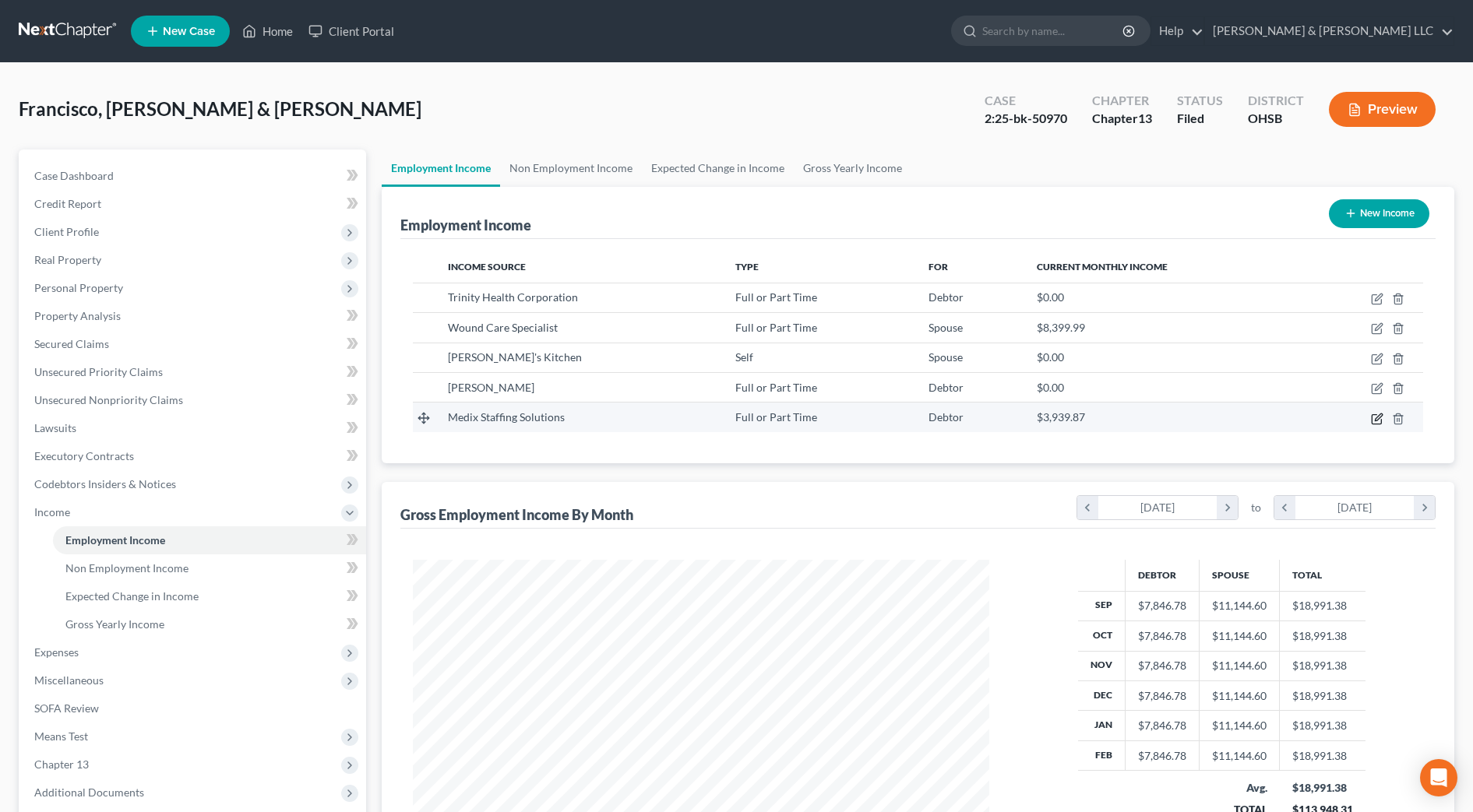
click at [1378, 415] on icon "button" at bounding box center [1376, 419] width 12 height 12
select select "0"
select select "14"
select select "3"
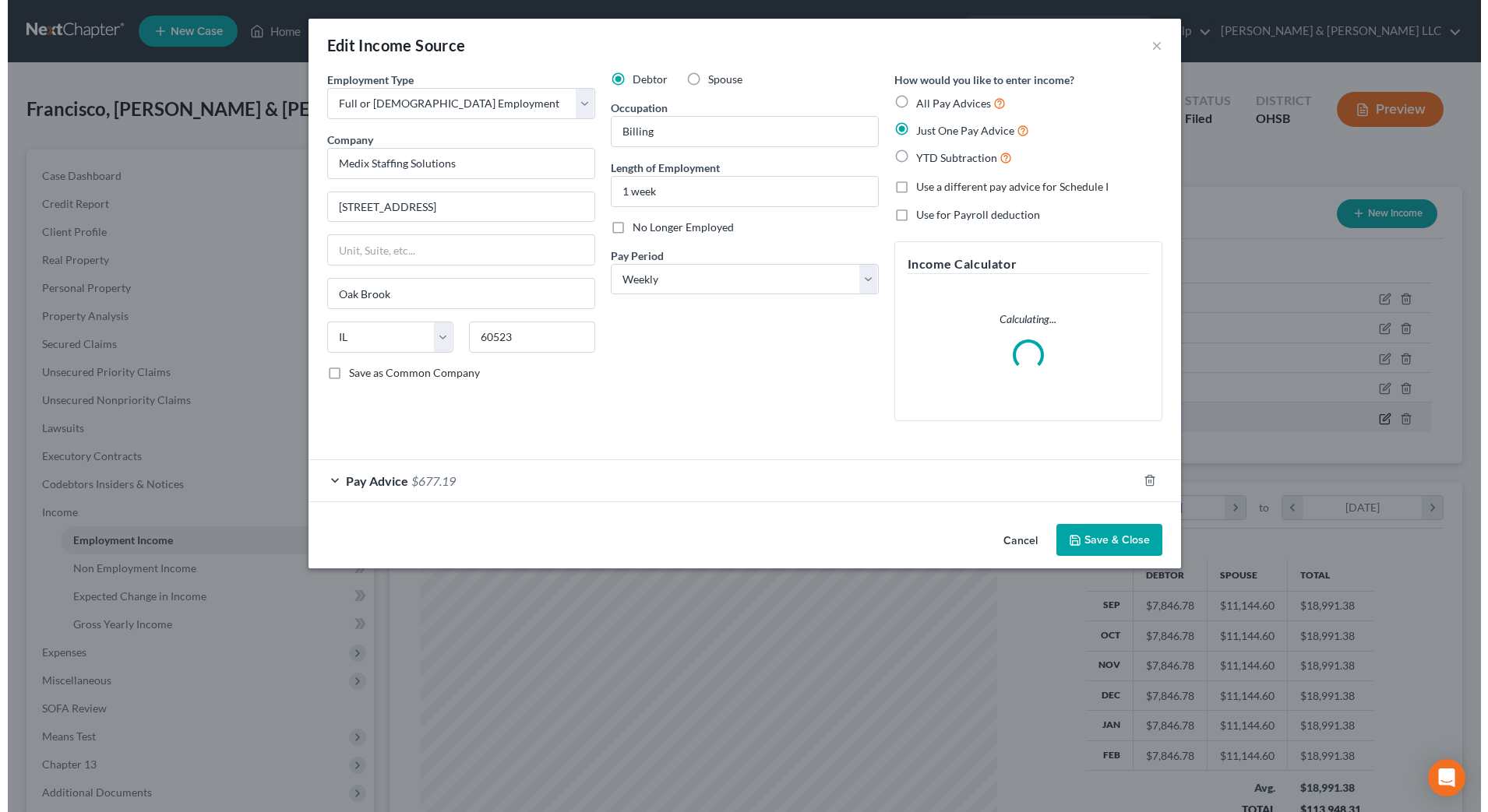
scroll to position [292, 615]
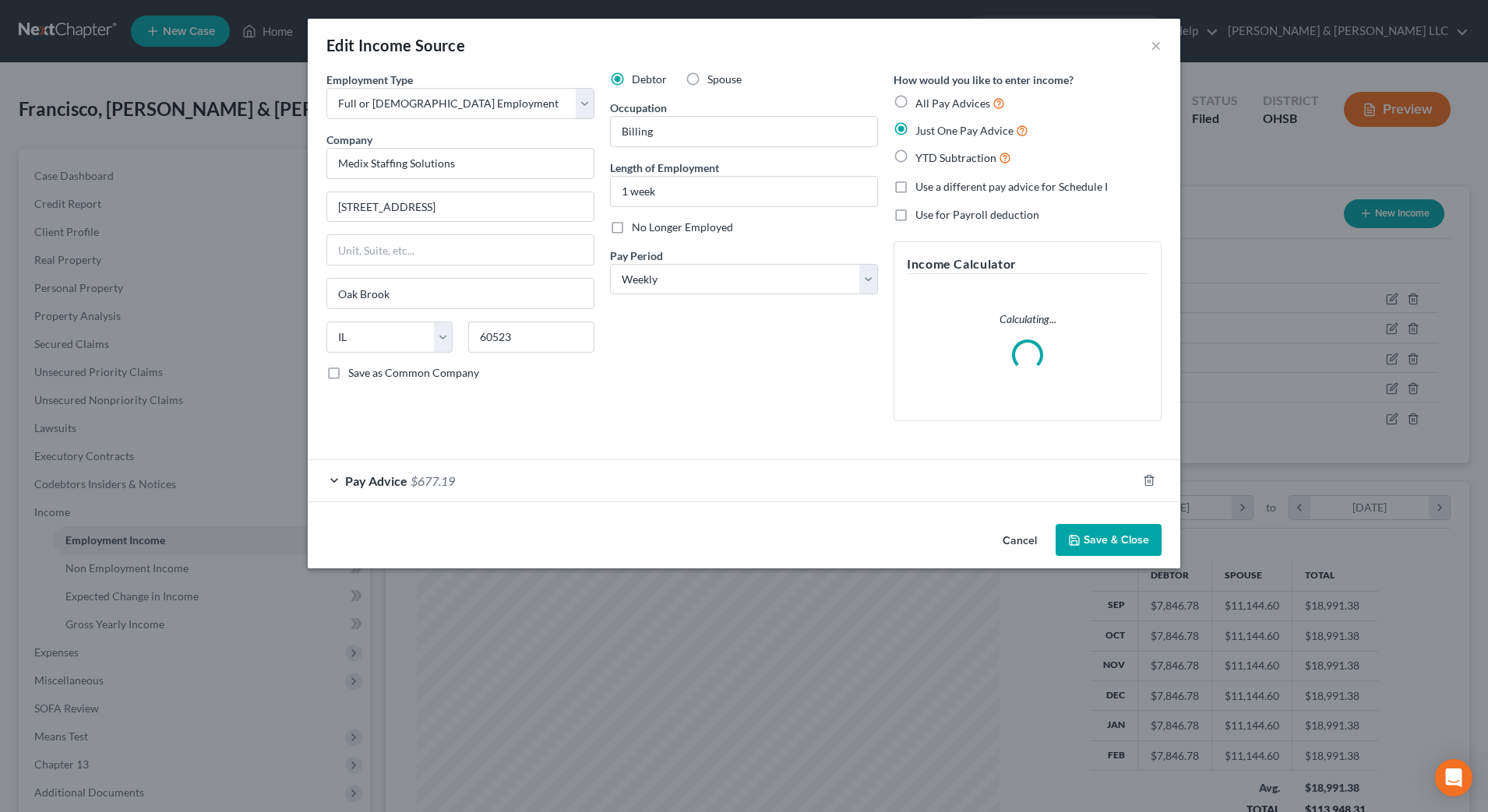
click at [668, 482] on div "Pay Advice $677.19" at bounding box center [721, 481] width 829 height 41
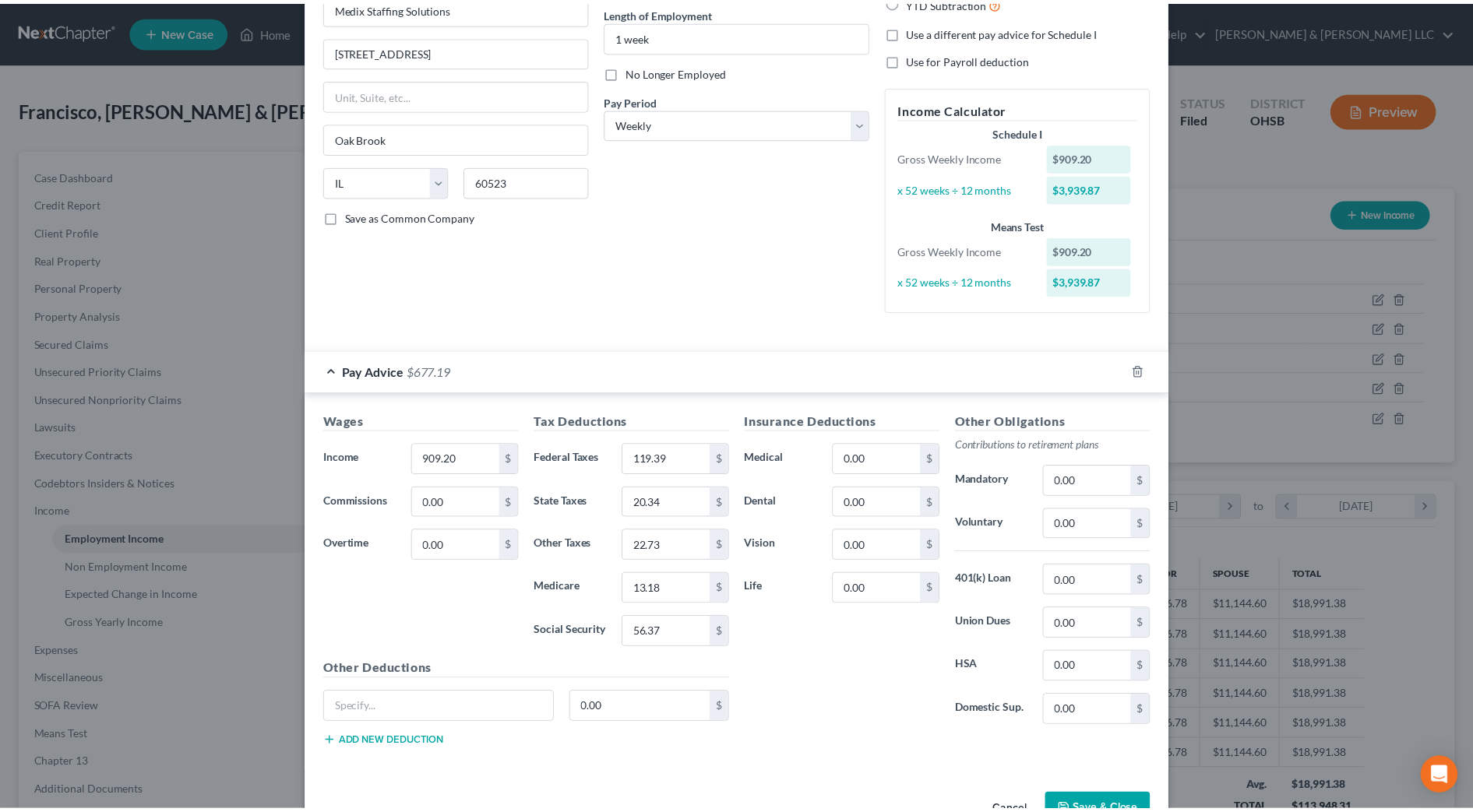
scroll to position [202, 0]
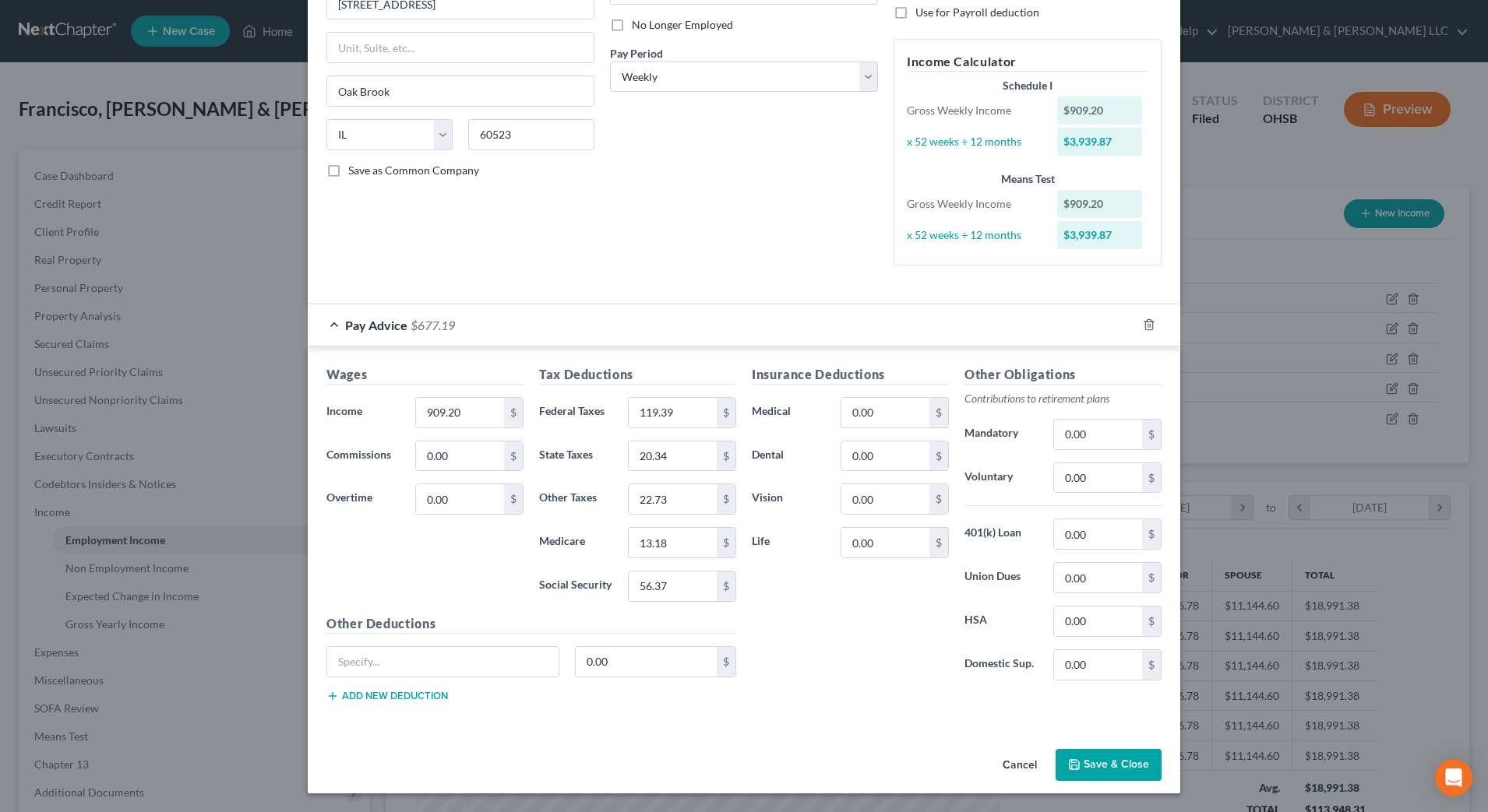
click at [1015, 768] on button "Cancel" at bounding box center [1020, 767] width 59 height 31
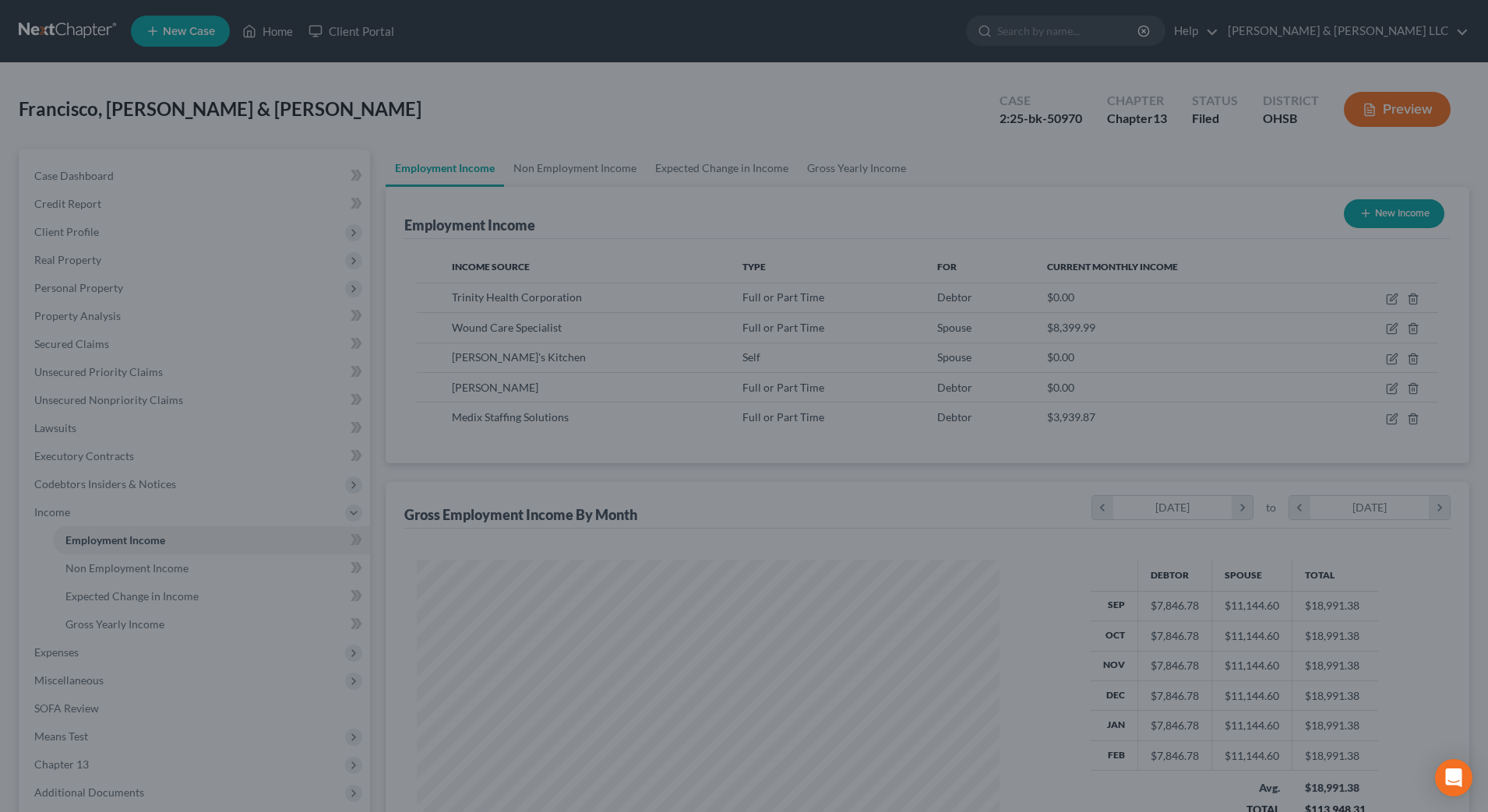
scroll to position [778549, 778384]
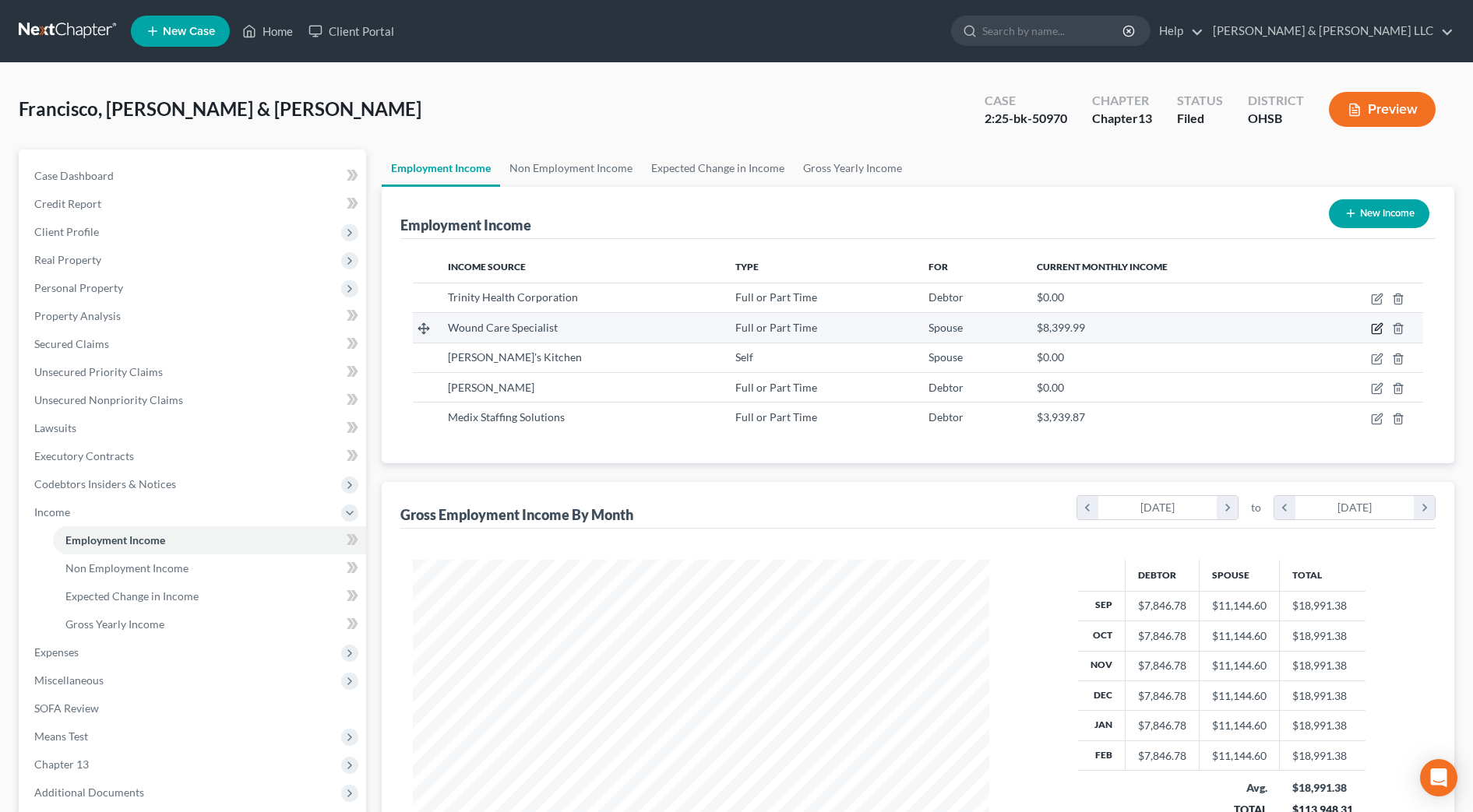
click at [1378, 330] on icon "button" at bounding box center [1378, 327] width 7 height 7
select select "0"
select select "36"
select select "2"
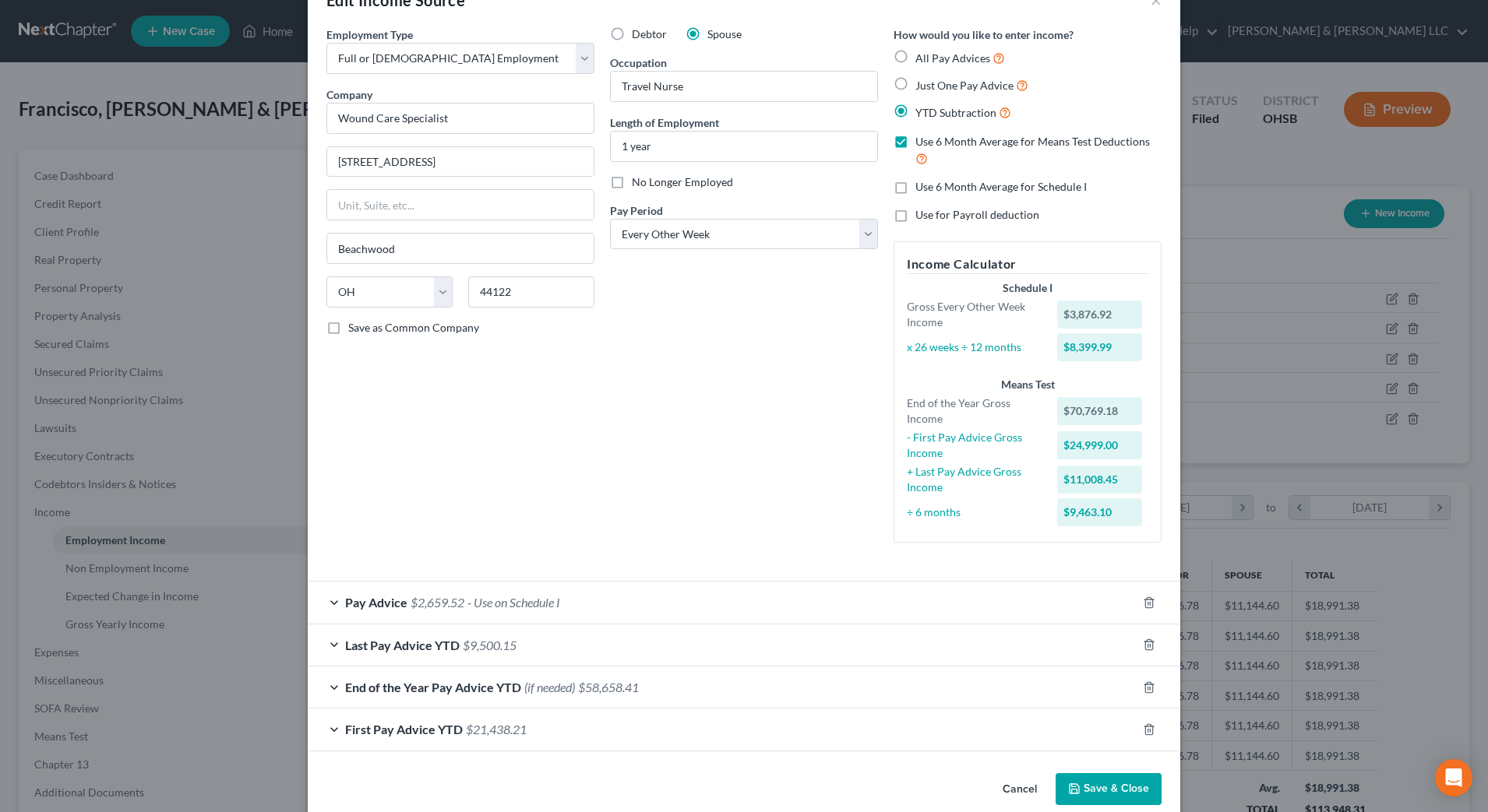
scroll to position [69, 0]
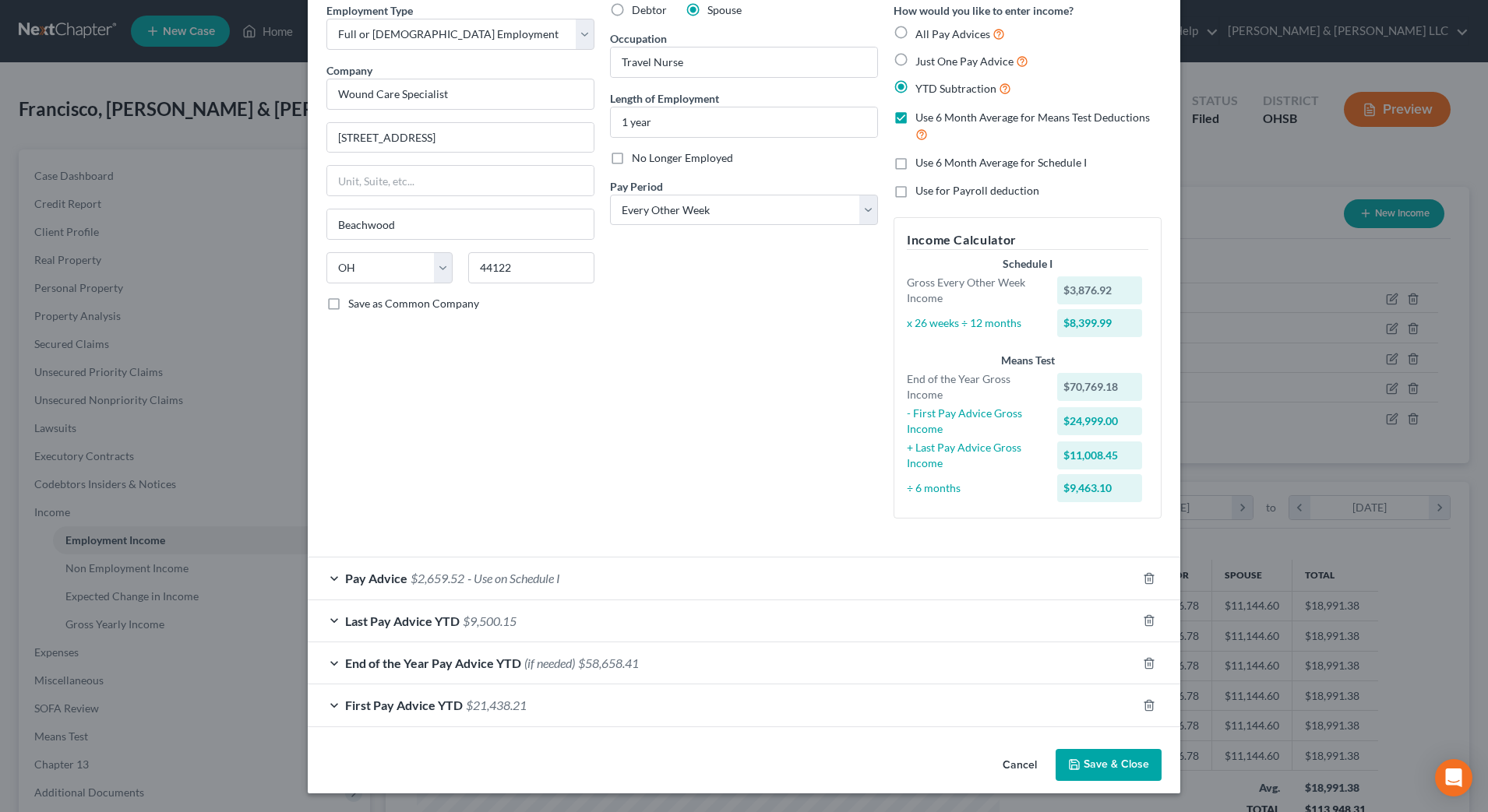
click at [688, 569] on div "Pay Advice $2,659.52 - Use on Schedule I" at bounding box center [721, 578] width 829 height 41
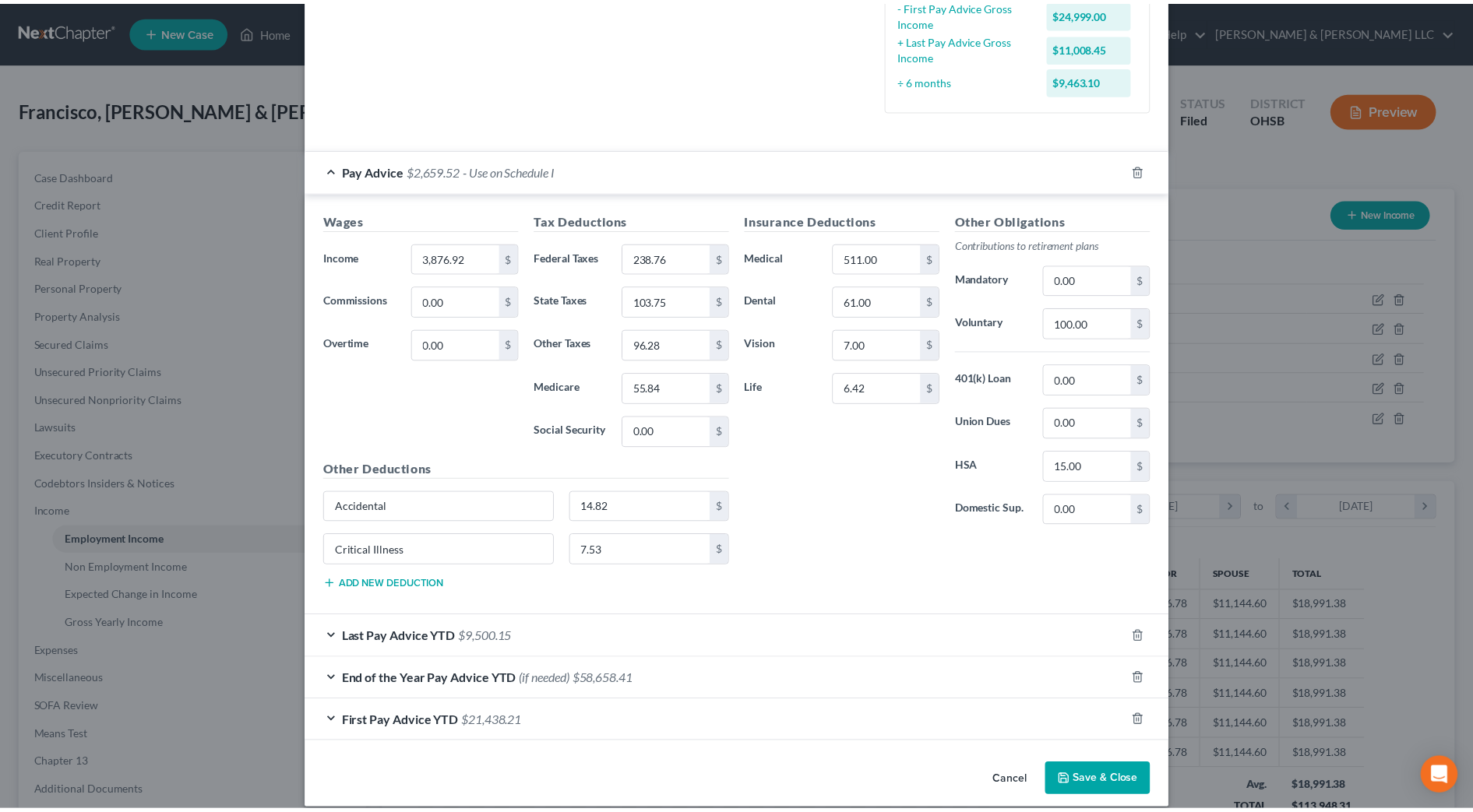
scroll to position [495, 0]
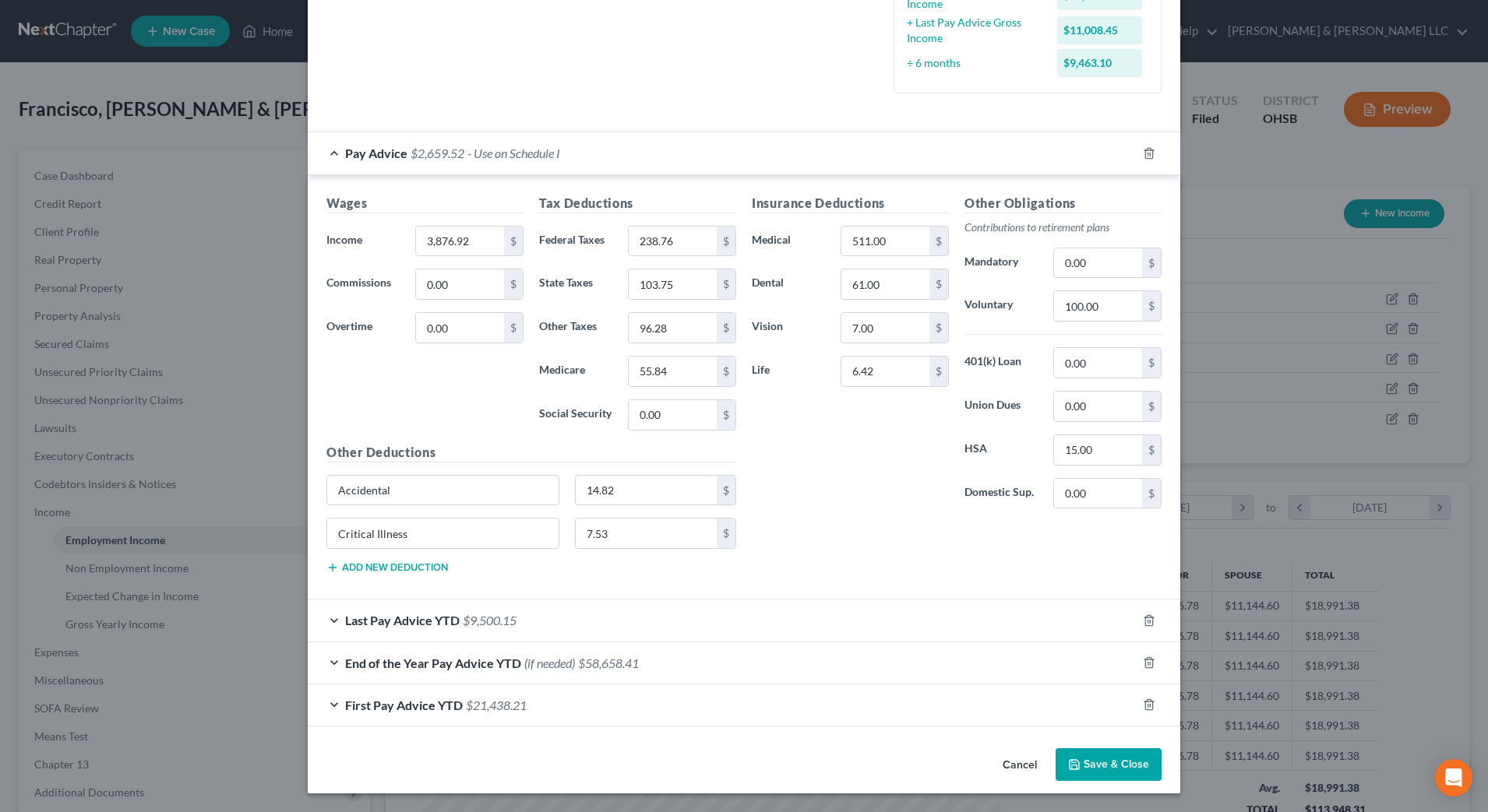
click at [842, 492] on div "Insurance Deductions Medical 511.00 $ Dental 61.00 $ Vision 7.00 $ Life 6.42 $" at bounding box center [849, 358] width 212 height 328
click at [1072, 762] on polyline "button" at bounding box center [1073, 761] width 4 height 2
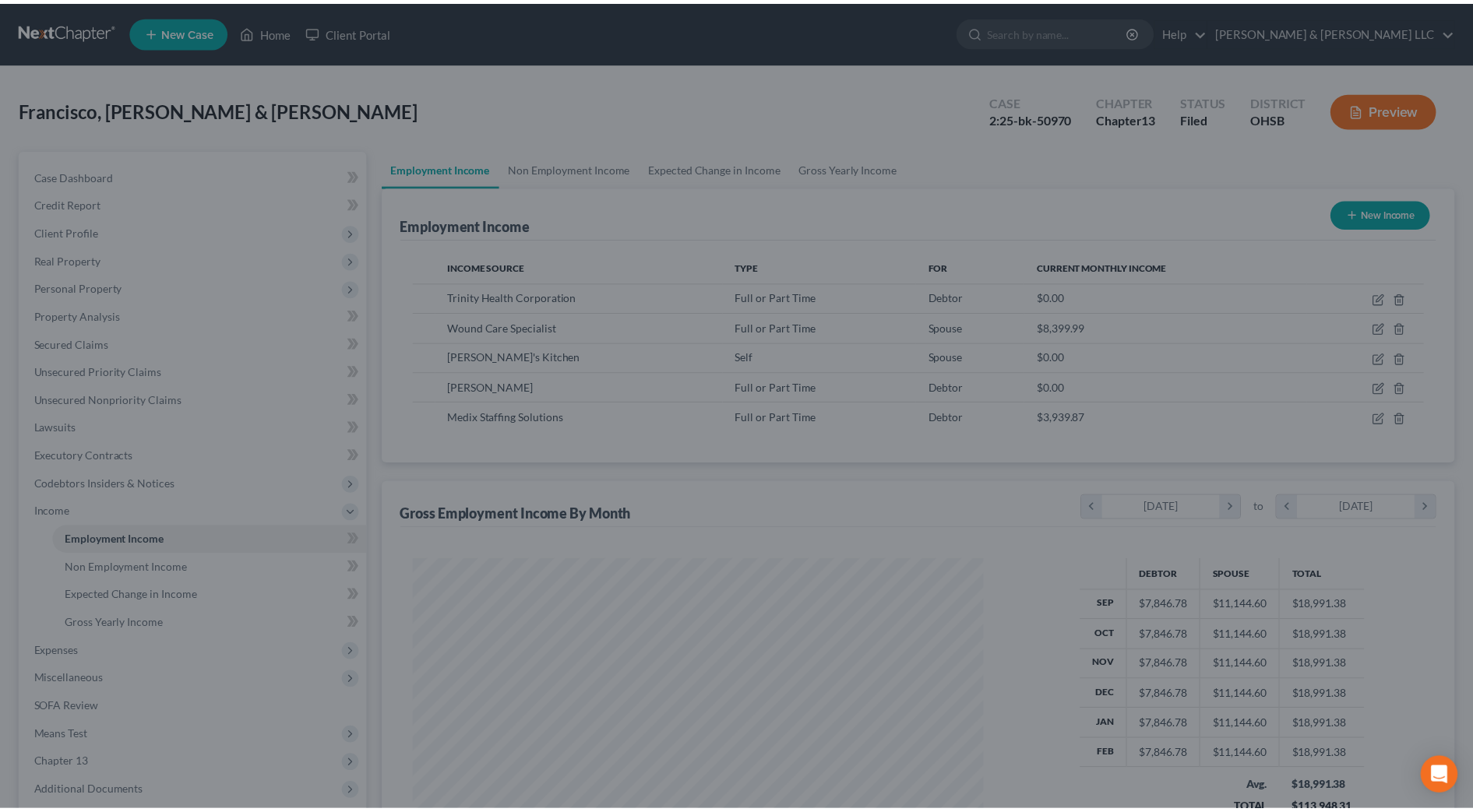
scroll to position [778549, 778317]
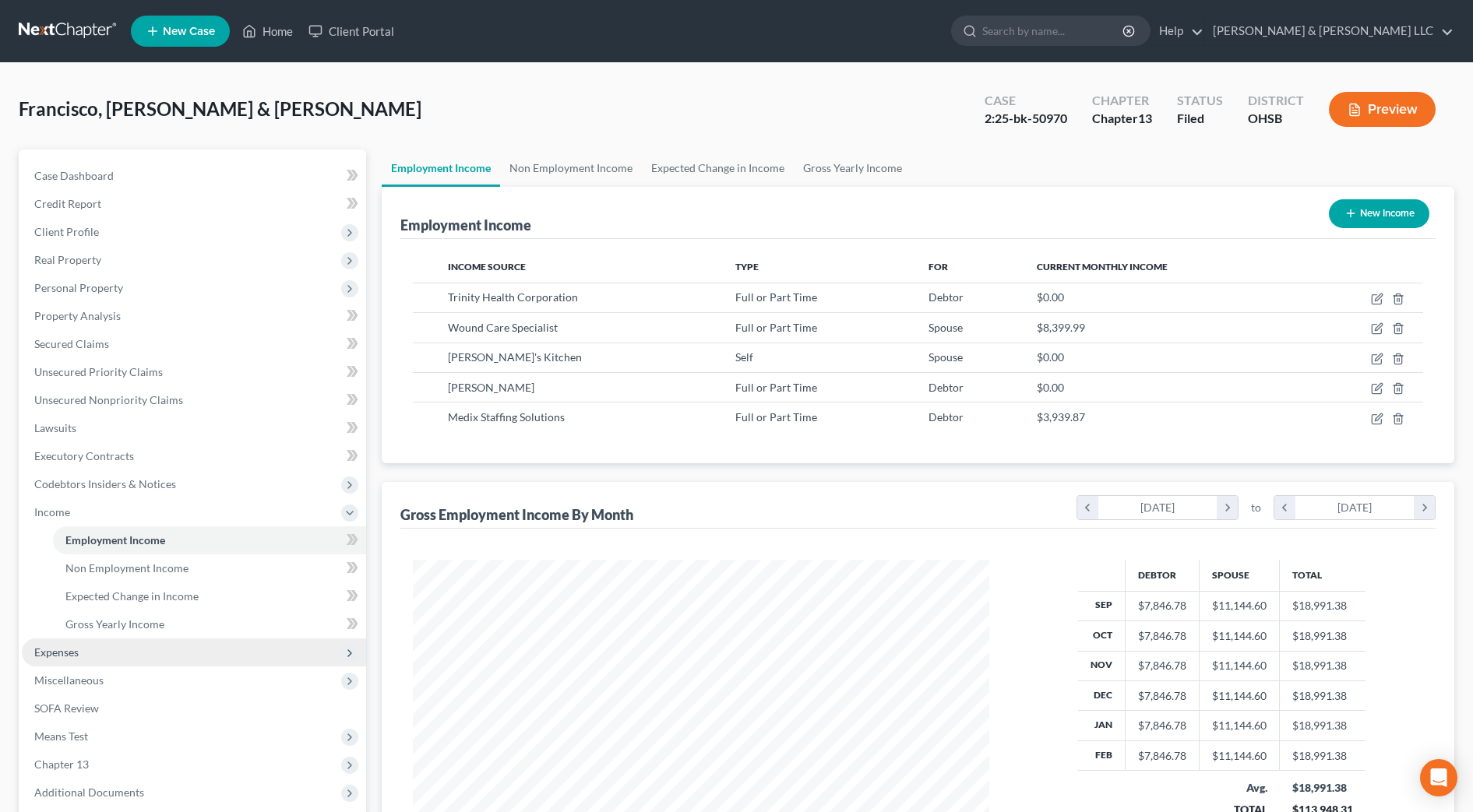
click at [142, 654] on span "Expenses" at bounding box center [193, 653] width 344 height 28
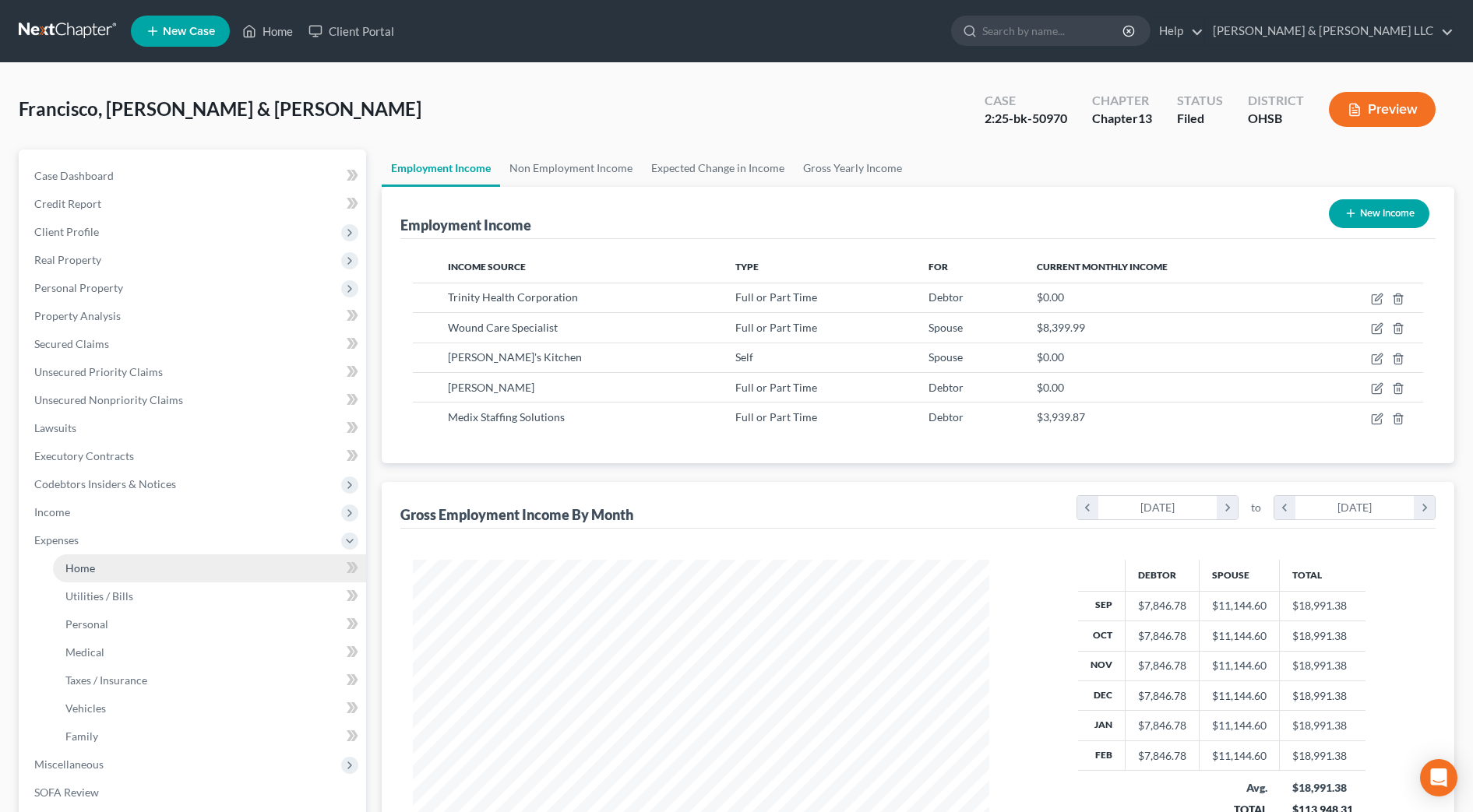
click at [100, 566] on link "Home" at bounding box center [209, 568] width 313 height 28
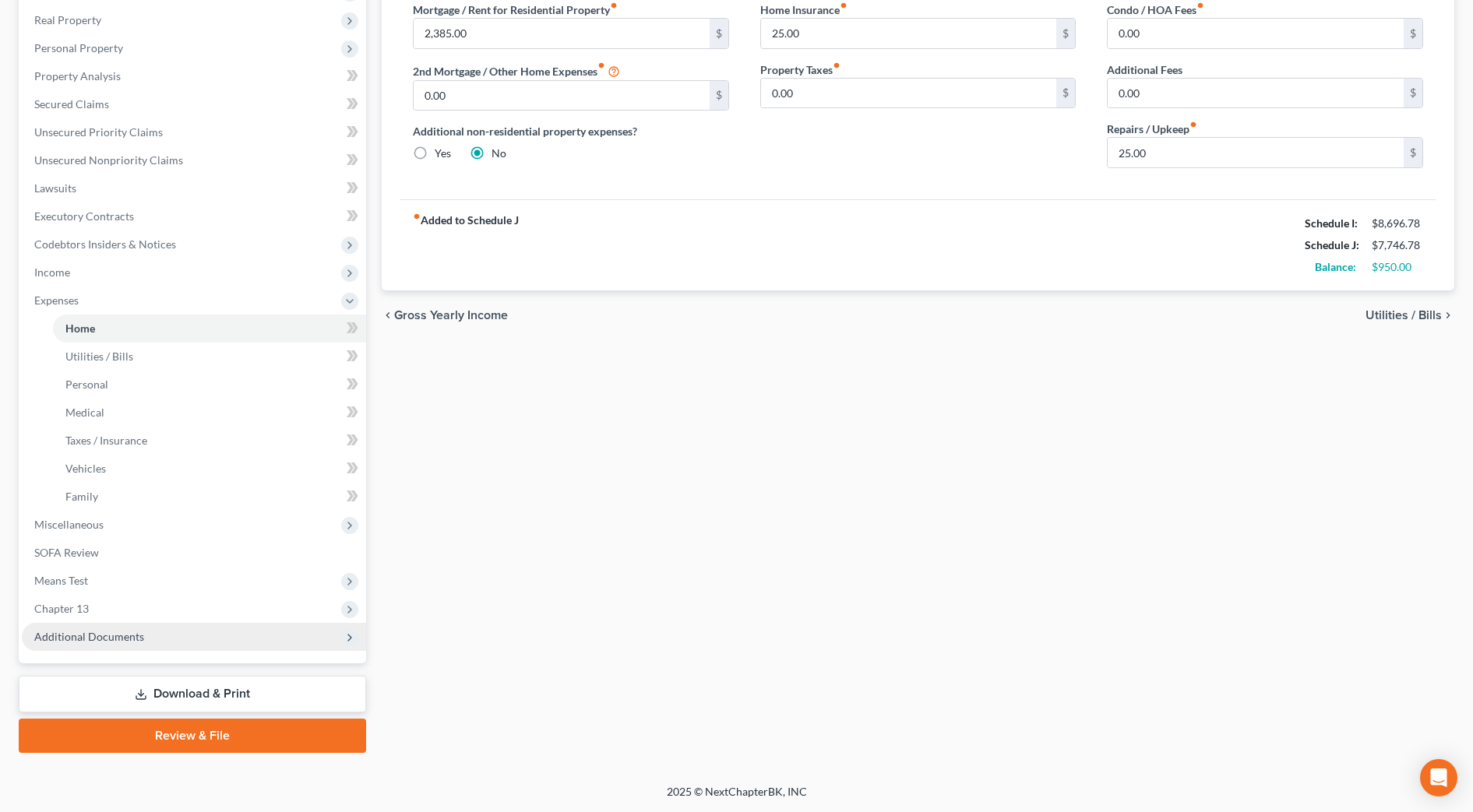
click at [90, 642] on span "Additional Documents" at bounding box center [88, 637] width 110 height 13
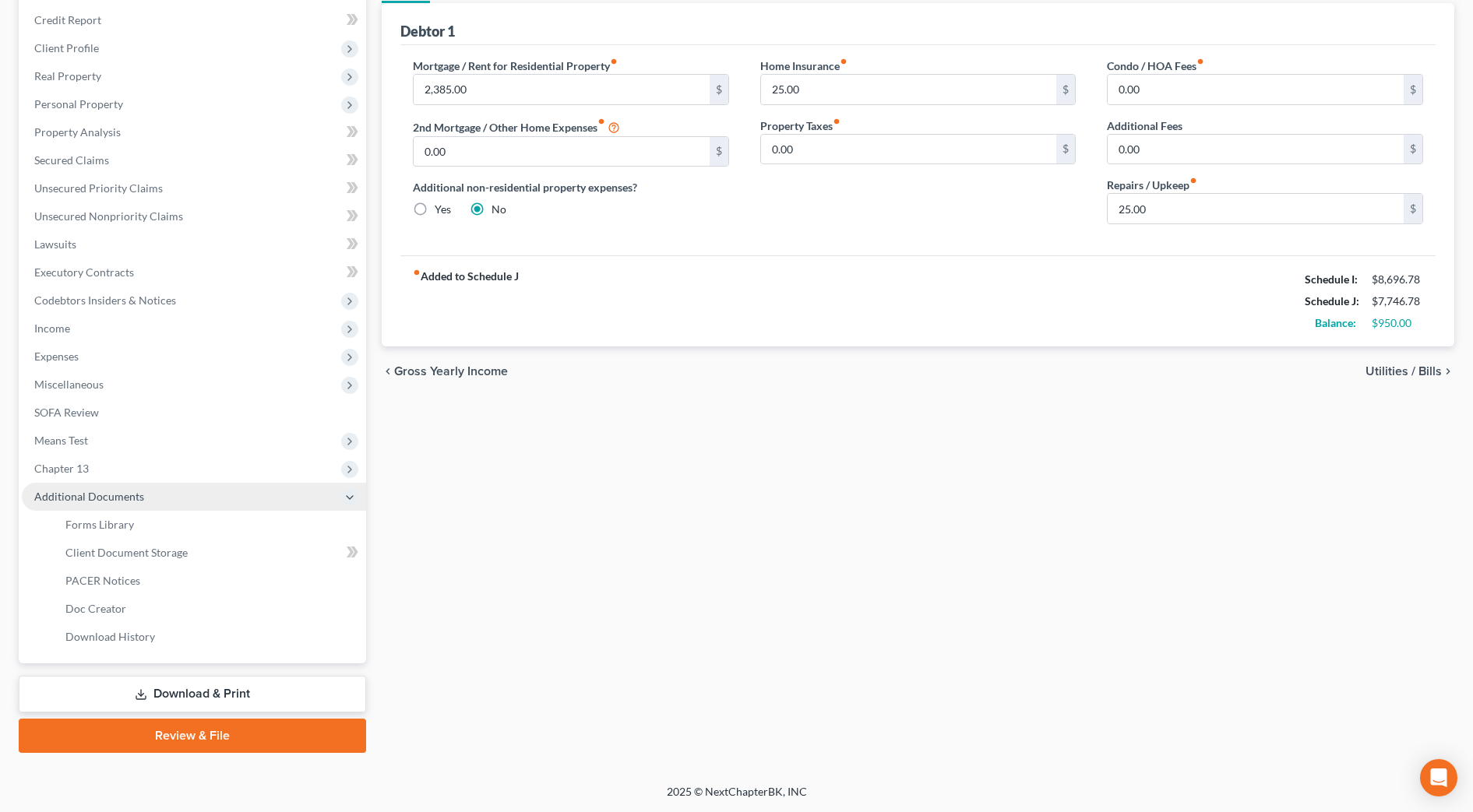
scroll to position [184, 0]
click at [127, 580] on span "PACER Notices" at bounding box center [102, 581] width 75 height 13
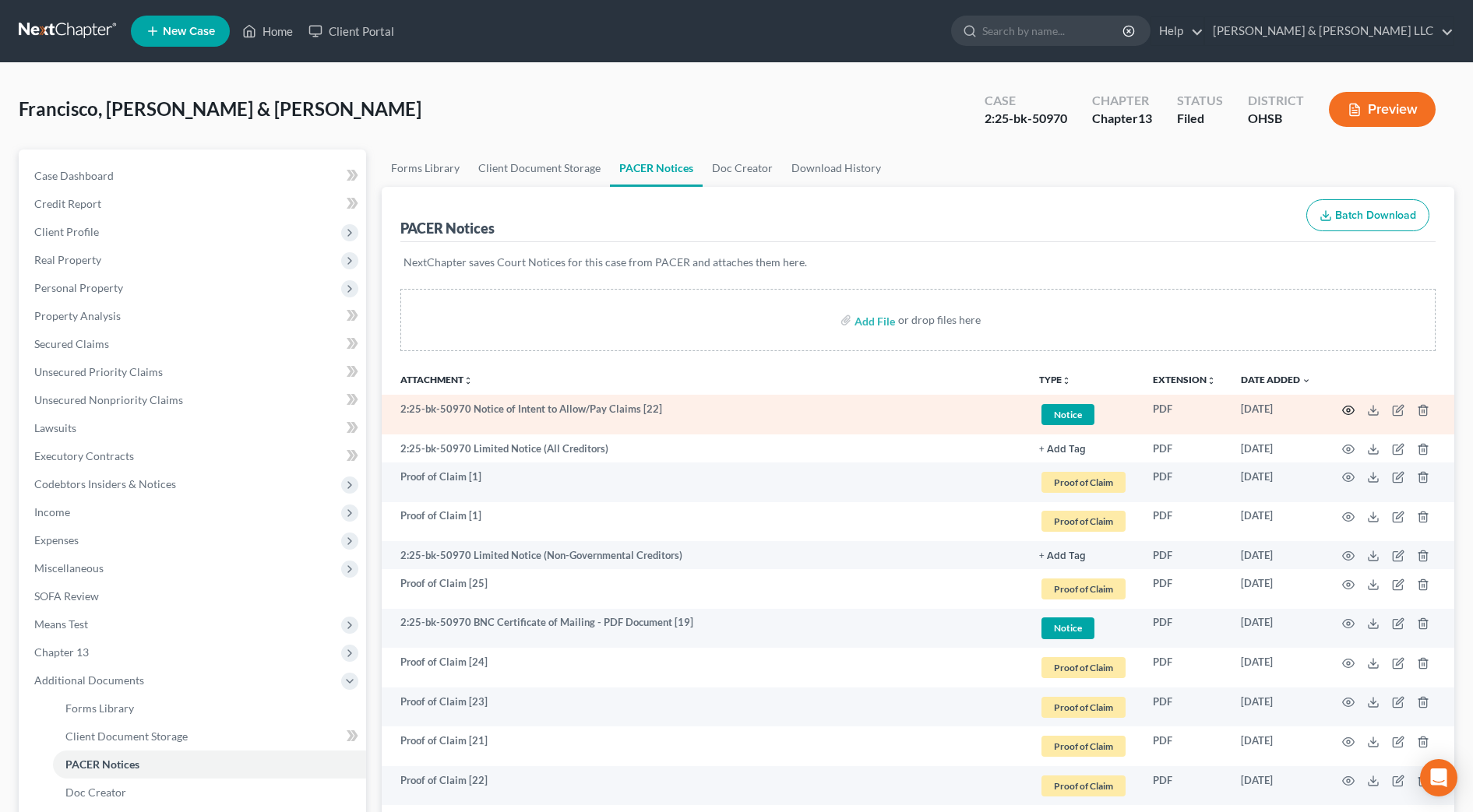
click at [1348, 411] on circle "button" at bounding box center [1348, 411] width 3 height 3
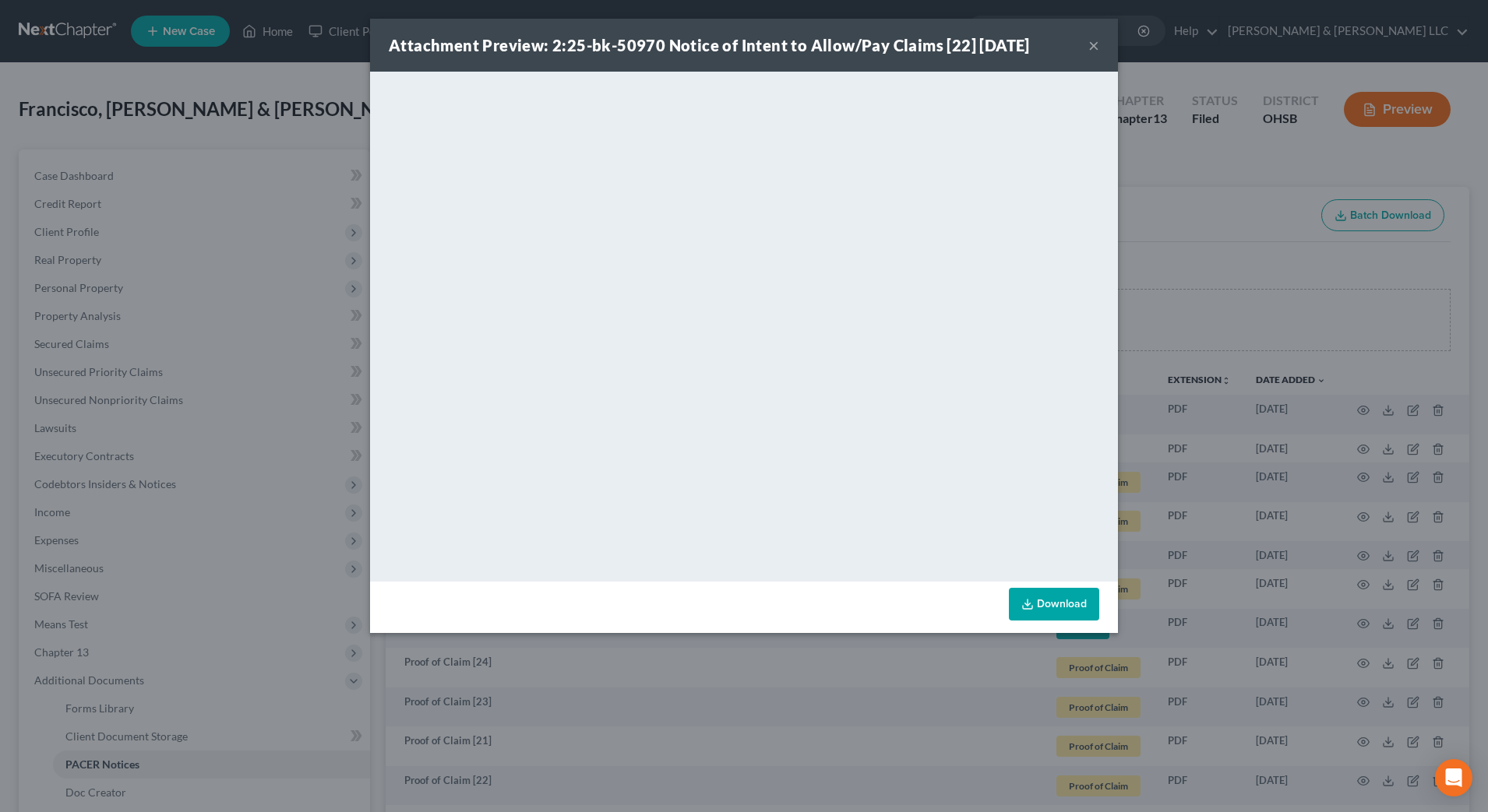
click at [1091, 48] on button "×" at bounding box center [1093, 45] width 11 height 19
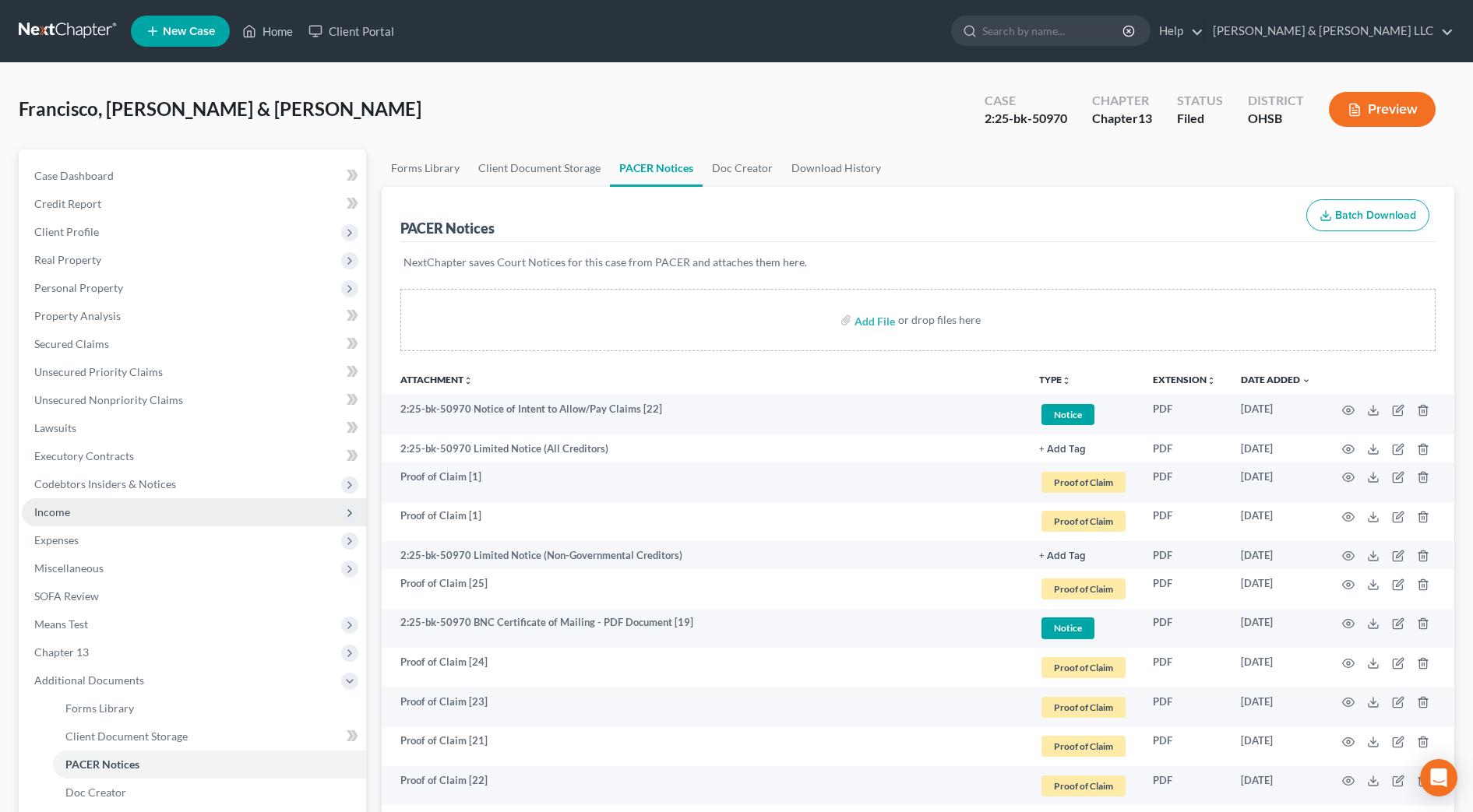
click at [95, 513] on span "Income" at bounding box center [193, 512] width 344 height 28
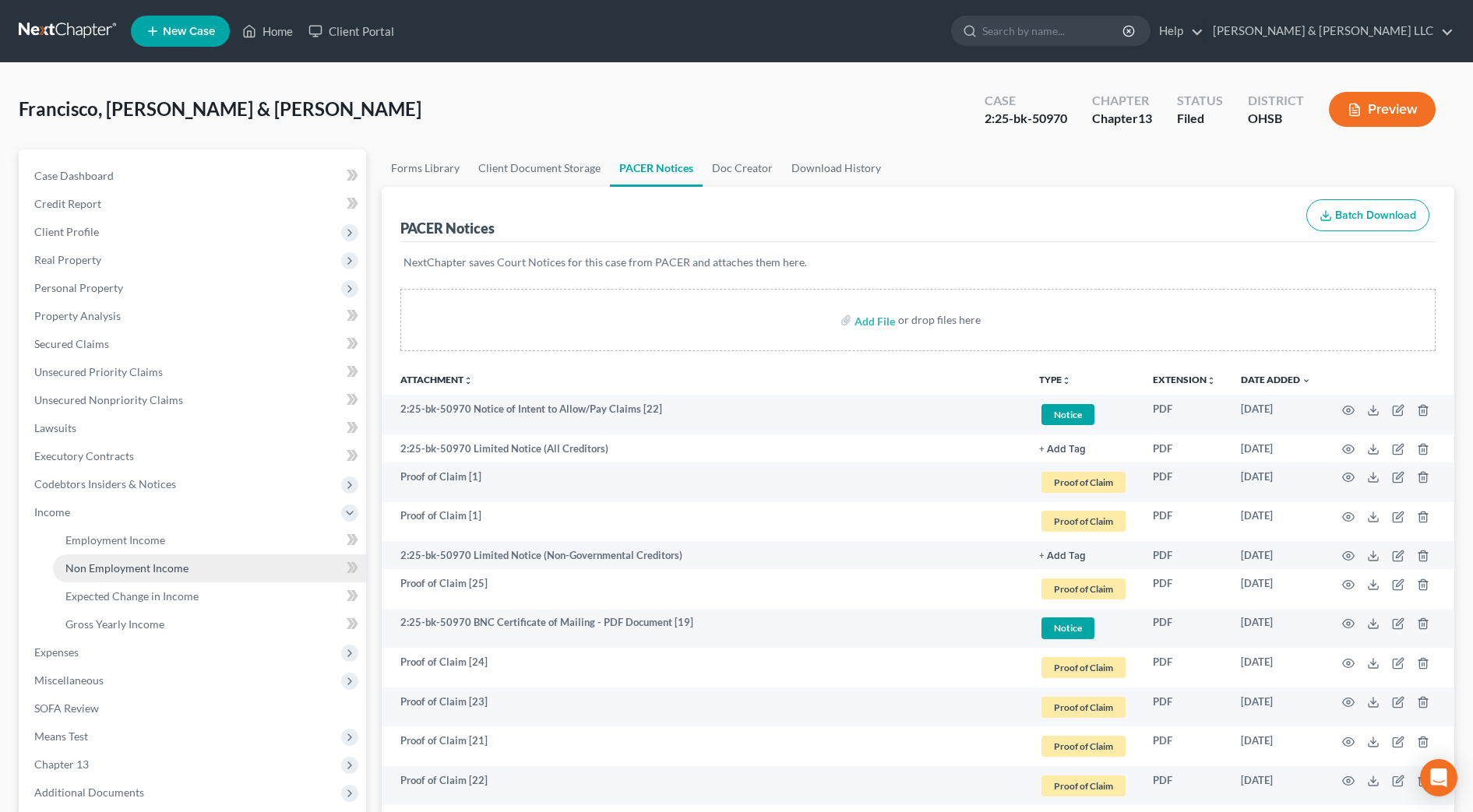
click at [109, 566] on span "Non Employment Income" at bounding box center [126, 568] width 123 height 13
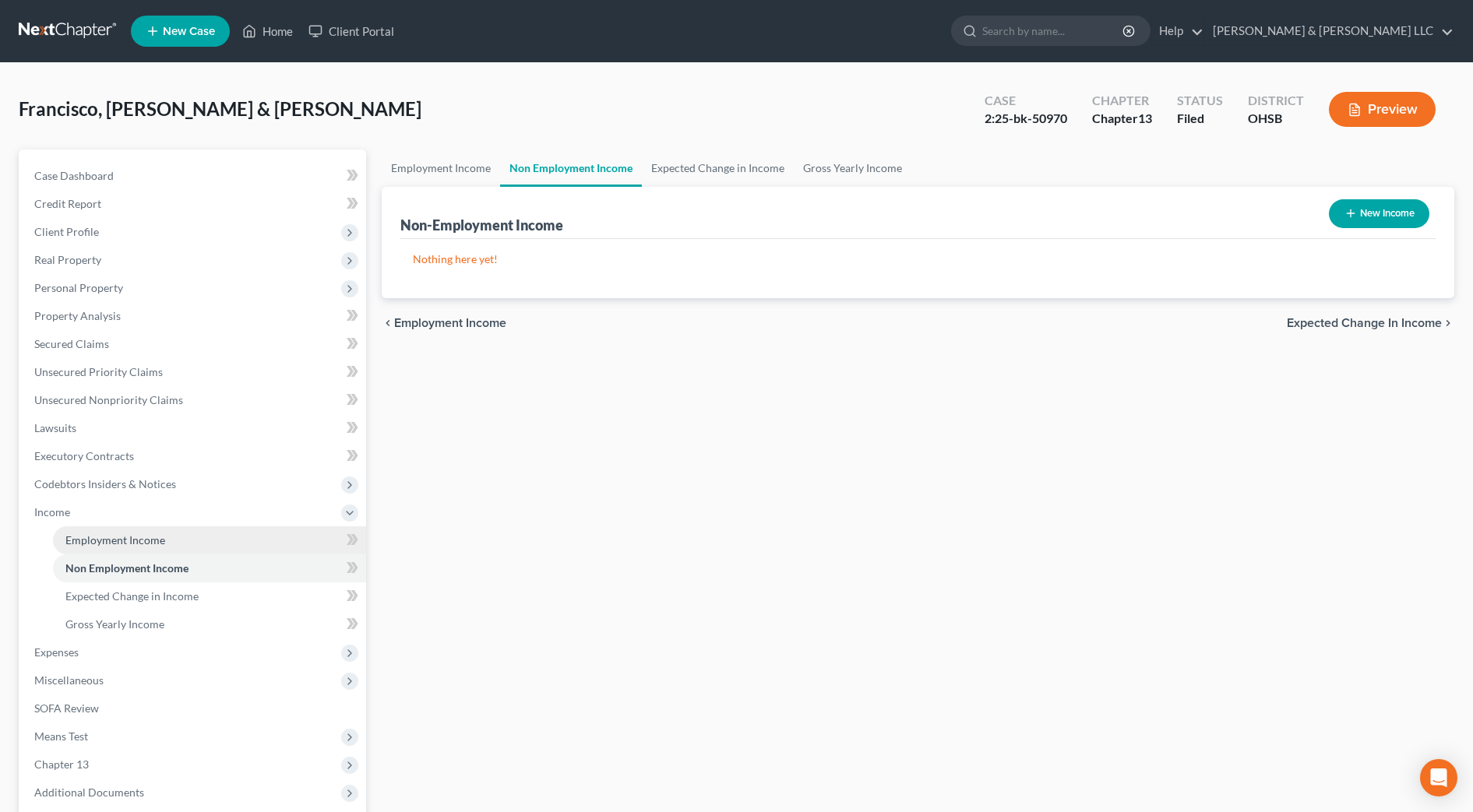
click at [115, 547] on link "Employment Income" at bounding box center [209, 540] width 313 height 28
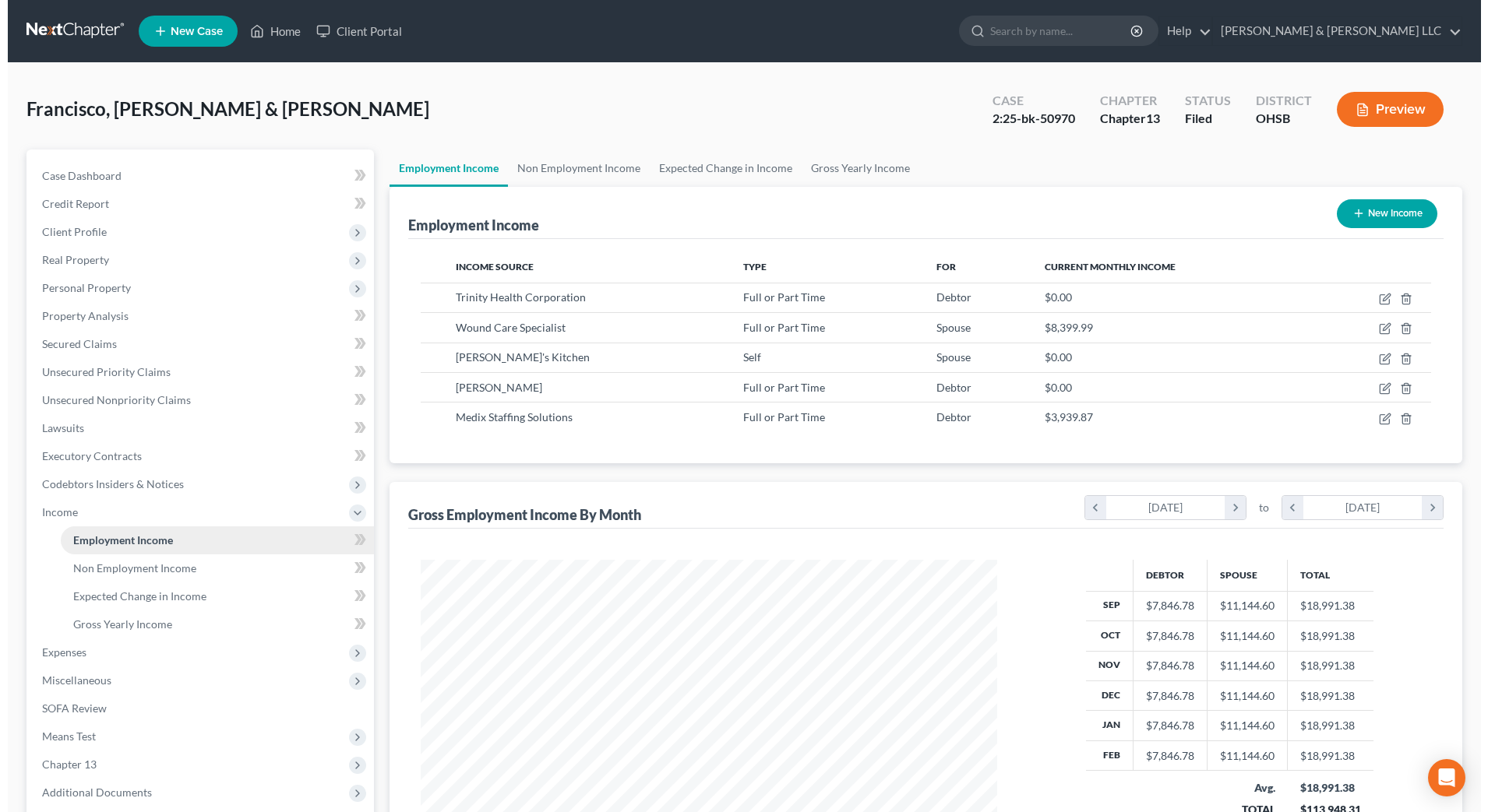
scroll to position [288, 607]
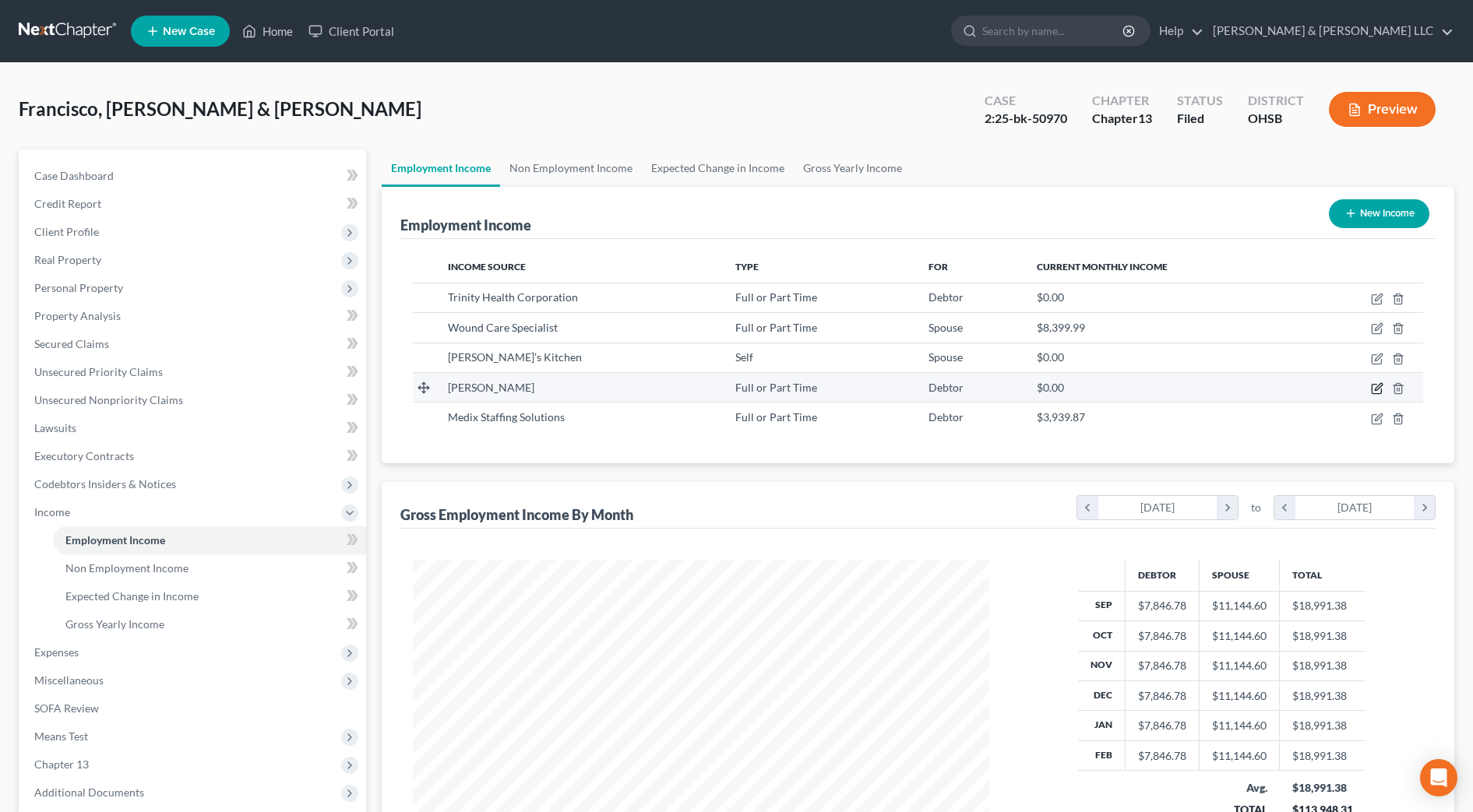
click at [1380, 388] on icon "button" at bounding box center [1376, 388] width 12 height 12
select select "0"
select select "2"
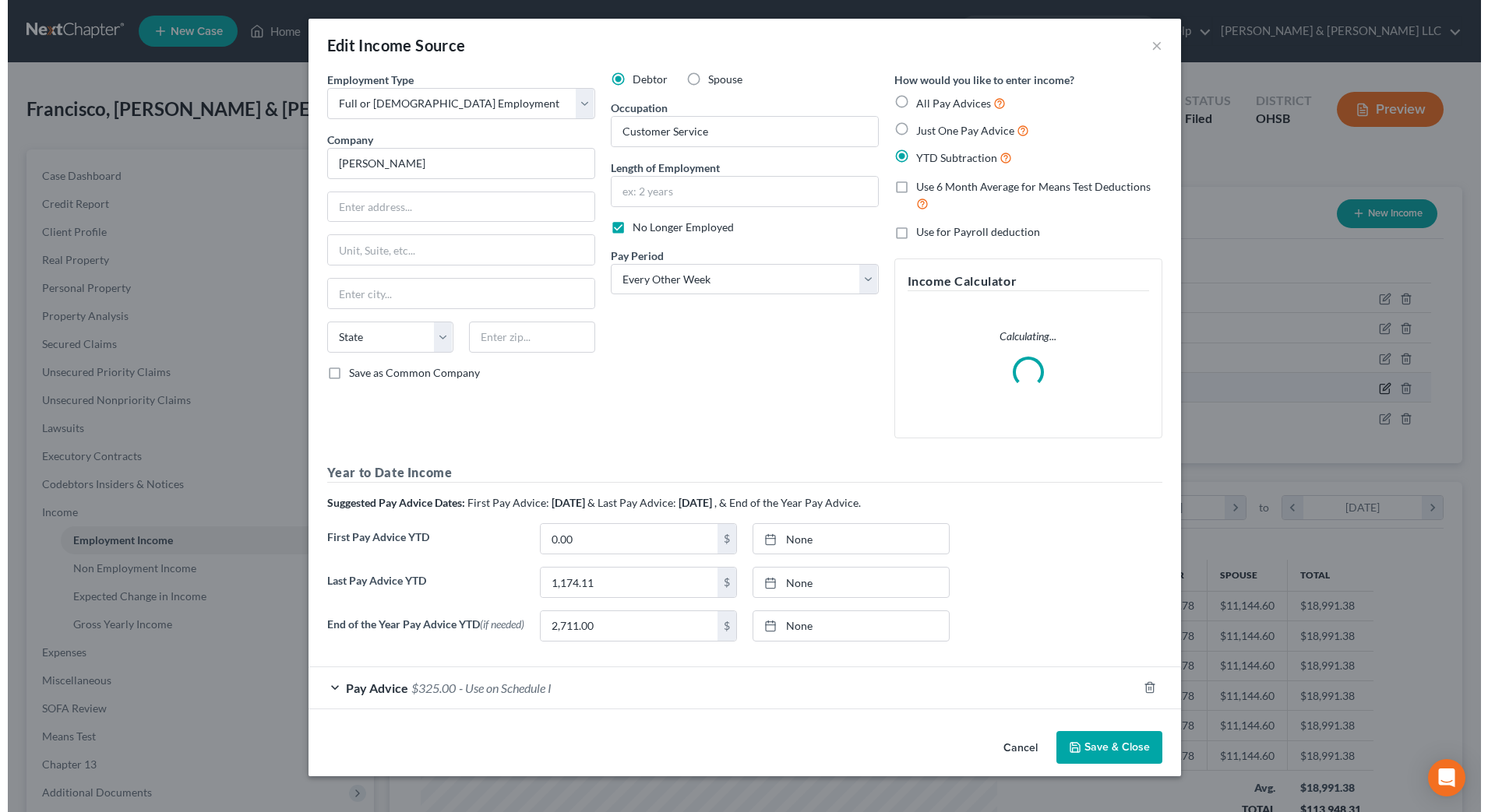
scroll to position [292, 615]
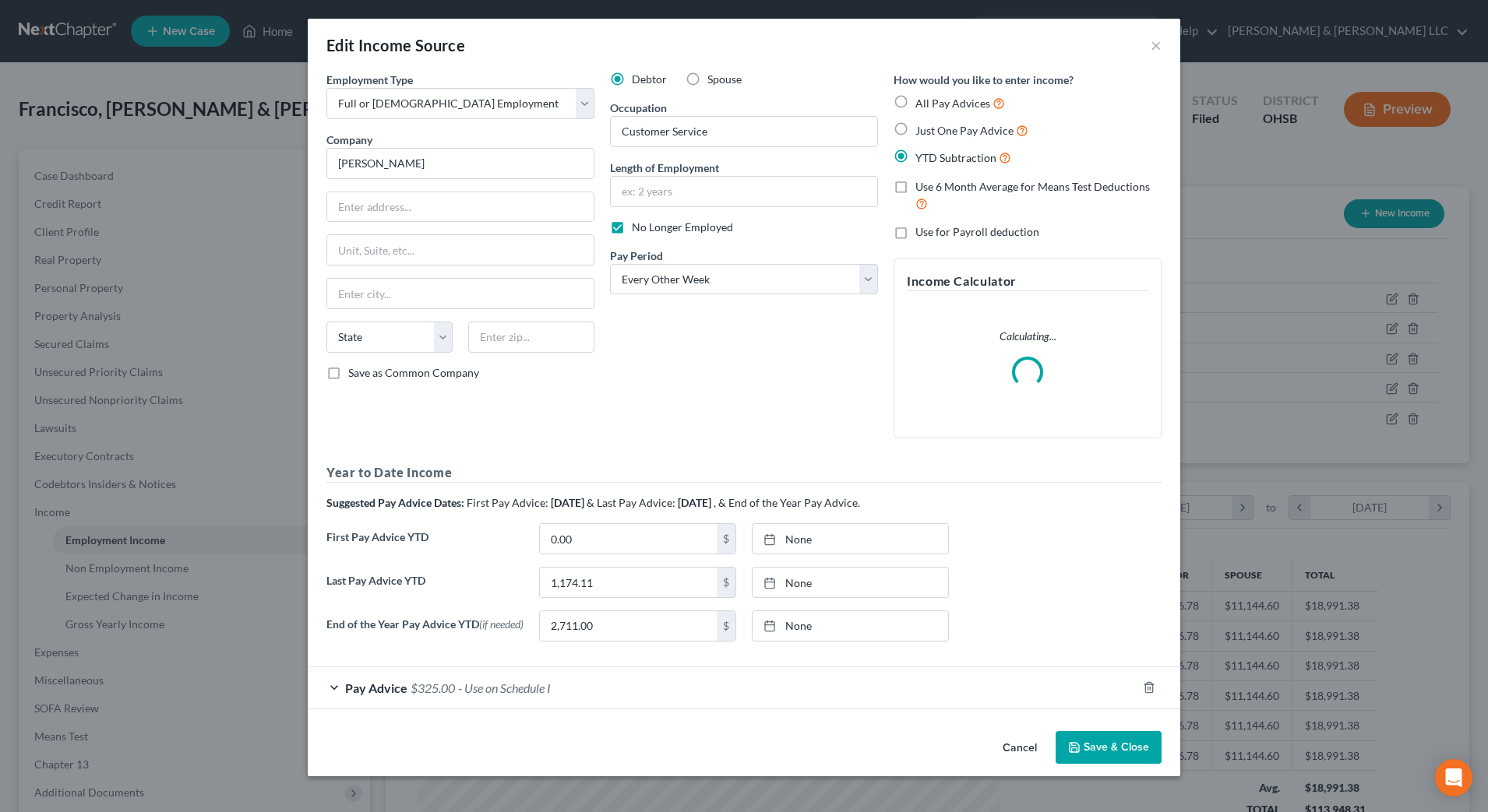
click at [565, 688] on div "Pay Advice $325.00 - Use on Schedule I" at bounding box center [721, 688] width 829 height 41
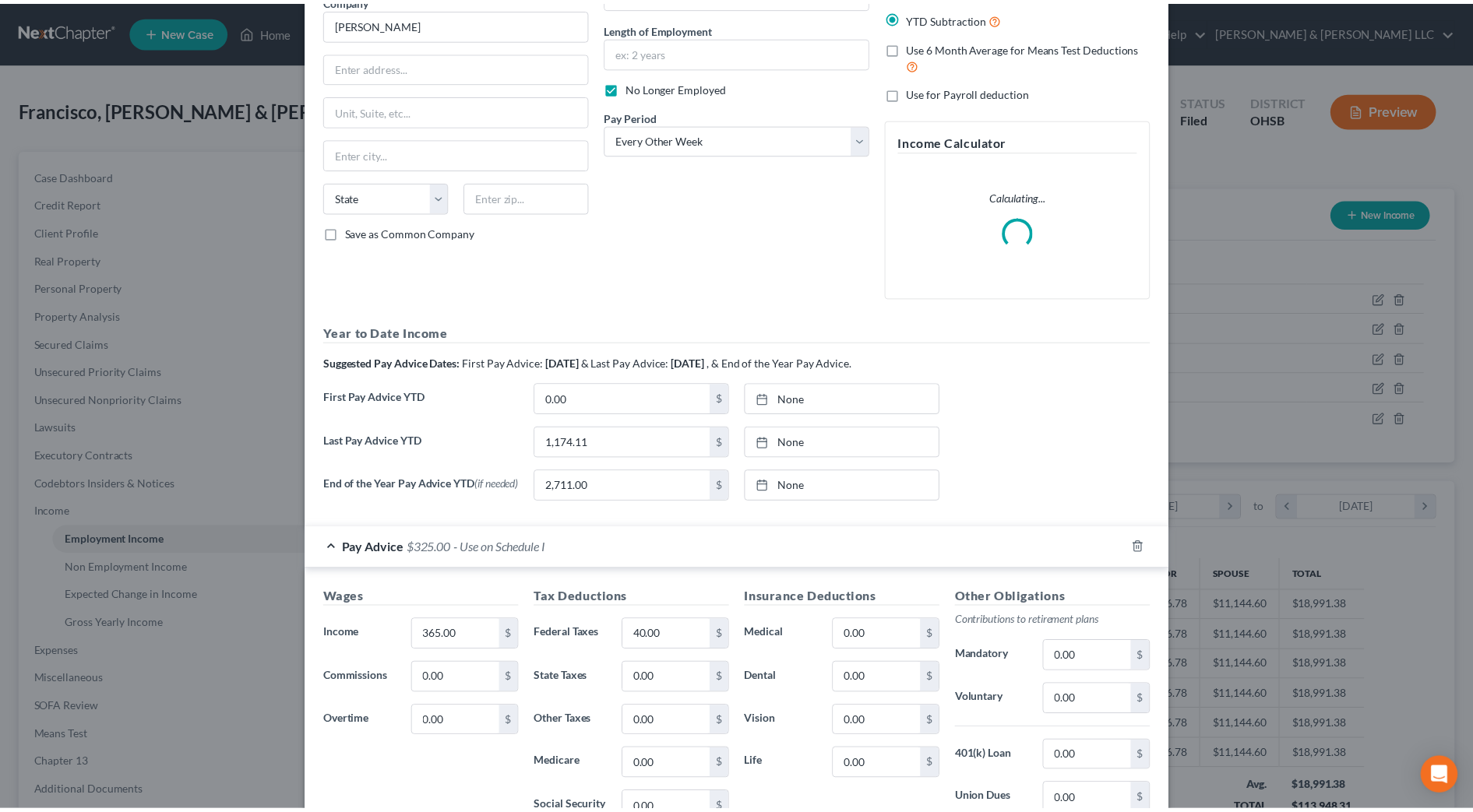
scroll to position [0, 0]
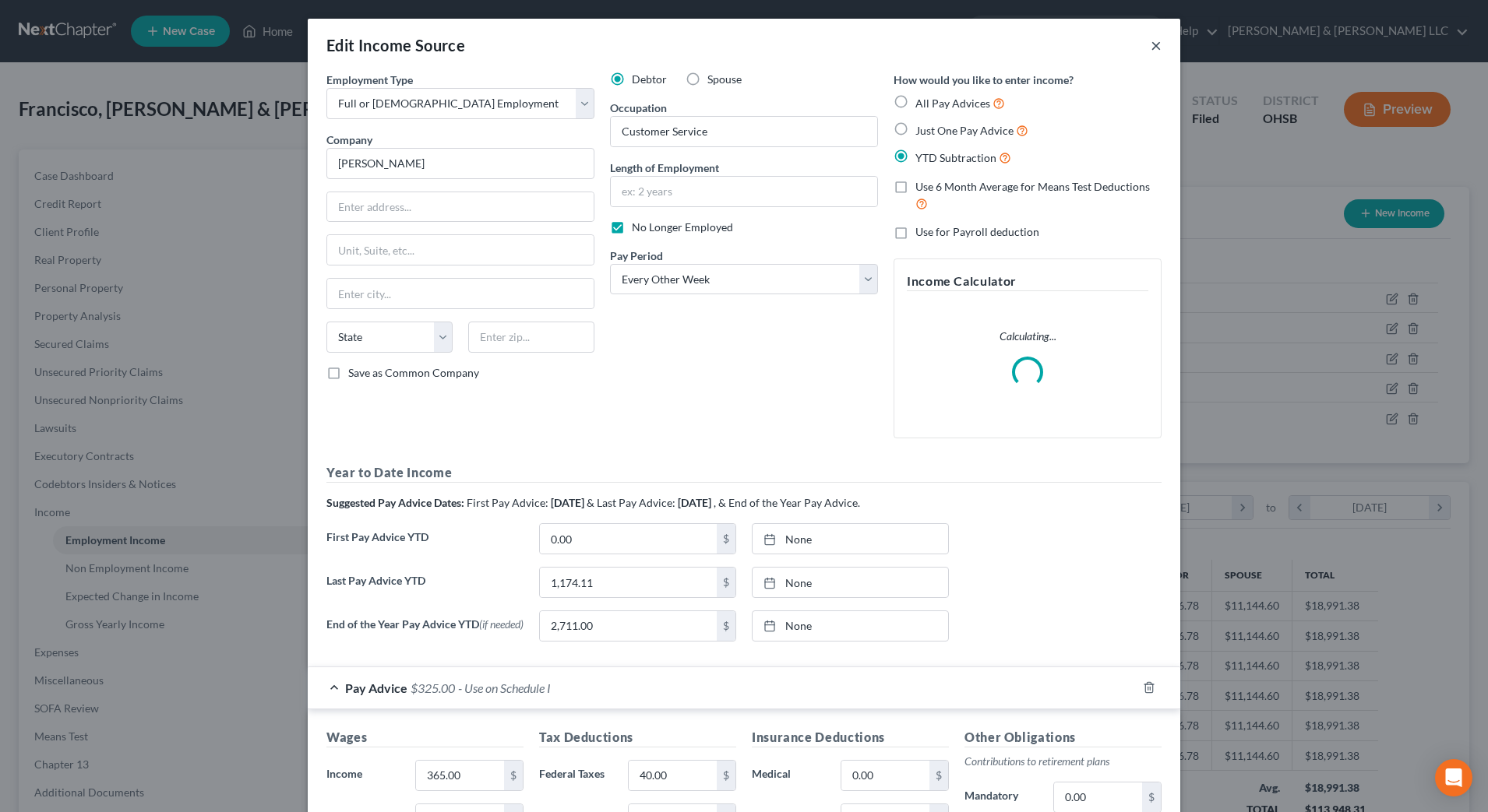
click at [1151, 49] on button "×" at bounding box center [1156, 45] width 11 height 19
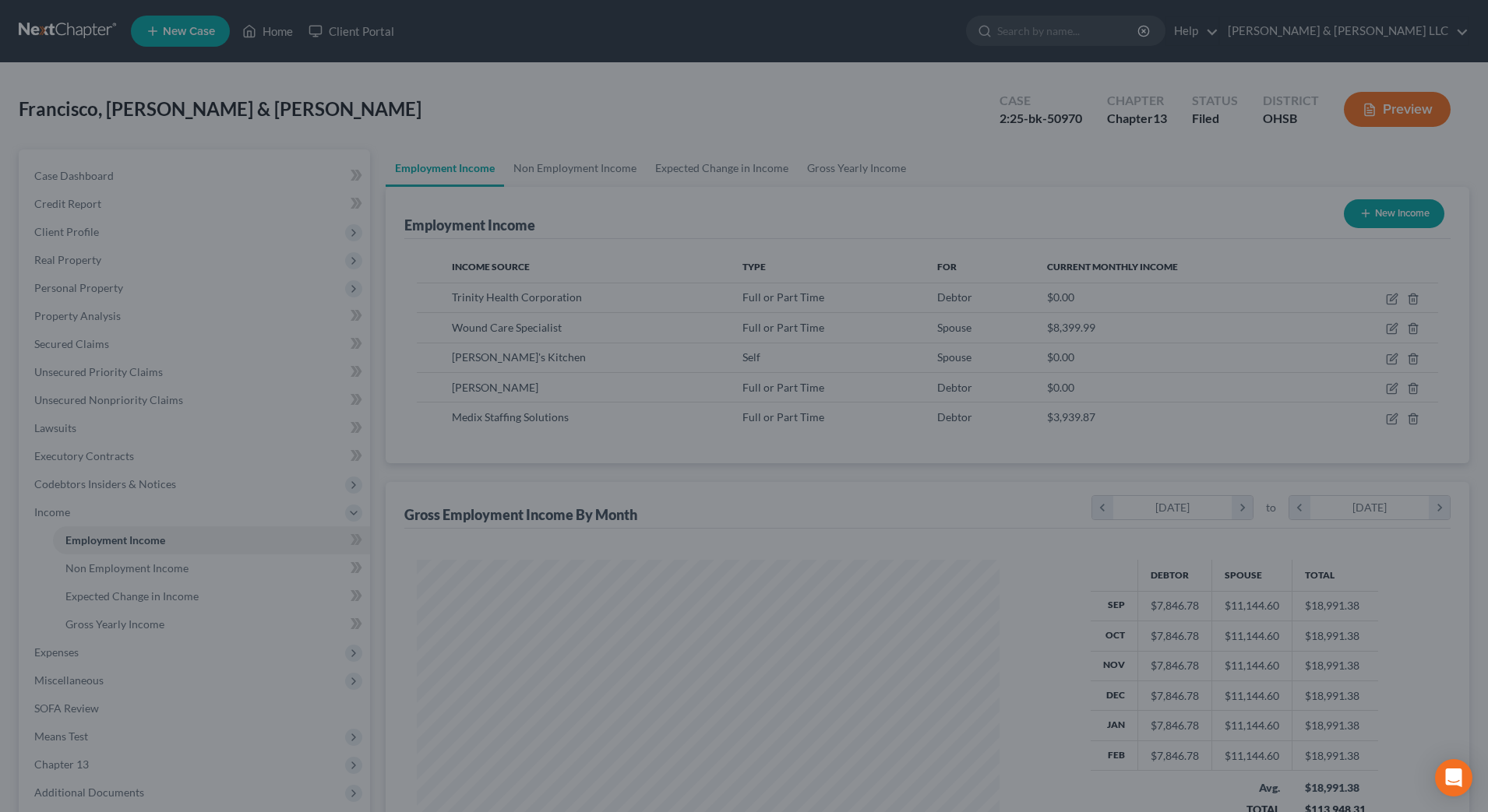
scroll to position [778549, 778384]
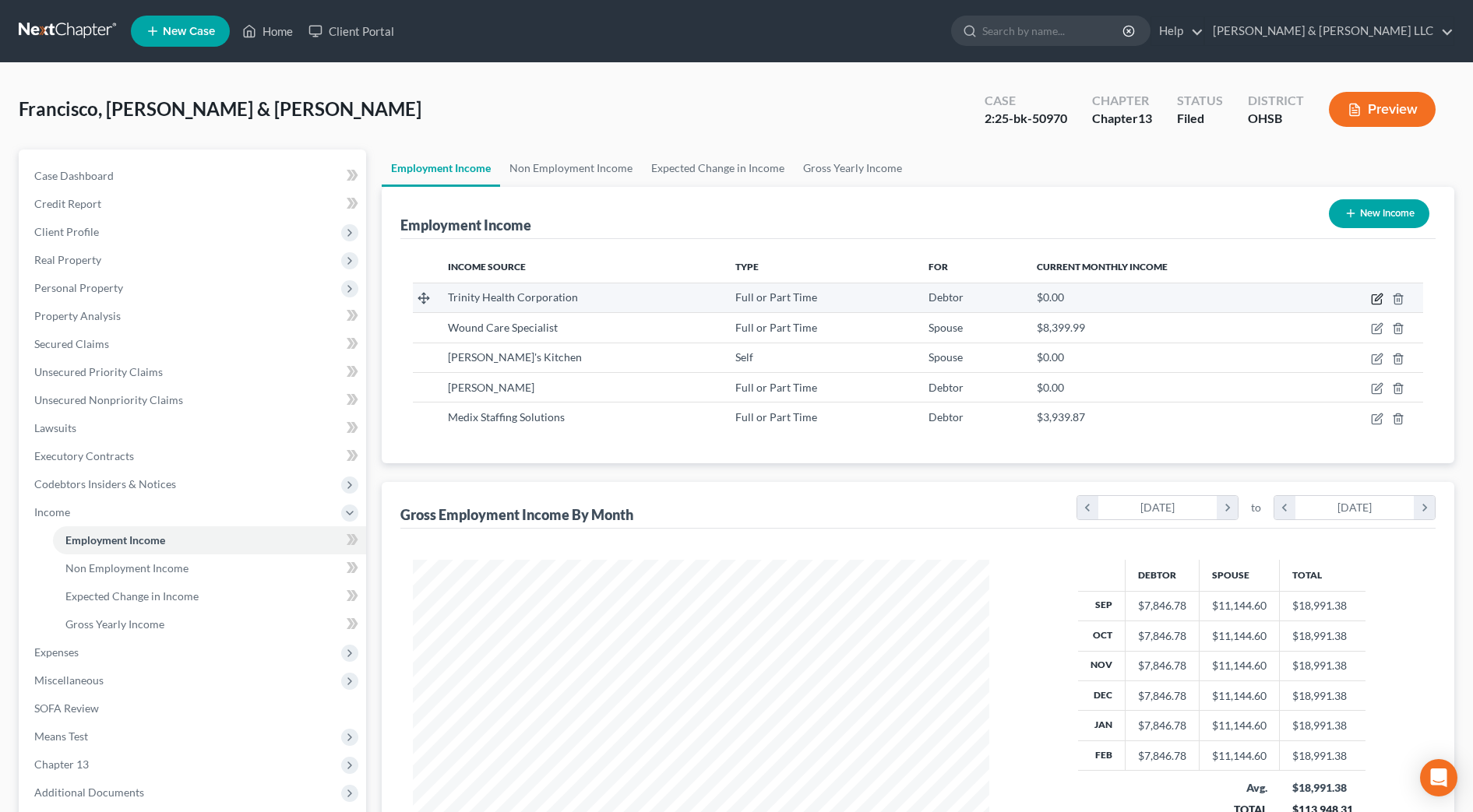
click at [1378, 299] on icon "button" at bounding box center [1378, 297] width 7 height 7
select select "0"
select select "23"
select select "2"
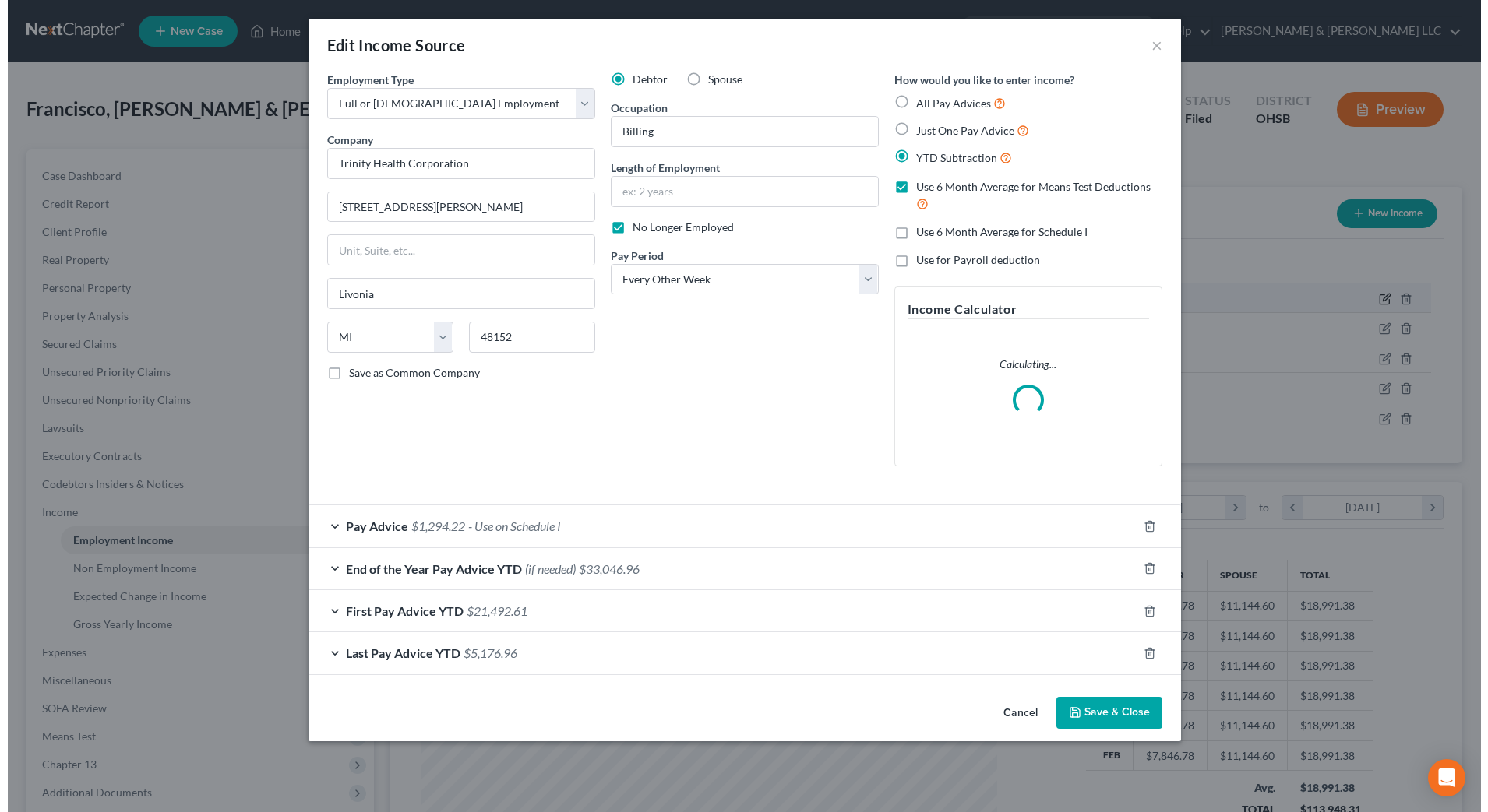
scroll to position [292, 615]
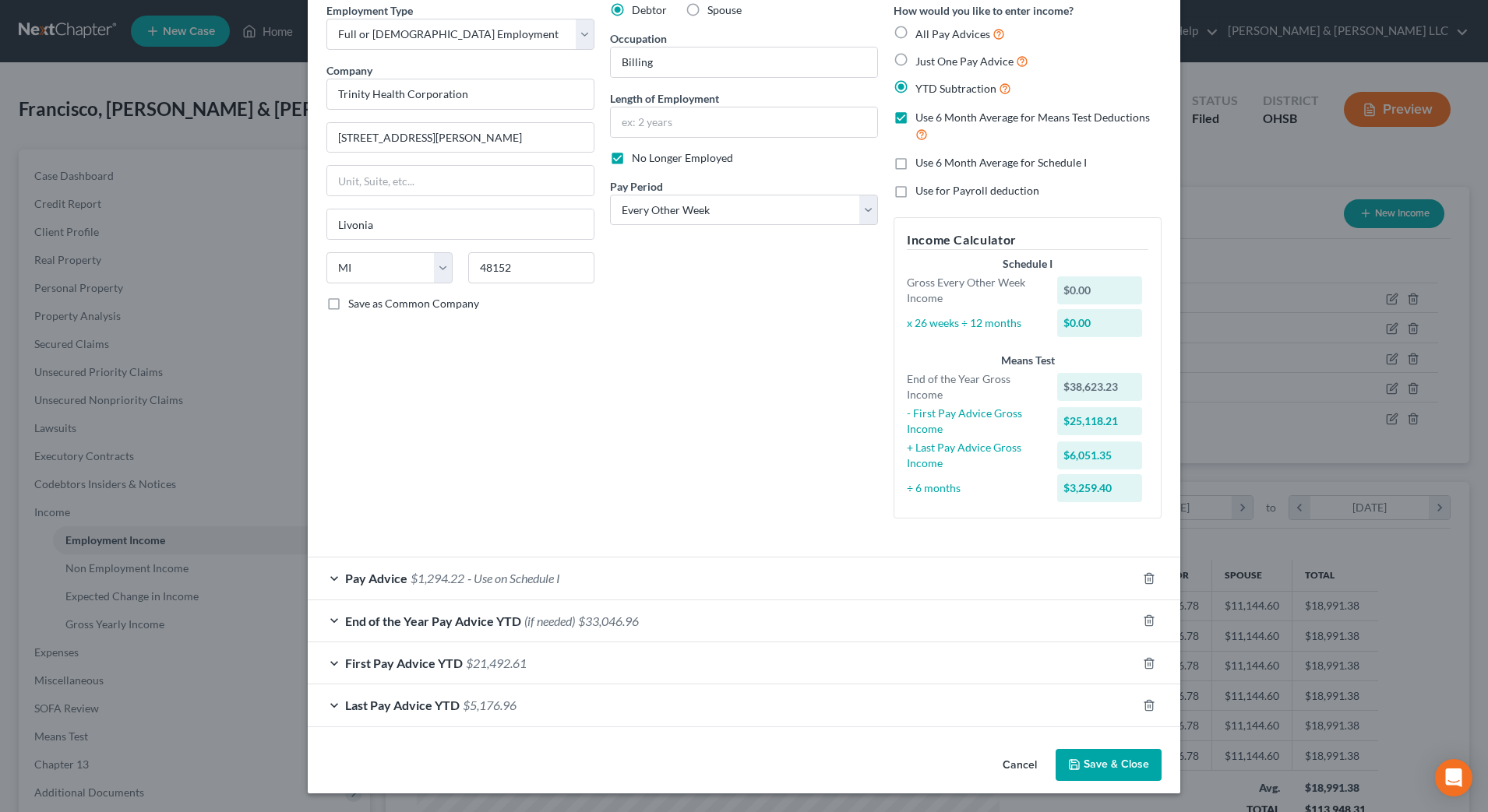
click at [630, 583] on div "Pay Advice $1,294.22 - Use on Schedule I" at bounding box center [721, 578] width 829 height 41
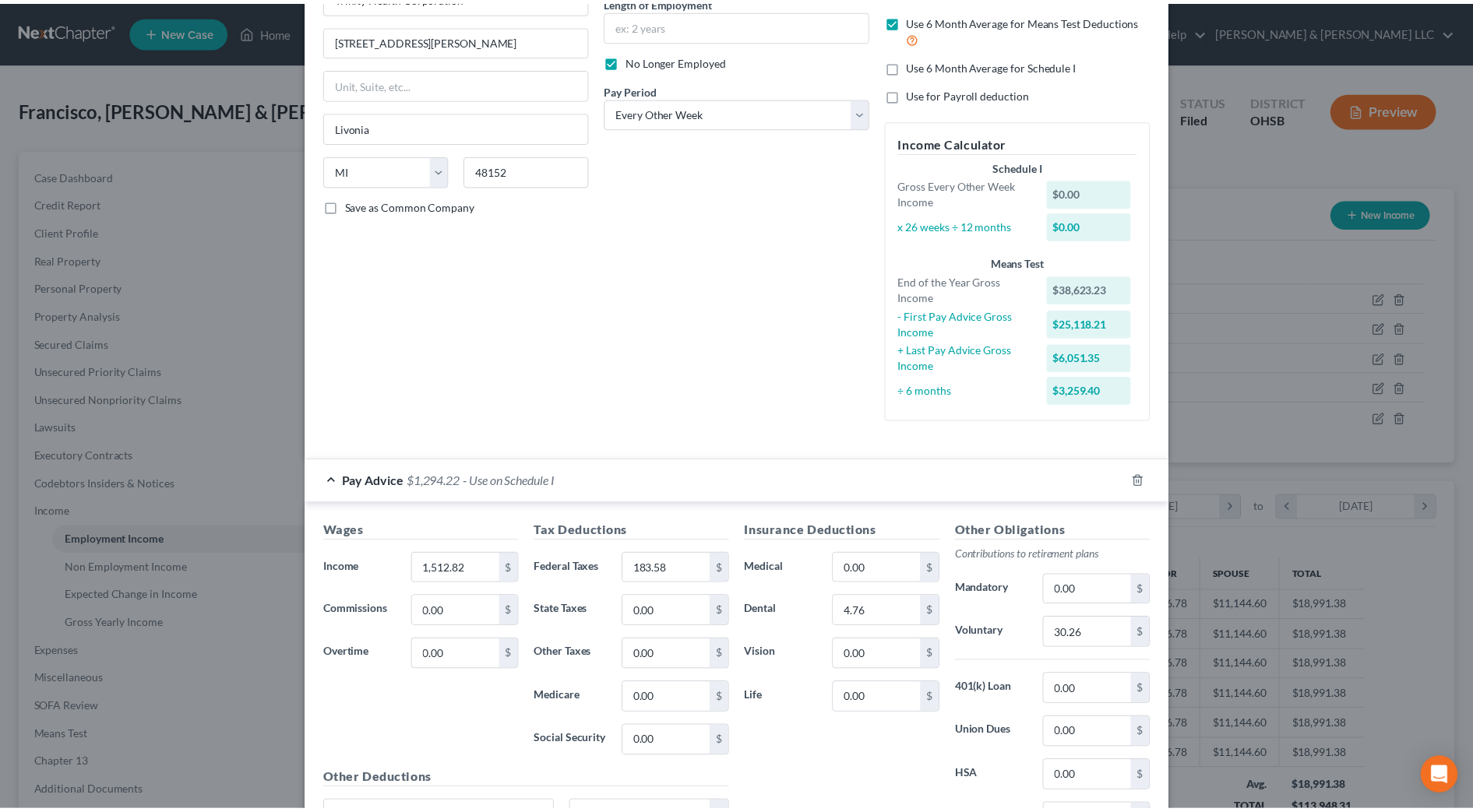
scroll to position [0, 0]
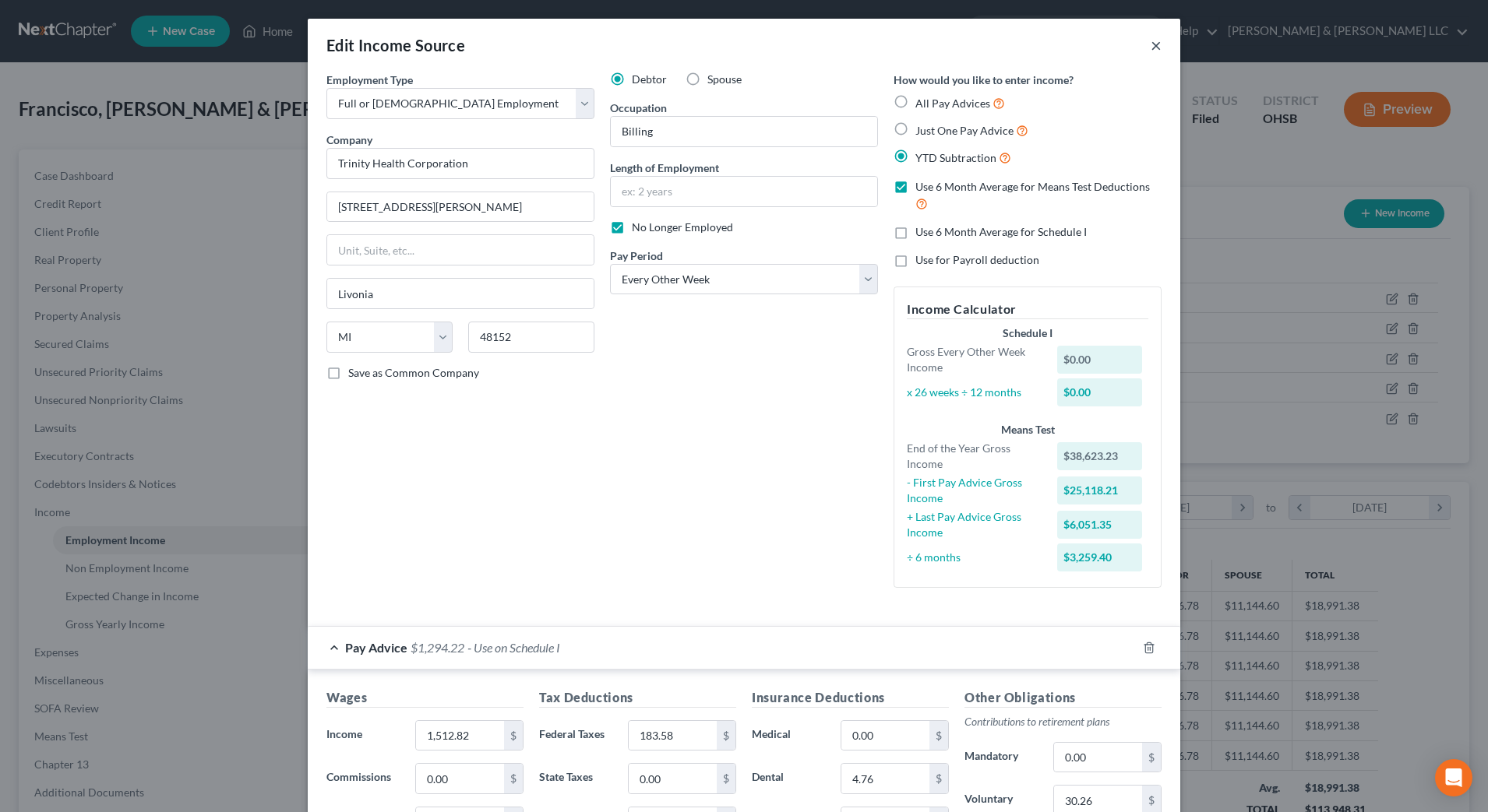
click at [1151, 48] on button "×" at bounding box center [1156, 45] width 11 height 19
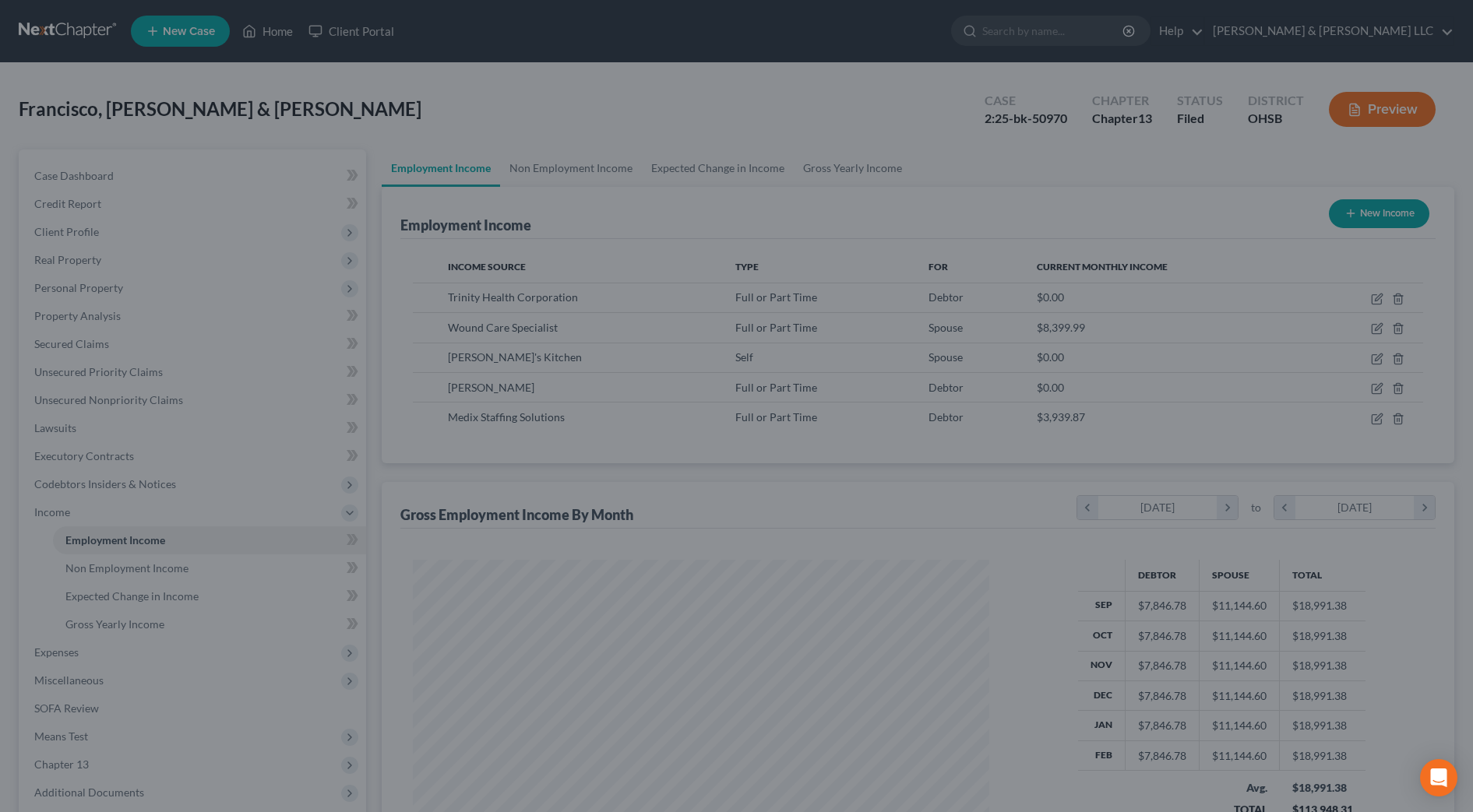
scroll to position [778549, 778317]
